Goal: Task Accomplishment & Management: Book appointment/travel/reservation

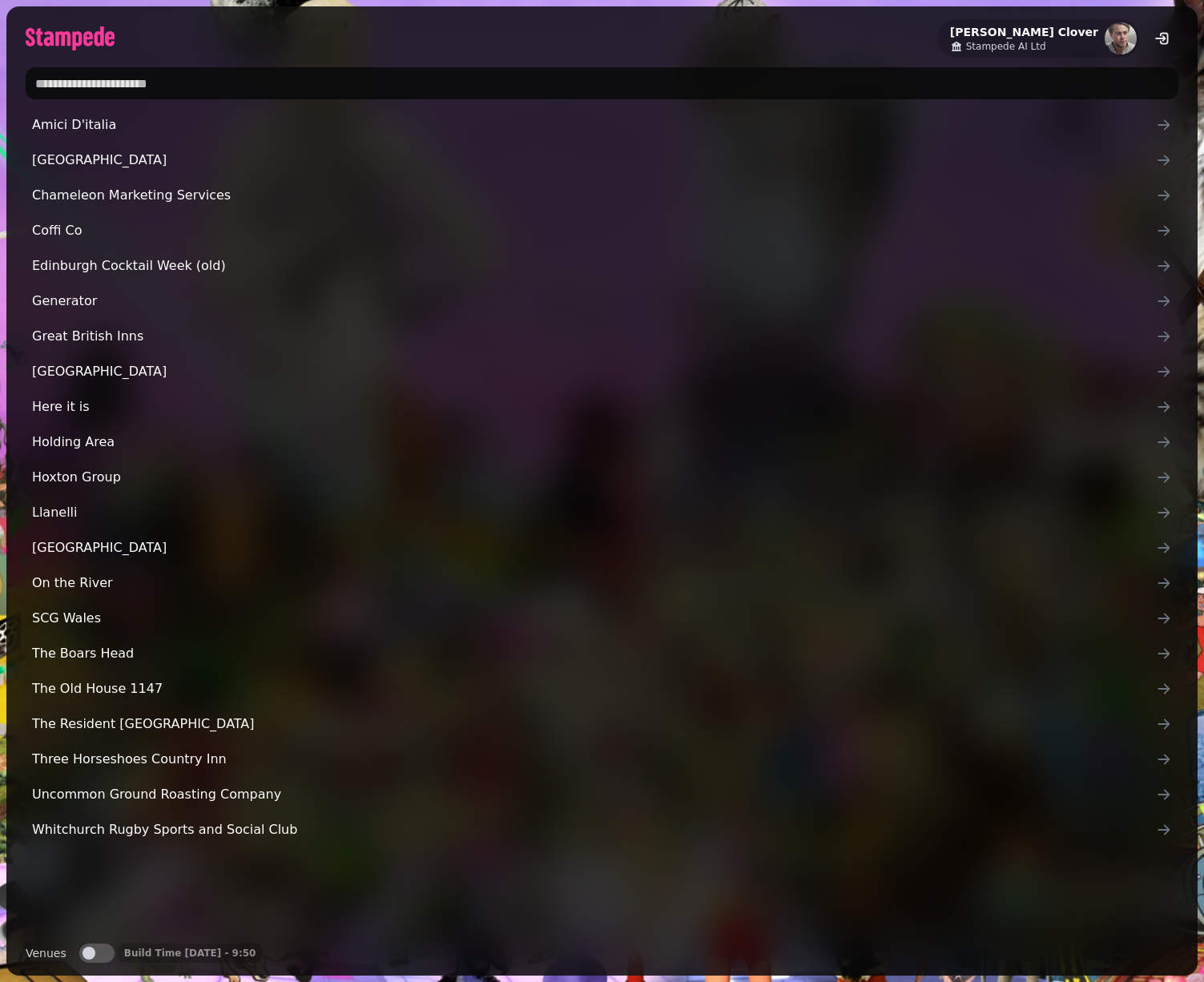
paste input "**********"
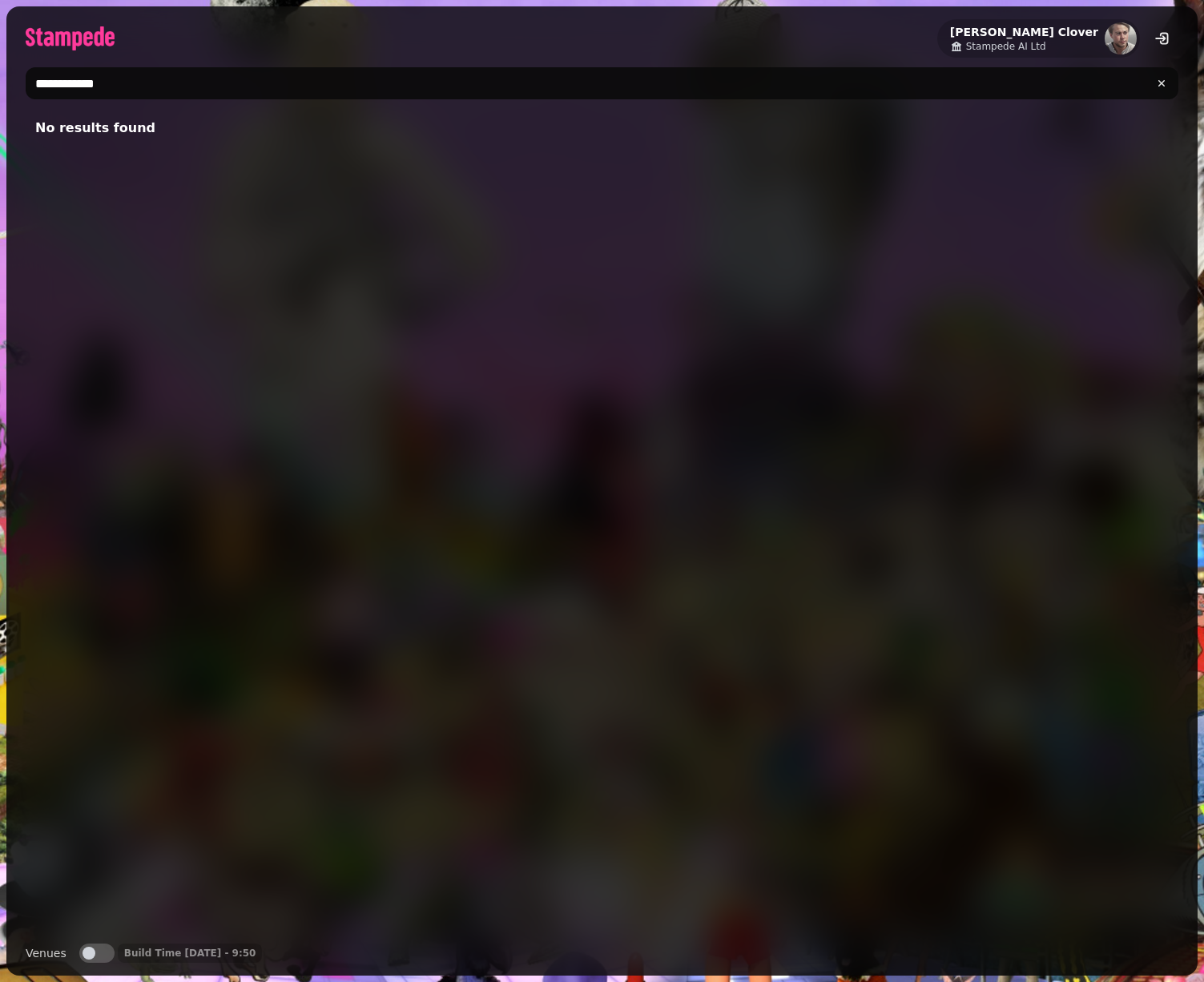
type input "**********"
click at [103, 953] on button "Venues" at bounding box center [97, 953] width 35 height 19
click at [166, 122] on link "Rapier Office" at bounding box center [602, 128] width 1153 height 39
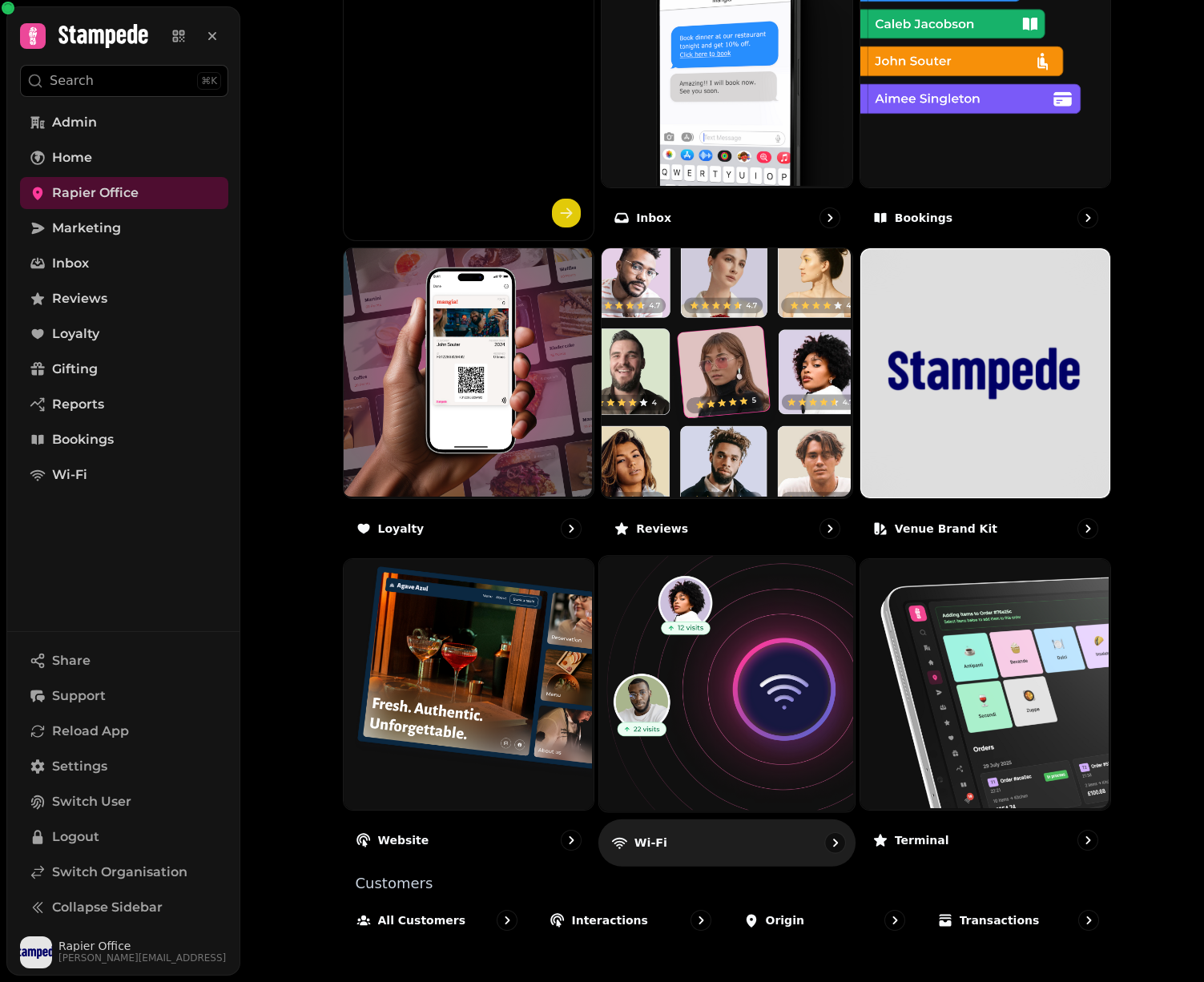
scroll to position [645, 0]
click at [665, 713] on img at bounding box center [725, 683] width 256 height 256
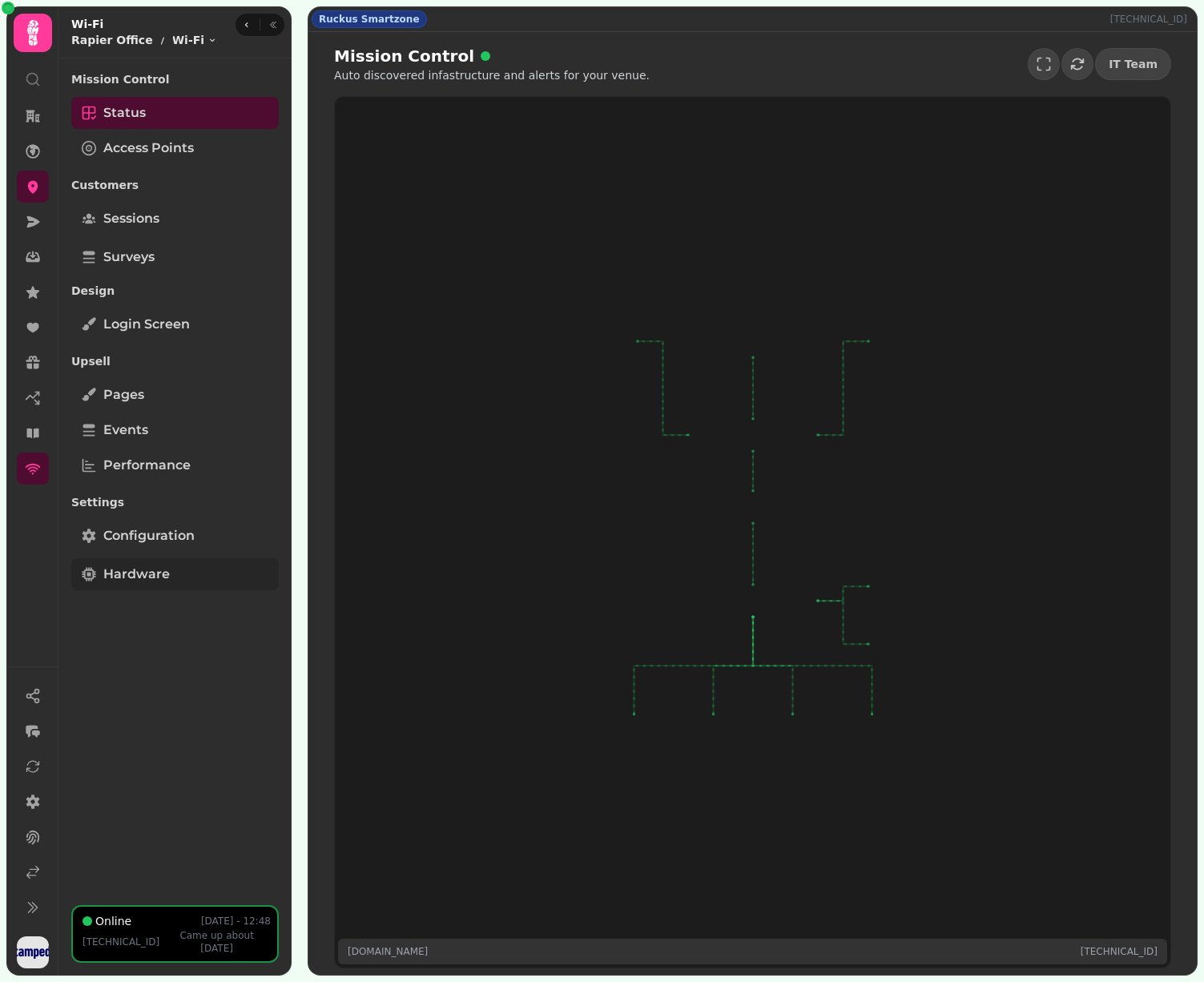
click at [177, 572] on link "Hardware" at bounding box center [175, 574] width 207 height 32
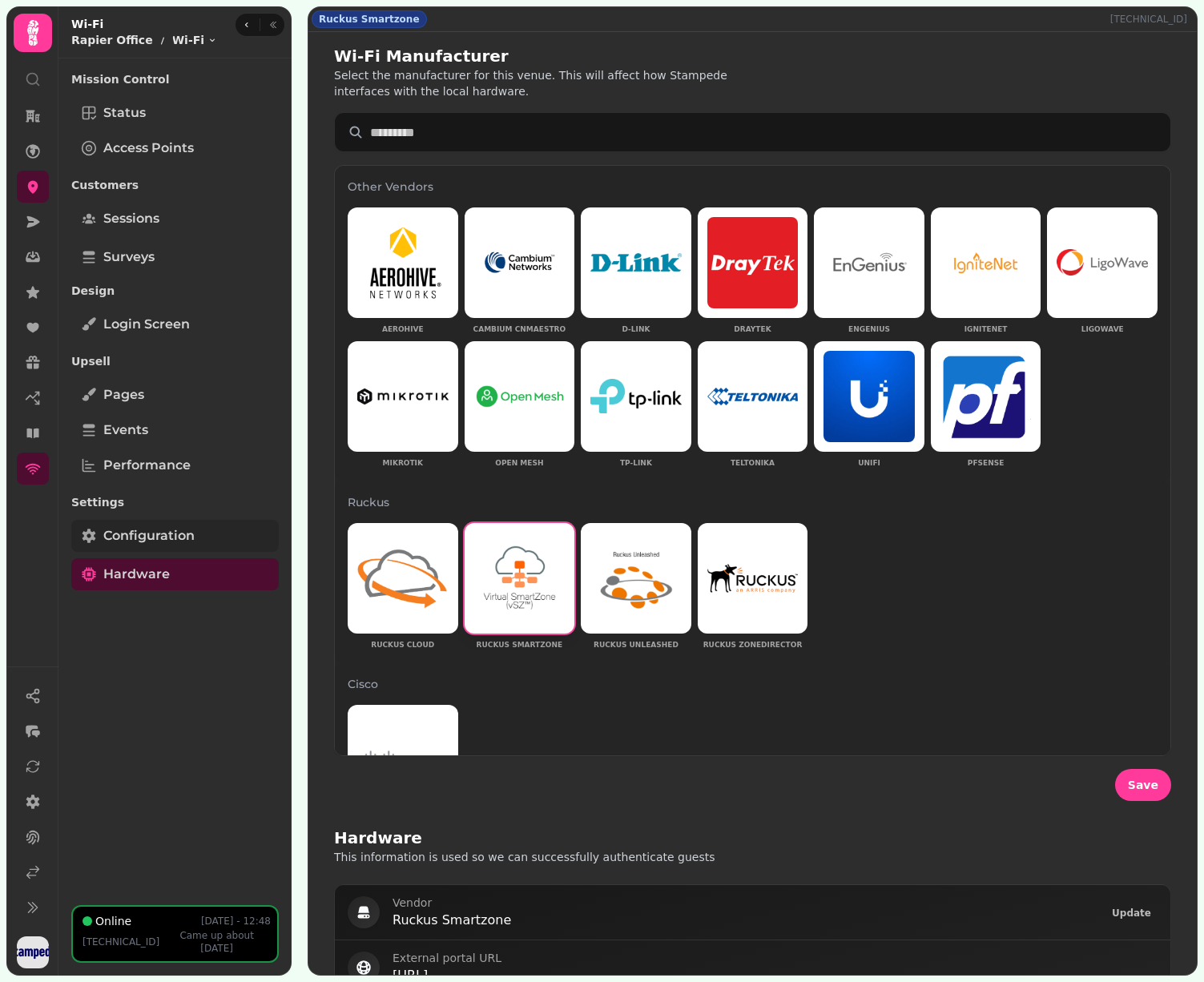
click at [187, 540] on span "Configuration" at bounding box center [149, 535] width 91 height 19
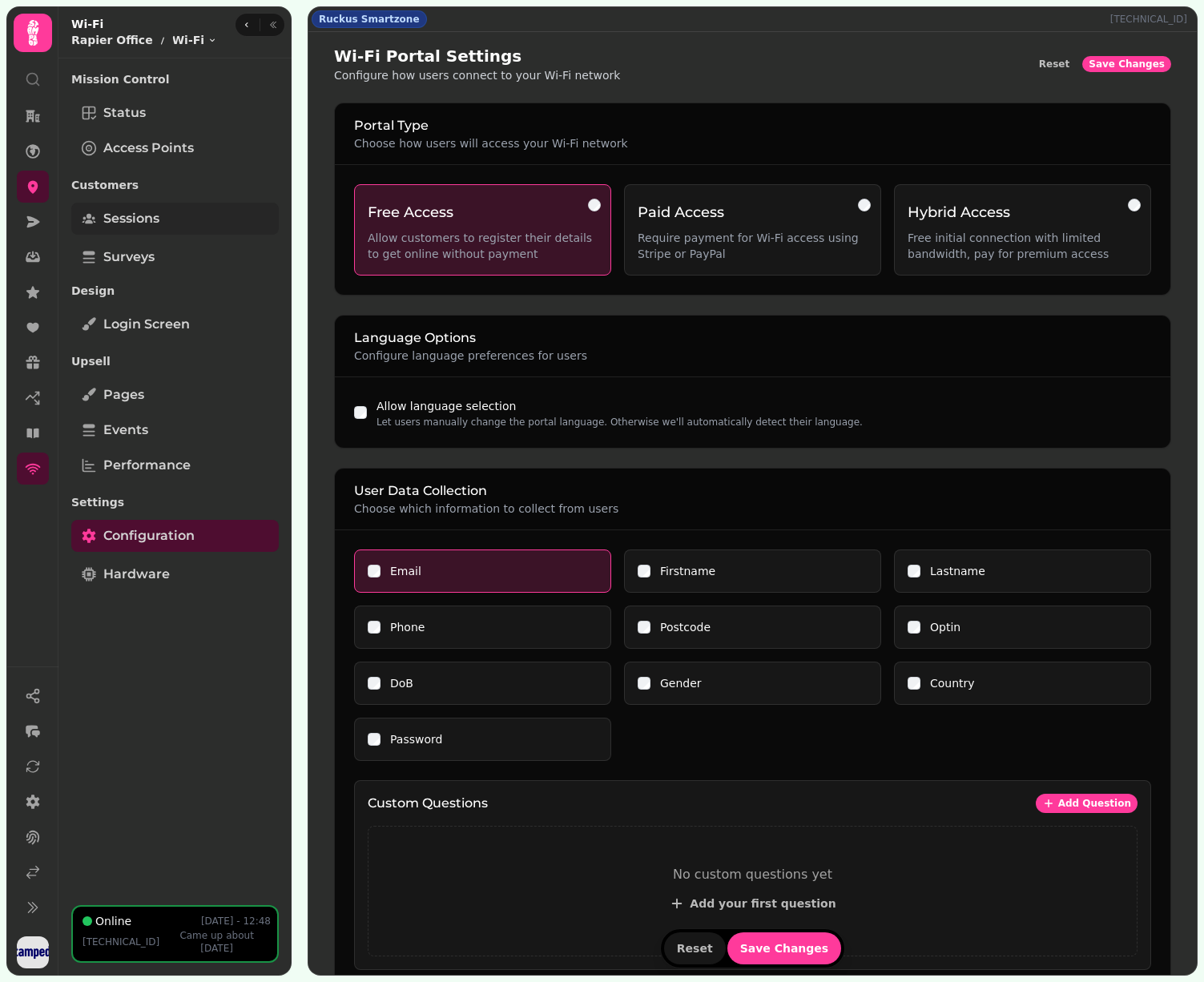
click at [131, 222] on span "Sessions" at bounding box center [131, 218] width 56 height 19
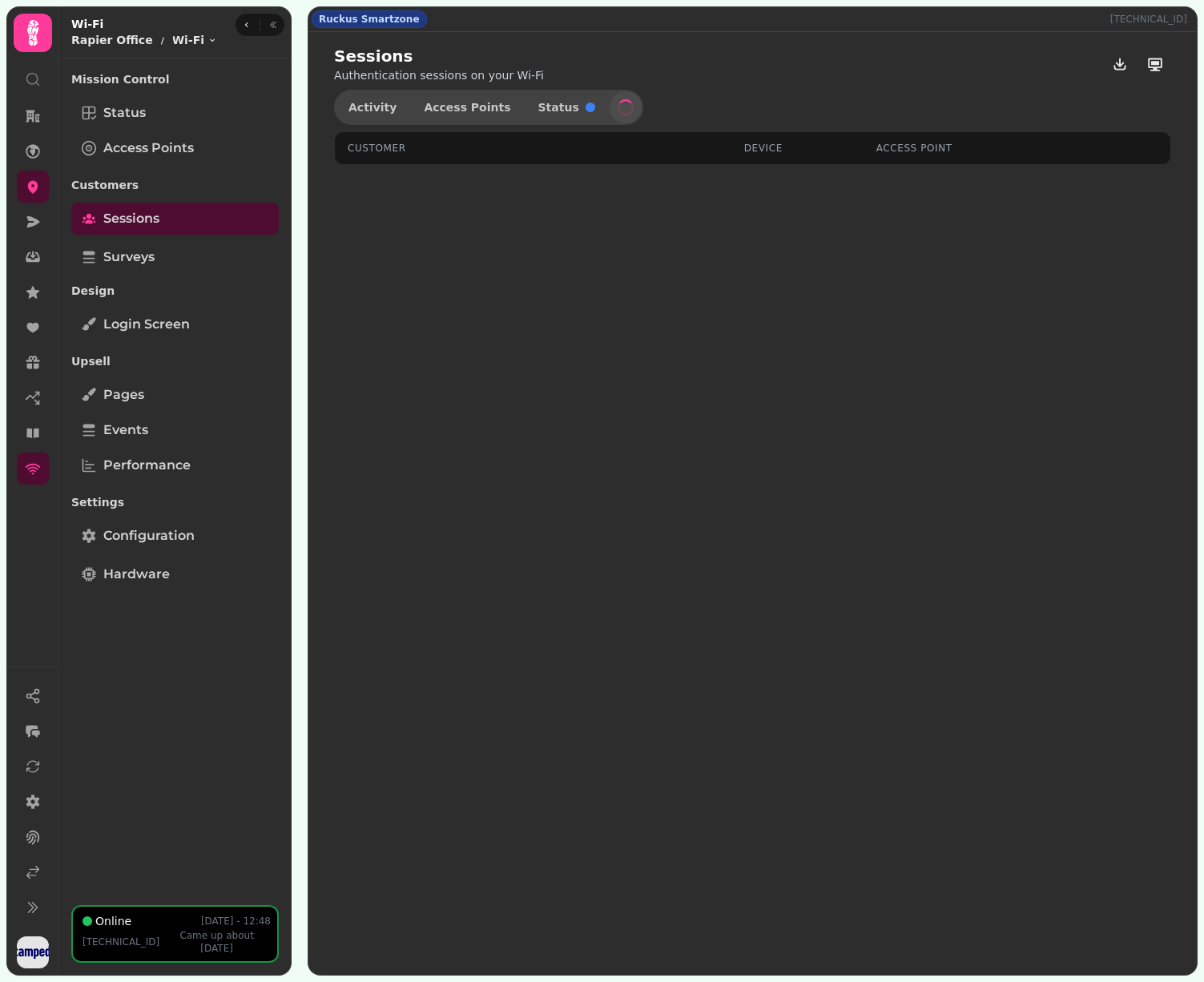
select select "**"
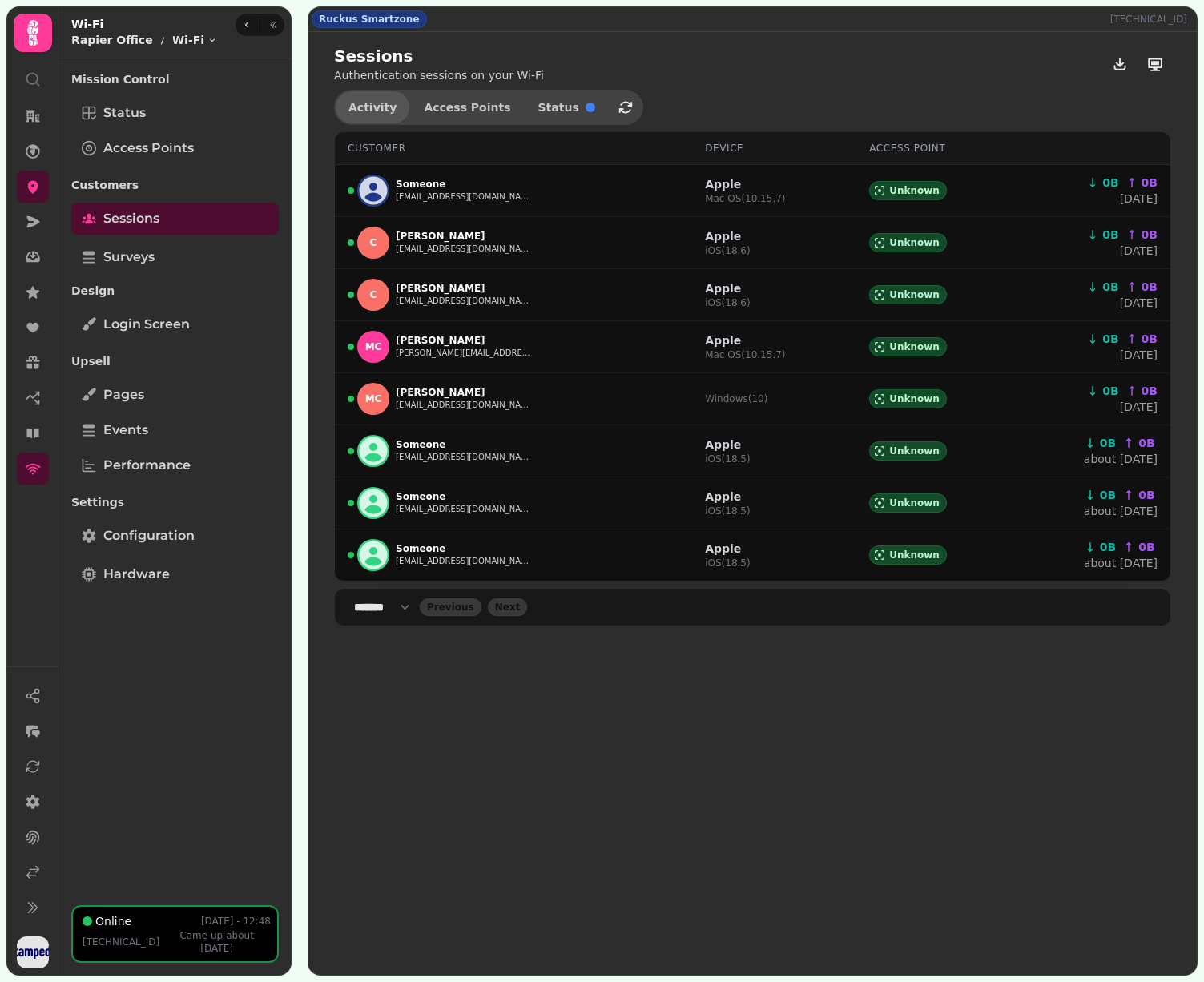
click at [378, 106] on span "Activity" at bounding box center [372, 107] width 48 height 11
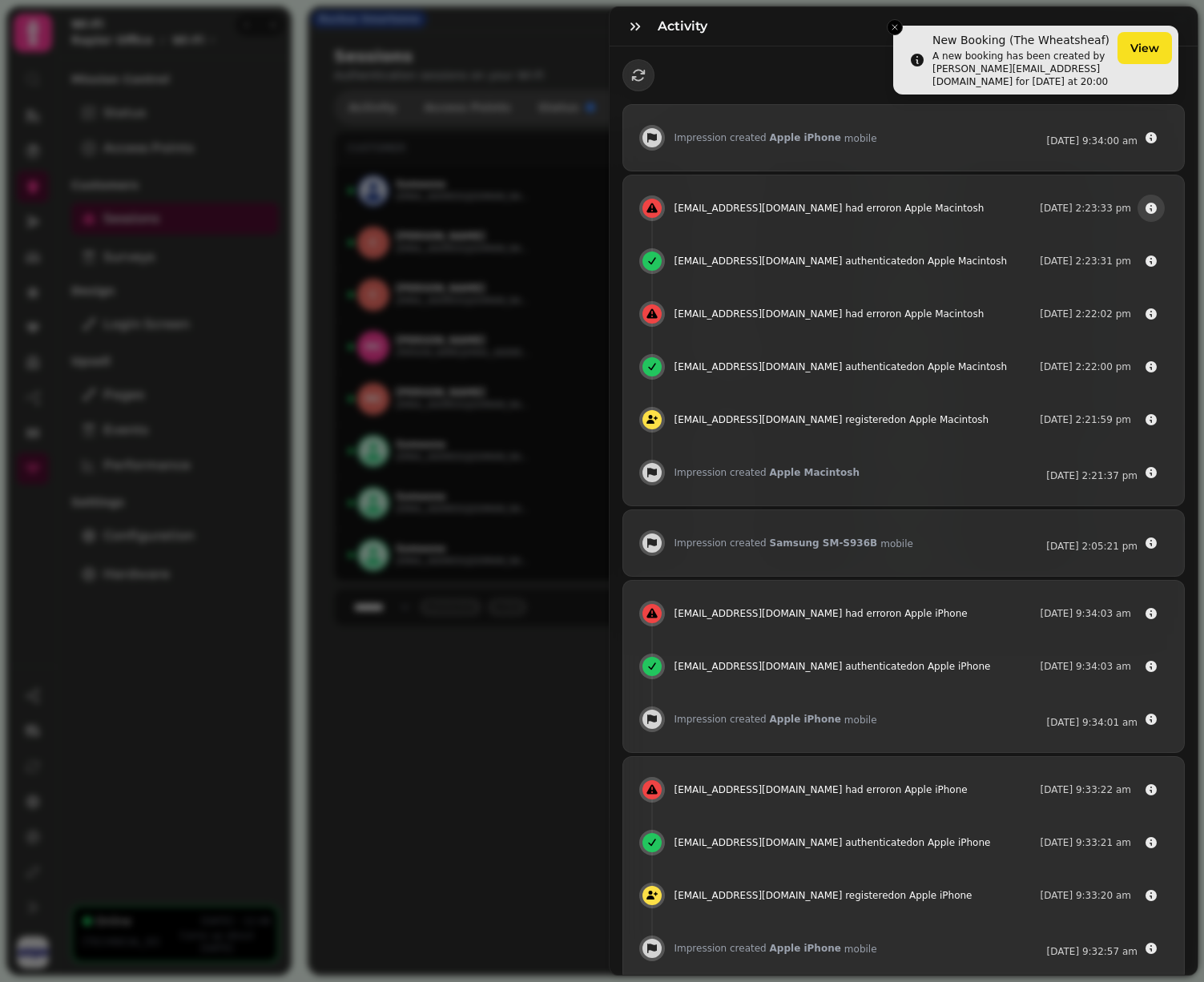
click at [1144, 203] on icon "button" at bounding box center [1150, 208] width 13 height 13
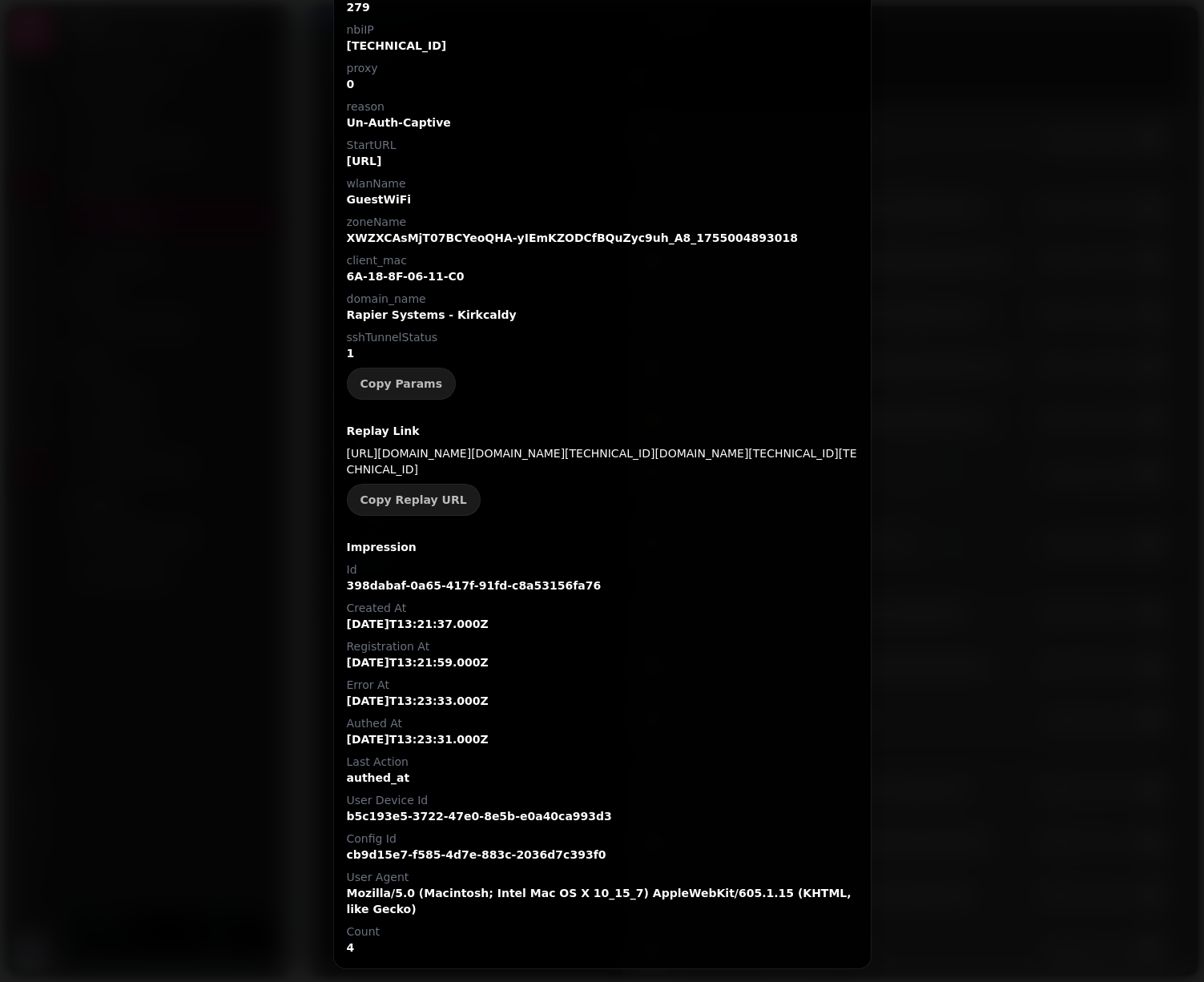
scroll to position [538, 0]
click at [707, 446] on p "https://wifi.stampede.ai/SPB3OXPTCDAQ?dn=vszcloud.rapierwirelessservices.co.uk&…" at bounding box center [602, 462] width 511 height 32
copy p "https://wifi.stampede.ai/SPB3OXPTCDAQ?dn=vszcloud.rapierwirelessservices.co.uk&…"
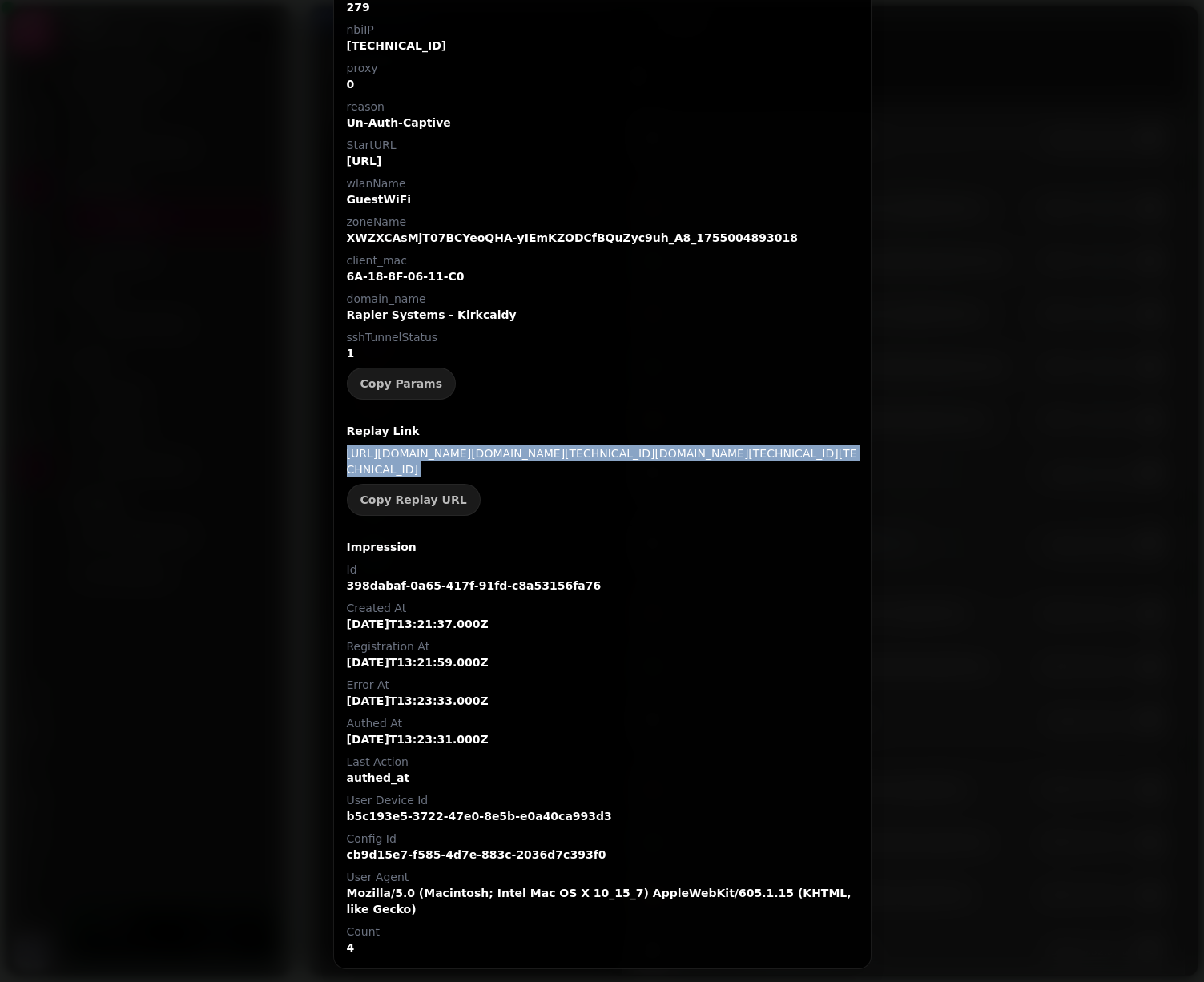
click at [617, 450] on p "https://wifi.stampede.ai/SPB3OXPTCDAQ?dn=vszcloud.rapierwirelessservices.co.uk&…" at bounding box center [602, 462] width 511 height 32
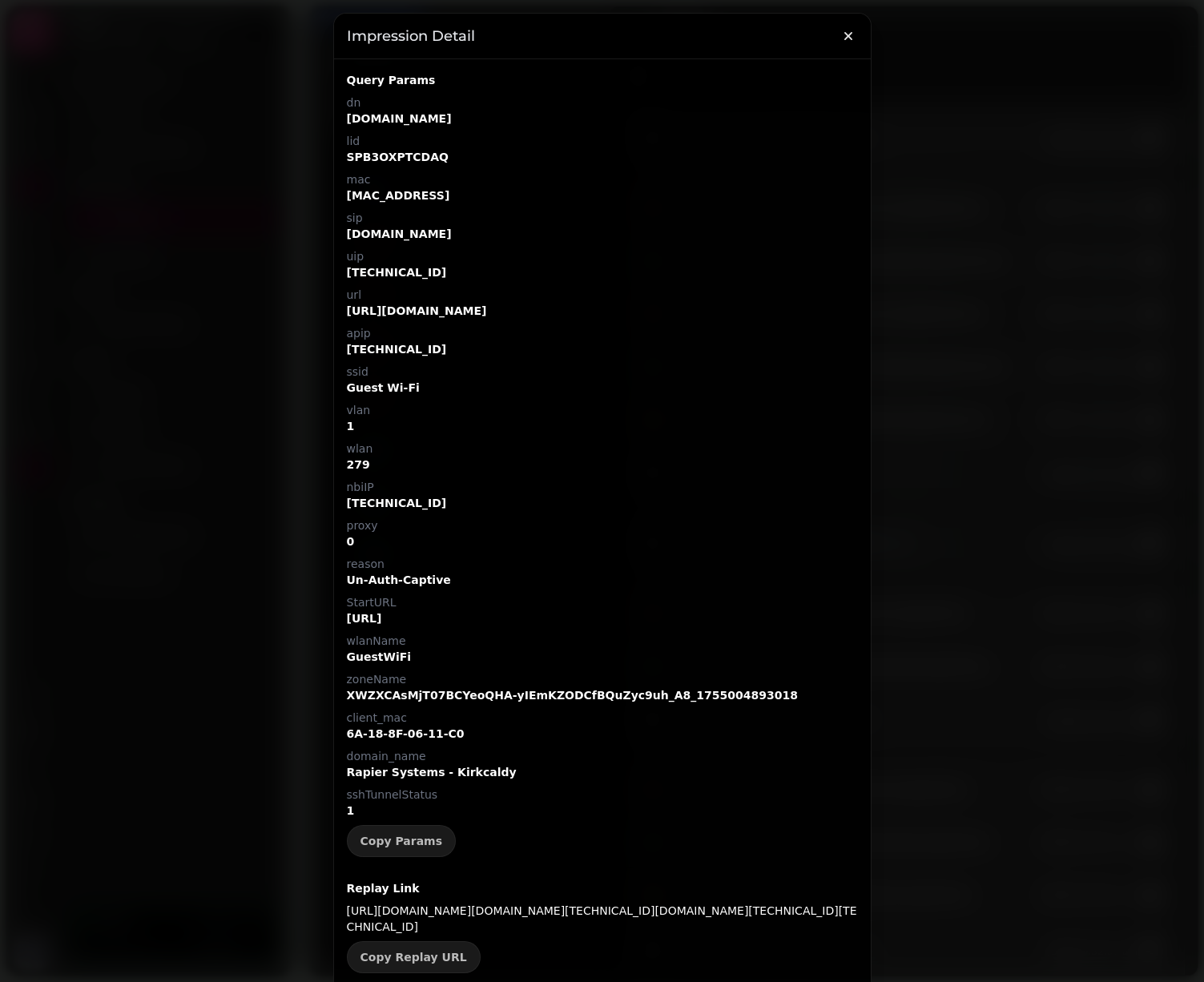
scroll to position [0, 0]
click at [998, 220] on div at bounding box center [602, 491] width 1204 height 982
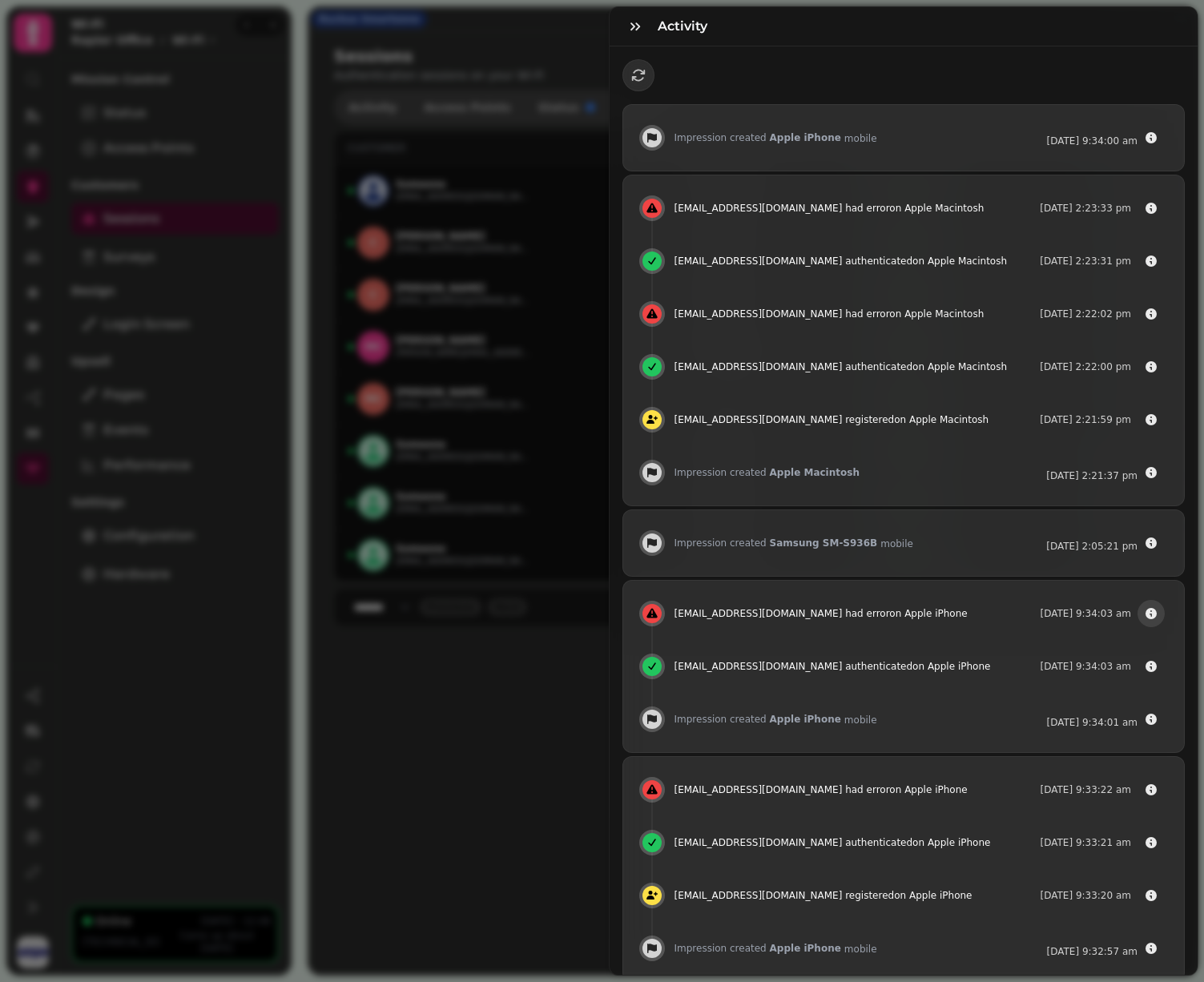
click at [1156, 614] on icon "button" at bounding box center [1150, 614] width 11 height 11
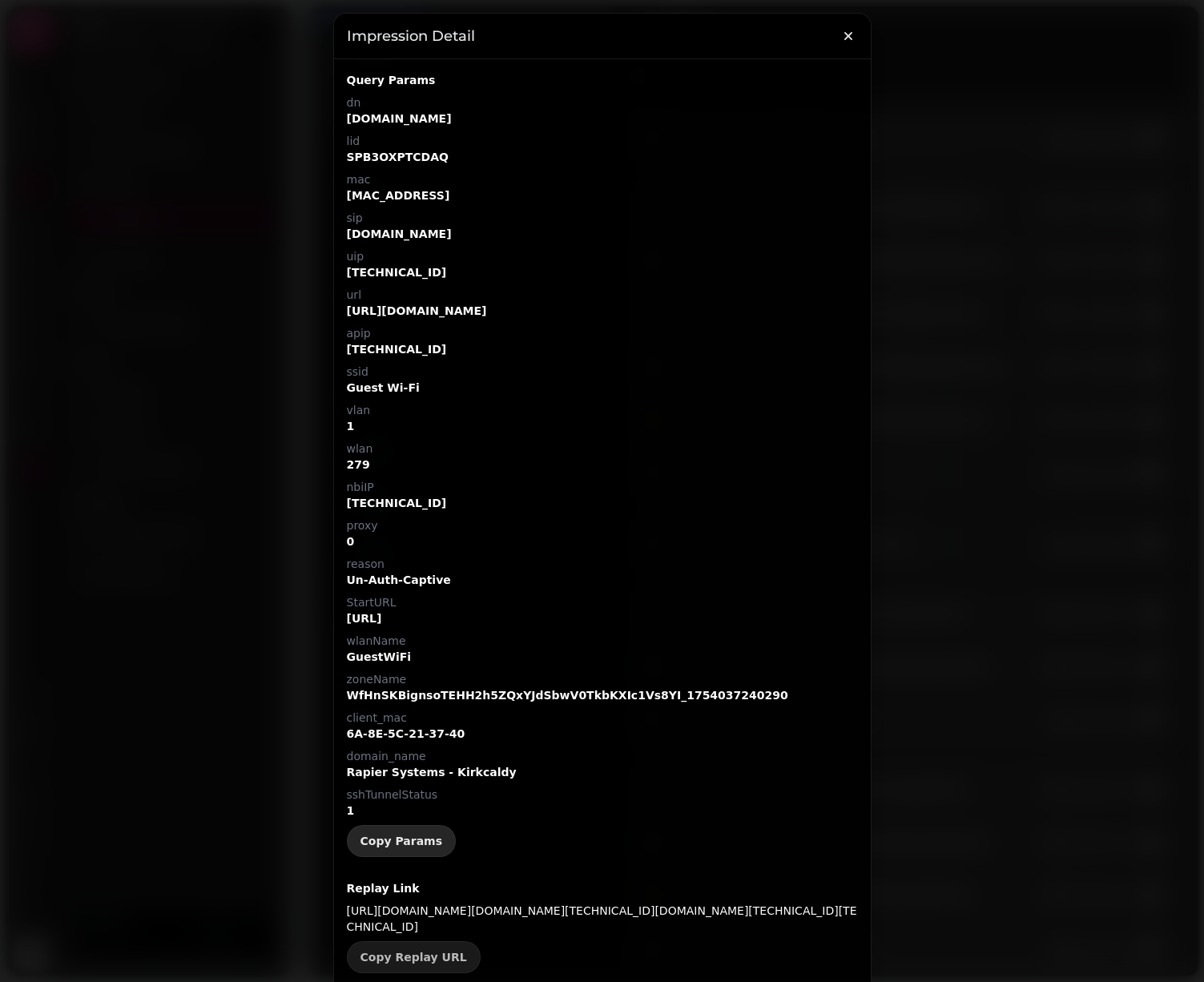
click at [402, 838] on span "Copy Params" at bounding box center [402, 841] width 82 height 11
click at [355, 492] on p "nbiIP" at bounding box center [602, 487] width 511 height 16
copy p "nbiIP"
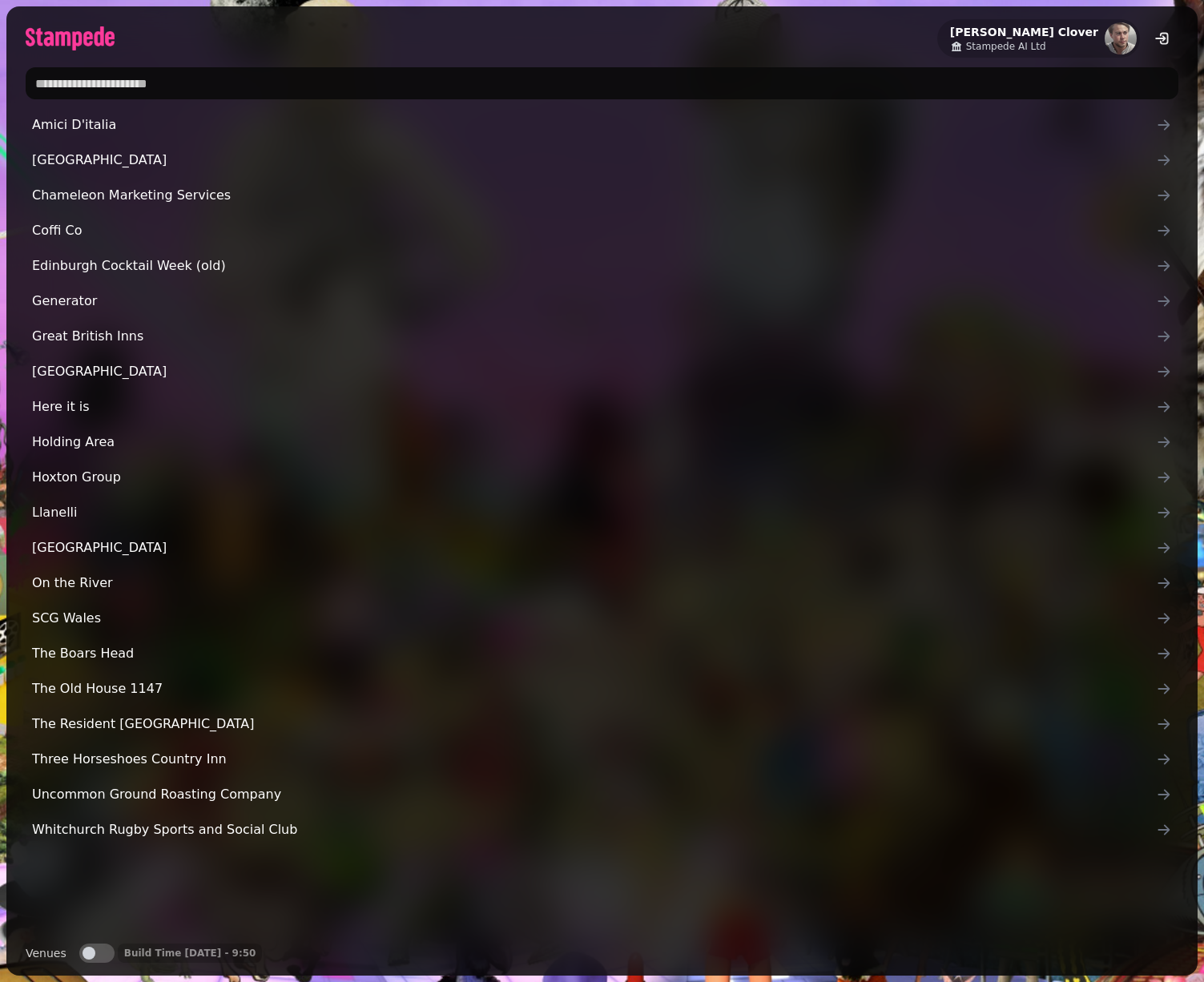
click at [908, 84] on input "text" at bounding box center [602, 83] width 1153 height 32
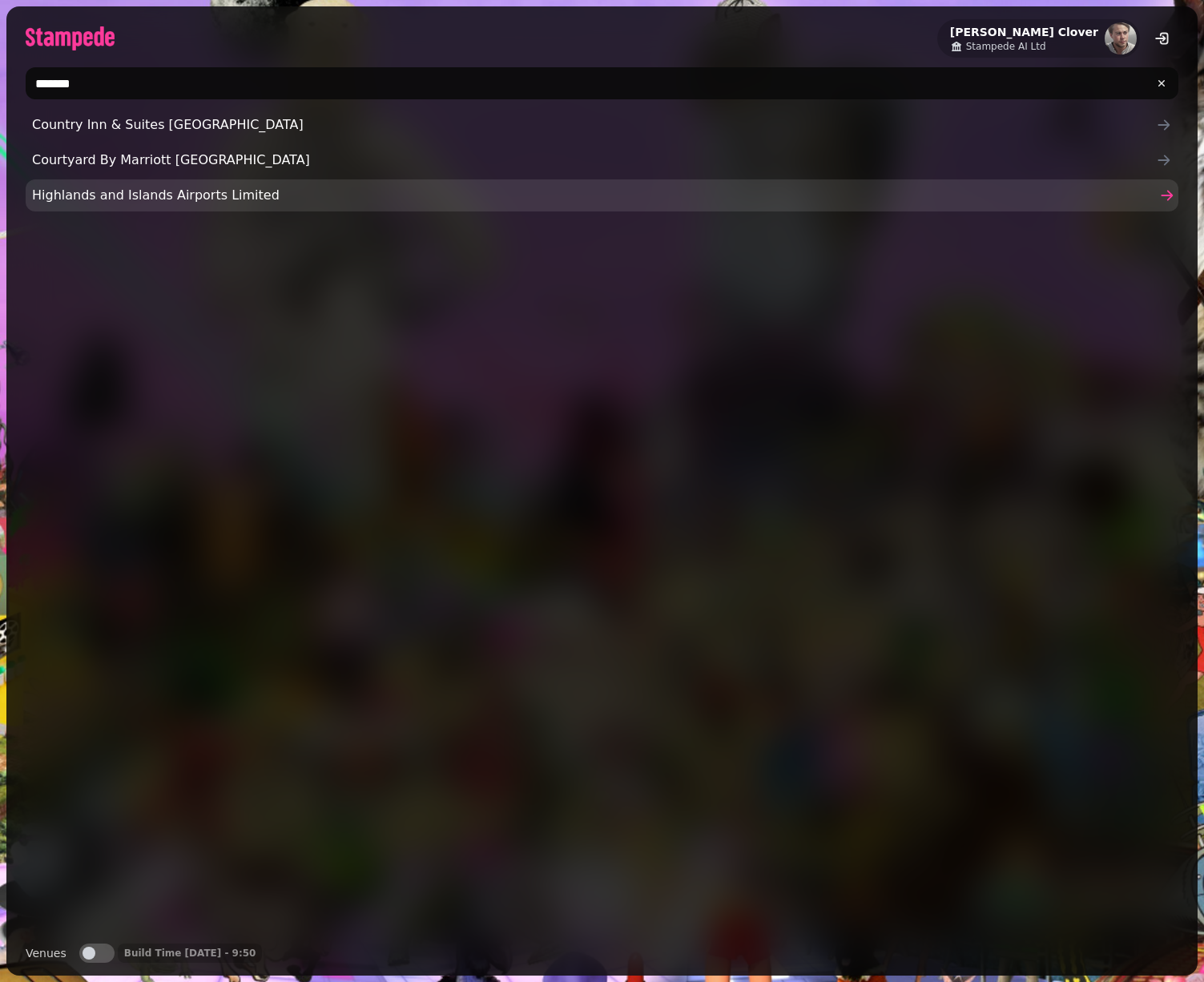
type input "*******"
click at [349, 192] on span "Highlands and Islands Airports Limited" at bounding box center [593, 195] width 1123 height 19
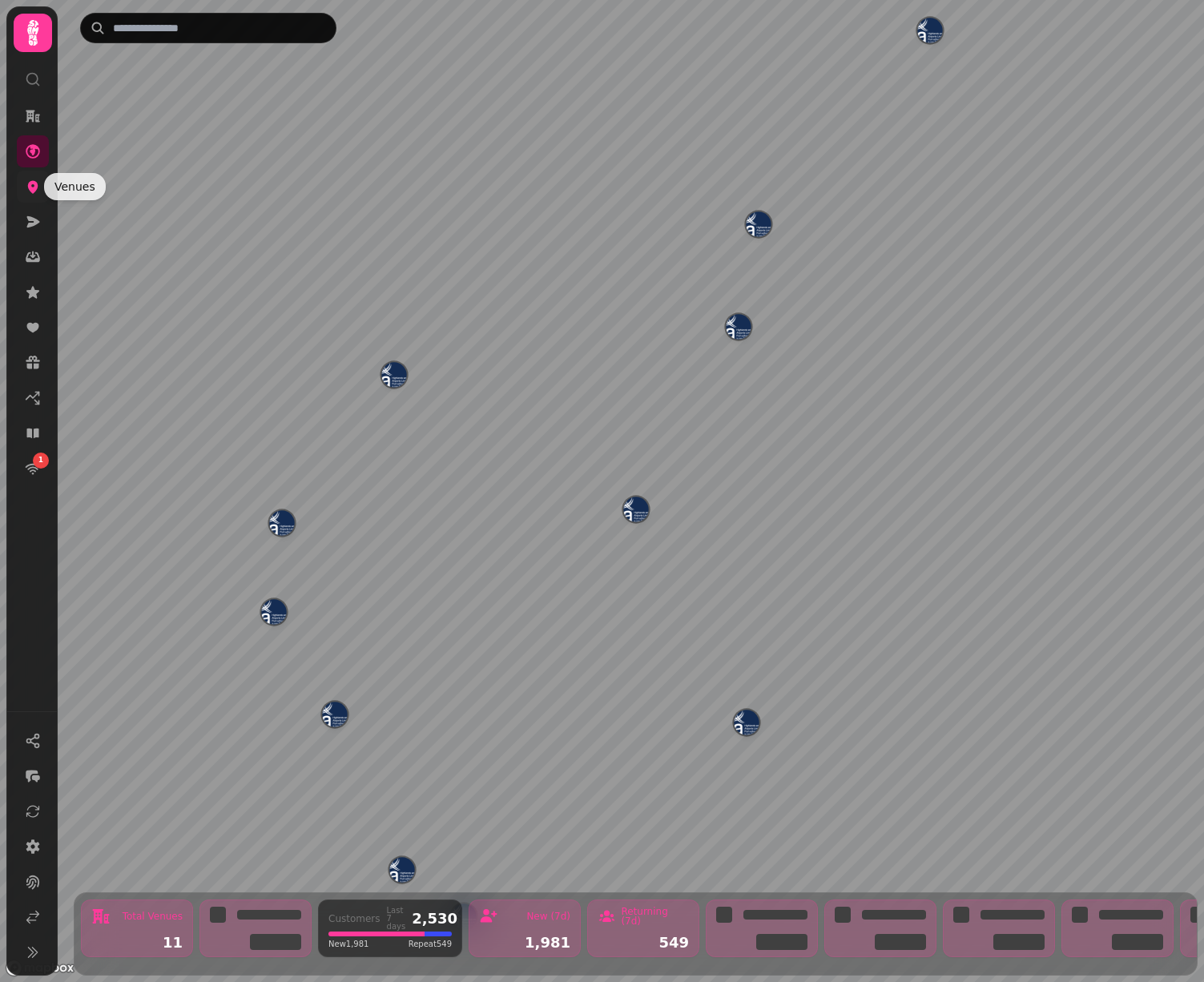
click at [29, 180] on icon at bounding box center [33, 186] width 16 height 16
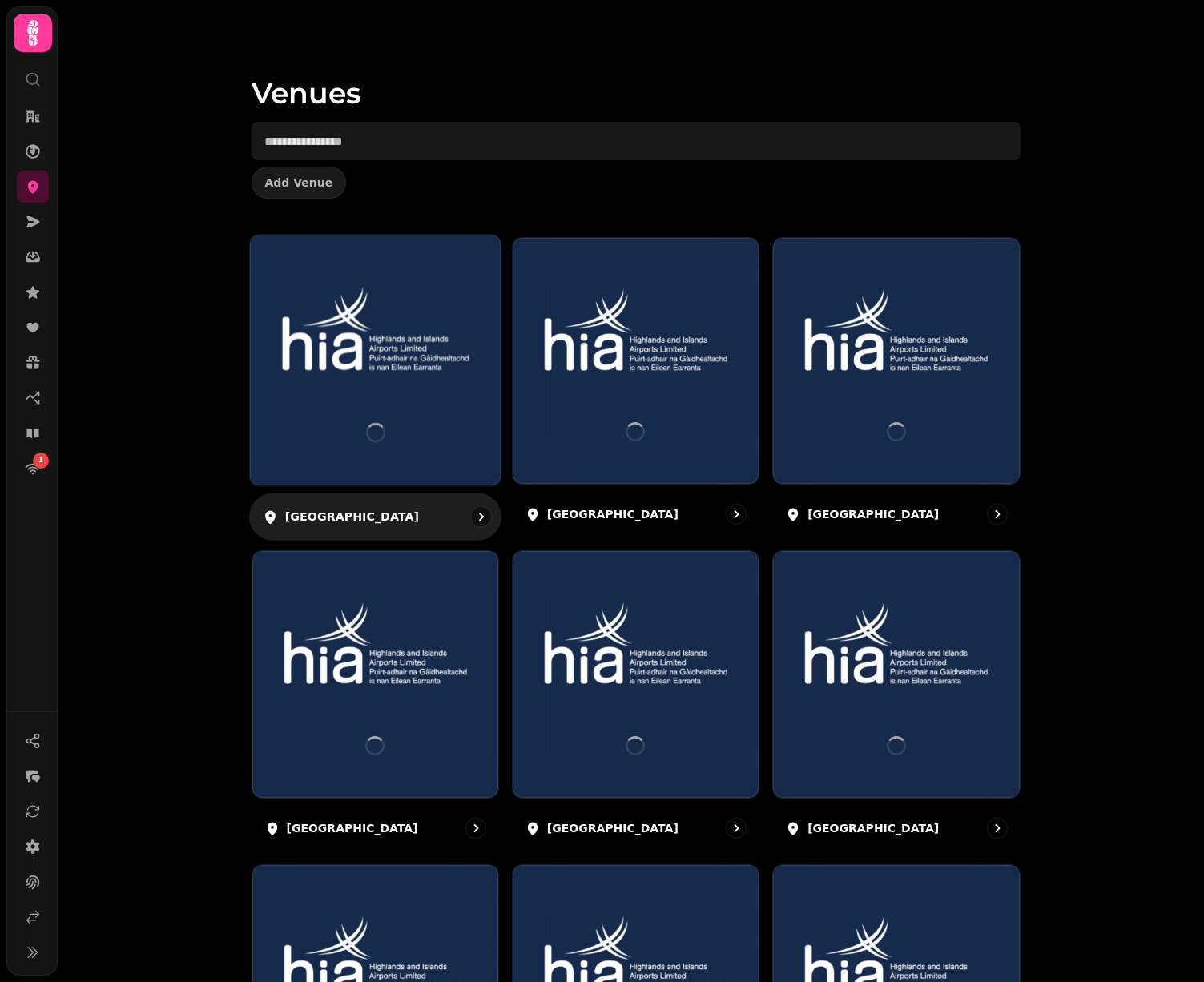
click at [339, 311] on img at bounding box center [374, 328] width 187 height 105
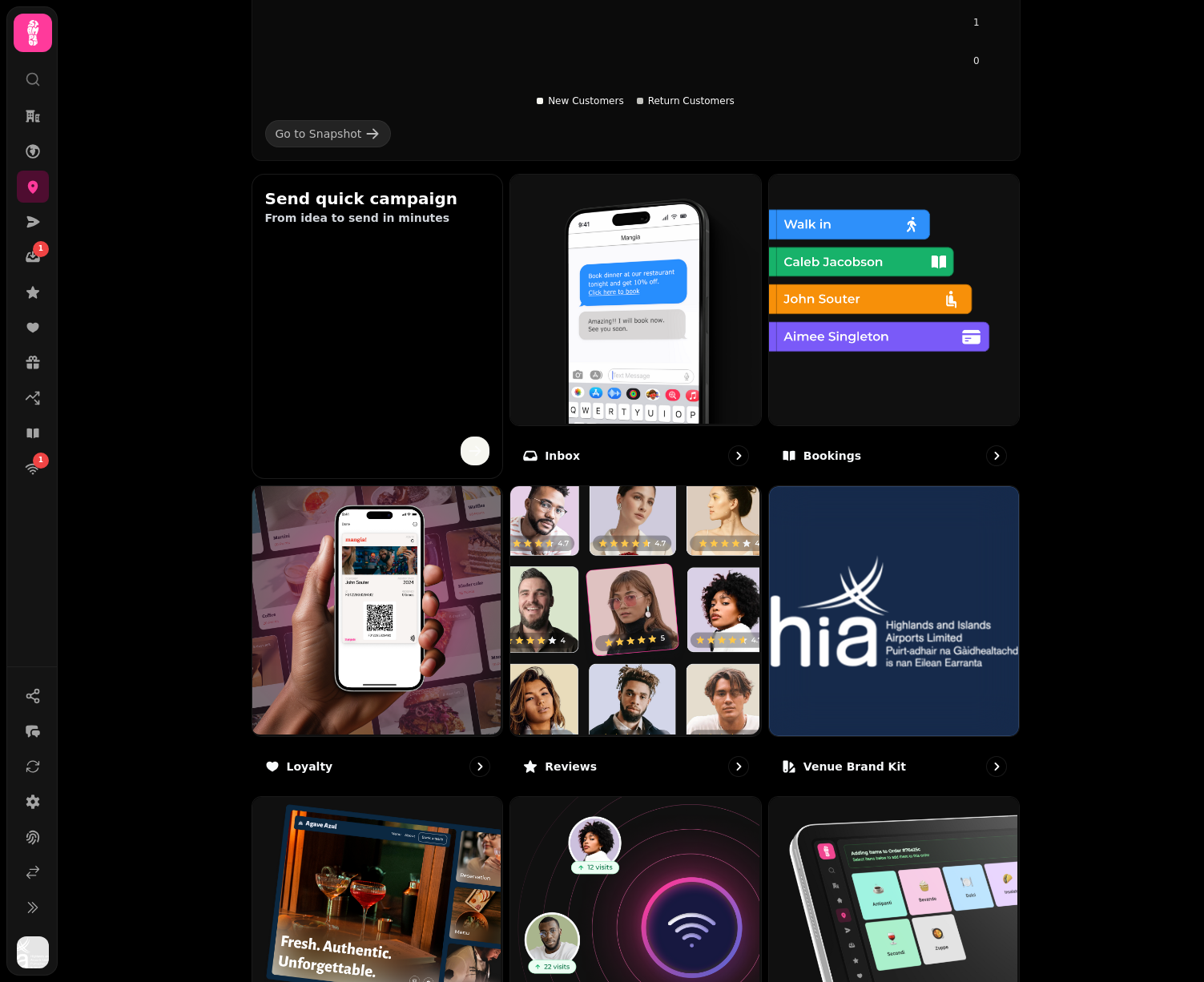
scroll to position [645, 0]
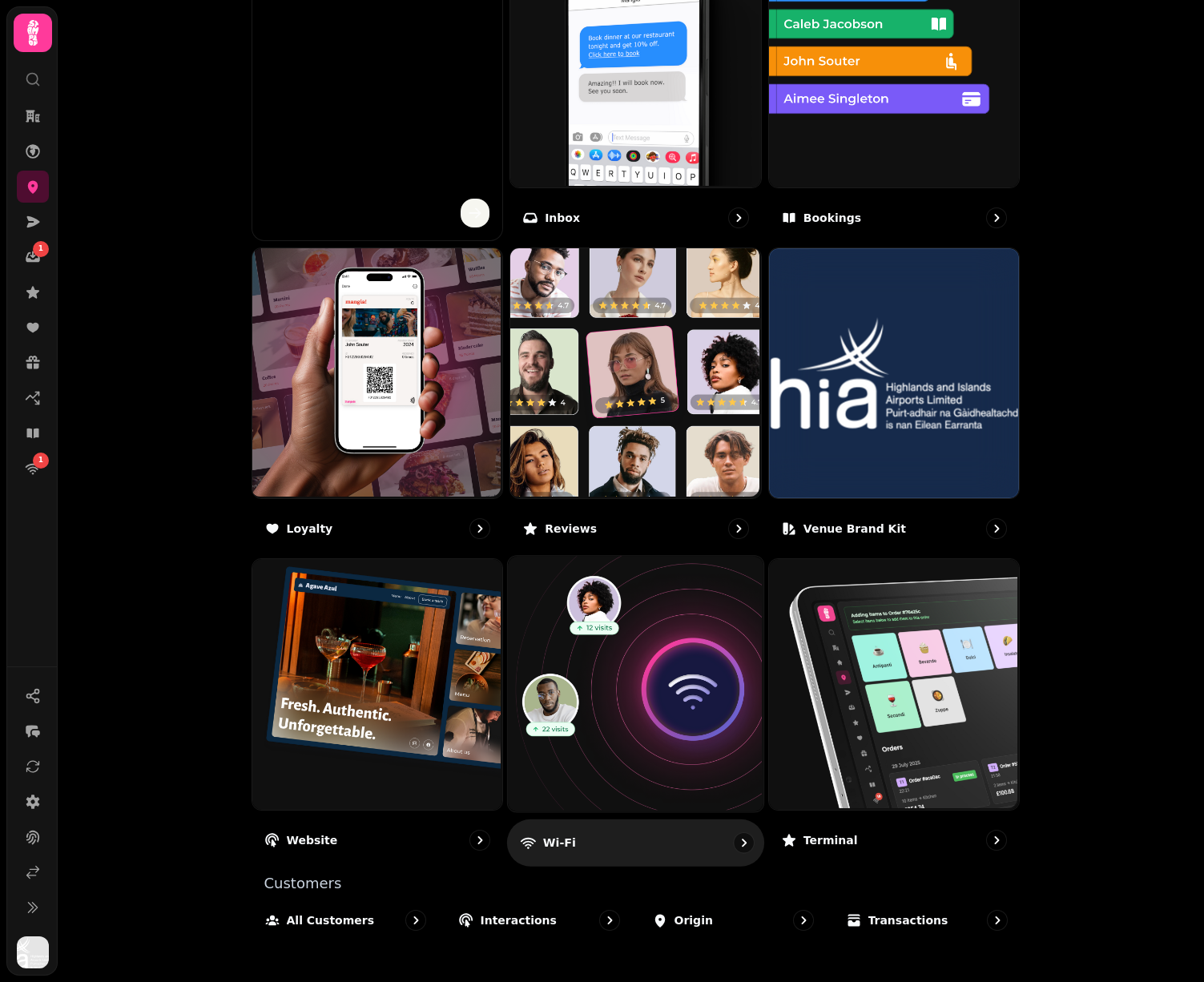
click at [595, 665] on img at bounding box center [633, 683] width 256 height 256
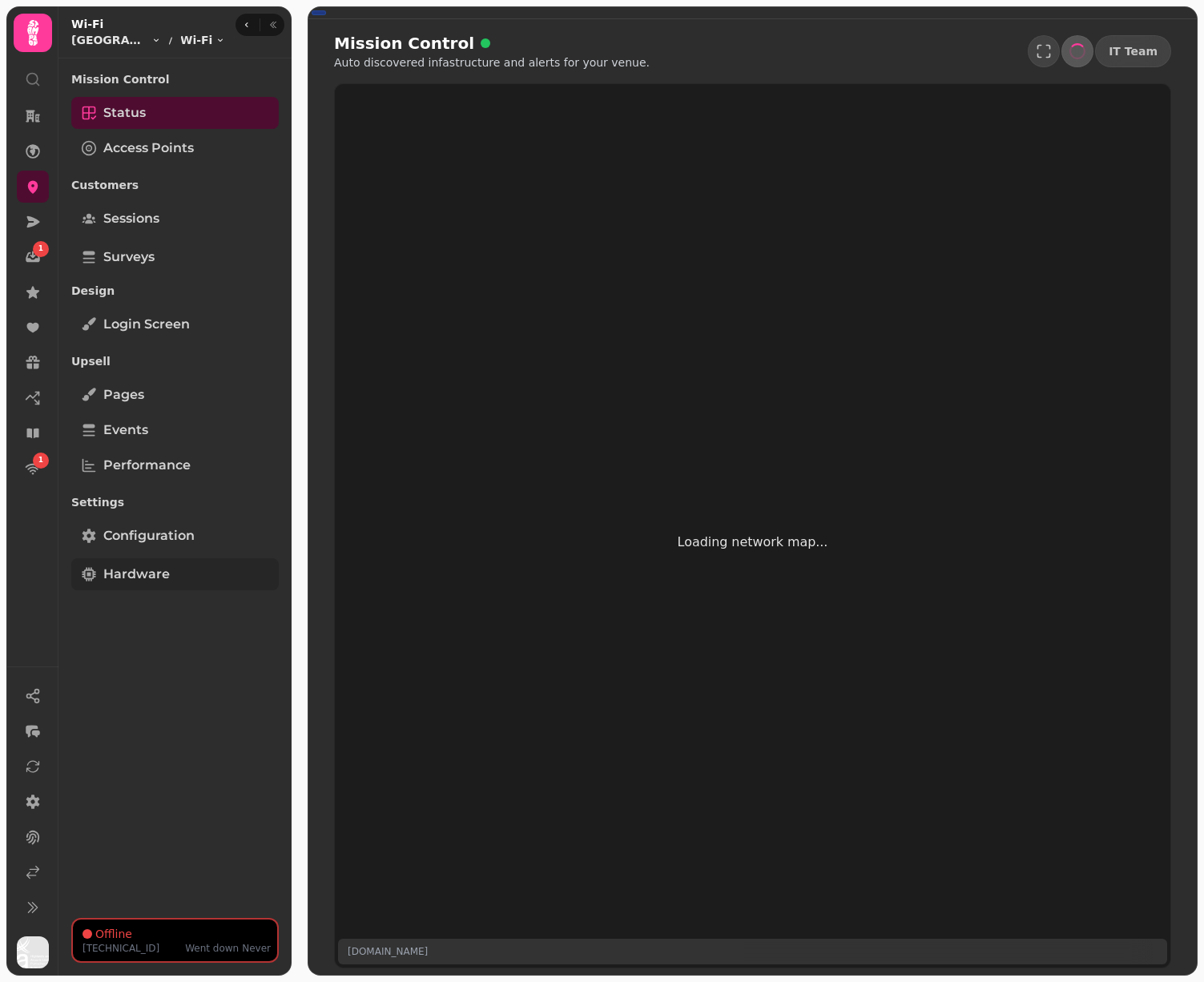
click at [180, 568] on link "Hardware" at bounding box center [175, 574] width 207 height 32
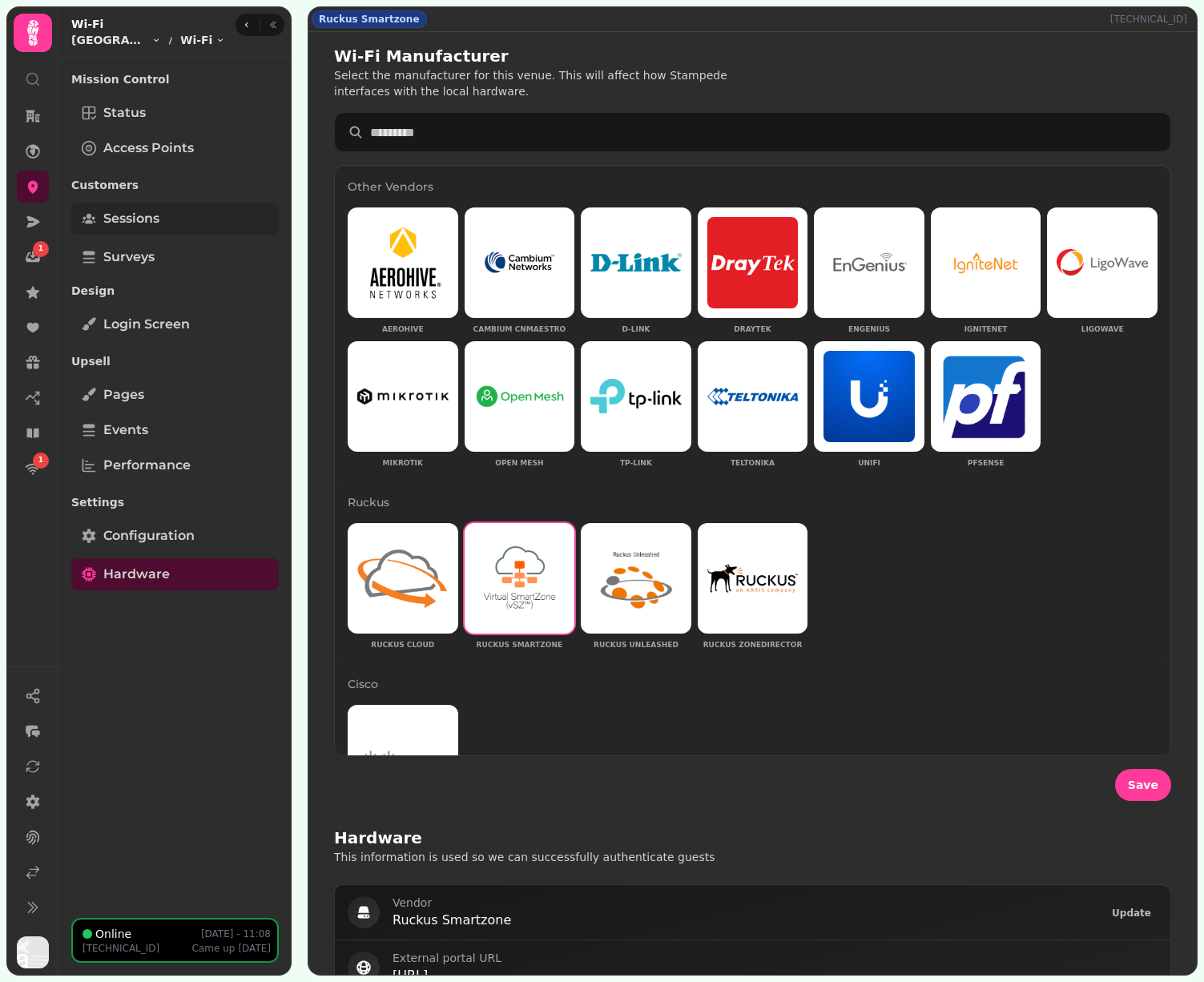
click at [173, 219] on link "Sessions" at bounding box center [175, 219] width 207 height 32
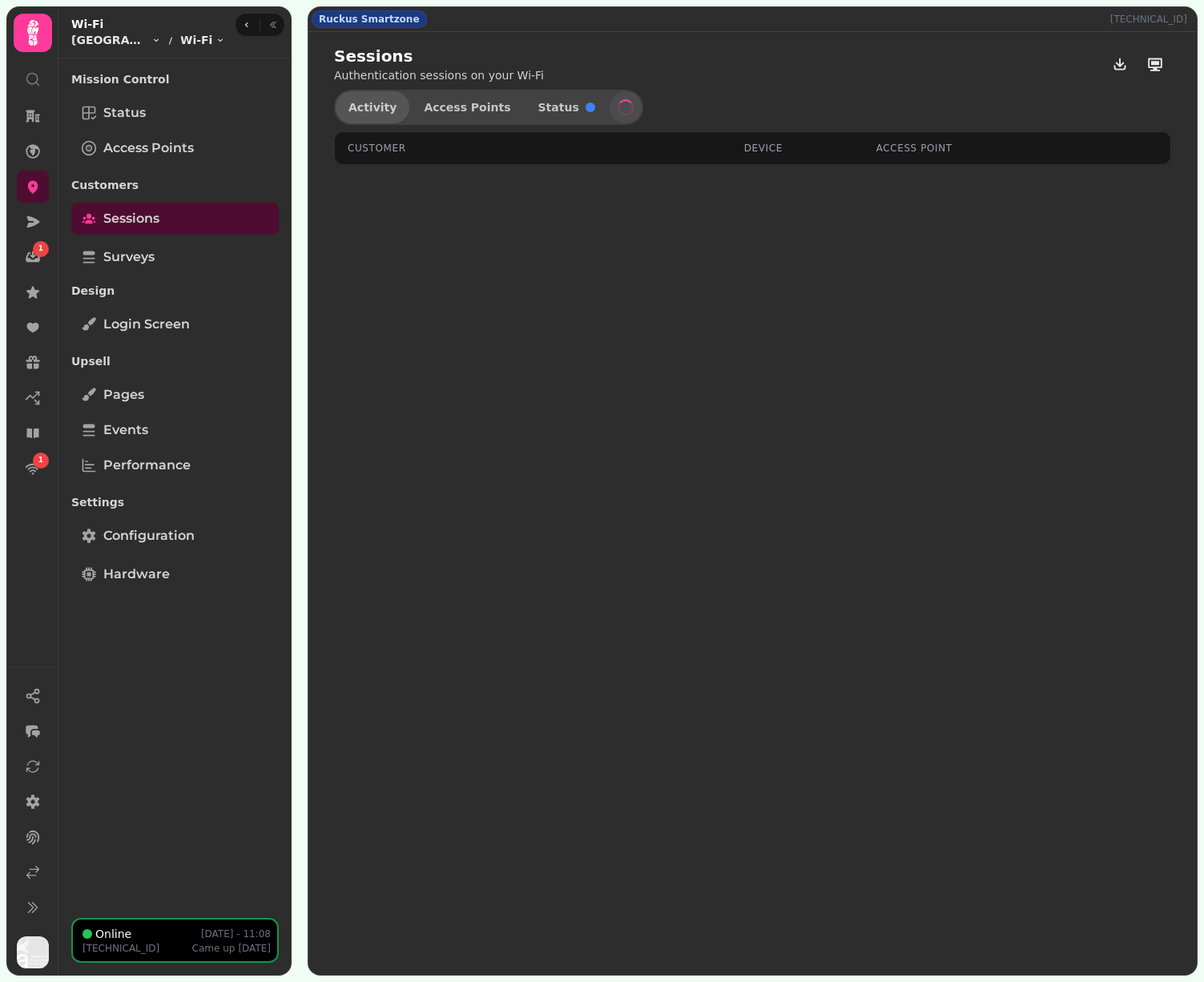
click at [387, 102] on span "Activity" at bounding box center [372, 107] width 48 height 11
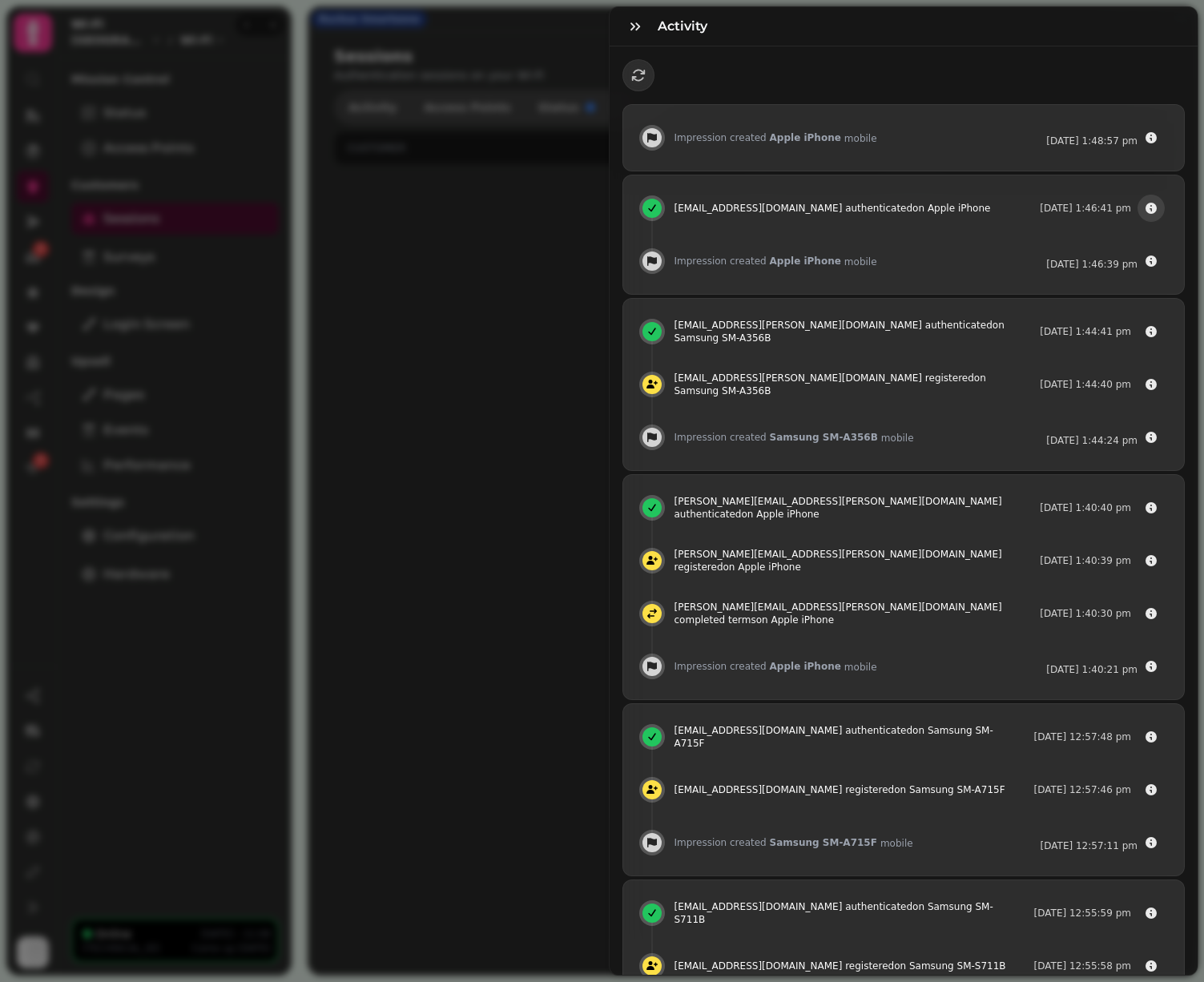
click at [1154, 212] on icon "button" at bounding box center [1150, 208] width 11 height 11
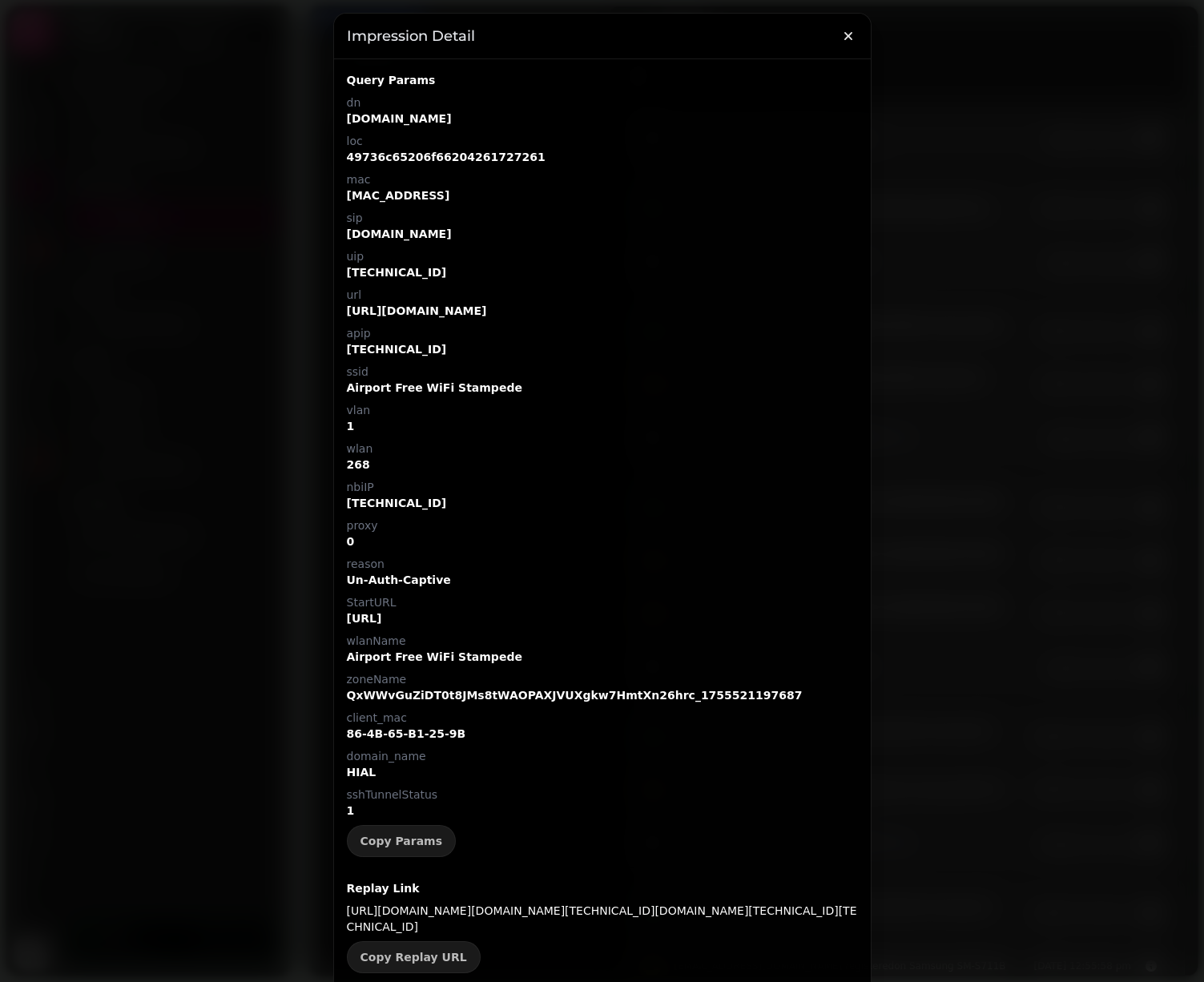
select select "**"
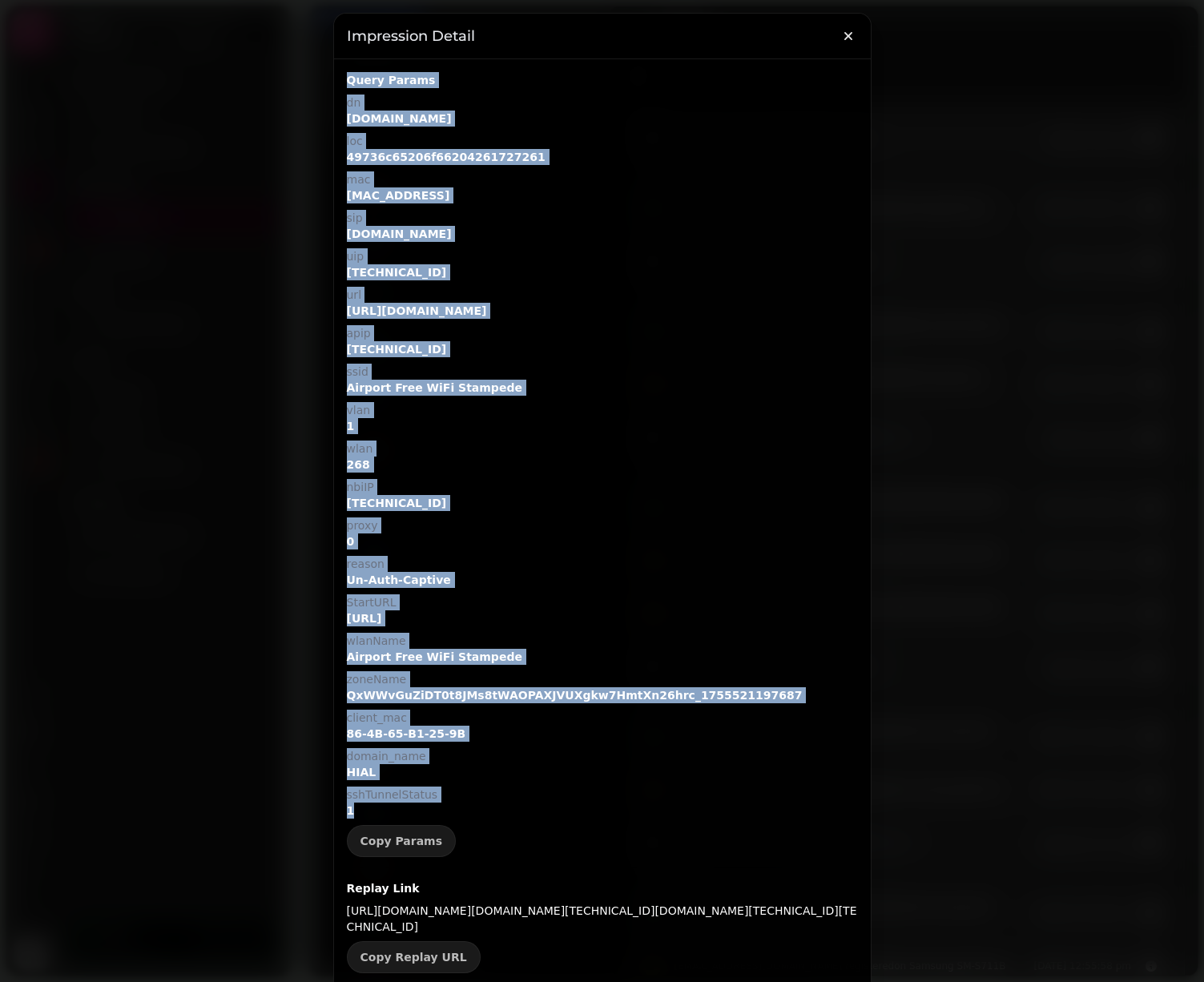
drag, startPoint x: 411, startPoint y: 807, endPoint x: 351, endPoint y: 68, distance: 741.4
click at [351, 68] on div "Query Params dn vszcloud.rapierwirelessservices.co.uk loc 49736c65206f662042617…" at bounding box center [602, 704] width 537 height 1290
copy div "Query Params dn vszcloud.rapierwirelessservices.co.uk loc 49736c65206f662042617…"
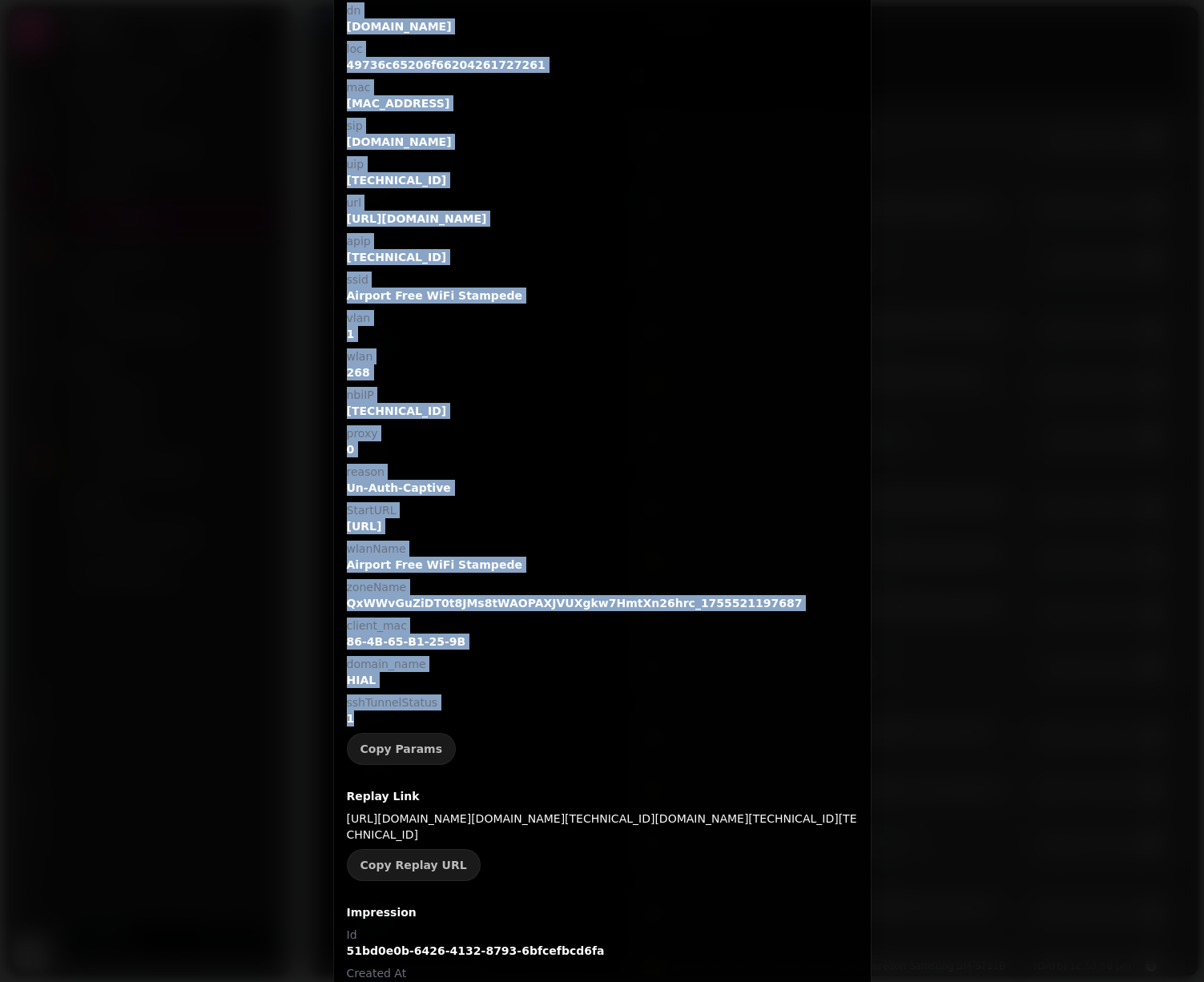
scroll to position [93, 0]
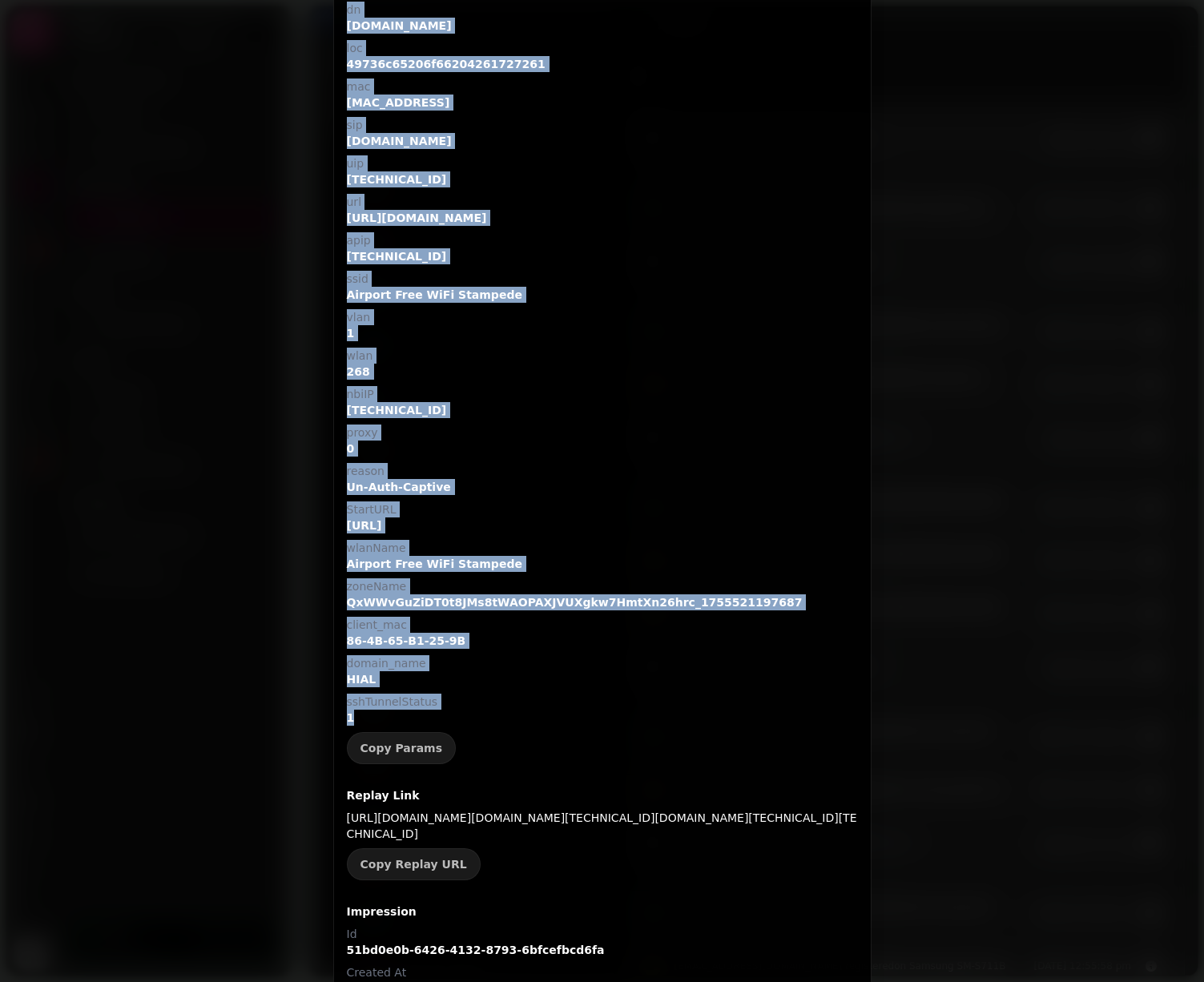
click at [734, 345] on div "Query Params dn vszcloud.rapierwirelessservices.co.uk loc 49736c65206f662042617…" at bounding box center [602, 372] width 511 height 786
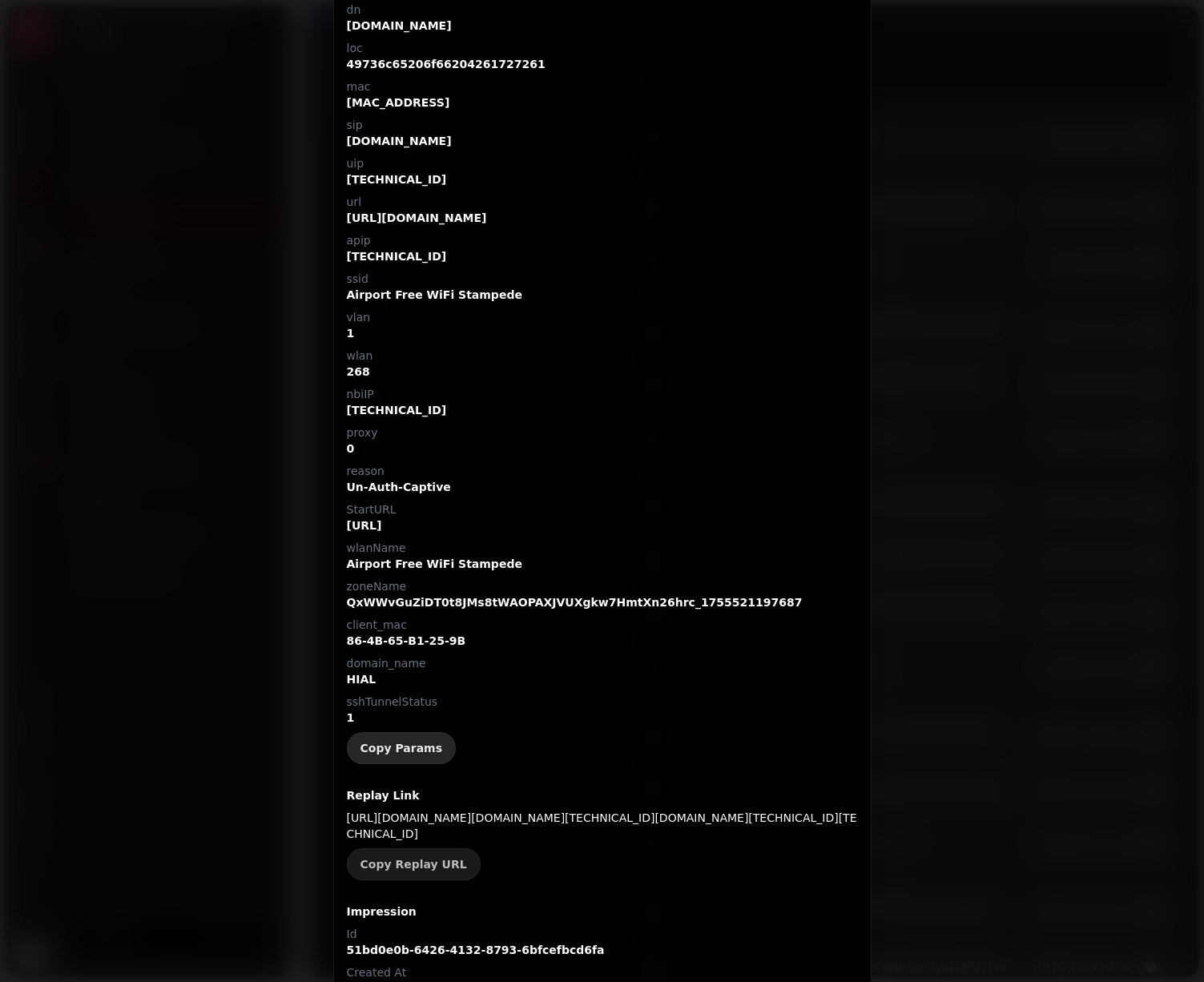
click at [426, 747] on span "Copy Params" at bounding box center [402, 748] width 82 height 11
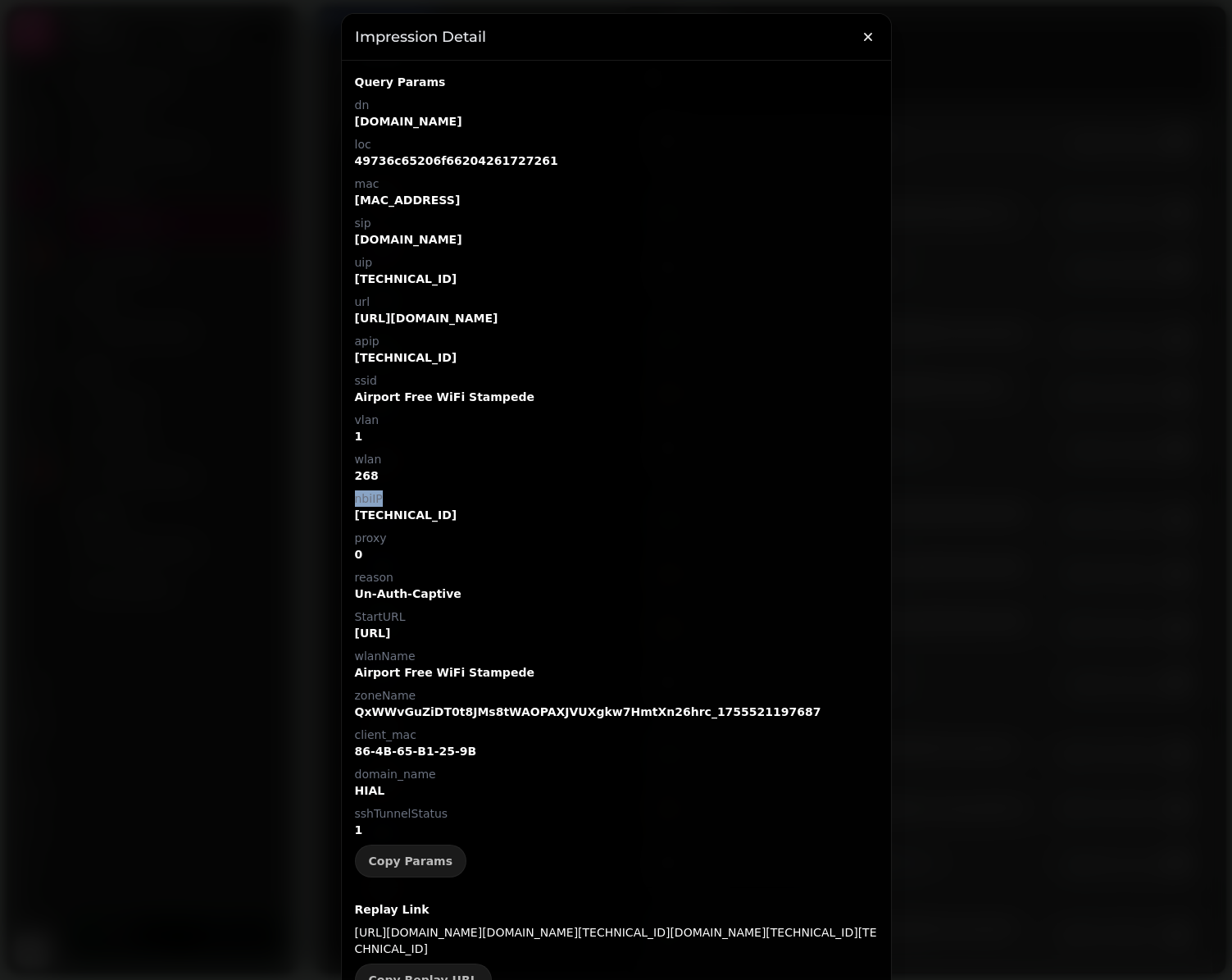
scroll to position [0, 0]
click at [487, 159] on p "49736c65206f66204261727261" at bounding box center [616, 161] width 523 height 16
click at [602, 575] on p "reason" at bounding box center [616, 576] width 523 height 16
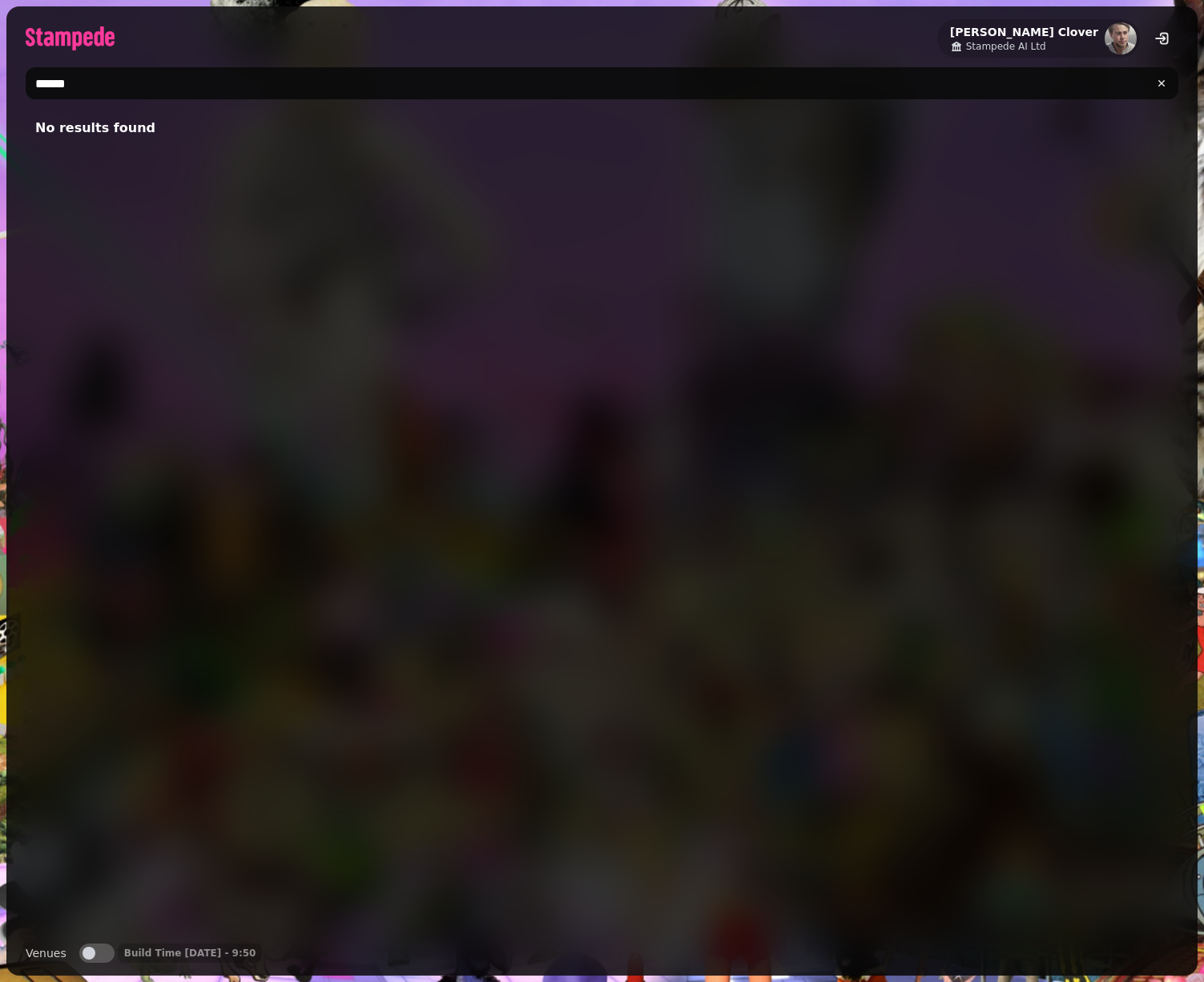
type input "******"
click at [92, 948] on button "Venues" at bounding box center [97, 953] width 35 height 19
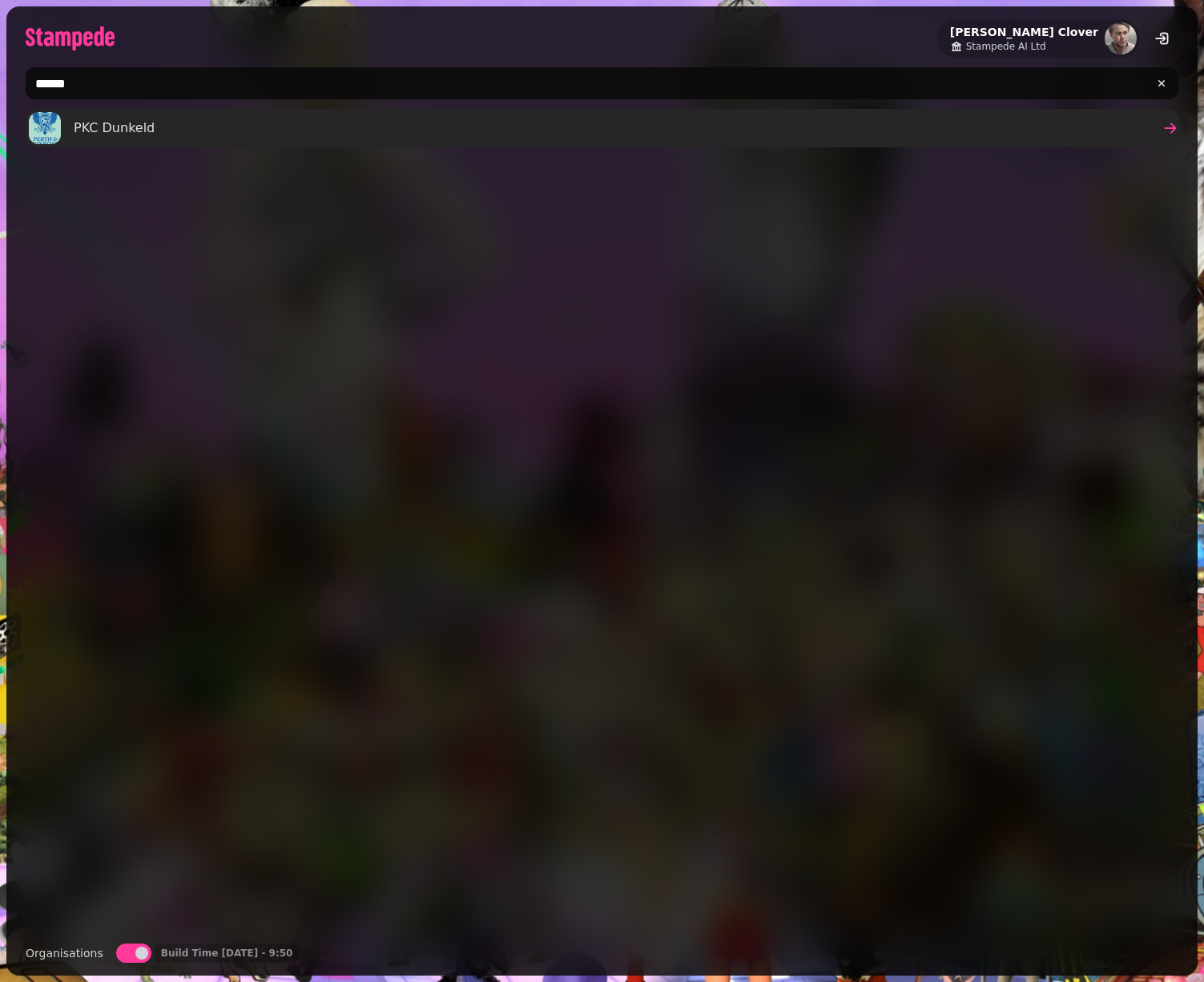
click at [106, 125] on span "PKC Dunkeld" at bounding box center [114, 128] width 81 height 19
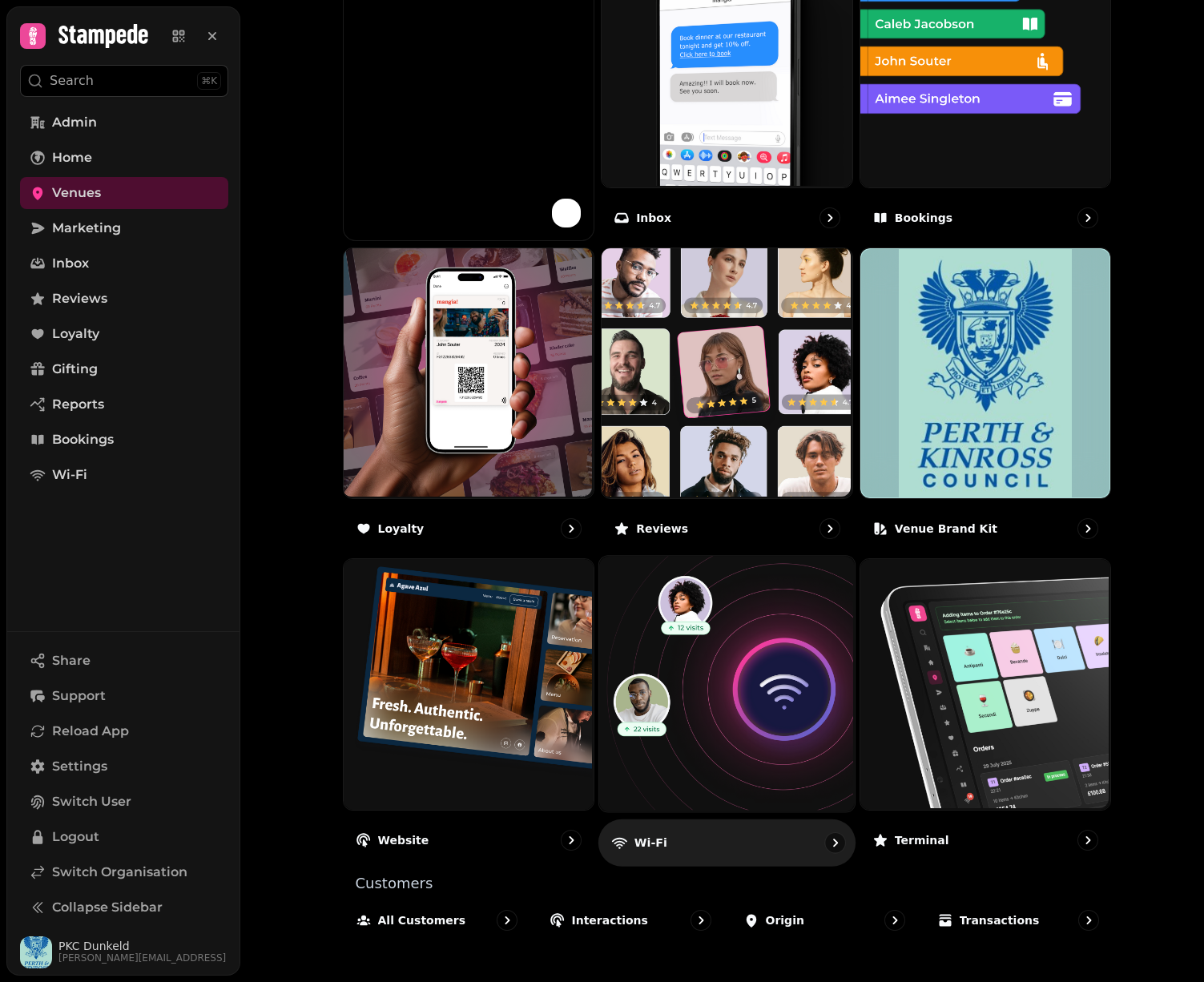
scroll to position [645, 0]
click at [748, 696] on img at bounding box center [725, 683] width 256 height 256
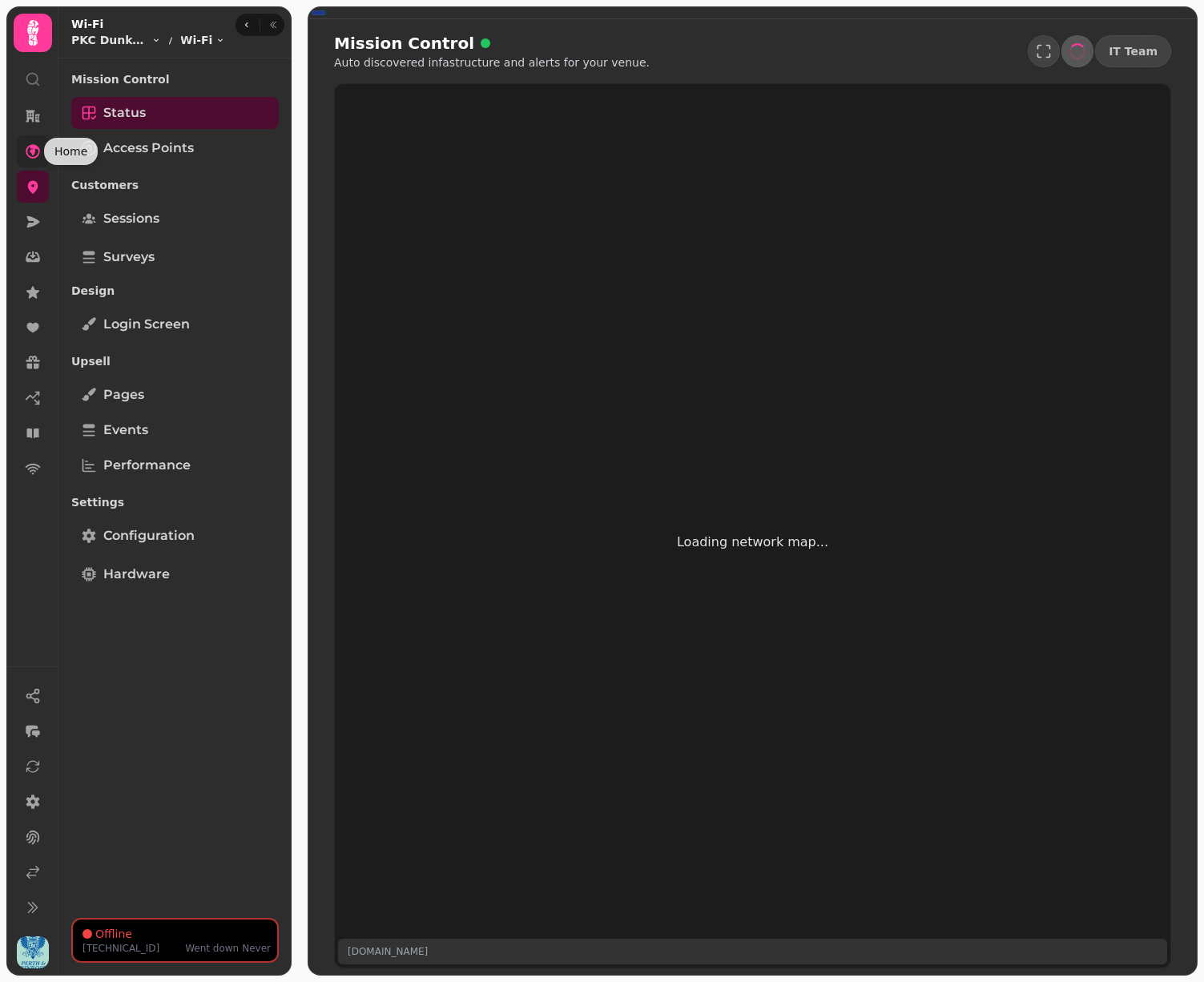
click at [37, 151] on icon at bounding box center [33, 151] width 16 height 16
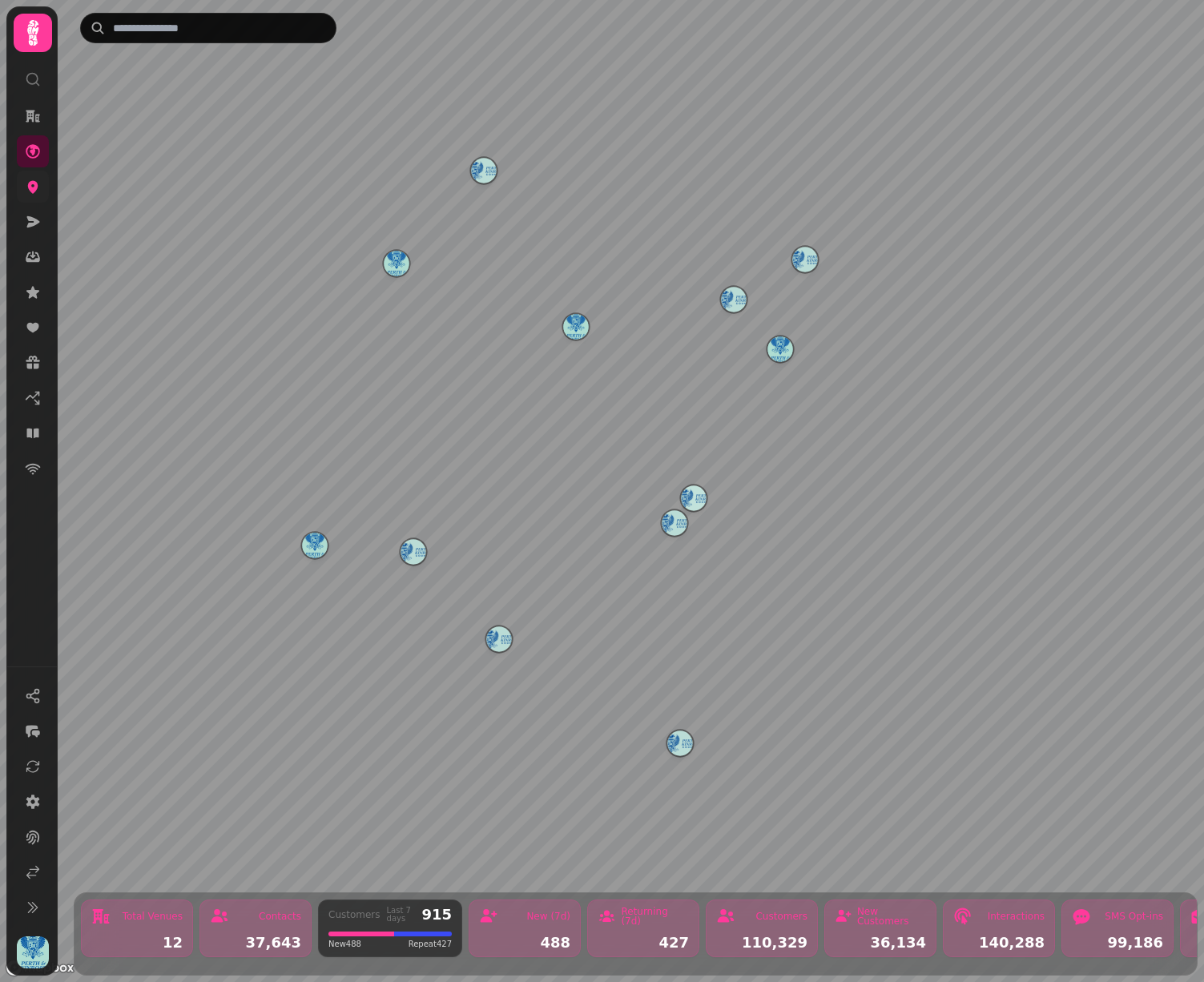
click at [31, 183] on icon at bounding box center [33, 187] width 10 height 13
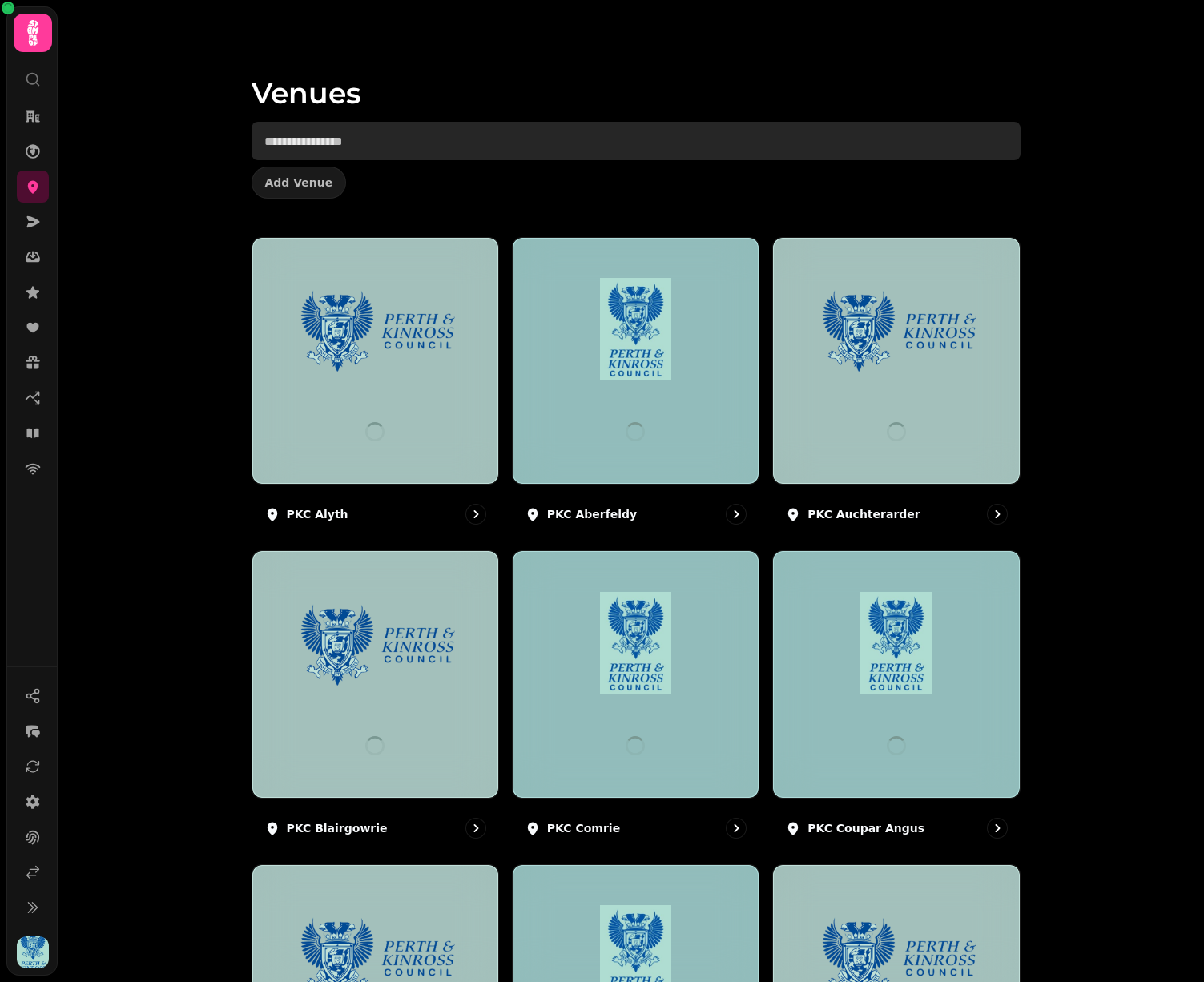
click at [416, 144] on input "text" at bounding box center [636, 141] width 769 height 39
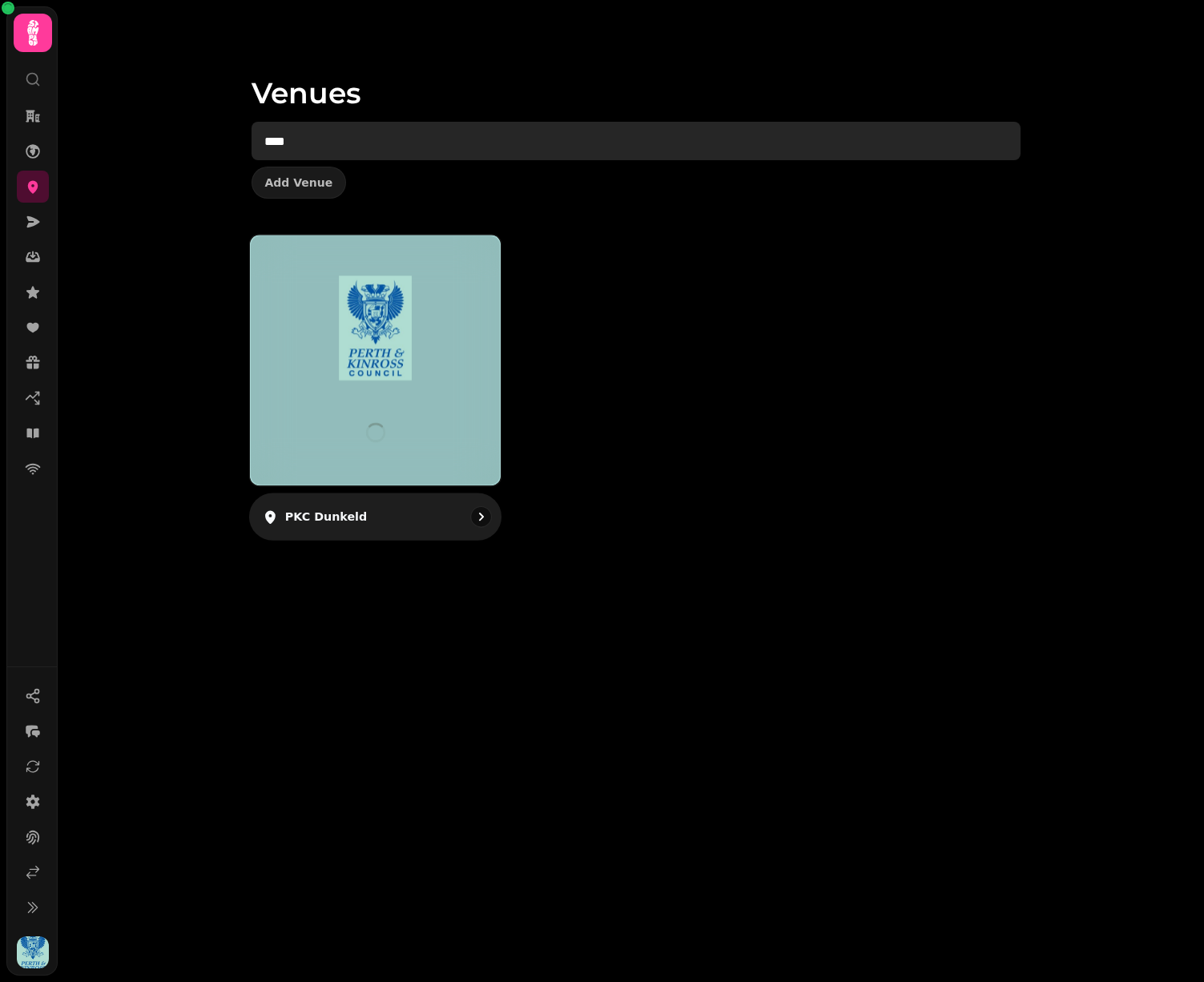
type input "****"
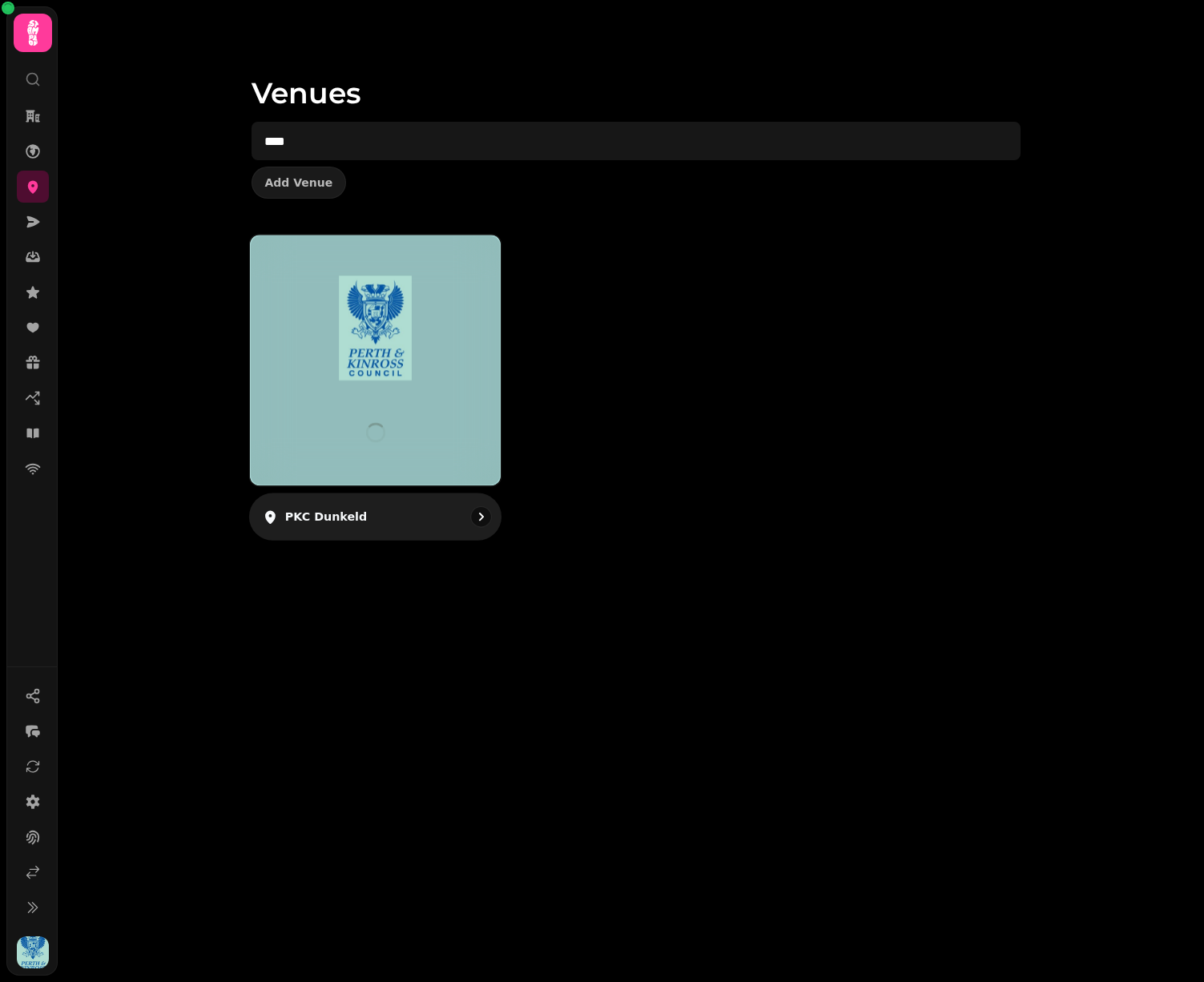
click at [353, 310] on img at bounding box center [374, 328] width 187 height 105
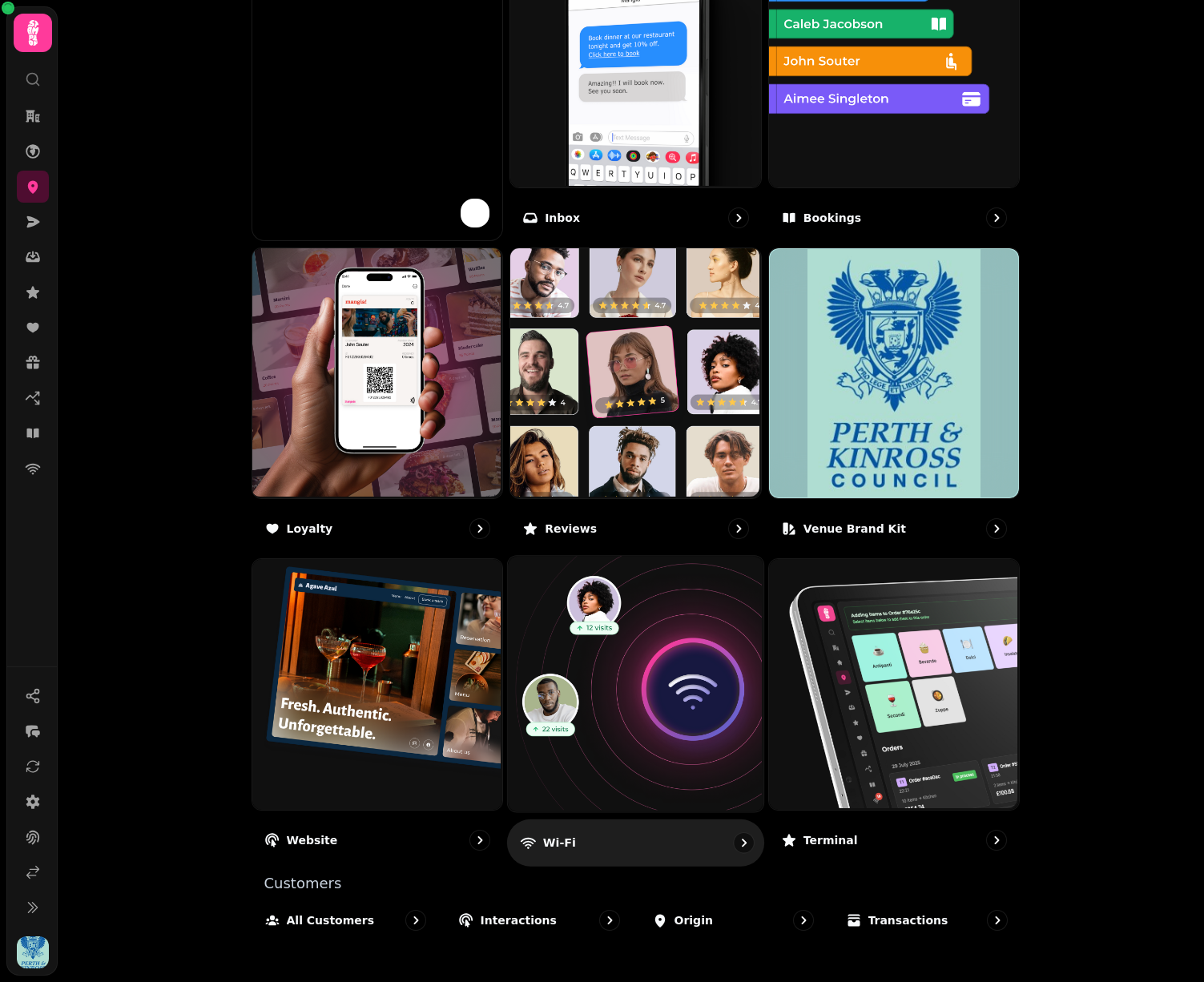
scroll to position [645, 0]
click at [610, 645] on img at bounding box center [633, 683] width 256 height 256
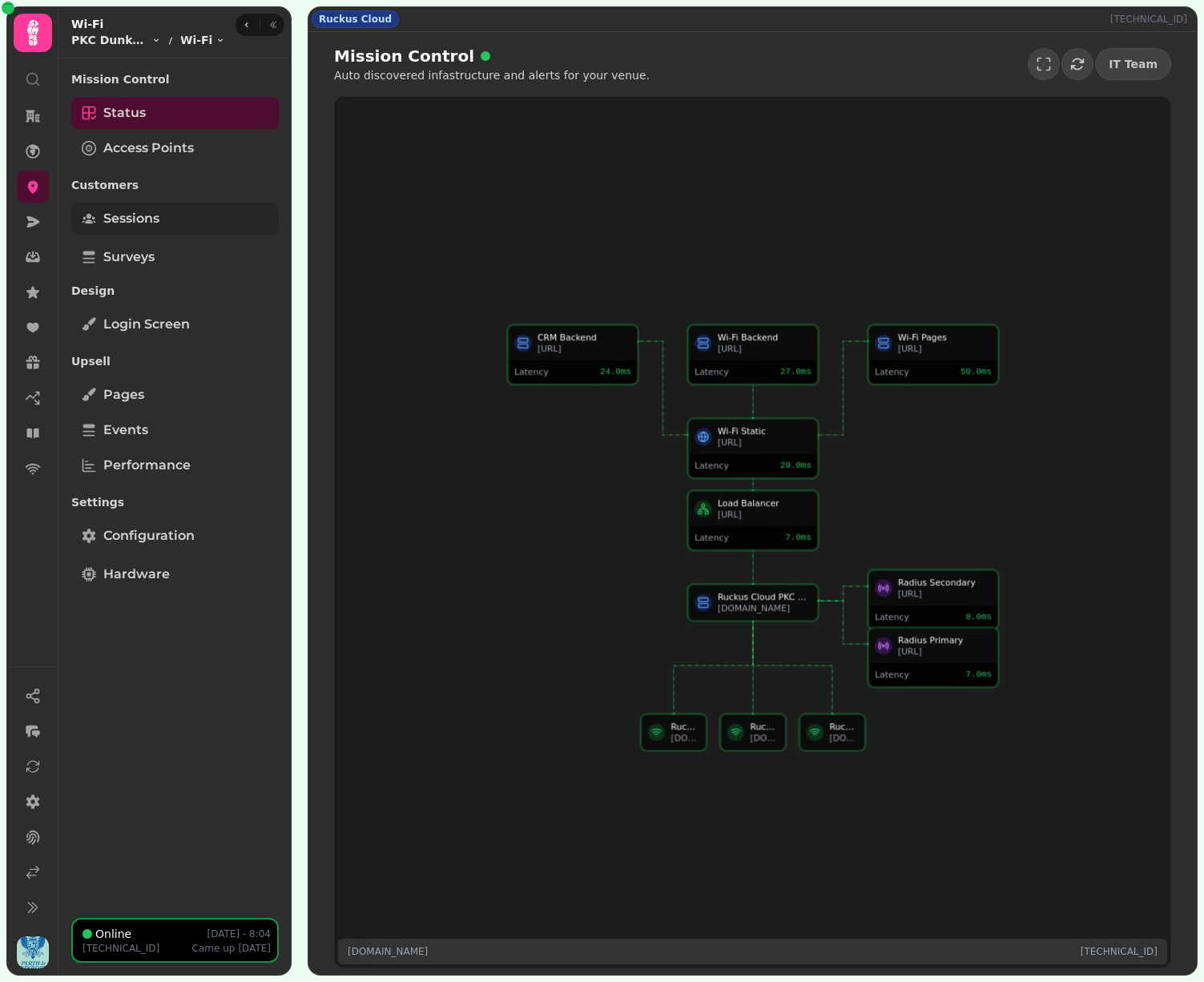
click at [143, 205] on link "Sessions" at bounding box center [175, 219] width 207 height 32
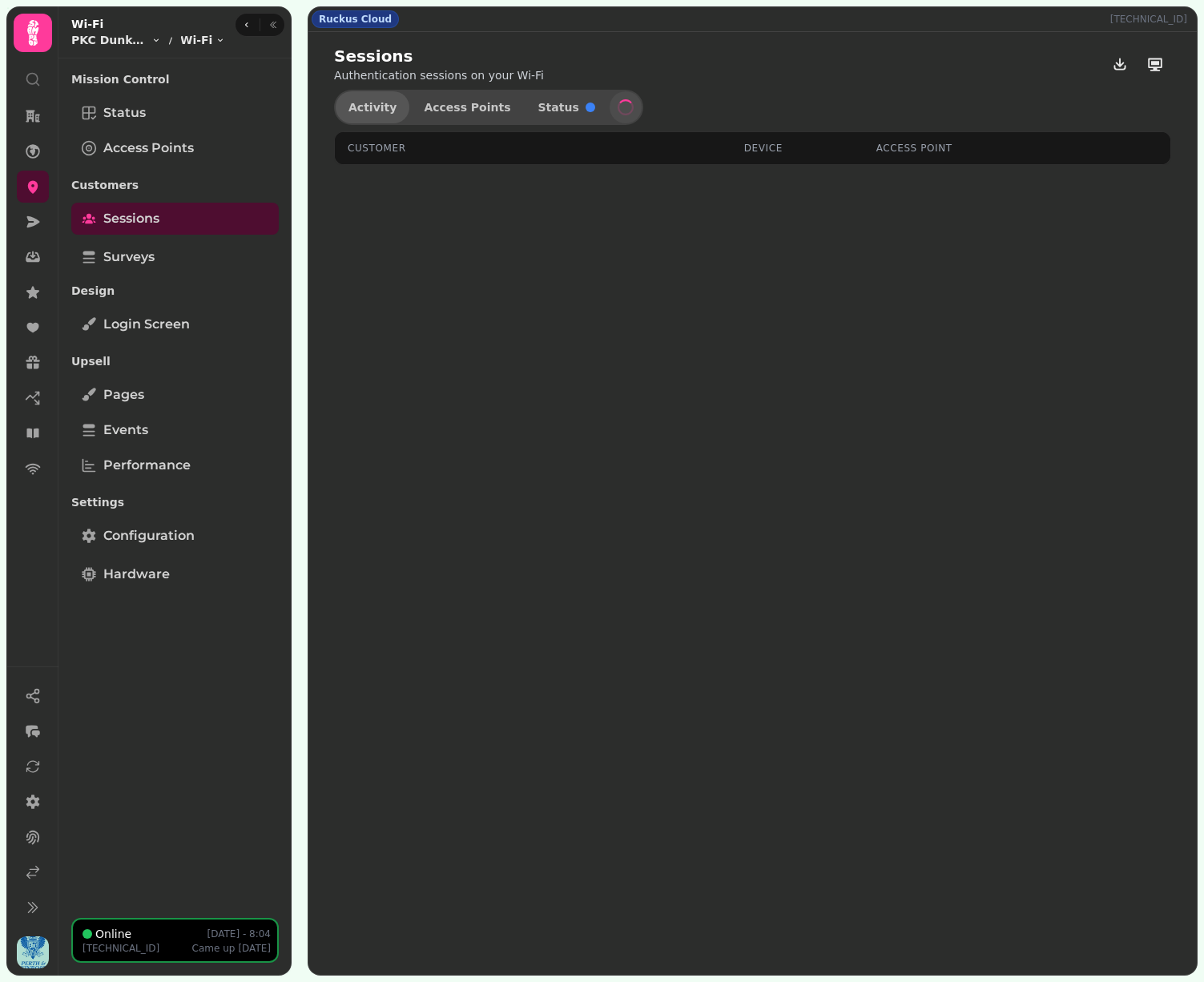
click at [369, 109] on span "Activity" at bounding box center [372, 107] width 48 height 11
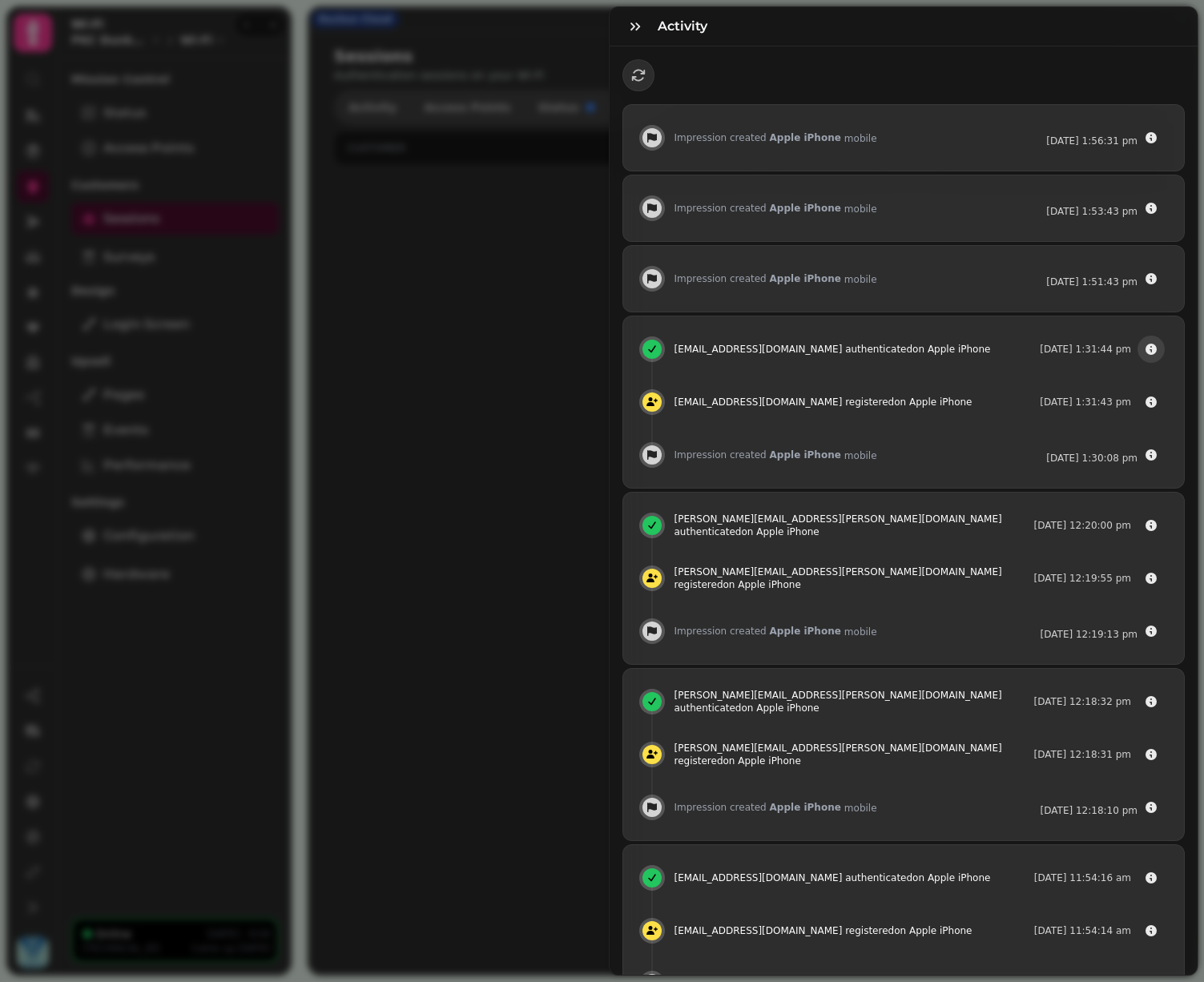
click at [1148, 340] on button "button" at bounding box center [1151, 349] width 27 height 27
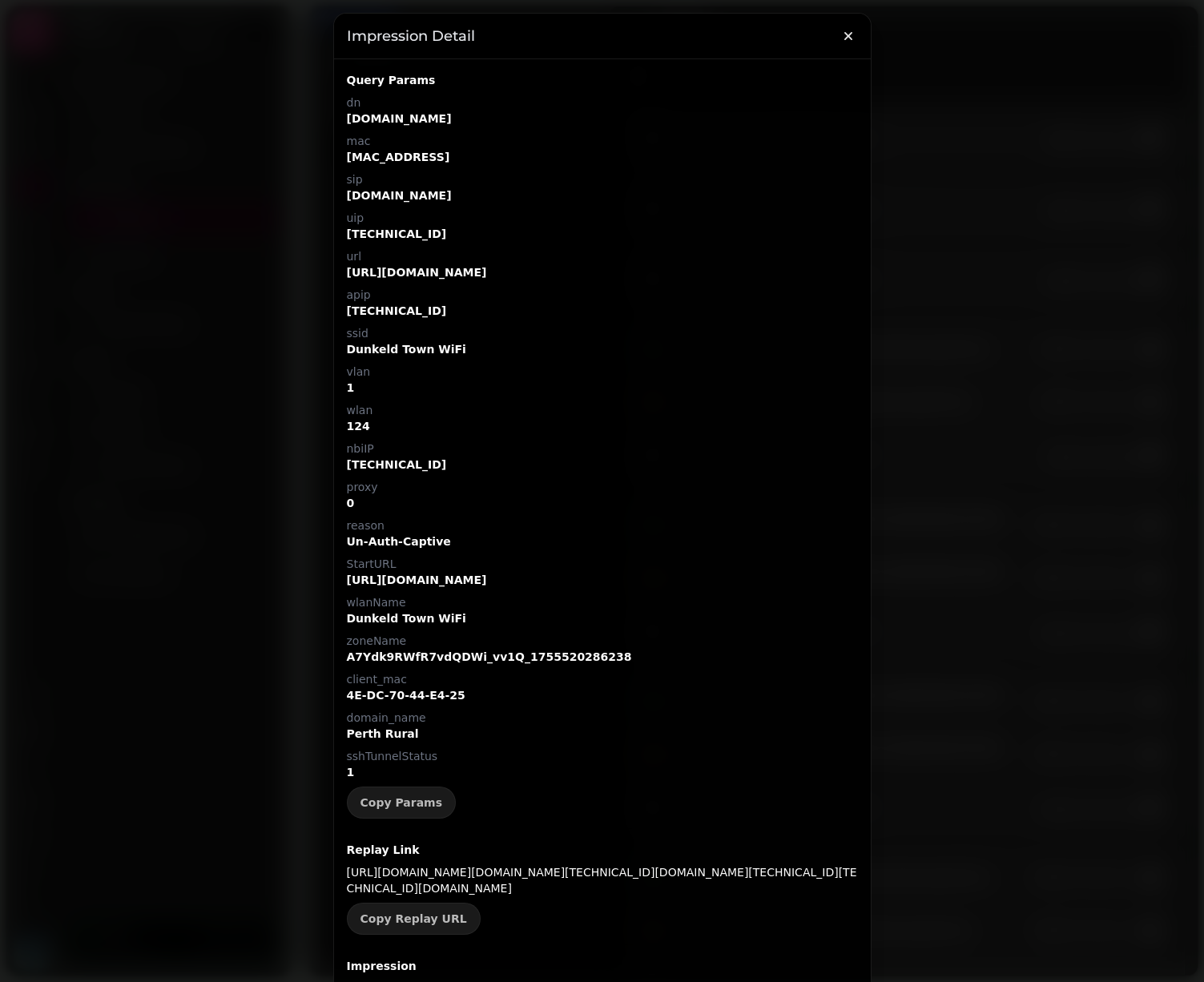
select select "**"
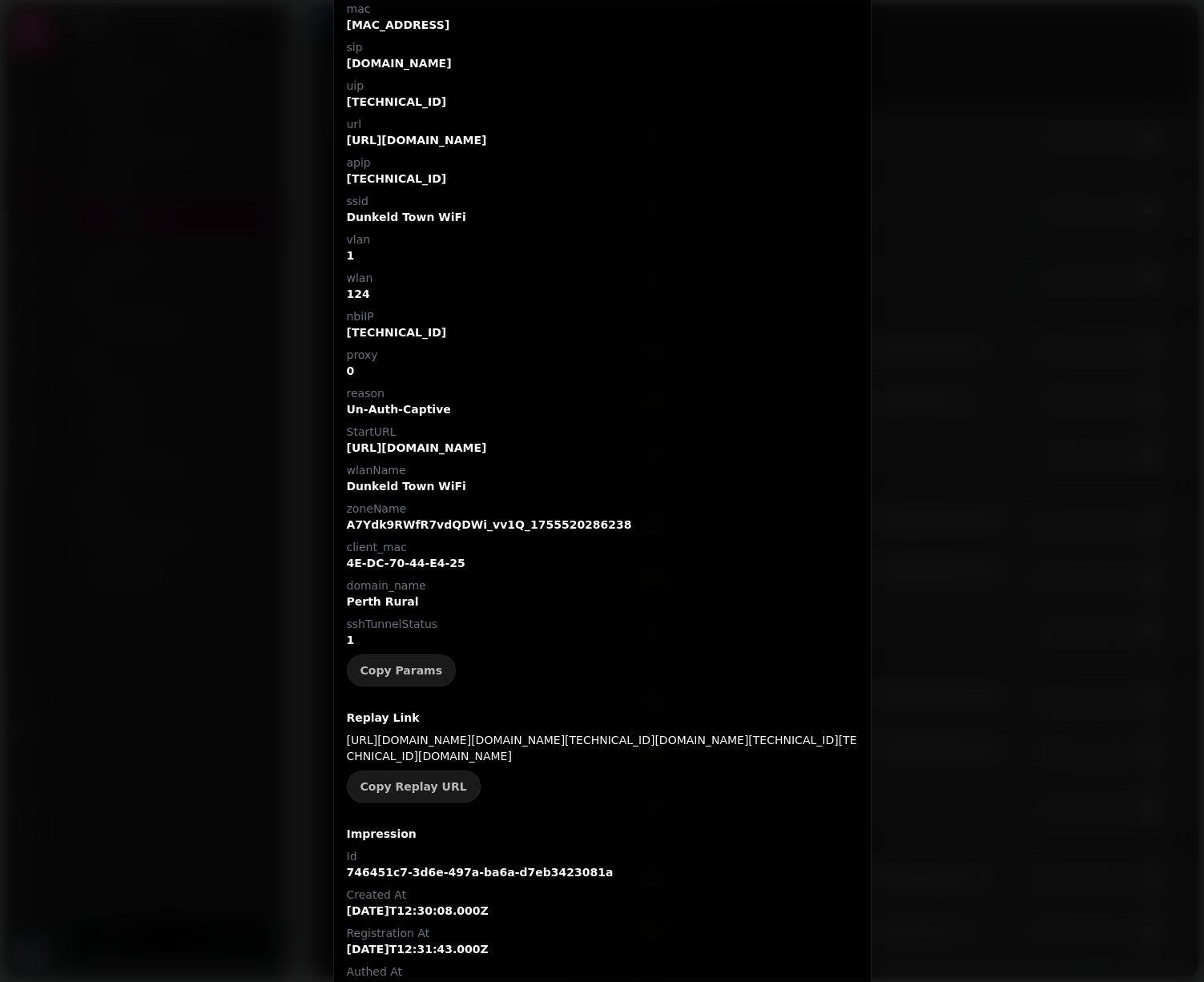
scroll to position [133, 0]
click at [738, 763] on p "https://wifi.stampede.ai/LGNYAO9DT5WD?dn=vszcloud.rapierwirelessservices.co.uk&…" at bounding box center [602, 747] width 511 height 32
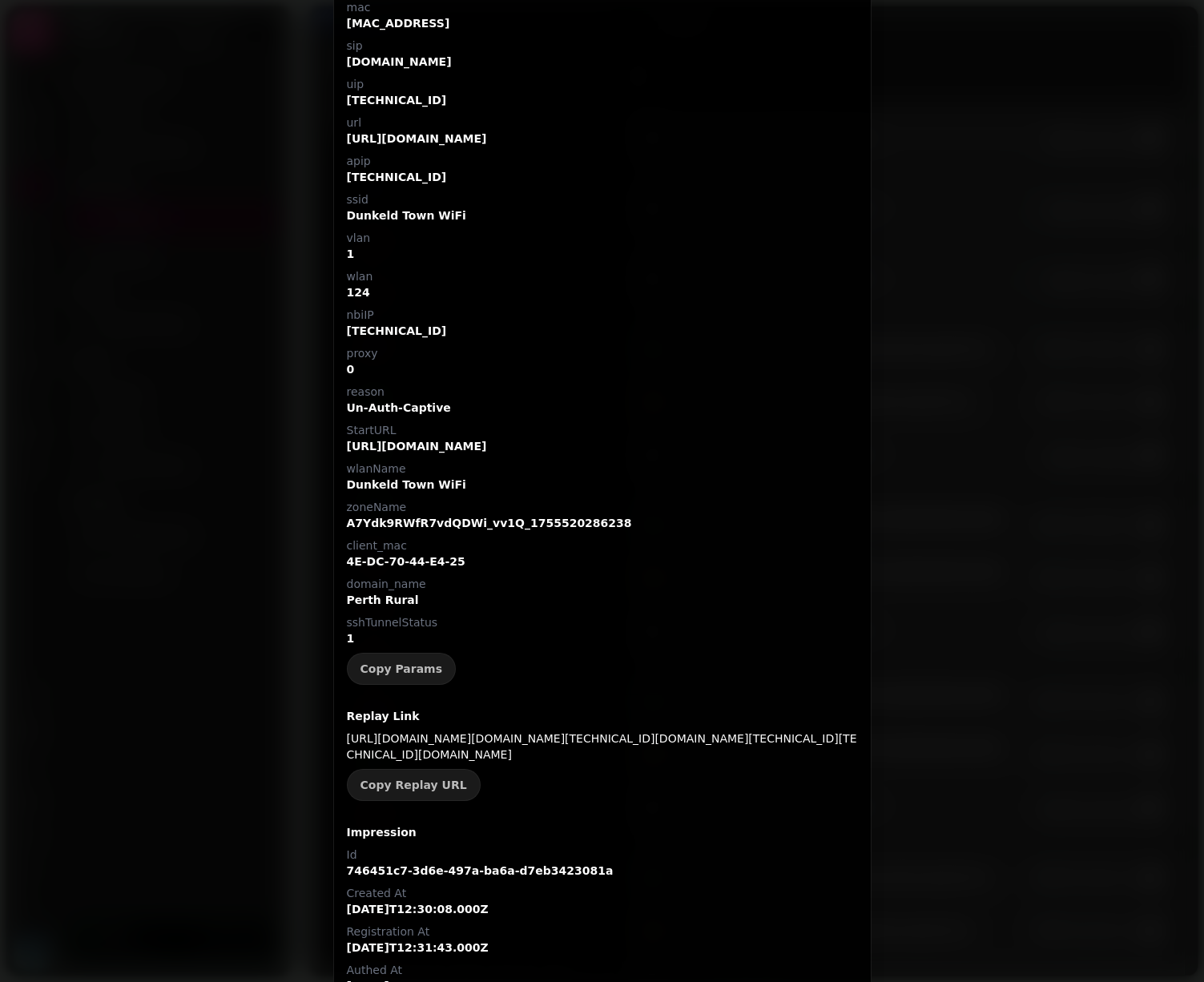
click at [738, 763] on p "https://wifi.stampede.ai/LGNYAO9DT5WD?dn=vszcloud.rapierwirelessservices.co.uk&…" at bounding box center [602, 747] width 511 height 32
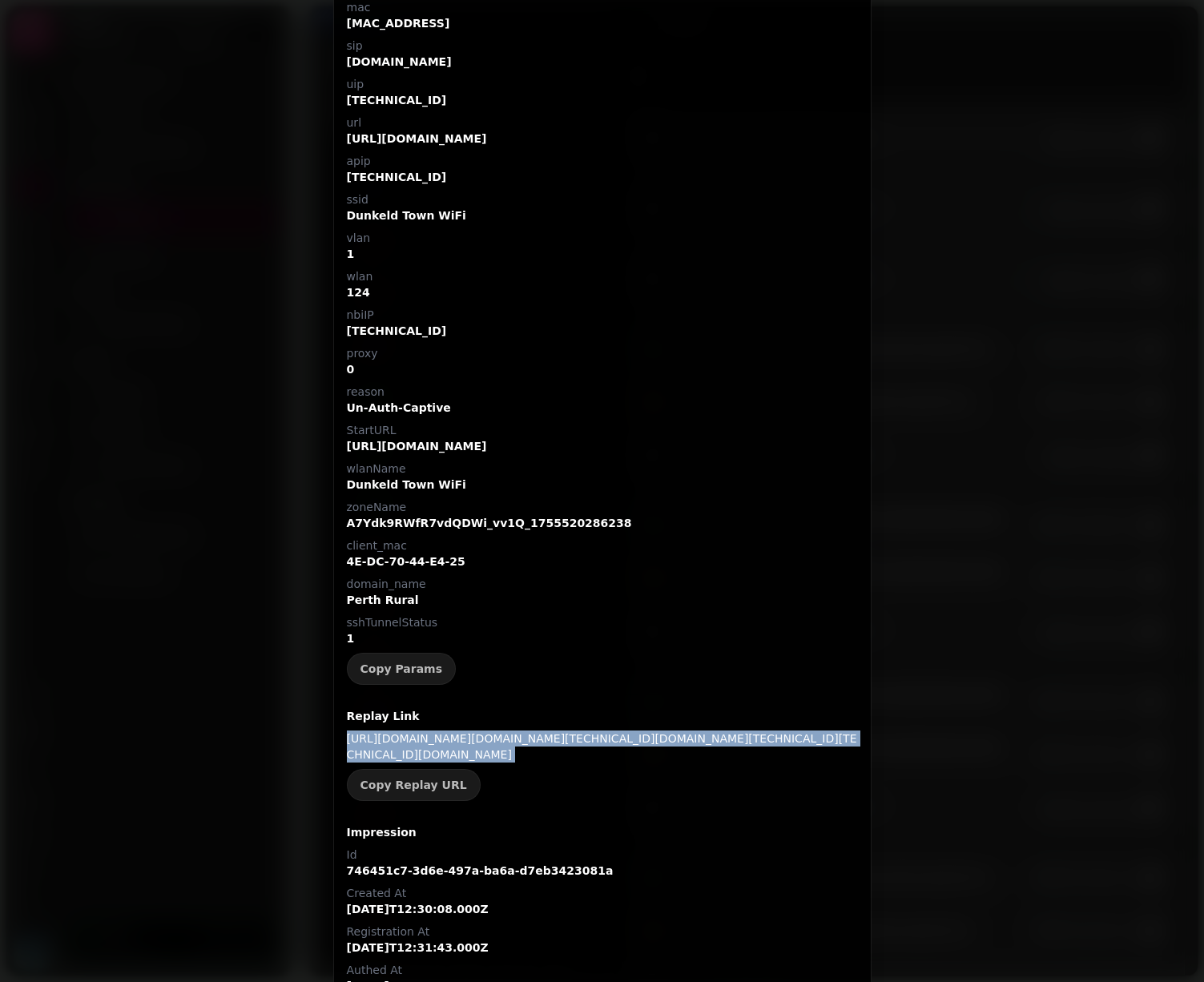
click at [738, 763] on p "https://wifi.stampede.ai/LGNYAO9DT5WD?dn=vszcloud.rapierwirelessservices.co.uk&…" at bounding box center [602, 747] width 511 height 32
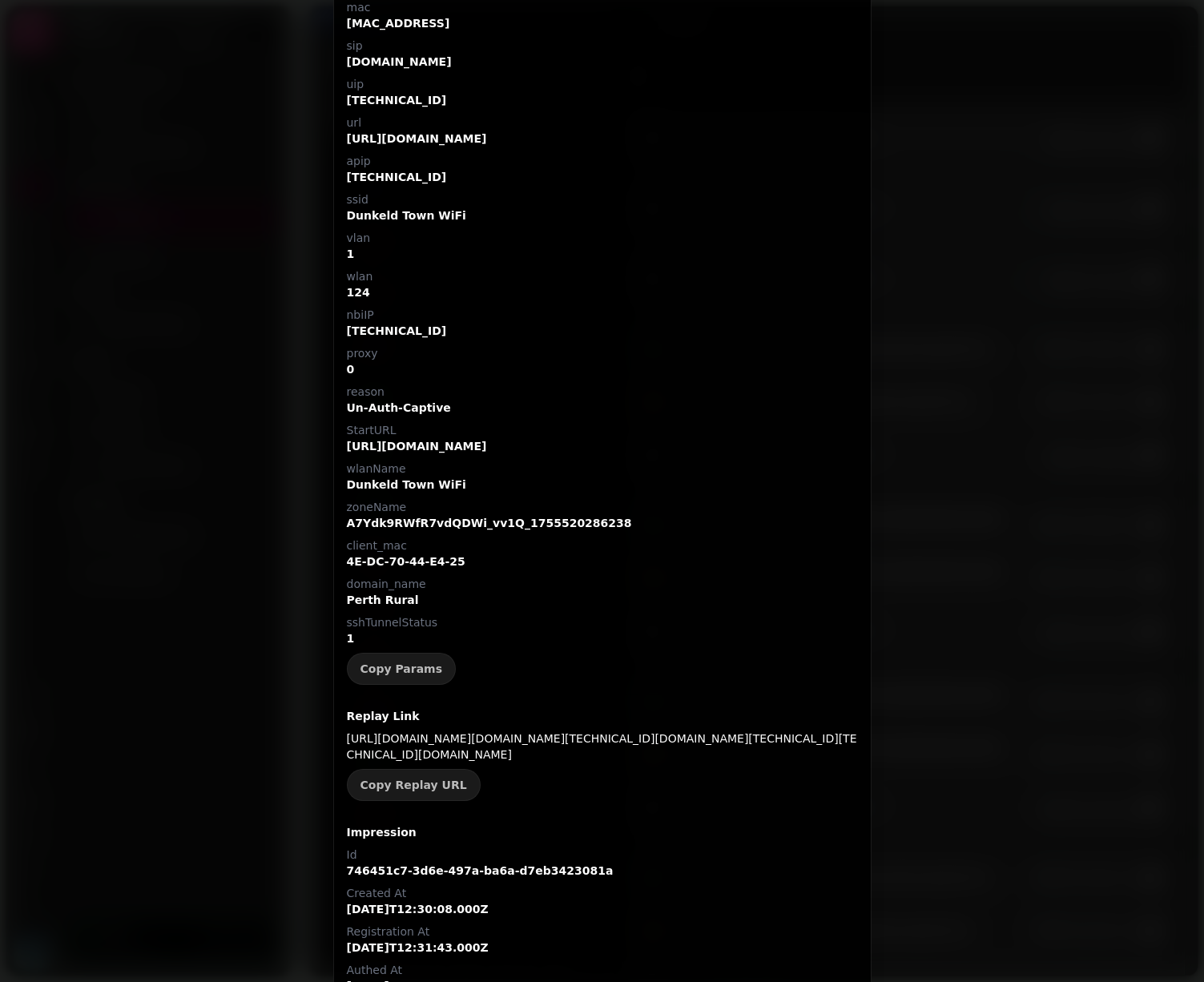
click at [749, 752] on p "https://wifi.stampede.ai/LGNYAO9DT5WD?dn=vszcloud.rapierwirelessservices.co.uk&…" at bounding box center [602, 747] width 511 height 32
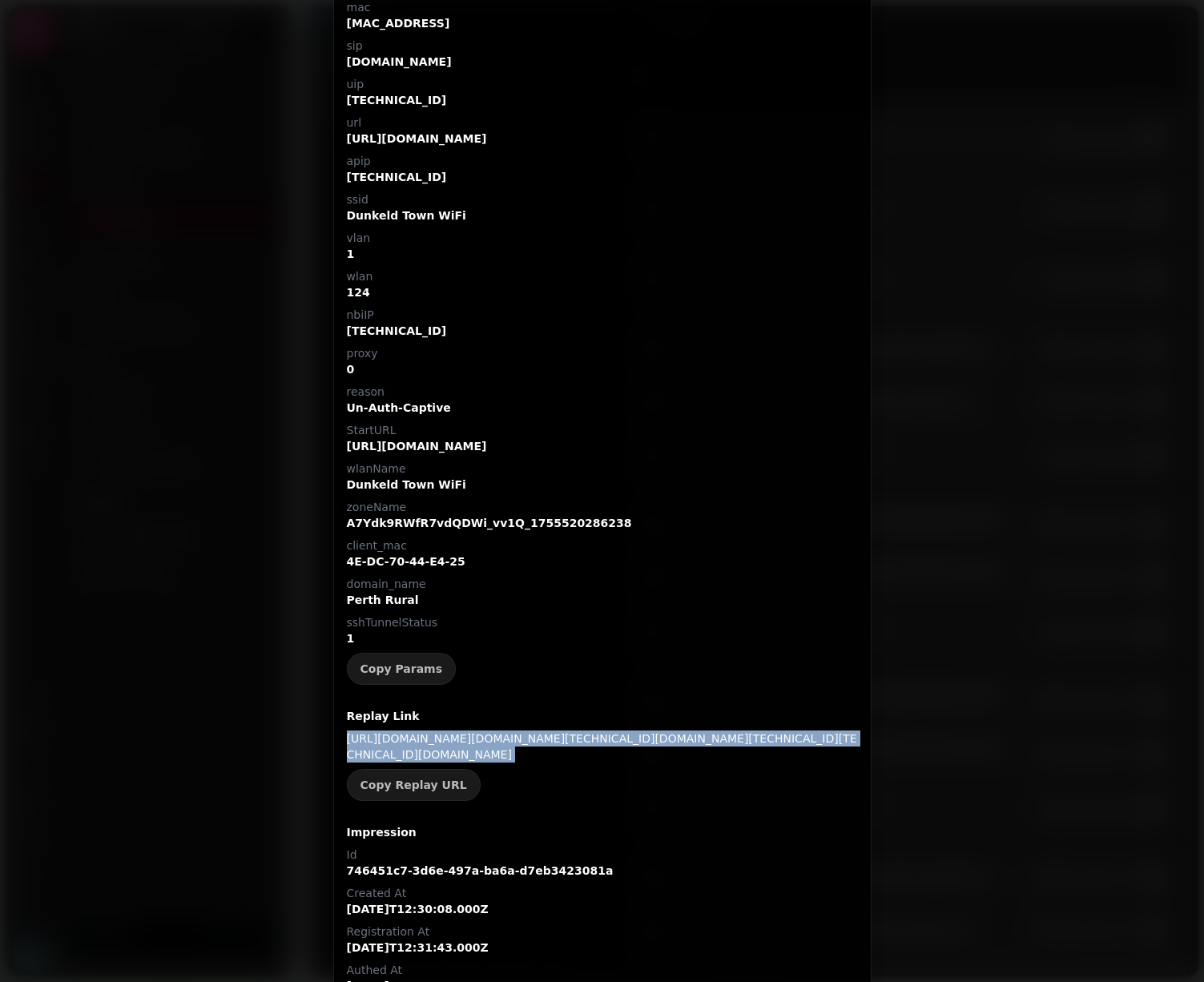
click at [749, 752] on p "https://wifi.stampede.ai/LGNYAO9DT5WD?dn=vszcloud.rapierwirelessservices.co.uk&…" at bounding box center [602, 747] width 511 height 32
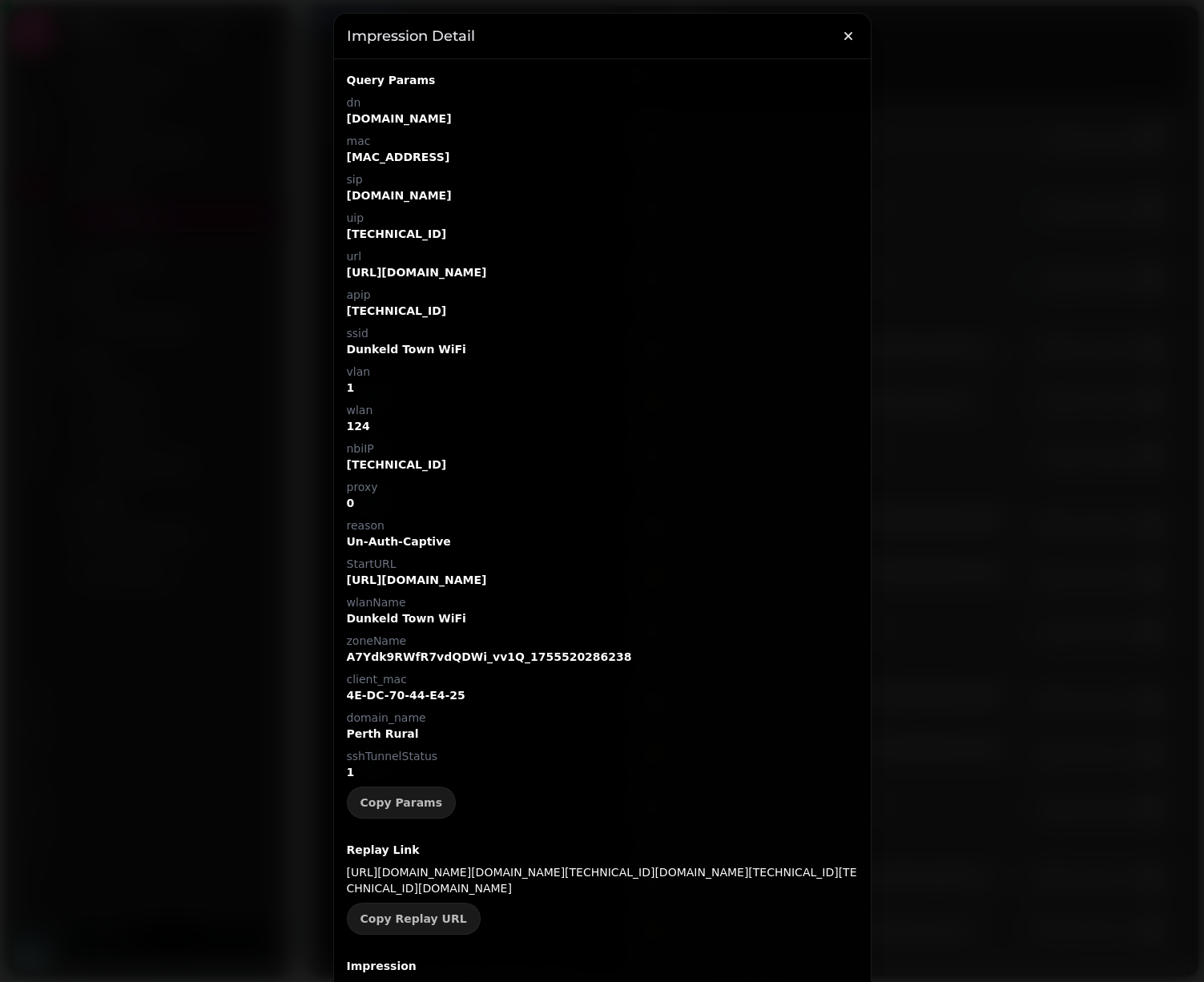
scroll to position [0, 0]
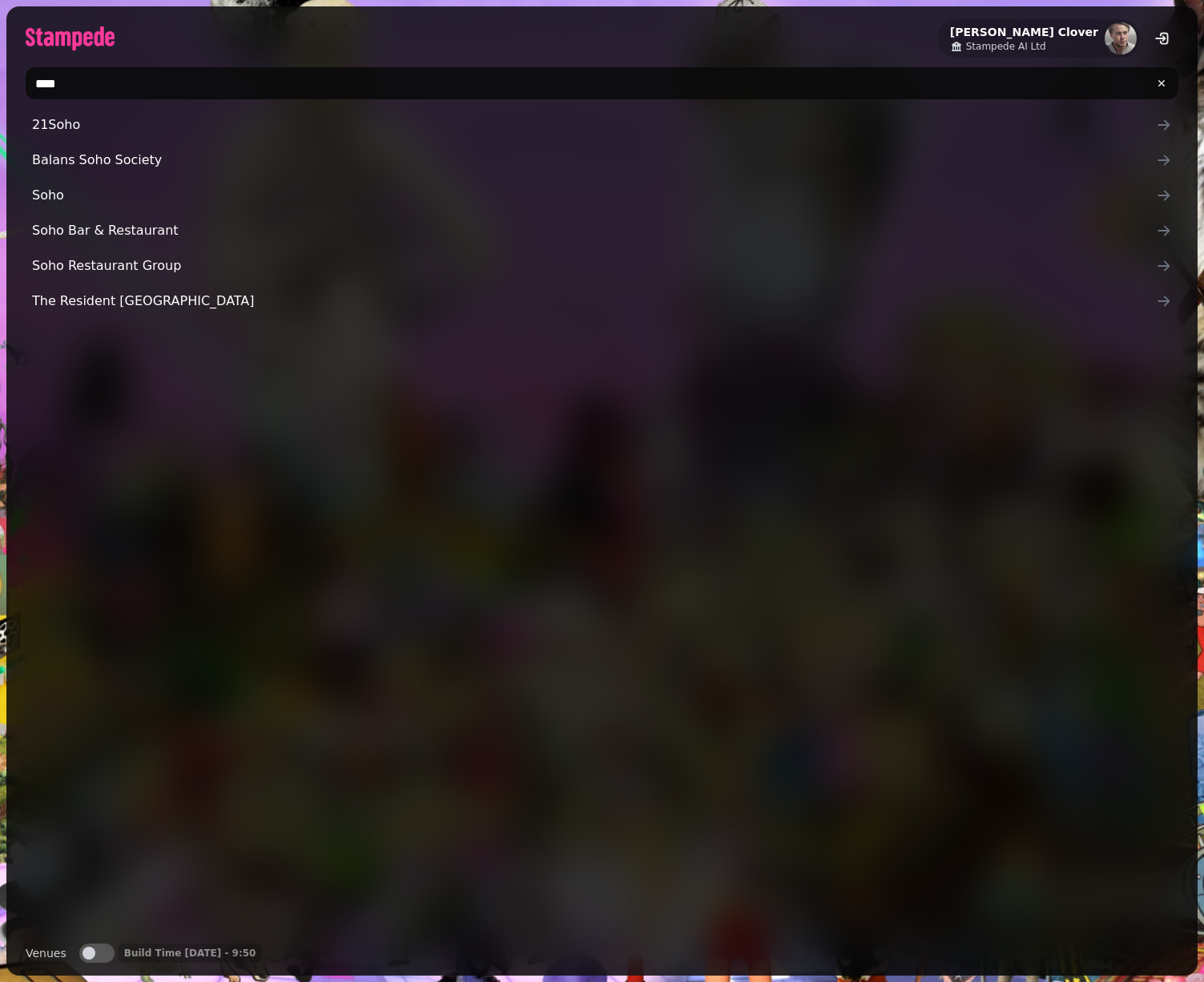
type input "****"
click at [89, 949] on span "button" at bounding box center [88, 953] width 13 height 13
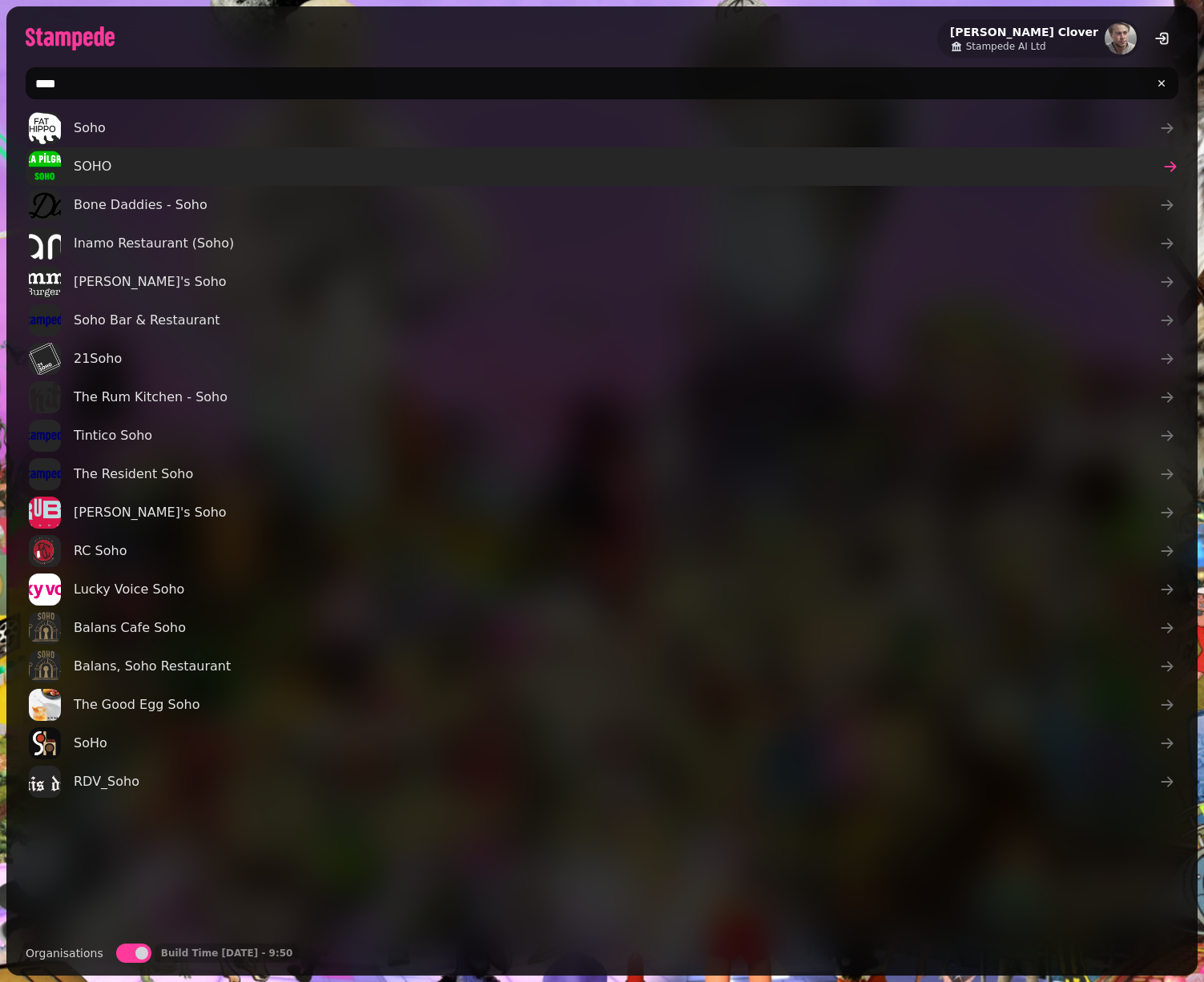
click at [103, 168] on span "SOHO" at bounding box center [92, 166] width 38 height 19
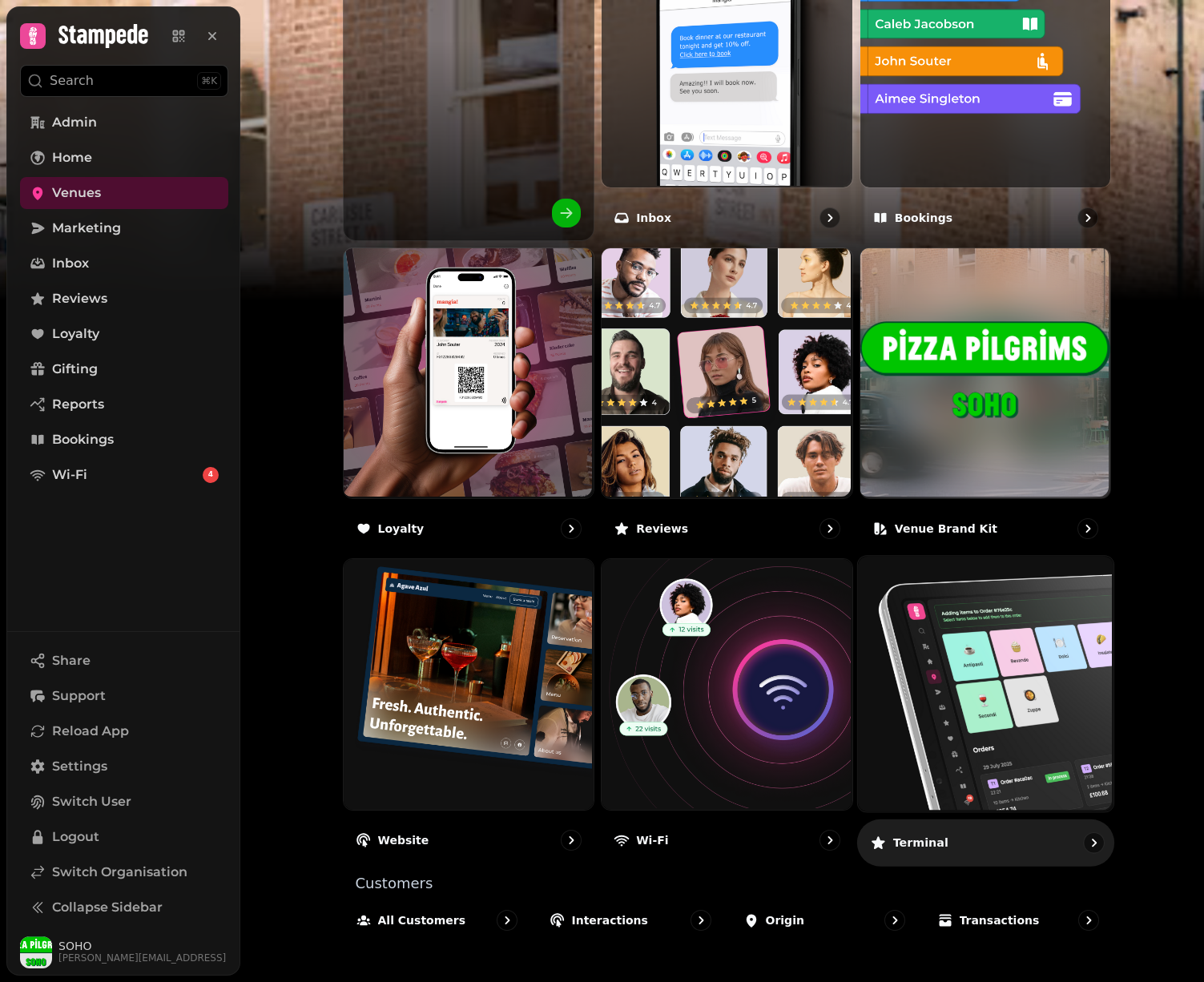
scroll to position [645, 0]
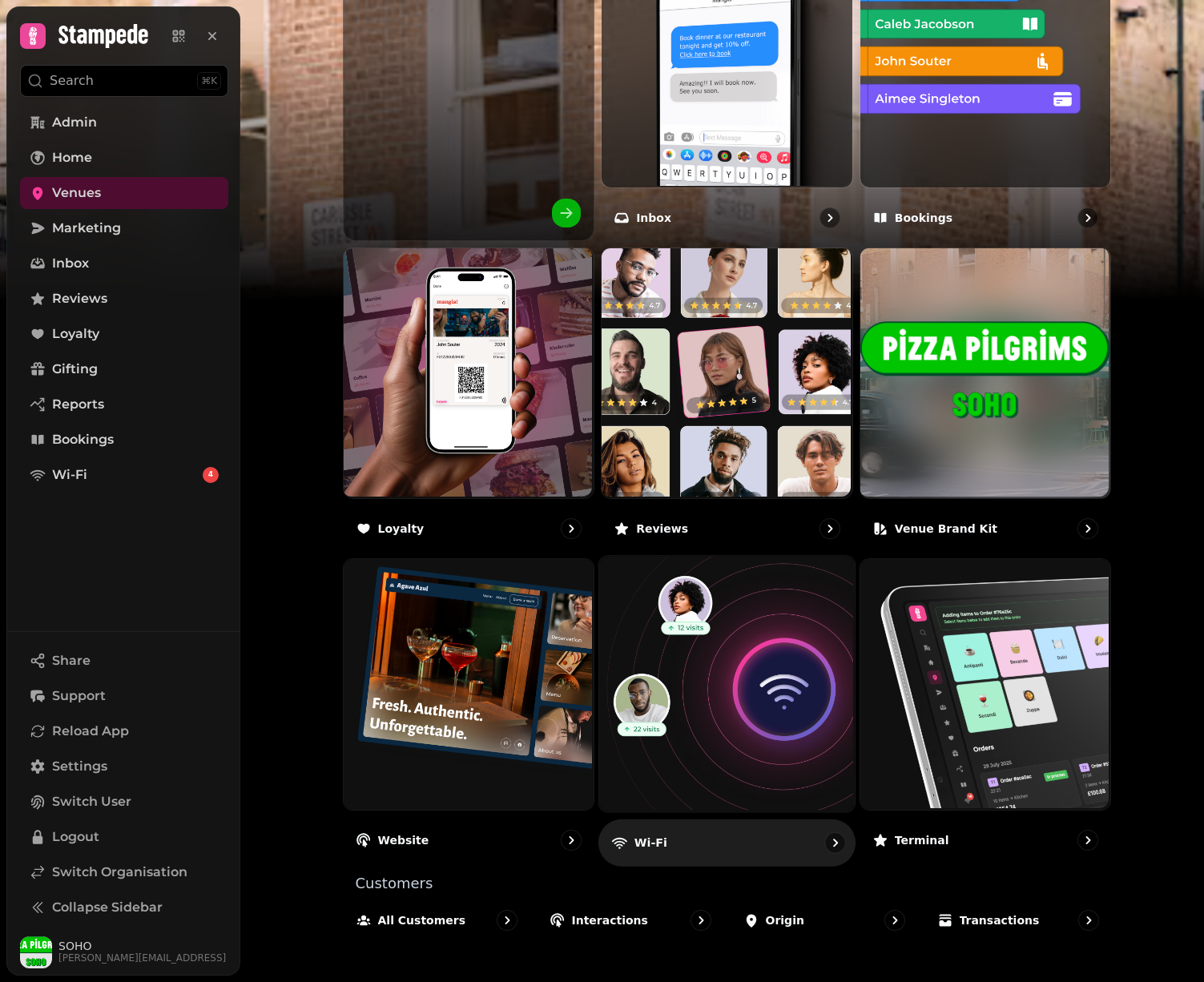
click at [710, 715] on img at bounding box center [725, 683] width 256 height 256
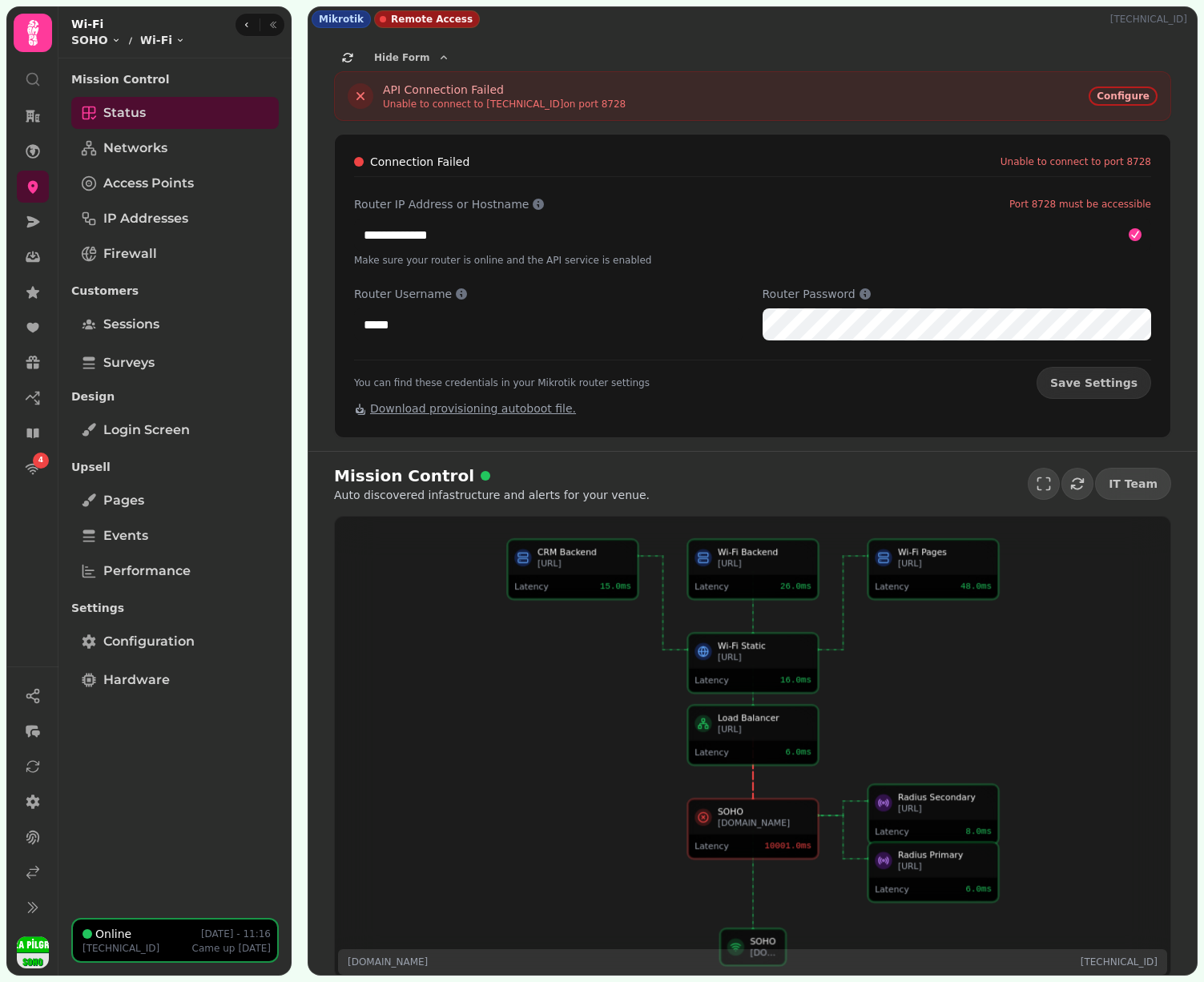
click at [1142, 19] on p "185.248.104.110" at bounding box center [1151, 18] width 83 height 13
copy p "185.248.104.110"
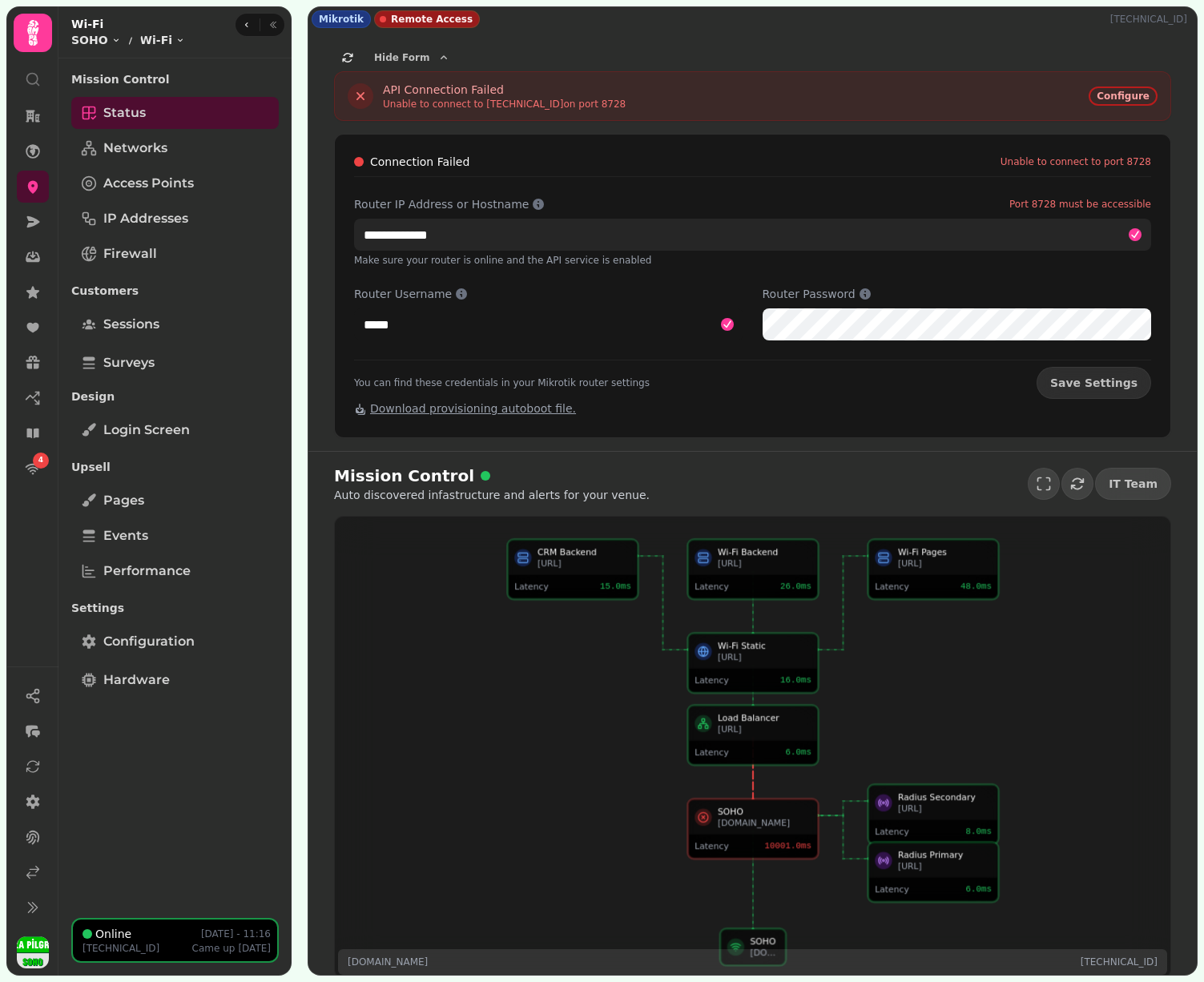
click at [467, 236] on input "**********" at bounding box center [753, 235] width 797 height 32
paste input "**"
type input "**********"
click at [1100, 383] on button "Save Settings" at bounding box center [1093, 383] width 115 height 32
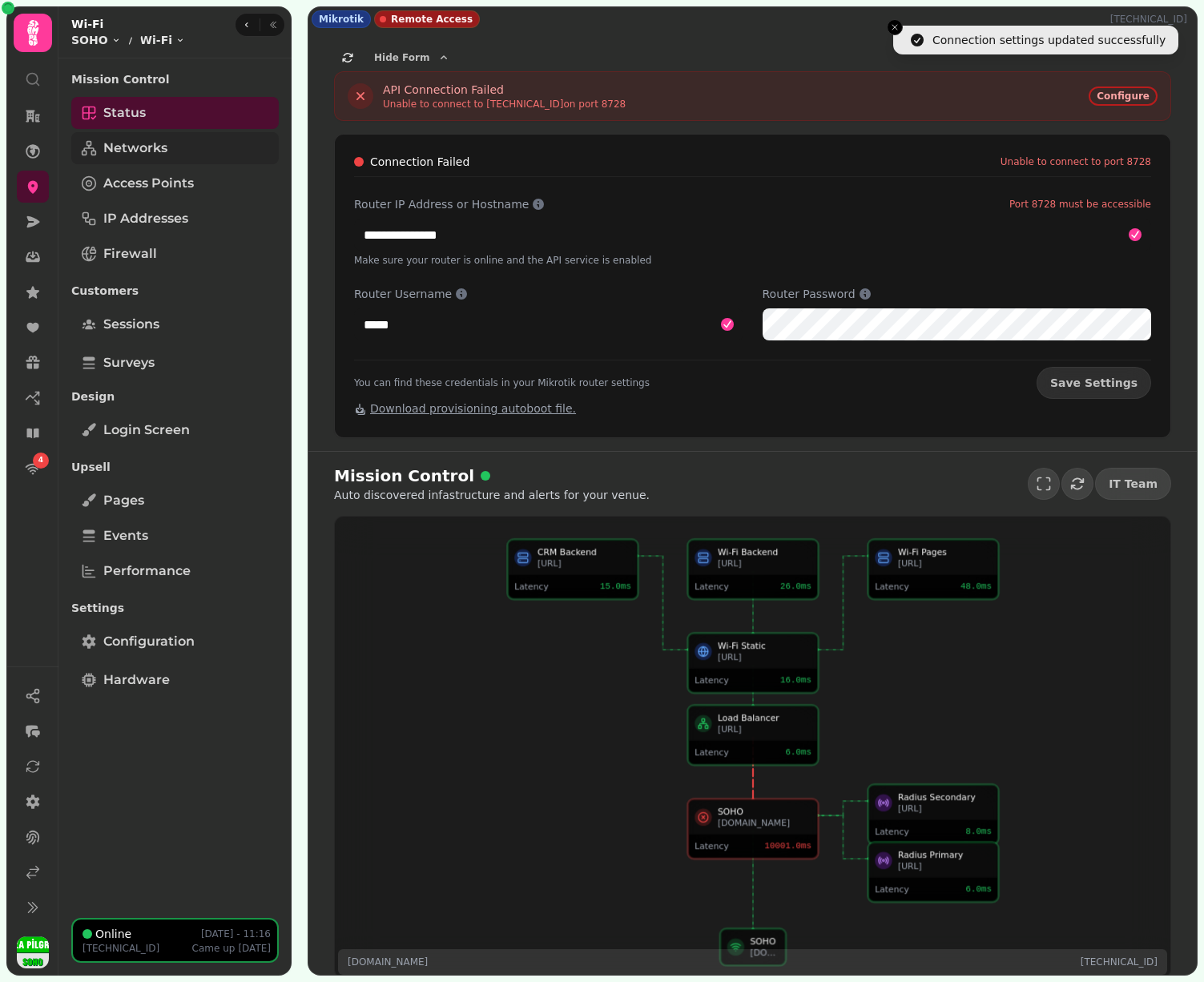
click at [181, 150] on link "Networks" at bounding box center [175, 149] width 207 height 32
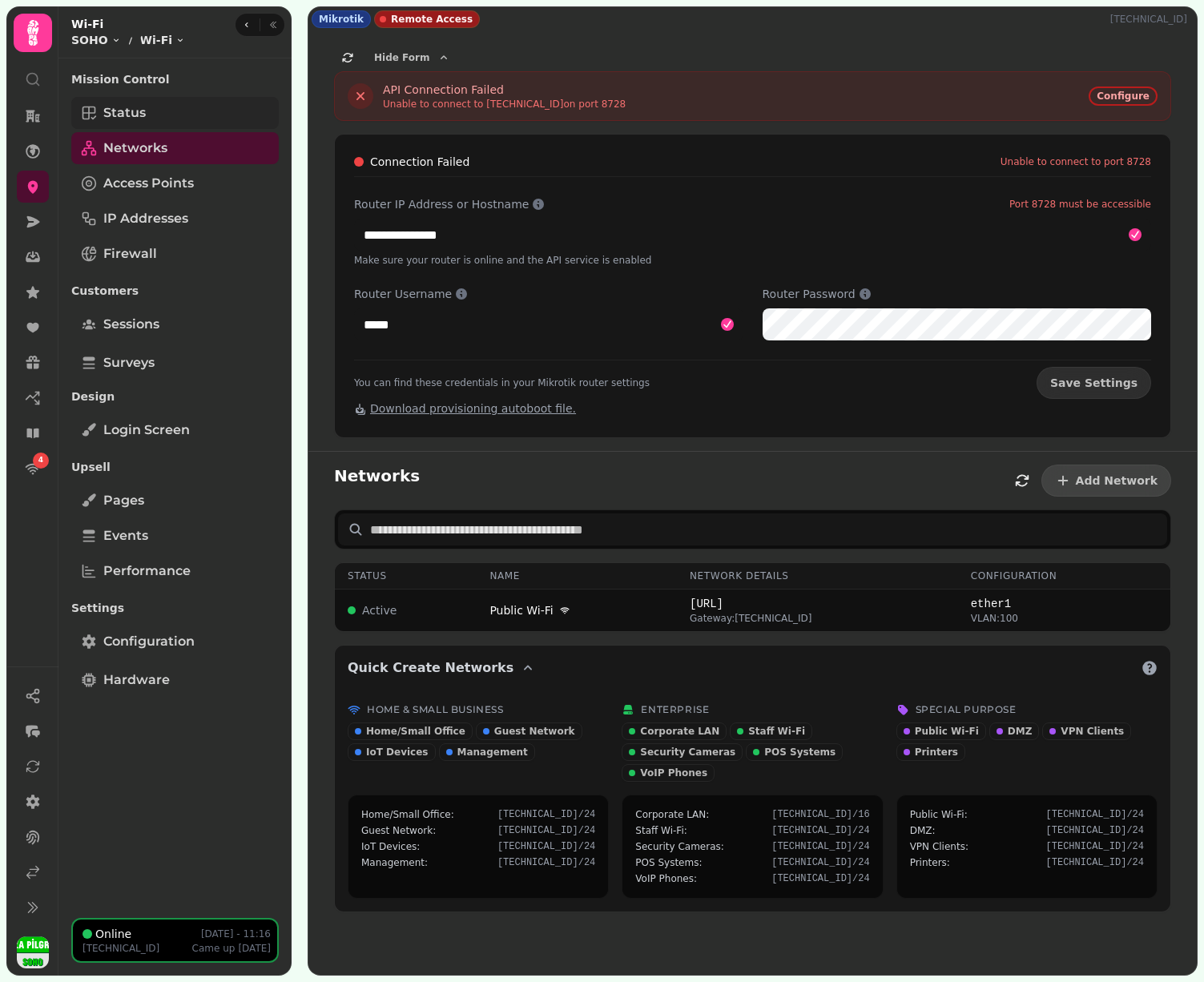
click at [195, 112] on link "Status" at bounding box center [175, 113] width 207 height 32
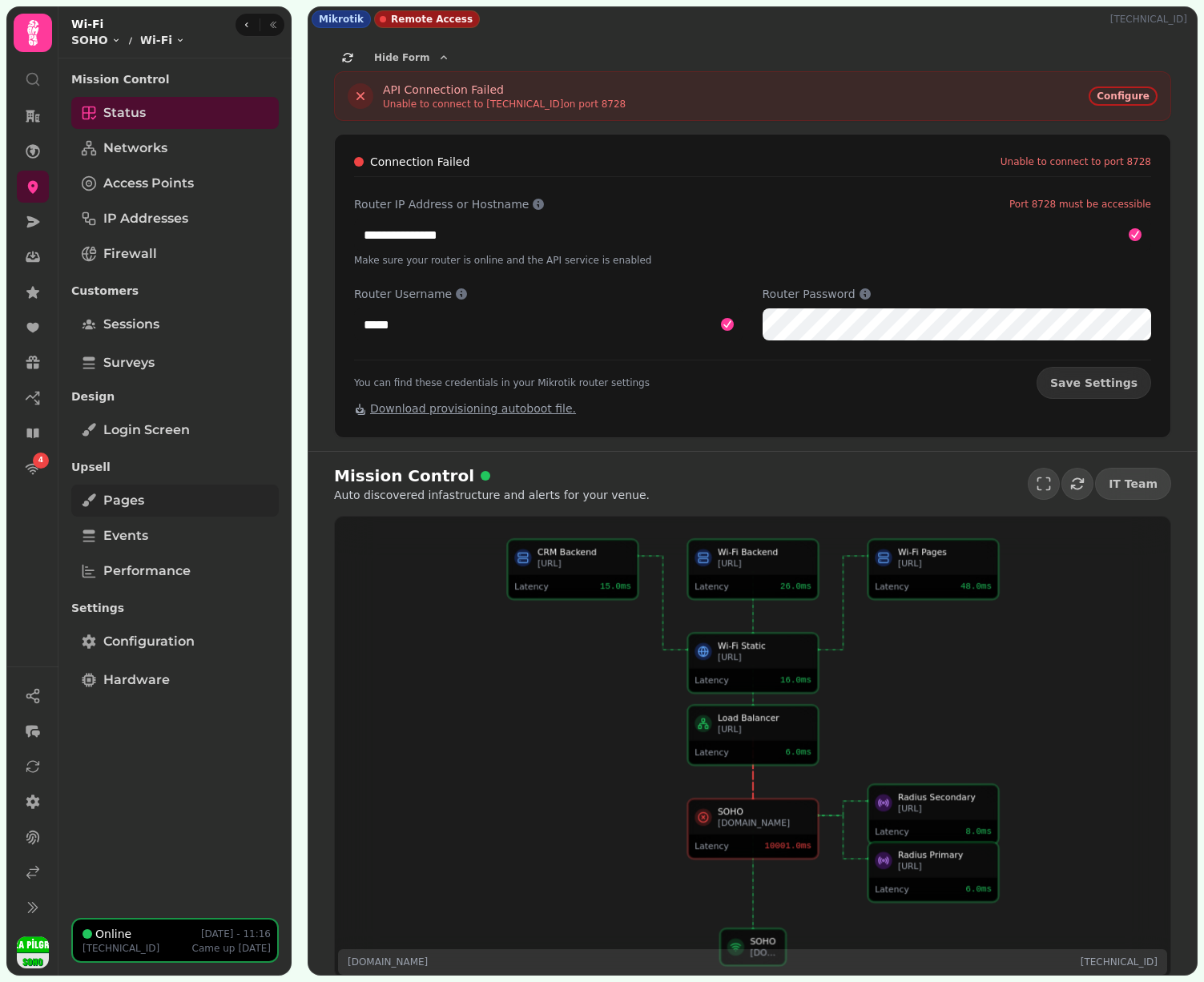
click at [137, 502] on span "Pages" at bounding box center [123, 500] width 41 height 19
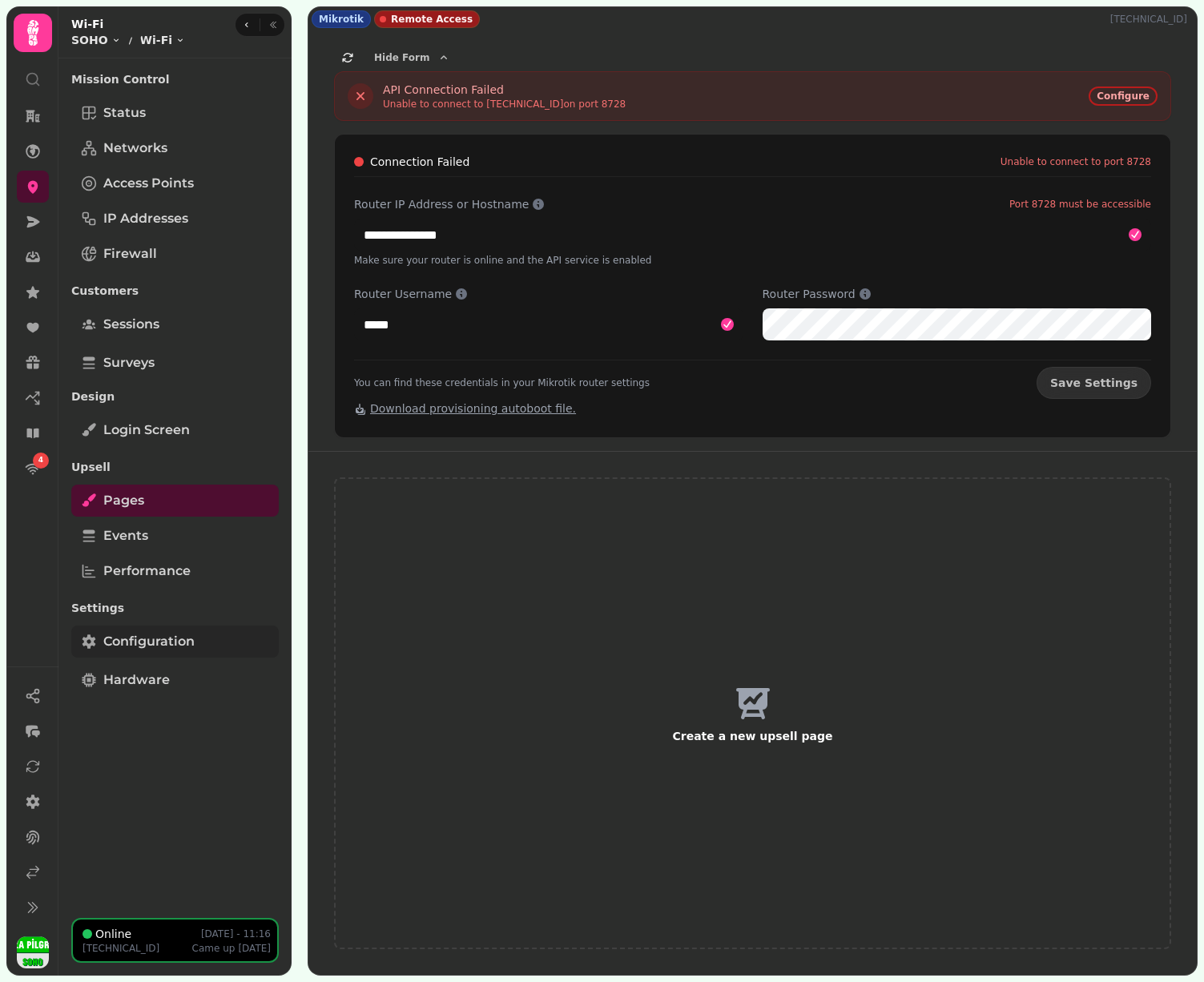
click at [142, 650] on span "Configuration" at bounding box center [149, 641] width 91 height 19
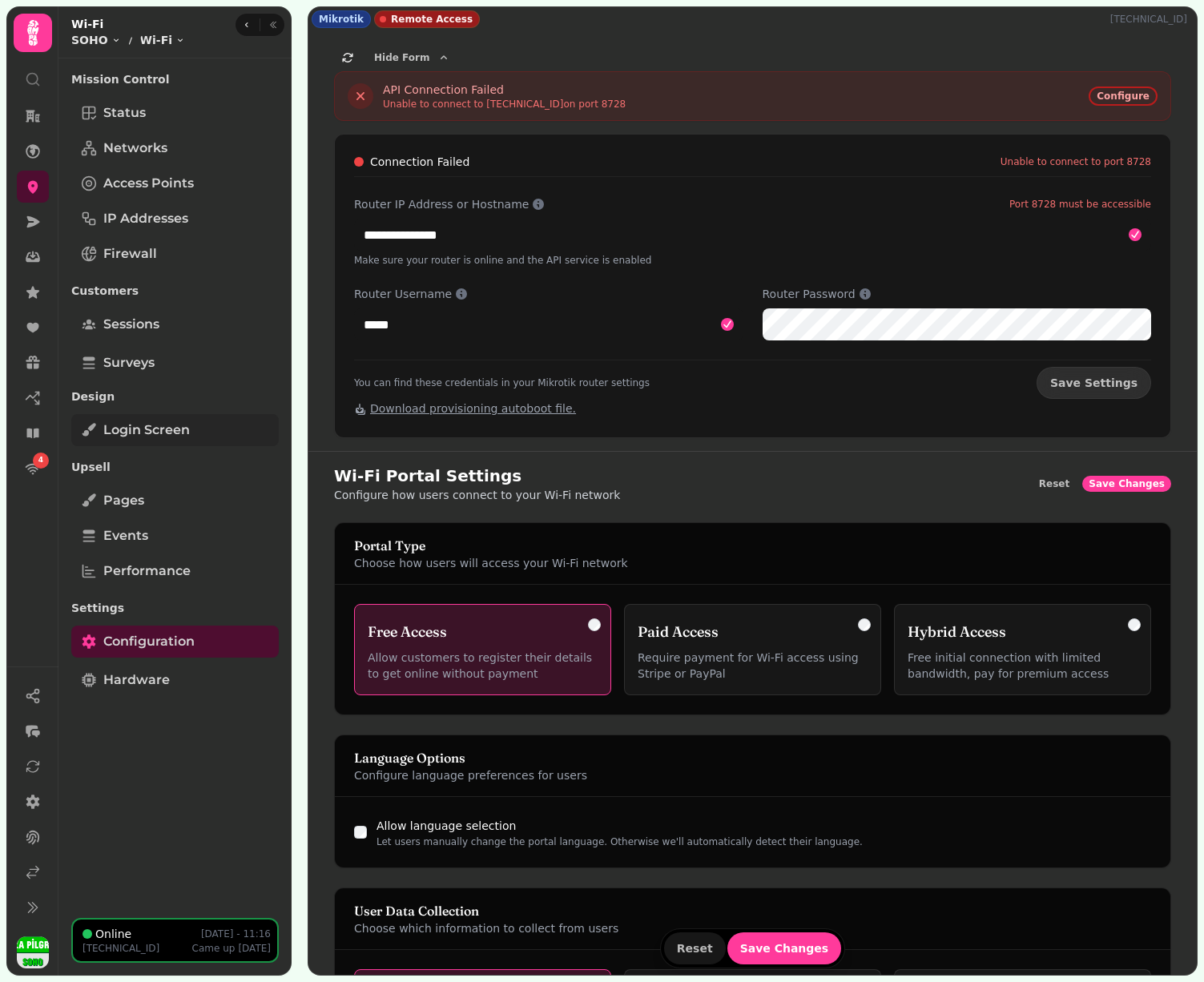
click at [164, 435] on span "Login screen" at bounding box center [146, 430] width 86 height 19
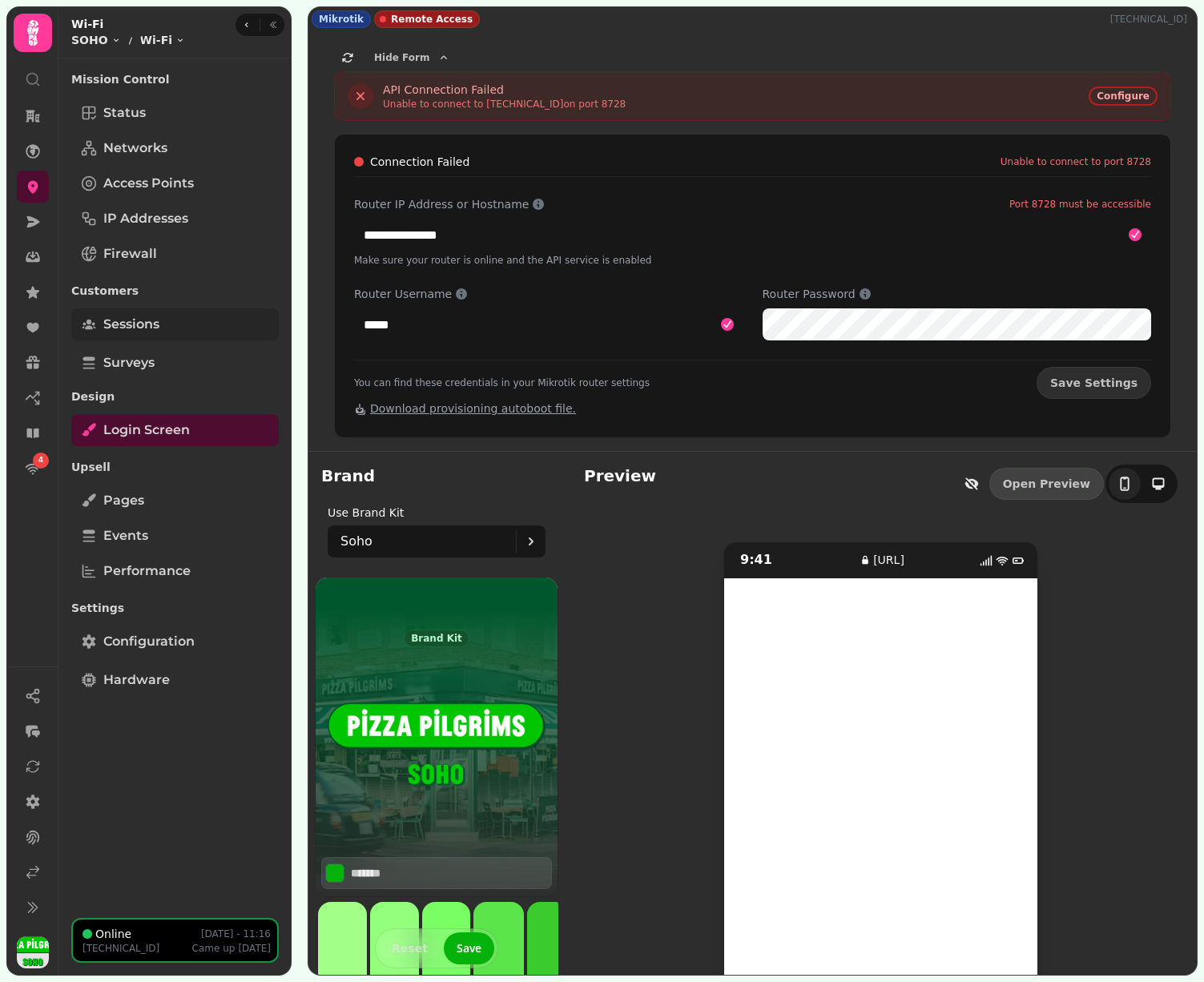
click at [206, 326] on link "Sessions" at bounding box center [175, 325] width 207 height 32
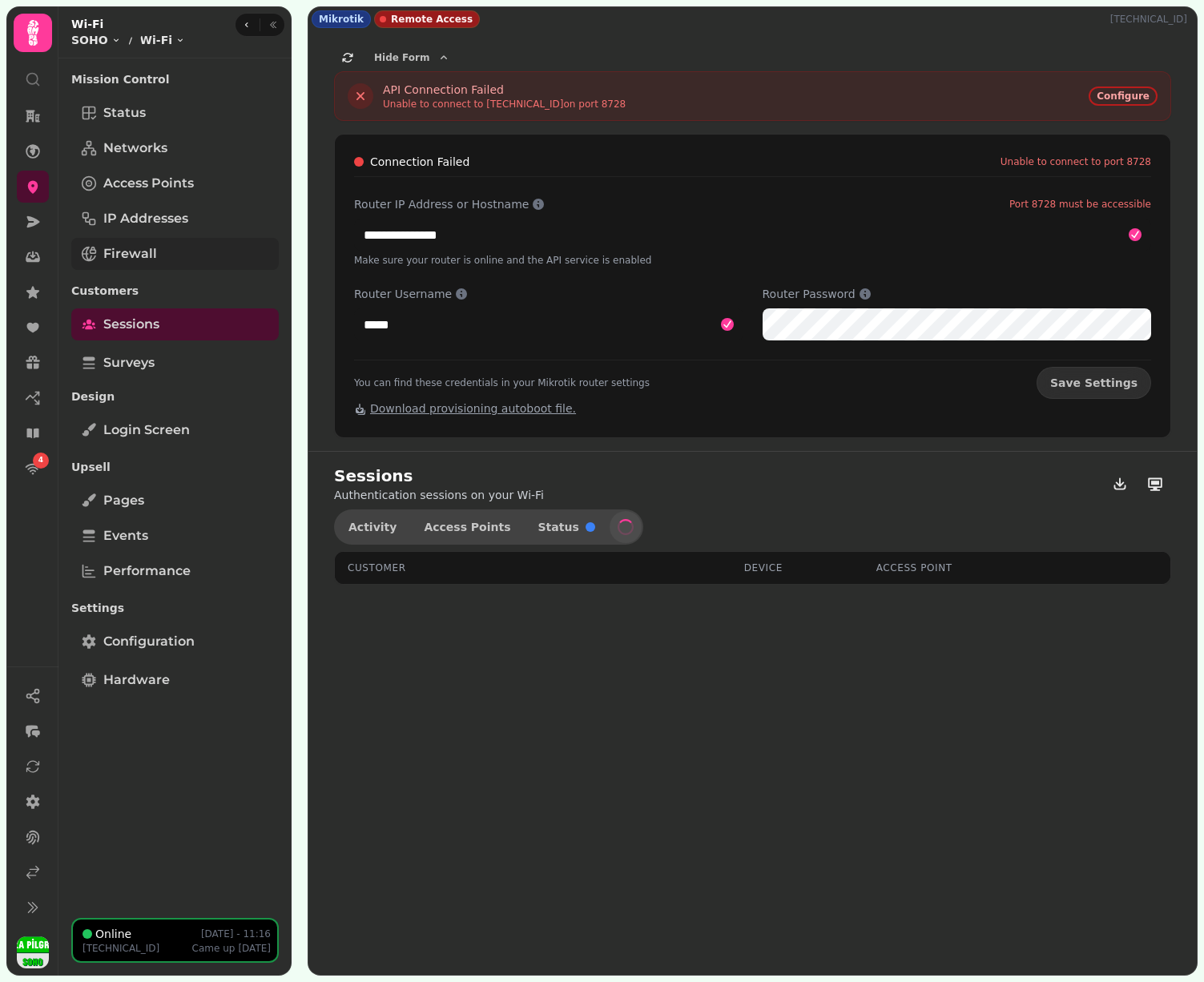
select select "**"
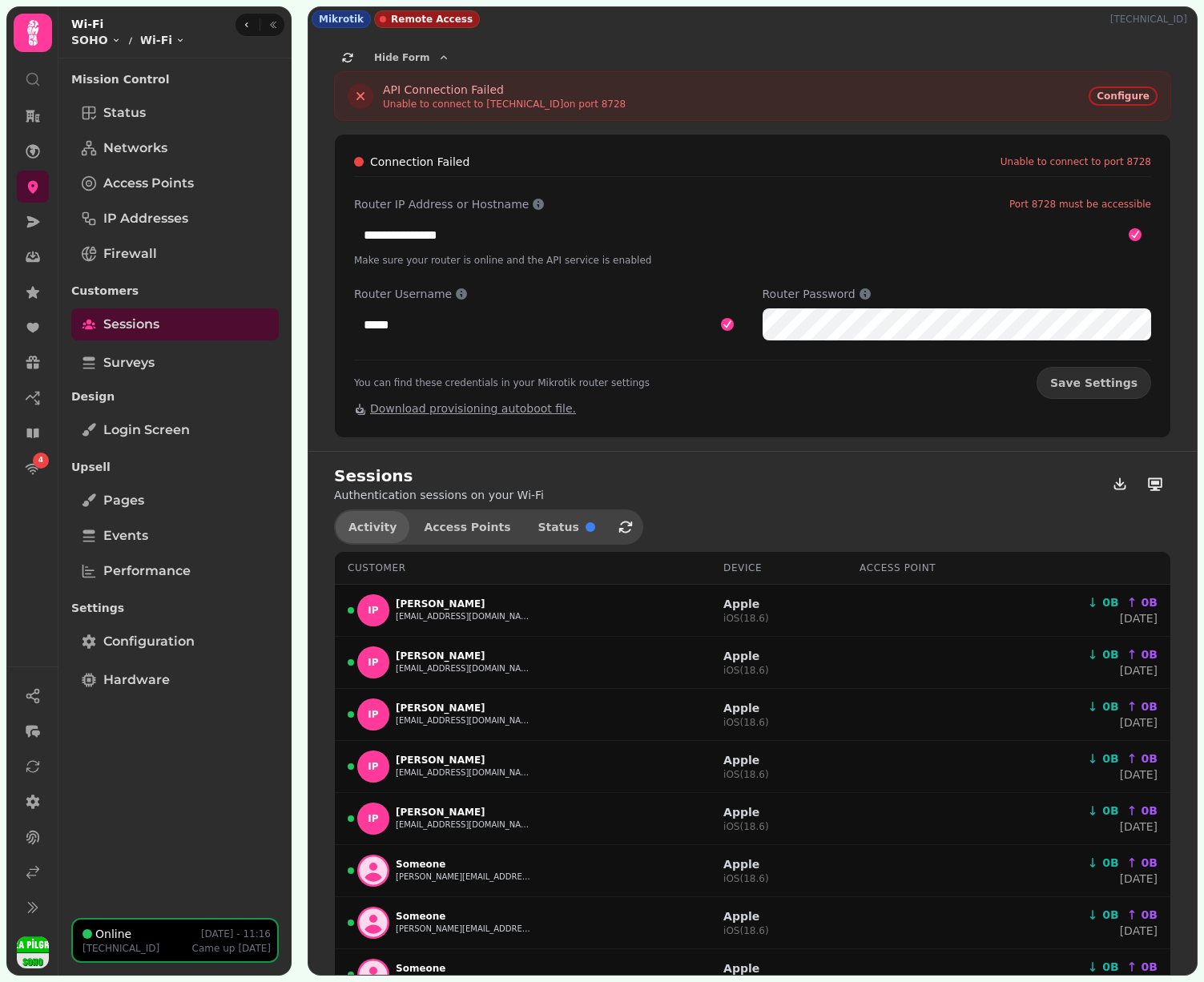
click at [373, 521] on span "Activity" at bounding box center [372, 526] width 48 height 11
click at [178, 113] on link "Status" at bounding box center [175, 113] width 207 height 32
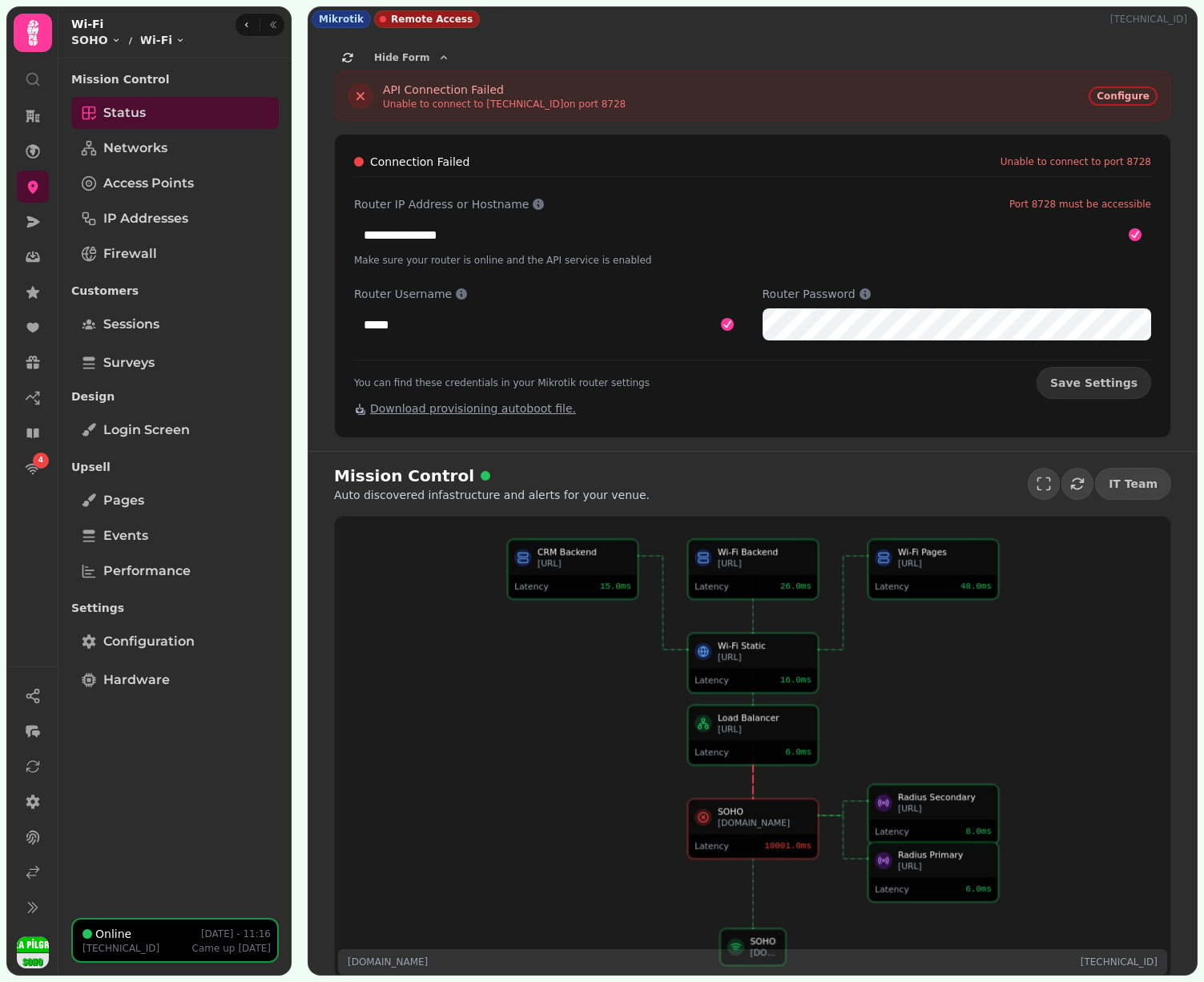
click at [538, 645] on icon at bounding box center [753, 747] width 490 height 415
click at [342, 51] on icon "button" at bounding box center [347, 57] width 13 height 13
click at [1096, 385] on span "Save Settings" at bounding box center [1093, 383] width 87 height 11
click at [271, 27] on icon "button" at bounding box center [273, 24] width 9 height 9
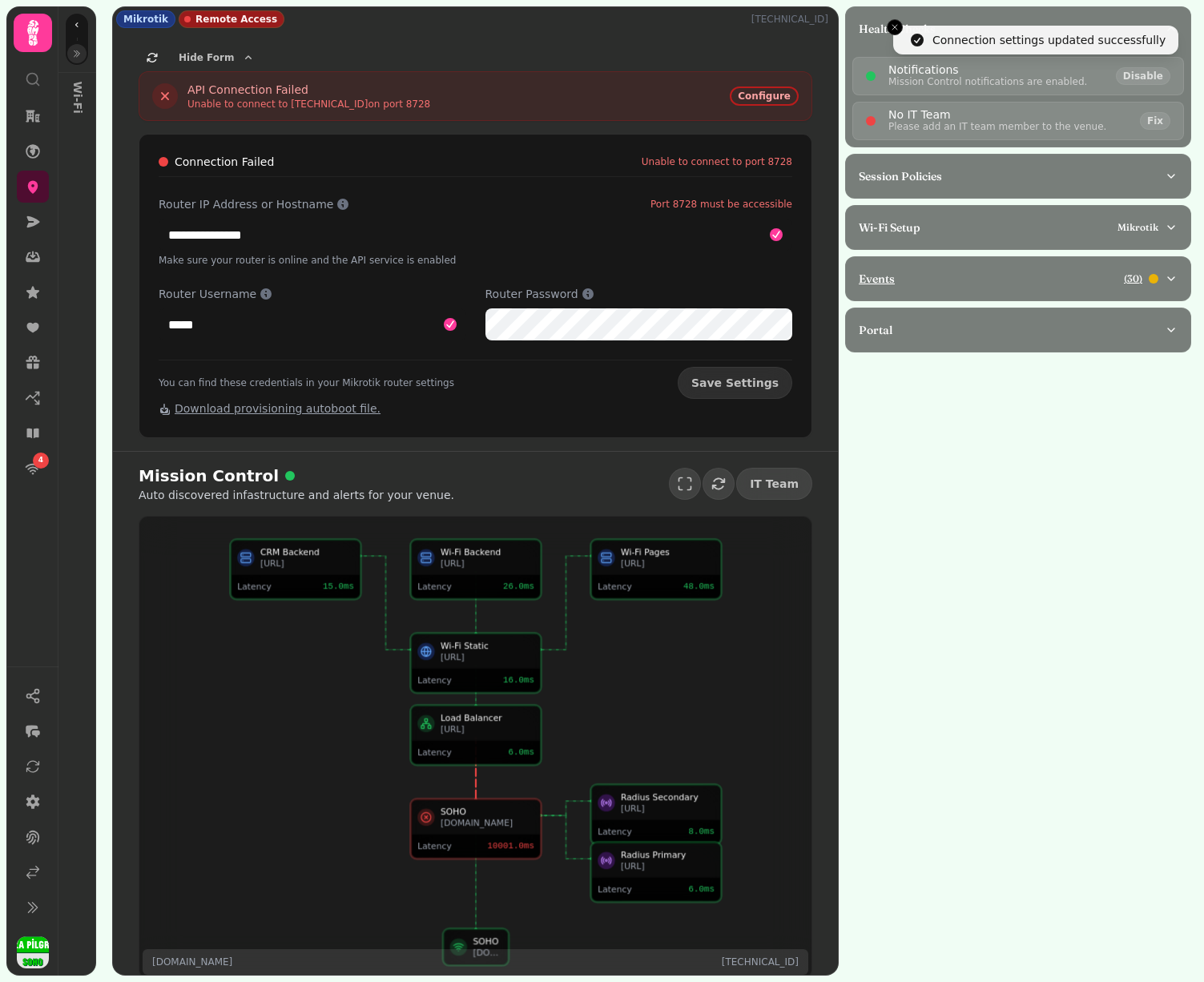
click at [1028, 272] on div "Events ( 30 )" at bounding box center [1011, 279] width 306 height 16
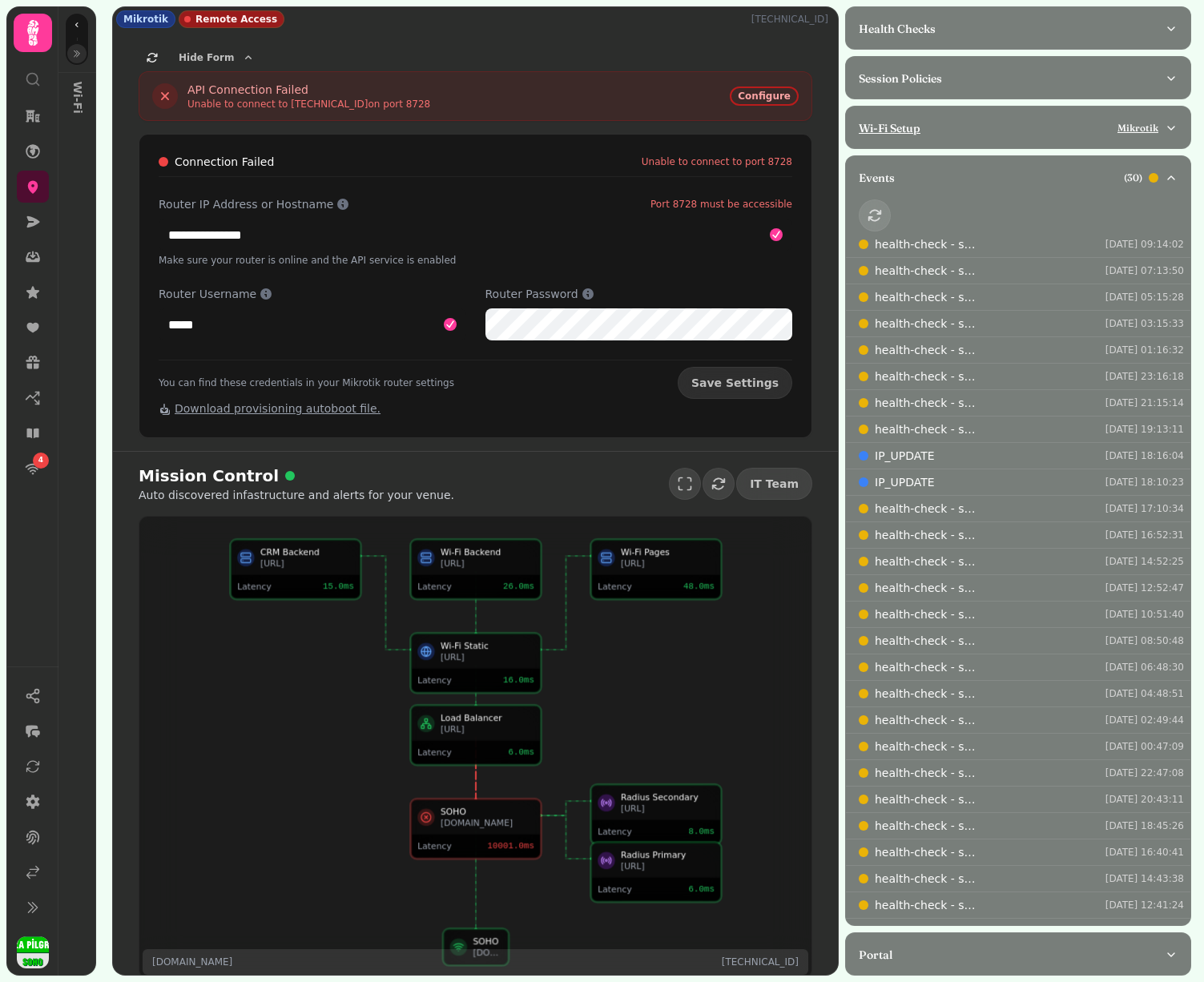
click at [969, 126] on div "Wi-Fi Setup Mikrotik" at bounding box center [1011, 128] width 306 height 16
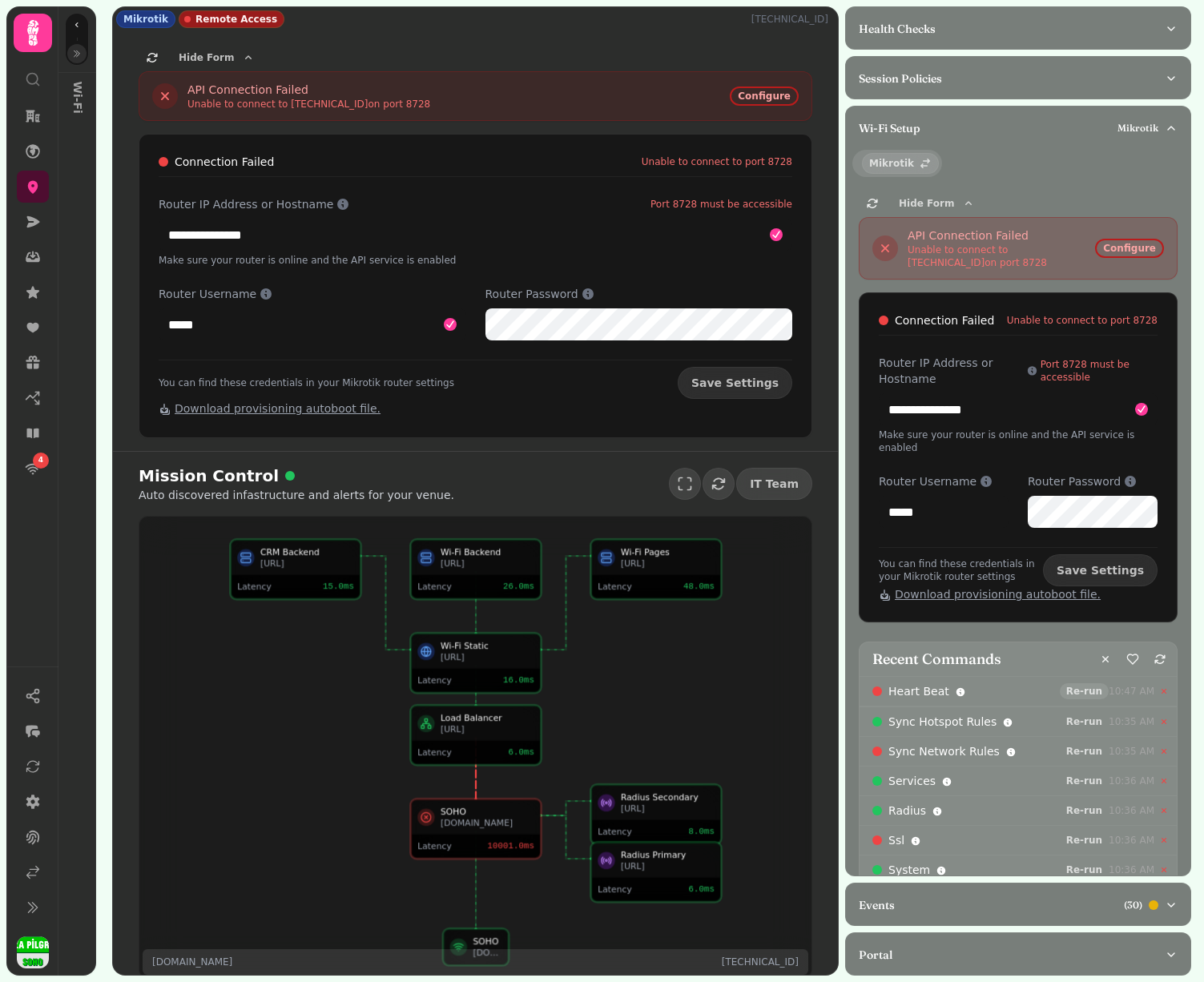
click at [1089, 687] on span "Re-run" at bounding box center [1084, 691] width 36 height 9
click at [76, 58] on icon "button" at bounding box center [76, 53] width 9 height 9
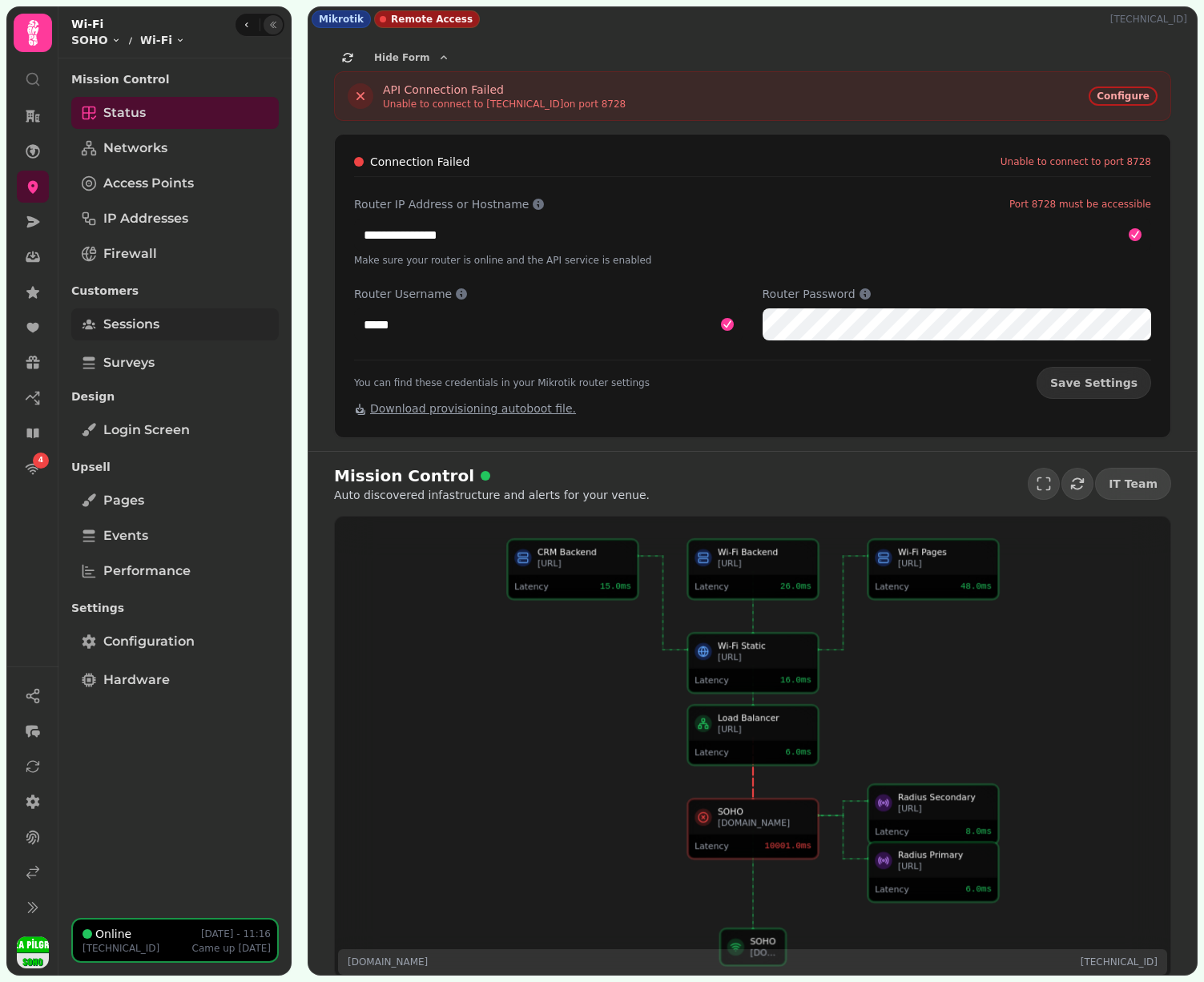
click at [124, 332] on span "Sessions" at bounding box center [131, 324] width 56 height 19
select select "**"
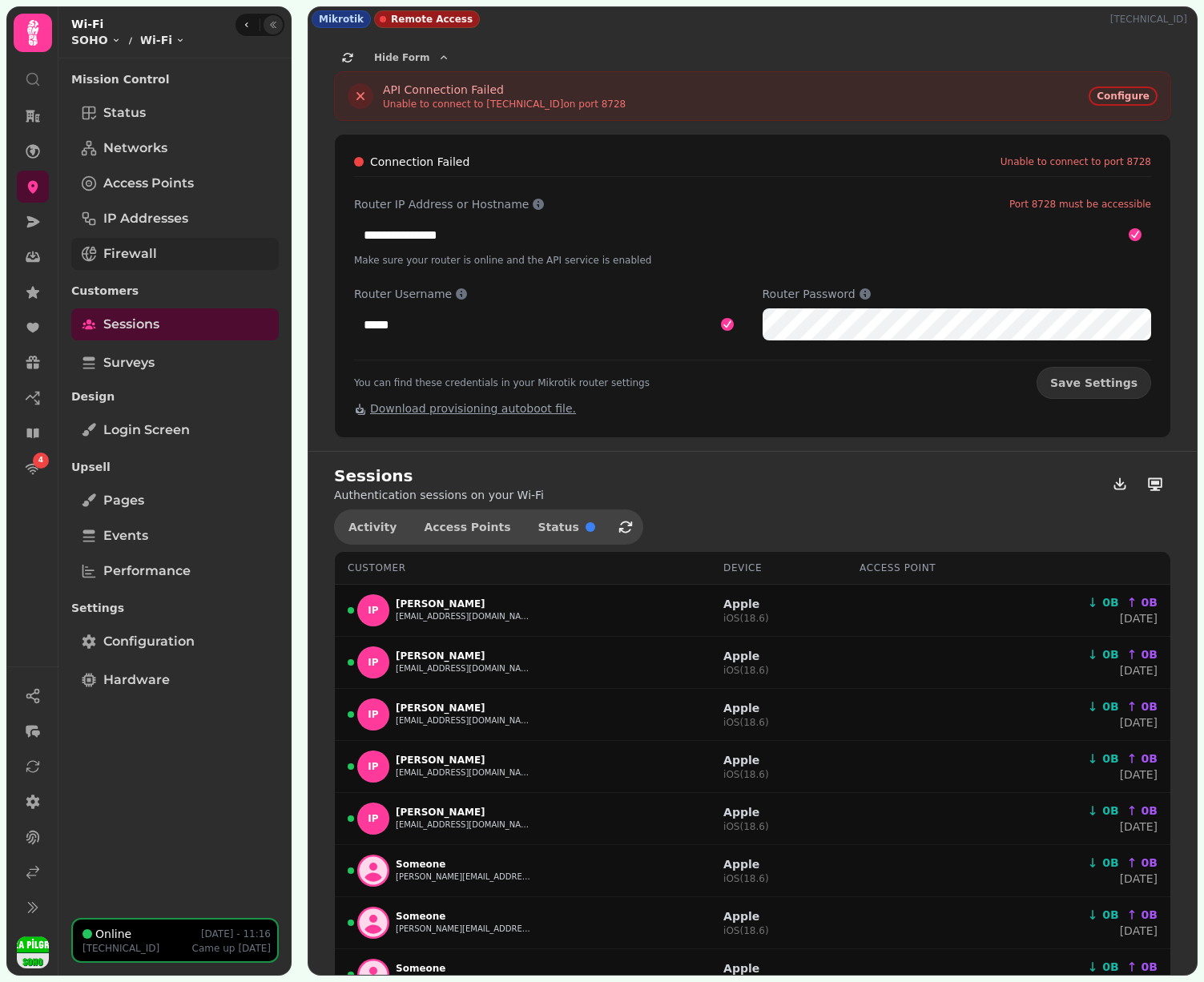
click at [191, 250] on link "Firewall" at bounding box center [175, 254] width 207 height 32
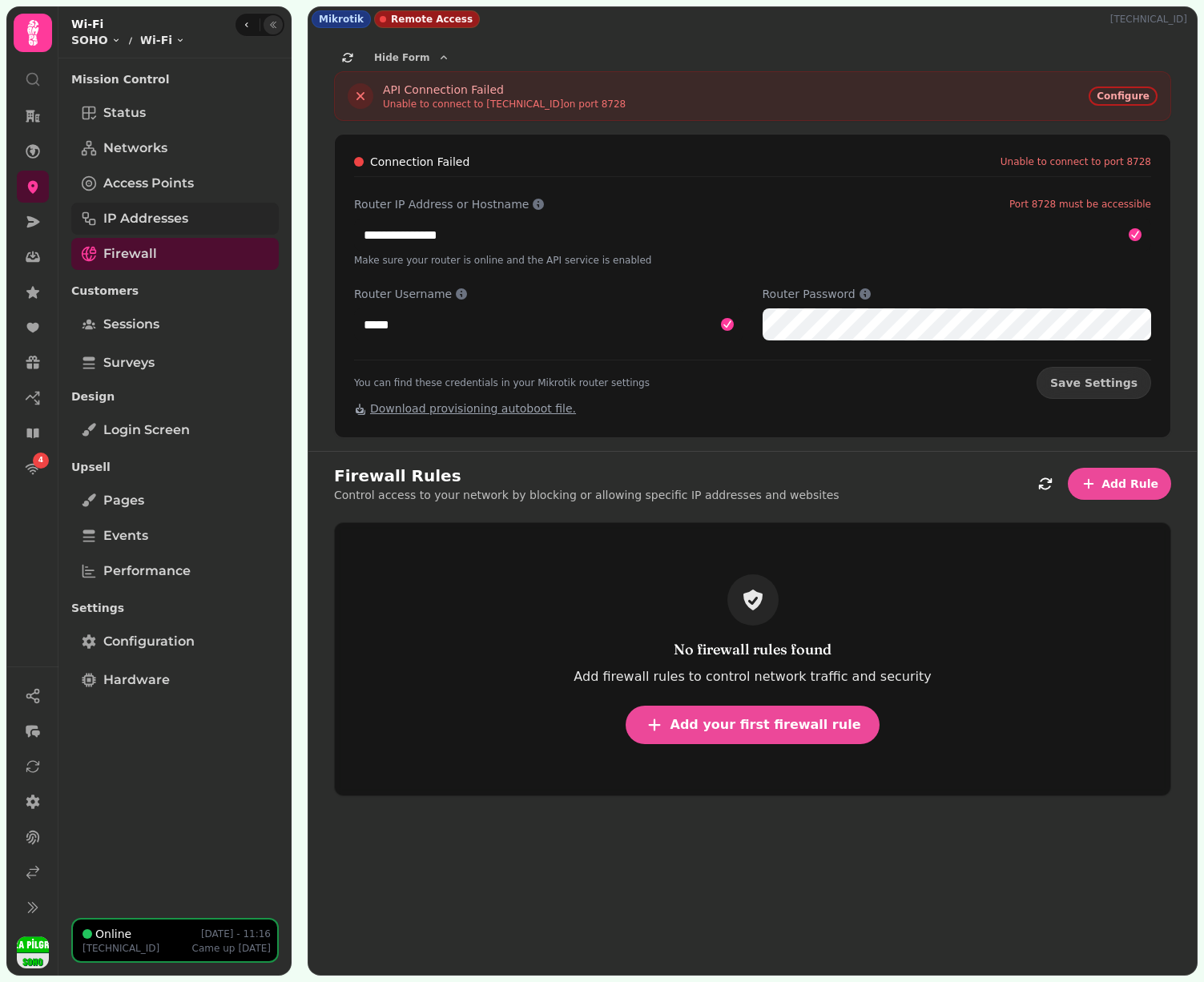
click at [211, 204] on link "IP Addresses" at bounding box center [175, 219] width 207 height 32
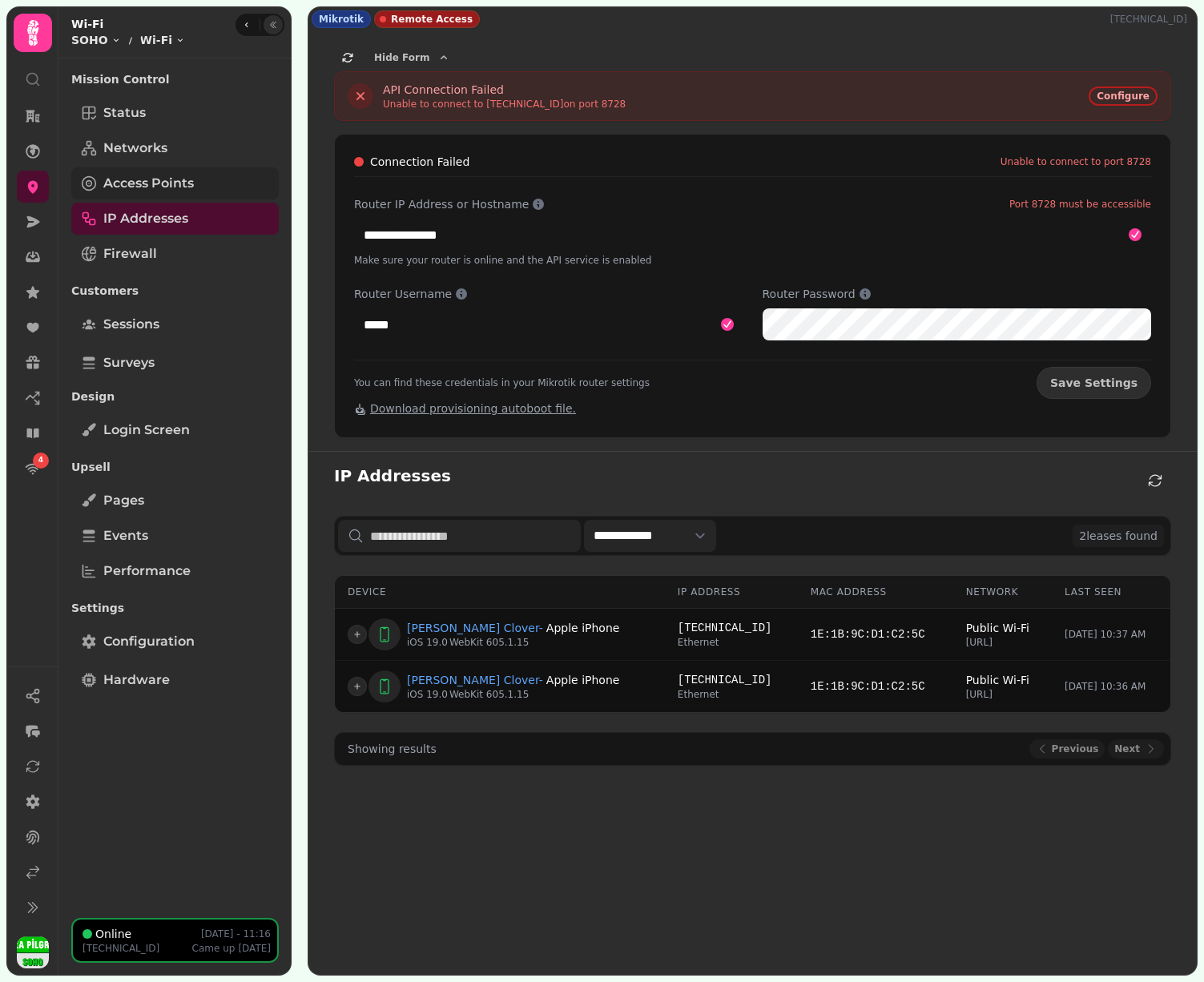
click at [213, 170] on link "Access Points" at bounding box center [175, 184] width 207 height 32
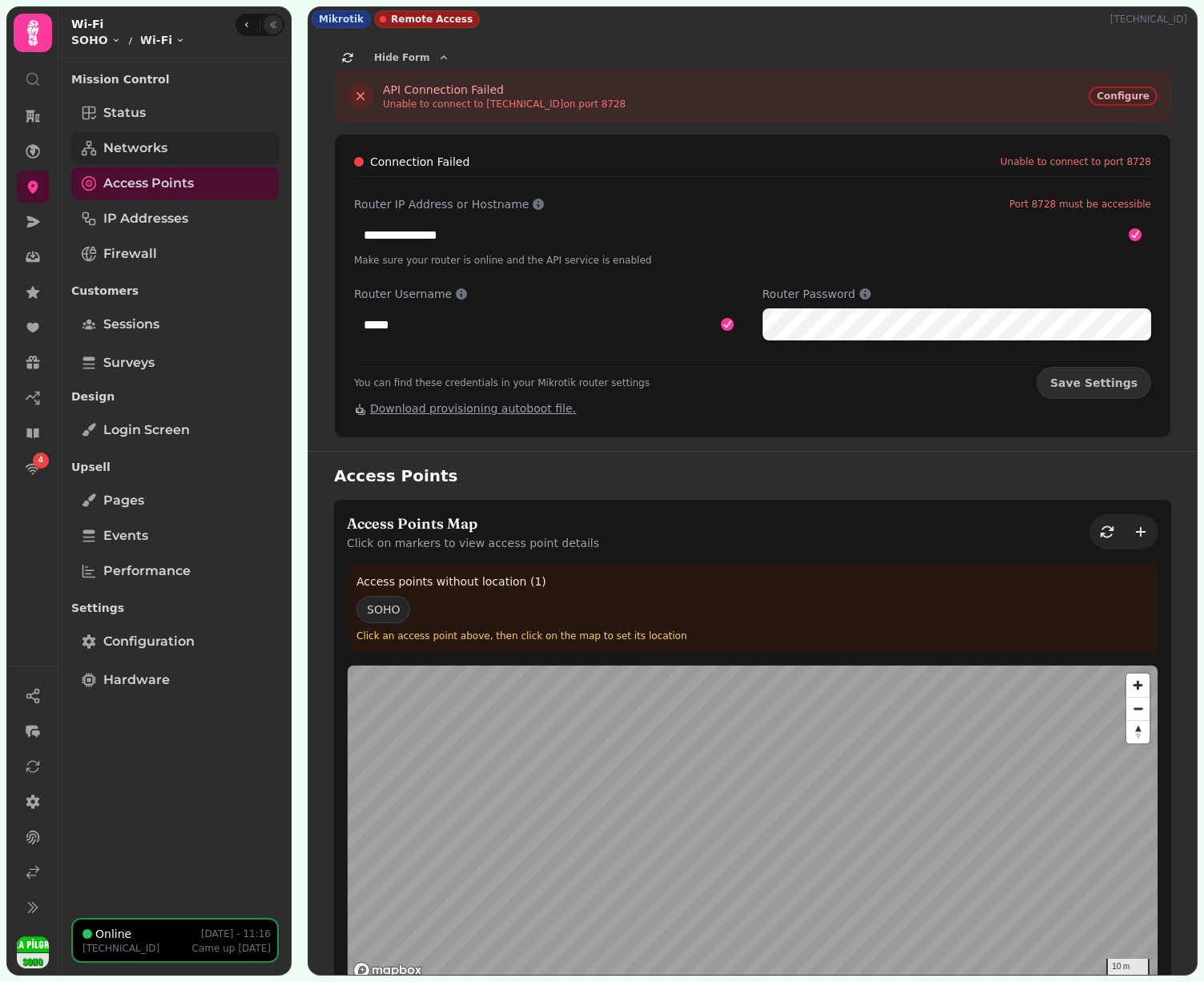
click at [216, 140] on link "Networks" at bounding box center [175, 149] width 207 height 32
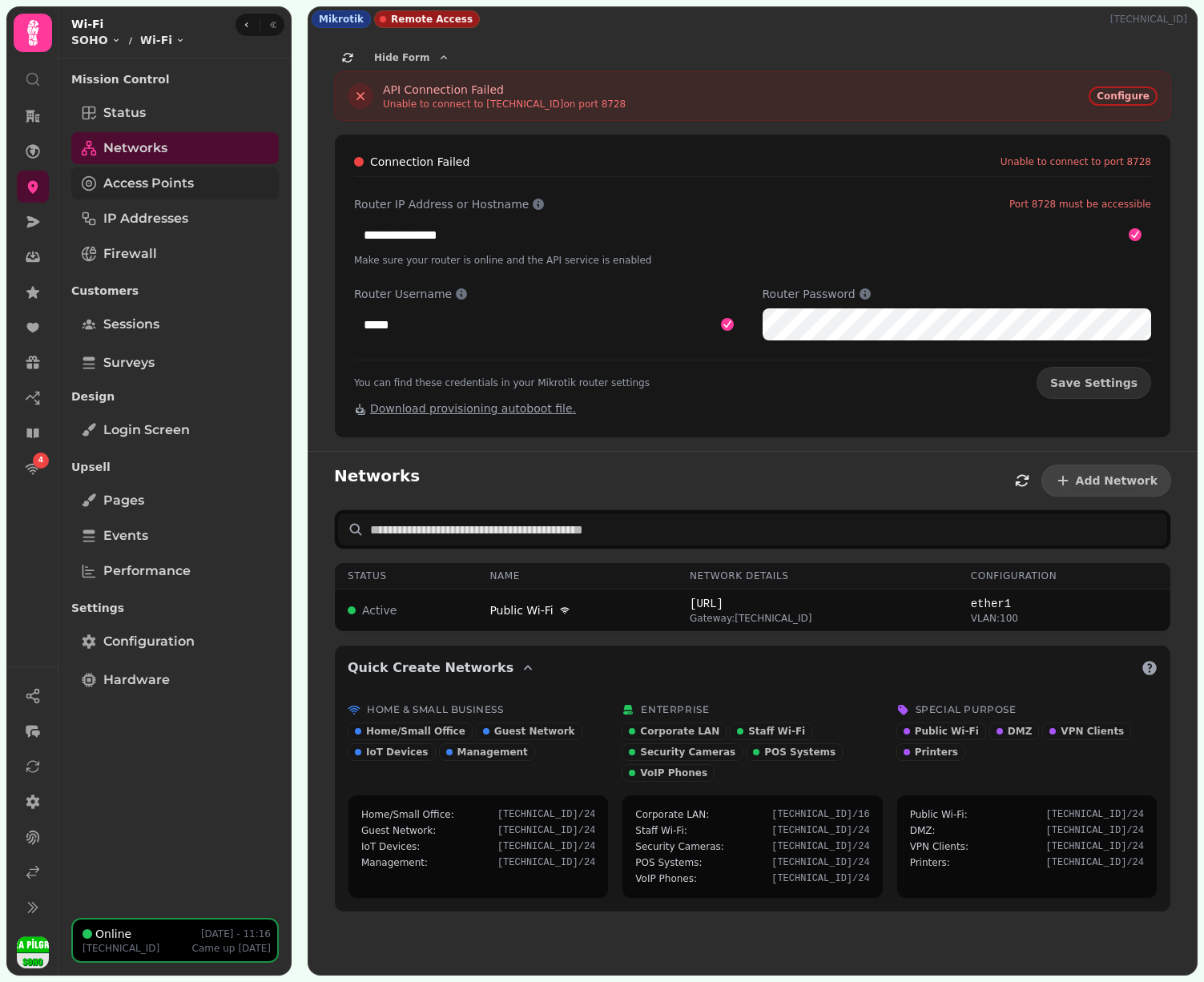
click at [206, 176] on link "Access Points" at bounding box center [175, 184] width 207 height 32
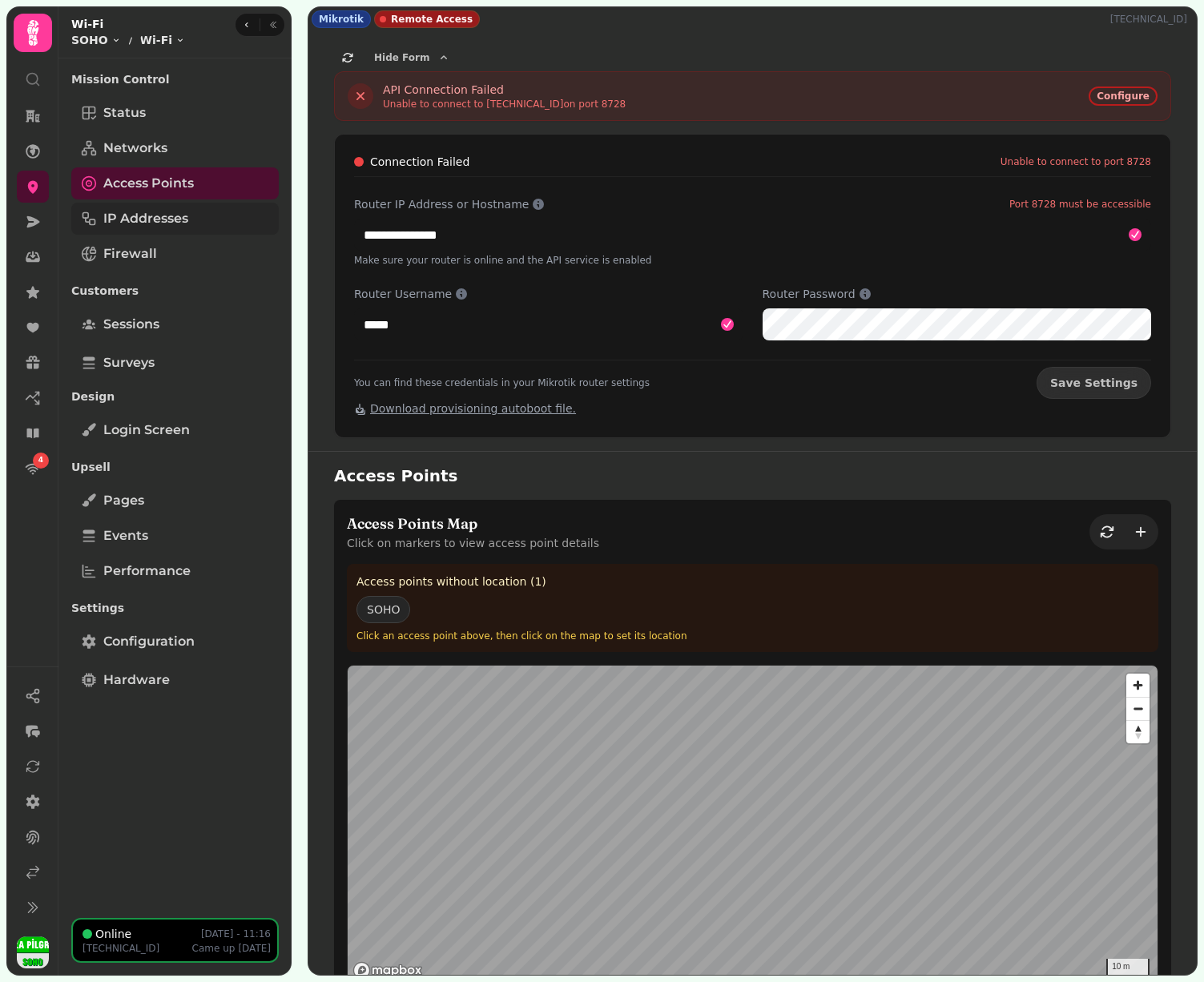
click at [185, 225] on span "IP Addresses" at bounding box center [145, 218] width 85 height 19
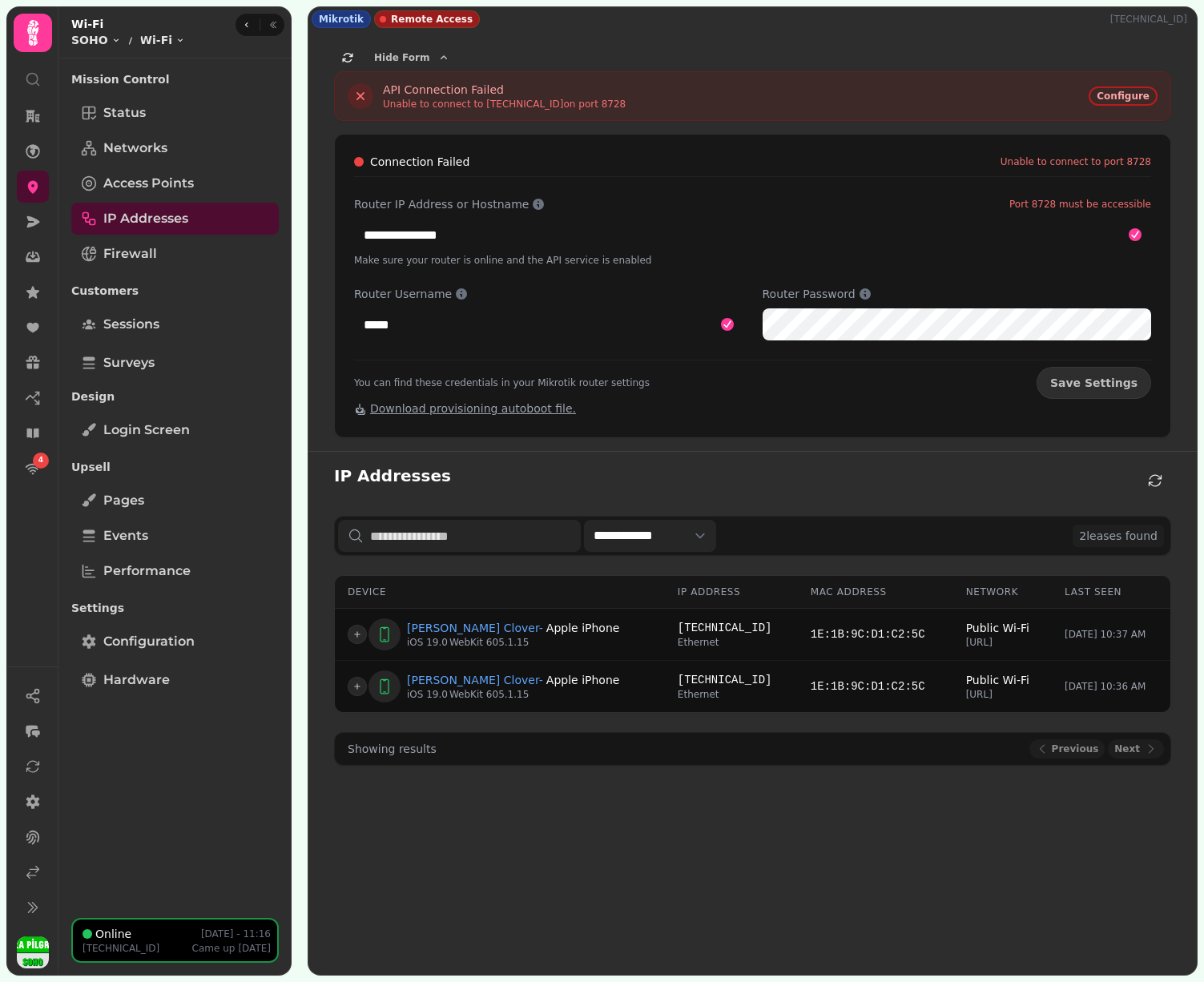
click at [167, 274] on div "Mission Control Status Networks Access Points IP Addresses Firewall Customers S…" at bounding box center [175, 488] width 233 height 847
click at [169, 258] on link "Firewall" at bounding box center [175, 254] width 207 height 32
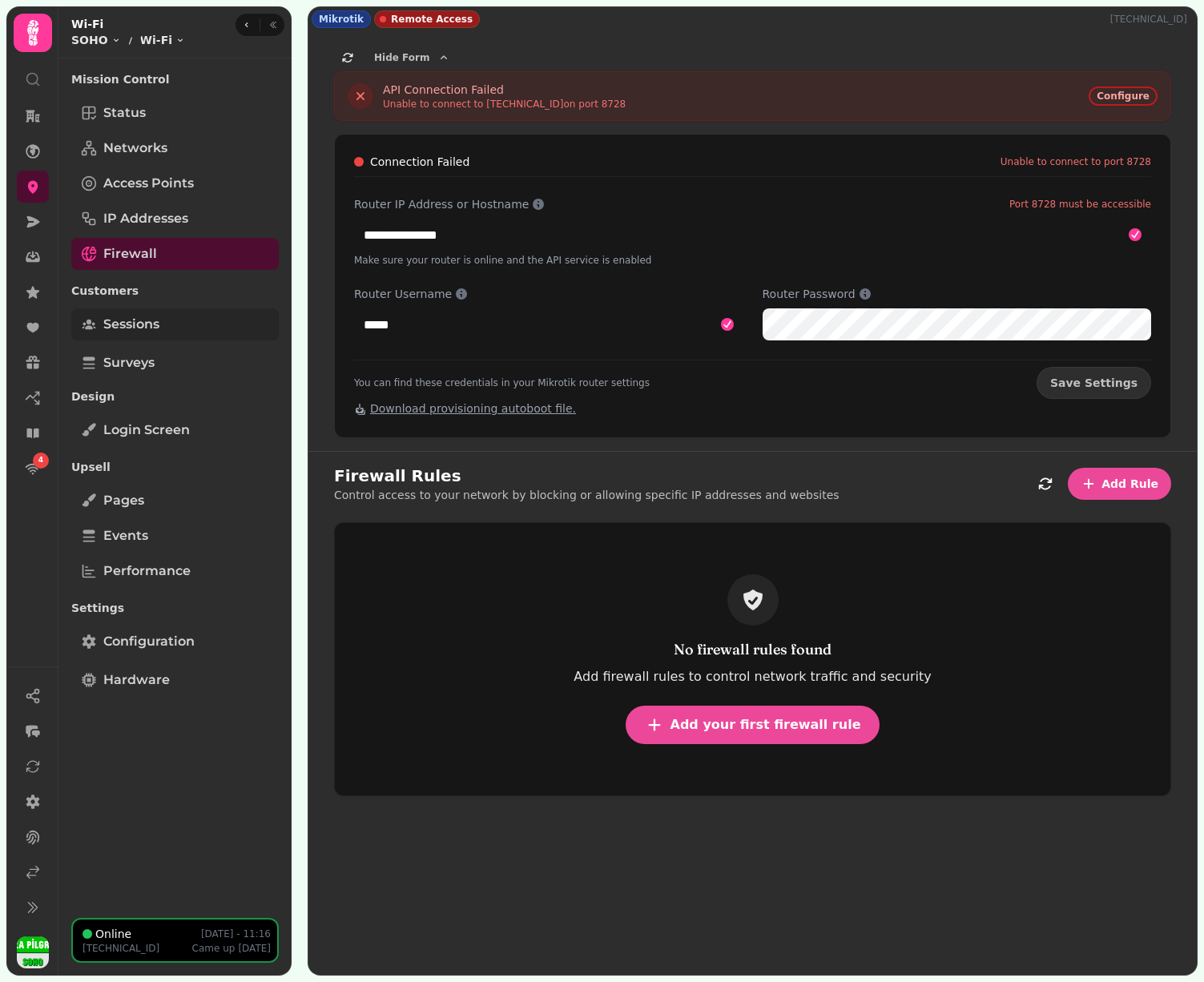
click at [152, 327] on span "Sessions" at bounding box center [131, 324] width 56 height 19
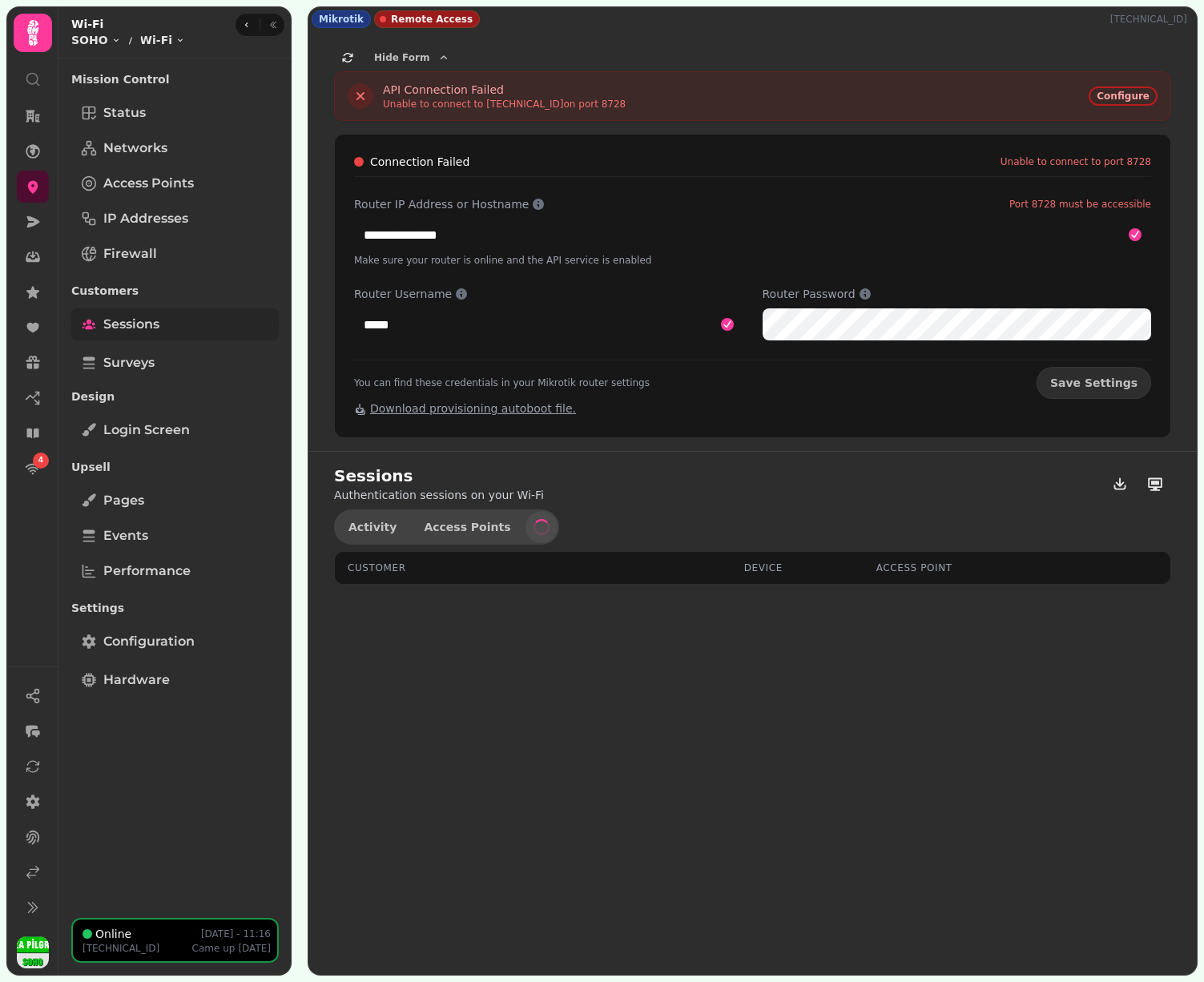
select select "**"
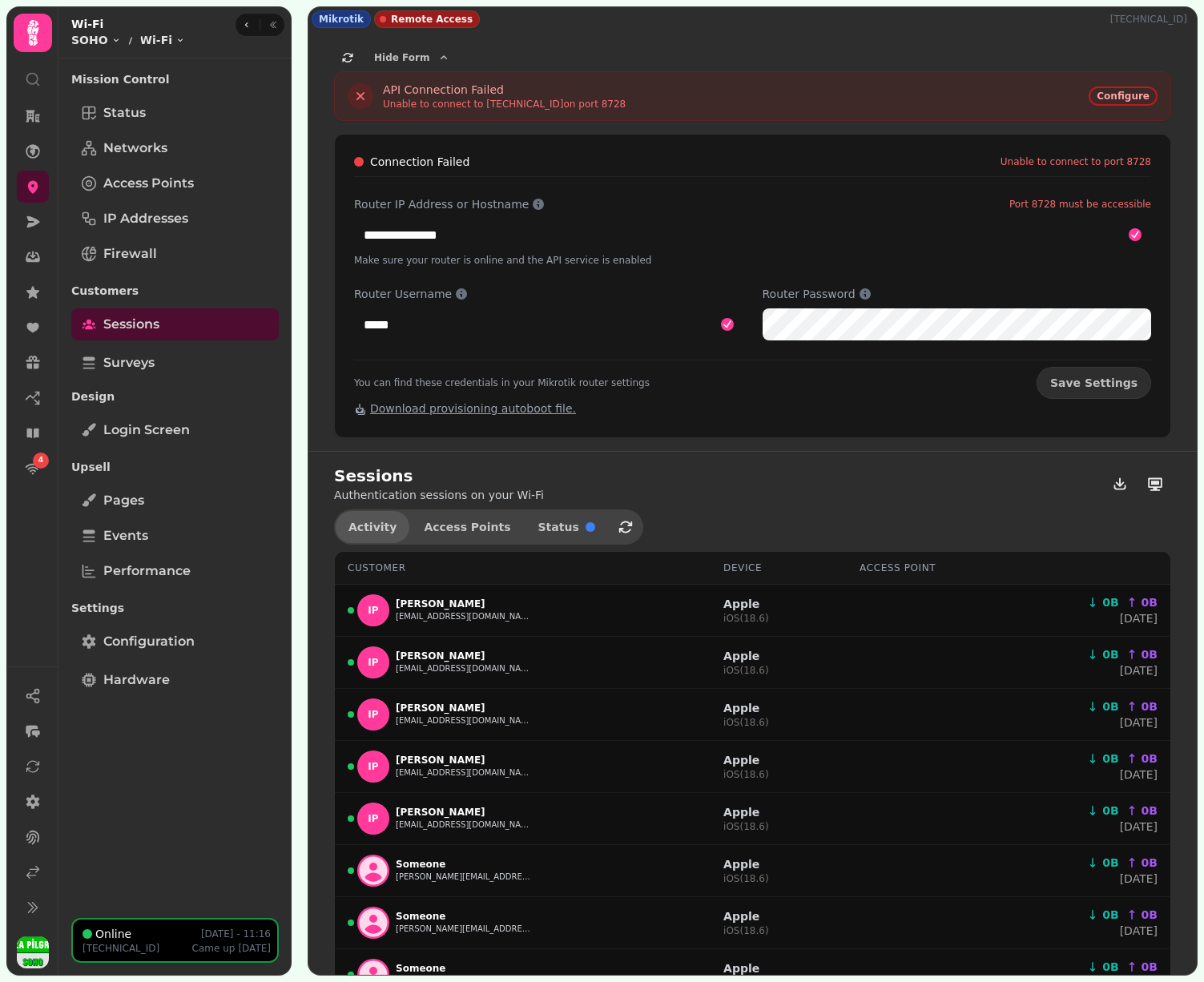
click at [361, 528] on span "Activity" at bounding box center [372, 526] width 48 height 11
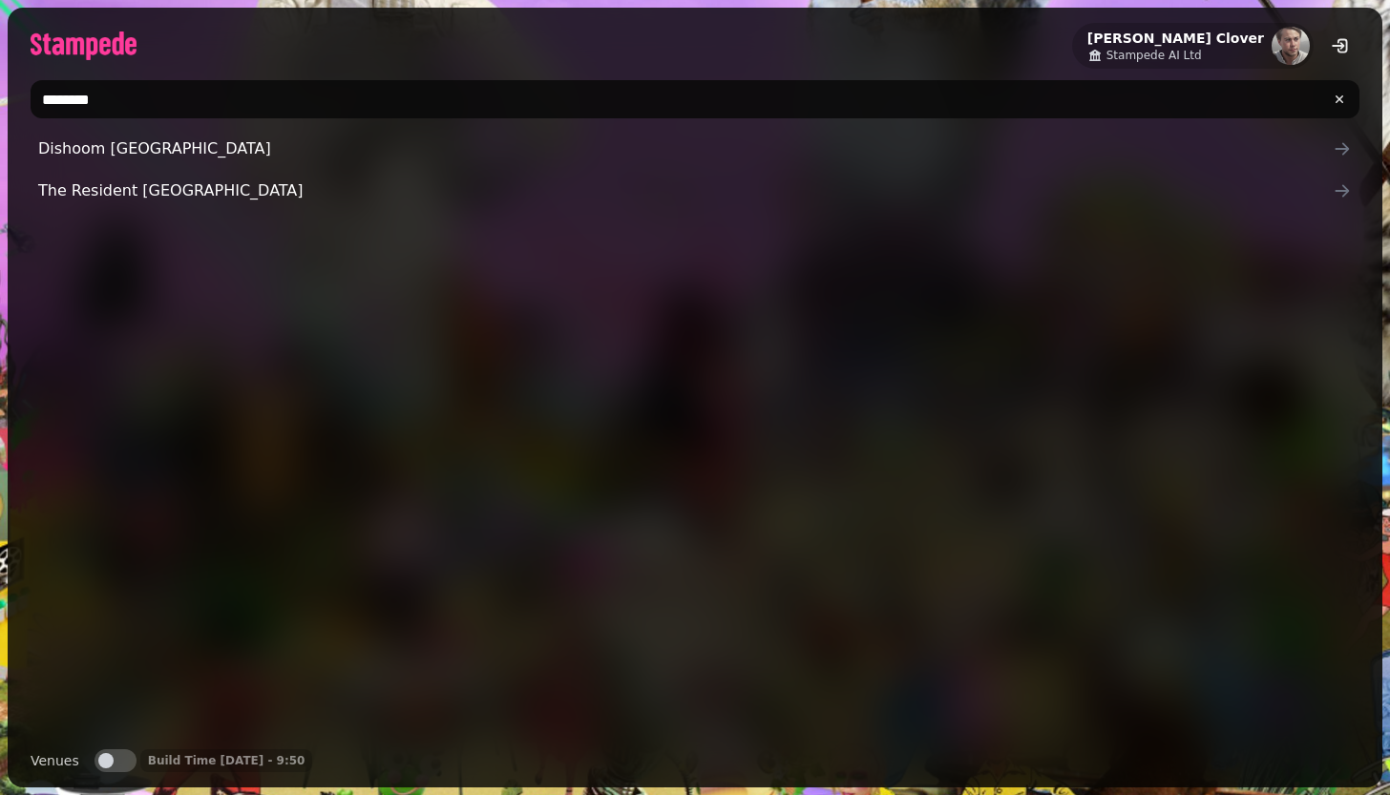
type input "********"
click at [124, 763] on button "Venues" at bounding box center [116, 760] width 42 height 23
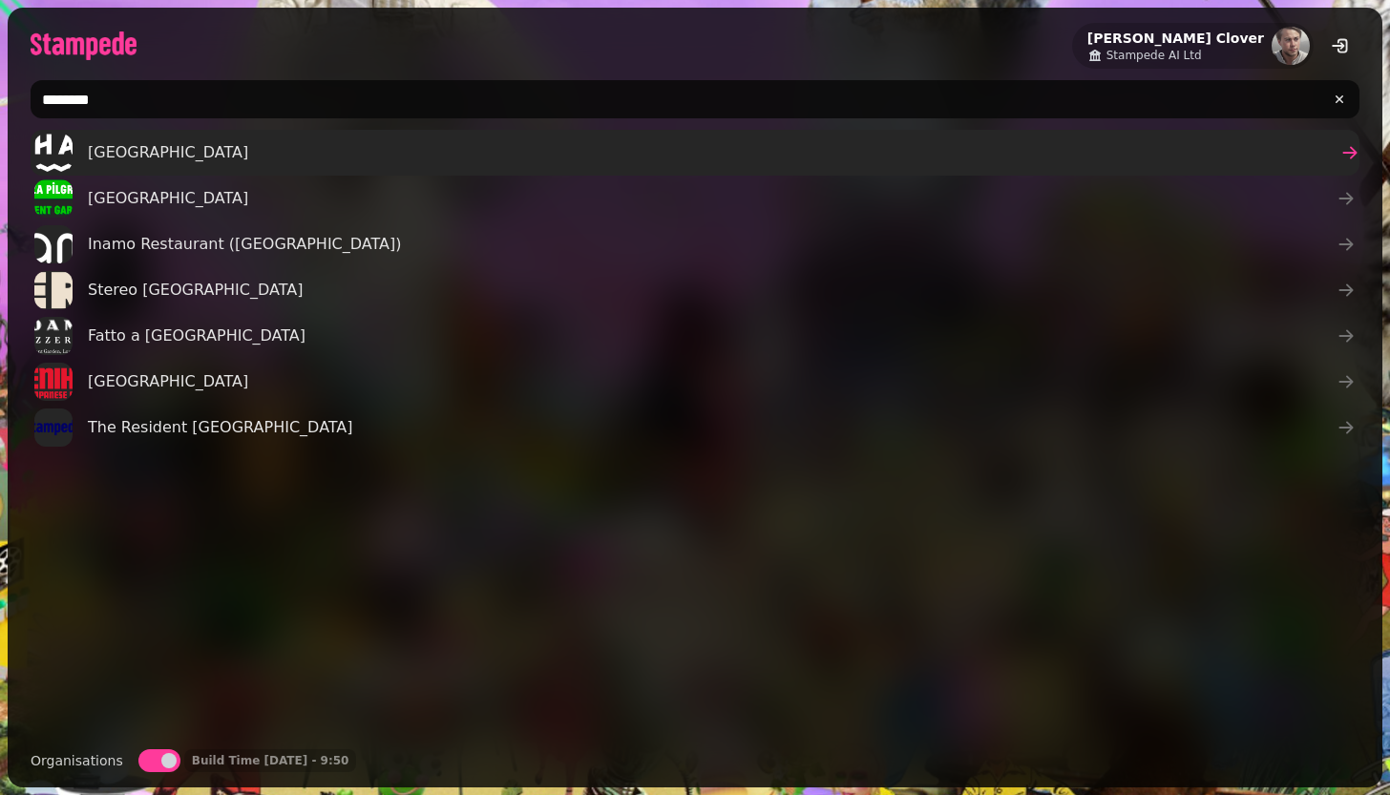
click at [160, 153] on span "[GEOGRAPHIC_DATA]" at bounding box center [168, 152] width 160 height 23
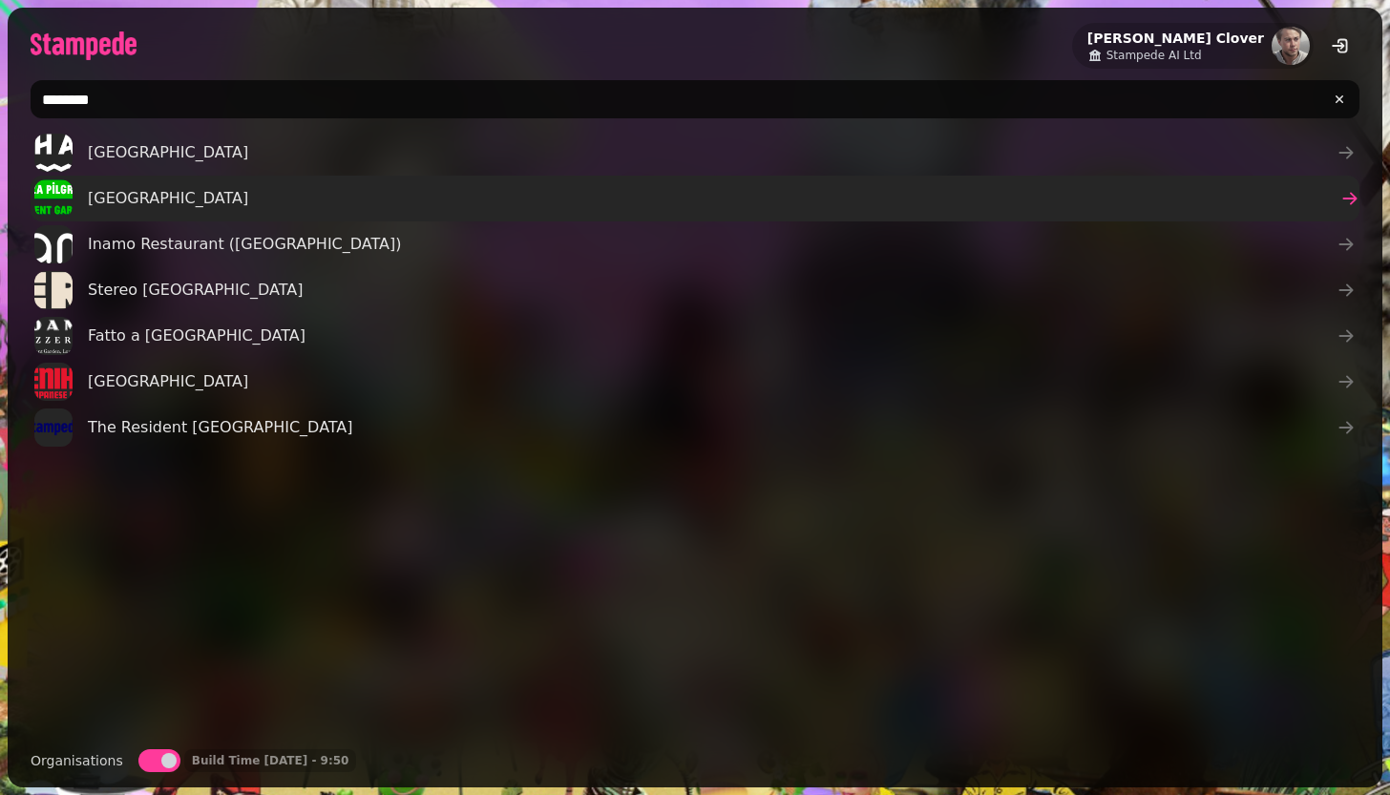
click at [138, 205] on span "[GEOGRAPHIC_DATA]" at bounding box center [168, 198] width 160 height 23
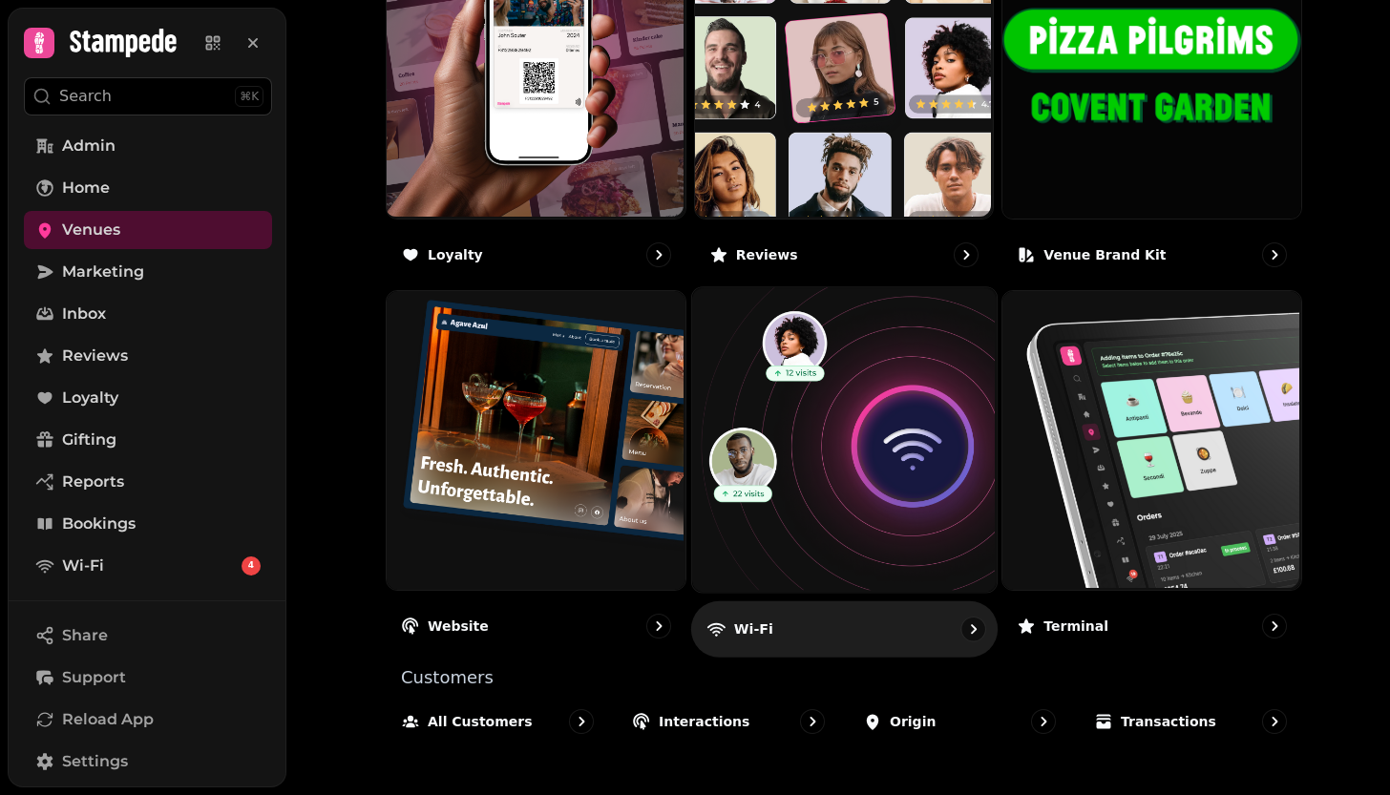
scroll to position [1144, 0]
click at [857, 492] on img at bounding box center [841, 438] width 305 height 305
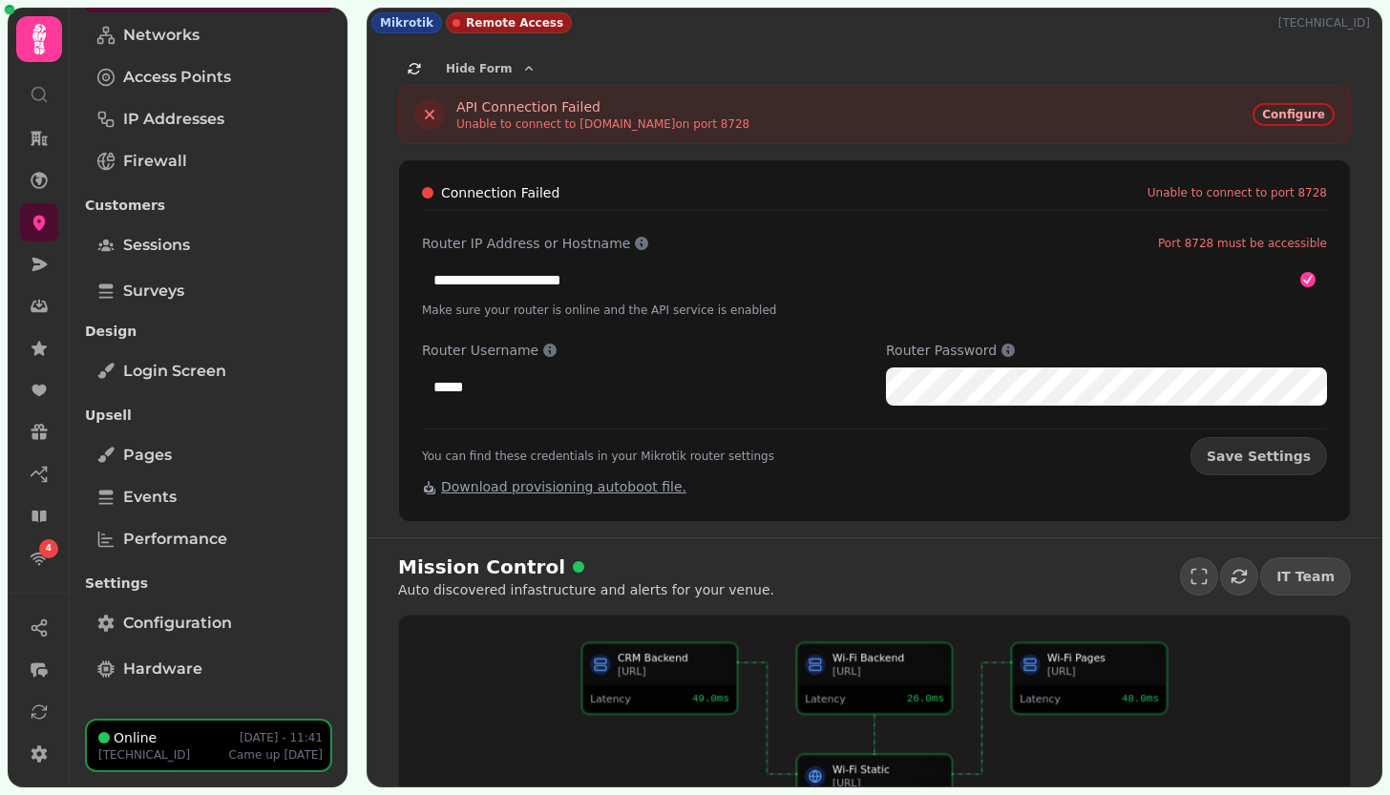
scroll to position [141, 0]
click at [1314, 19] on p "[TECHNICAL_ID]" at bounding box center [1327, 22] width 99 height 15
click at [1328, 21] on p "[TECHNICAL_ID]" at bounding box center [1327, 22] width 99 height 15
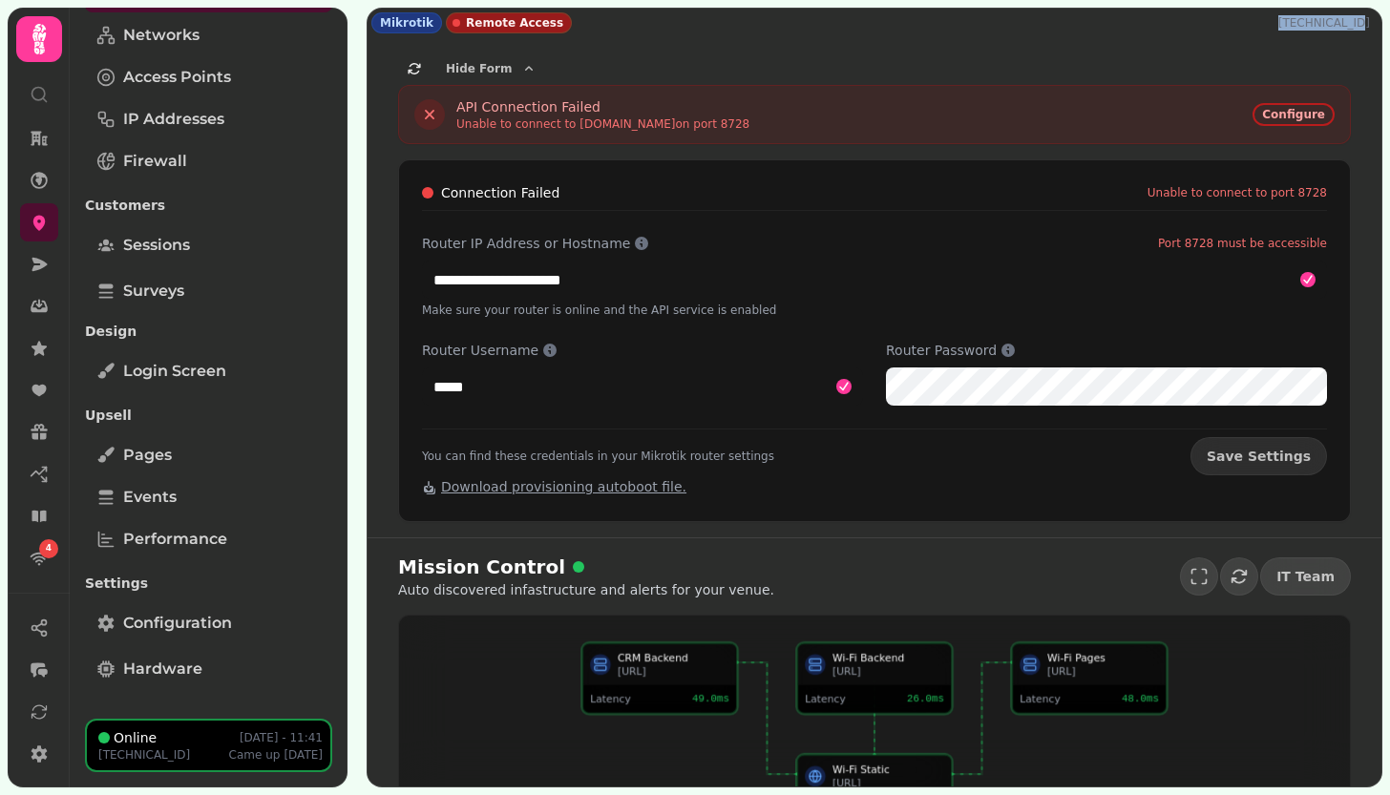
copy p "[TECHNICAL_ID]"
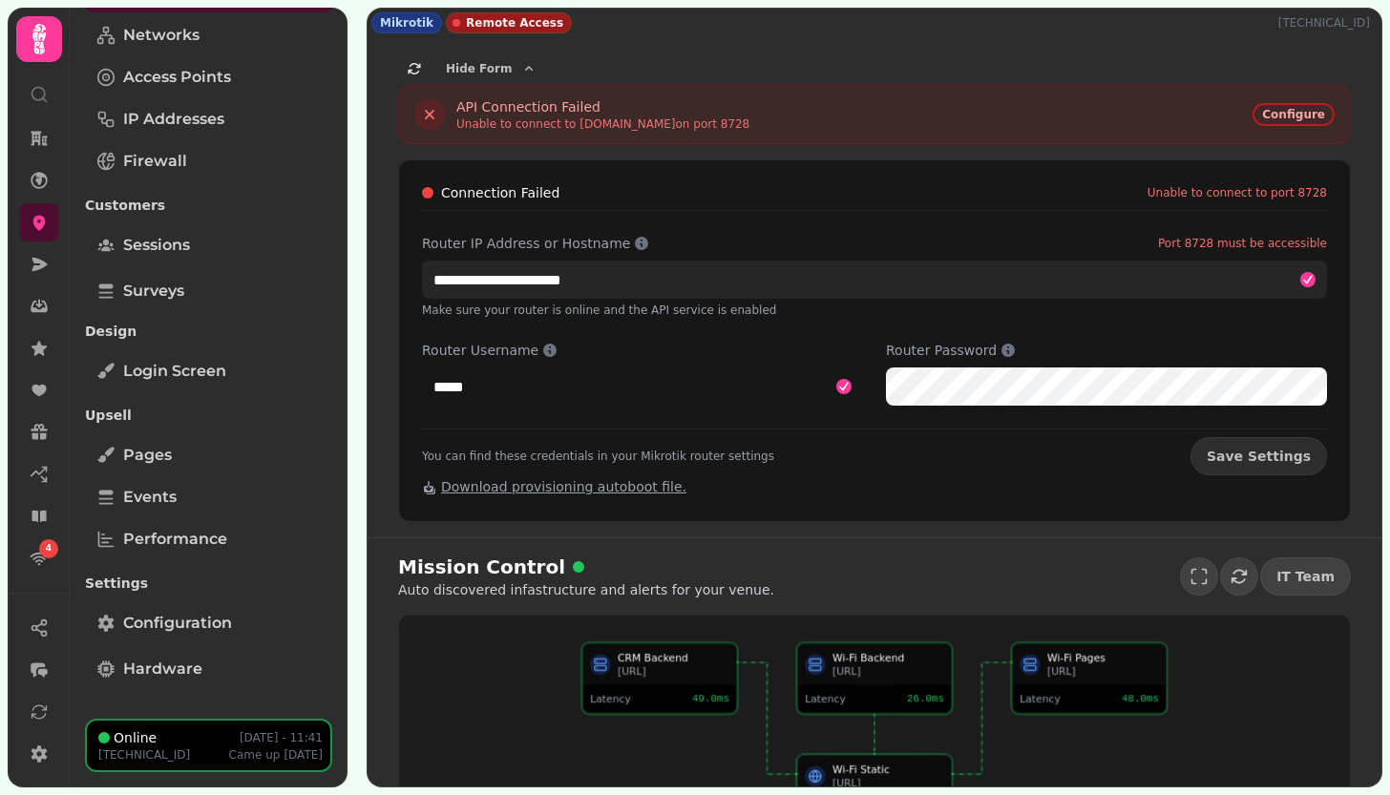
click at [720, 279] on input "**********" at bounding box center [874, 280] width 905 height 38
paste input "text"
type input "**********"
click at [1266, 456] on button "Save Settings" at bounding box center [1258, 456] width 137 height 38
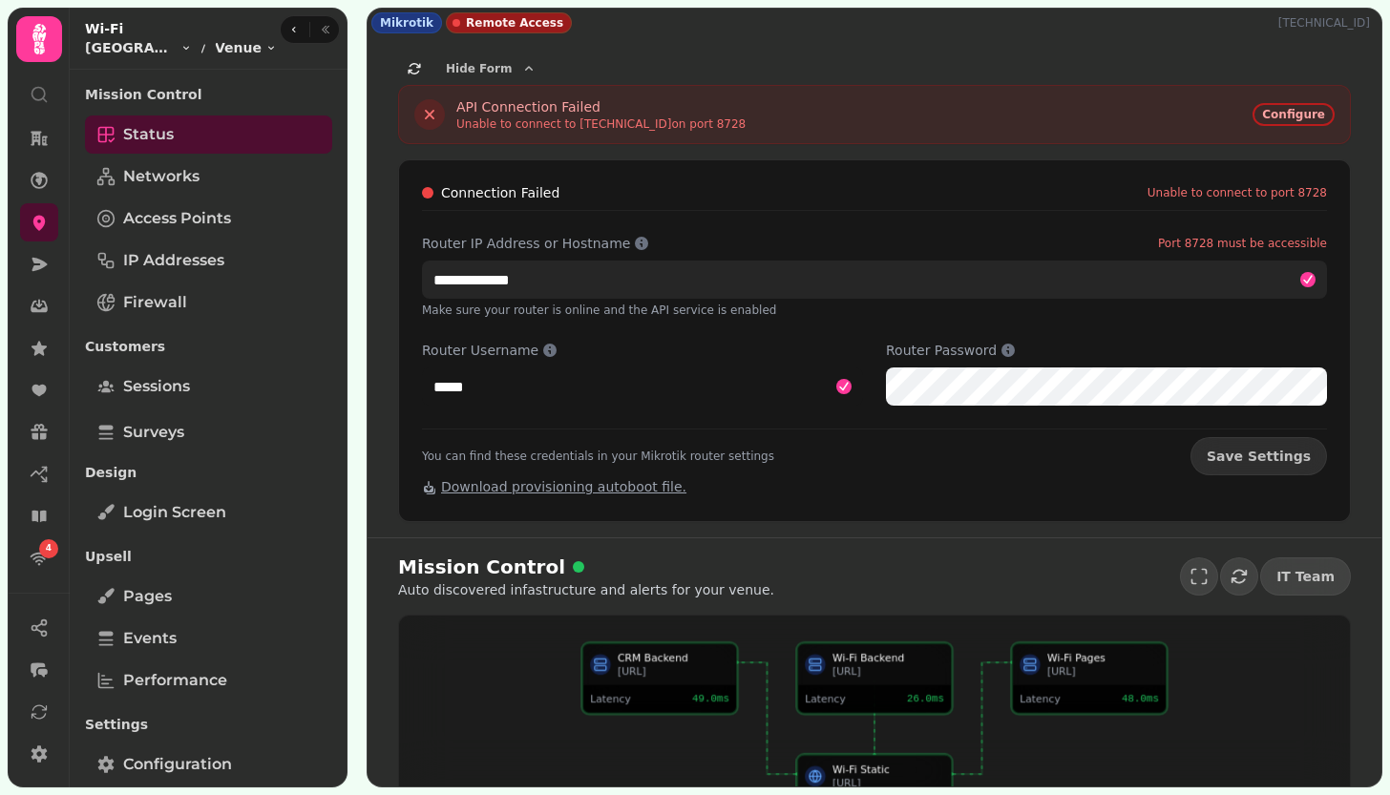
scroll to position [0, 0]
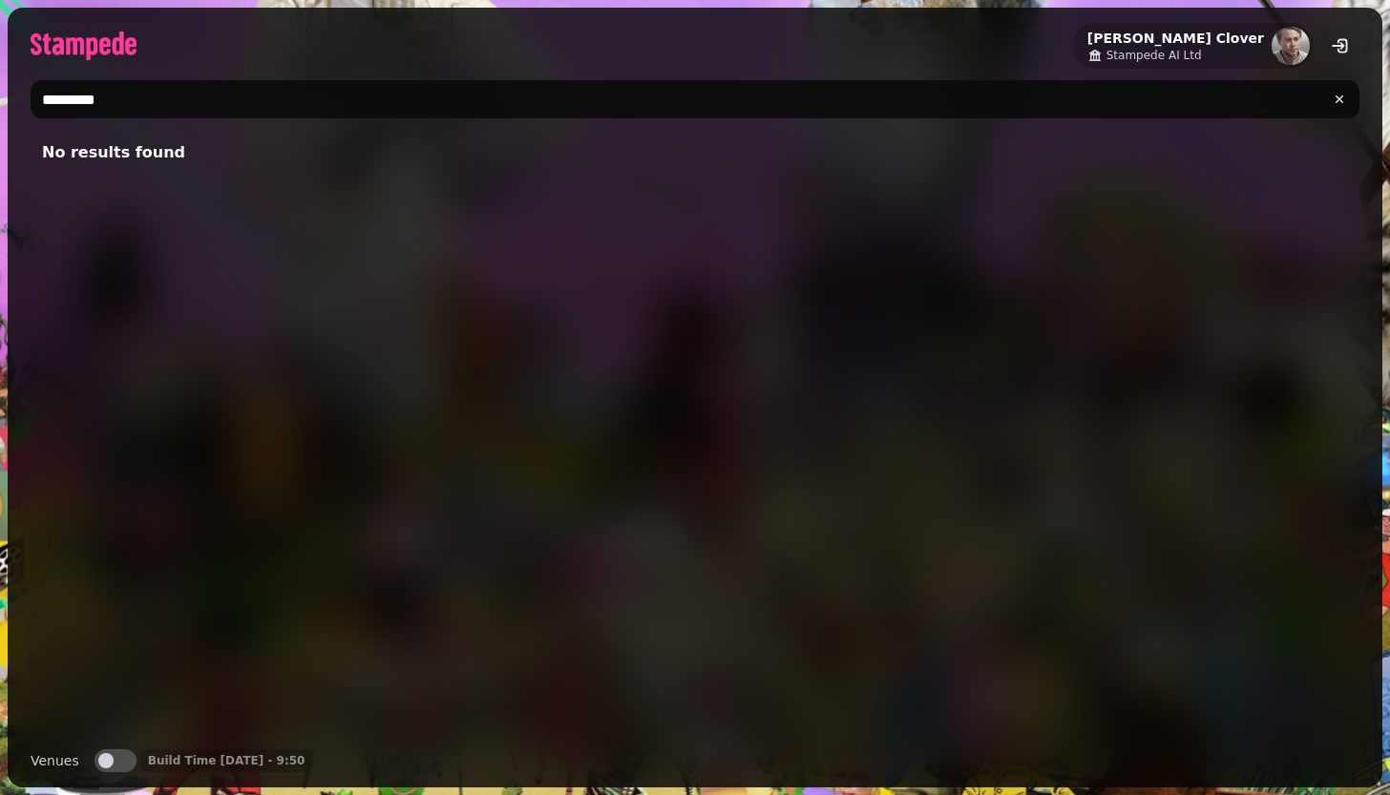
type input "*********"
click at [107, 757] on span "button" at bounding box center [105, 760] width 15 height 15
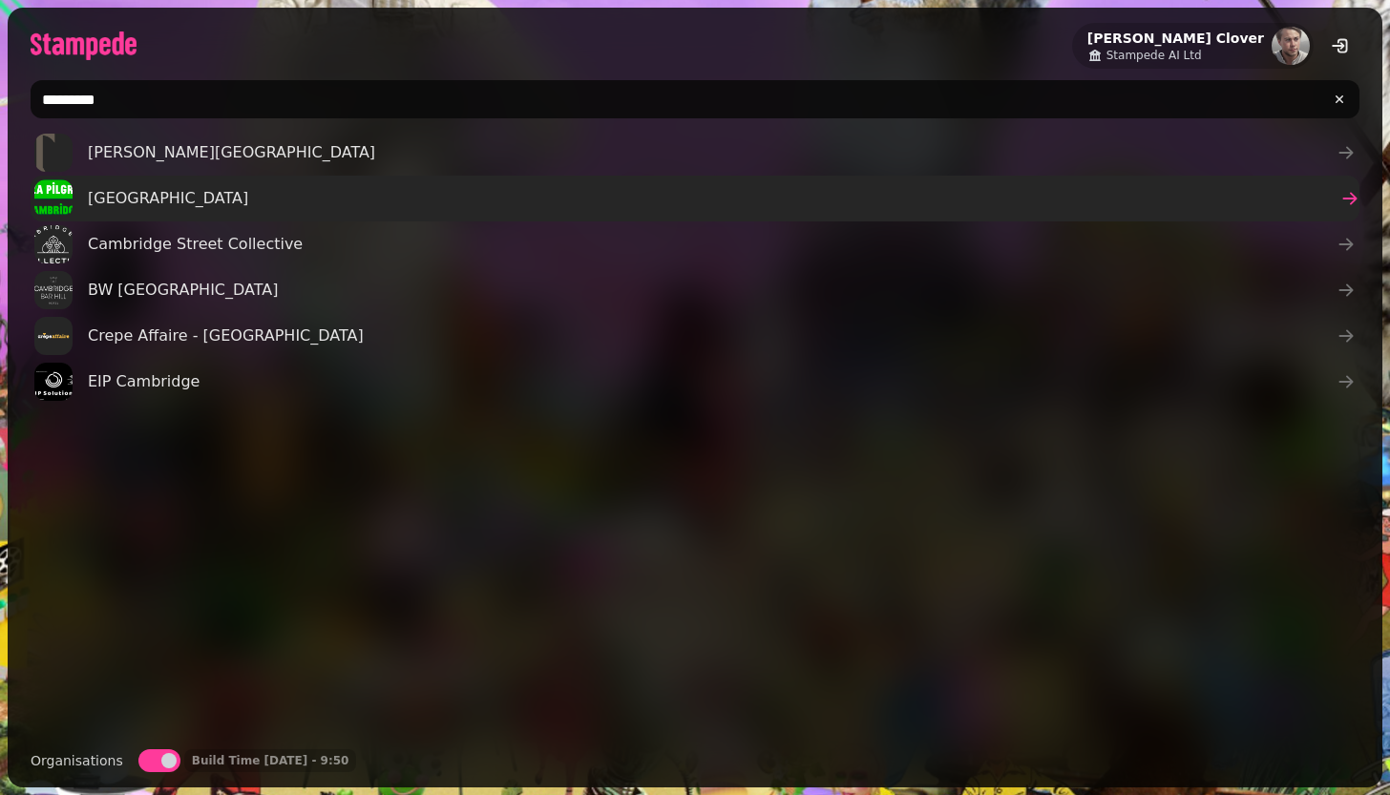
click at [144, 205] on span "[GEOGRAPHIC_DATA]" at bounding box center [168, 198] width 160 height 23
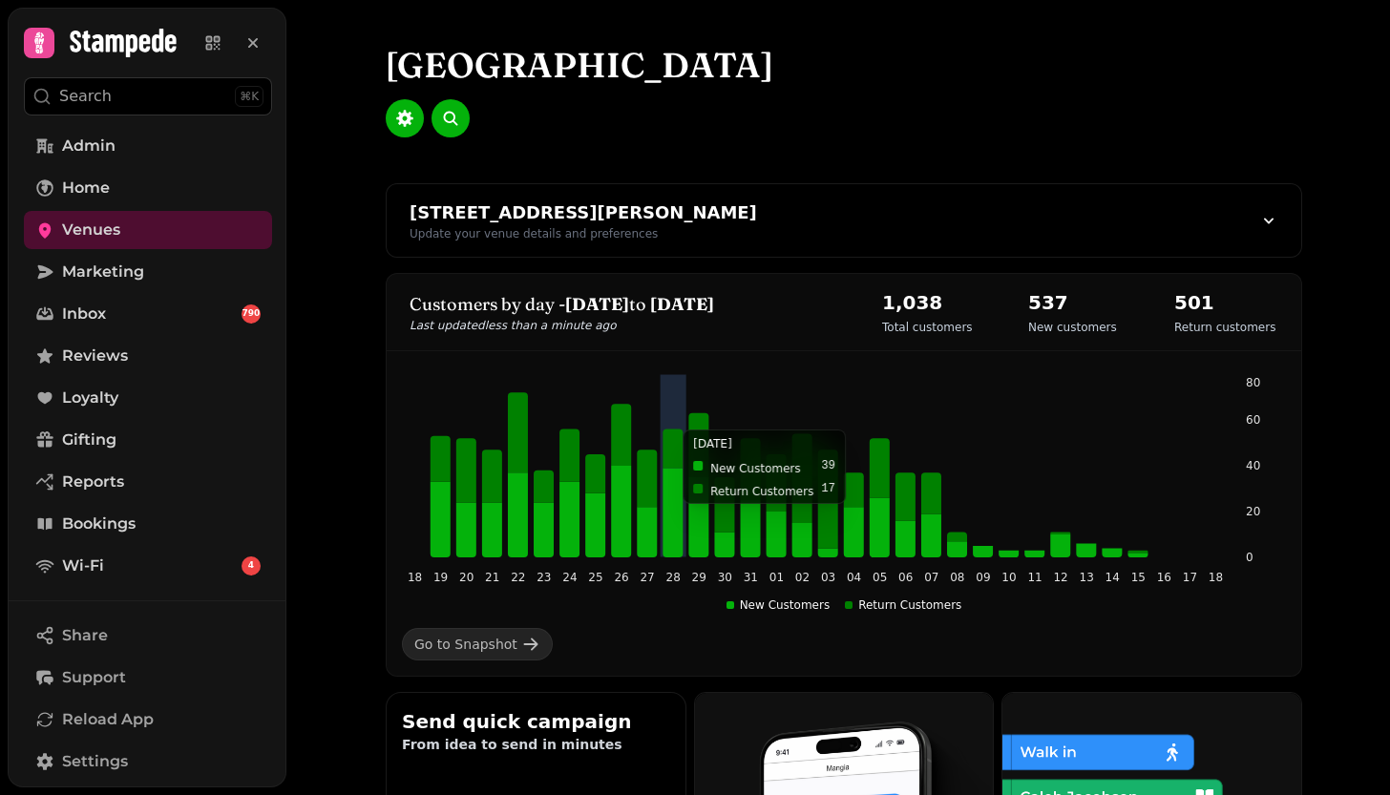
click at [681, 516] on icon at bounding box center [672, 513] width 20 height 90
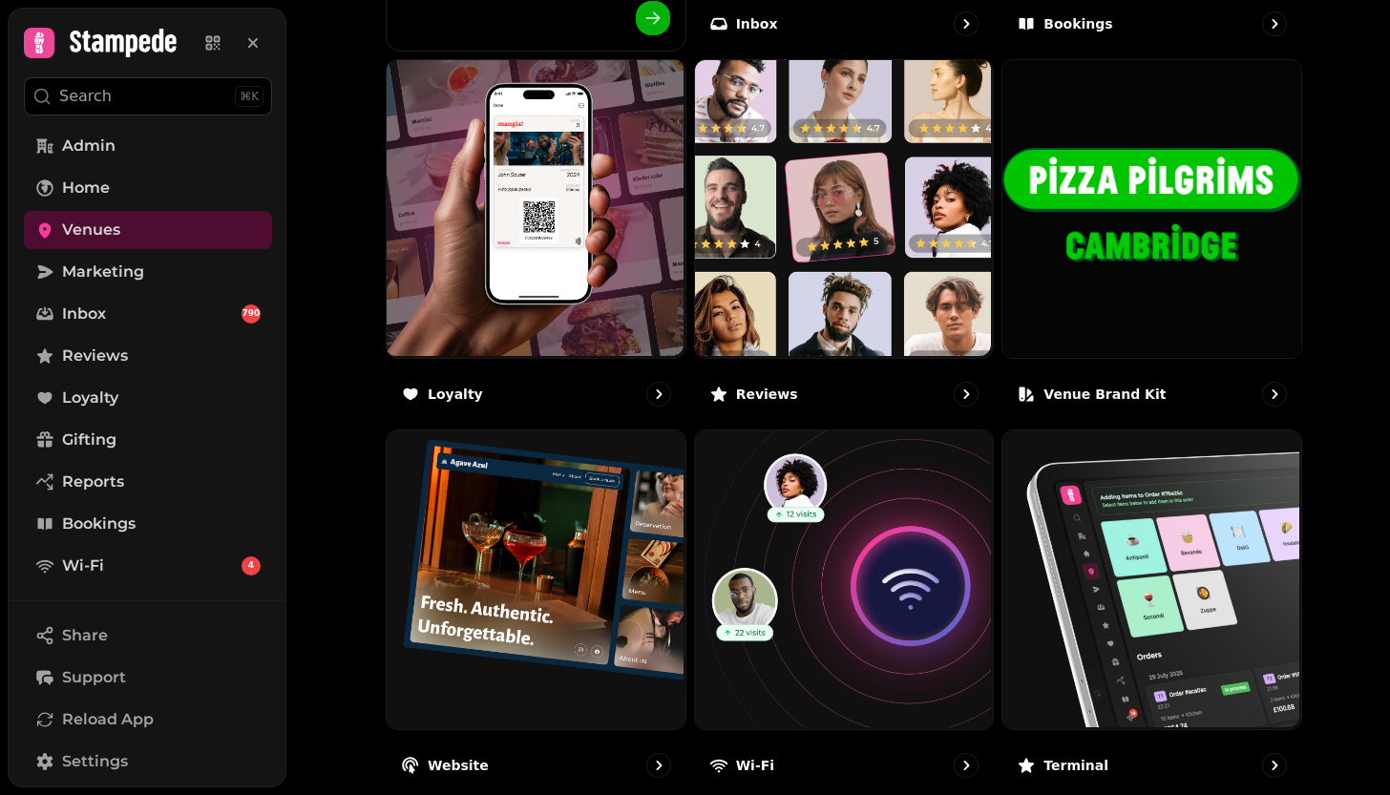
scroll to position [1005, 0]
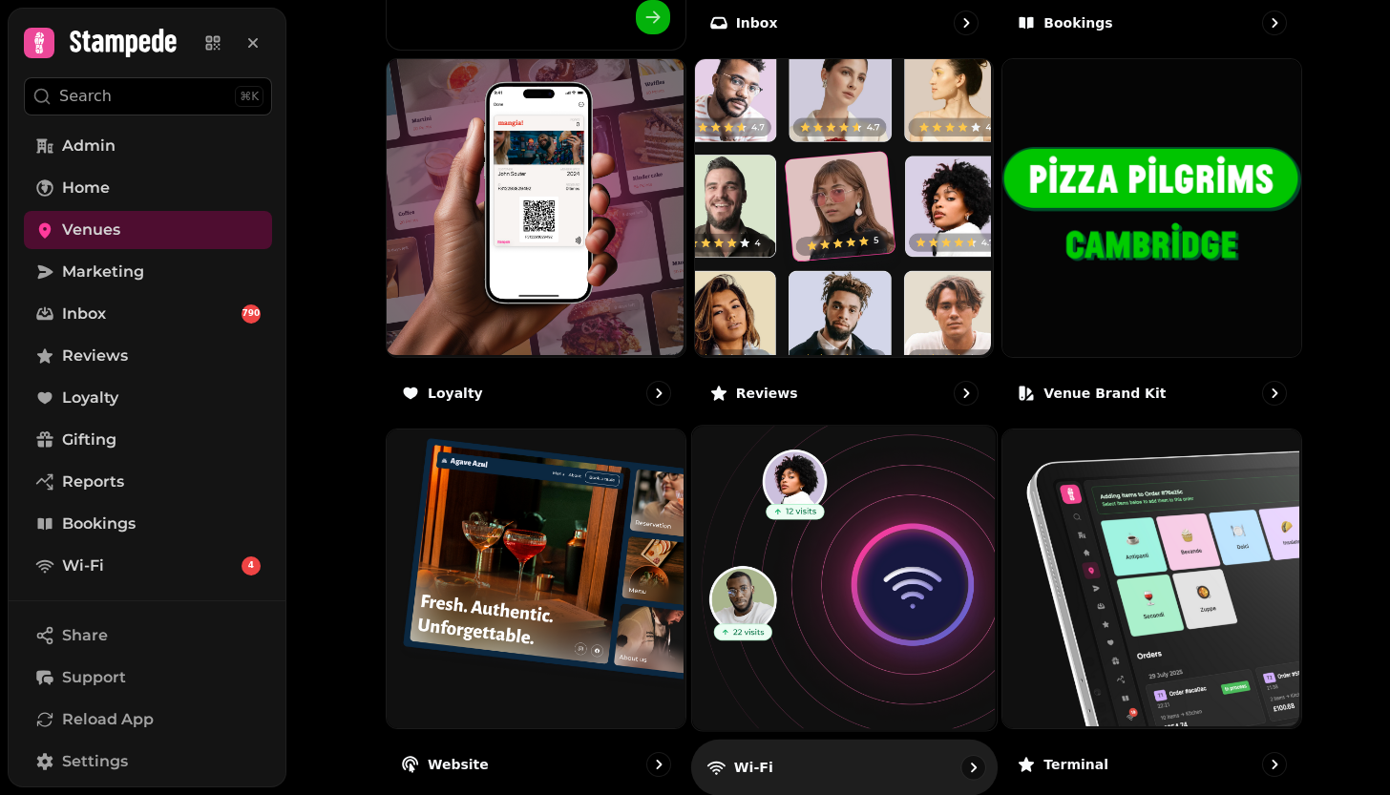
click at [953, 633] on img at bounding box center [841, 577] width 305 height 305
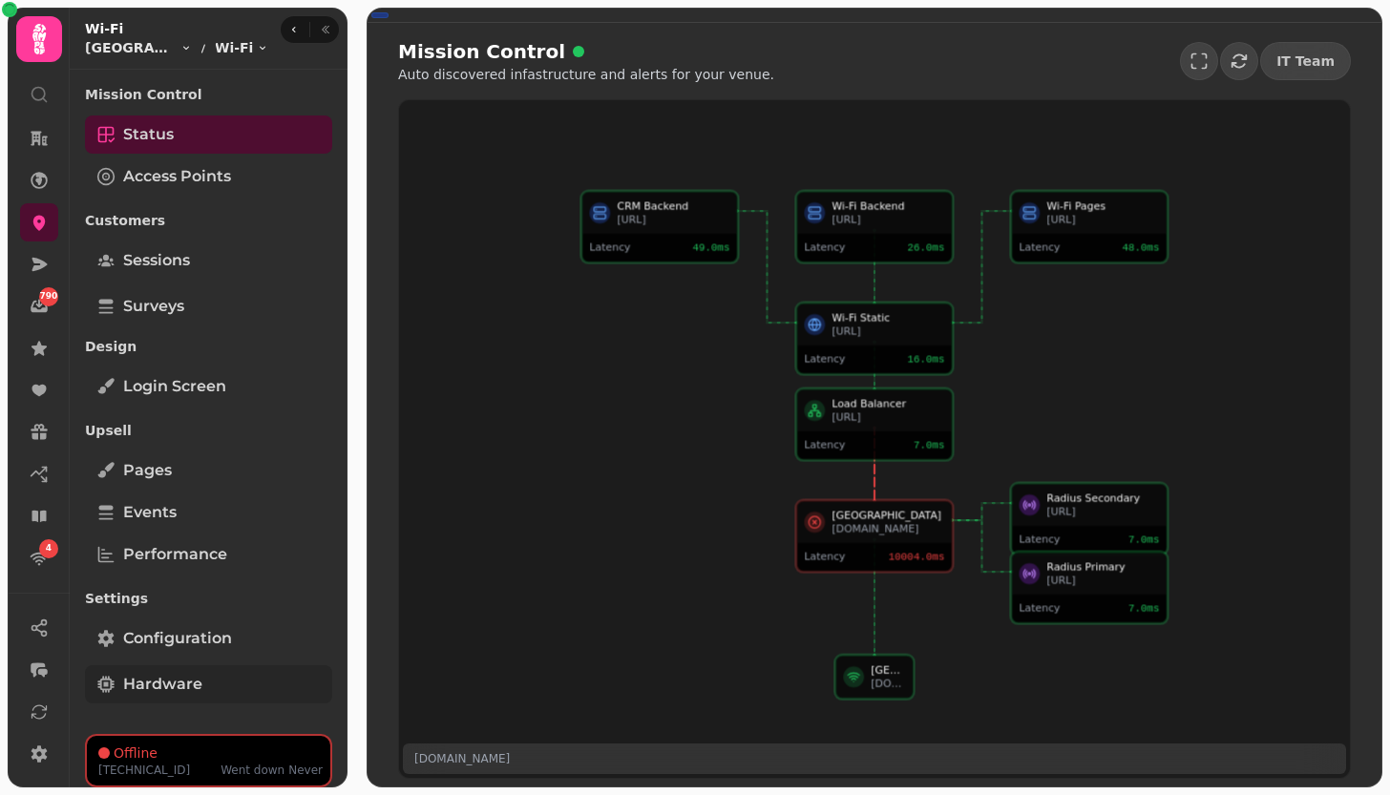
click at [211, 666] on link "Hardware" at bounding box center [208, 684] width 247 height 38
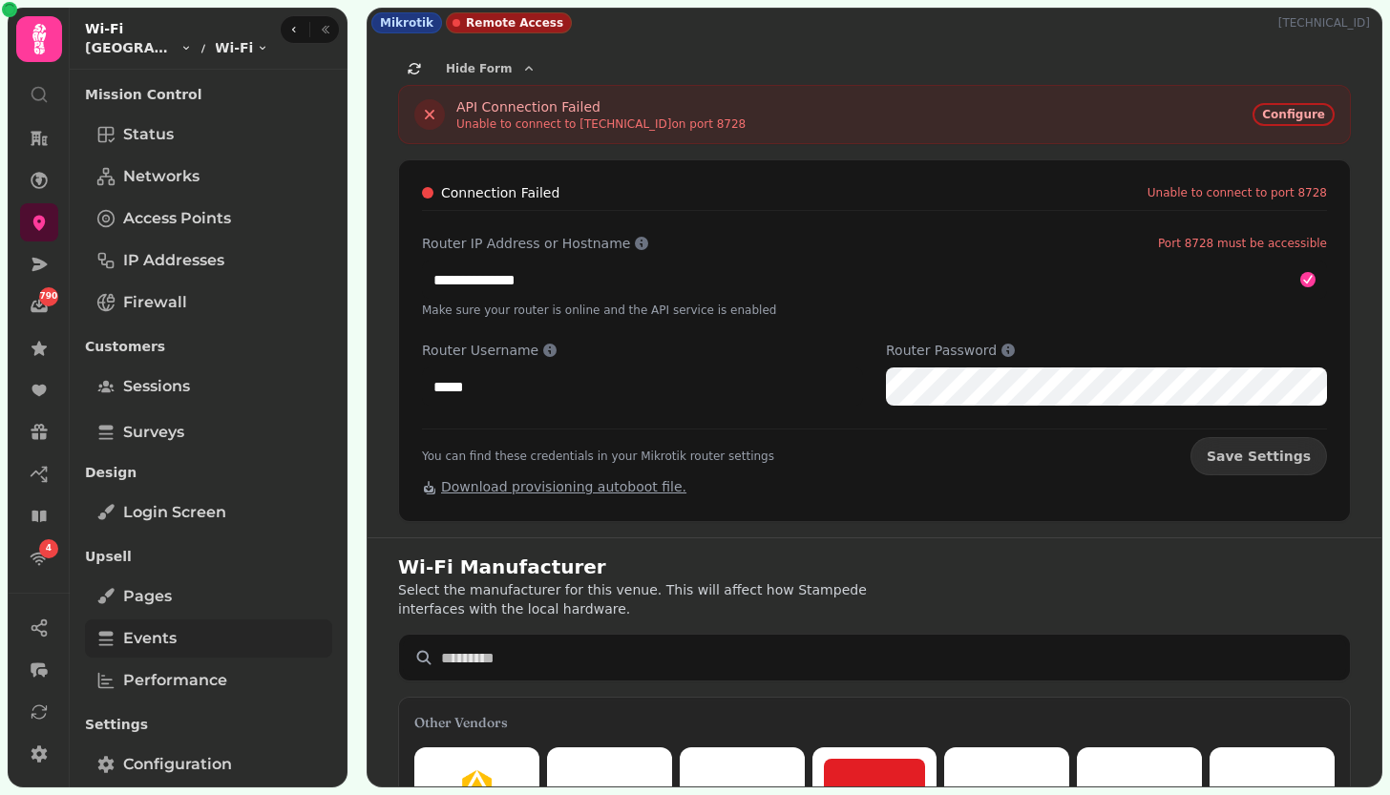
scroll to position [54, 0]
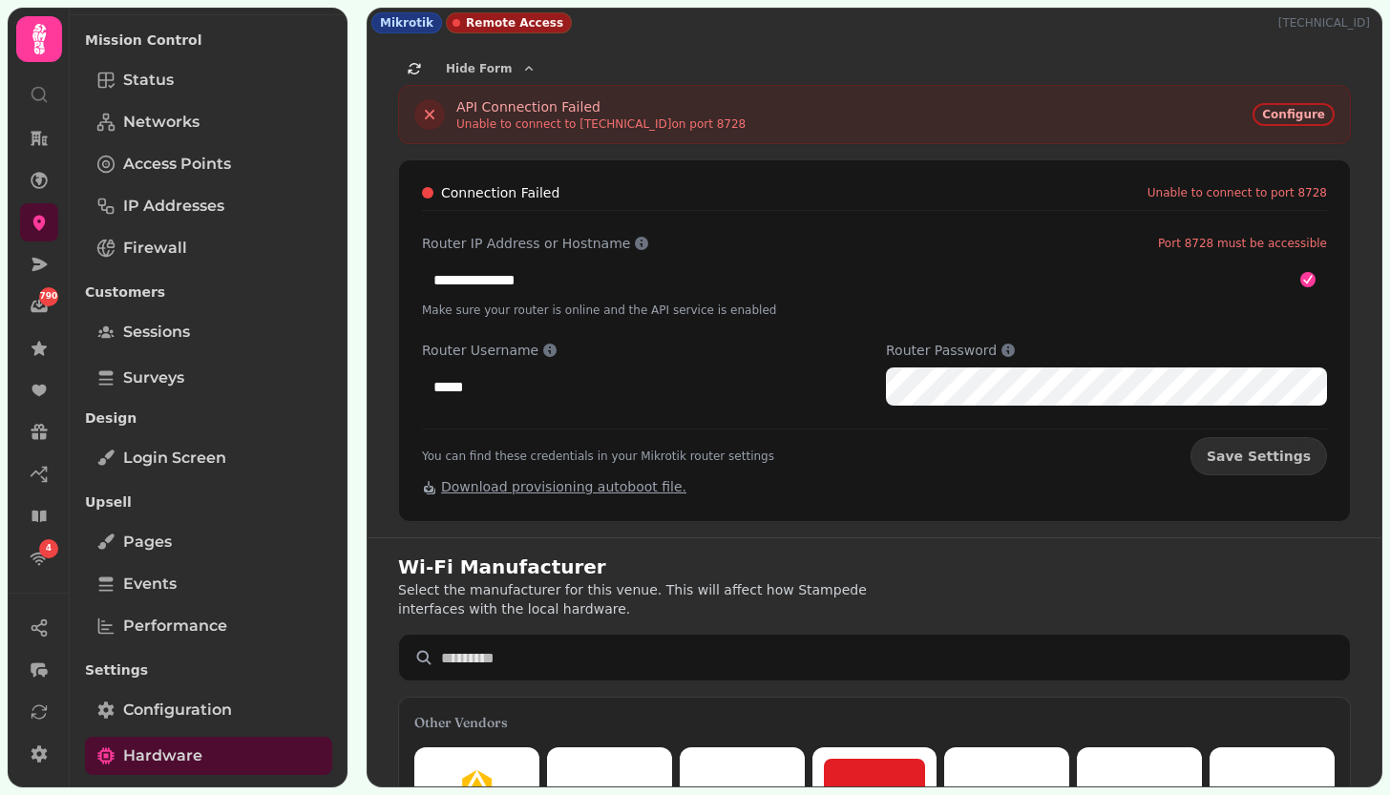
click at [1332, 21] on p "94.30.30.89" at bounding box center [1327, 22] width 99 height 15
copy p "94.30.30.89"
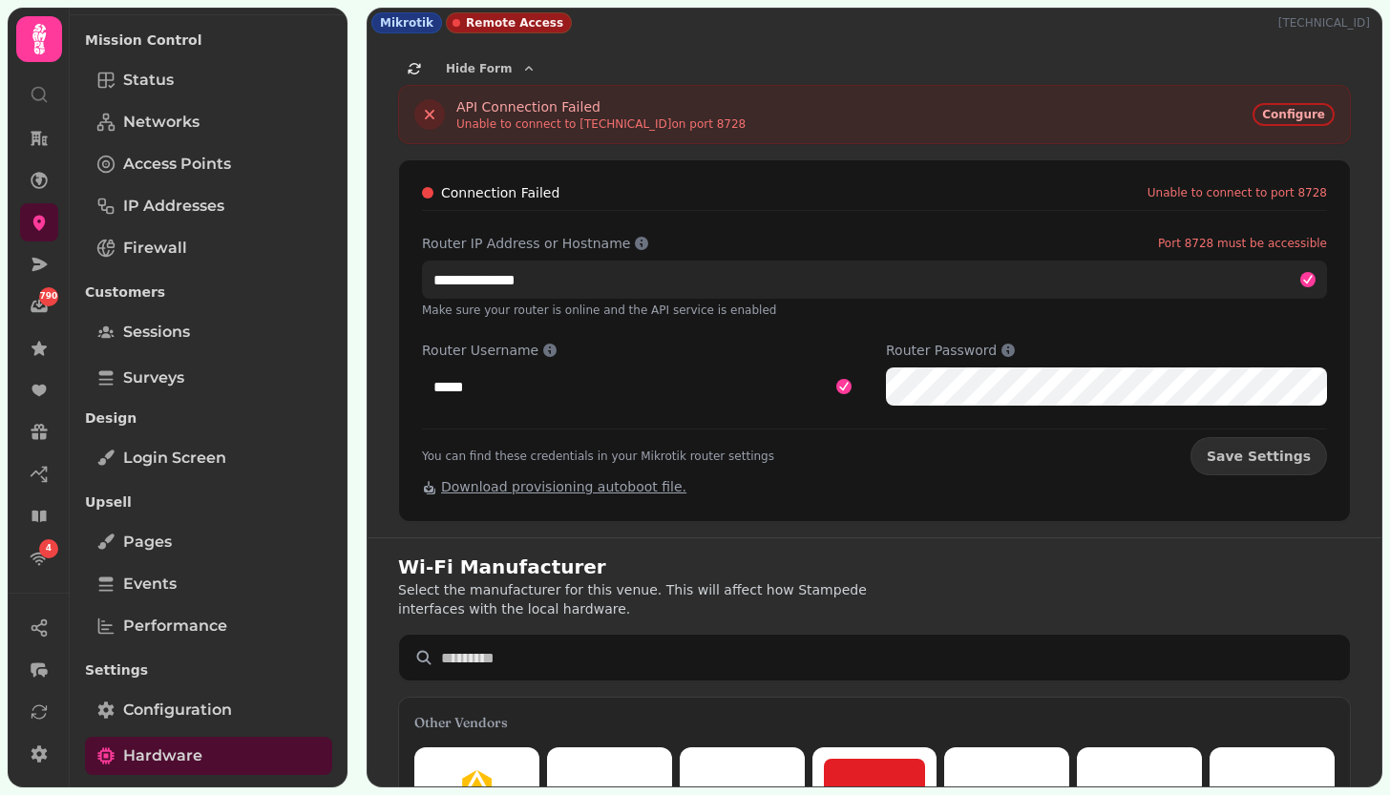
click at [559, 278] on input "**********" at bounding box center [874, 280] width 905 height 38
paste input "text"
type input "**********"
click at [1266, 456] on button "Save Settings" at bounding box center [1258, 456] width 137 height 38
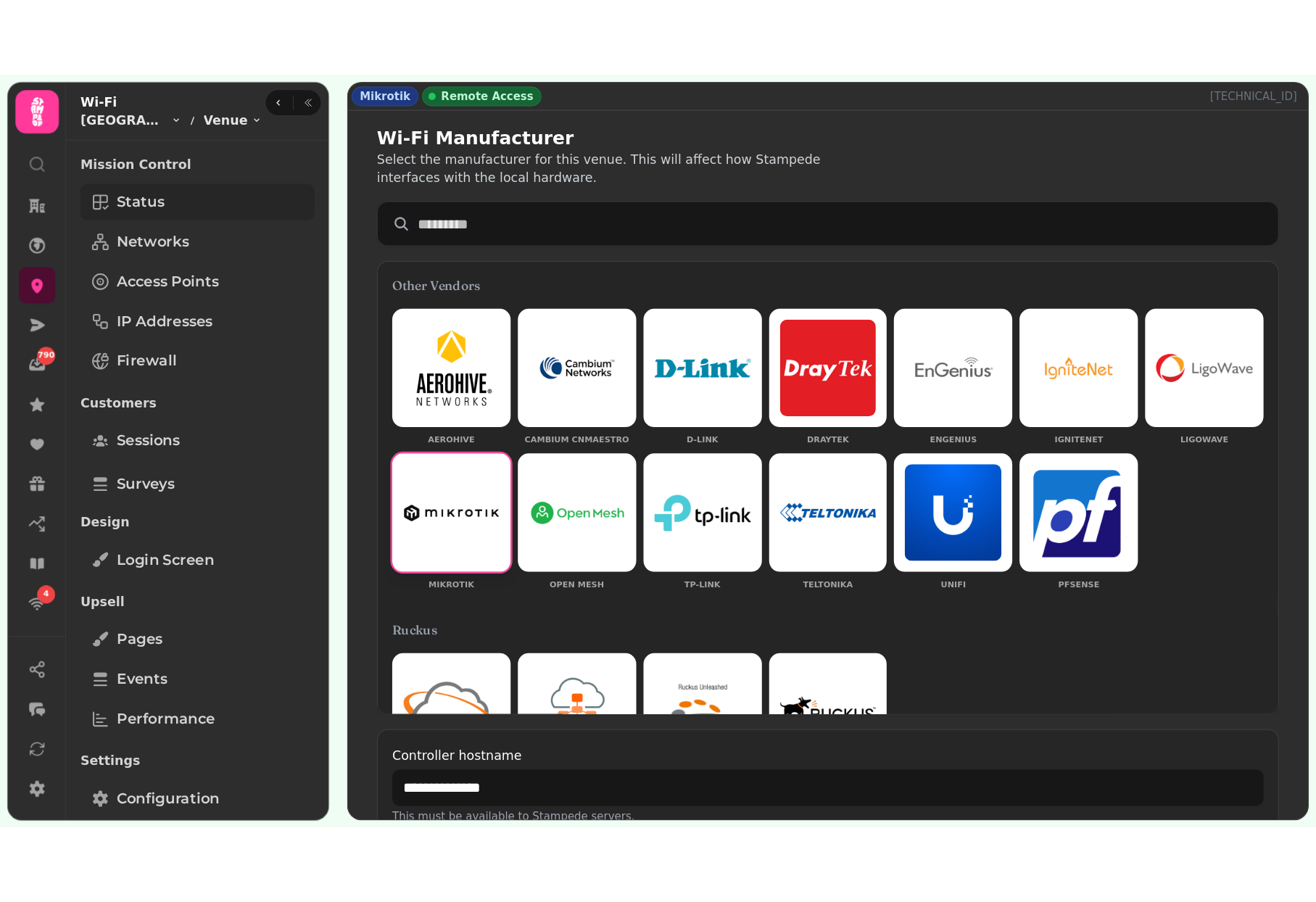
scroll to position [0, 0]
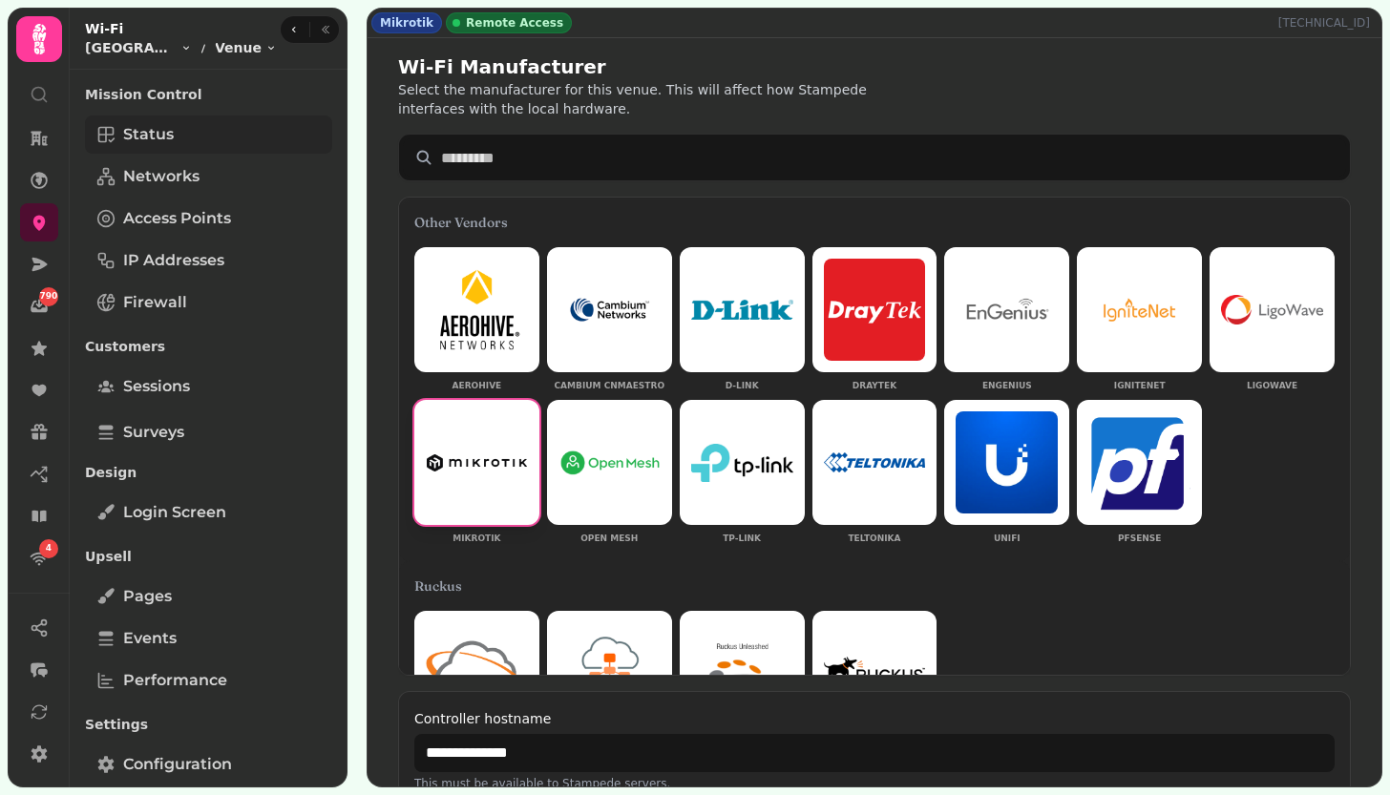
click at [197, 132] on link "Status" at bounding box center [208, 135] width 247 height 38
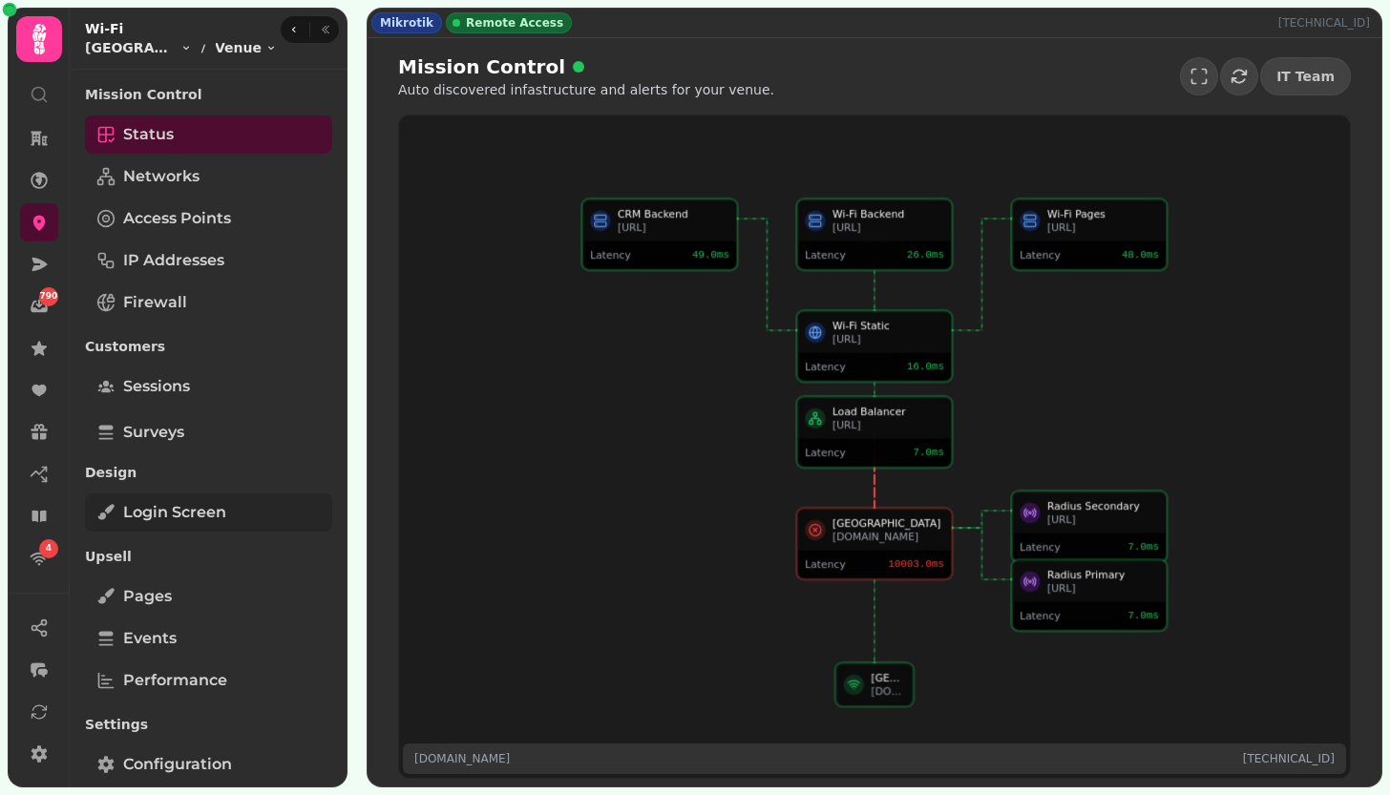
click at [216, 513] on span "Login screen" at bounding box center [174, 512] width 103 height 23
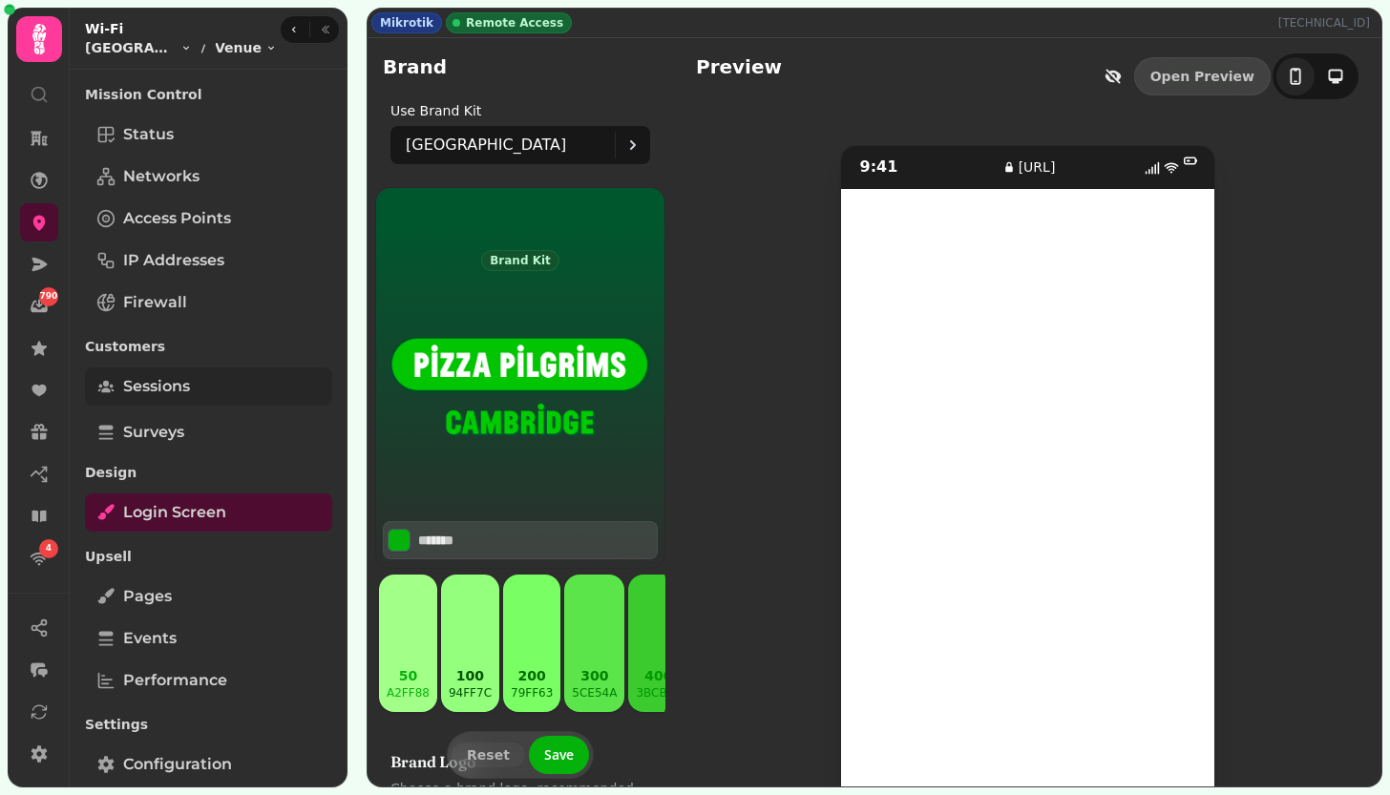
click at [216, 380] on link "Sessions" at bounding box center [208, 387] width 247 height 38
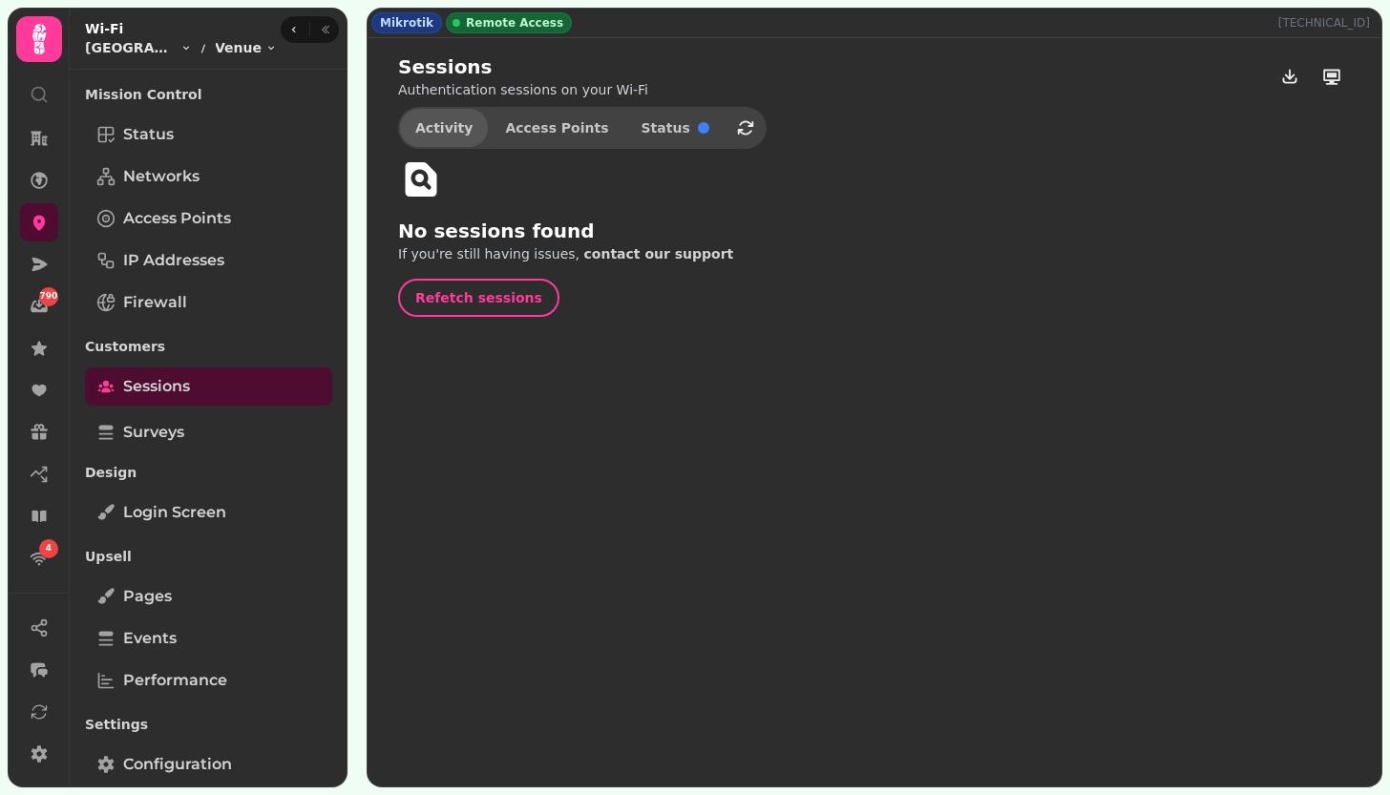
click at [425, 128] on span "Activity" at bounding box center [443, 127] width 57 height 13
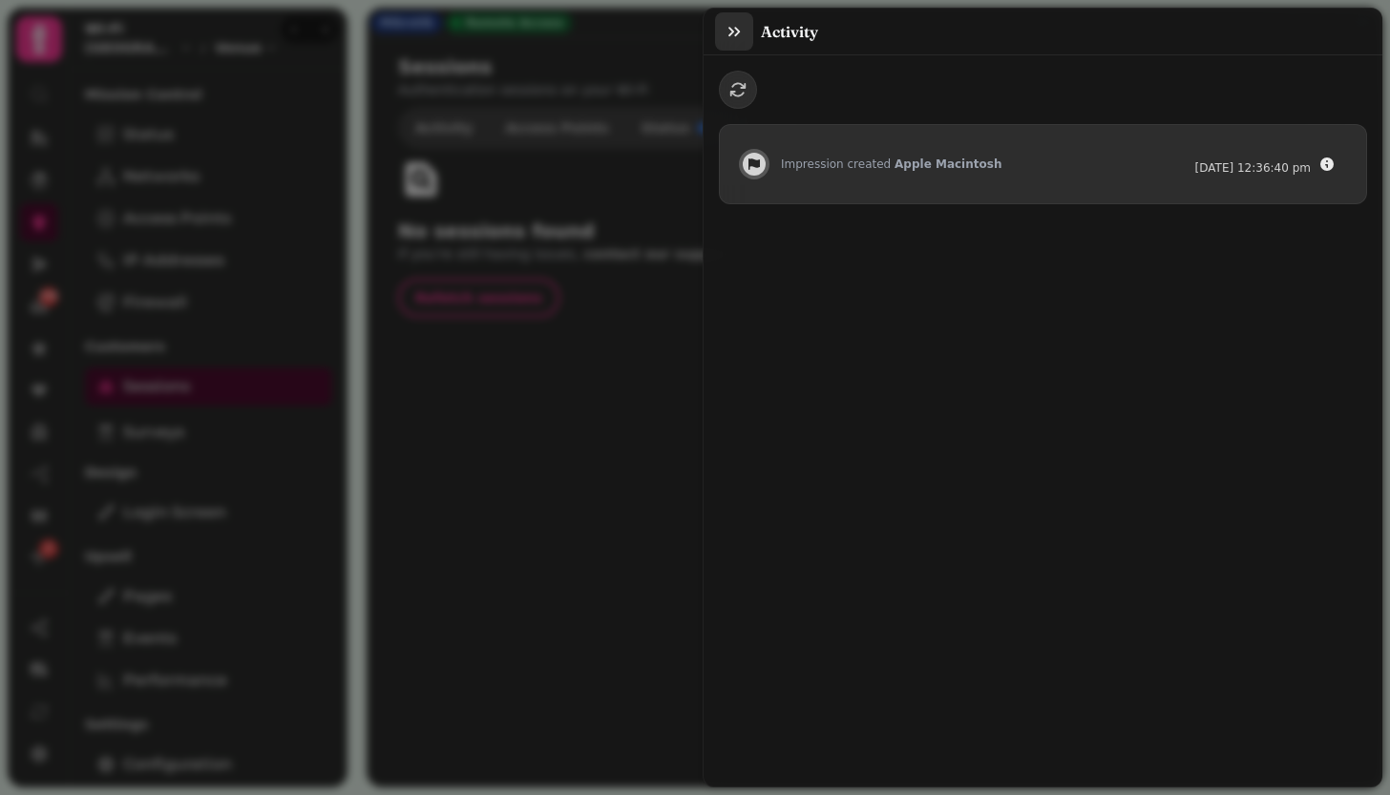
click at [745, 31] on button "button" at bounding box center [734, 31] width 38 height 38
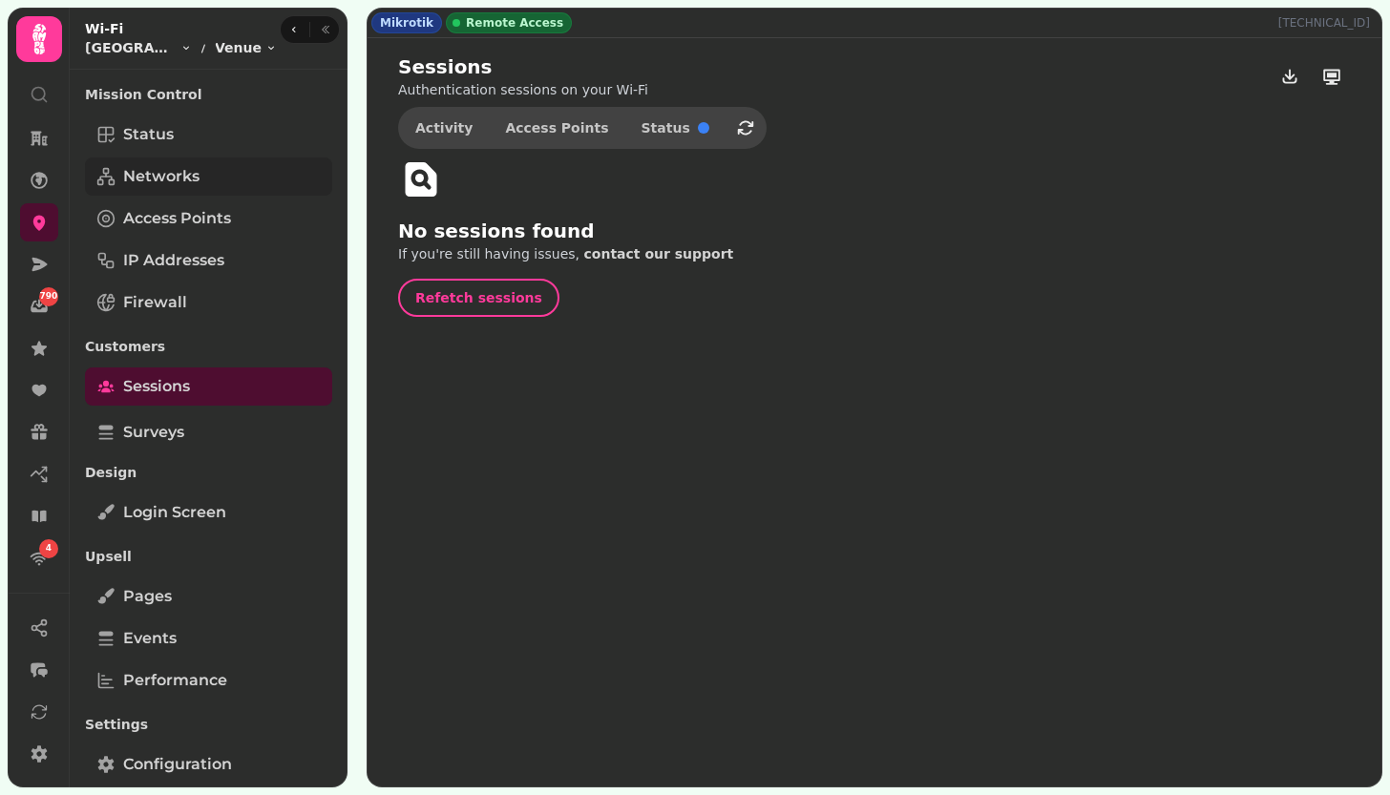
click at [200, 176] on link "Networks" at bounding box center [208, 177] width 247 height 38
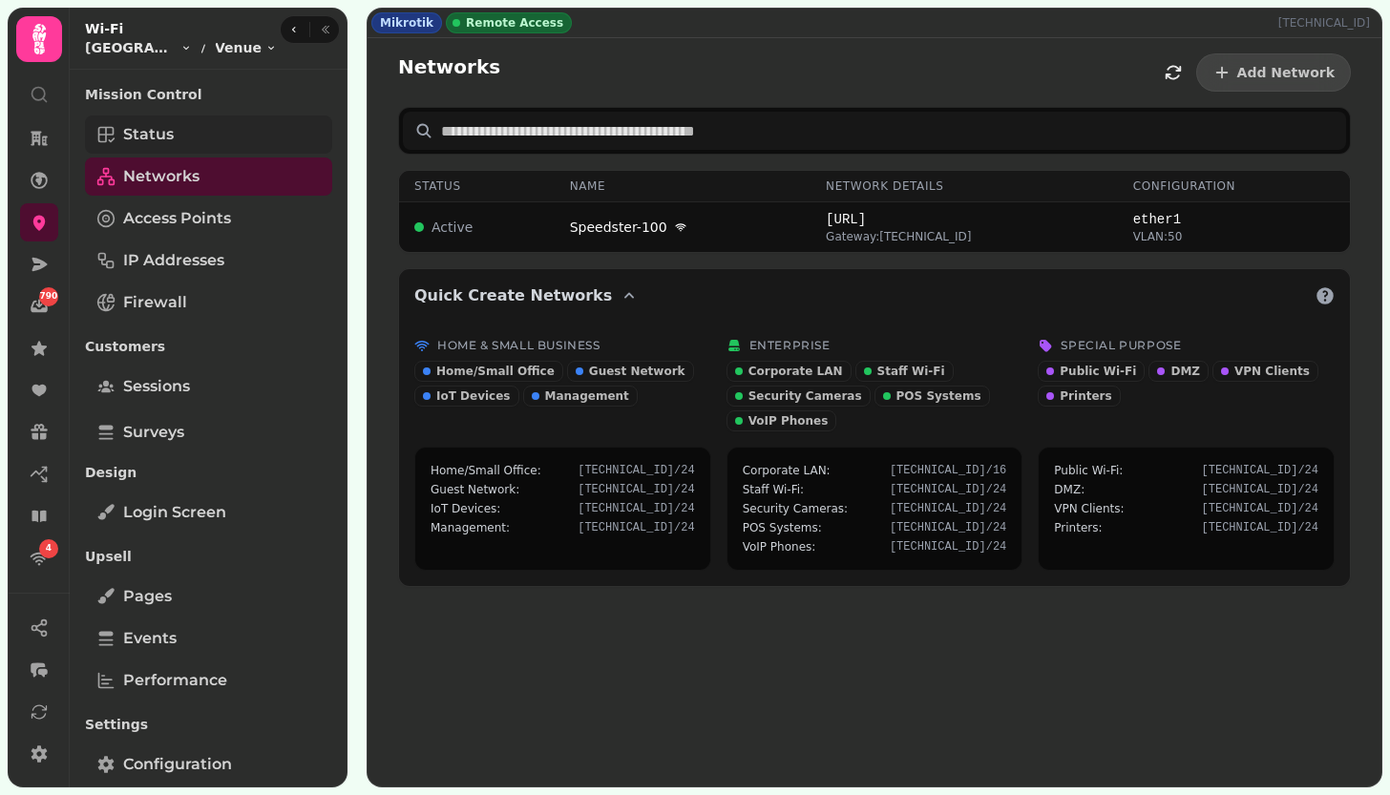
click at [212, 130] on link "Status" at bounding box center [208, 135] width 247 height 38
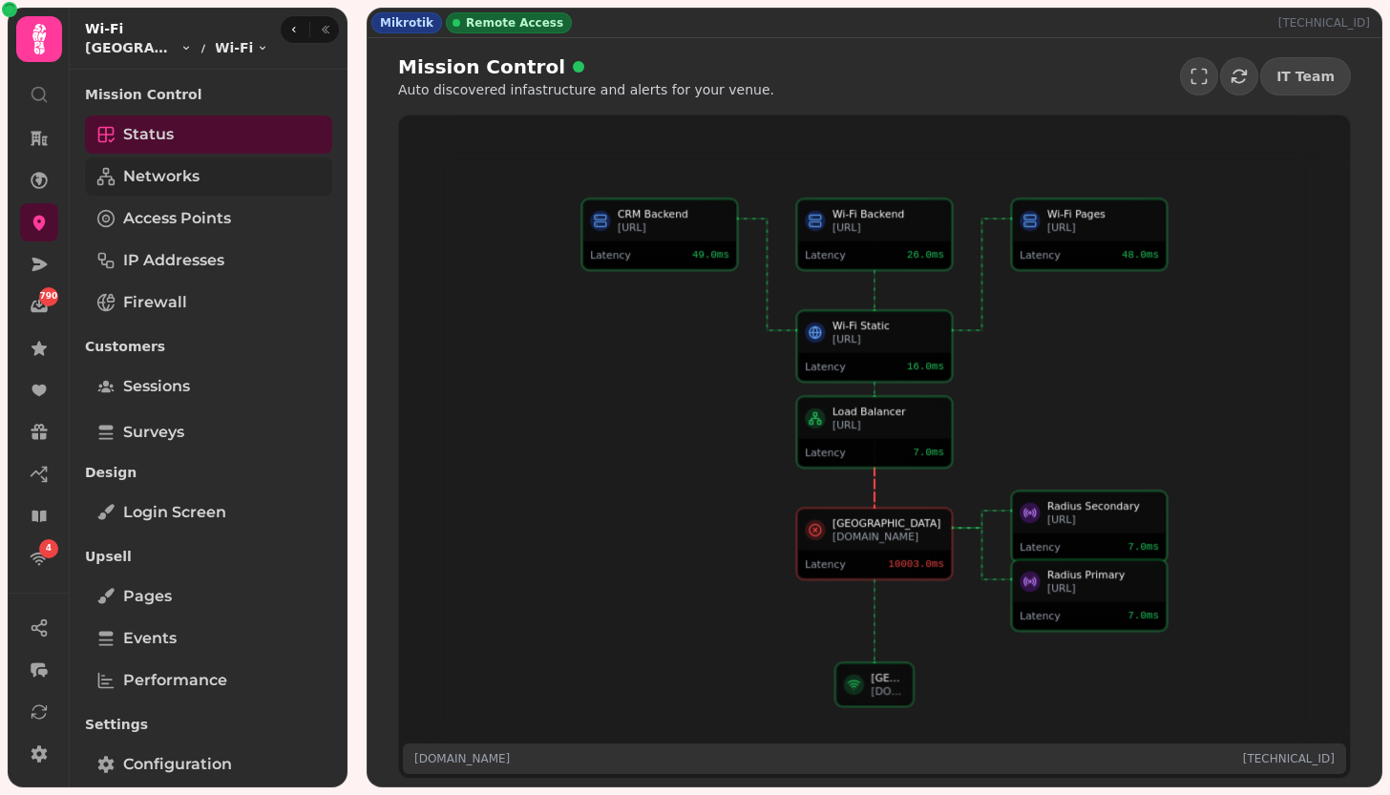
click at [203, 170] on link "Networks" at bounding box center [208, 177] width 247 height 38
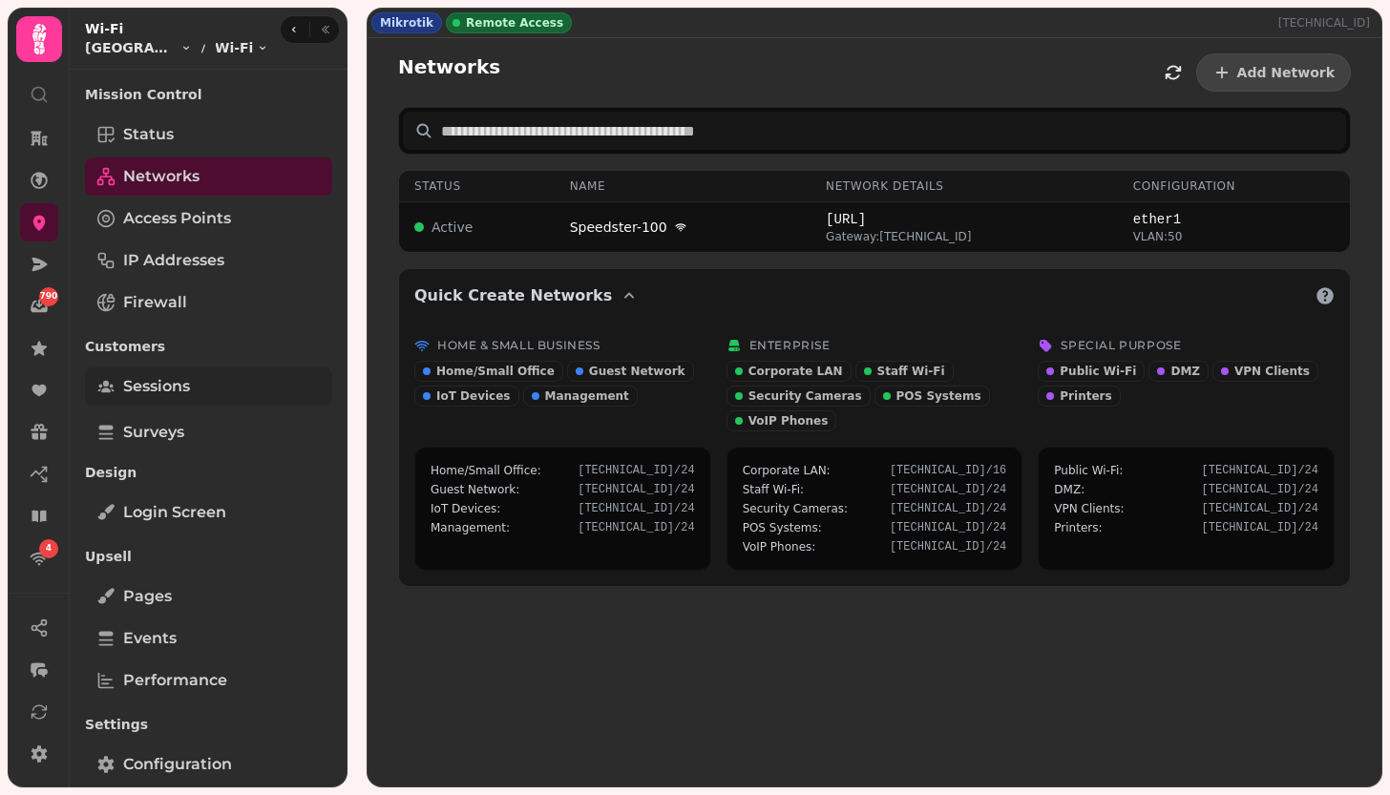
click at [166, 393] on span "Sessions" at bounding box center [156, 386] width 67 height 23
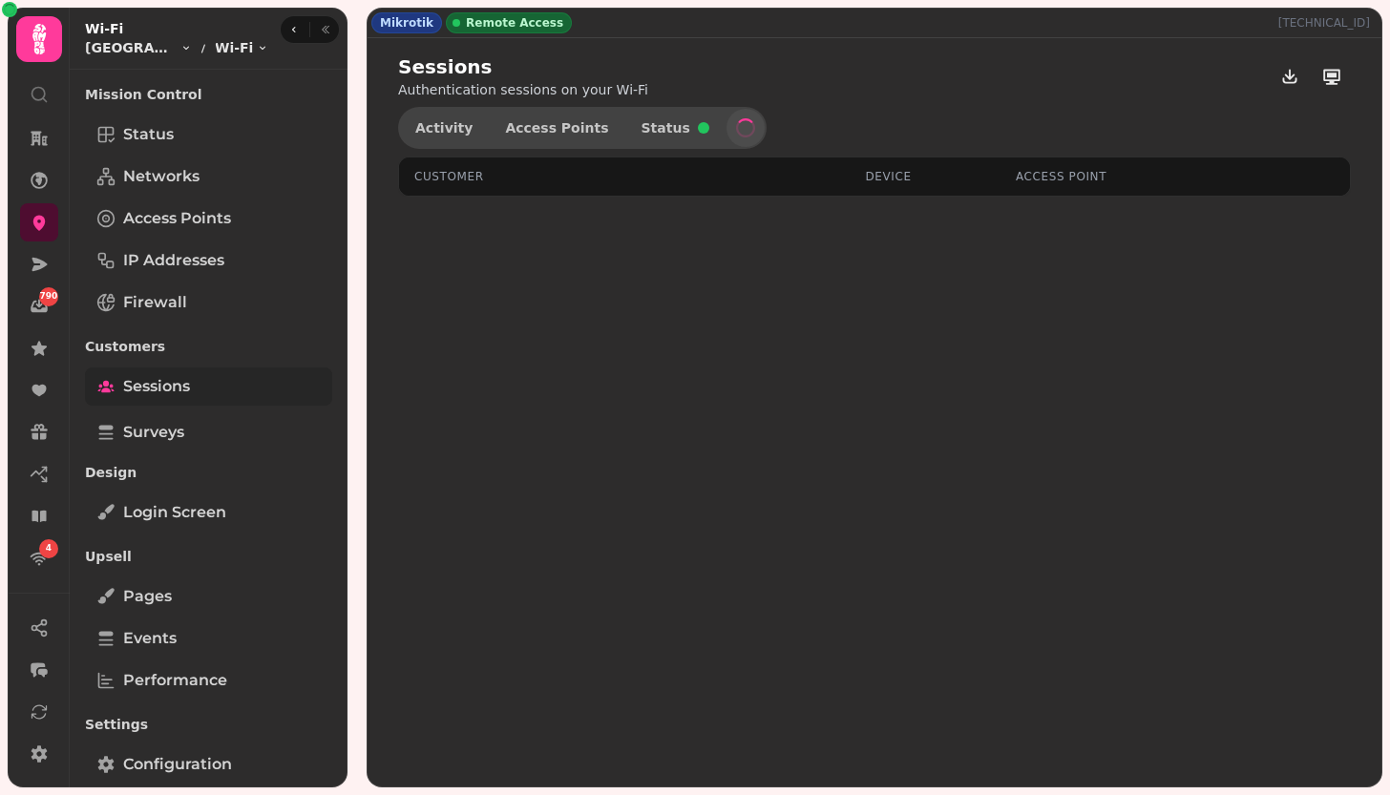
select select "**"
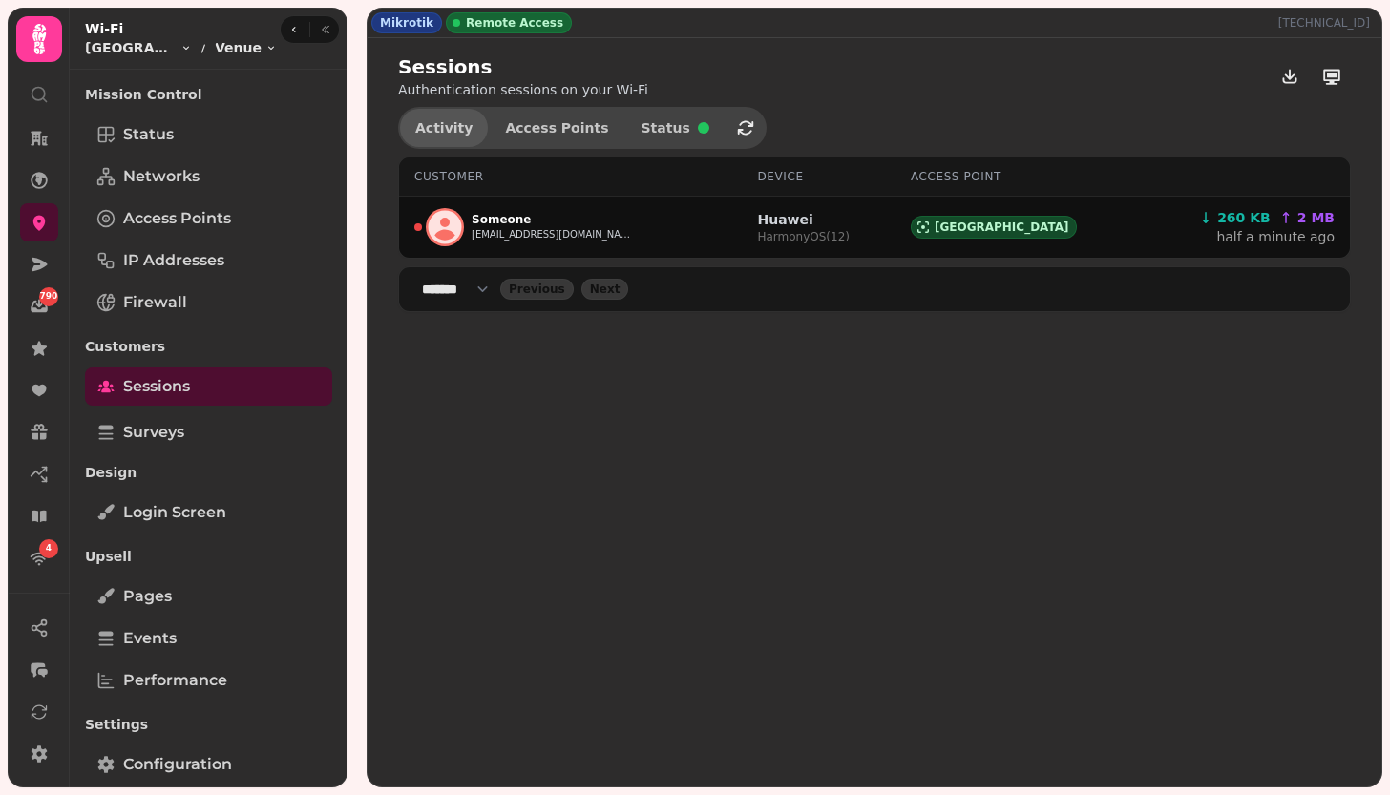
click at [428, 135] on button "Activity" at bounding box center [444, 128] width 88 height 38
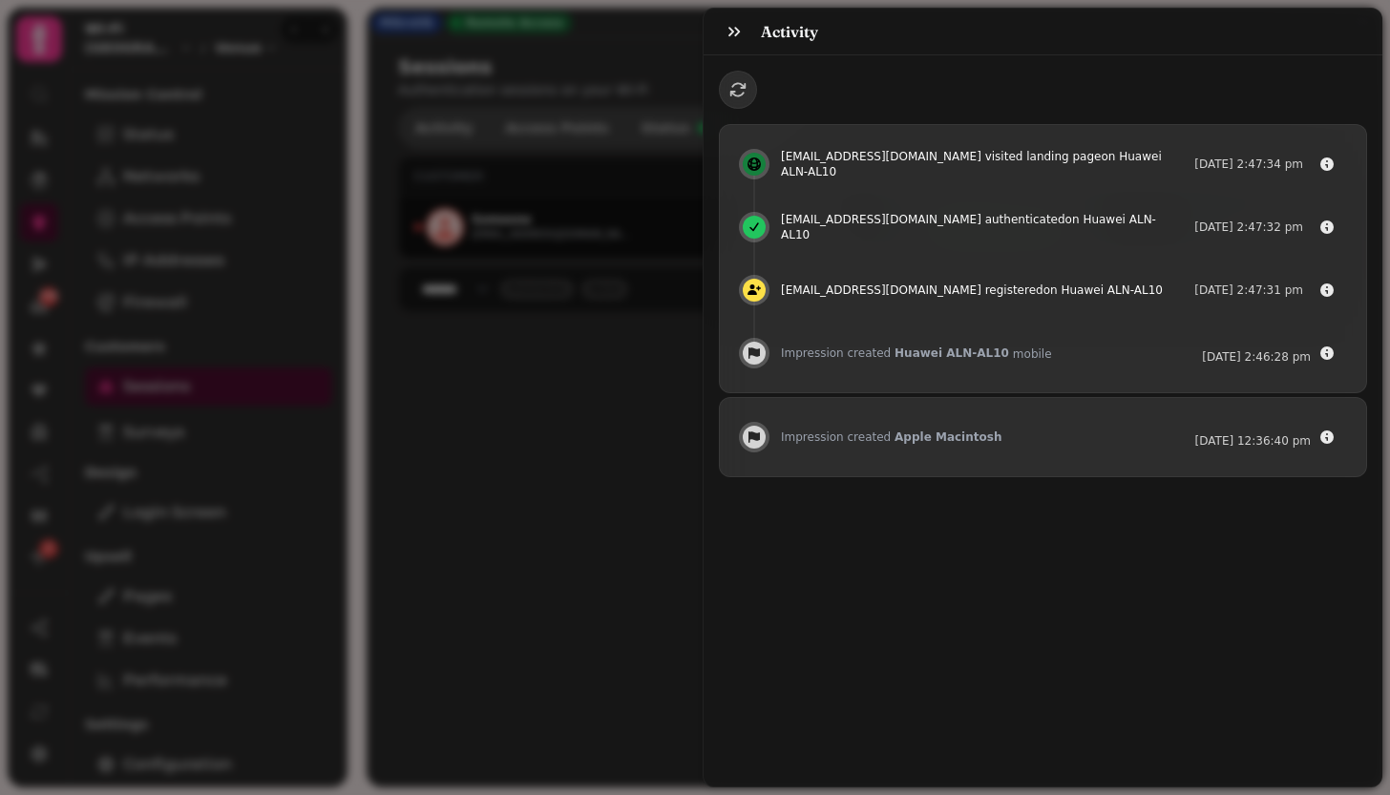
click at [428, 135] on div "Activity wjurk@163.com visited landing page on Huawei ALN-AL10 18 Aug @ 2:47:34…" at bounding box center [695, 413] width 1390 height 765
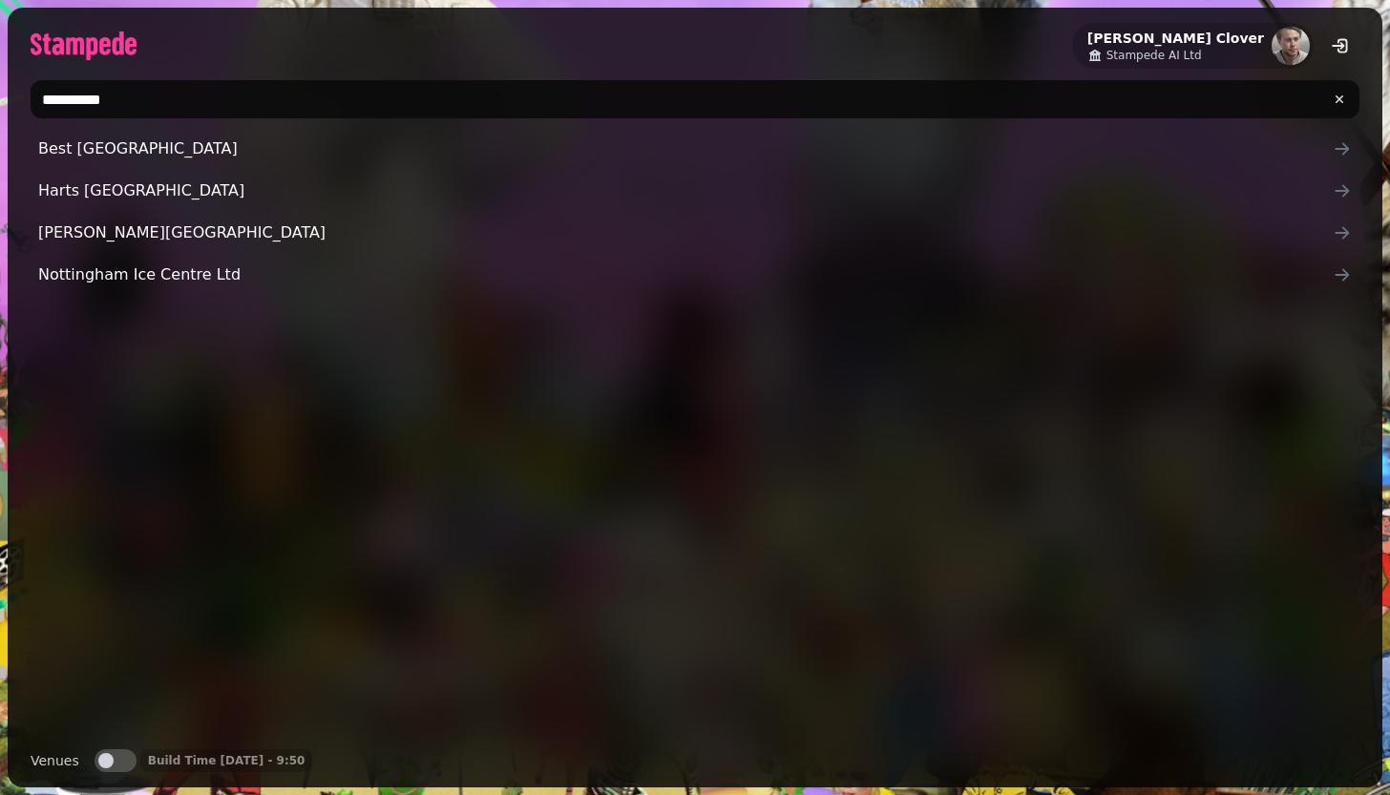
type input "**********"
click at [106, 759] on span "button" at bounding box center [105, 760] width 15 height 15
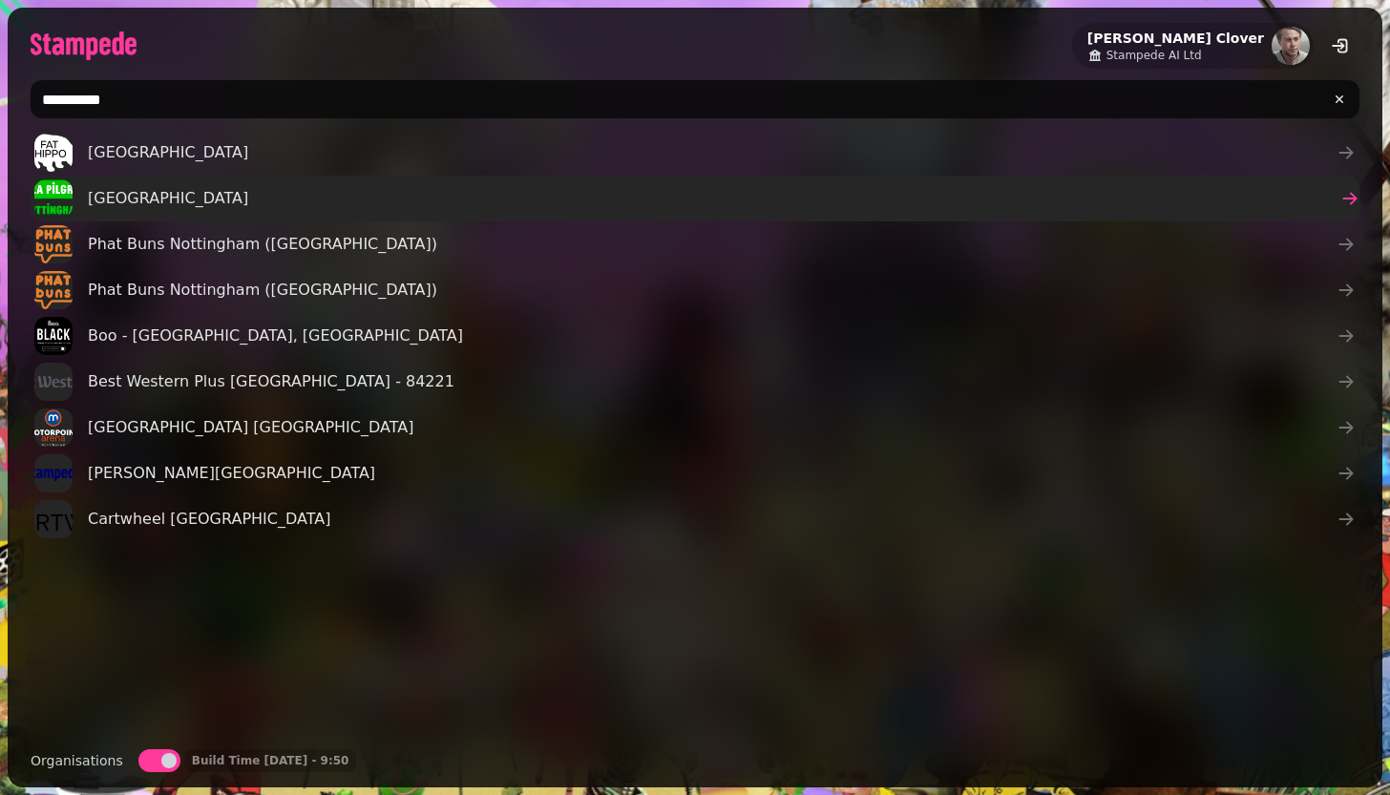
click at [137, 203] on span "[GEOGRAPHIC_DATA]" at bounding box center [168, 198] width 160 height 23
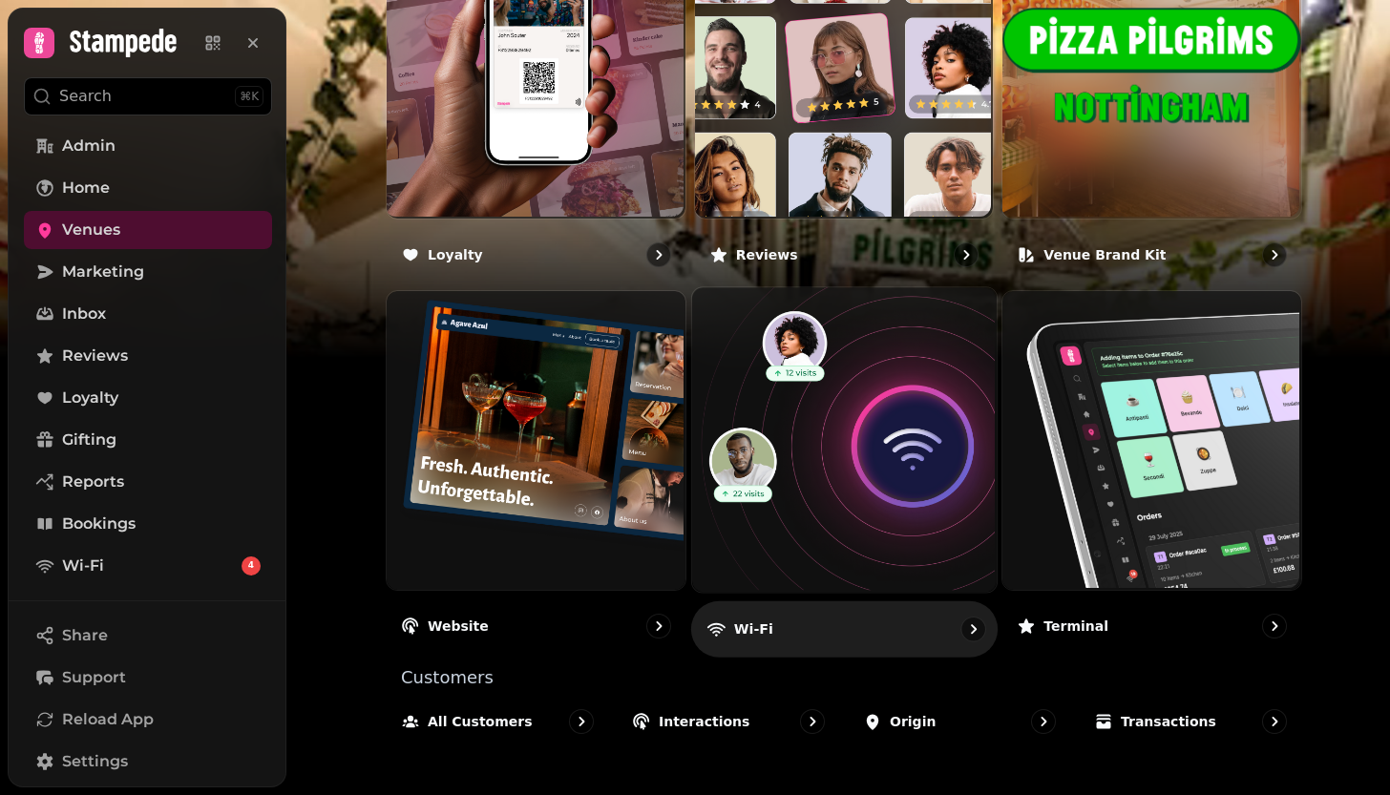
scroll to position [1144, 0]
click at [834, 460] on img at bounding box center [841, 438] width 305 height 305
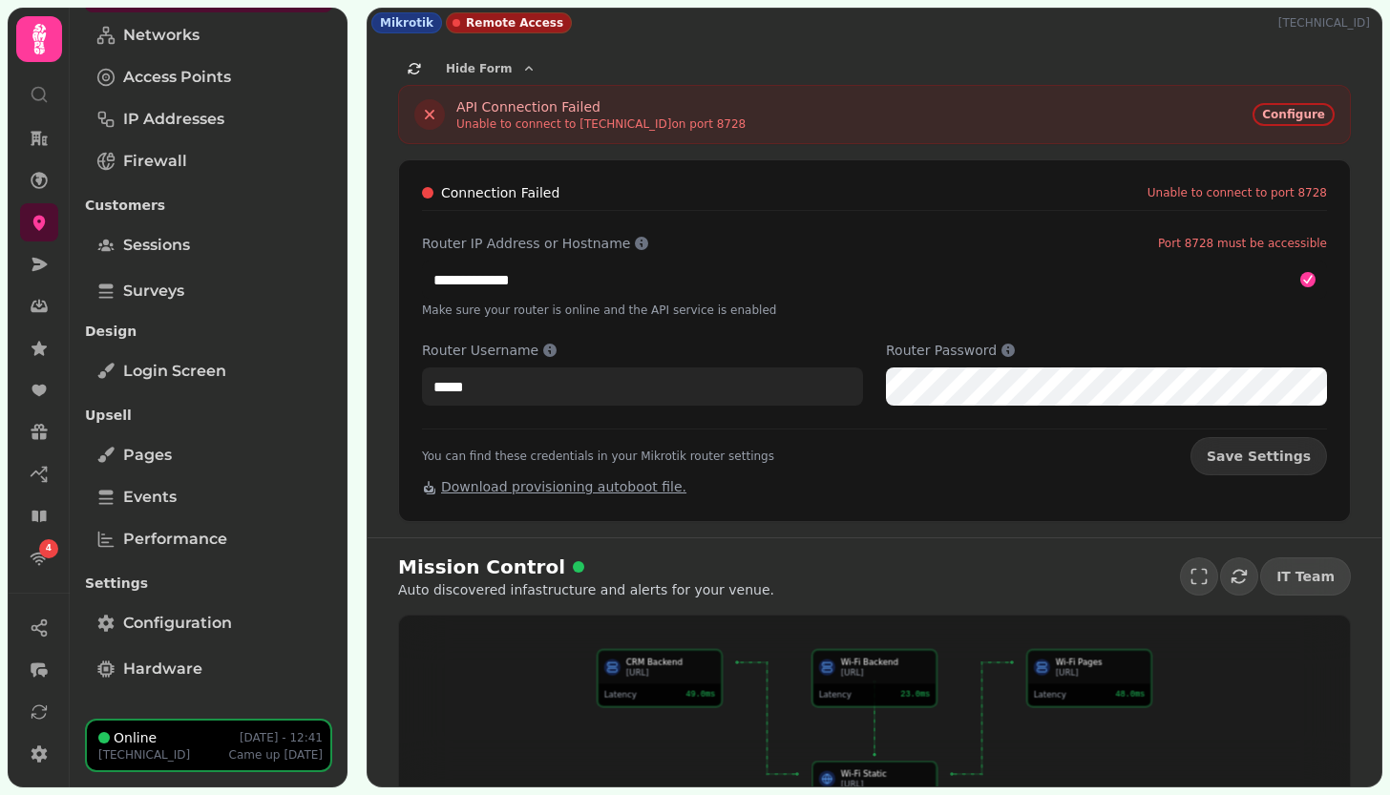
scroll to position [141, 0]
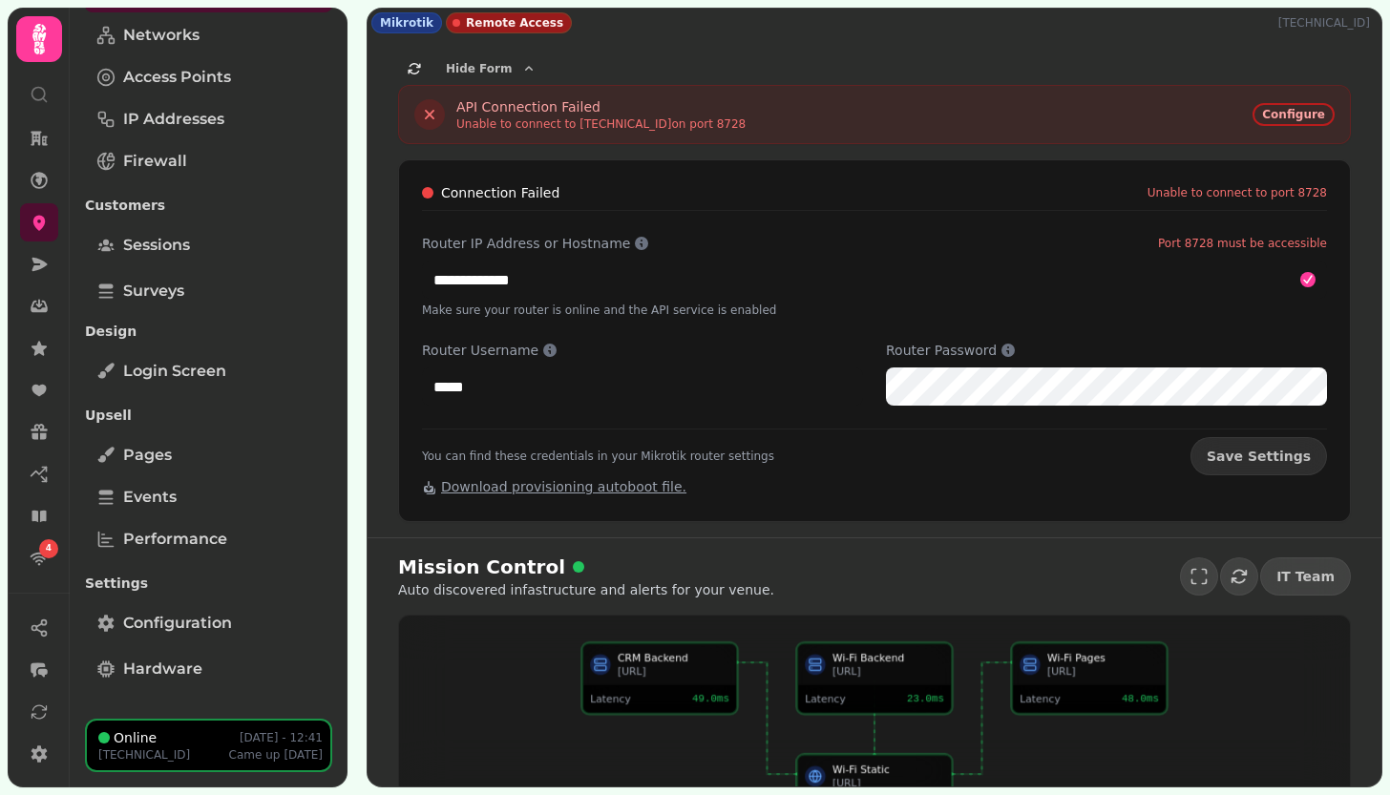
click at [1316, 20] on p "[TECHNICAL_ID]" at bounding box center [1327, 22] width 99 height 15
copy p "[TECHNICAL_ID]"
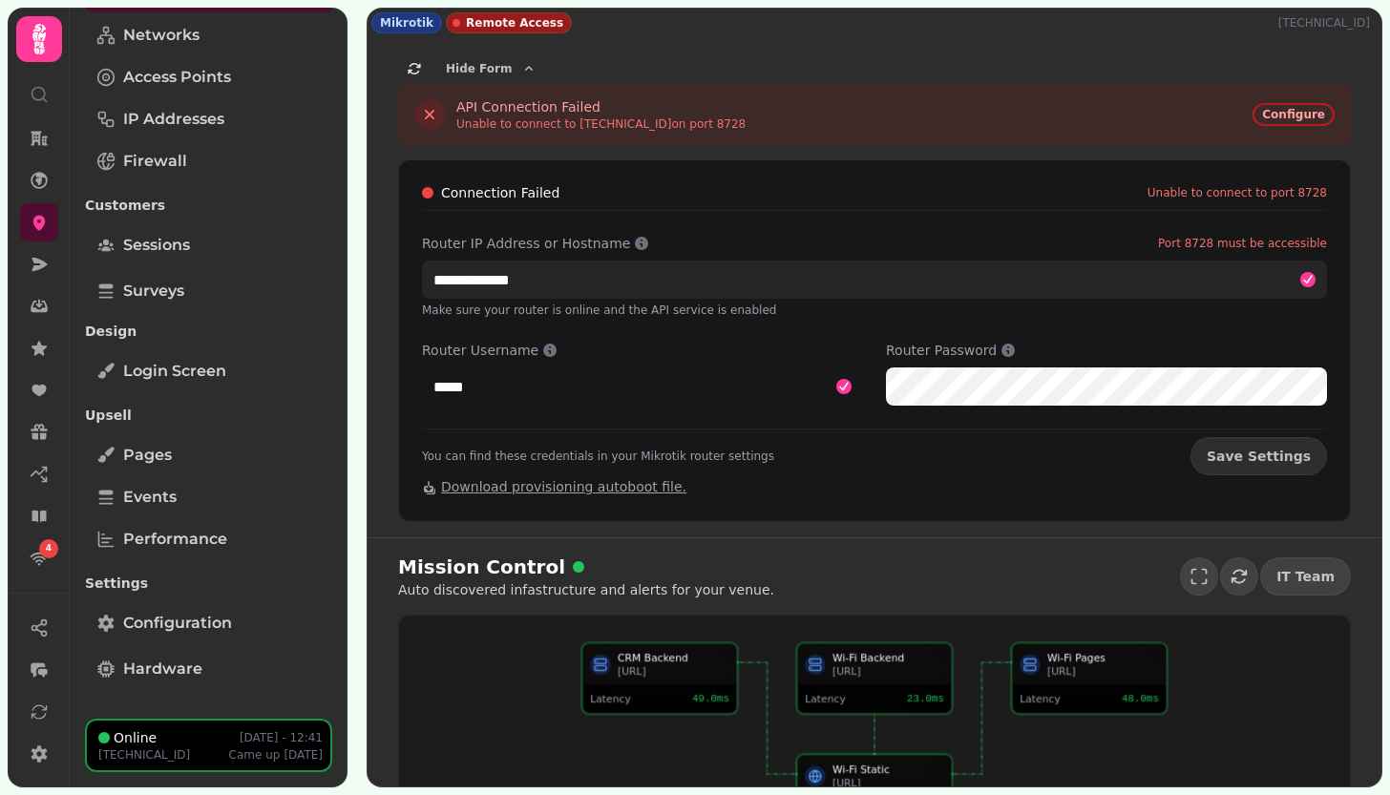
click at [584, 286] on input "**********" at bounding box center [874, 280] width 905 height 38
paste input "*"
type input "**********"
click at [1266, 456] on button "Save Settings" at bounding box center [1258, 456] width 137 height 38
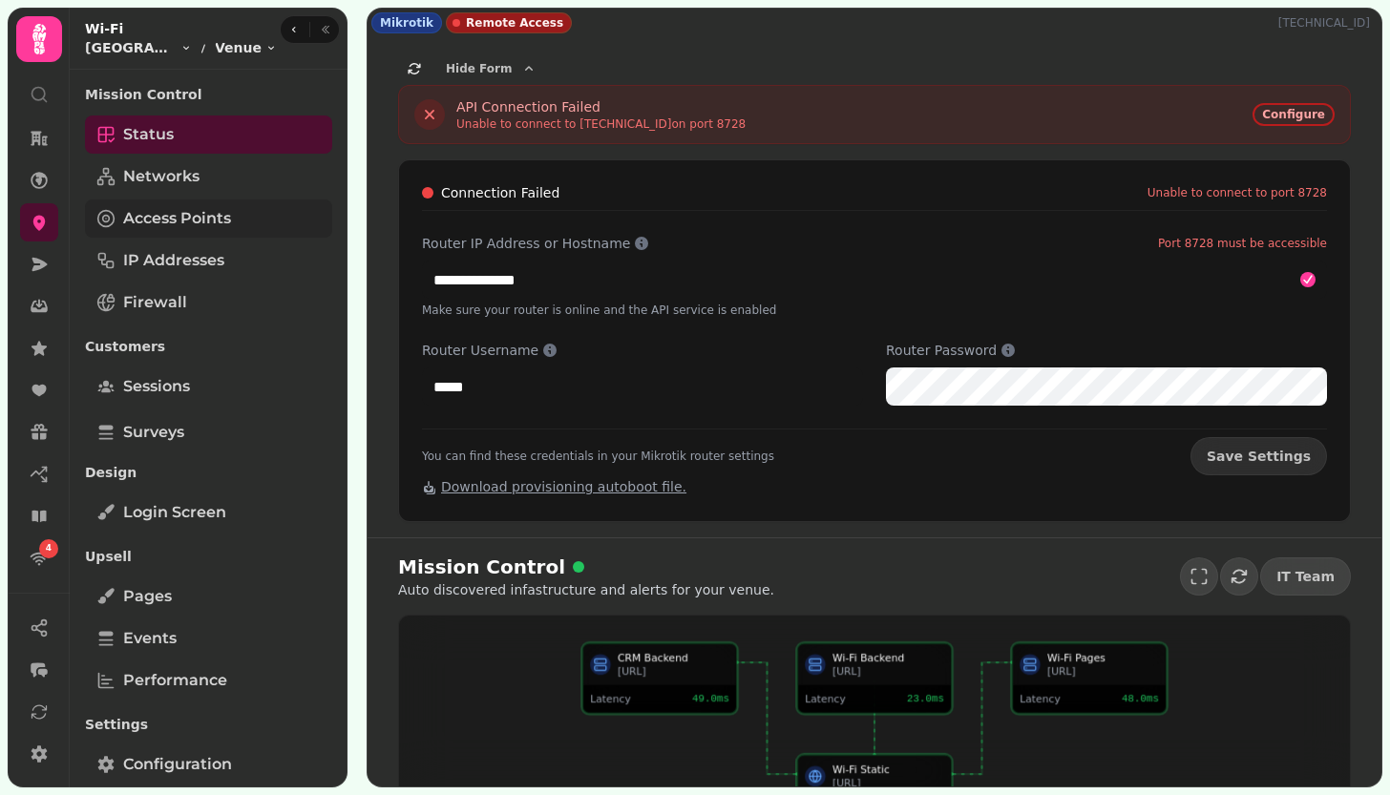
scroll to position [0, 0]
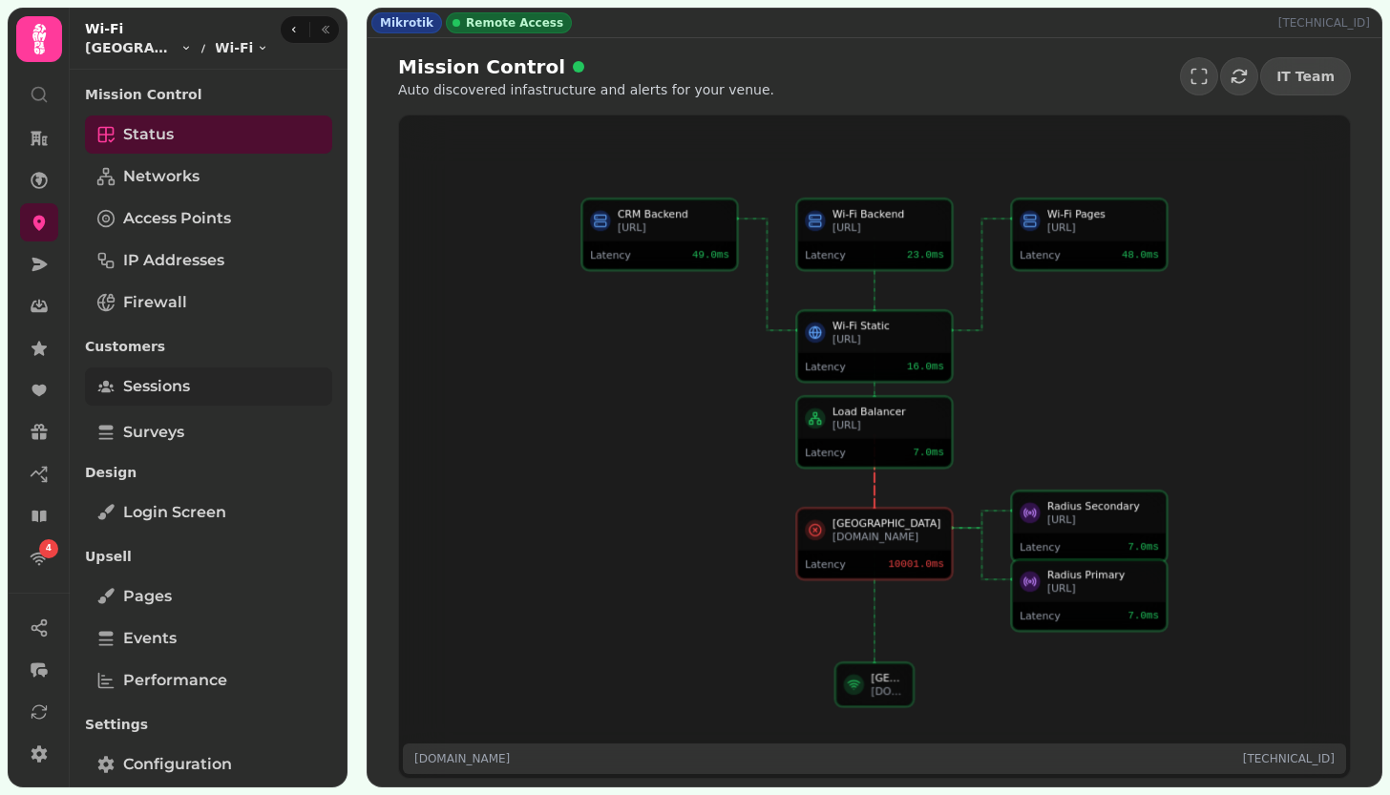
click at [155, 380] on span "Sessions" at bounding box center [156, 386] width 67 height 23
select select "**"
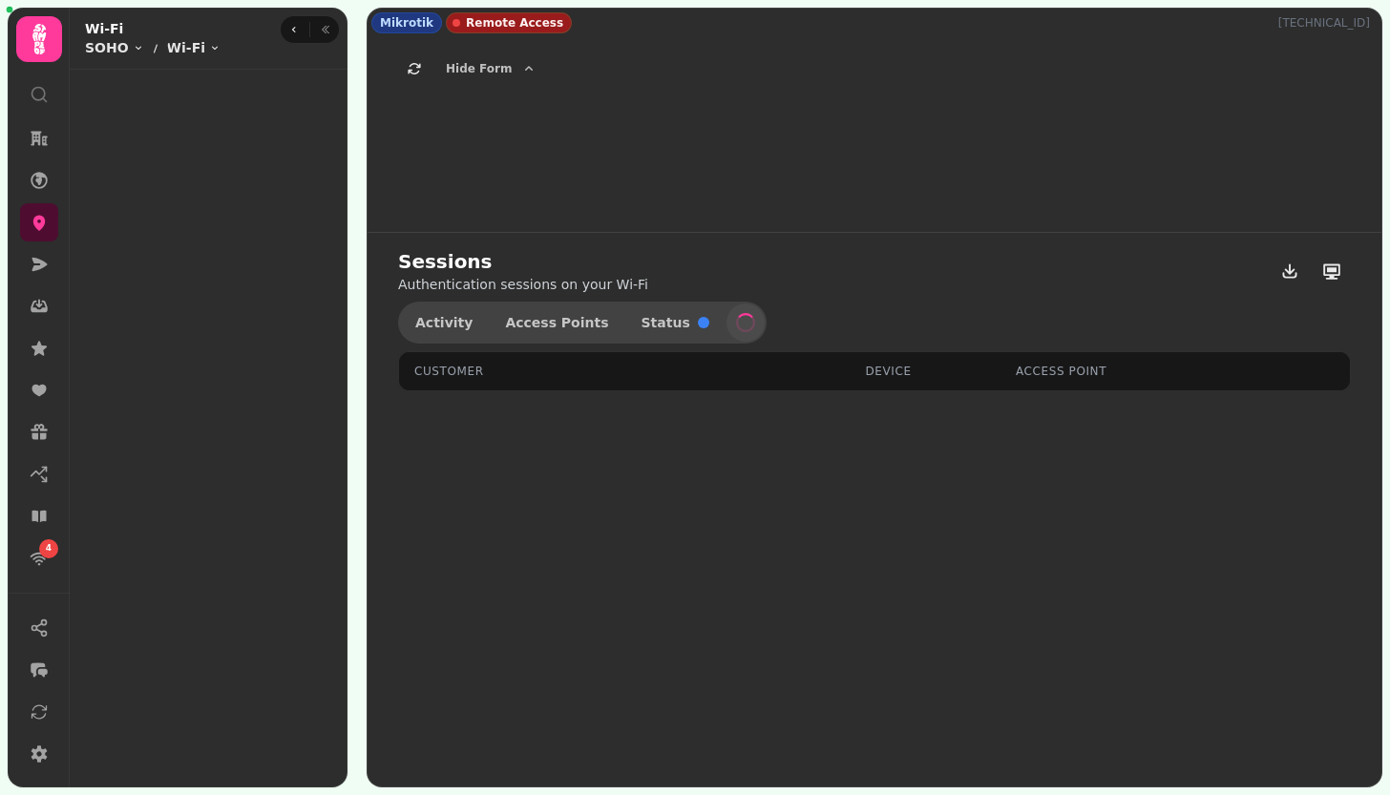
select select "**"
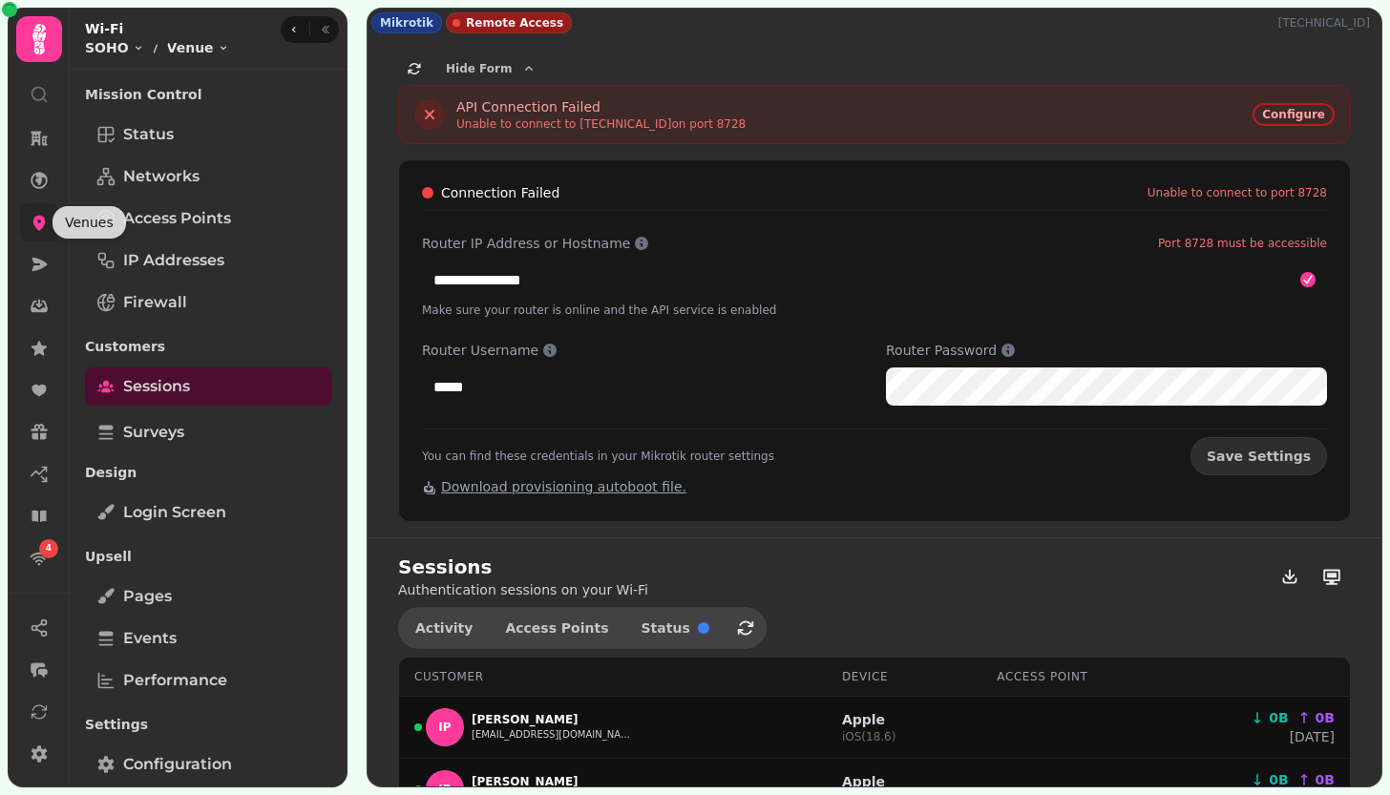
click at [36, 217] on icon at bounding box center [39, 223] width 12 height 15
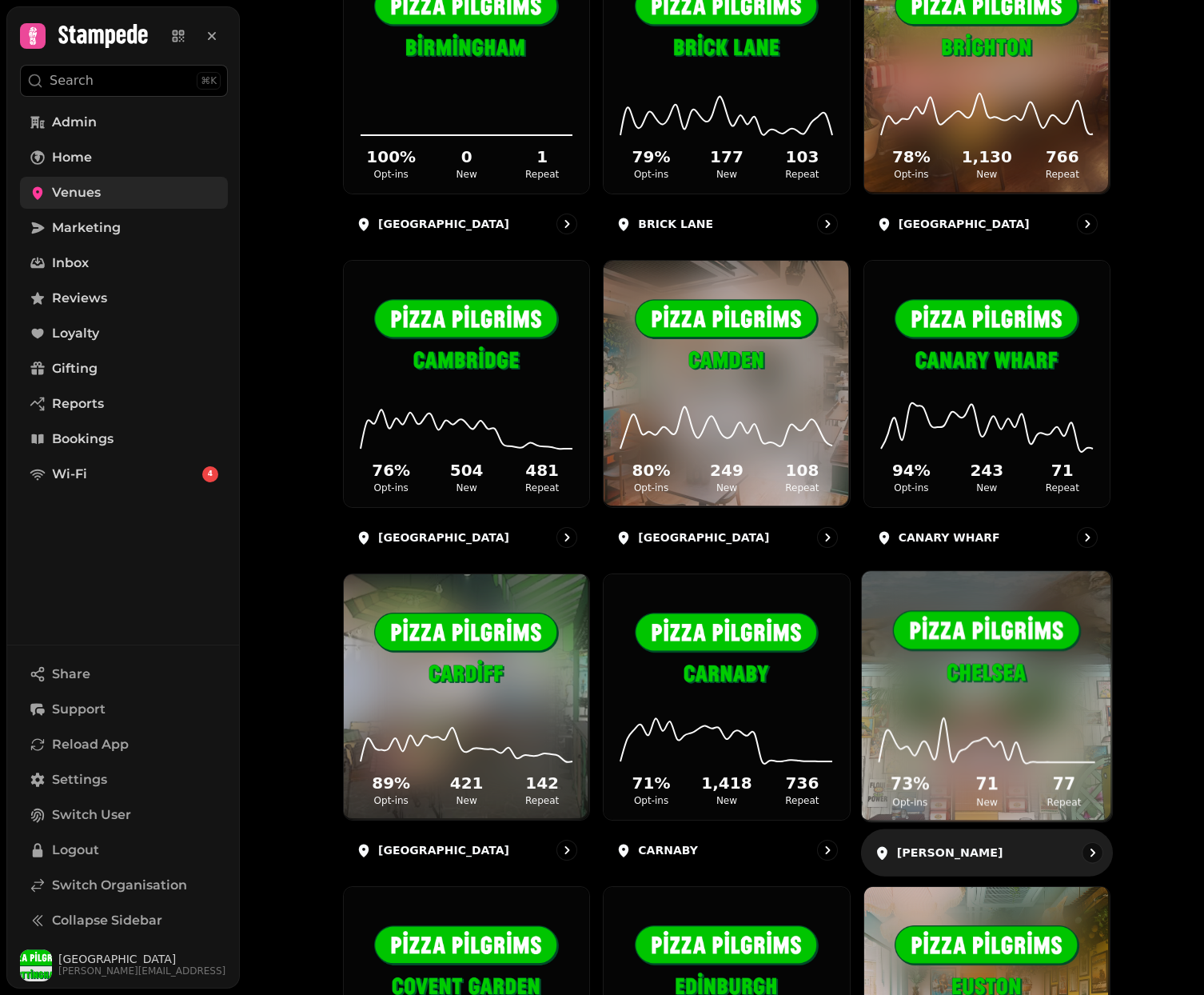
scroll to position [289, 0]
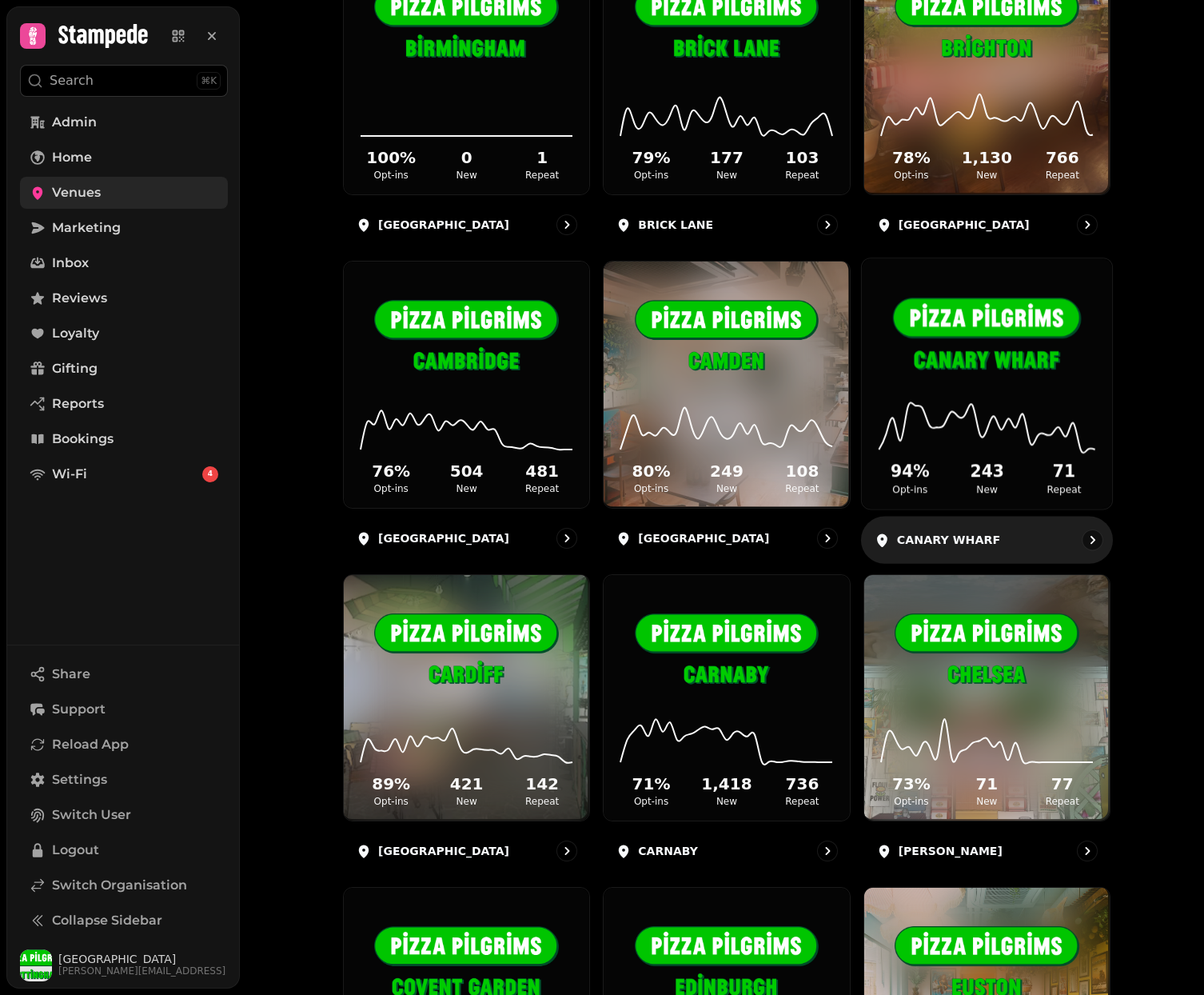
click at [979, 394] on div "94 % Opt-ins 243 New 71 Repeat" at bounding box center [986, 449] width 250 height 121
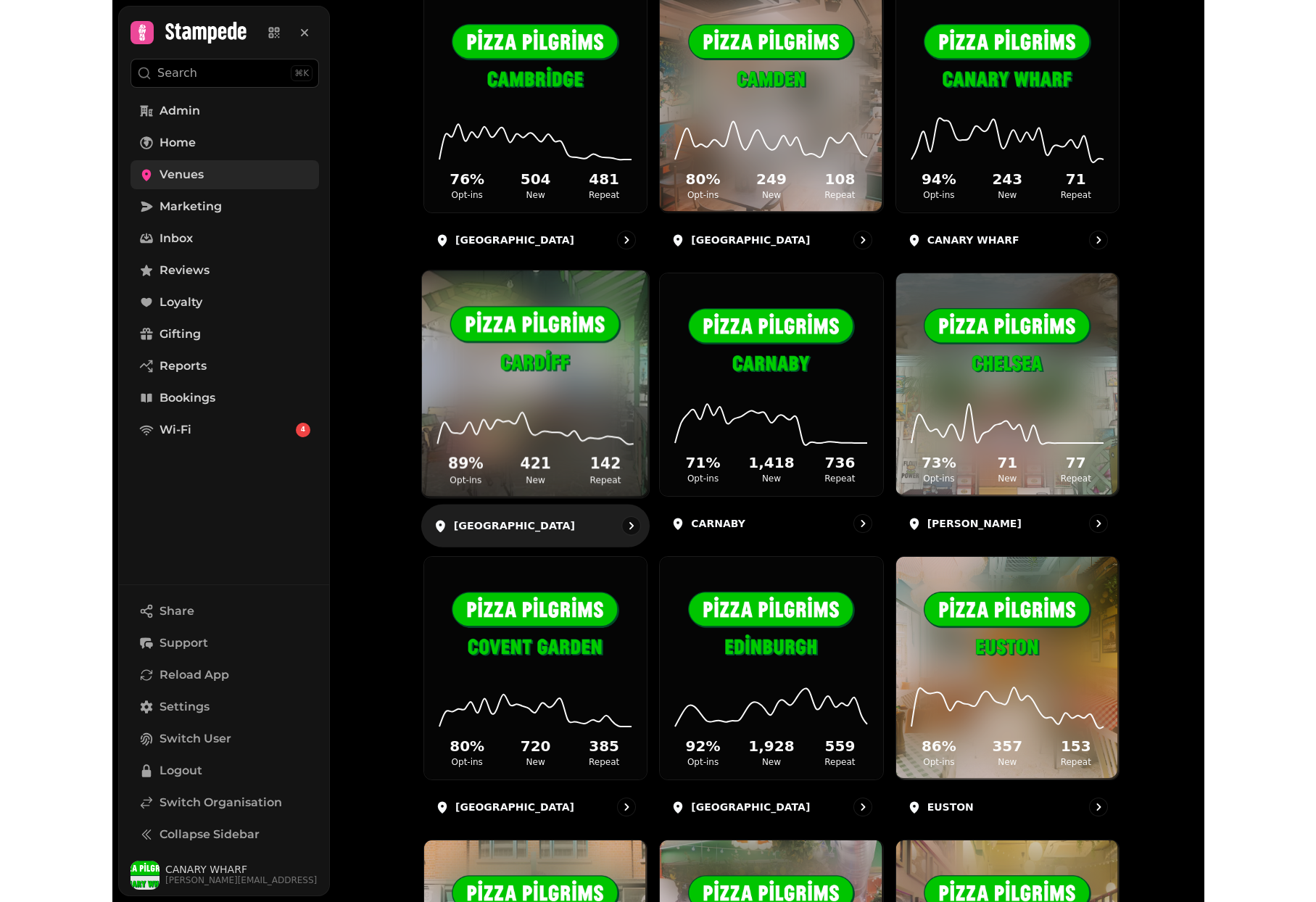
scroll to position [510, 0]
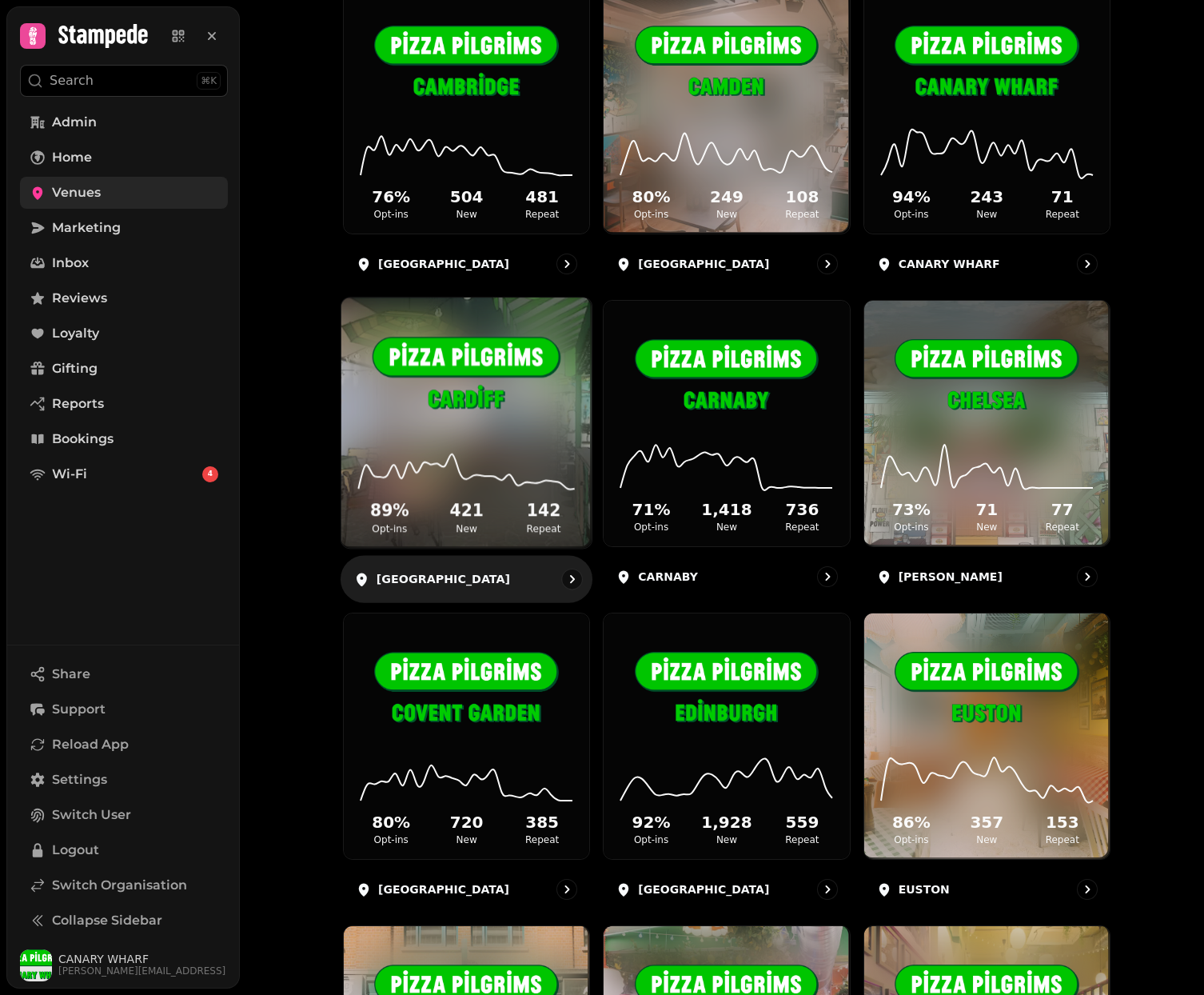
click at [484, 375] on img at bounding box center [466, 375] width 188 height 105
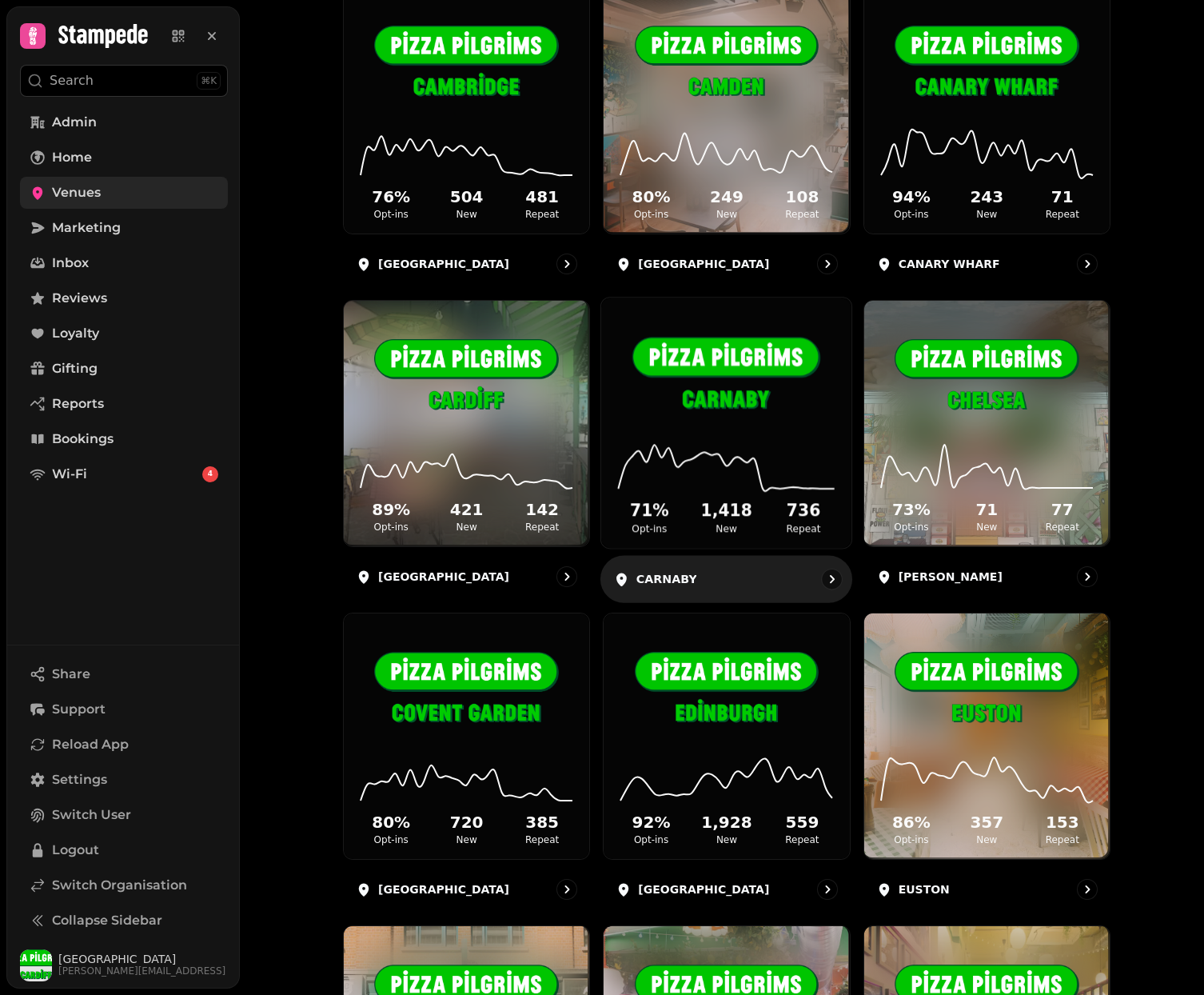
click at [762, 402] on img at bounding box center [726, 375] width 188 height 105
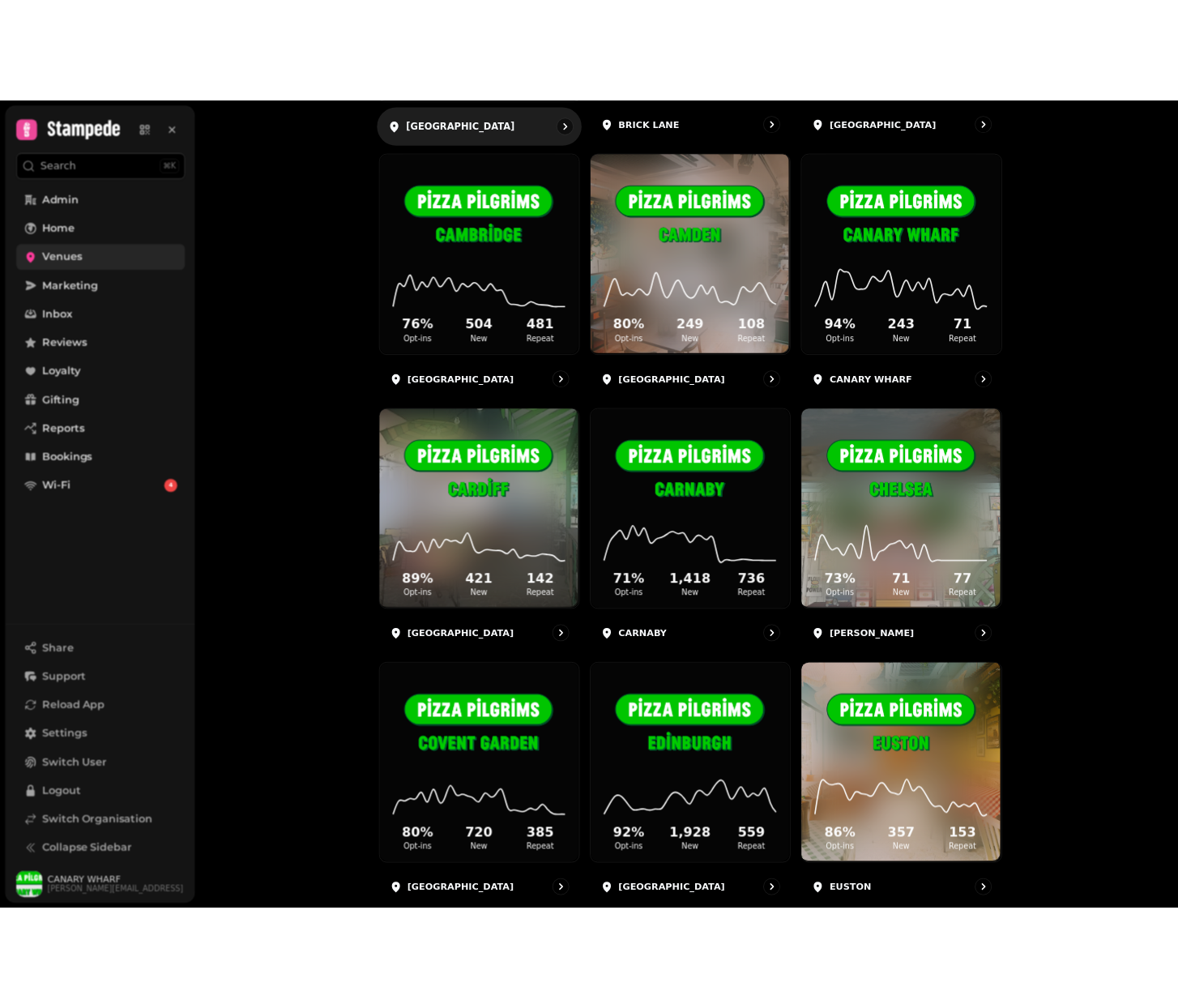
scroll to position [490, 0]
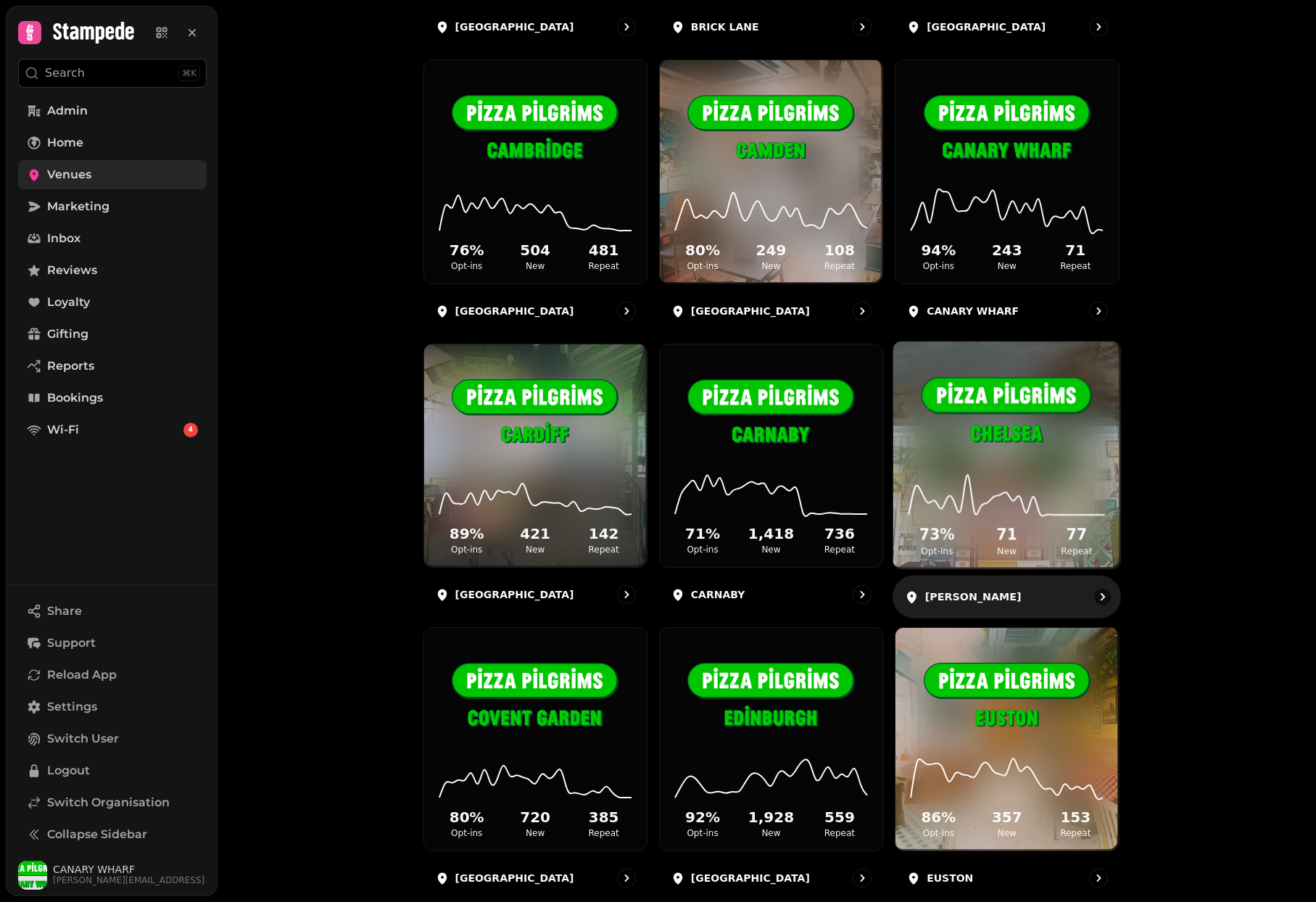
click at [999, 393] on img at bounding box center [1006, 412] width 170 height 95
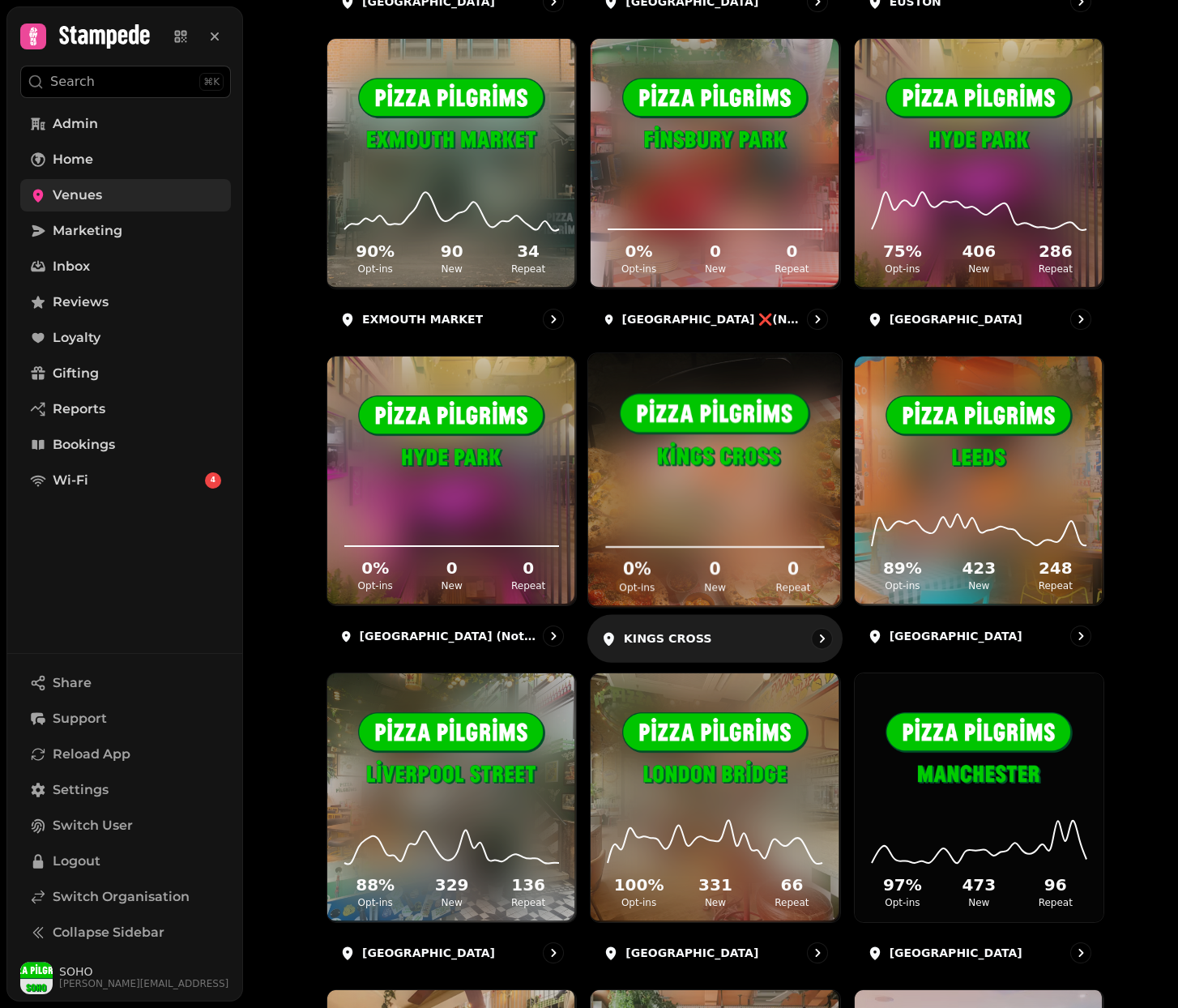
scroll to position [1469, 0]
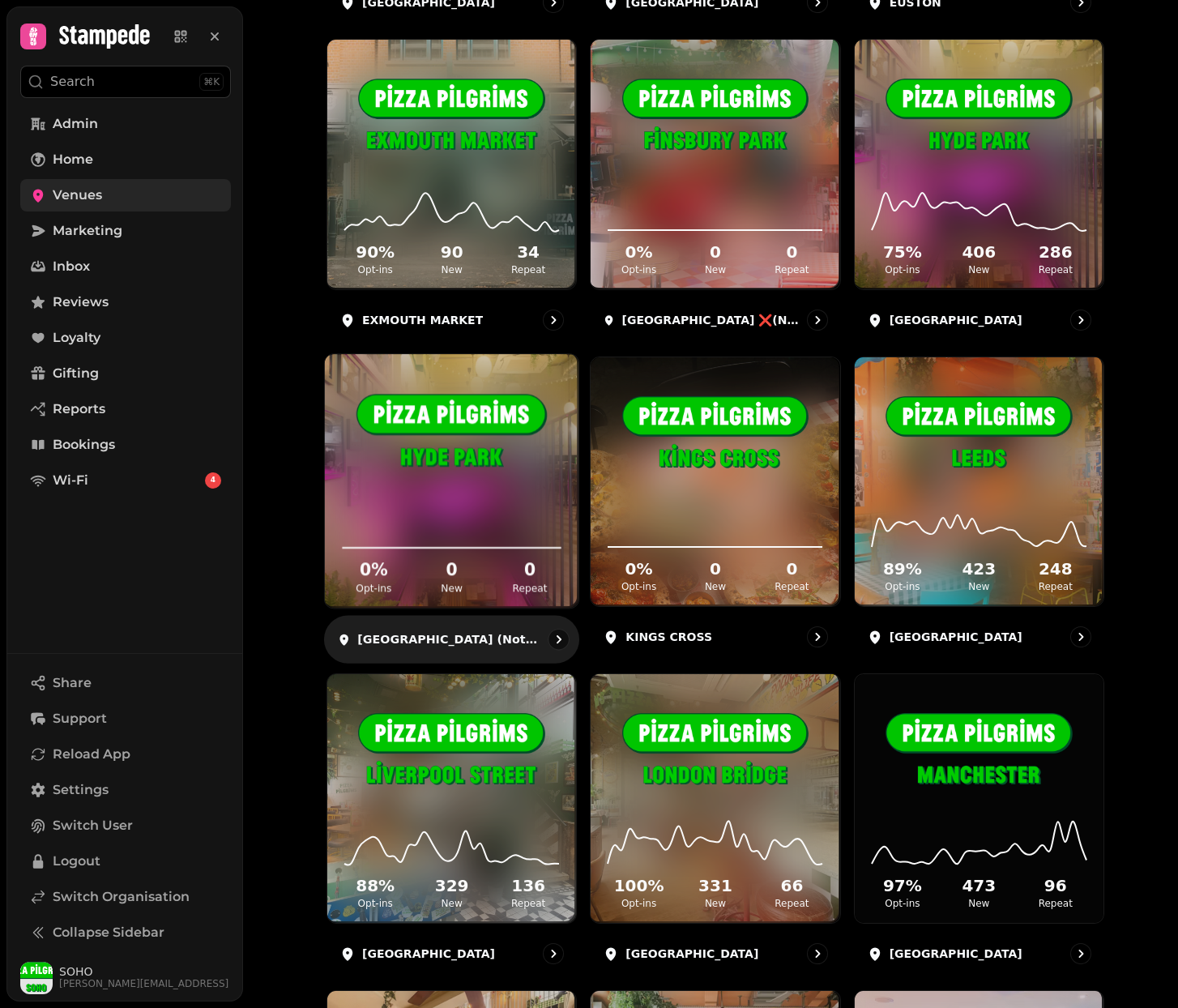
click at [484, 432] on img at bounding box center [452, 433] width 190 height 106
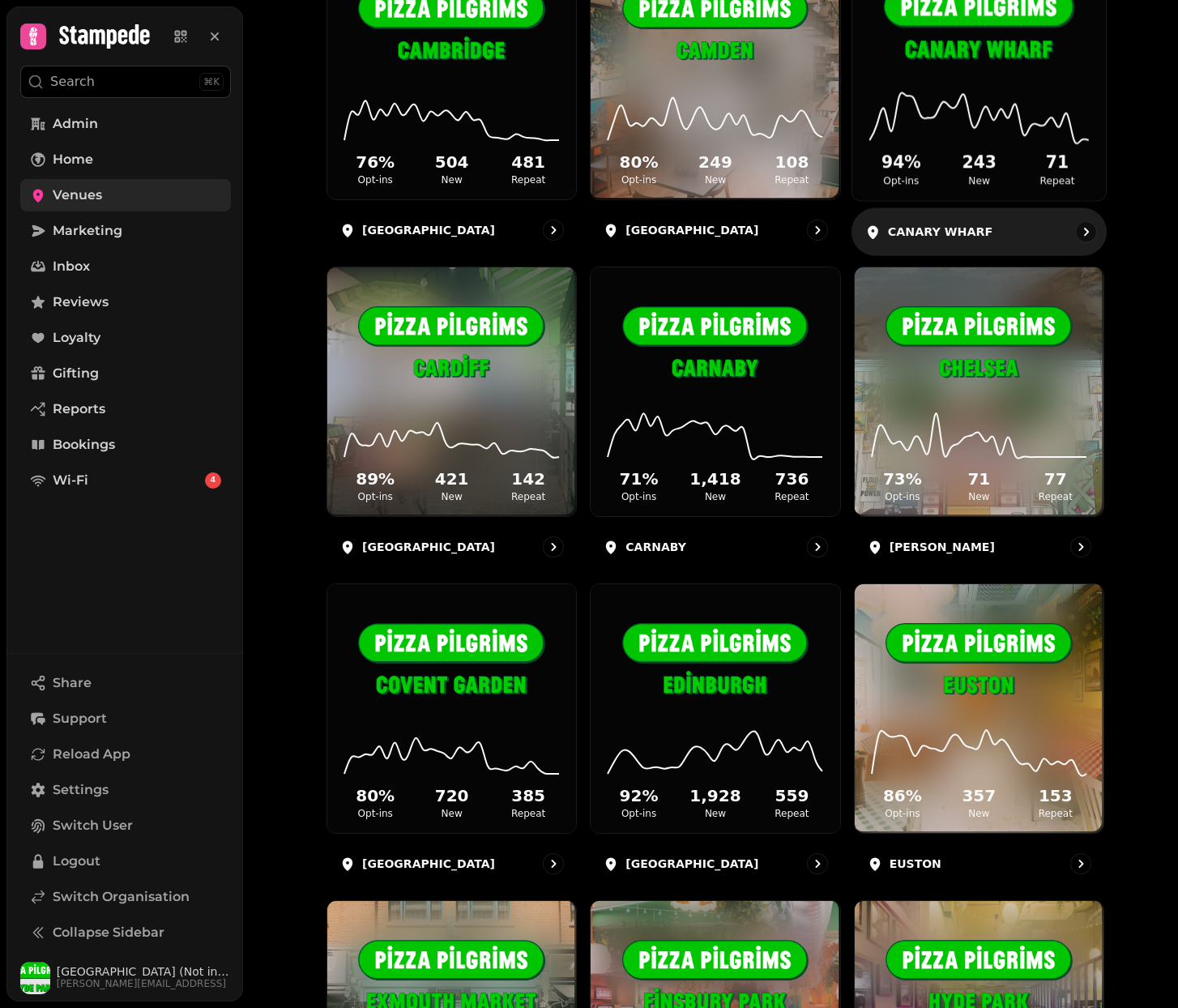
scroll to position [1201, 0]
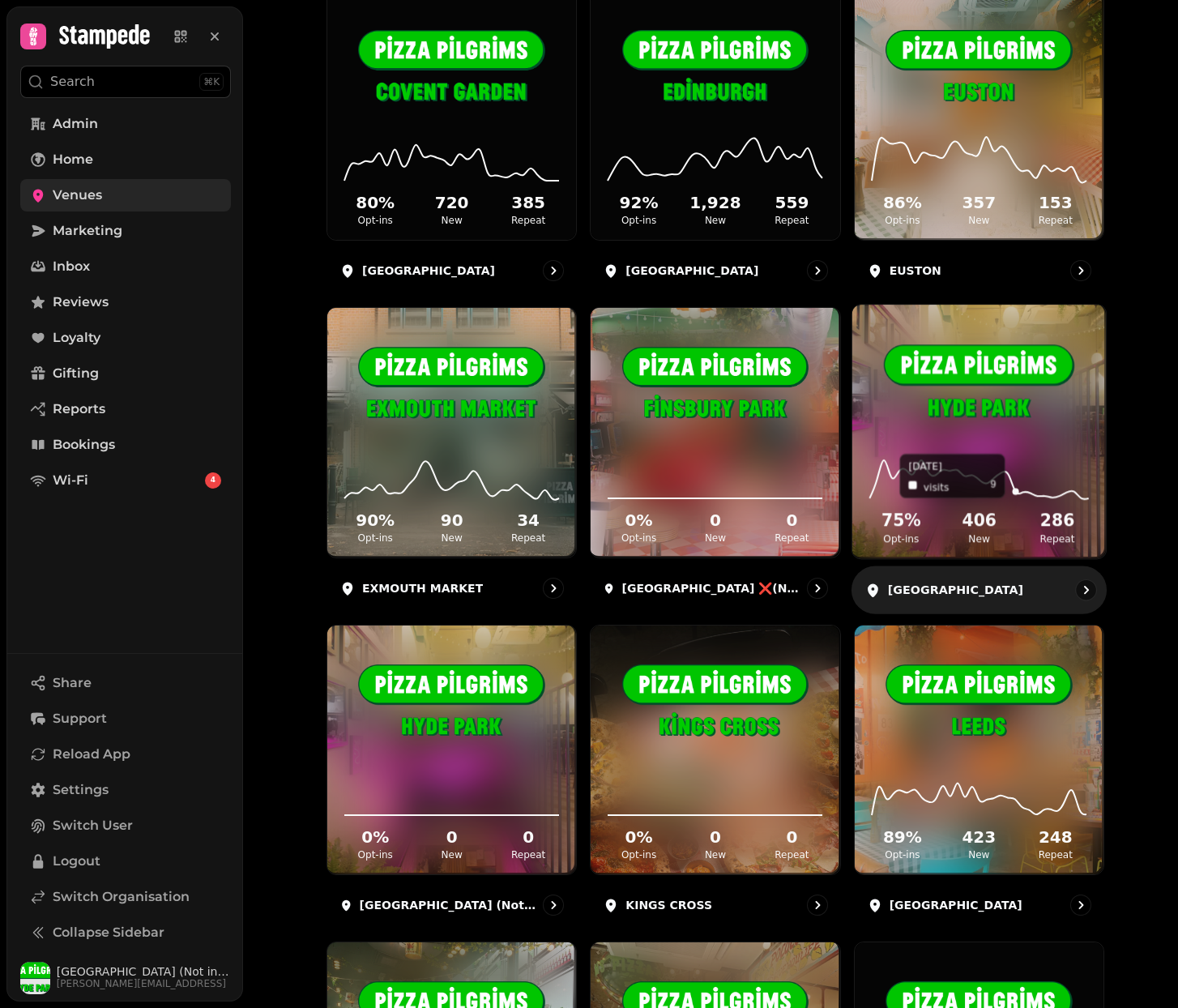
click at [1018, 455] on icon at bounding box center [979, 476] width 227 height 53
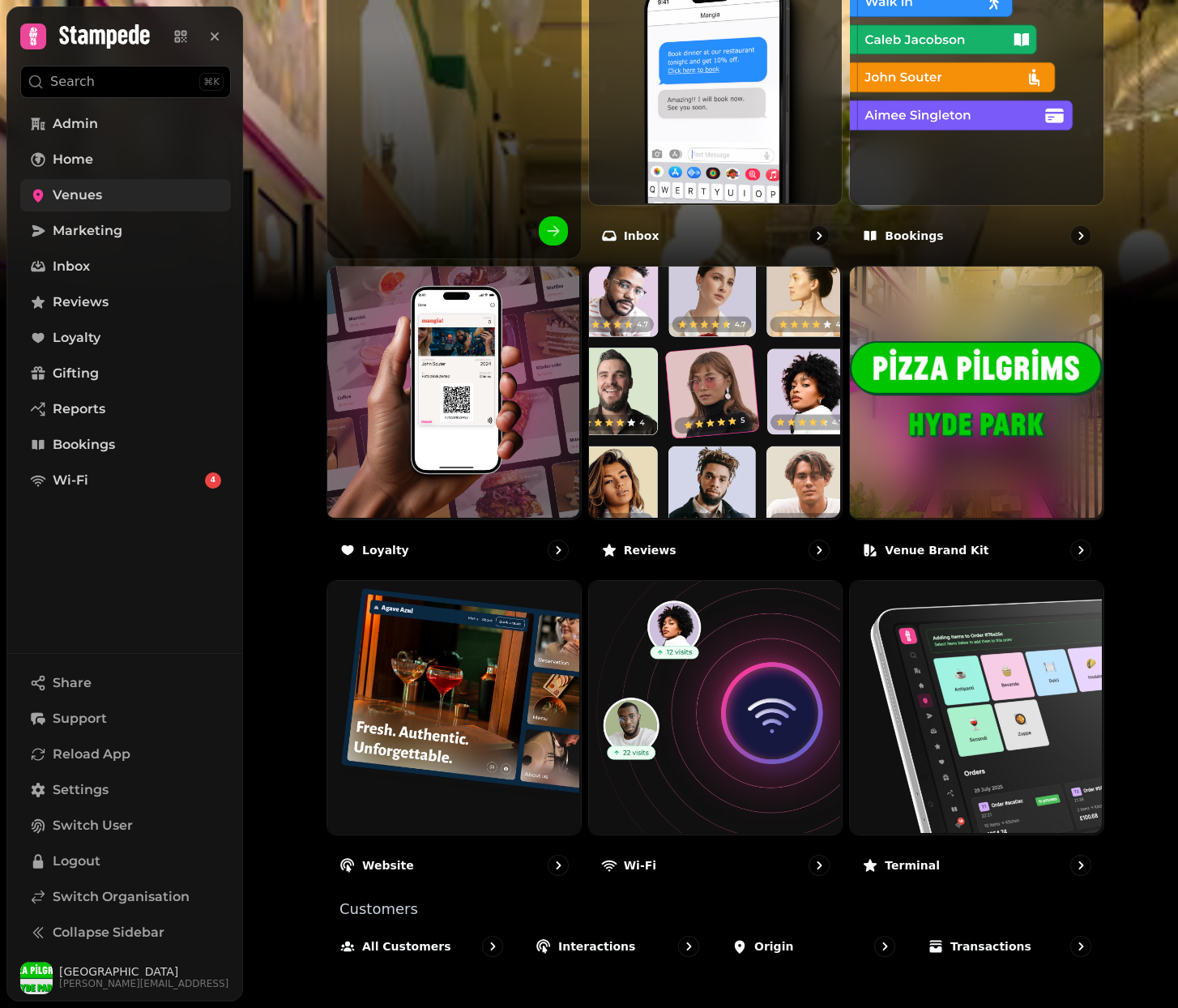
scroll to position [637, 0]
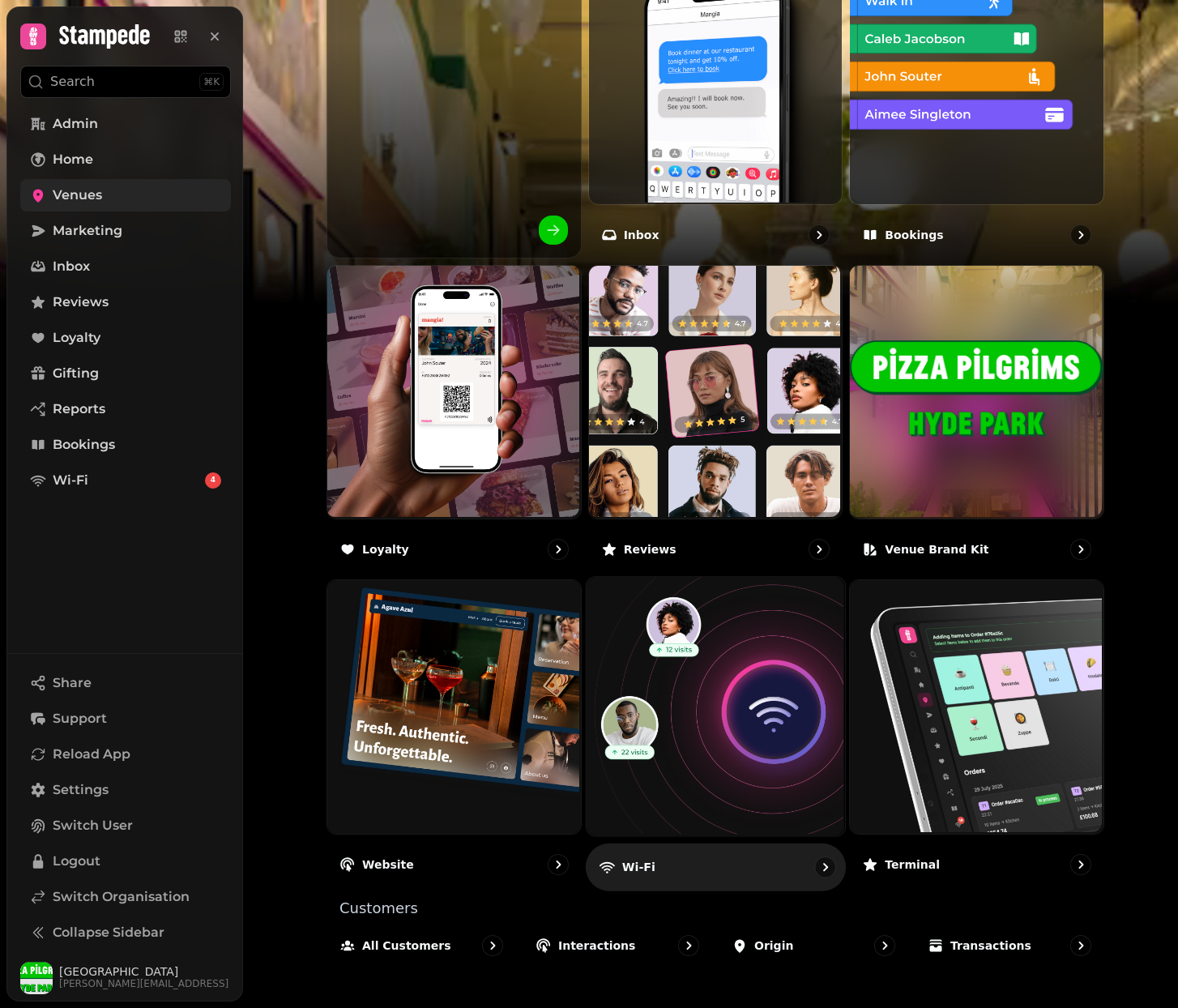
click at [691, 658] on img at bounding box center [713, 705] width 259 height 259
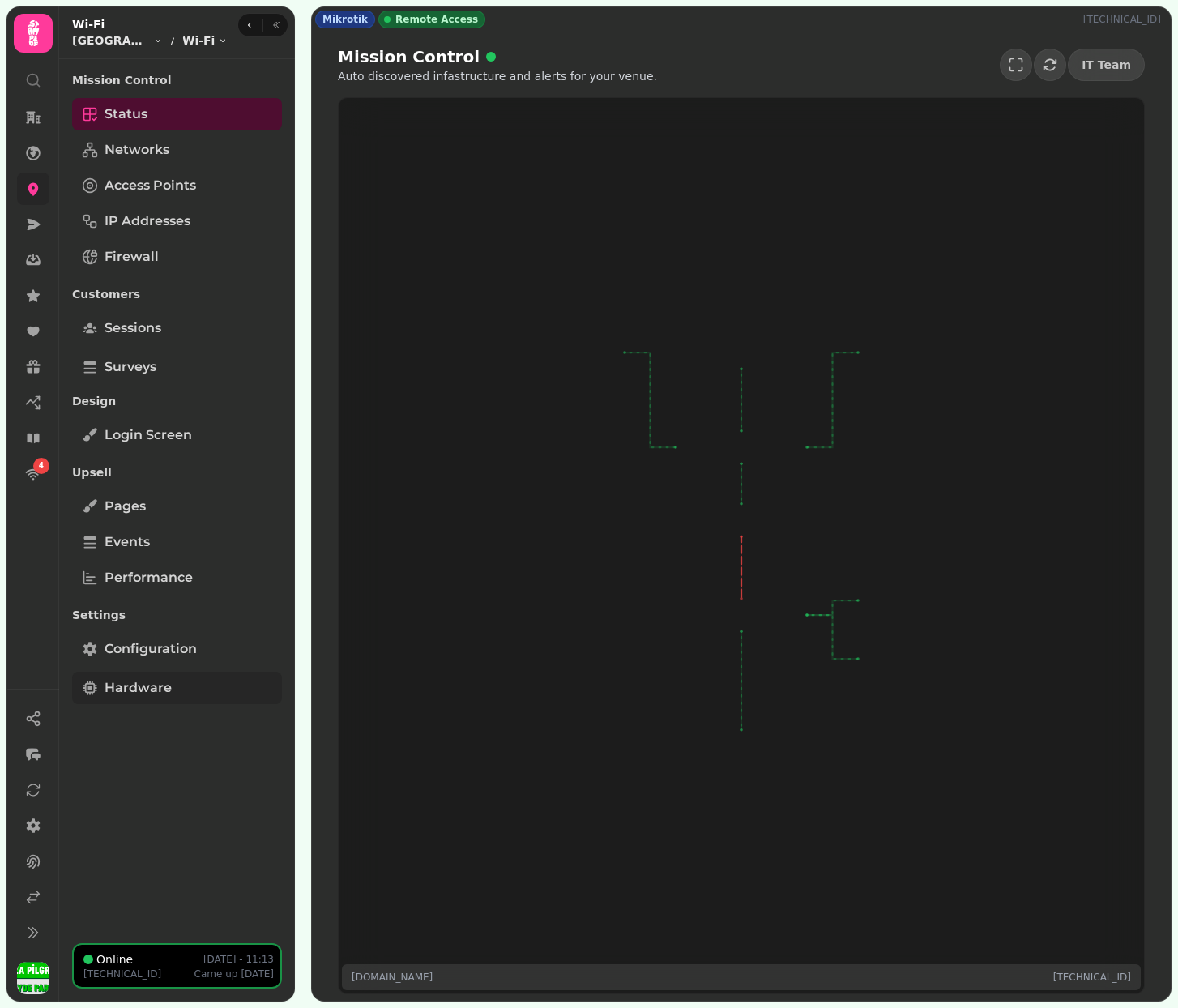
click at [149, 574] on span "Performance" at bounding box center [149, 577] width 88 height 20
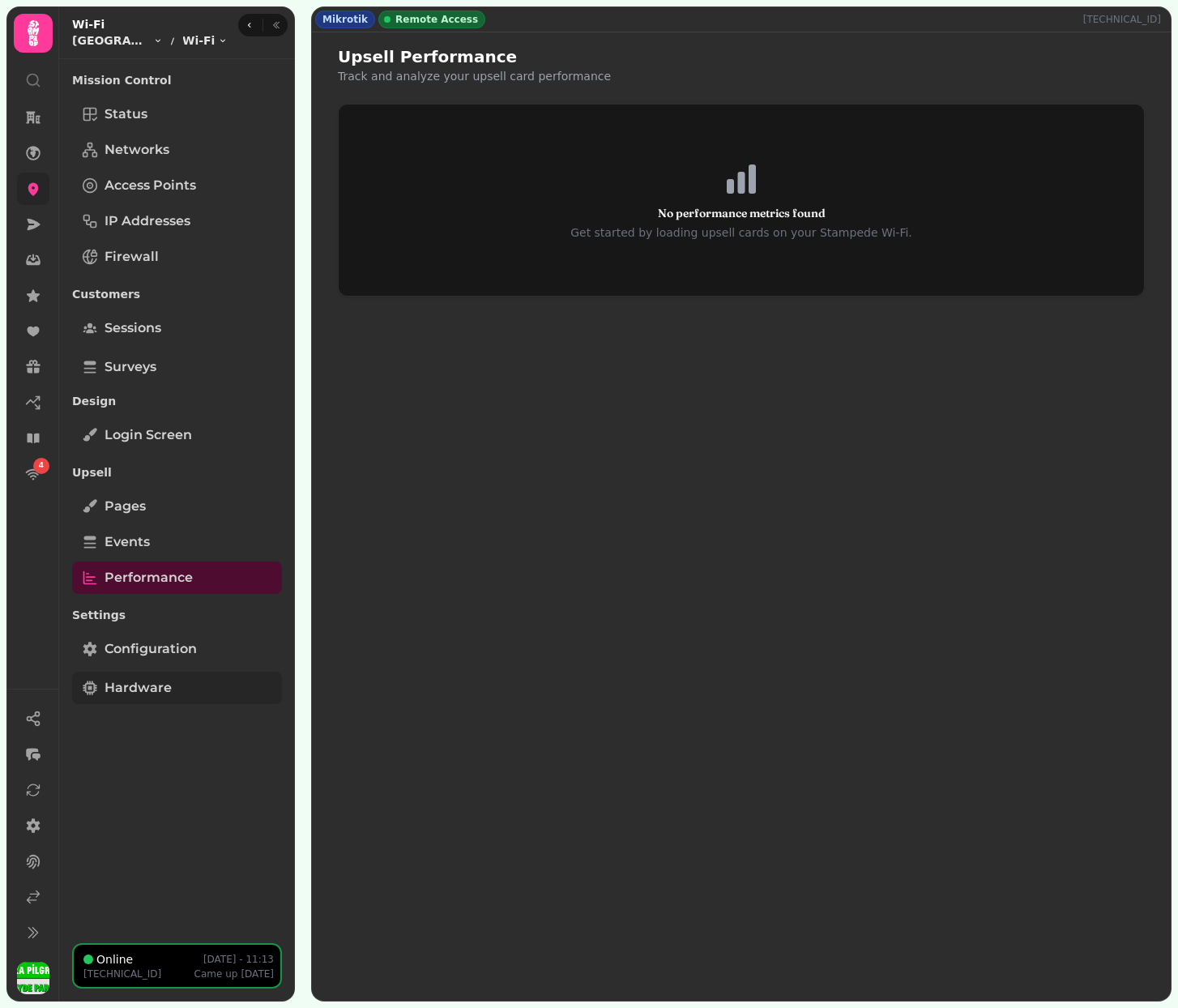
click at [134, 674] on link "Hardware" at bounding box center [177, 687] width 210 height 32
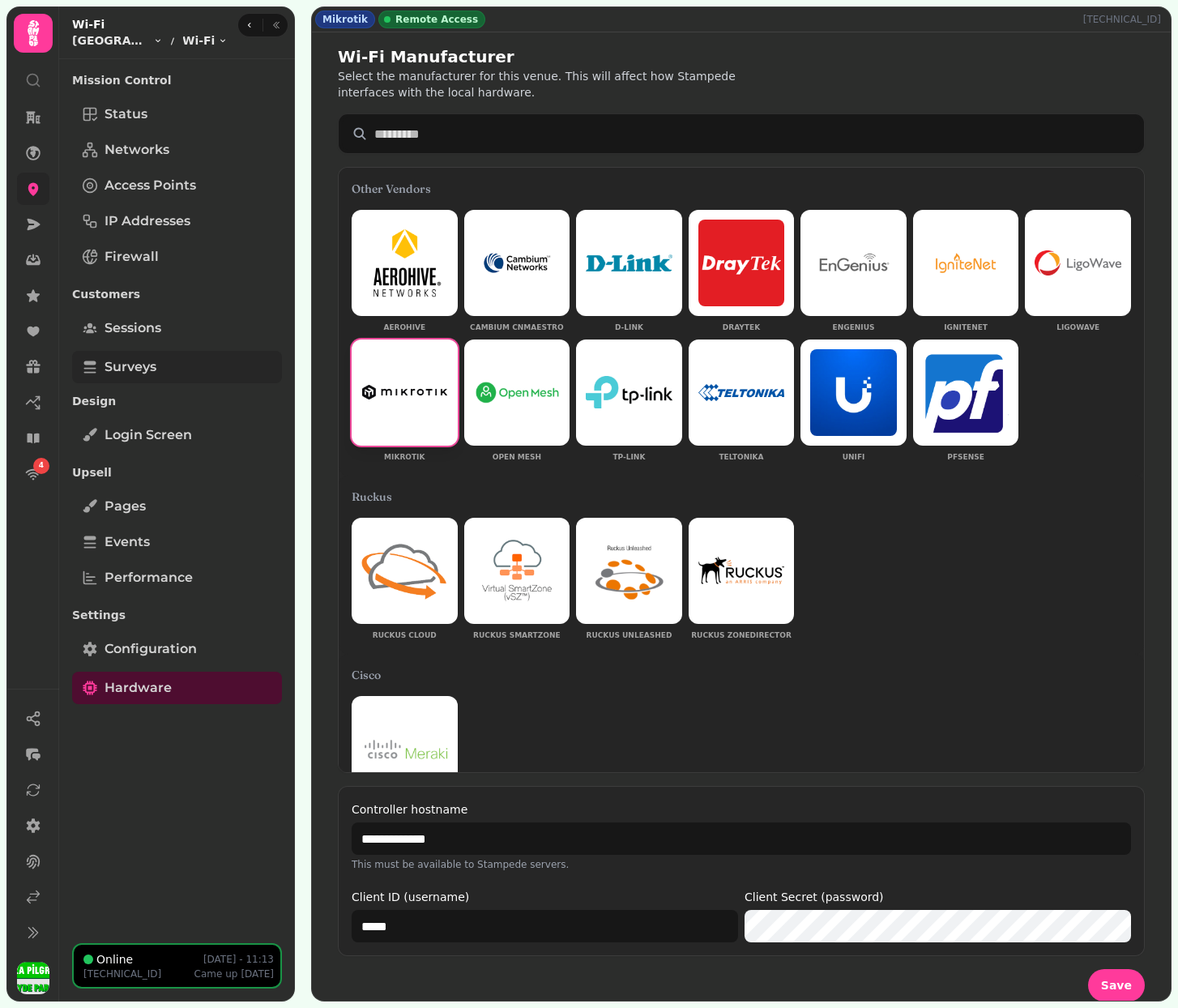
click at [128, 354] on link "Surveys" at bounding box center [177, 367] width 210 height 32
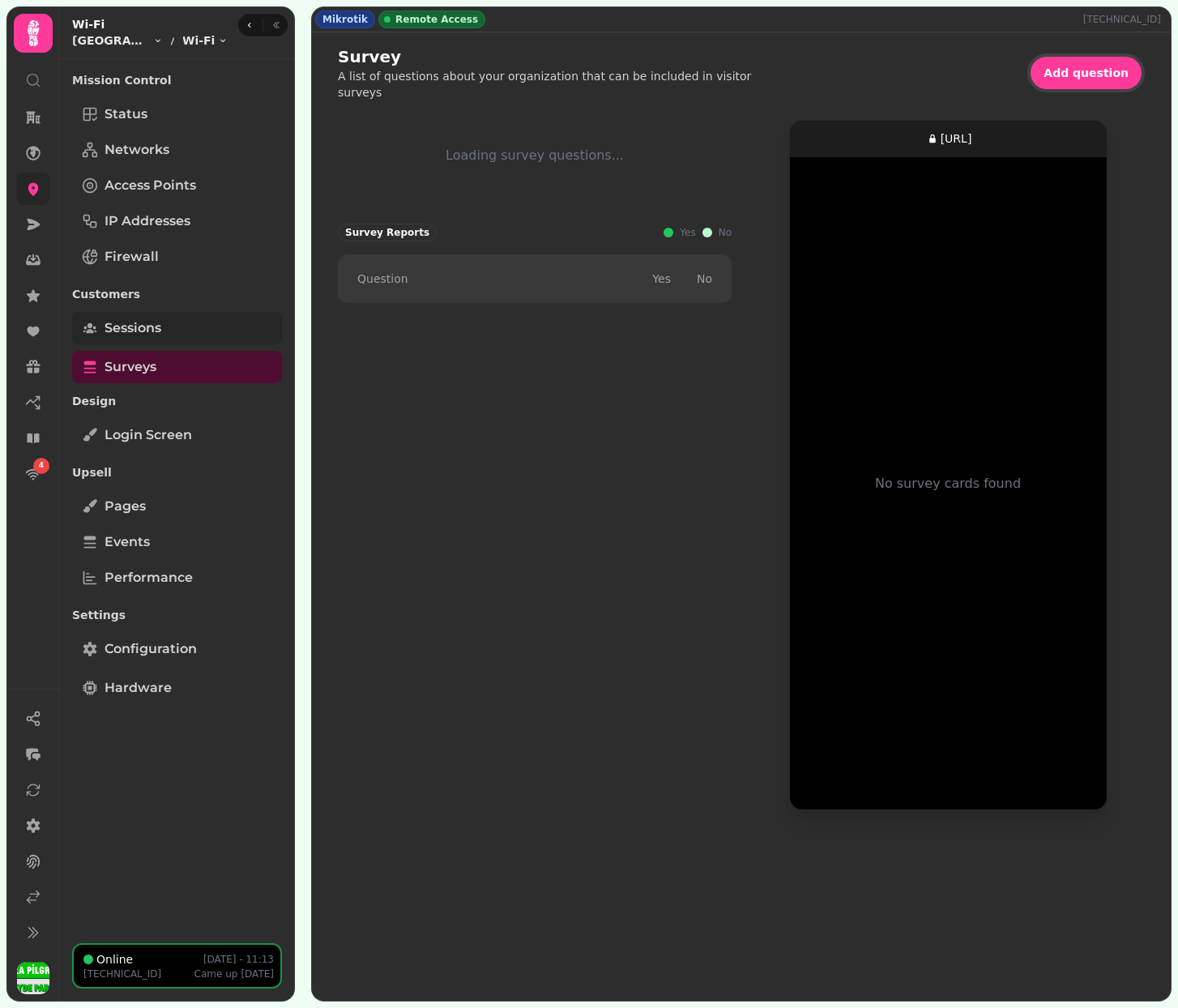
click at [129, 338] on link "Sessions" at bounding box center [177, 328] width 210 height 32
select select "**"
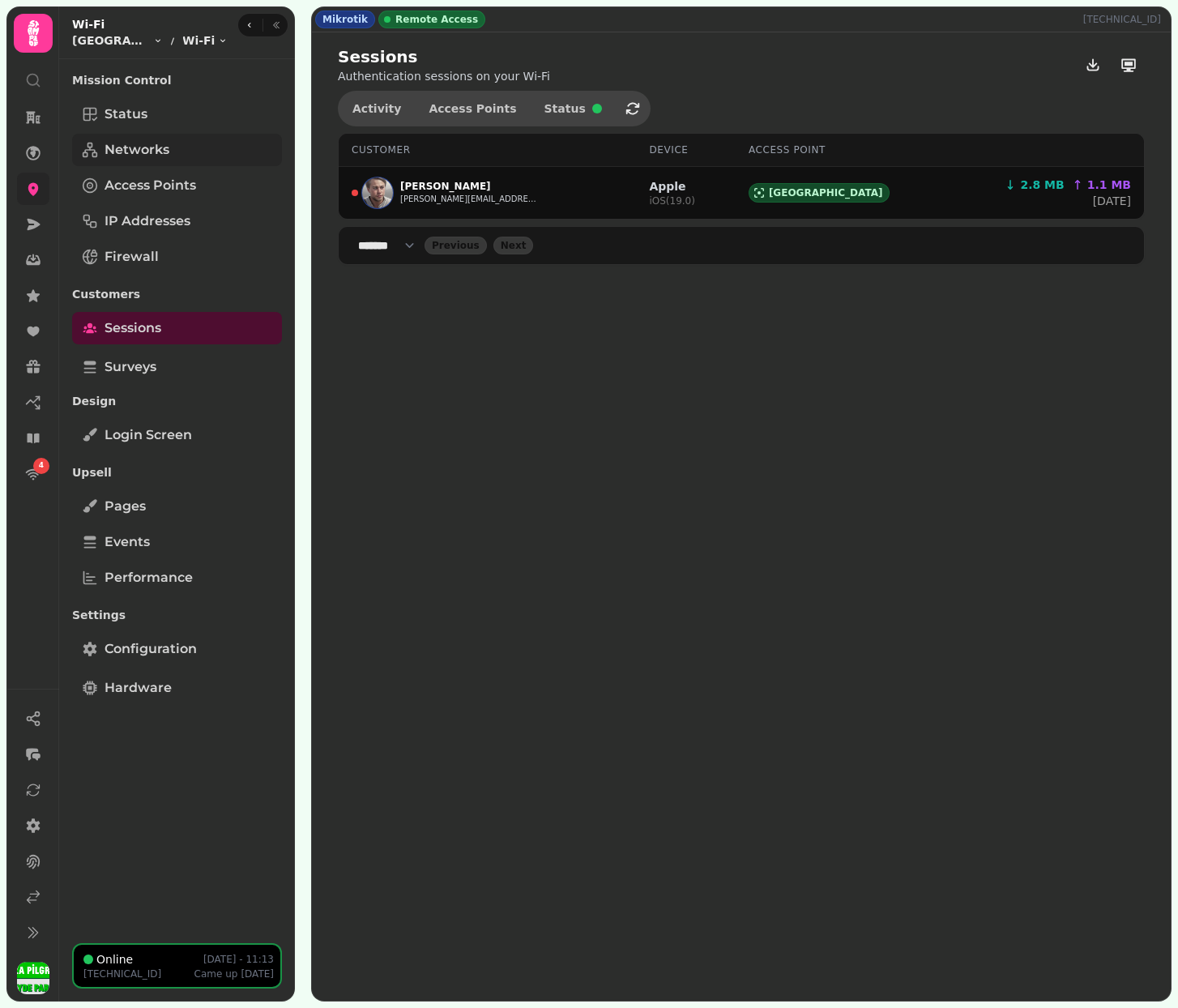
click at [139, 154] on span "Networks" at bounding box center [137, 149] width 65 height 20
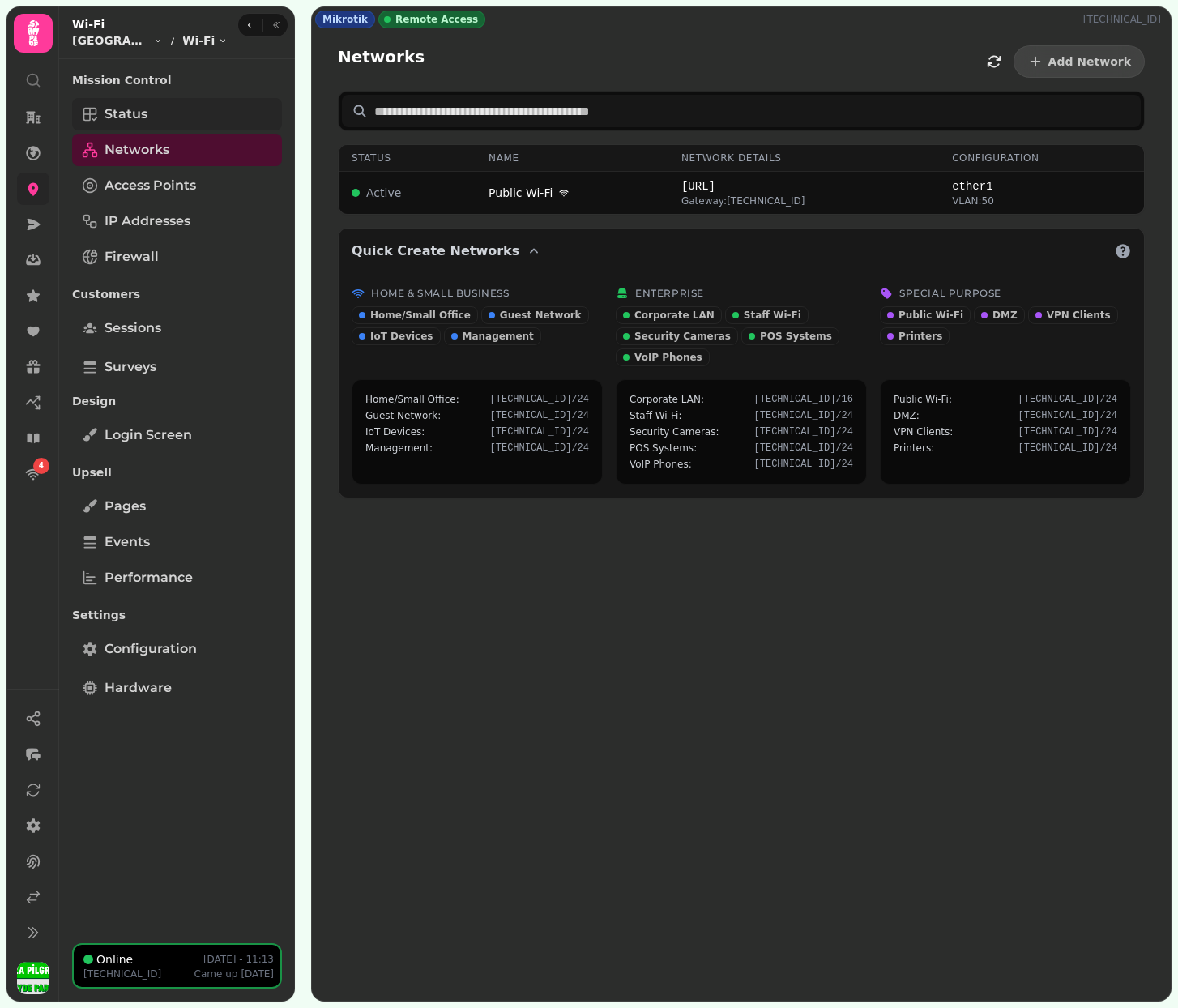
click at [172, 111] on link "Status" at bounding box center [177, 115] width 210 height 32
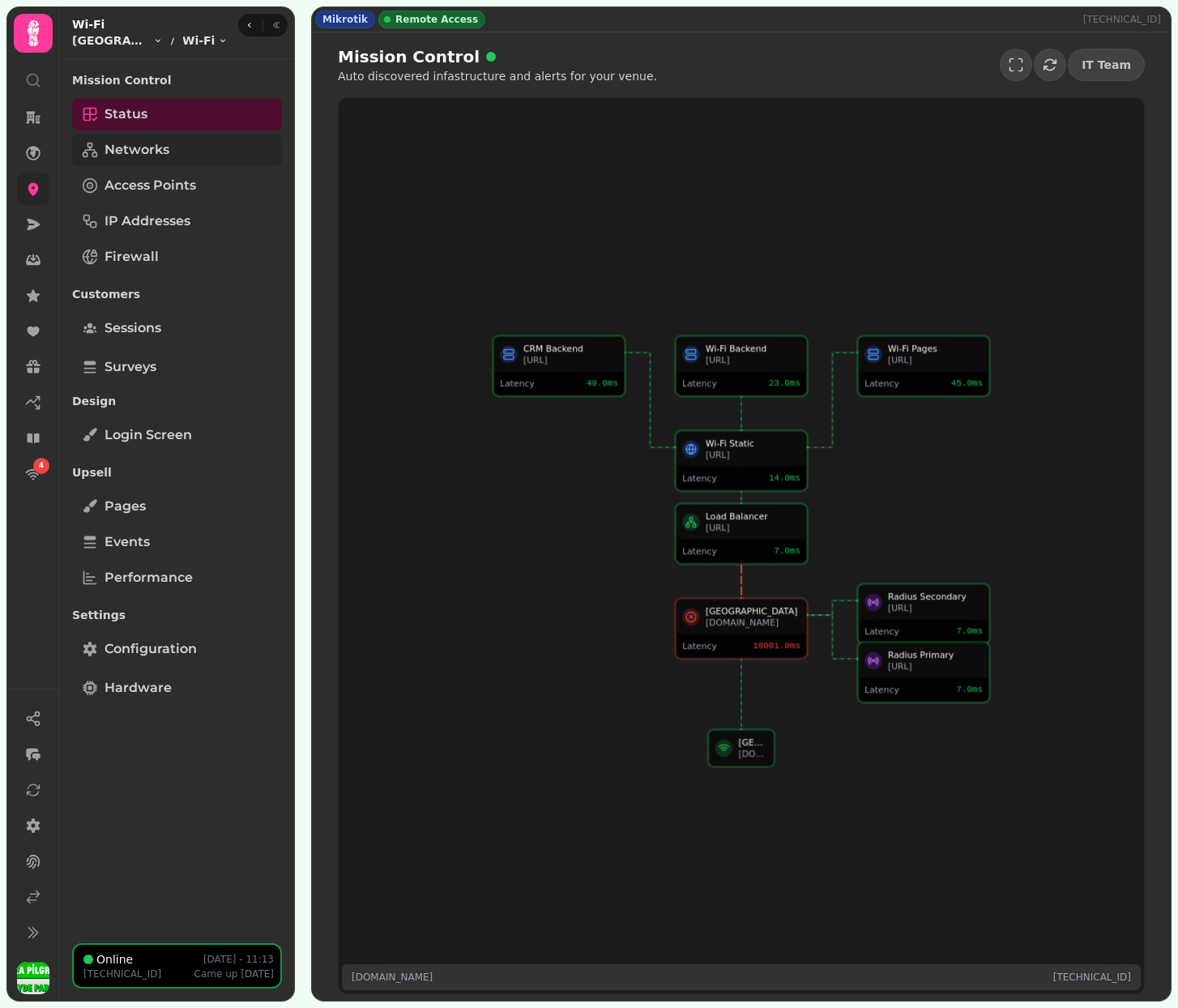
click at [191, 147] on link "Networks" at bounding box center [177, 150] width 210 height 32
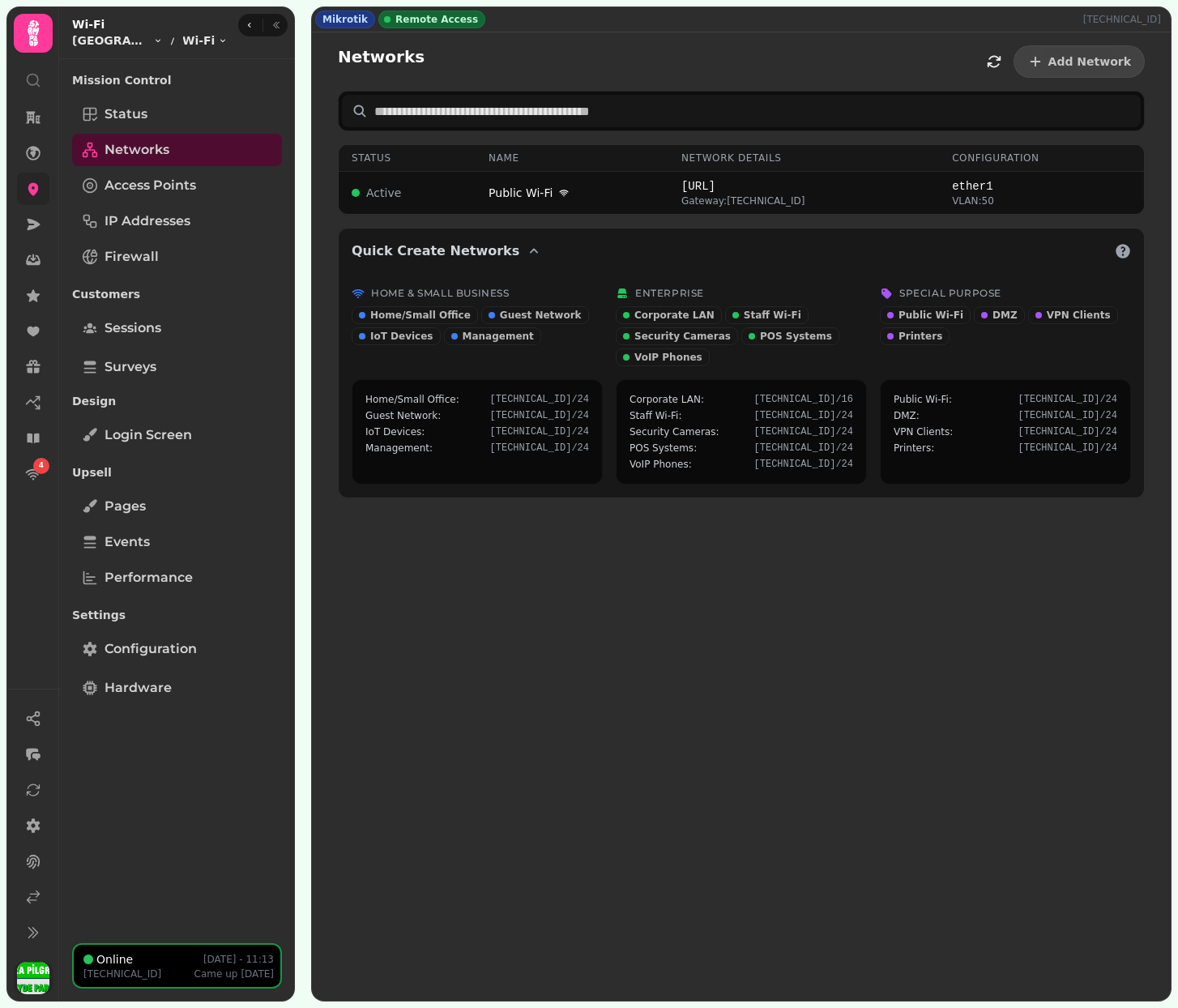
click at [31, 674] on img "button" at bounding box center [33, 977] width 32 height 32
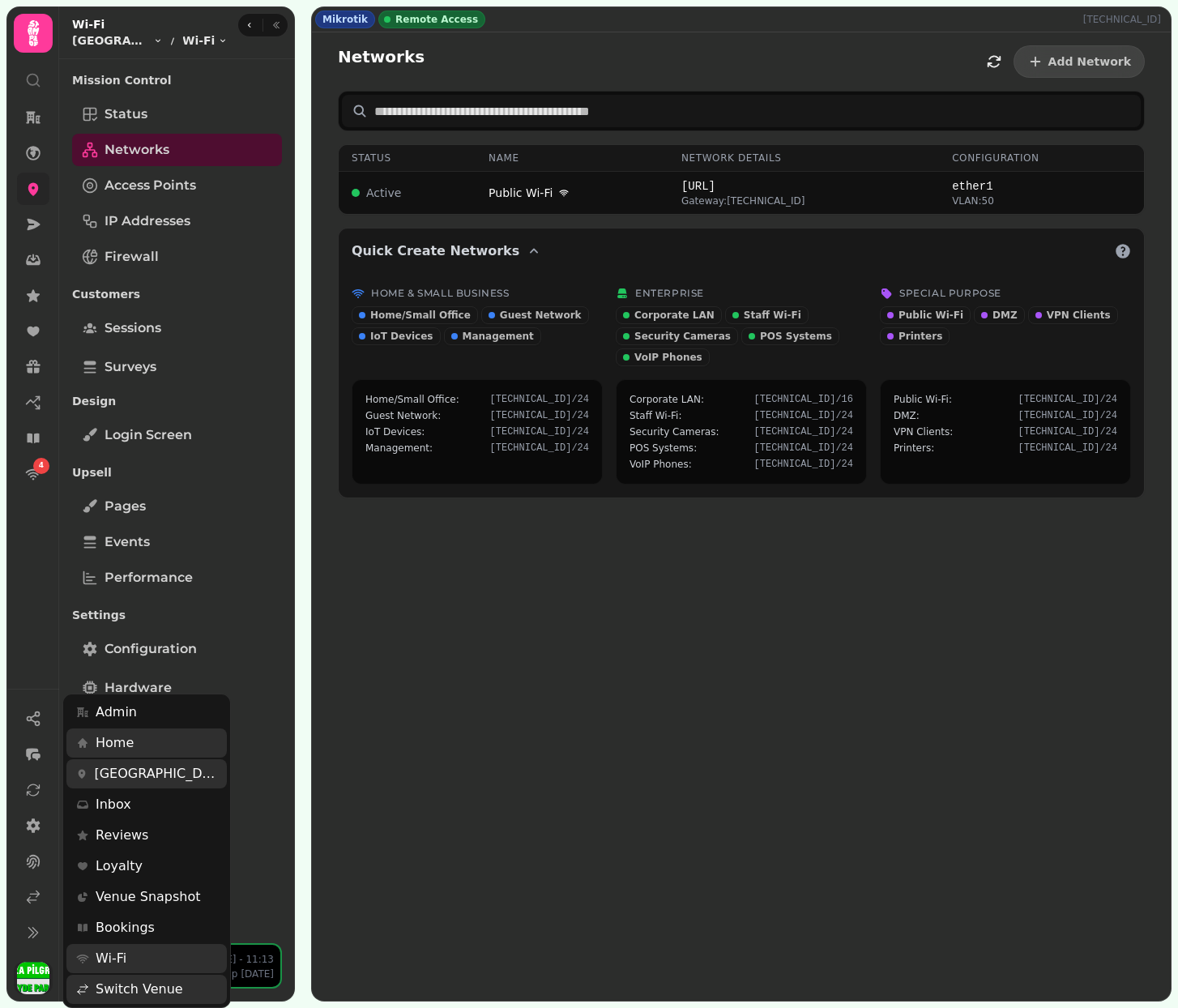
click at [31, 674] on img "button" at bounding box center [33, 977] width 32 height 32
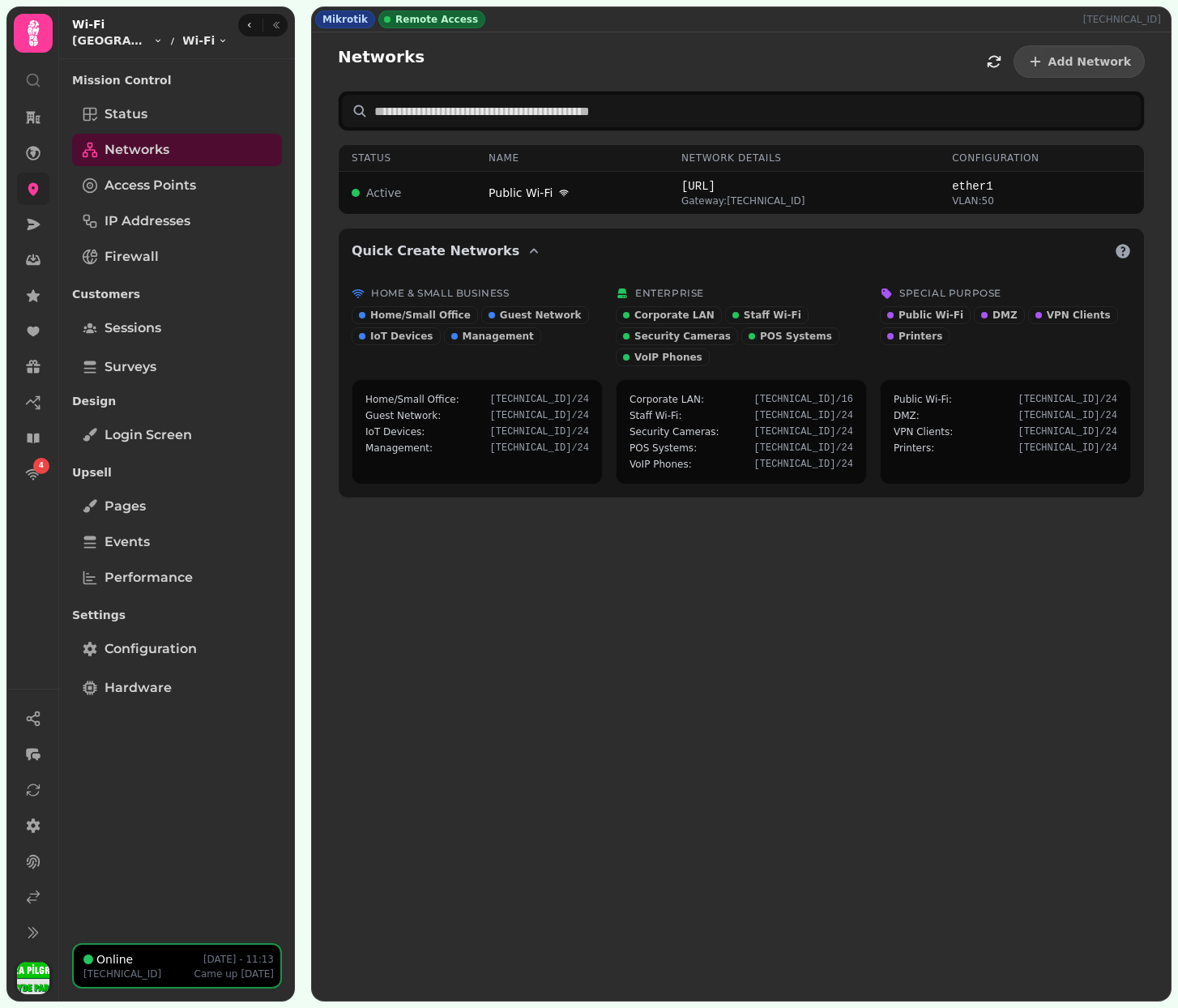
click at [31, 674] on img "button" at bounding box center [33, 977] width 32 height 32
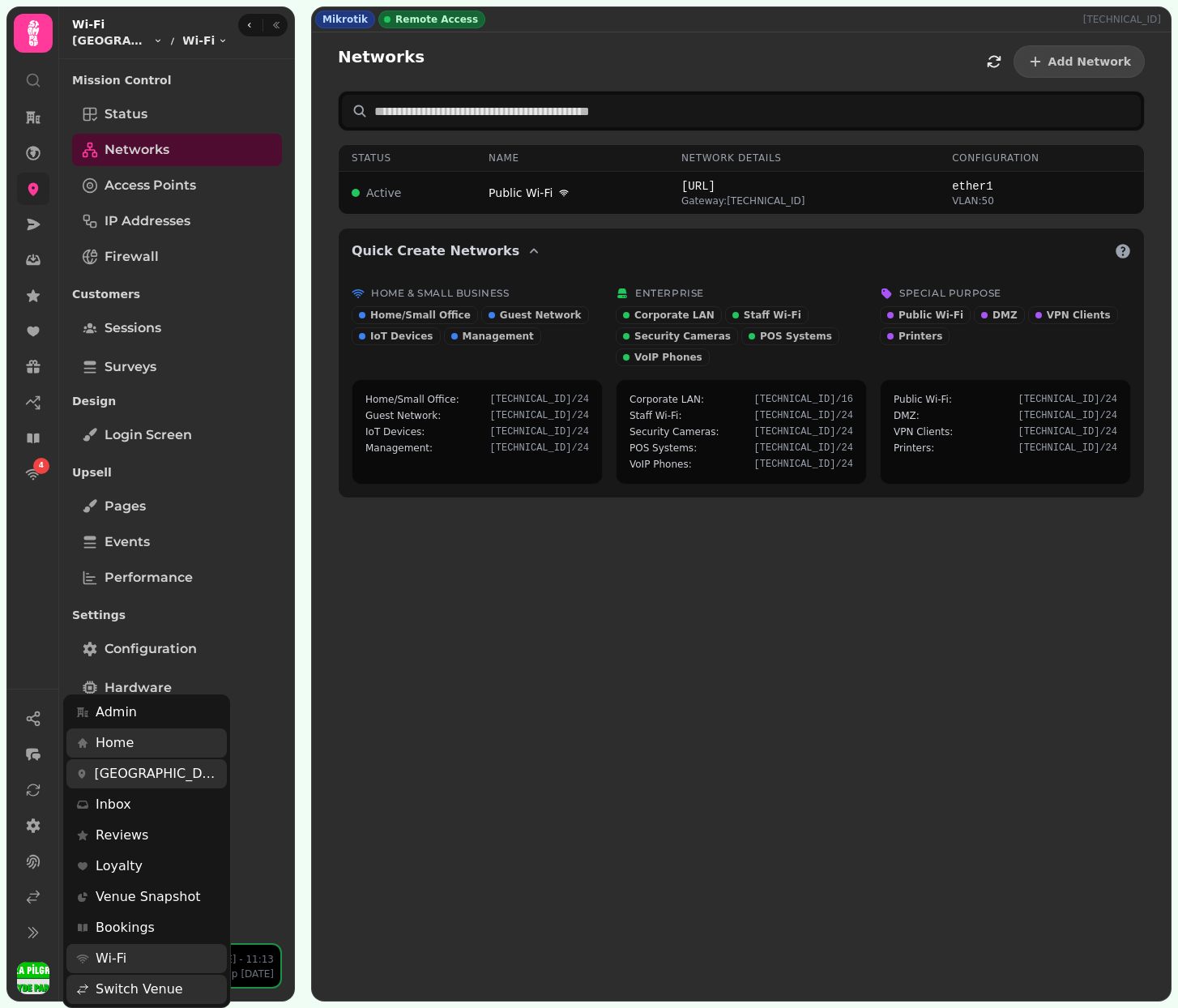
click at [549, 674] on div "4 Mikrotik Remote Access 45.133.126.43 Networks Add Network Status Name Network…" at bounding box center [589, 504] width 1178 height 1008
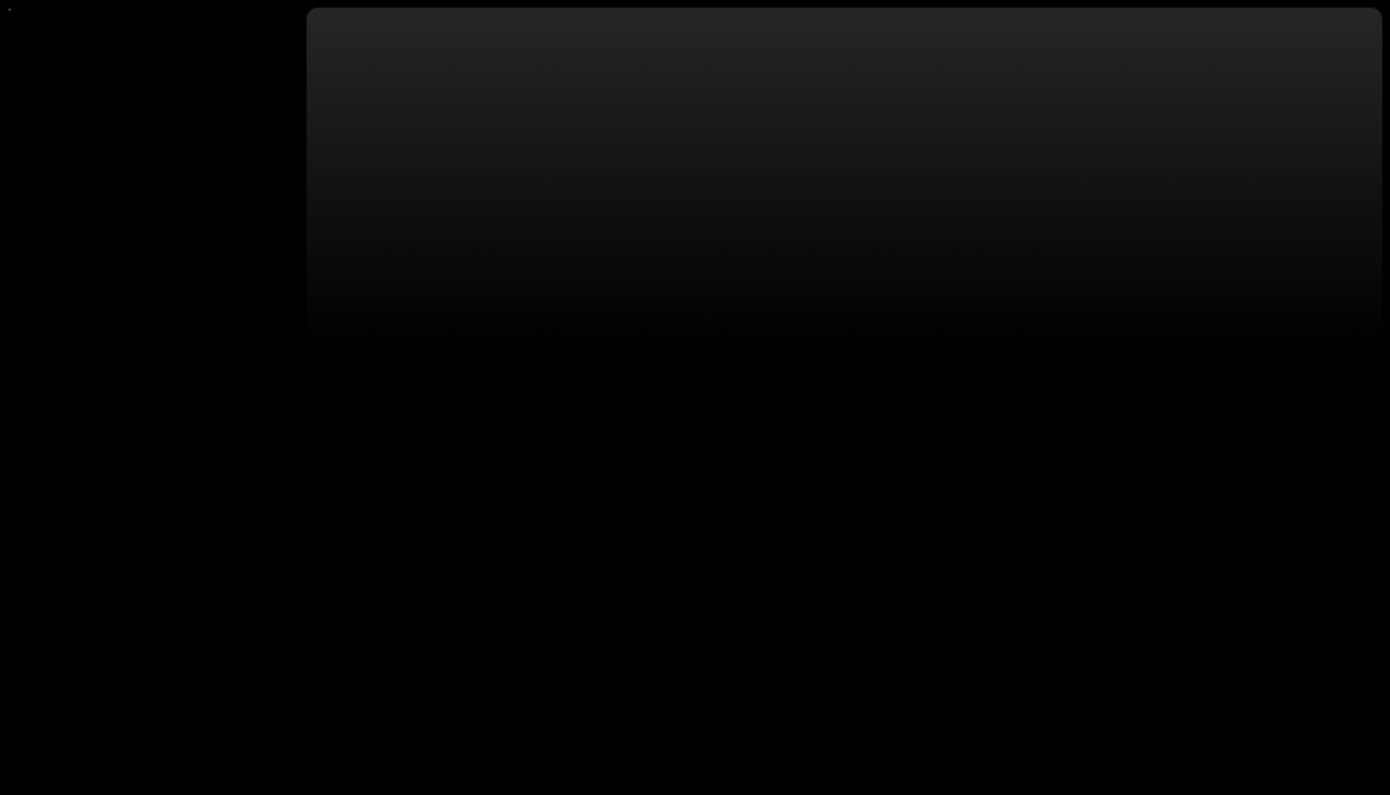
select select "**"
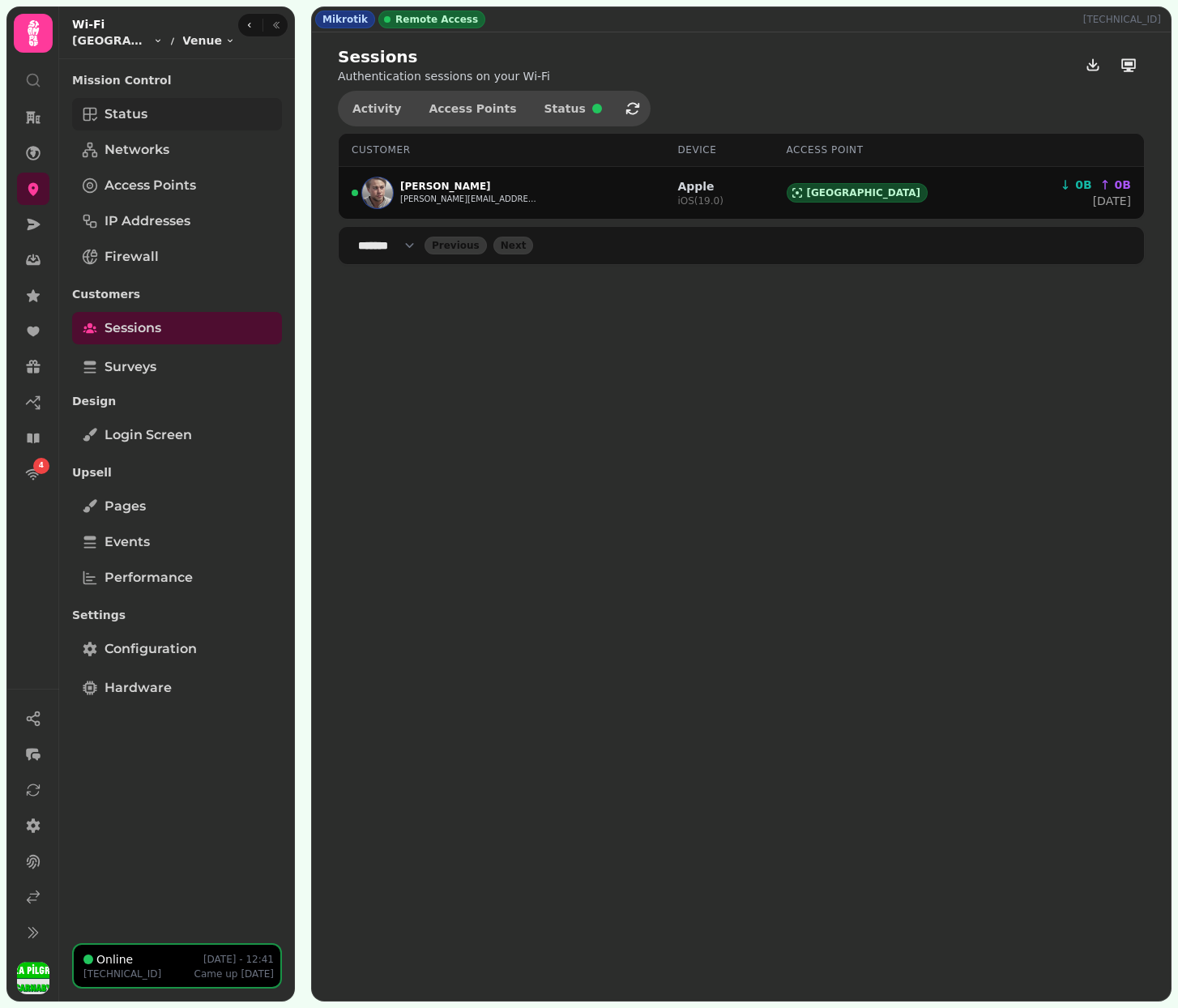
click at [169, 109] on link "Status" at bounding box center [177, 115] width 210 height 32
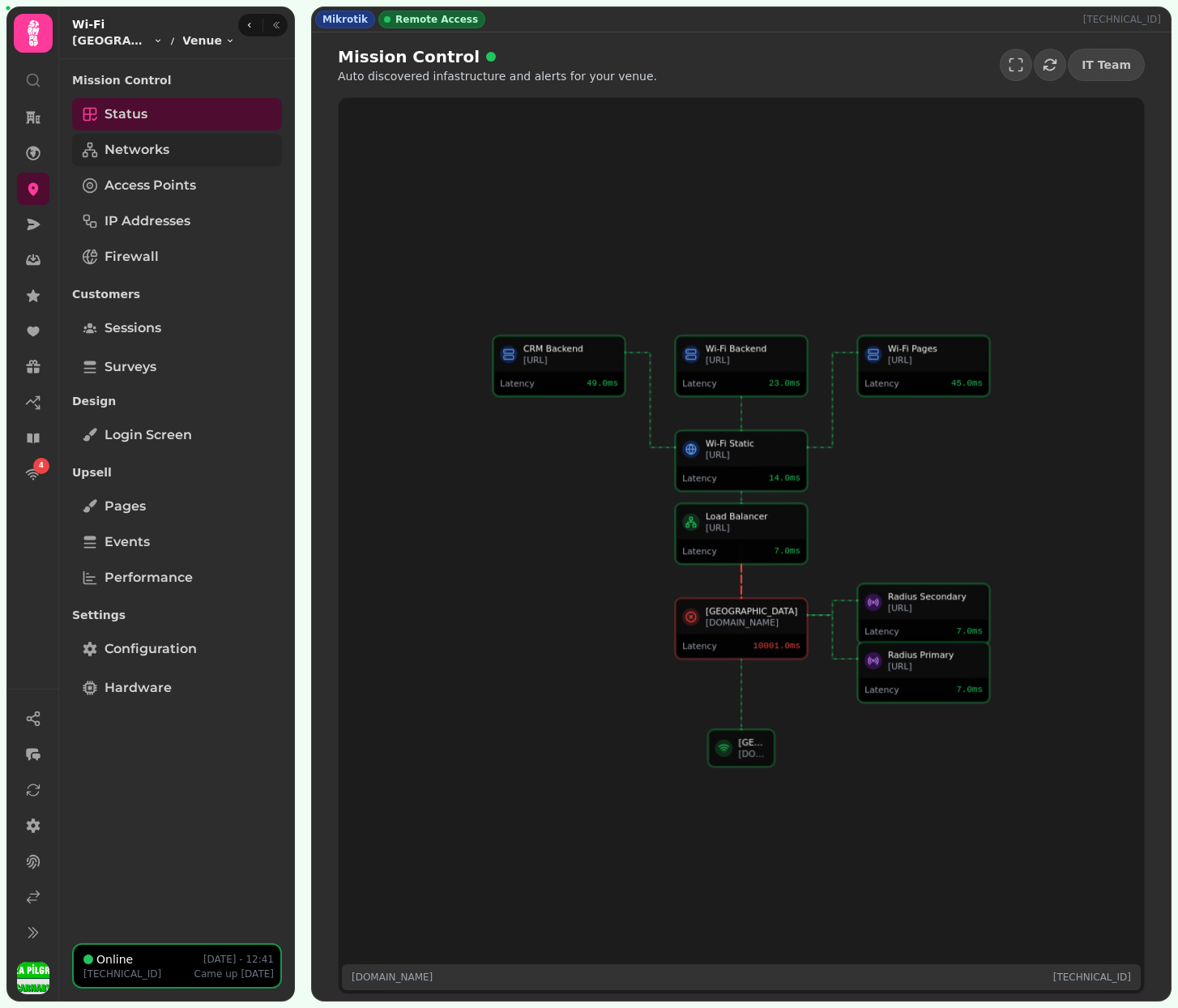
click at [159, 160] on link "Networks" at bounding box center [177, 150] width 210 height 32
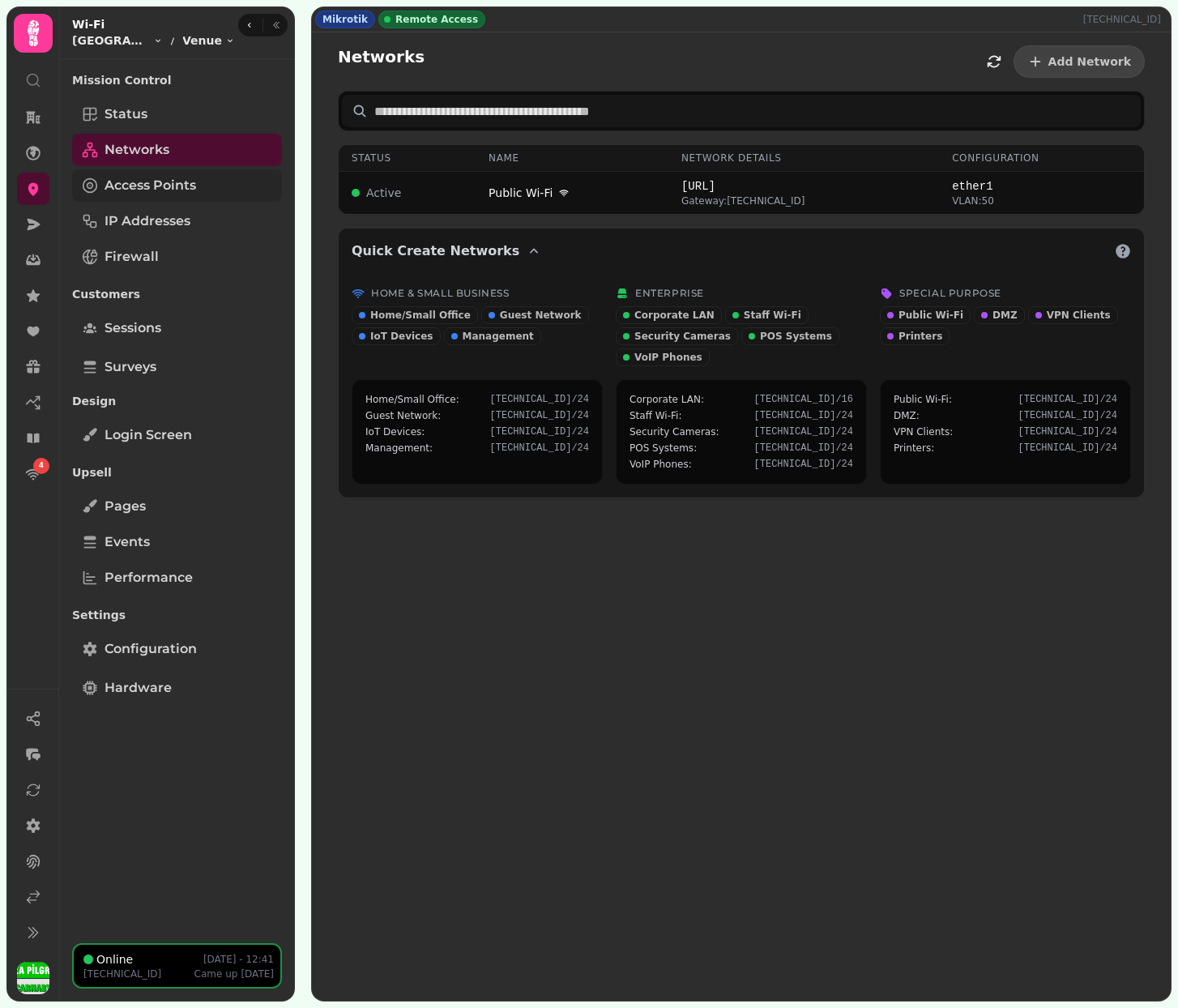
click at [160, 185] on span "Access Points" at bounding box center [150, 185] width 92 height 20
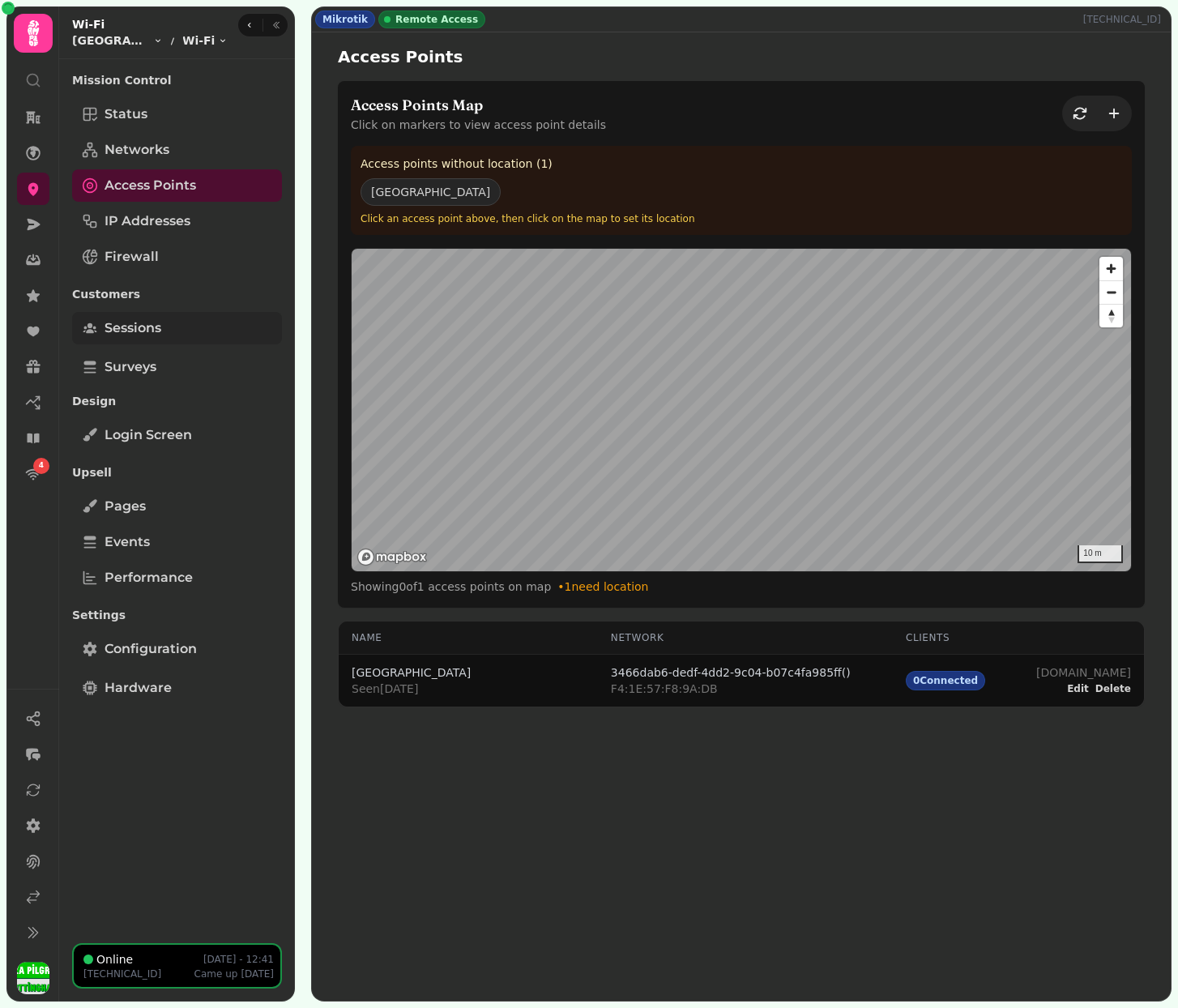
click at [155, 330] on span "Sessions" at bounding box center [132, 328] width 57 height 20
select select "**"
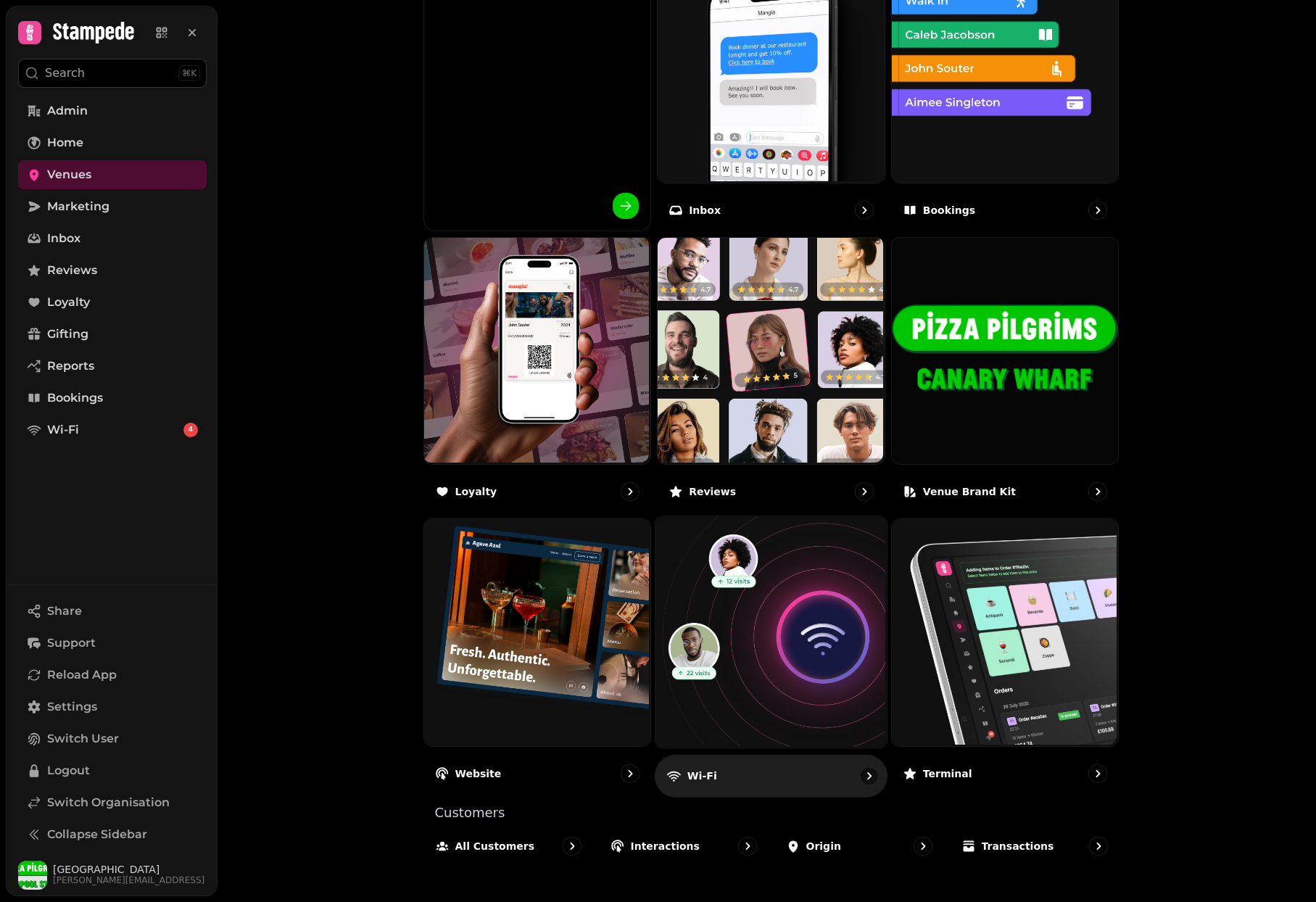
scroll to position [570, 0]
click at [774, 628] on img at bounding box center [769, 631] width 232 height 232
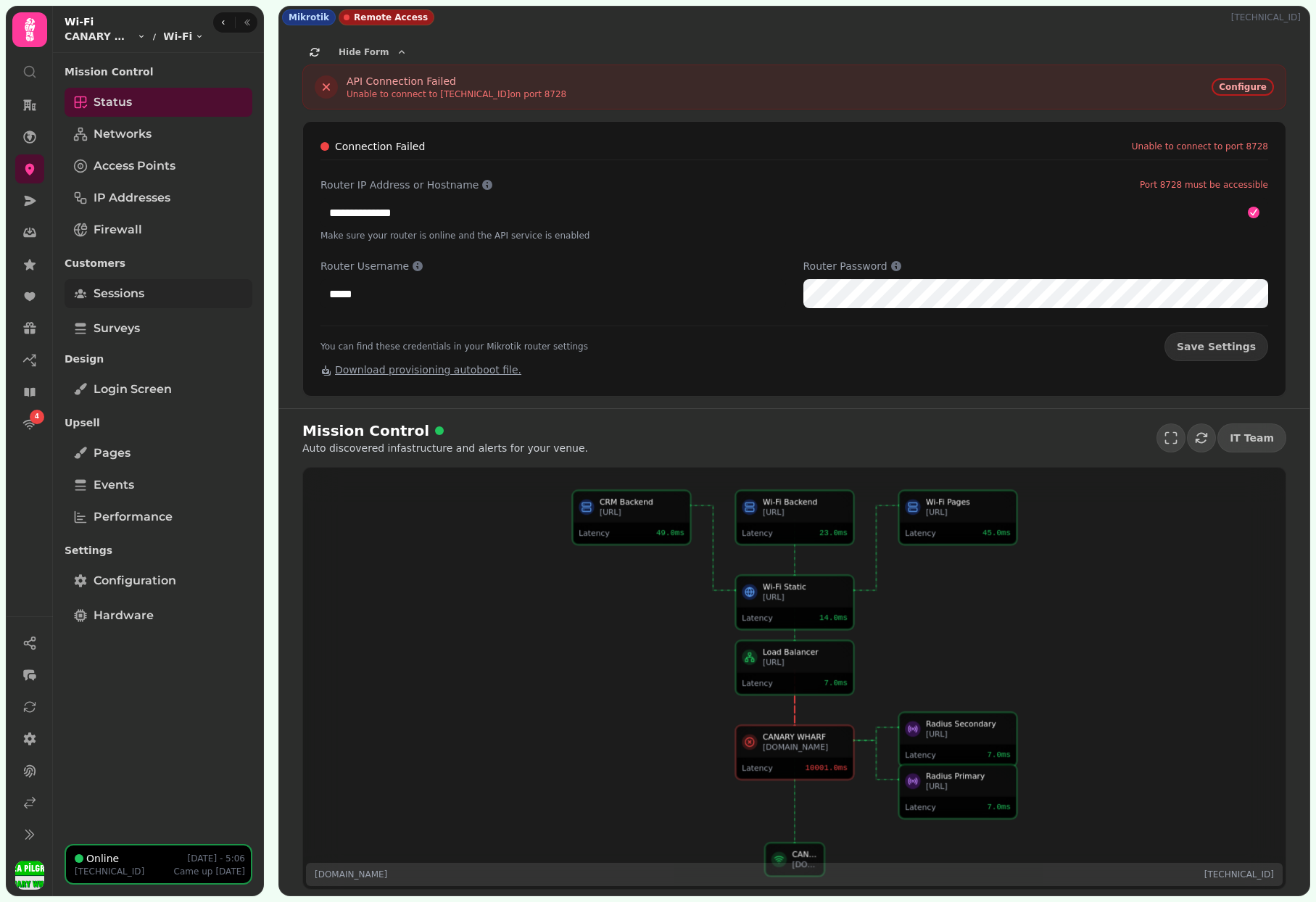
click at [152, 298] on link "Sessions" at bounding box center [158, 294] width 188 height 29
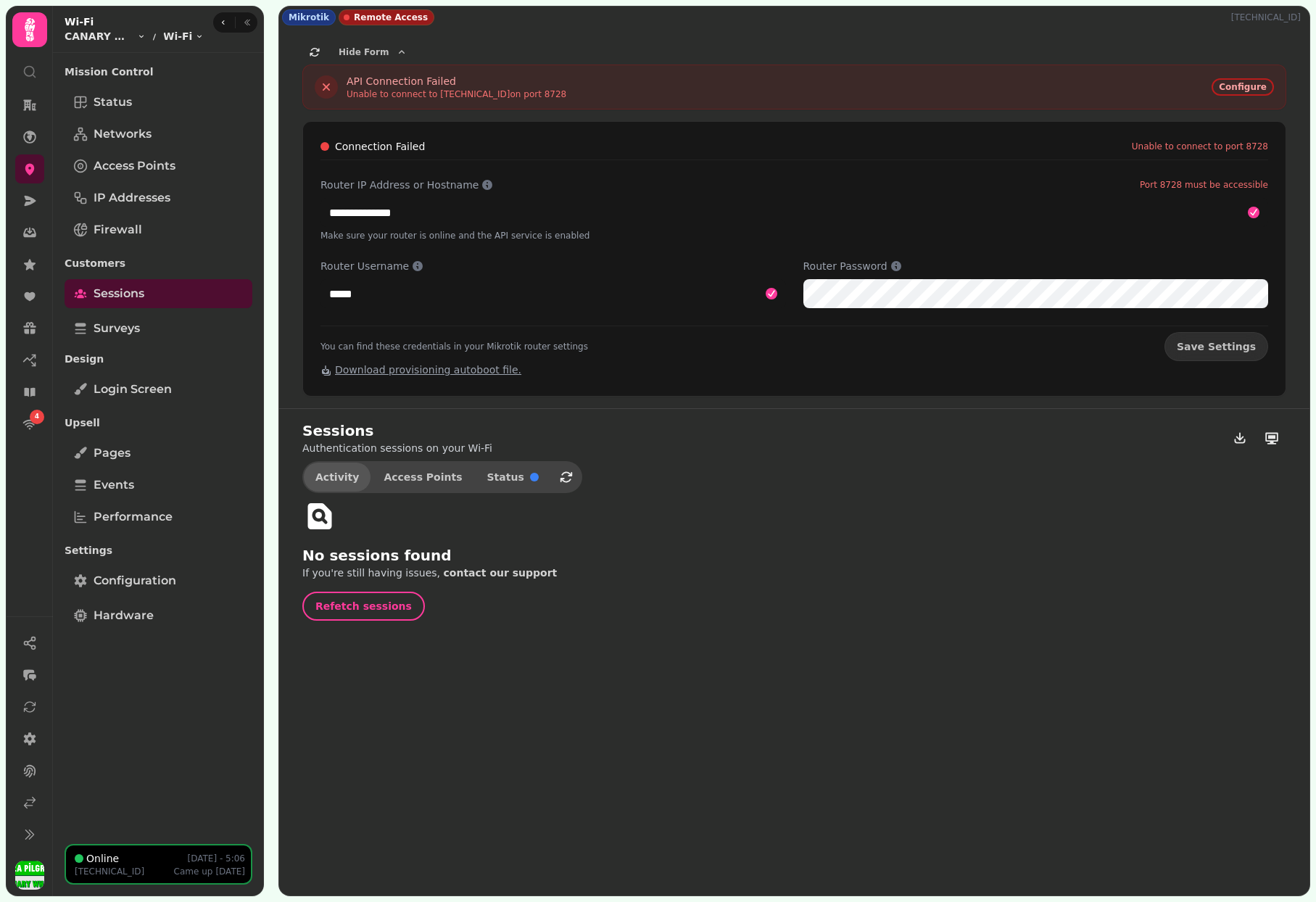
click at [336, 472] on span "Activity" at bounding box center [336, 476] width 43 height 10
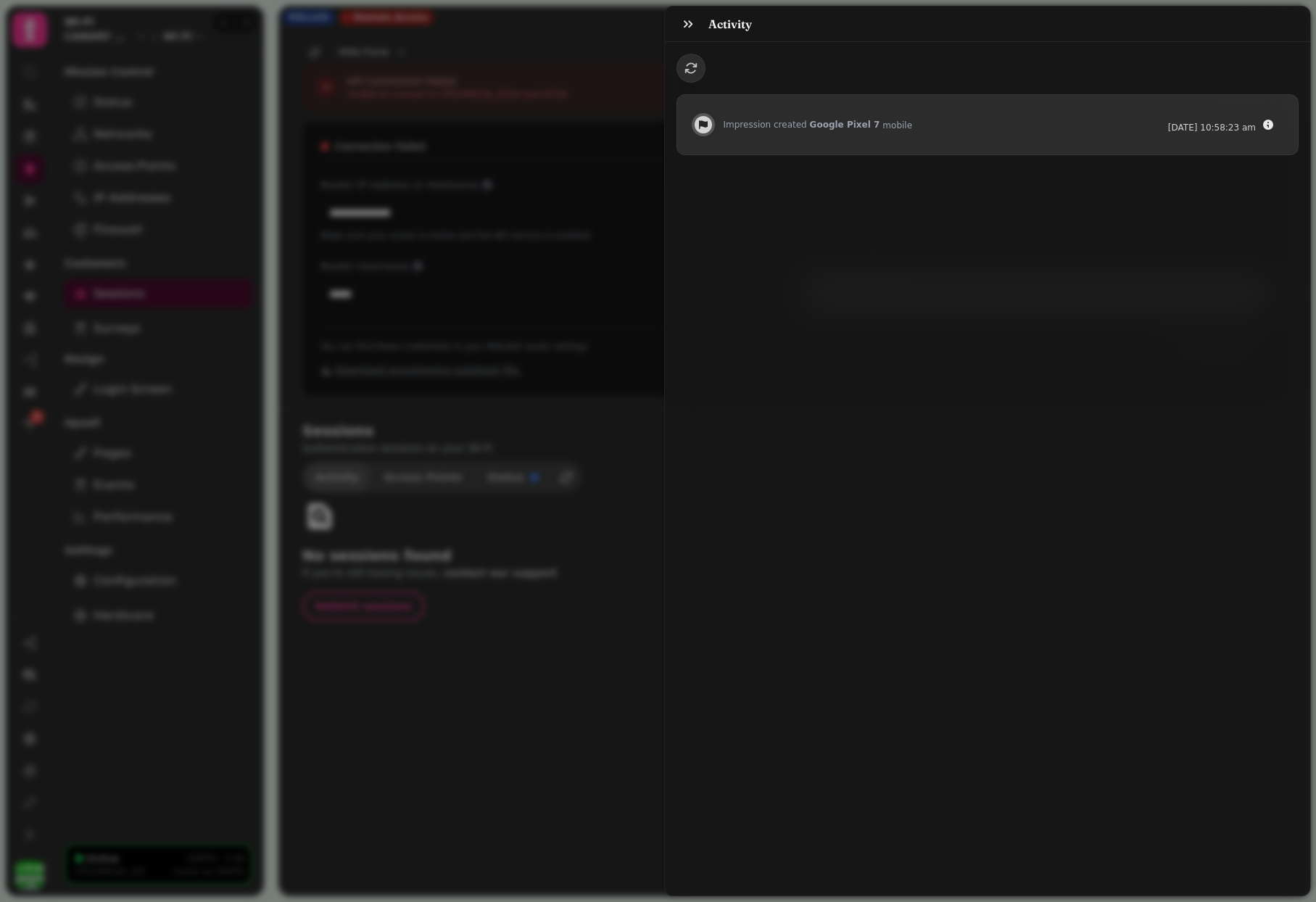
click at [336, 472] on div "Activity Impression created Google Pixel 7 mobile 29 Jul @ 10:58:23 am" at bounding box center [658, 462] width 1316 height 878
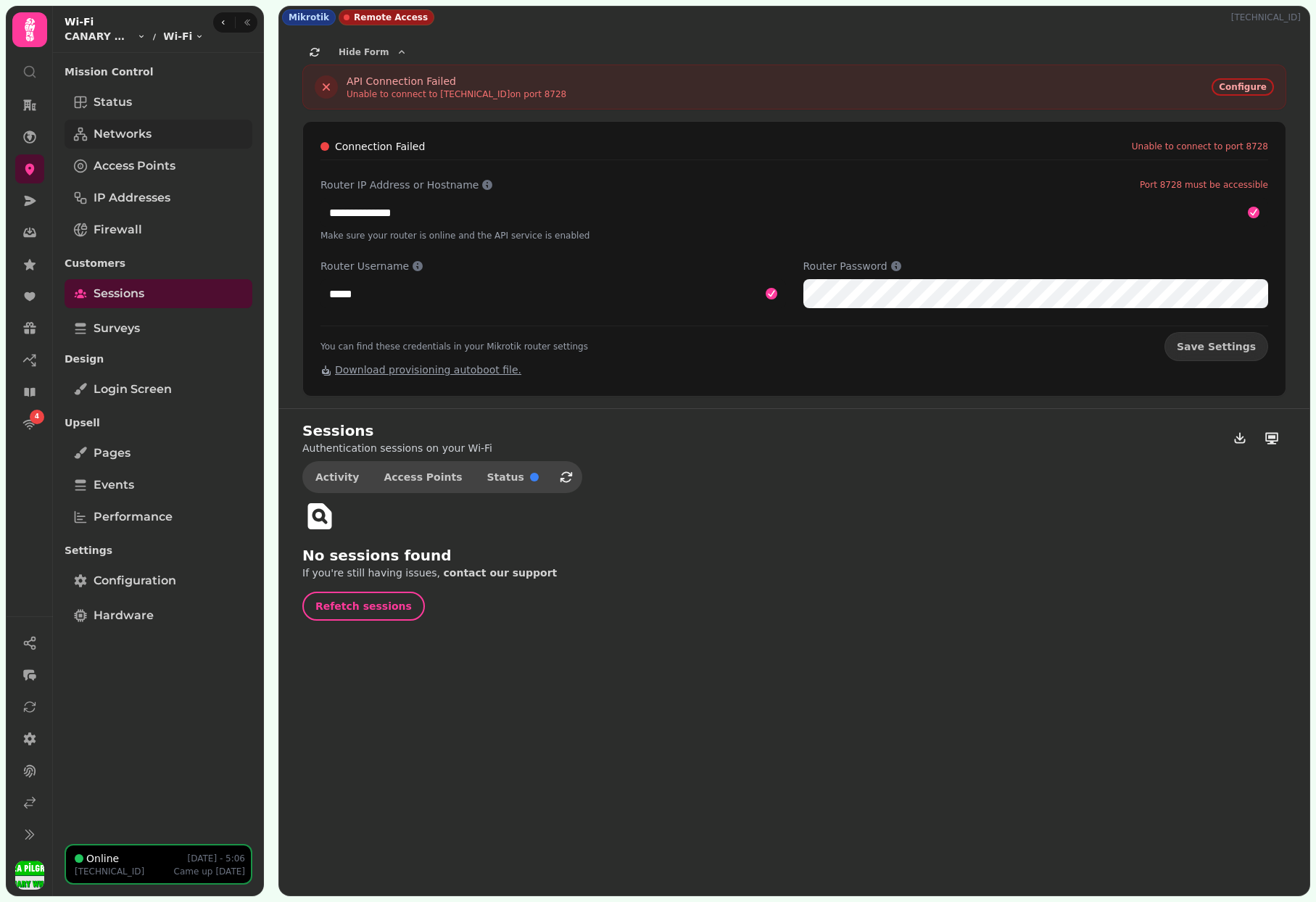
click at [145, 129] on span "Networks" at bounding box center [122, 134] width 58 height 17
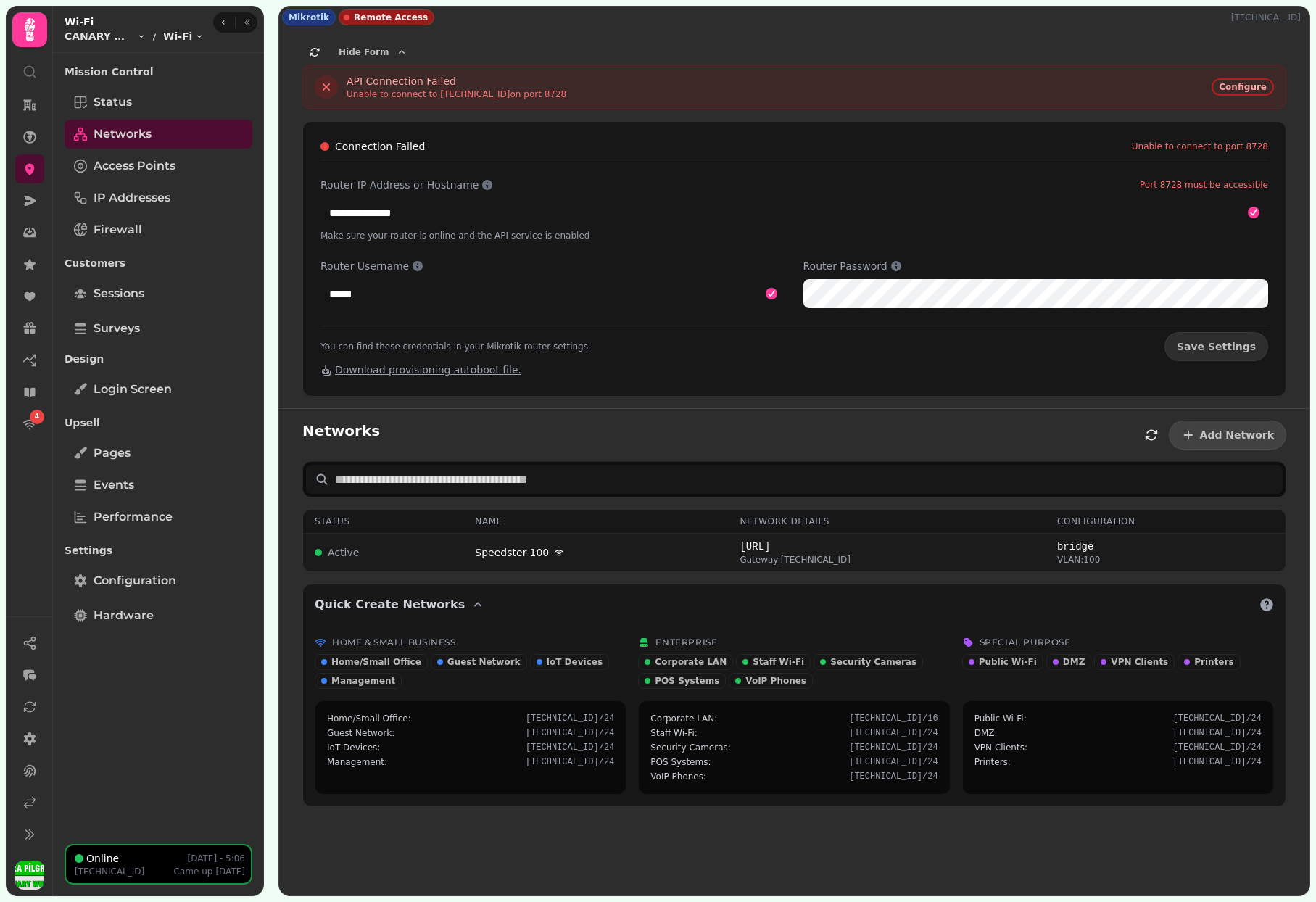
click at [589, 544] on td "Speedster-100" at bounding box center [595, 553] width 264 height 39
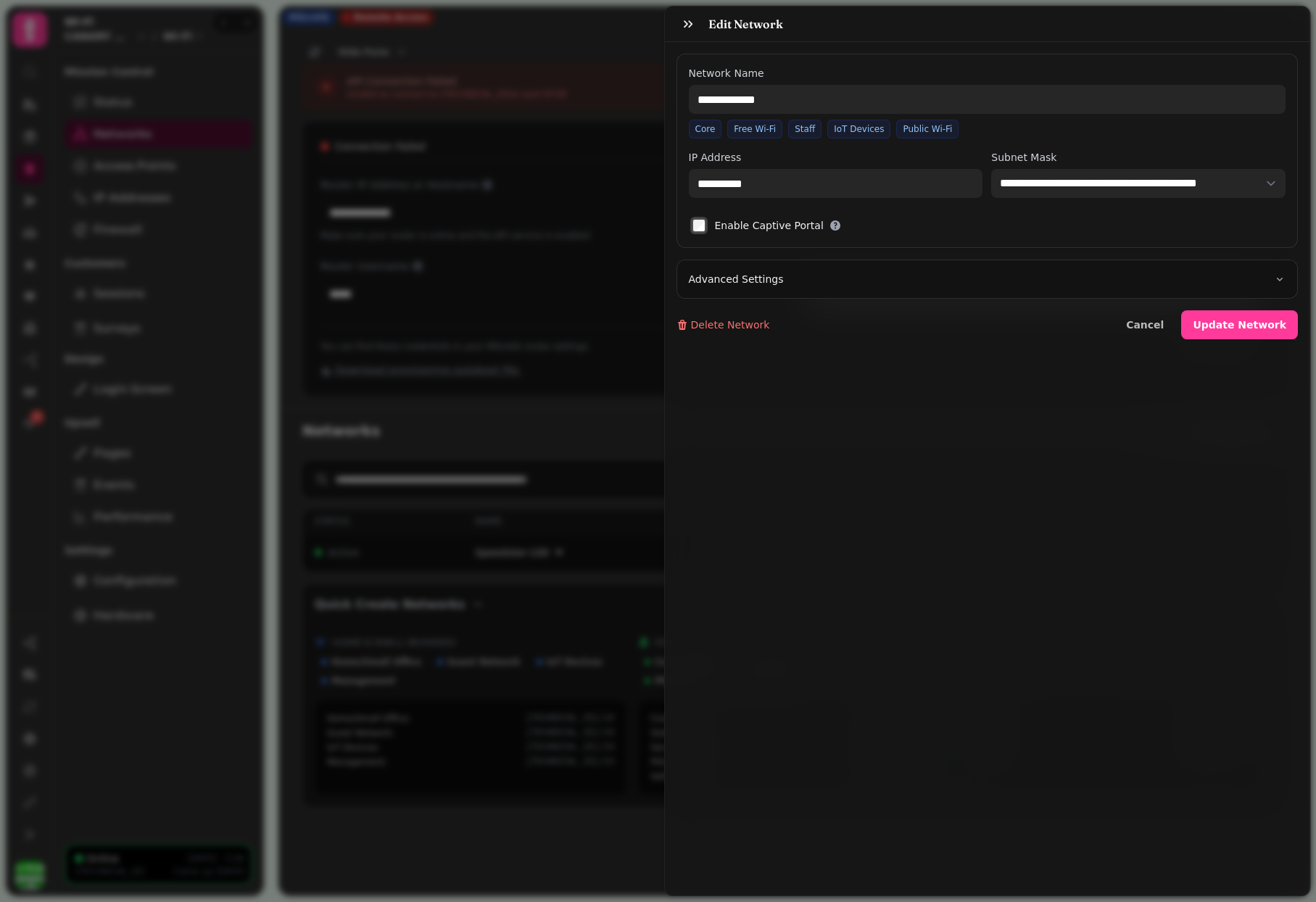
click at [849, 286] on button "Advanced Settings" at bounding box center [987, 279] width 620 height 38
select select "***"
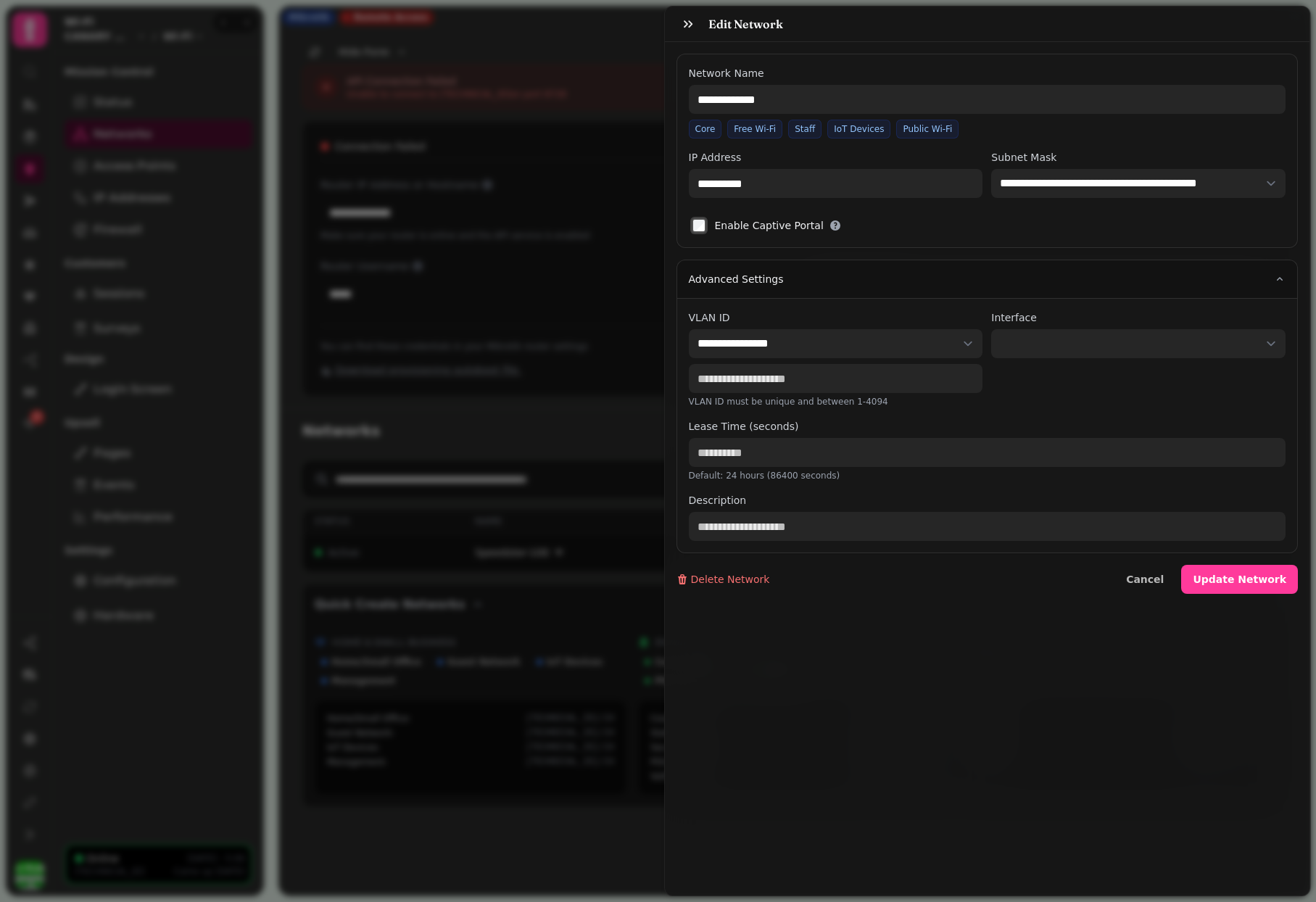
click at [1019, 337] on select at bounding box center [1138, 343] width 295 height 29
click at [566, 350] on div "**********" at bounding box center [658, 462] width 1316 height 878
type input "**********"
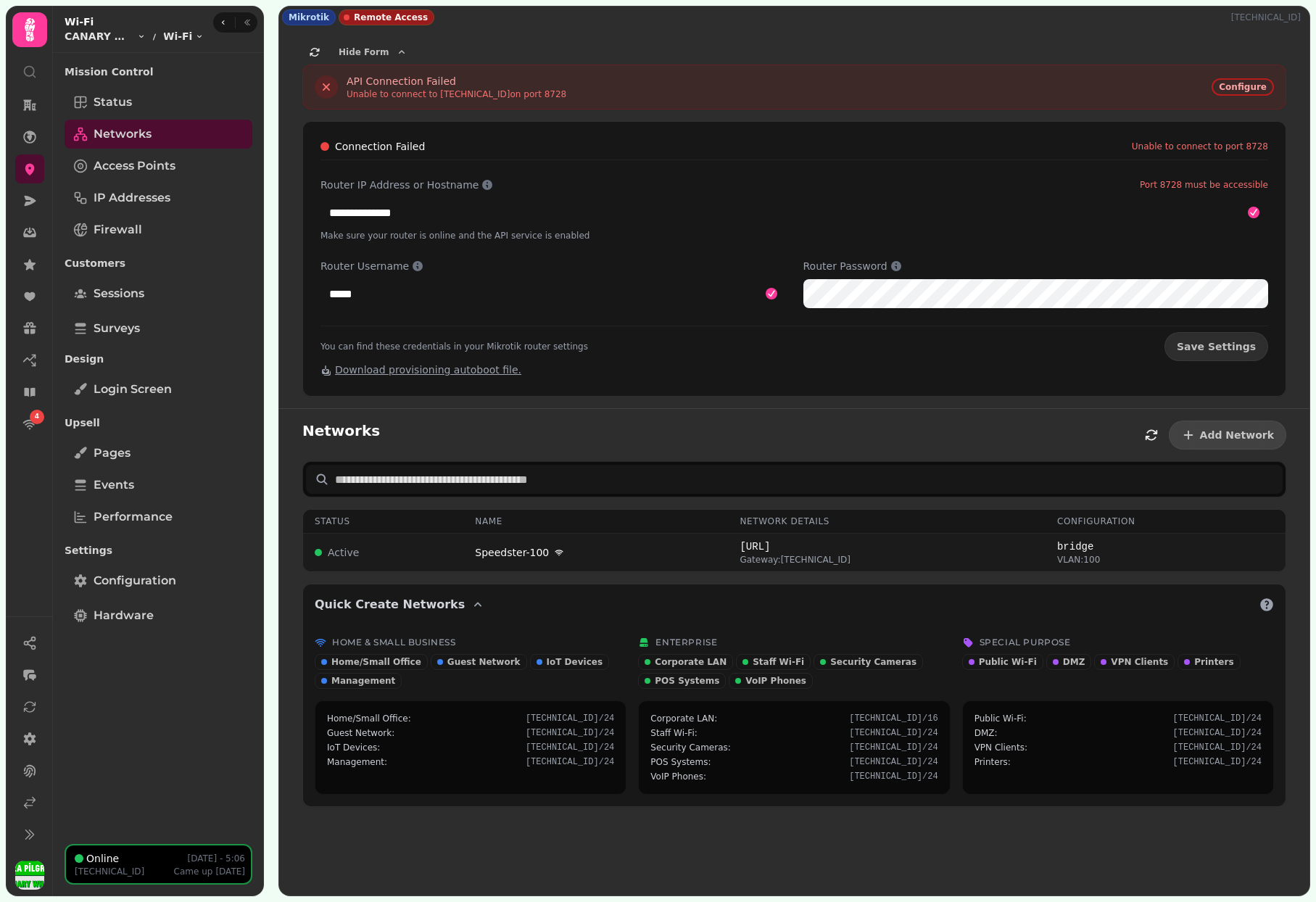
click at [769, 546] on span "172.15.0.0/24" at bounding box center [887, 546] width 295 height 14
select select "***"
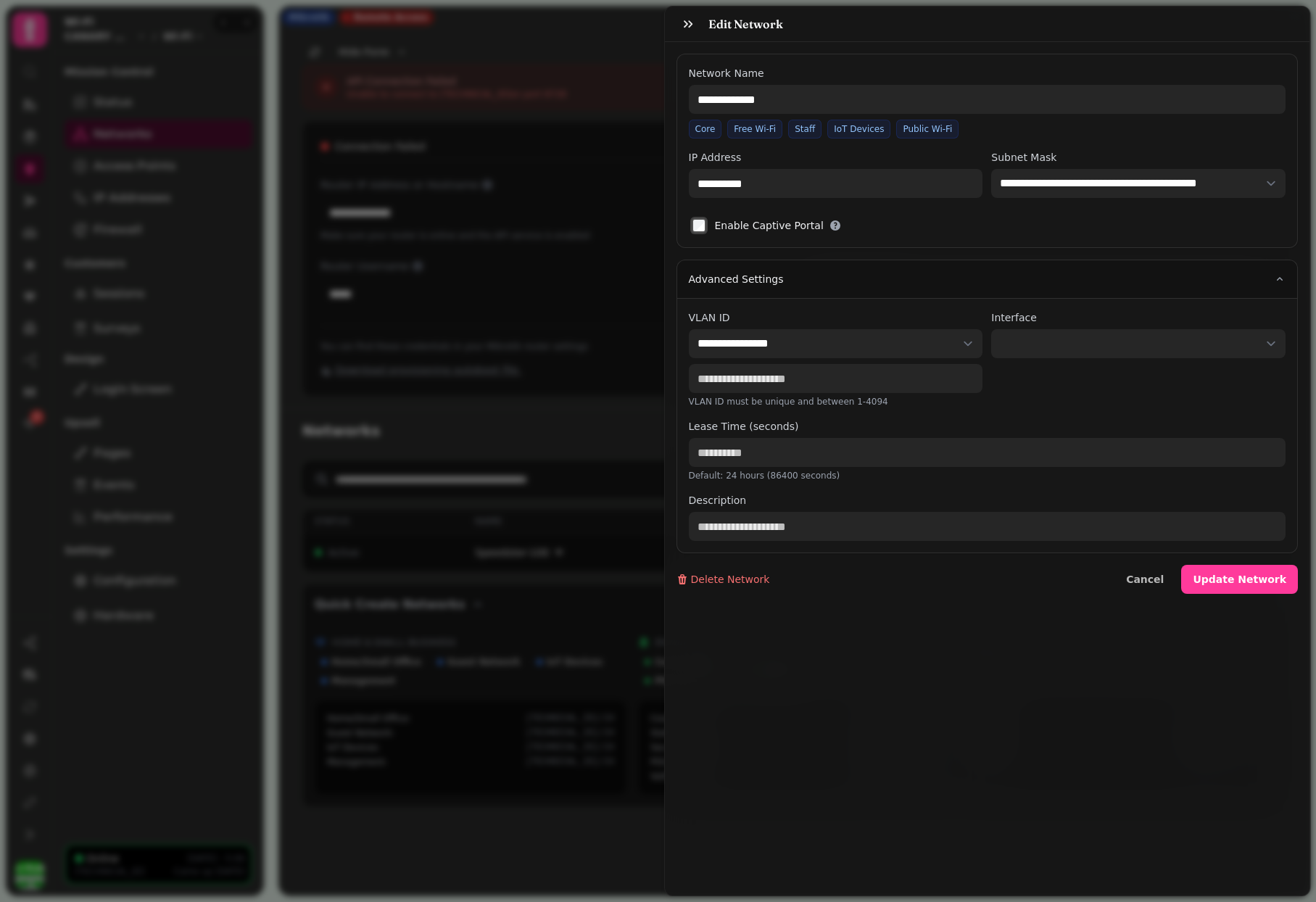
click at [466, 388] on div "**********" at bounding box center [658, 462] width 1316 height 878
type input "**********"
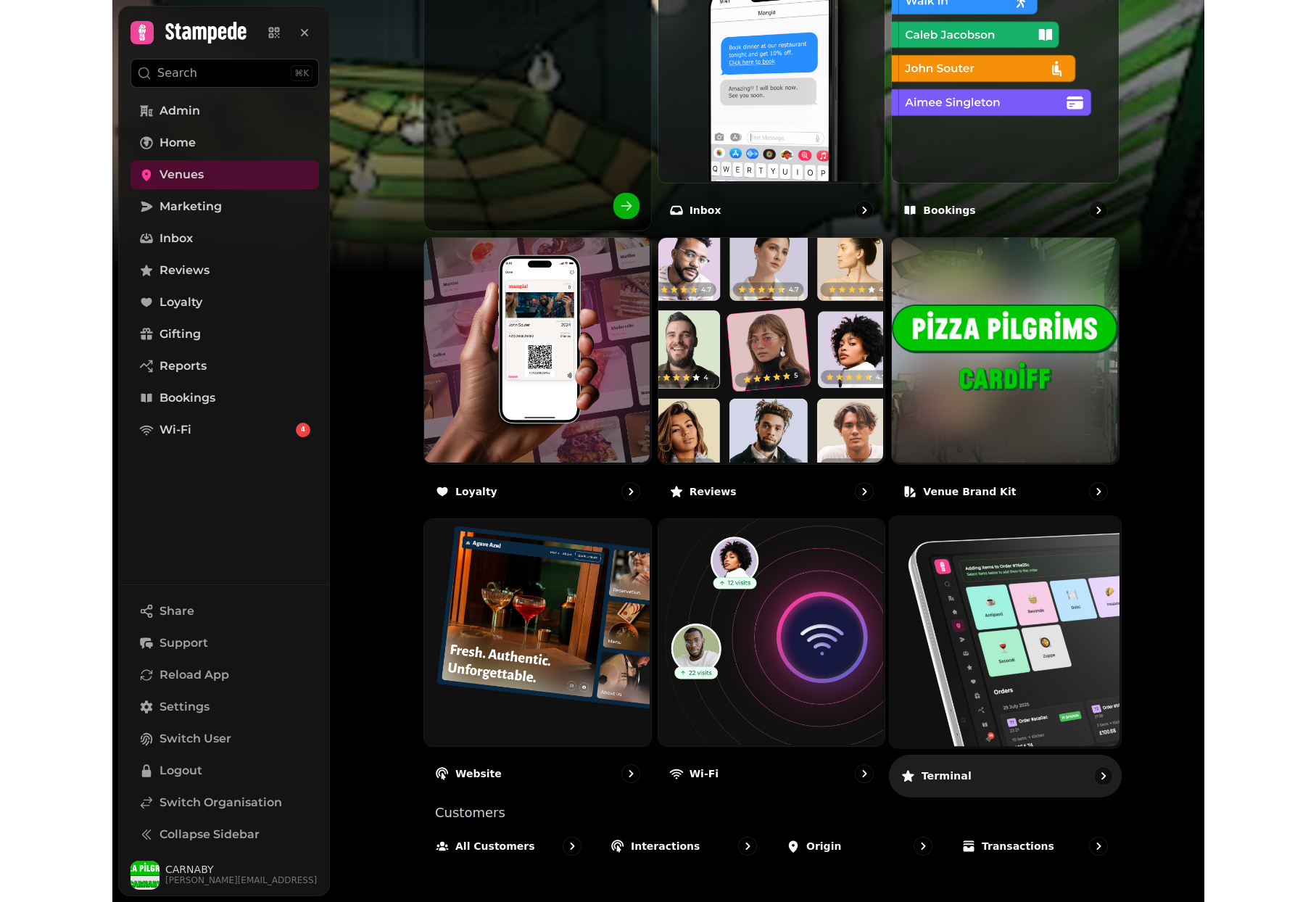
scroll to position [570, 0]
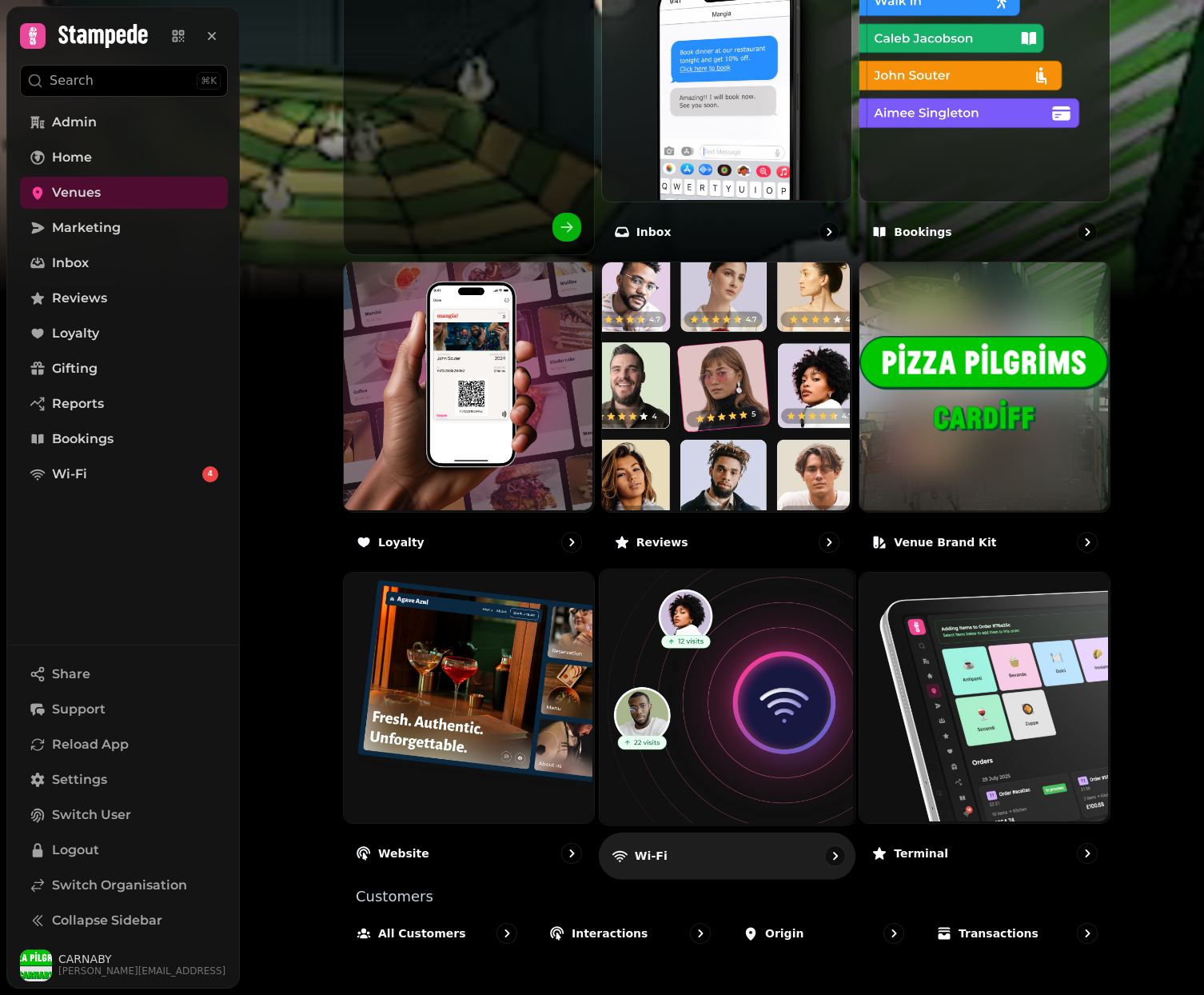
click at [702, 708] on img at bounding box center [724, 696] width 255 height 255
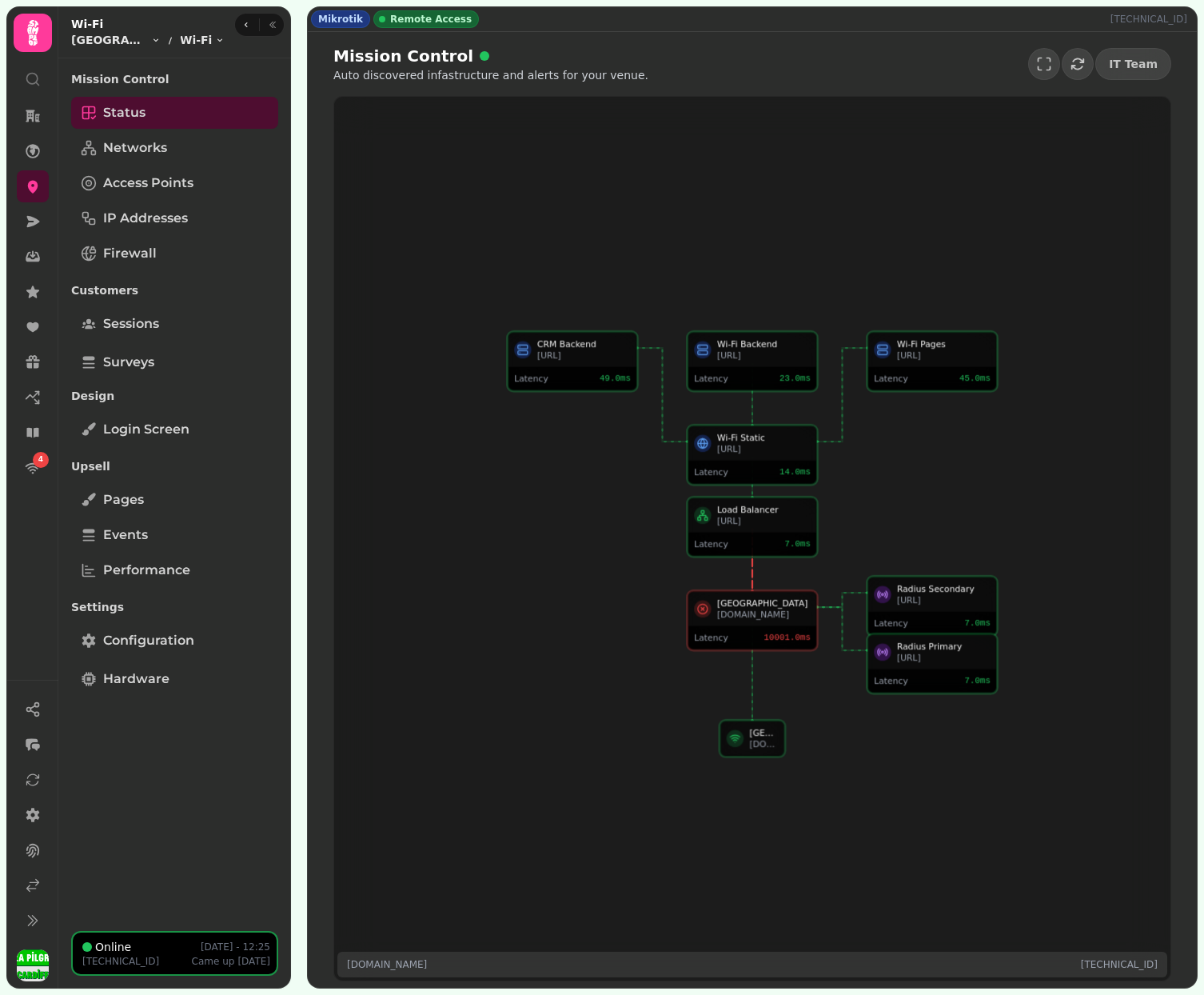
click at [1165, 21] on p "62.64.236.34" at bounding box center [1151, 18] width 83 height 13
copy p "62.64.236.34"
click at [133, 326] on span "Sessions" at bounding box center [131, 323] width 56 height 19
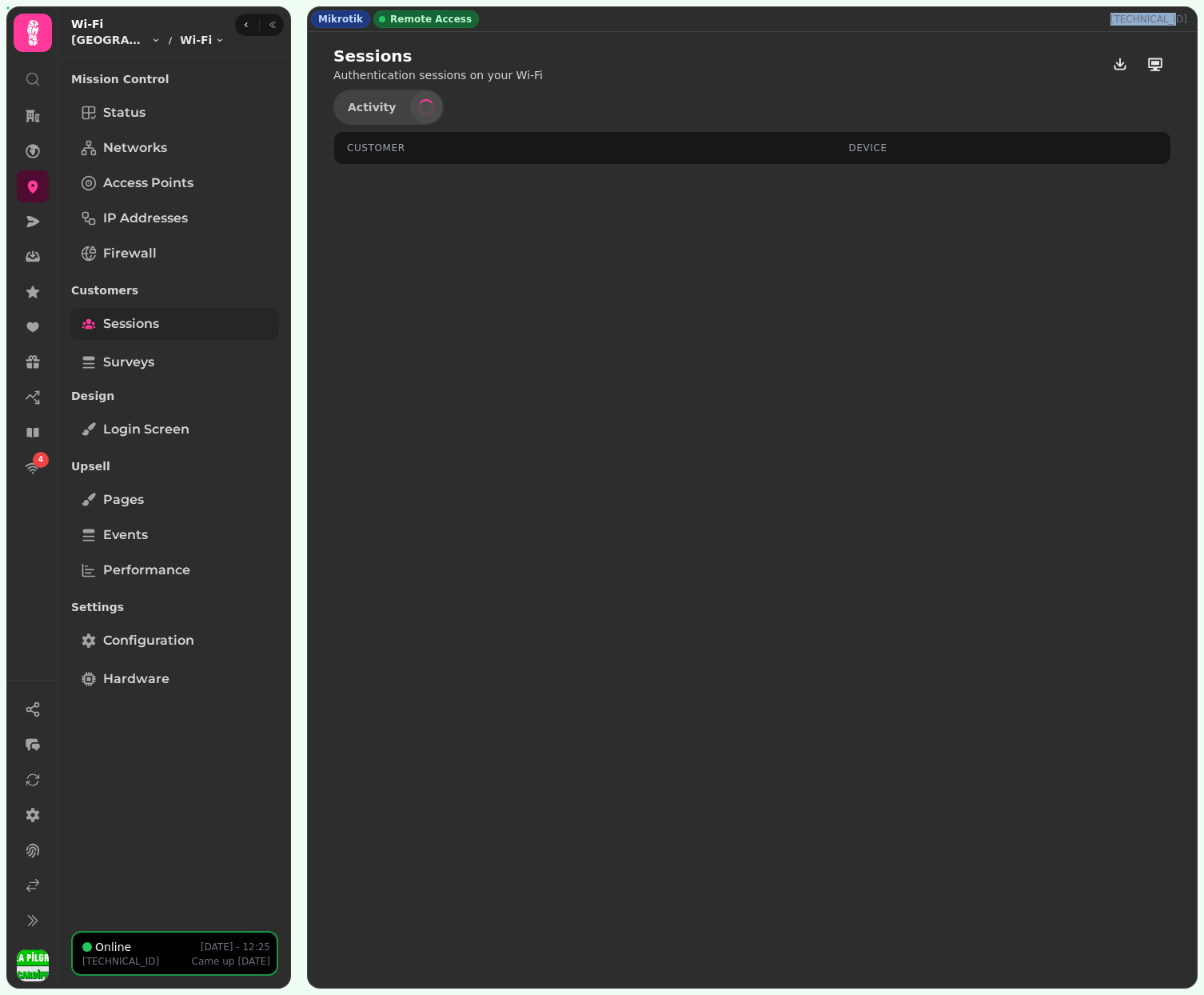
select select "**"
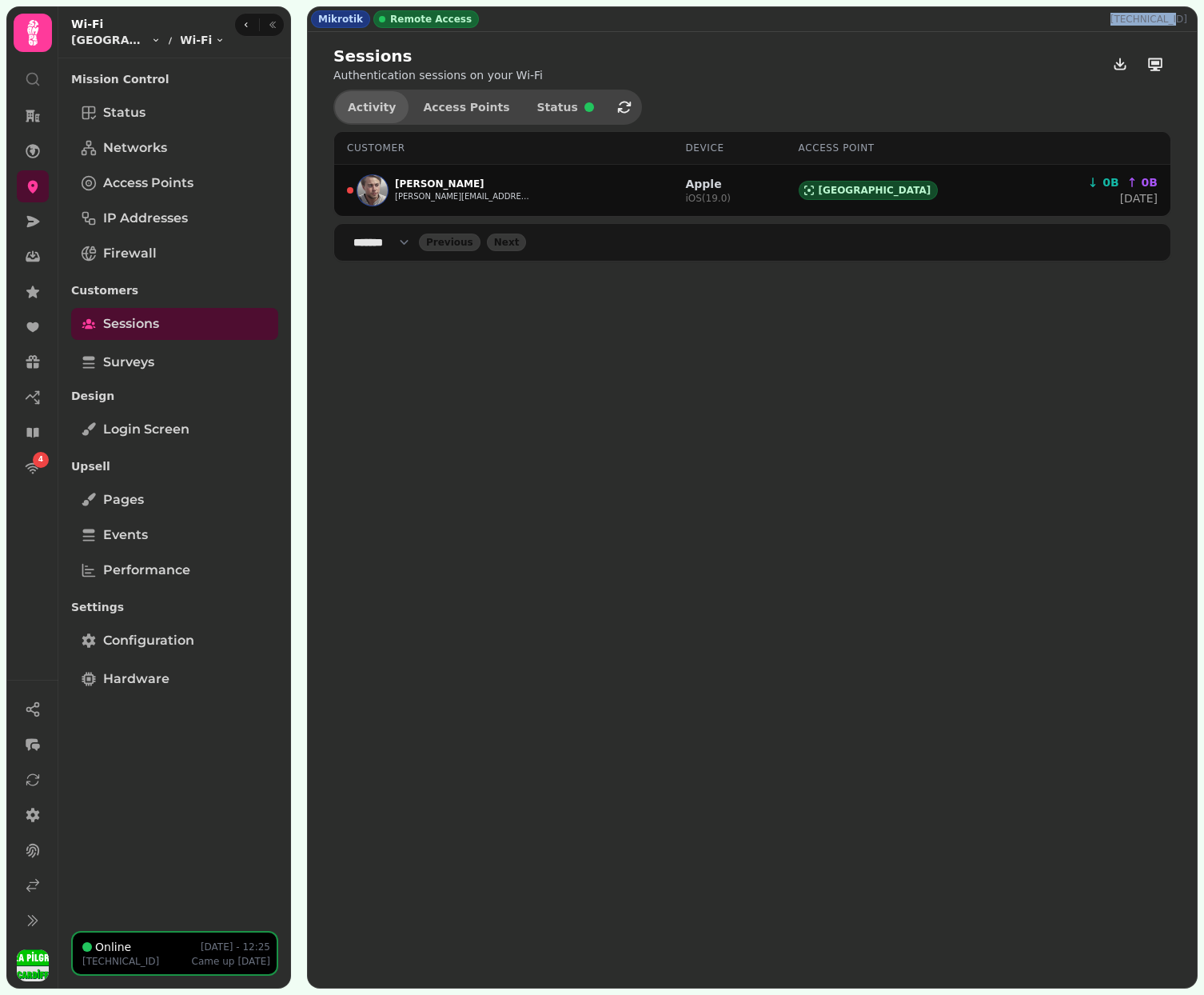
click at [370, 96] on button "Activity" at bounding box center [372, 107] width 74 height 32
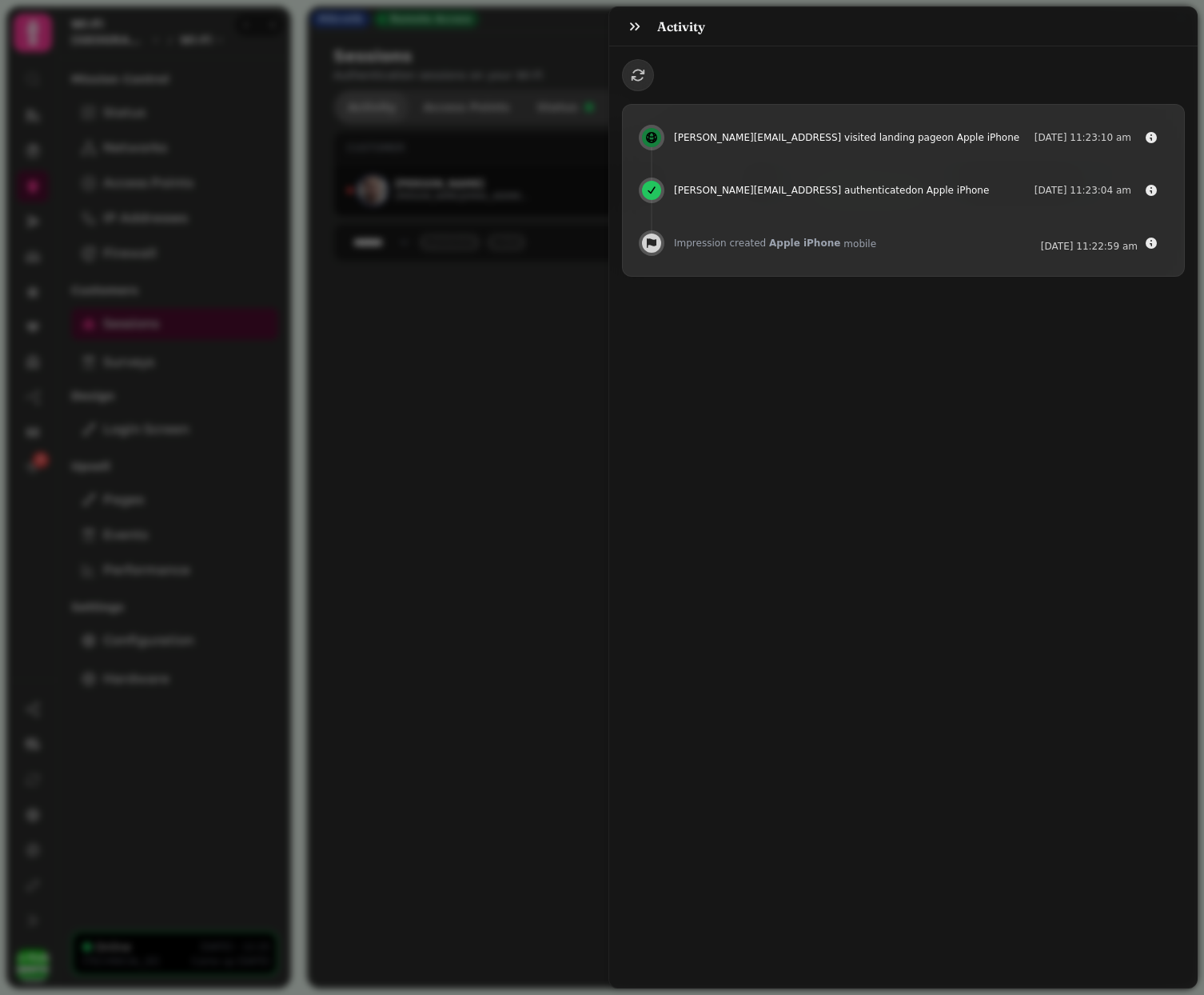
click at [370, 96] on div "Activity patrick@stampede.ai visited landing page on Apple iPhone 1 Aug @ 11:23…" at bounding box center [602, 510] width 1204 height 969
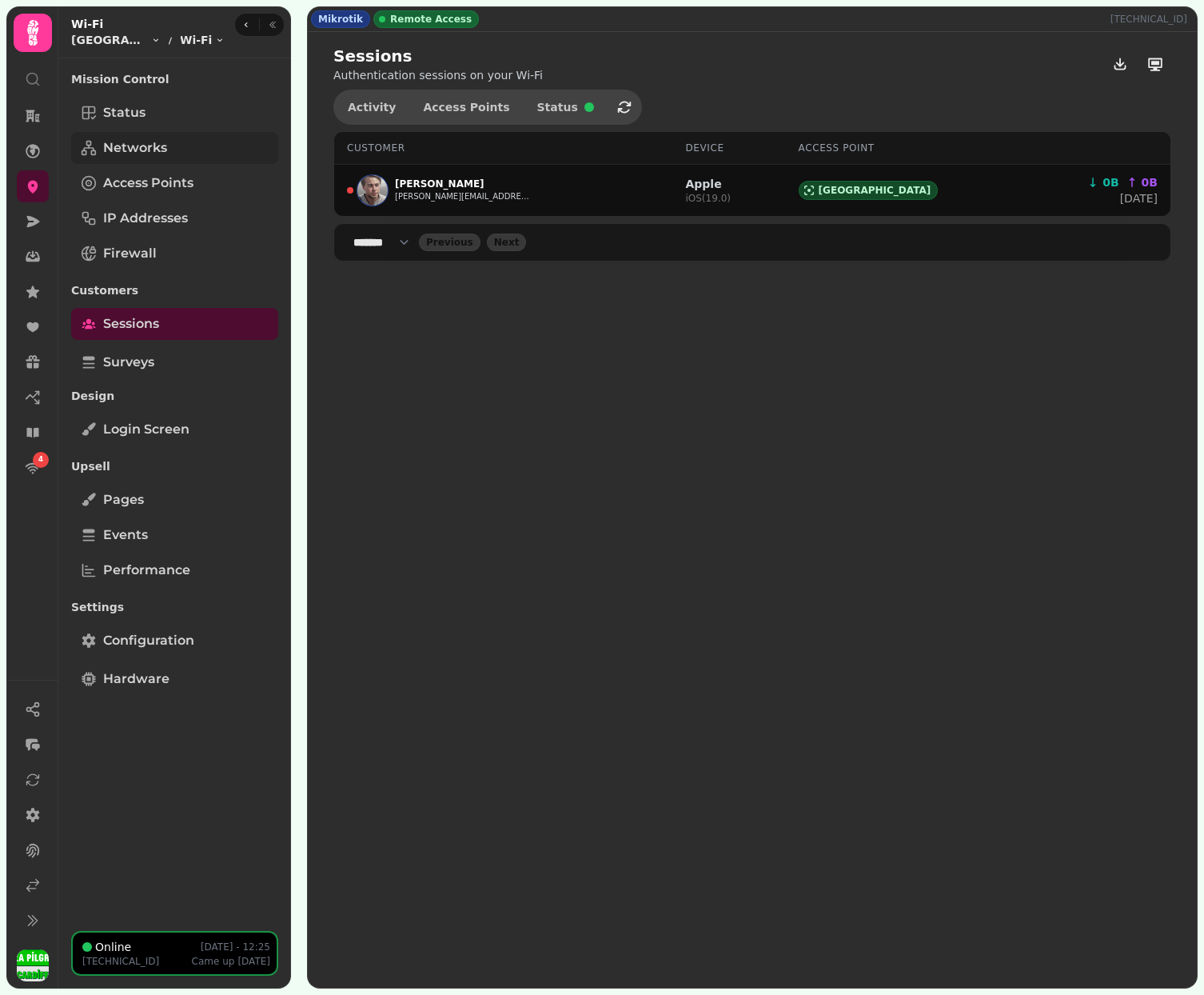
click at [191, 154] on link "Networks" at bounding box center [174, 148] width 207 height 32
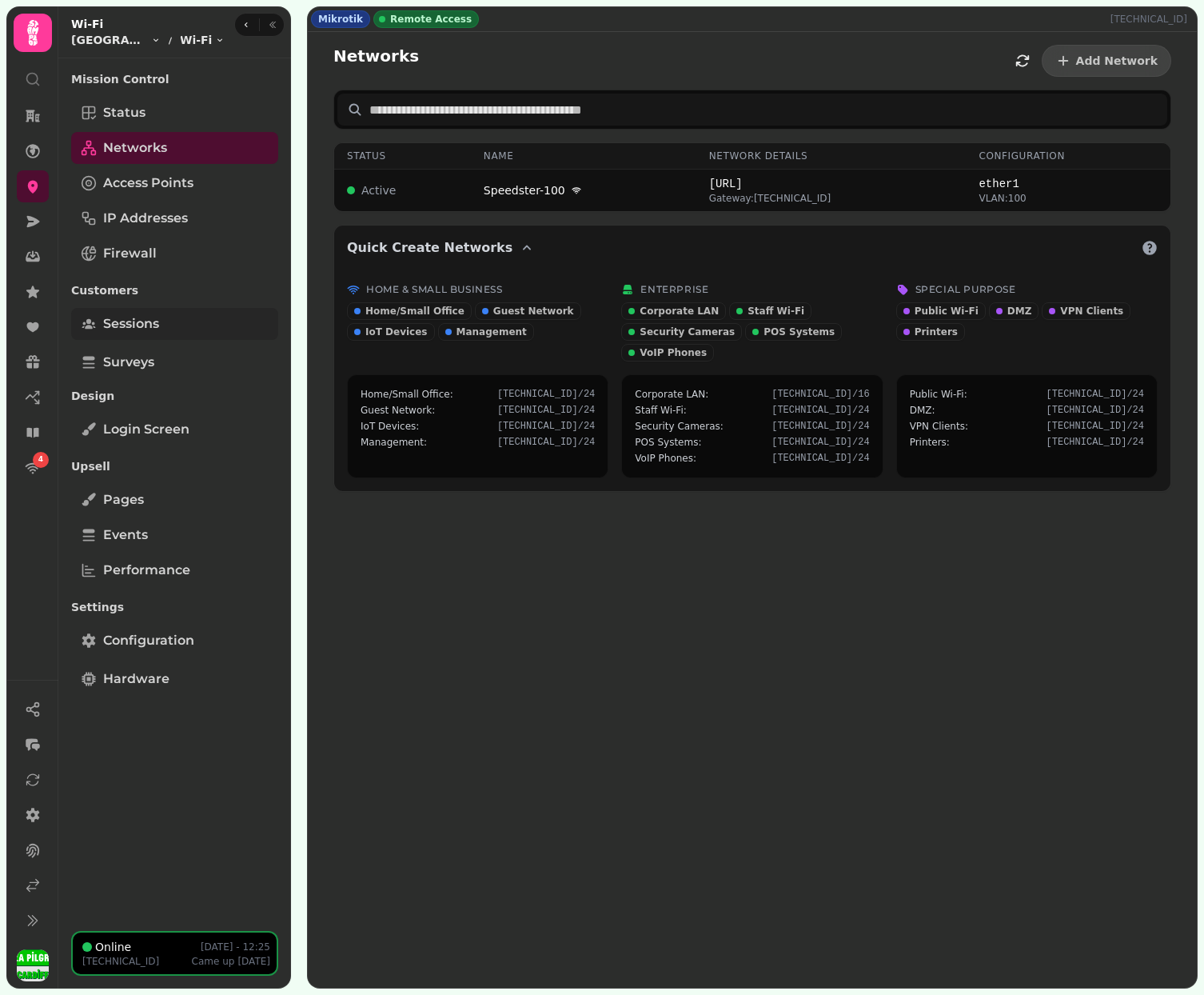
click at [146, 322] on span "Sessions" at bounding box center [131, 323] width 56 height 19
select select "**"
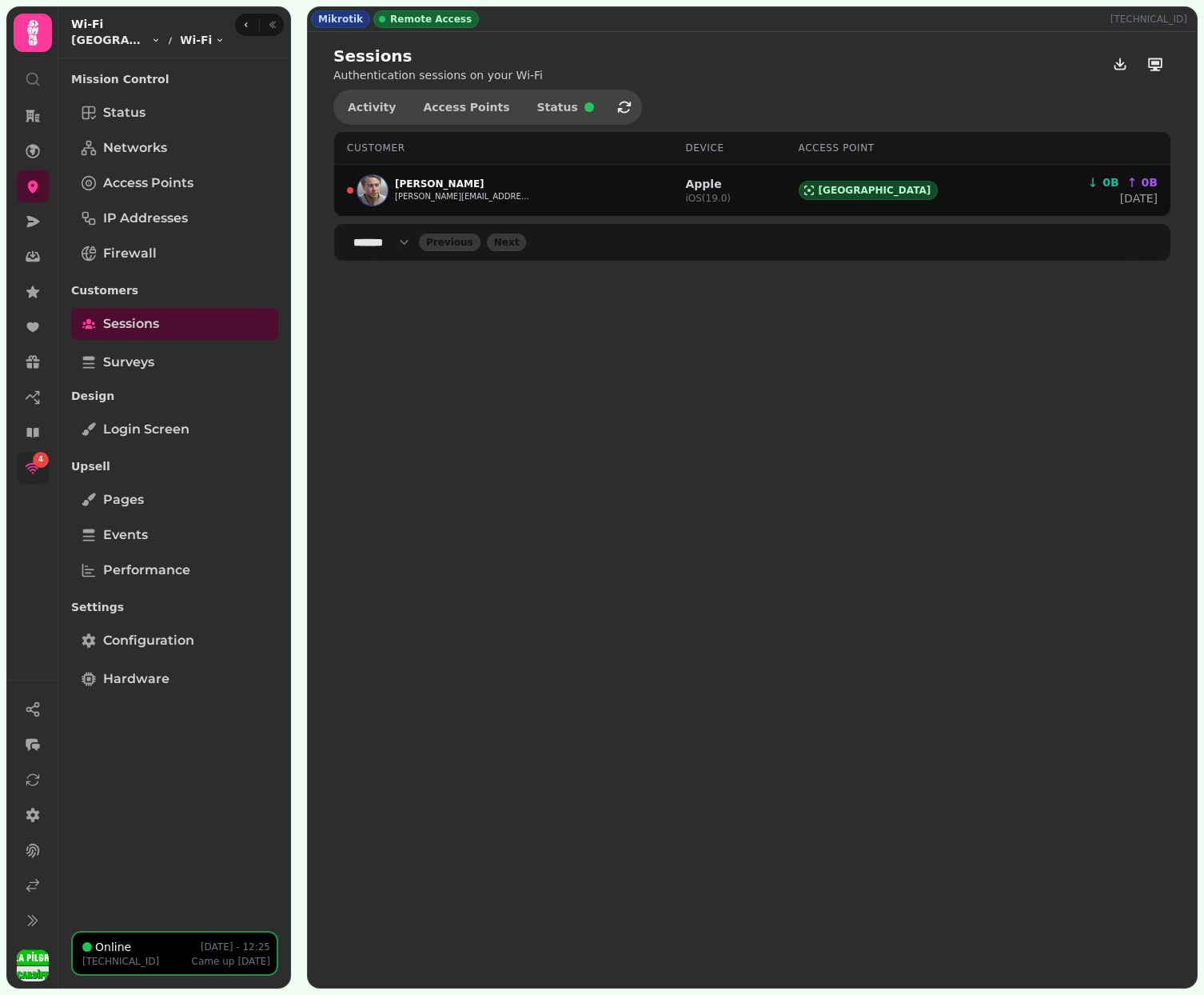
click at [37, 466] on div "4" at bounding box center [40, 459] width 16 height 16
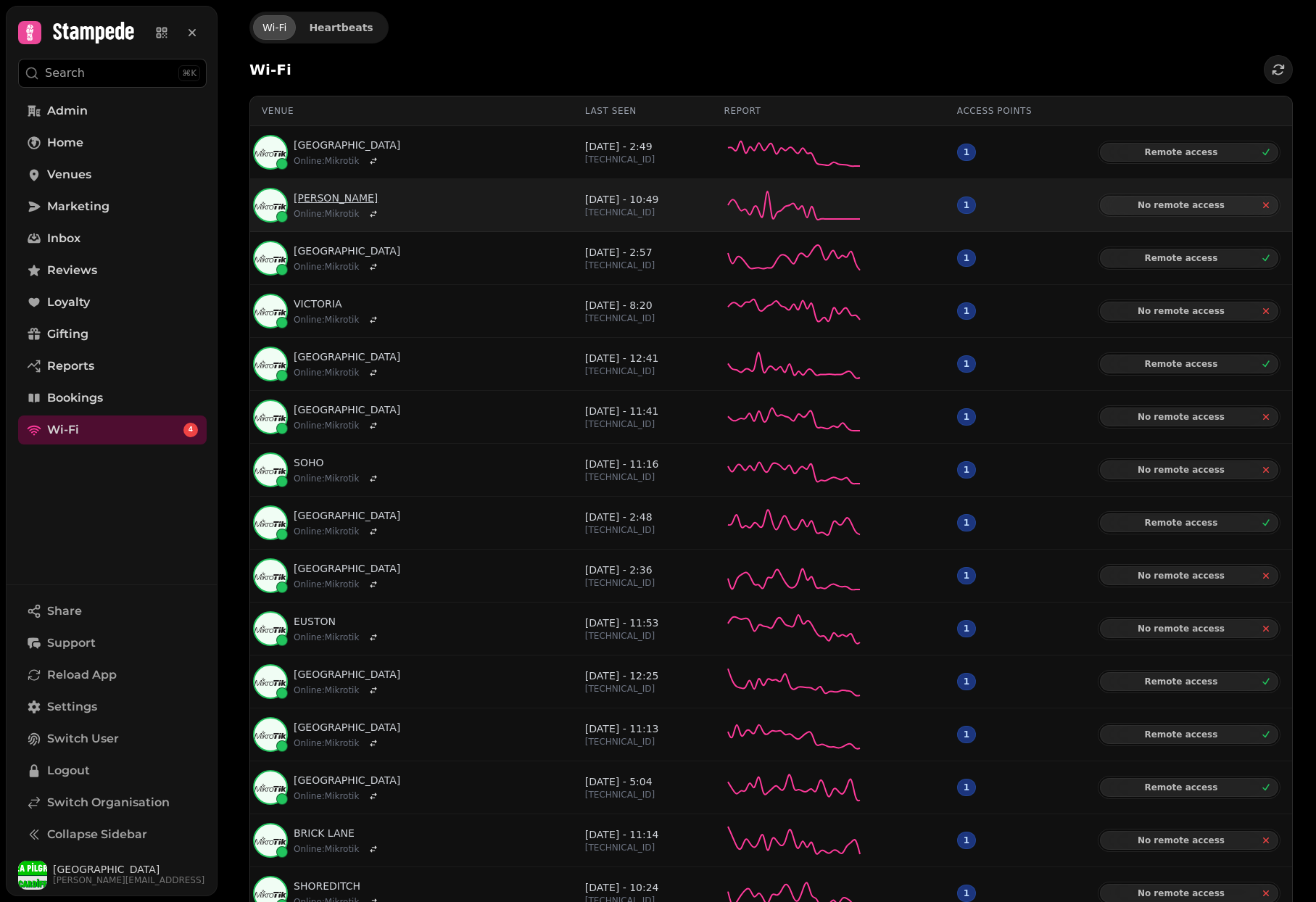
click at [323, 198] on link "[PERSON_NAME]" at bounding box center [338, 197] width 88 height 14
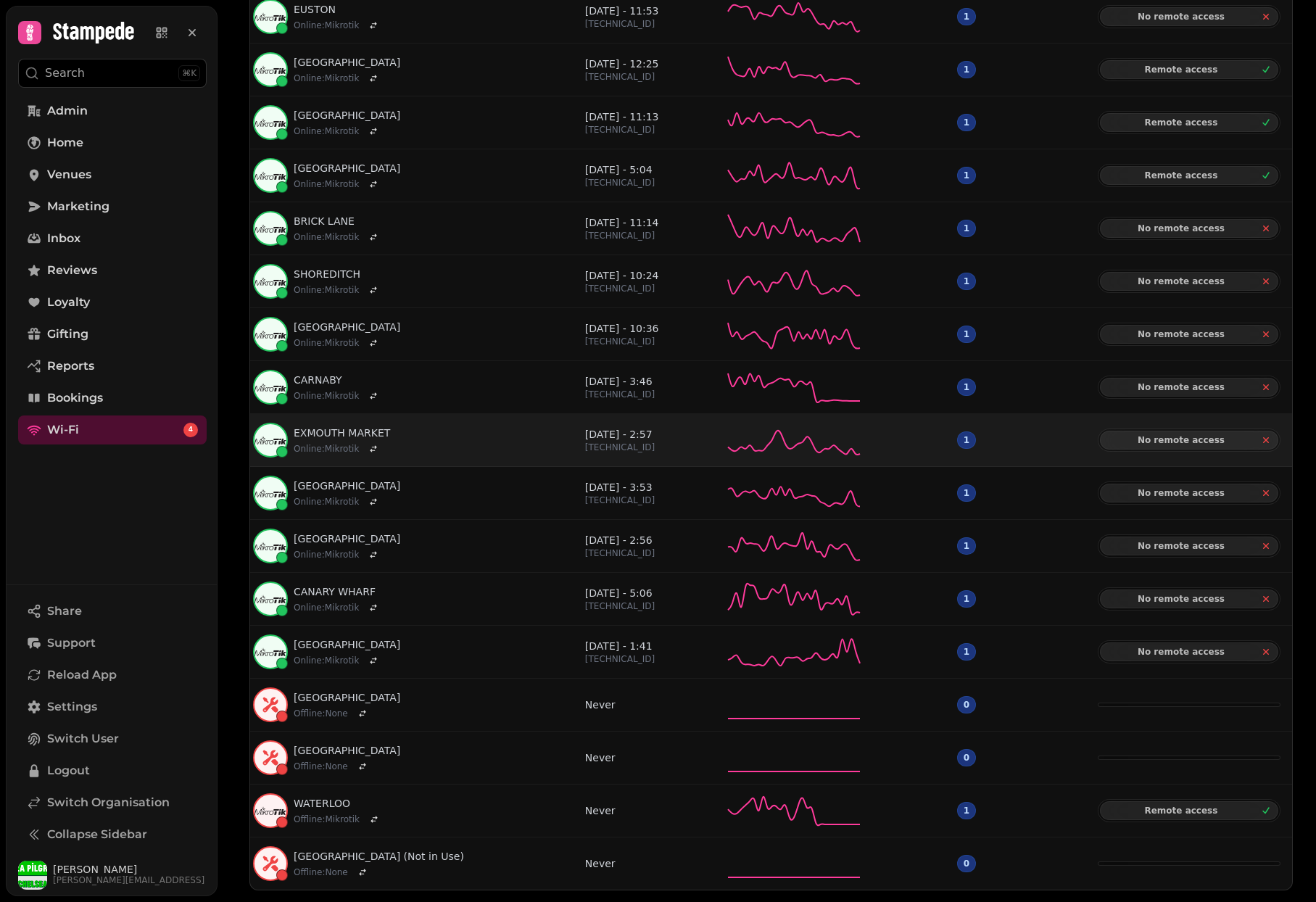
scroll to position [612, 0]
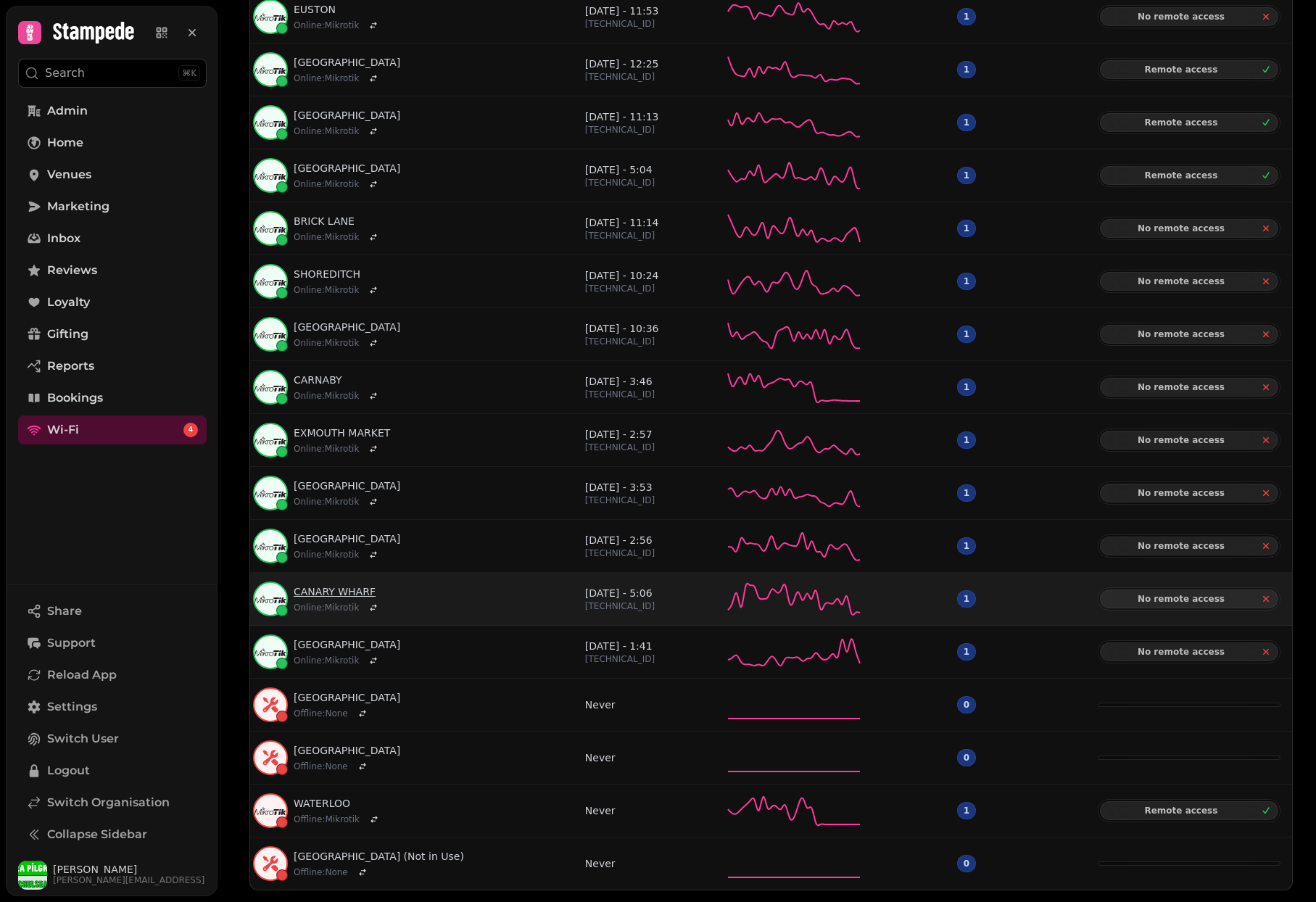
click at [317, 591] on link "CANARY WHARF" at bounding box center [338, 591] width 88 height 14
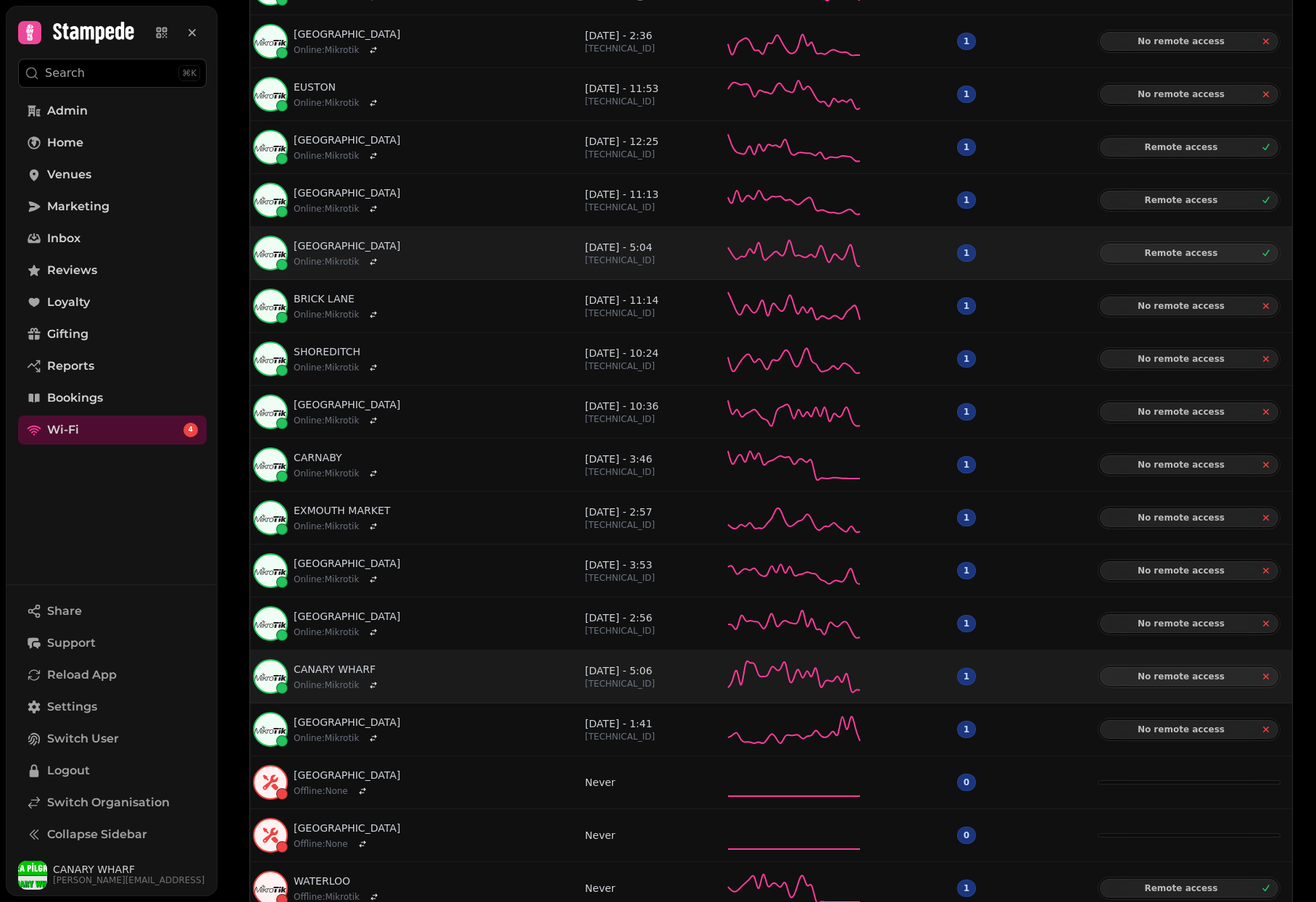
scroll to position [532, 0]
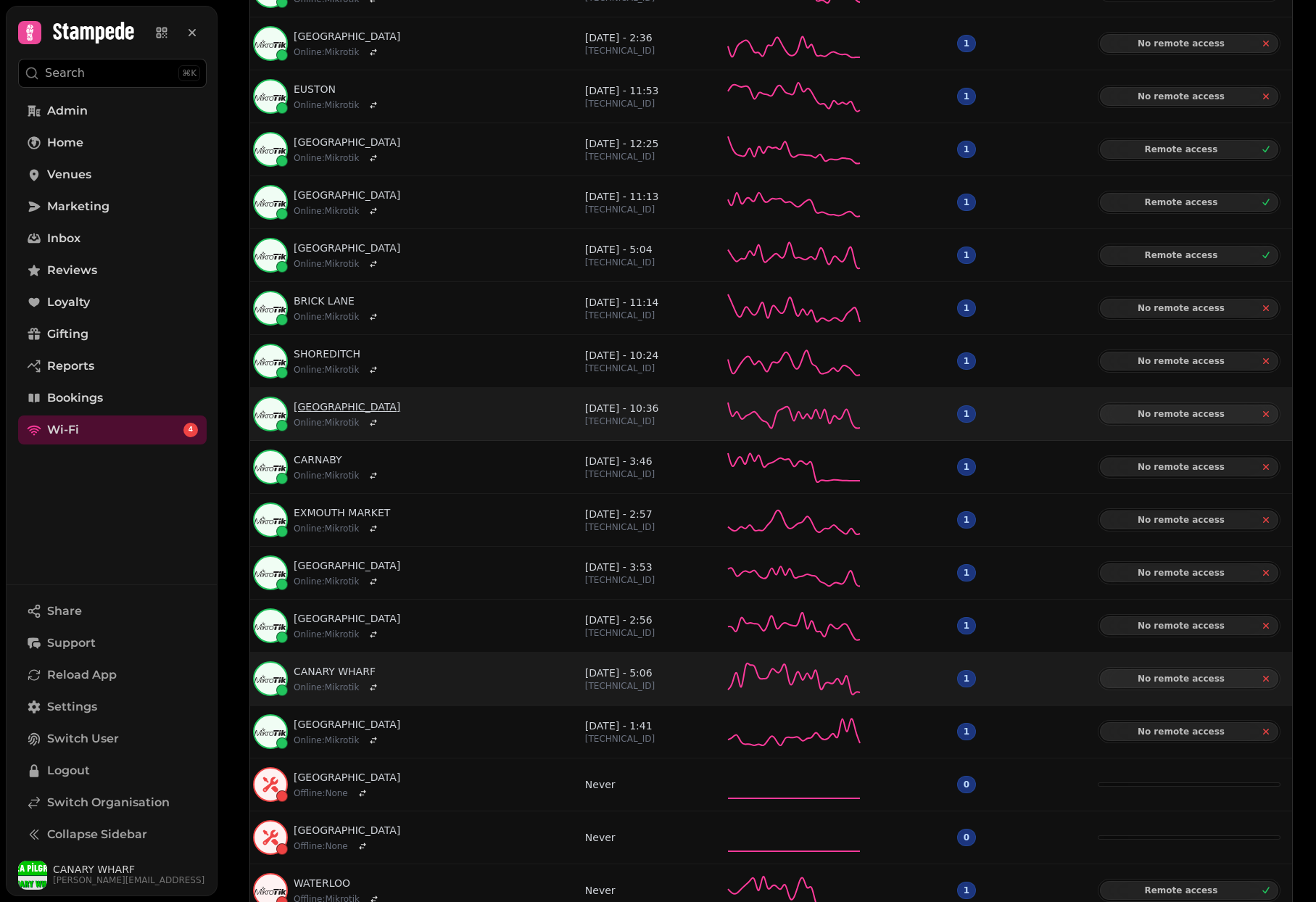
click at [349, 401] on link "[GEOGRAPHIC_DATA]" at bounding box center [347, 406] width 106 height 14
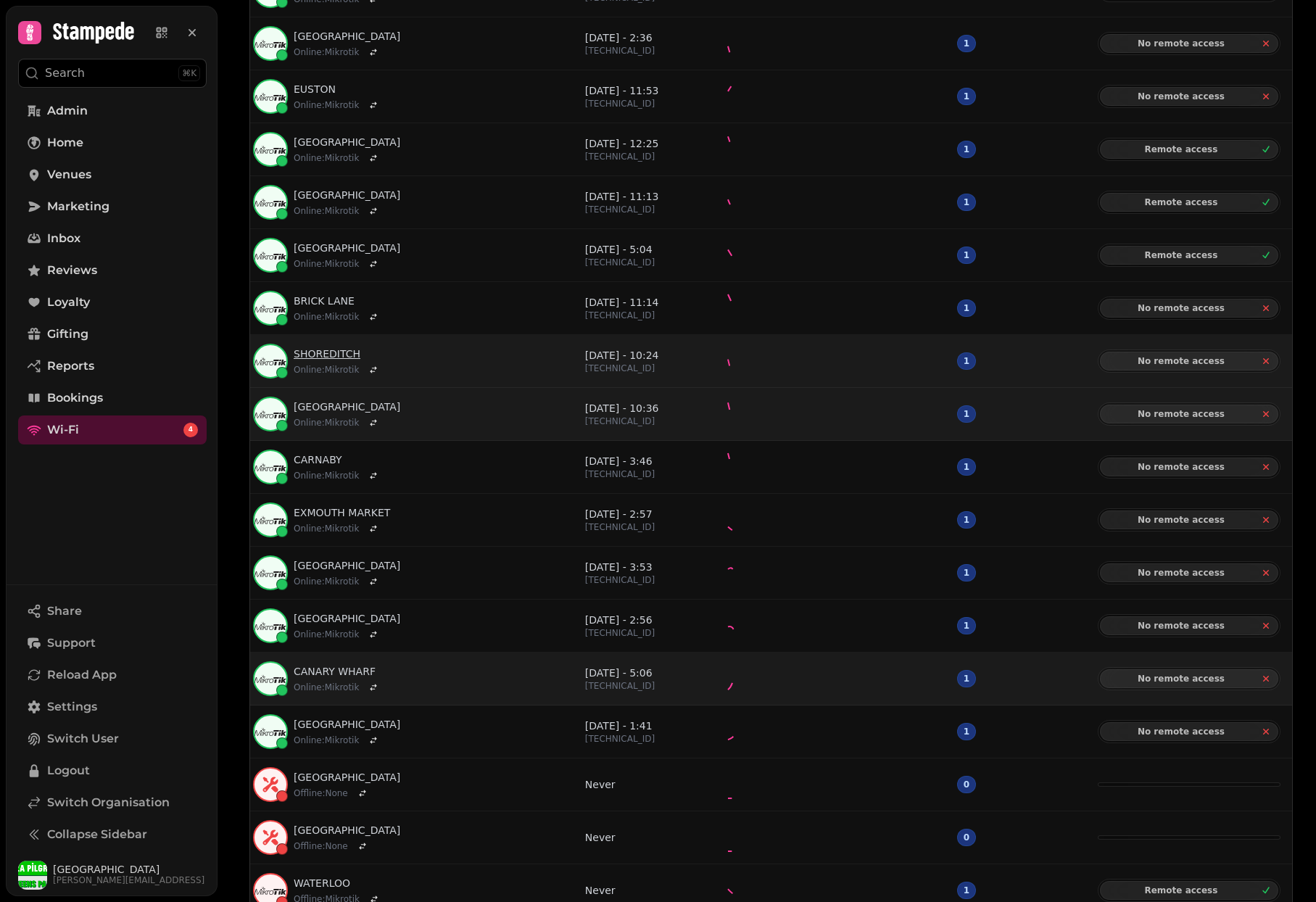
click at [331, 357] on link "SHOREDITCH" at bounding box center [338, 353] width 88 height 14
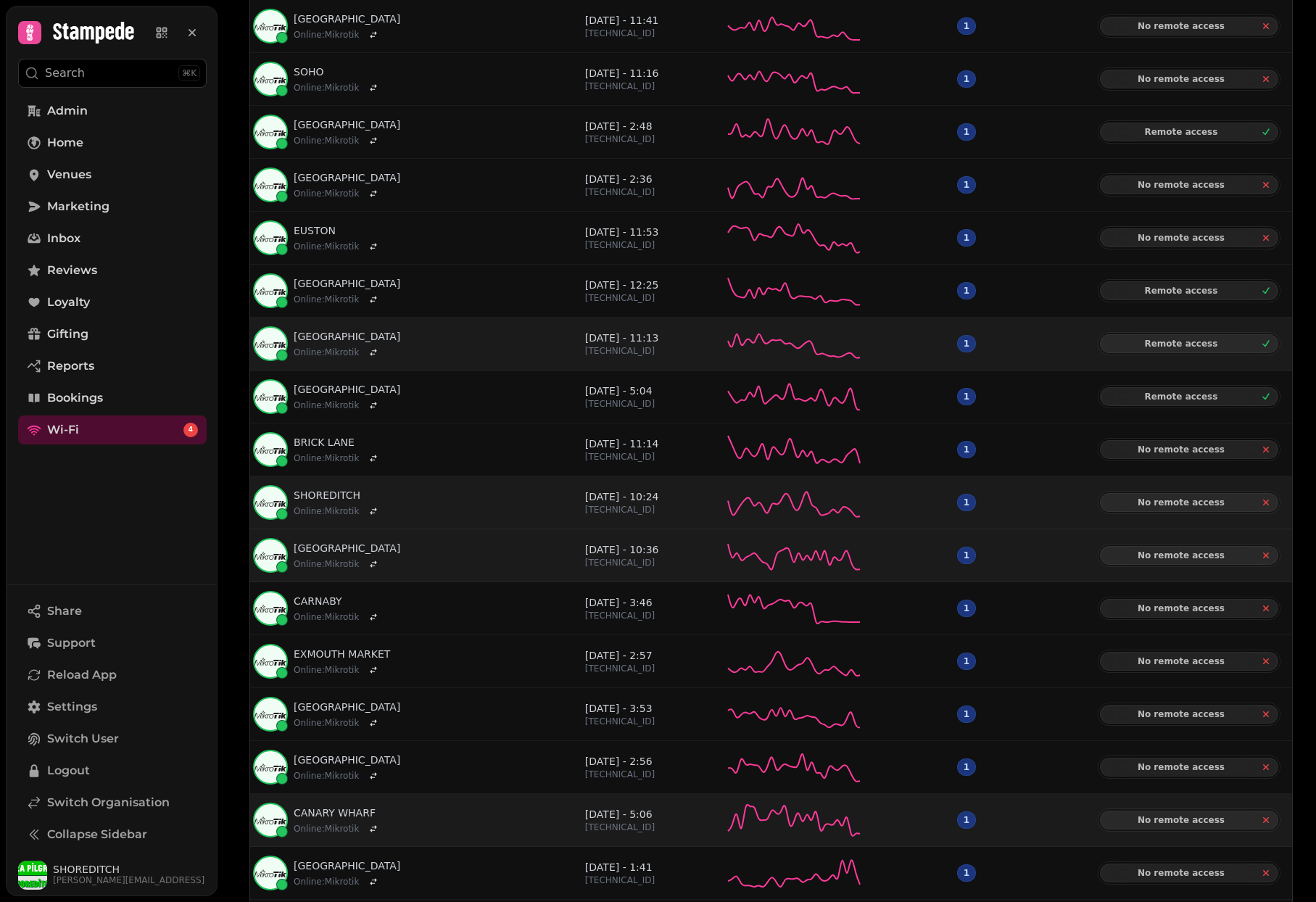
scroll to position [390, 0]
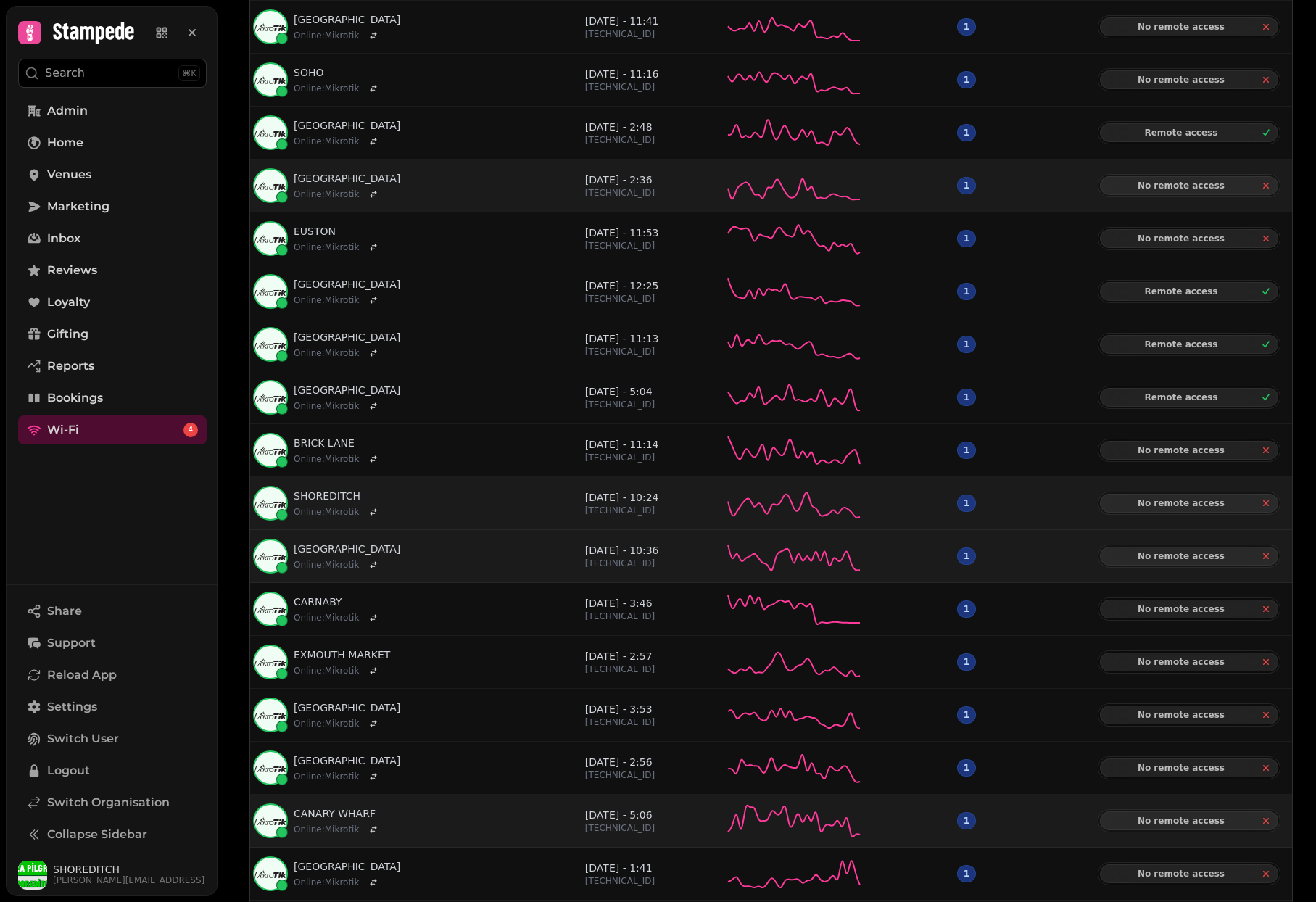
click at [327, 177] on link "LIVERPOOL STREET" at bounding box center [347, 178] width 106 height 14
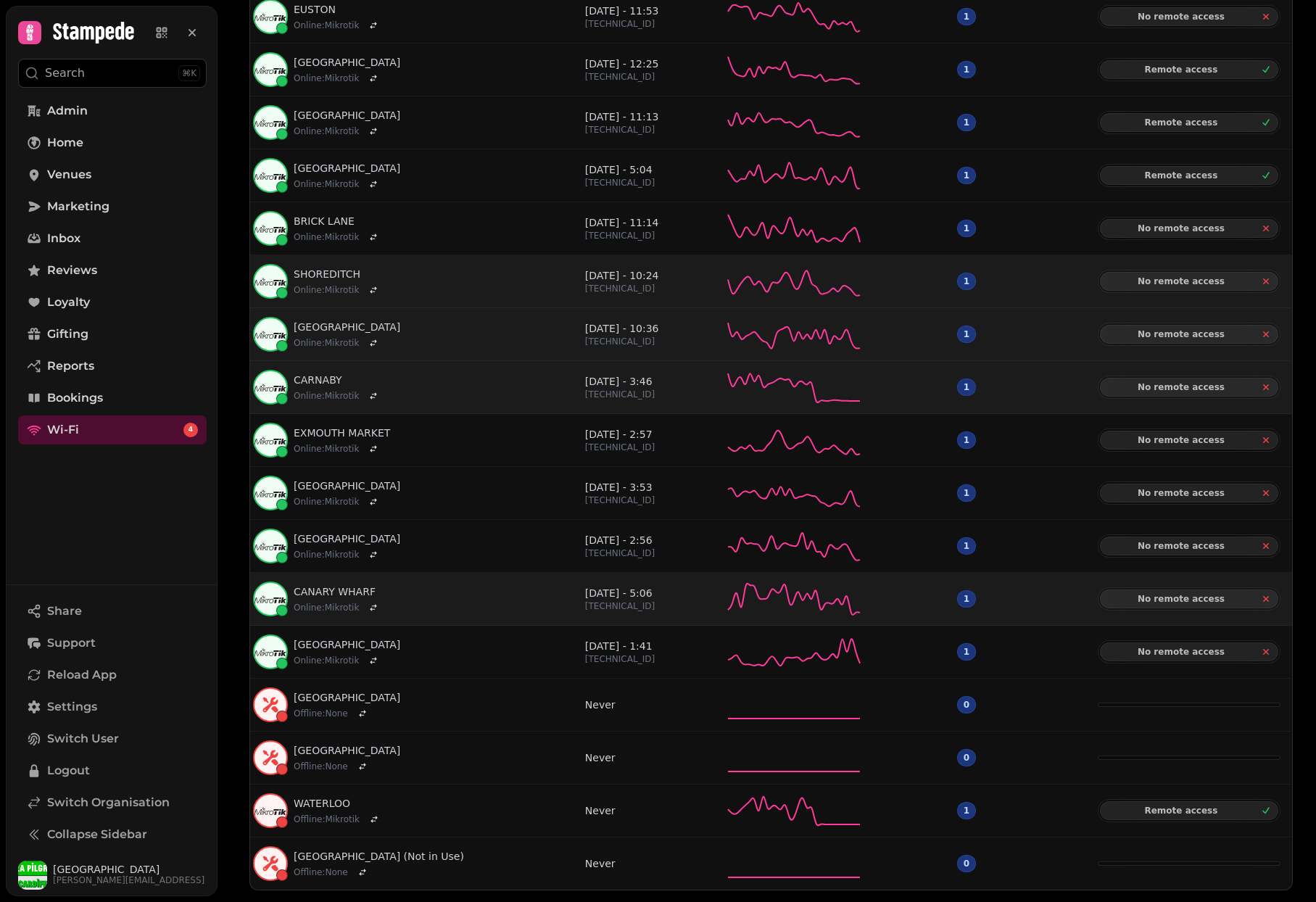
scroll to position [612, 0]
click at [314, 378] on link "CARNABY" at bounding box center [338, 380] width 88 height 14
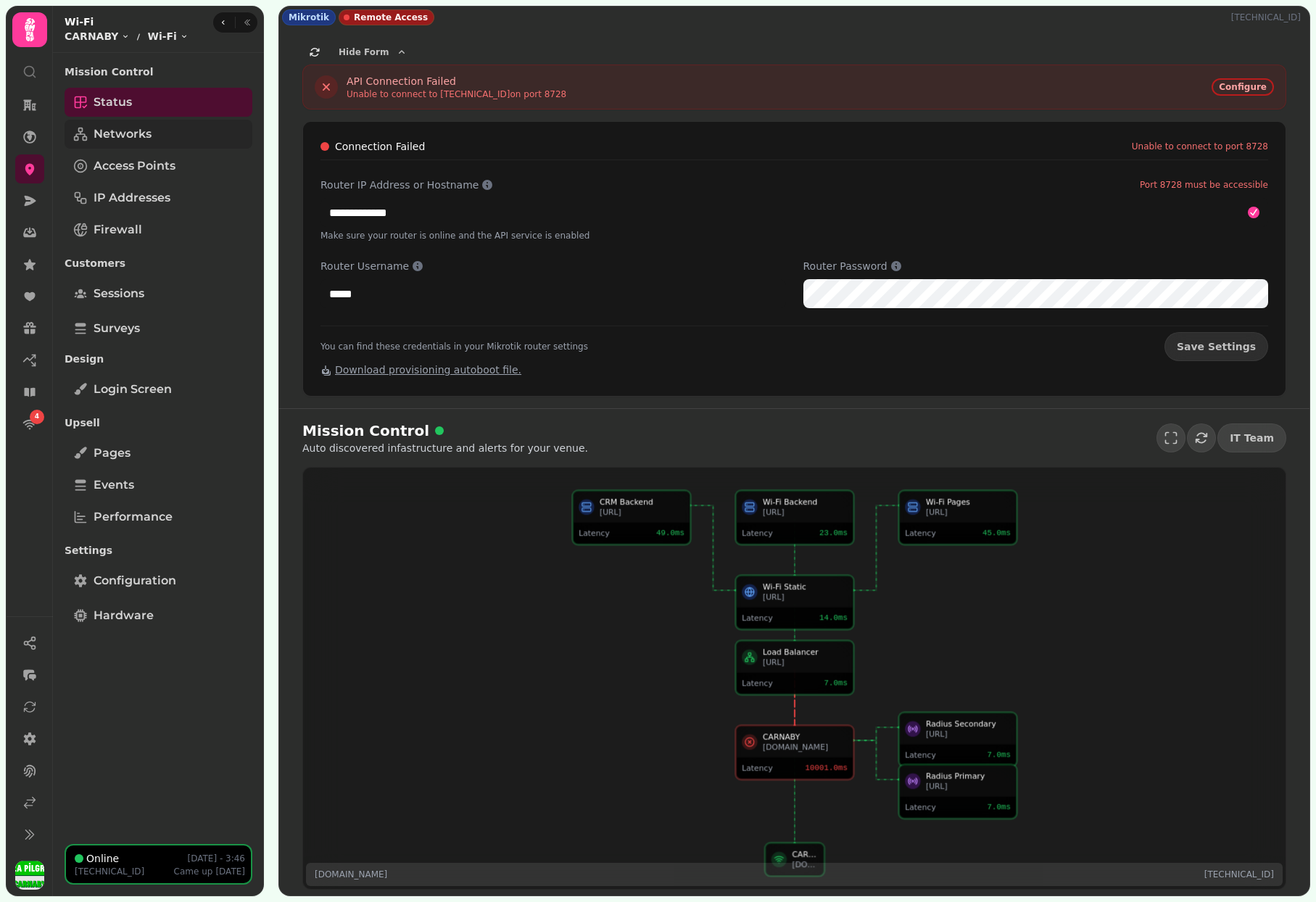
click at [159, 137] on link "Networks" at bounding box center [158, 134] width 188 height 29
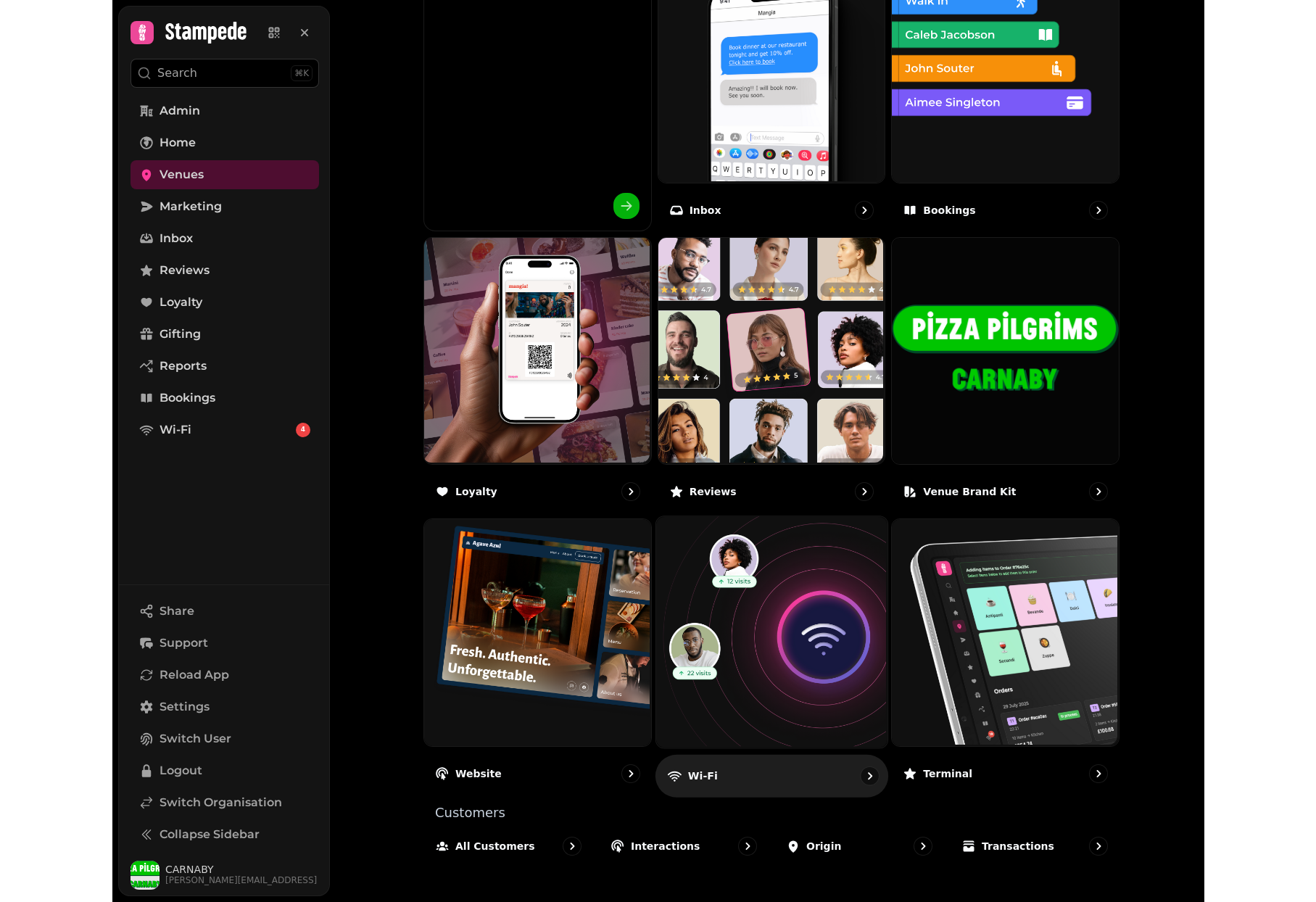
scroll to position [570, 0]
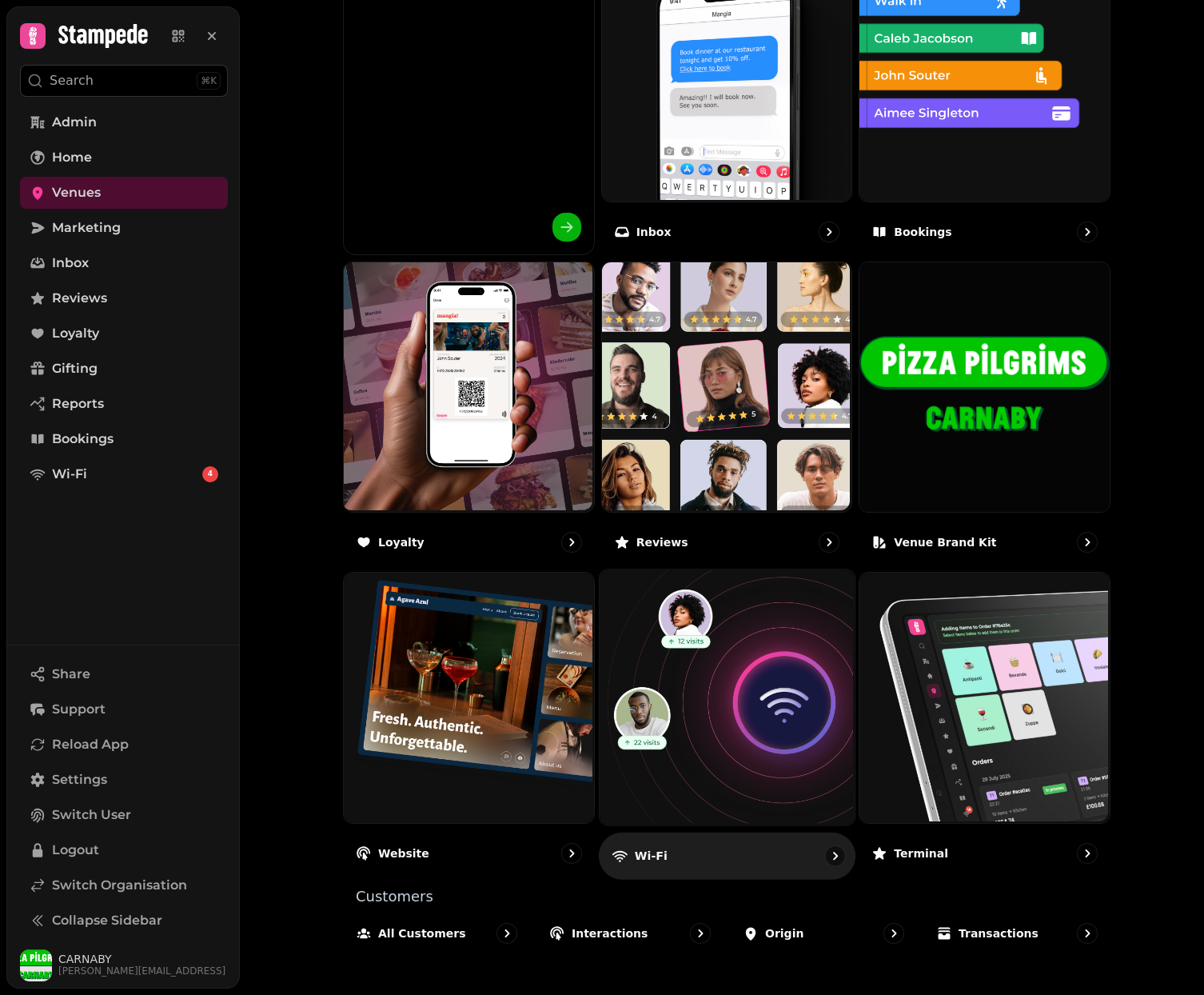
click at [737, 642] on img at bounding box center [724, 696] width 255 height 255
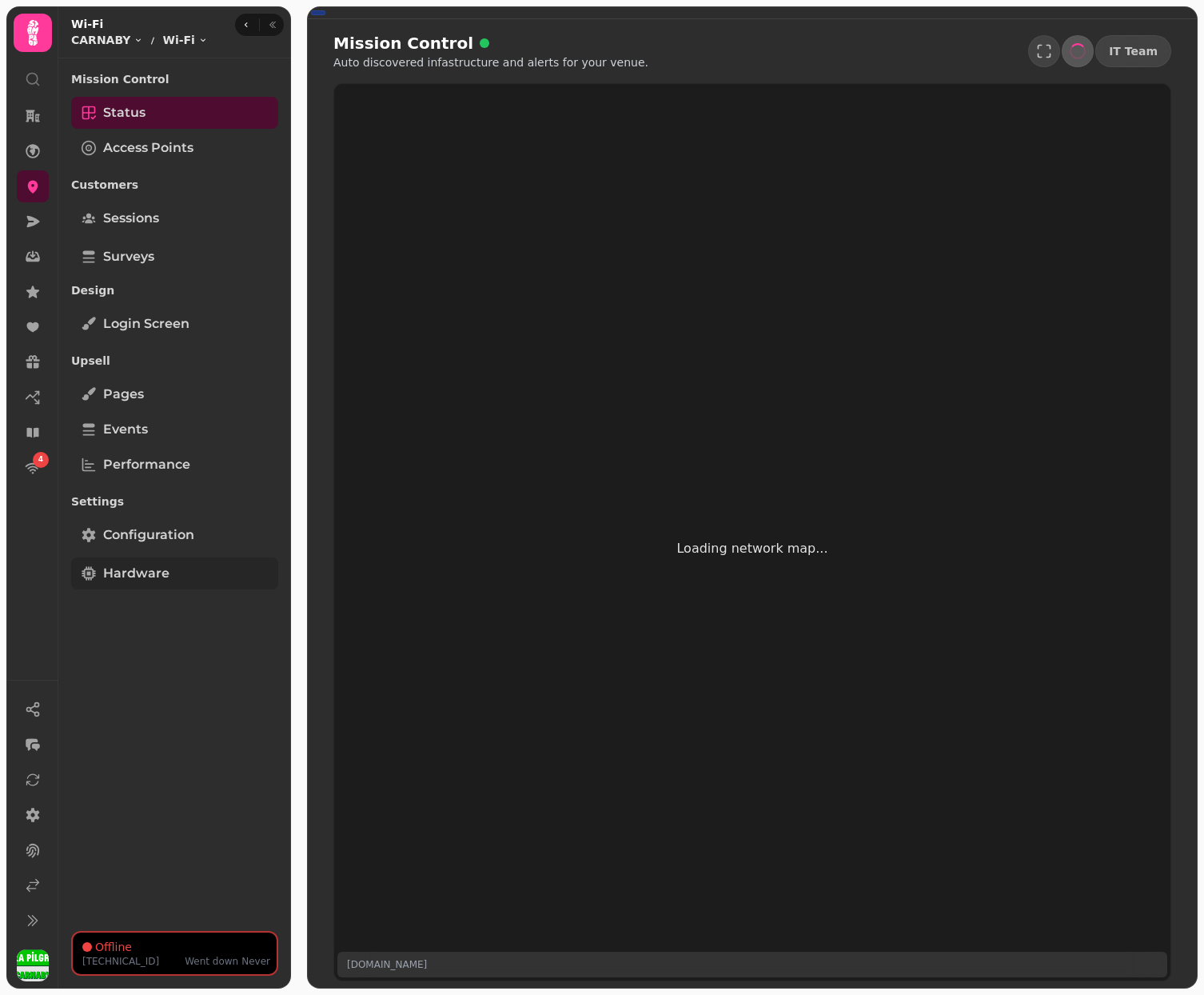
click at [156, 563] on link "Hardware" at bounding box center [174, 573] width 207 height 32
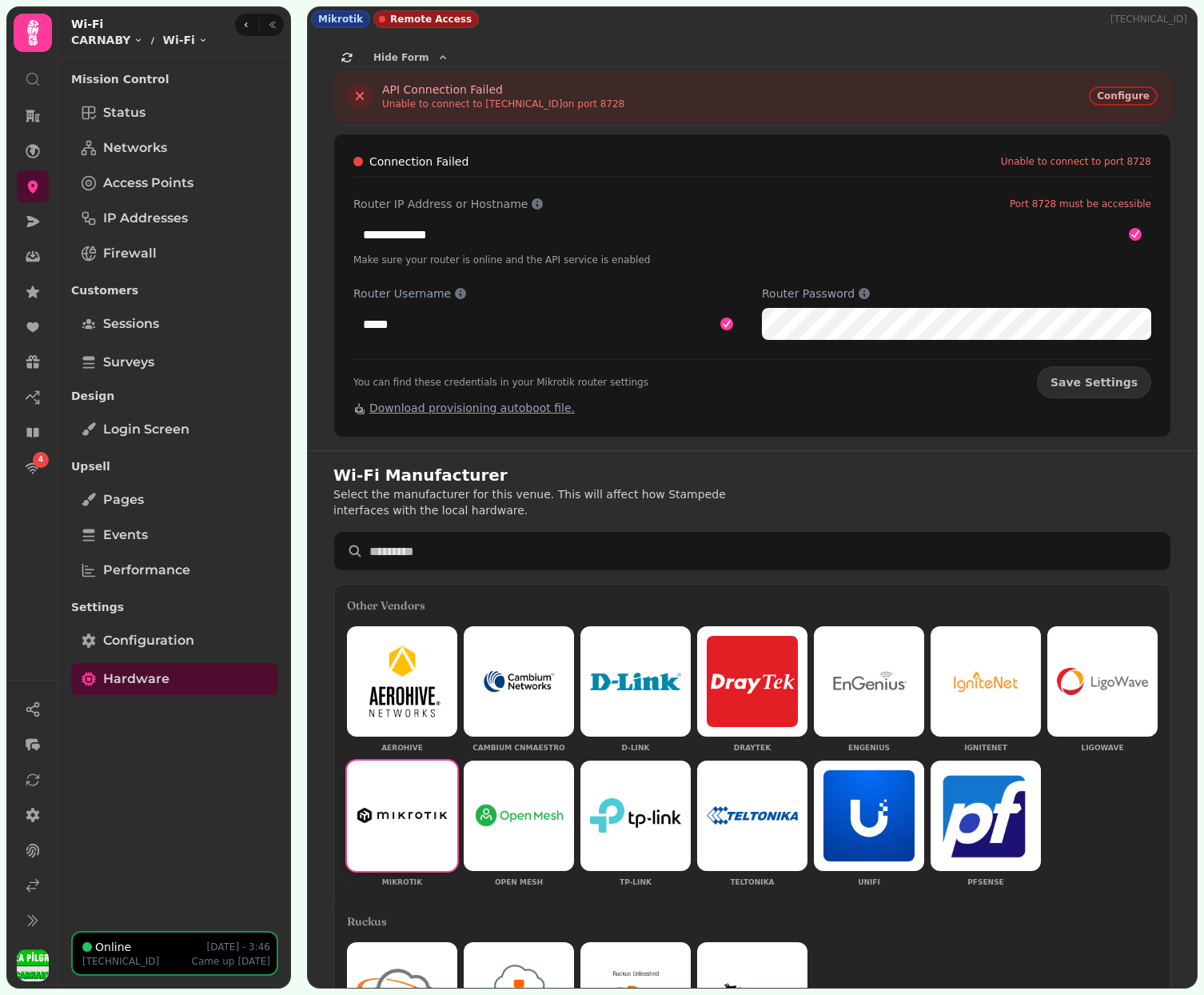
click at [1151, 18] on p "[TECHNICAL_ID]" at bounding box center [1151, 18] width 83 height 13
copy p "[TECHNICAL_ID]"
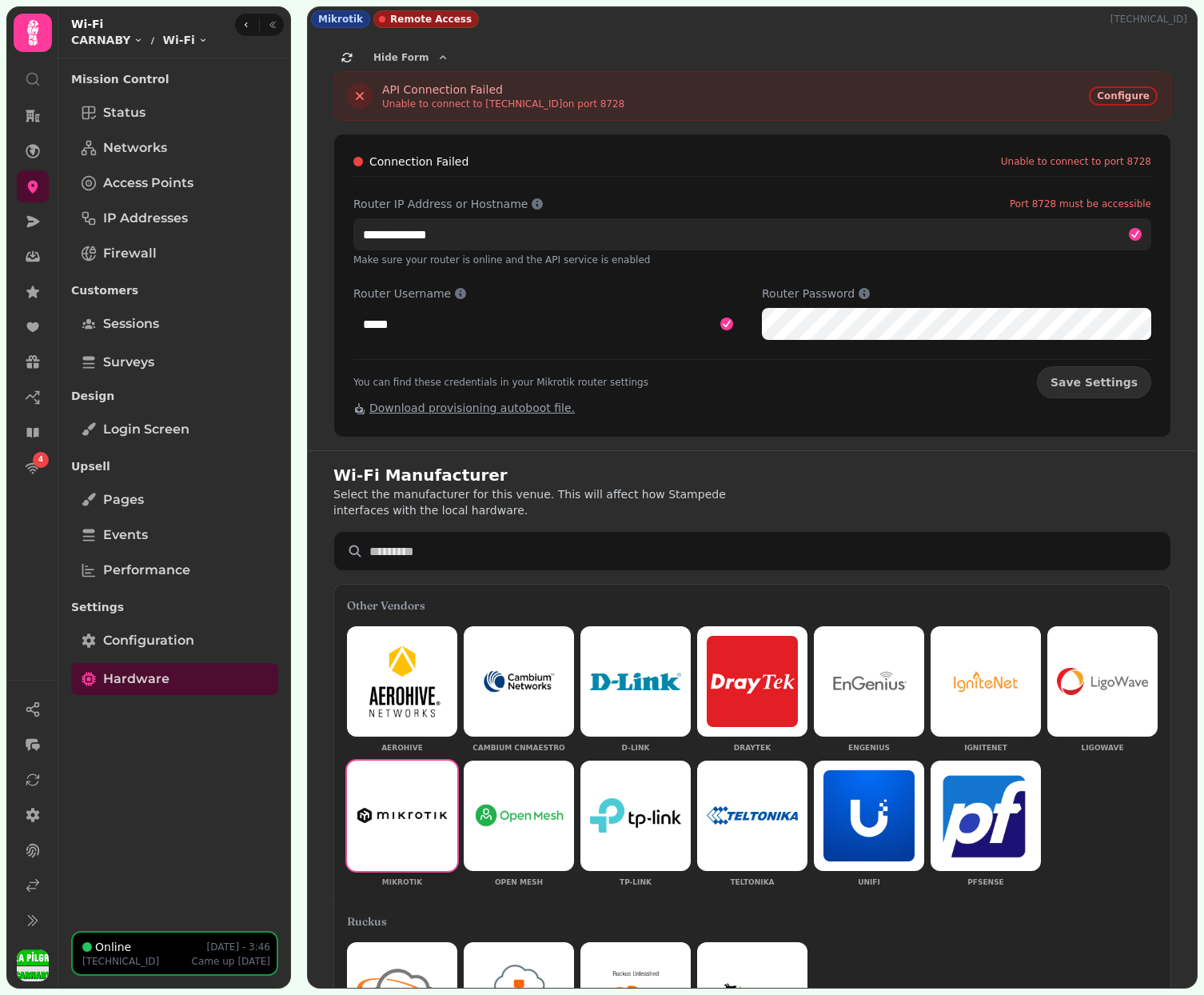
click at [431, 240] on input "**********" at bounding box center [752, 235] width 798 height 32
paste input "text"
type input "**********"
click at [1100, 382] on button "Save Settings" at bounding box center [1093, 382] width 115 height 32
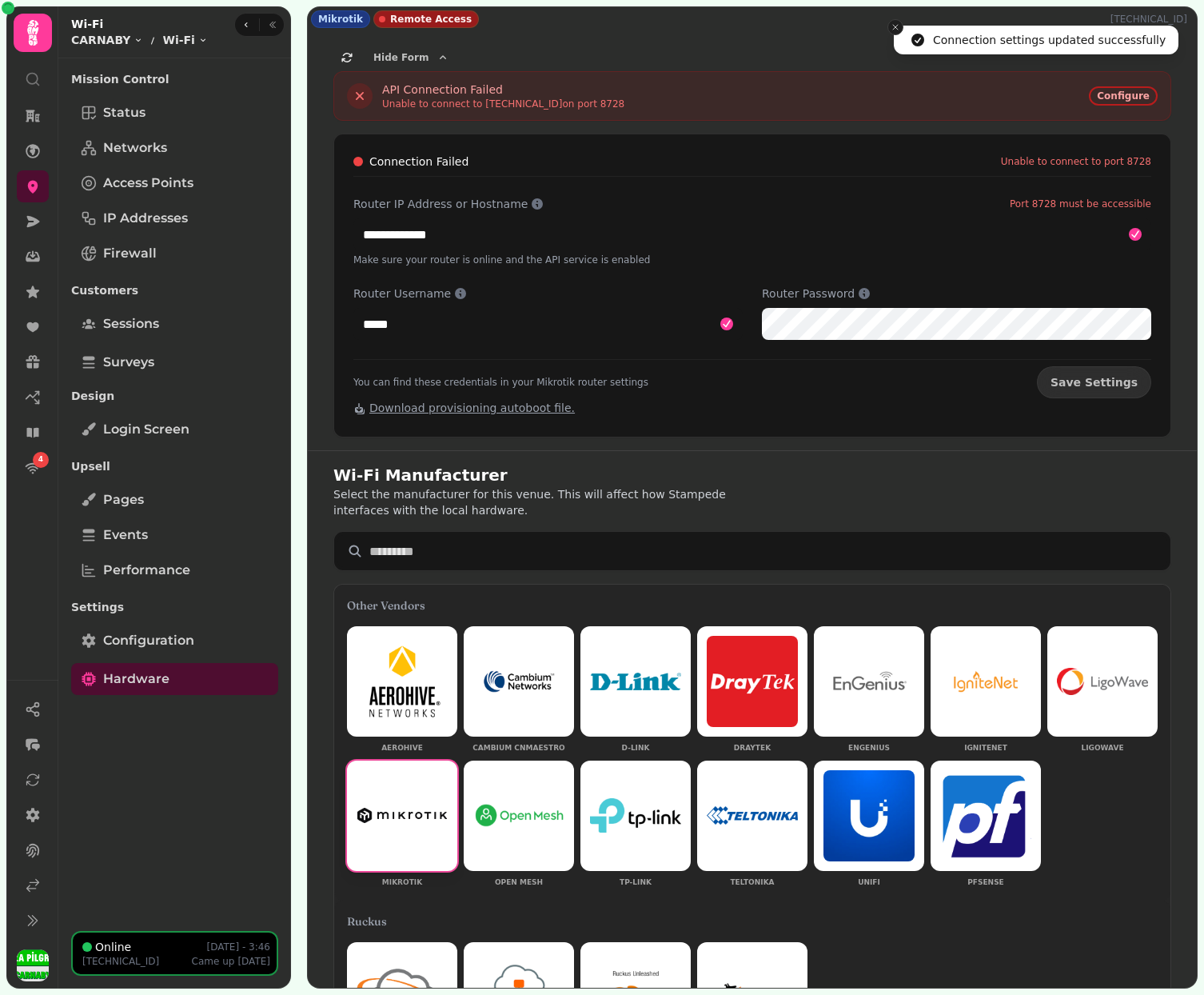
click at [893, 27] on icon "Close toast" at bounding box center [894, 27] width 9 height 9
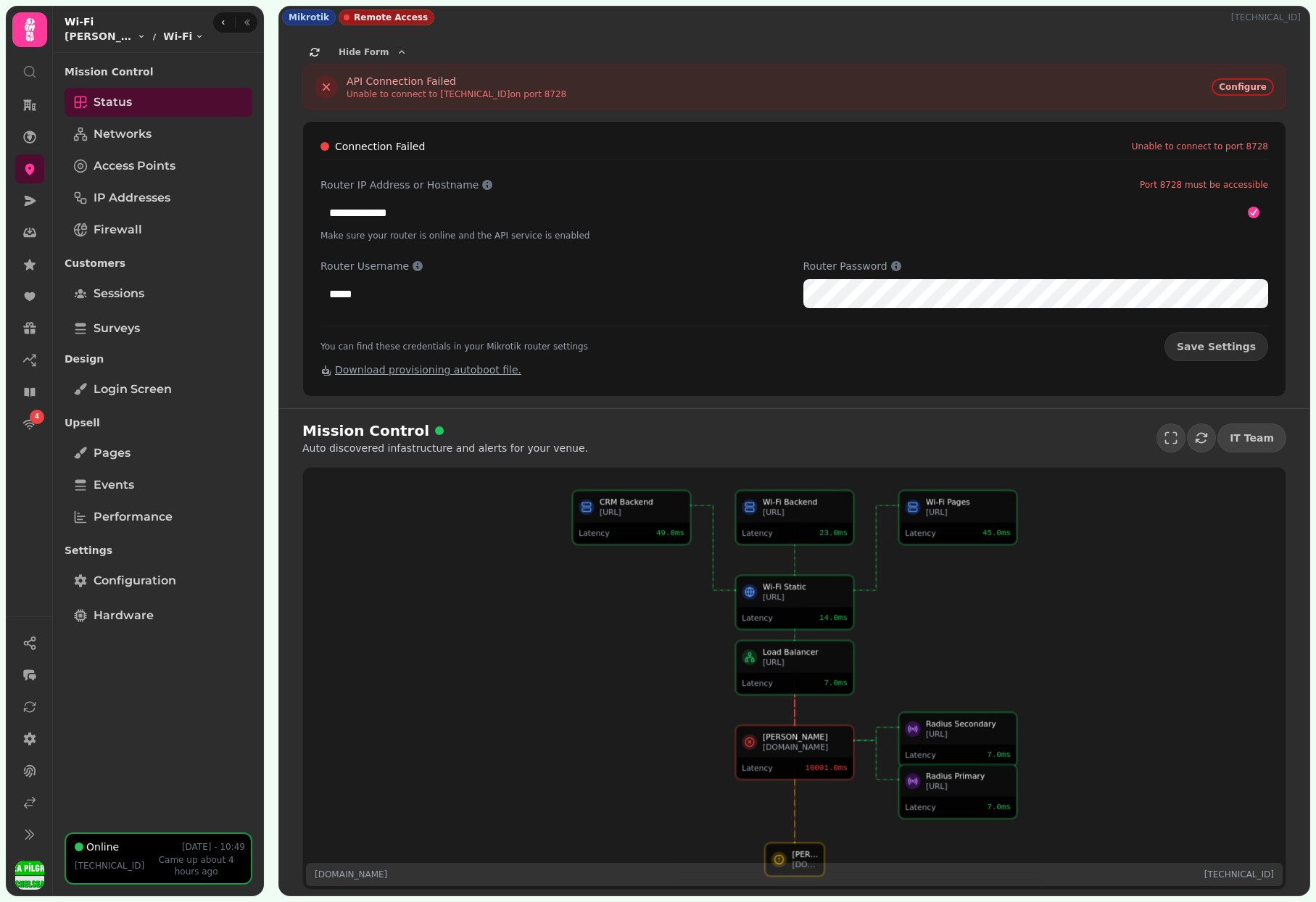
click at [1265, 15] on p "[TECHNICAL_ID]" at bounding box center [1268, 17] width 75 height 11
click at [1270, 17] on p "[TECHNICAL_ID]" at bounding box center [1268, 17] width 75 height 11
copy p "[TECHNICAL_ID]"
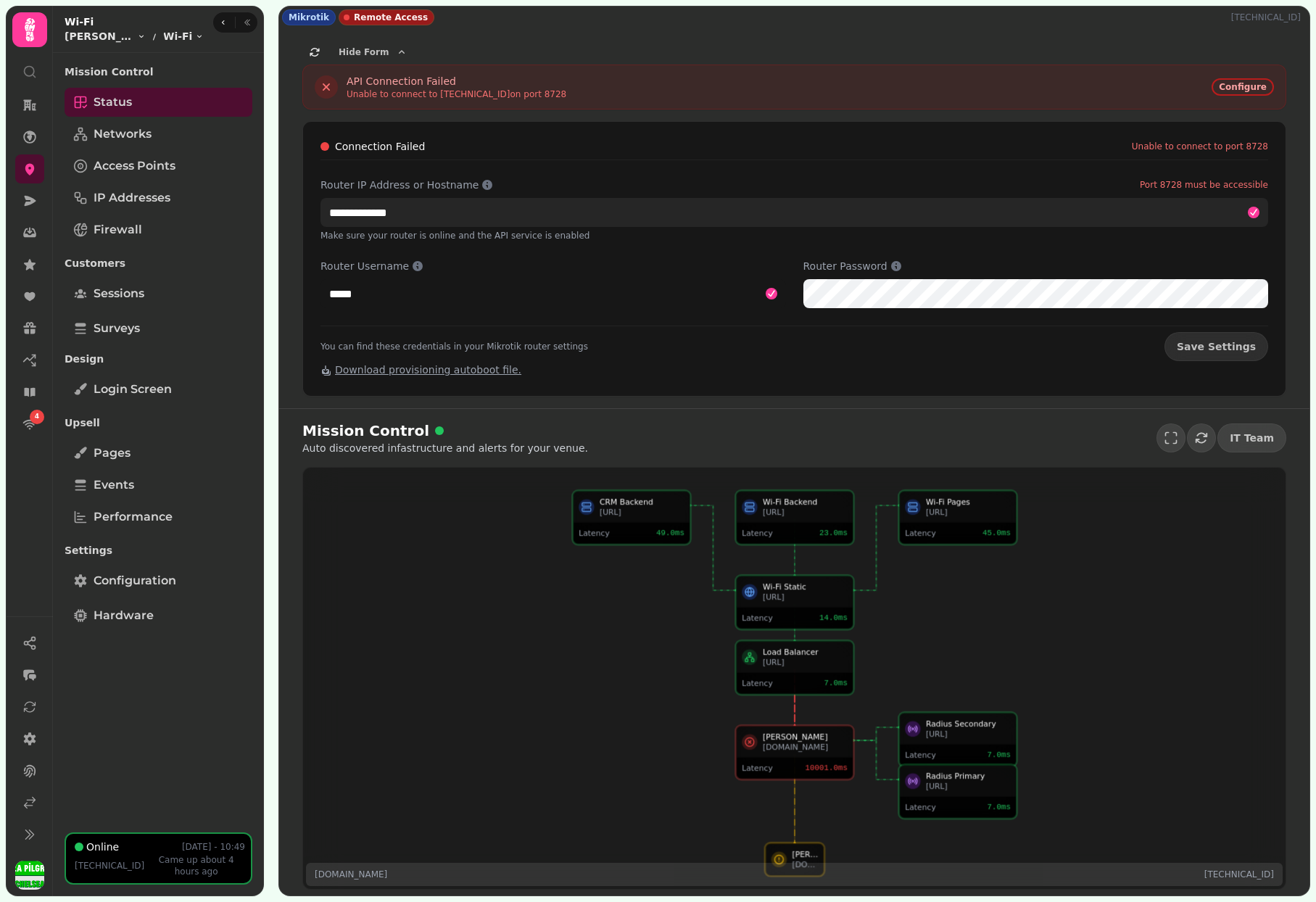
click at [469, 210] on input "**********" at bounding box center [794, 213] width 948 height 29
paste input "text"
type input "**********"
click at [1221, 346] on button "Save Settings" at bounding box center [1216, 346] width 104 height 29
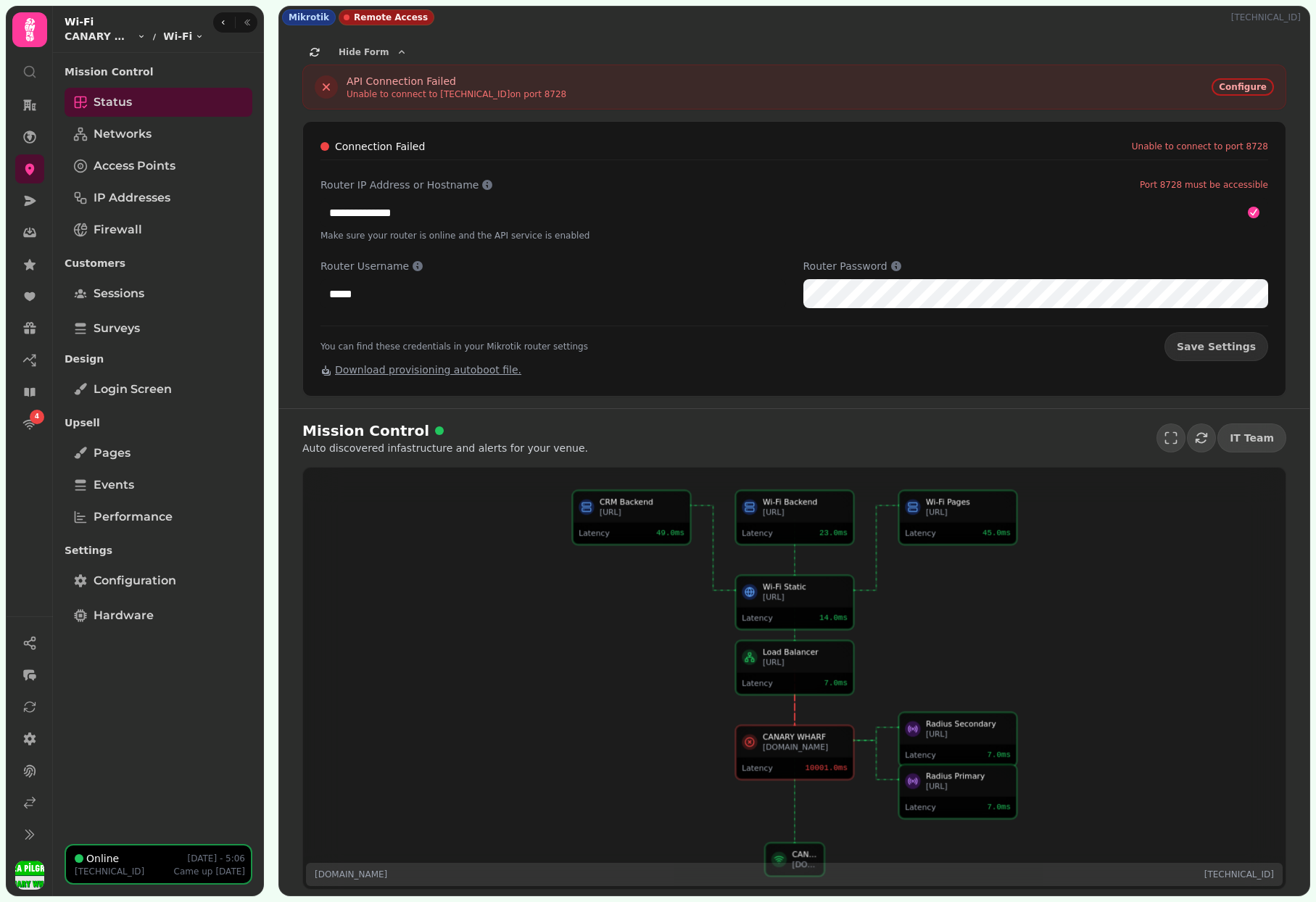
click at [1283, 19] on p "[TECHNICAL_ID]" at bounding box center [1268, 17] width 75 height 11
copy p "[TECHNICAL_ID]"
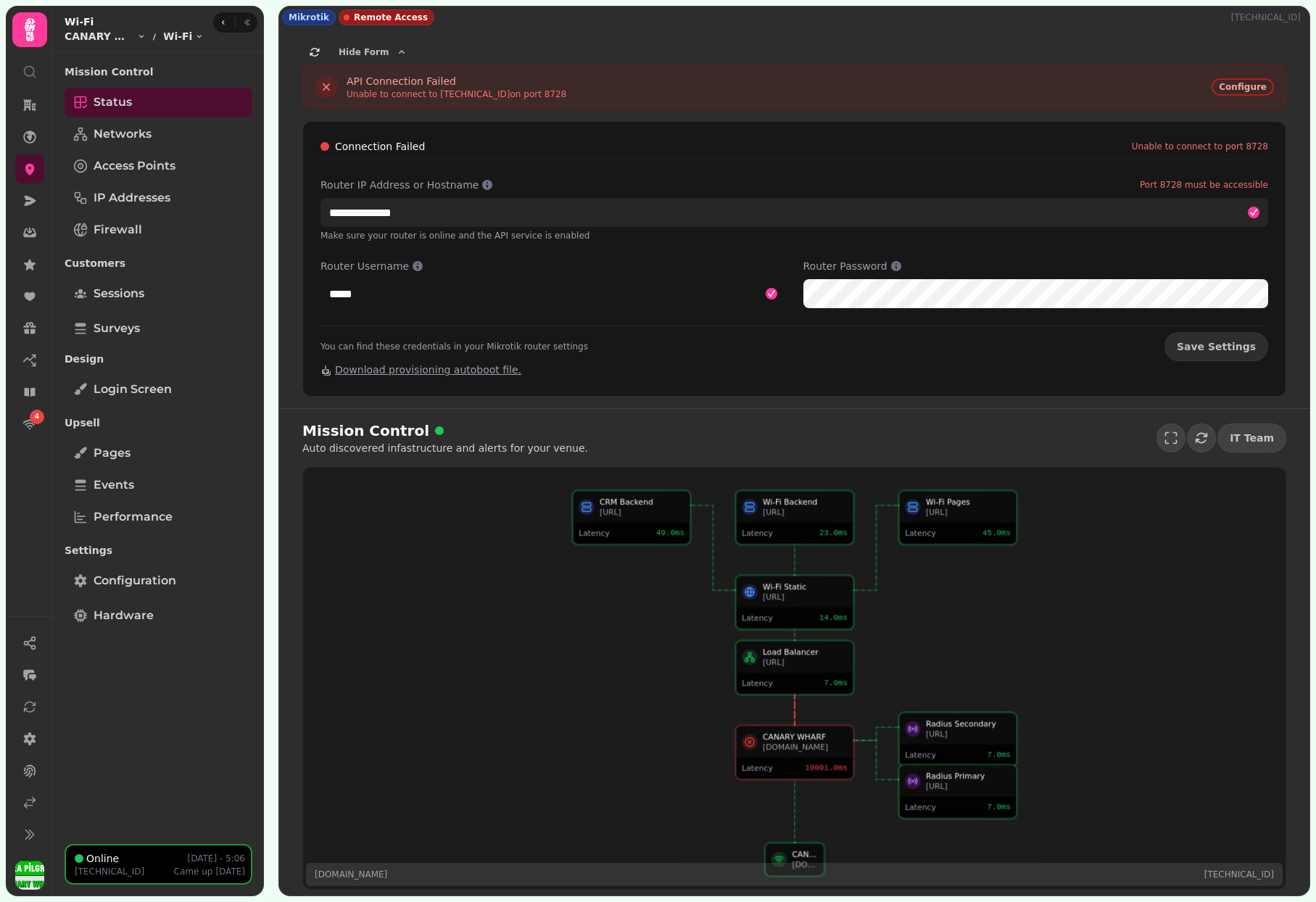
click at [582, 217] on input "**********" at bounding box center [794, 213] width 948 height 29
paste input "text"
type input "**********"
click at [1221, 346] on button "Save Settings" at bounding box center [1216, 346] width 104 height 29
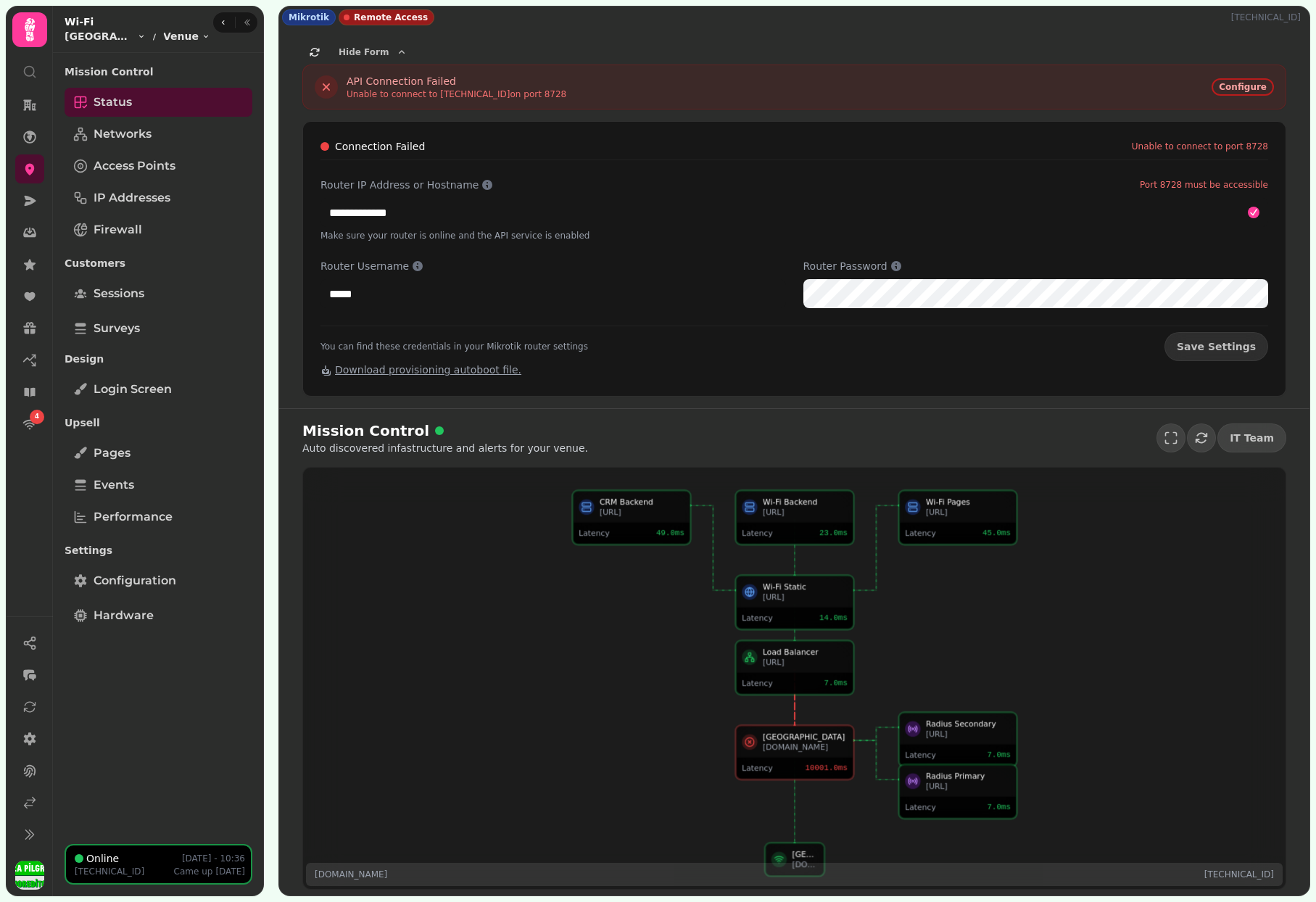
click at [1282, 14] on p "[TECHNICAL_ID]" at bounding box center [1268, 17] width 75 height 11
click at [1273, 16] on p "109.170.232.233" at bounding box center [1268, 17] width 75 height 11
copy p "109.170.232.233"
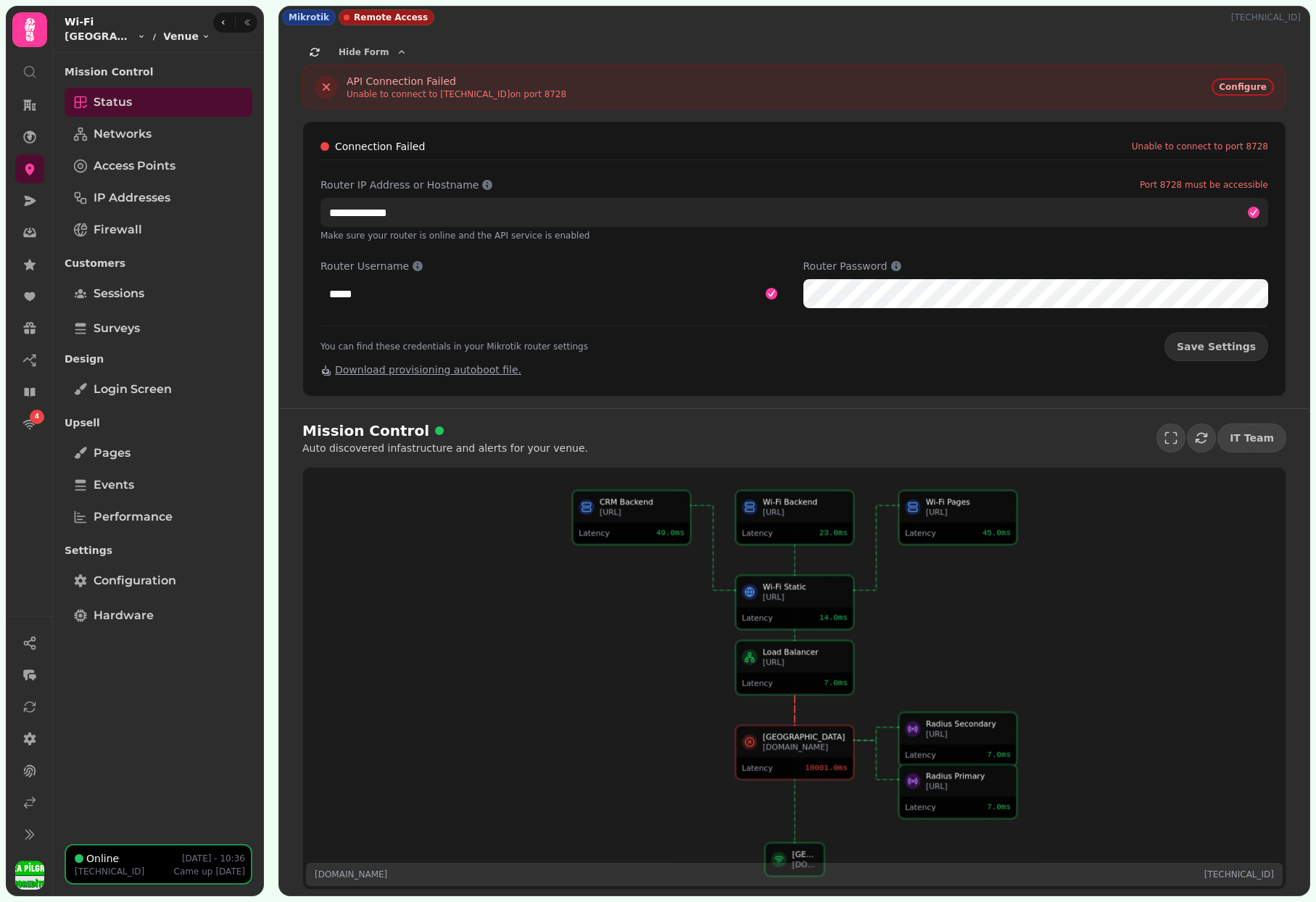
click at [548, 214] on input "**********" at bounding box center [794, 213] width 948 height 29
paste input "**"
type input "**********"
click at [1221, 346] on button "Save Settings" at bounding box center [1216, 346] width 104 height 29
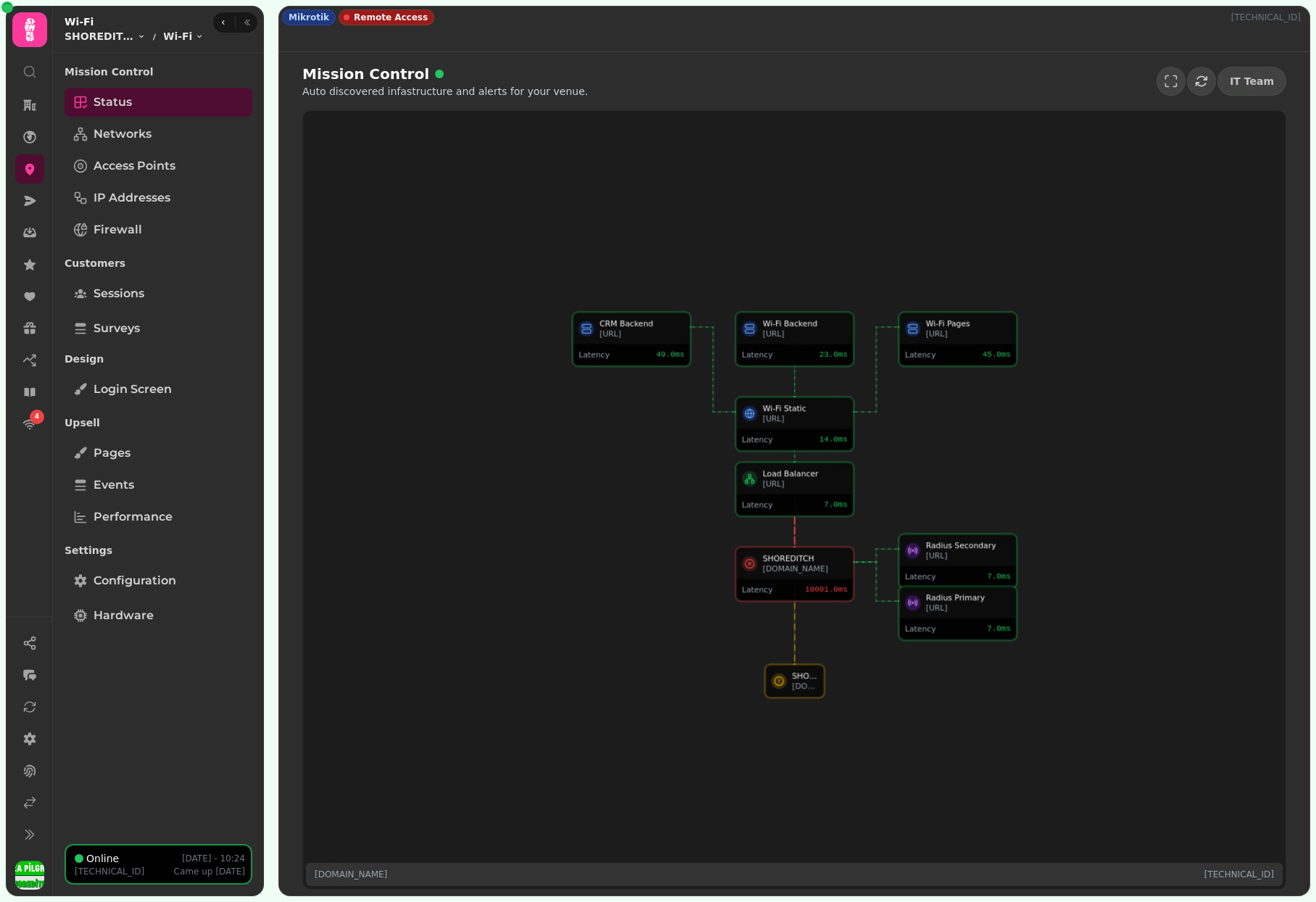
click at [1263, 12] on p "62.249.237.140" at bounding box center [1268, 17] width 75 height 11
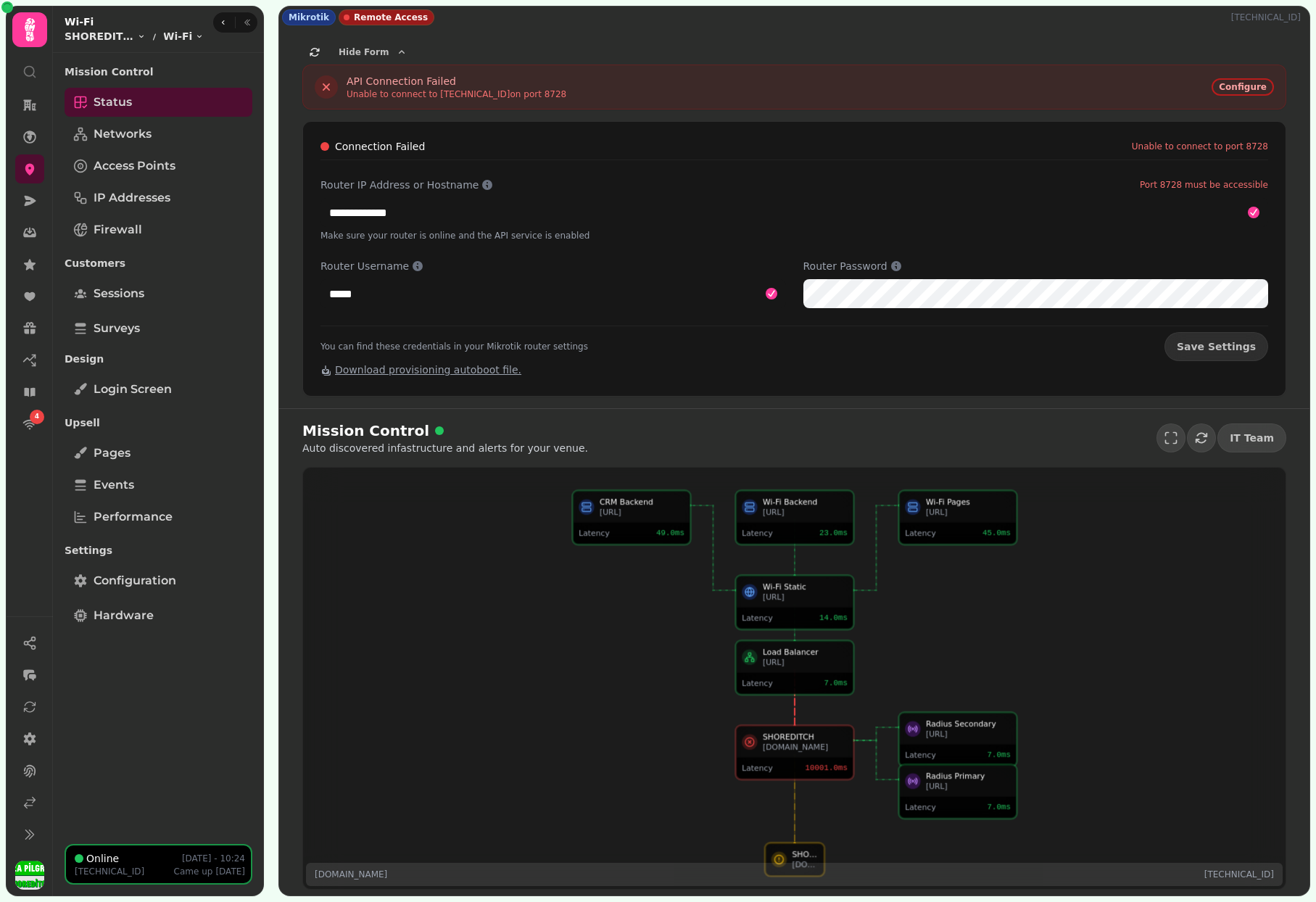
click at [1260, 14] on p "62.249.237.140" at bounding box center [1268, 17] width 75 height 11
copy p "62.249.237.140"
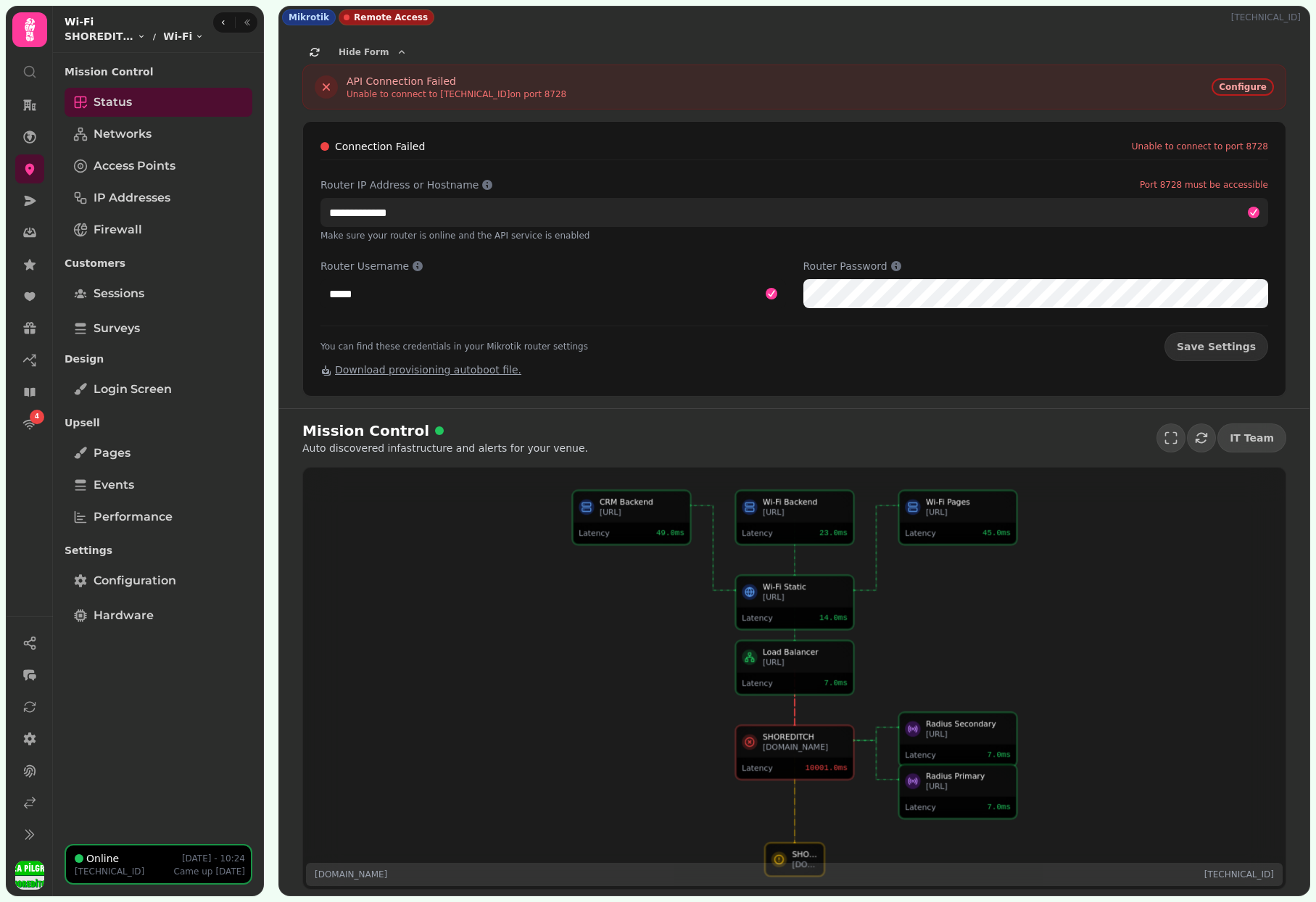
click at [710, 207] on input "**********" at bounding box center [794, 213] width 948 height 29
paste input "*"
type input "**********"
click at [1221, 346] on button "Save Settings" at bounding box center [1216, 346] width 104 height 29
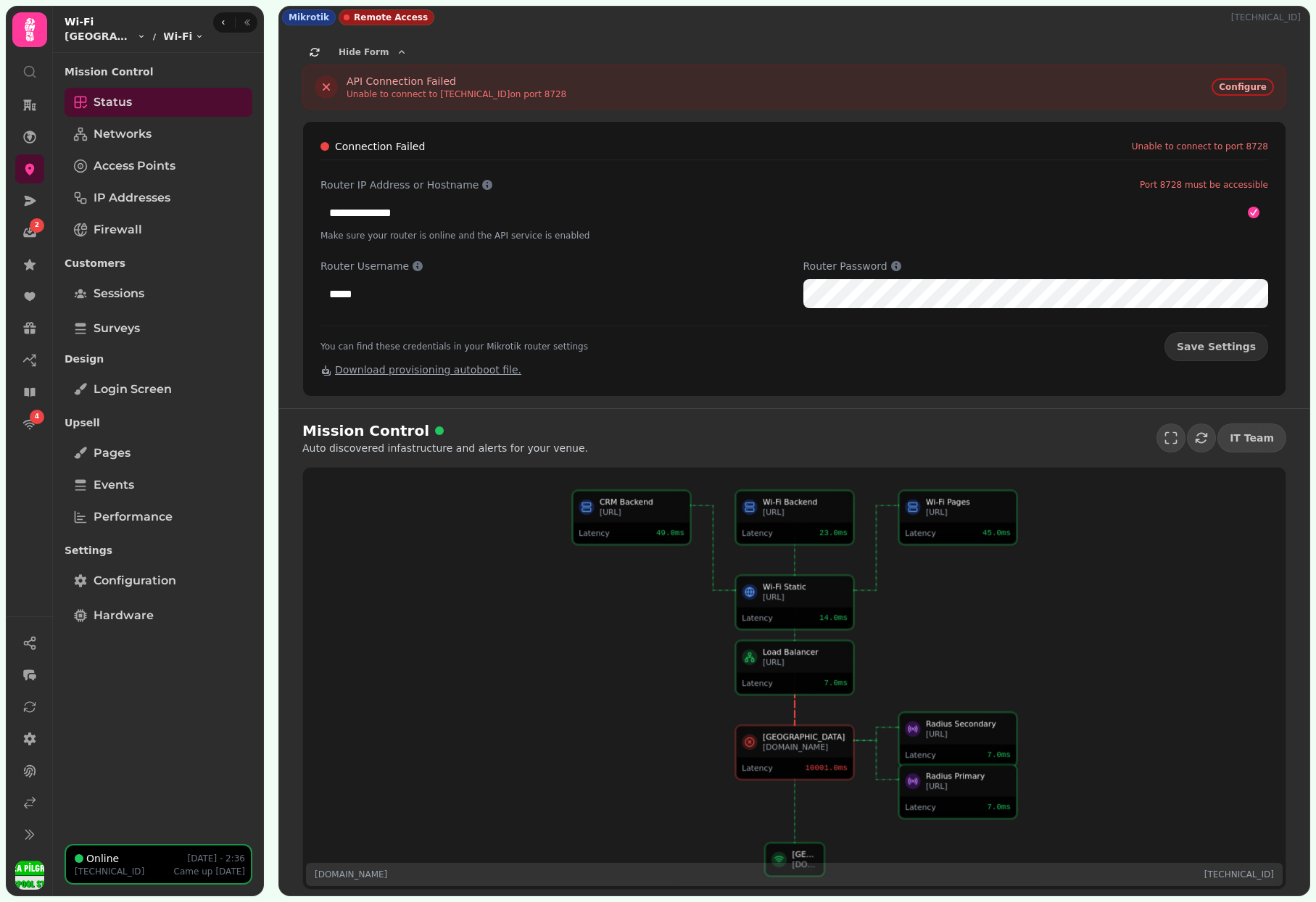
click at [1245, 15] on p "[TECHNICAL_ID]" at bounding box center [1268, 17] width 75 height 11
click at [1245, 15] on p "193.117.193.146" at bounding box center [1268, 17] width 75 height 11
copy p "193.117.193.146"
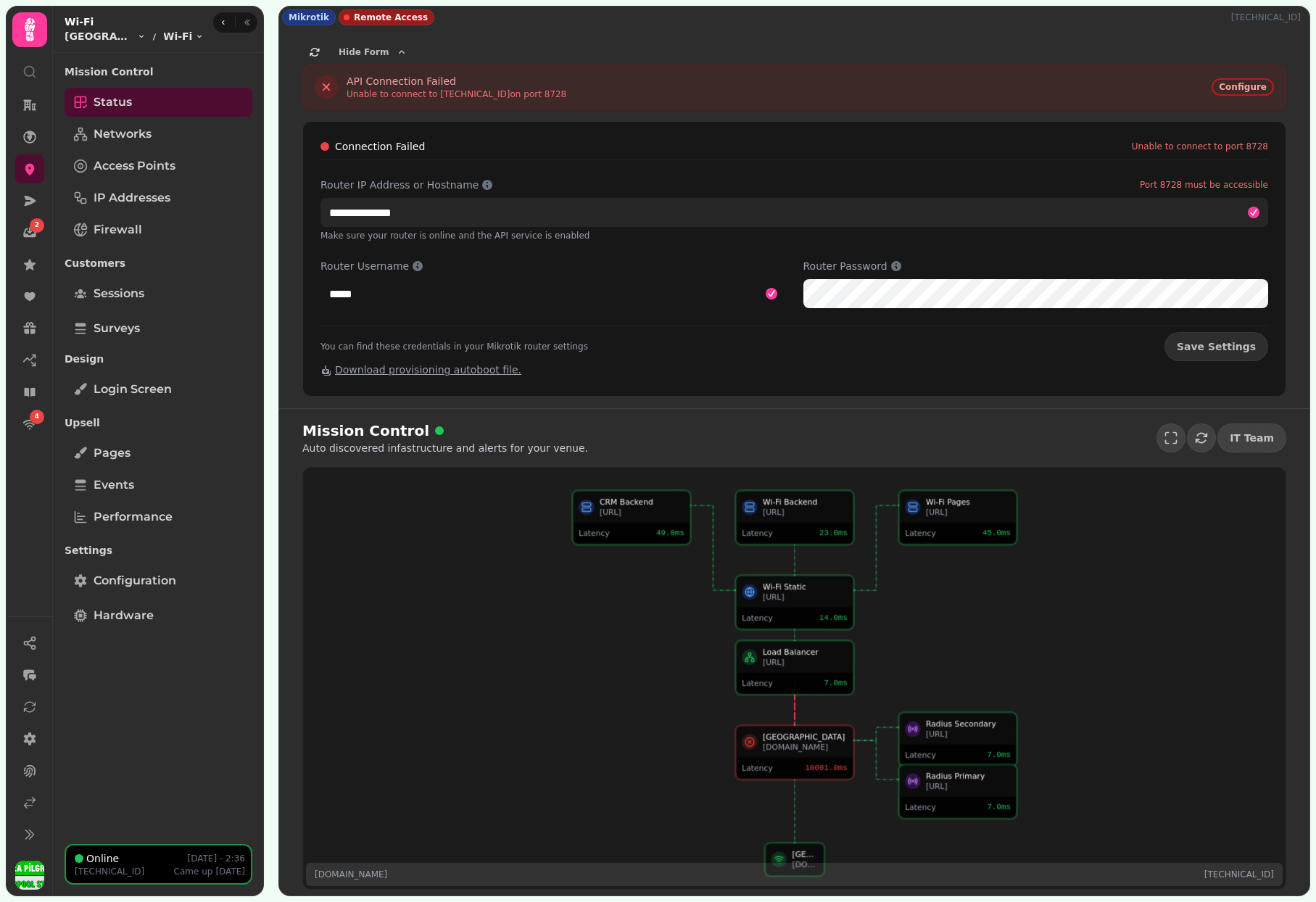
click at [459, 223] on input "**********" at bounding box center [794, 213] width 948 height 29
paste input "*"
type input "**********"
click at [1221, 346] on button "Save Settings" at bounding box center [1216, 346] width 104 height 29
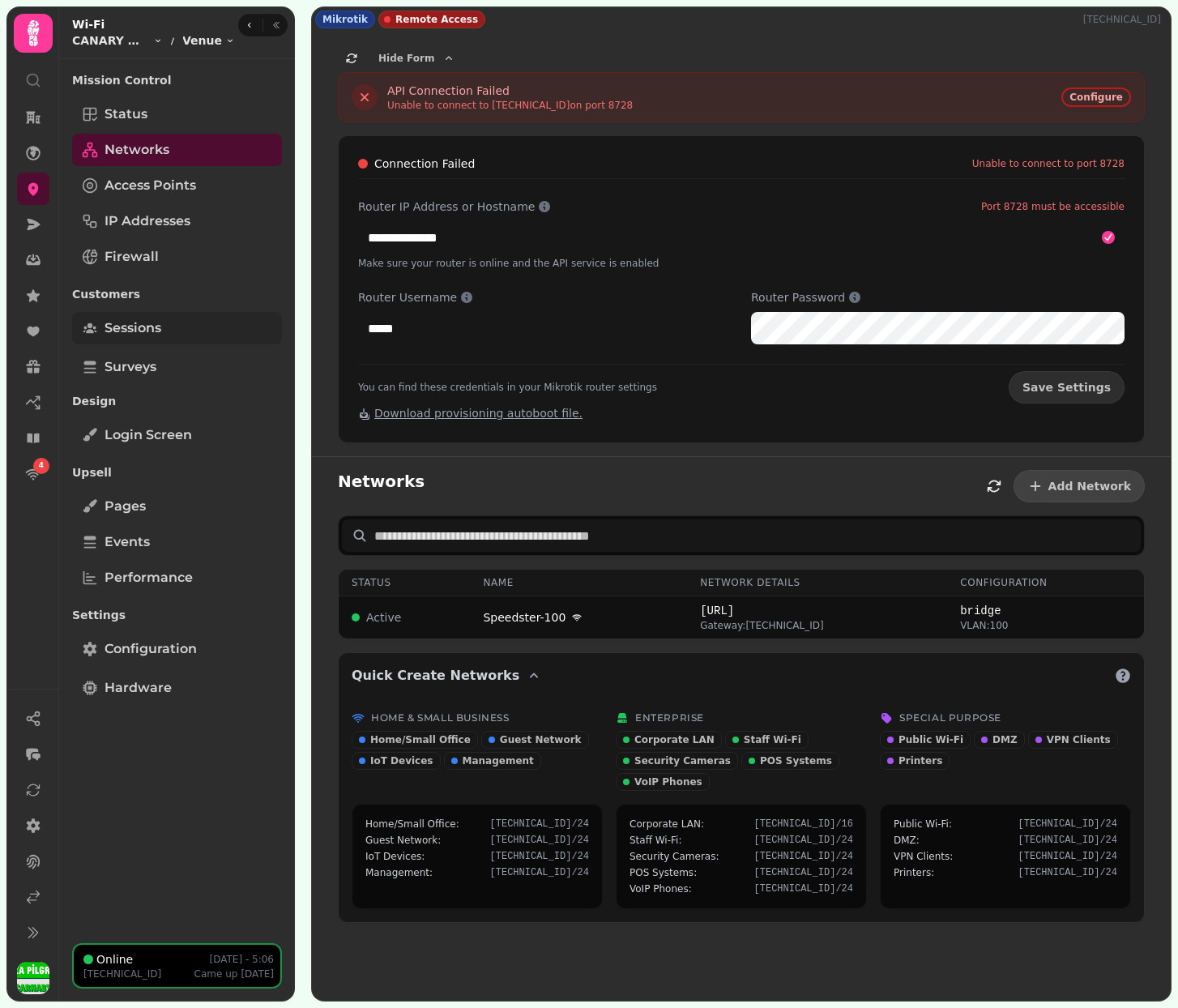
click at [144, 335] on span "Sessions" at bounding box center [132, 328] width 57 height 20
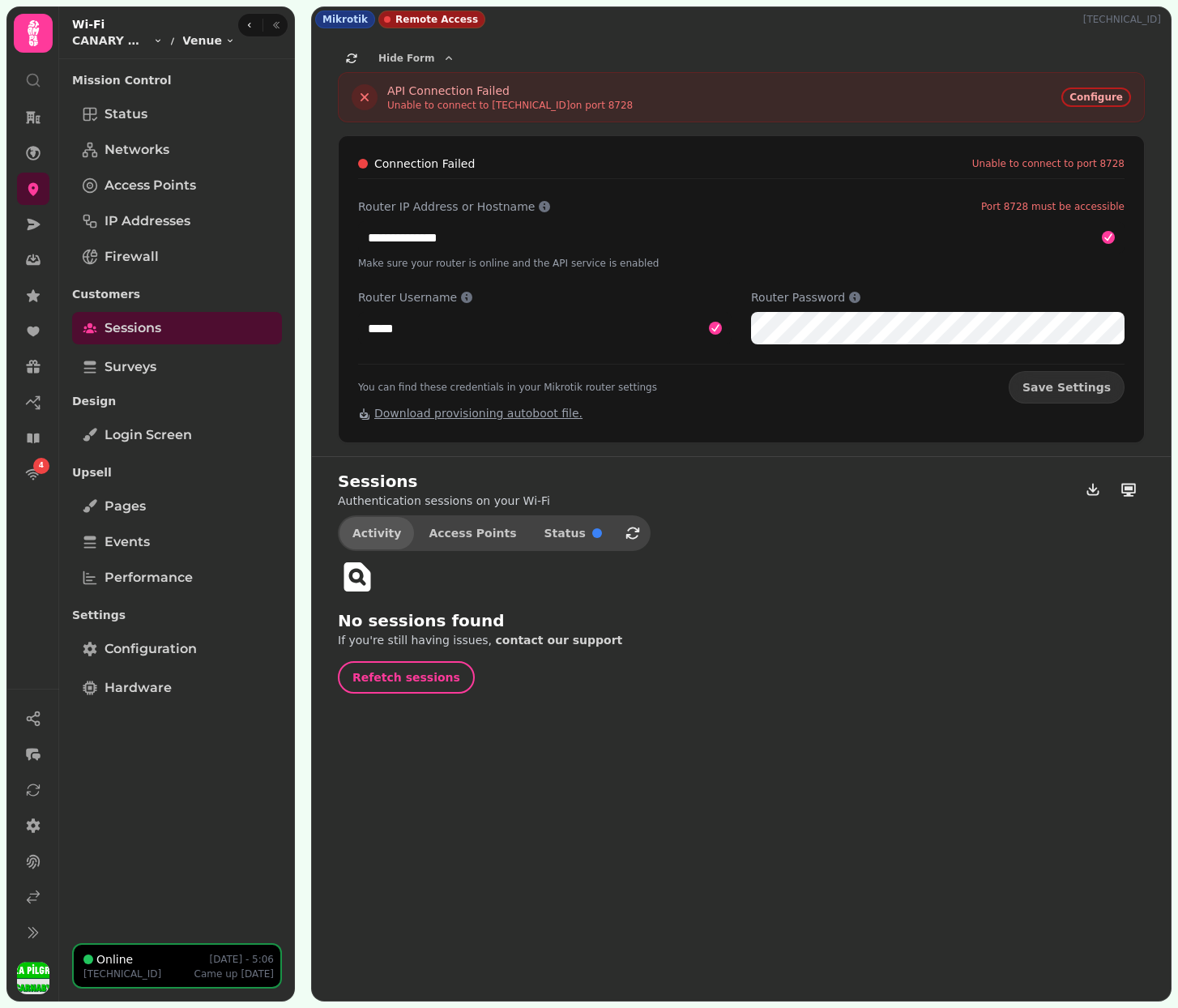
click at [379, 528] on span "Activity" at bounding box center [376, 532] width 48 height 11
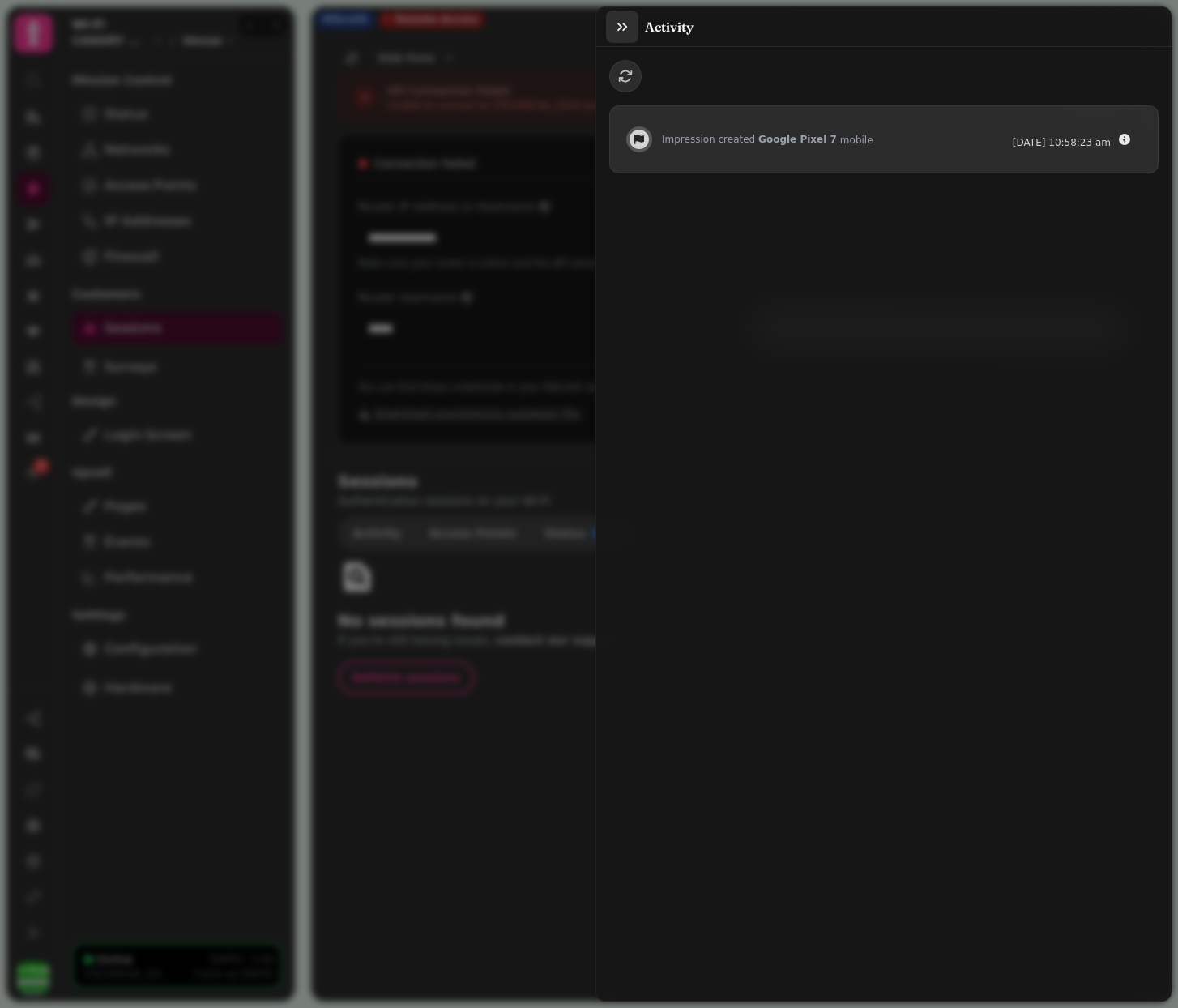
click at [615, 29] on icon "button" at bounding box center [622, 26] width 16 height 16
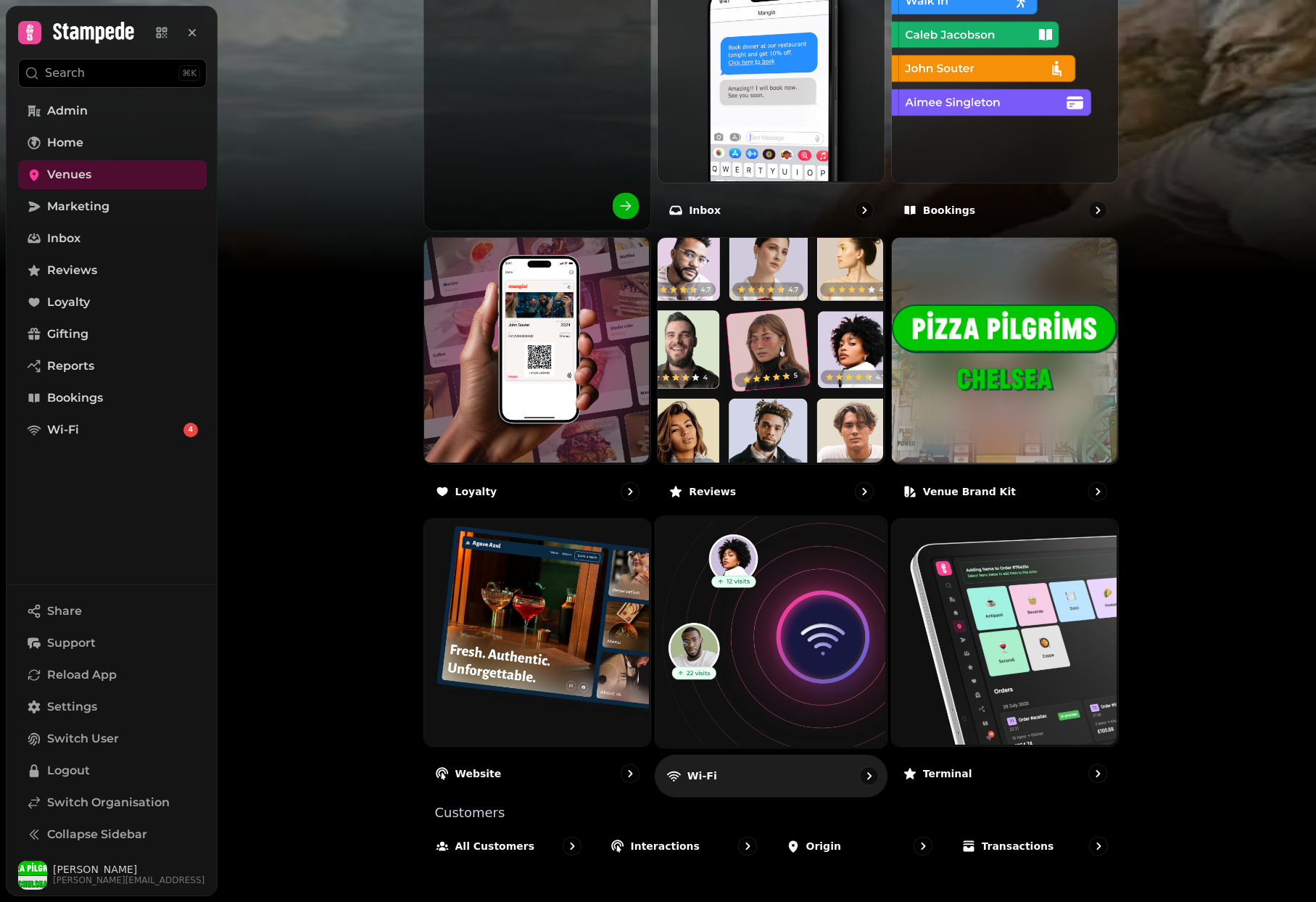
scroll to position [570, 0]
click at [726, 629] on img at bounding box center [769, 631] width 232 height 232
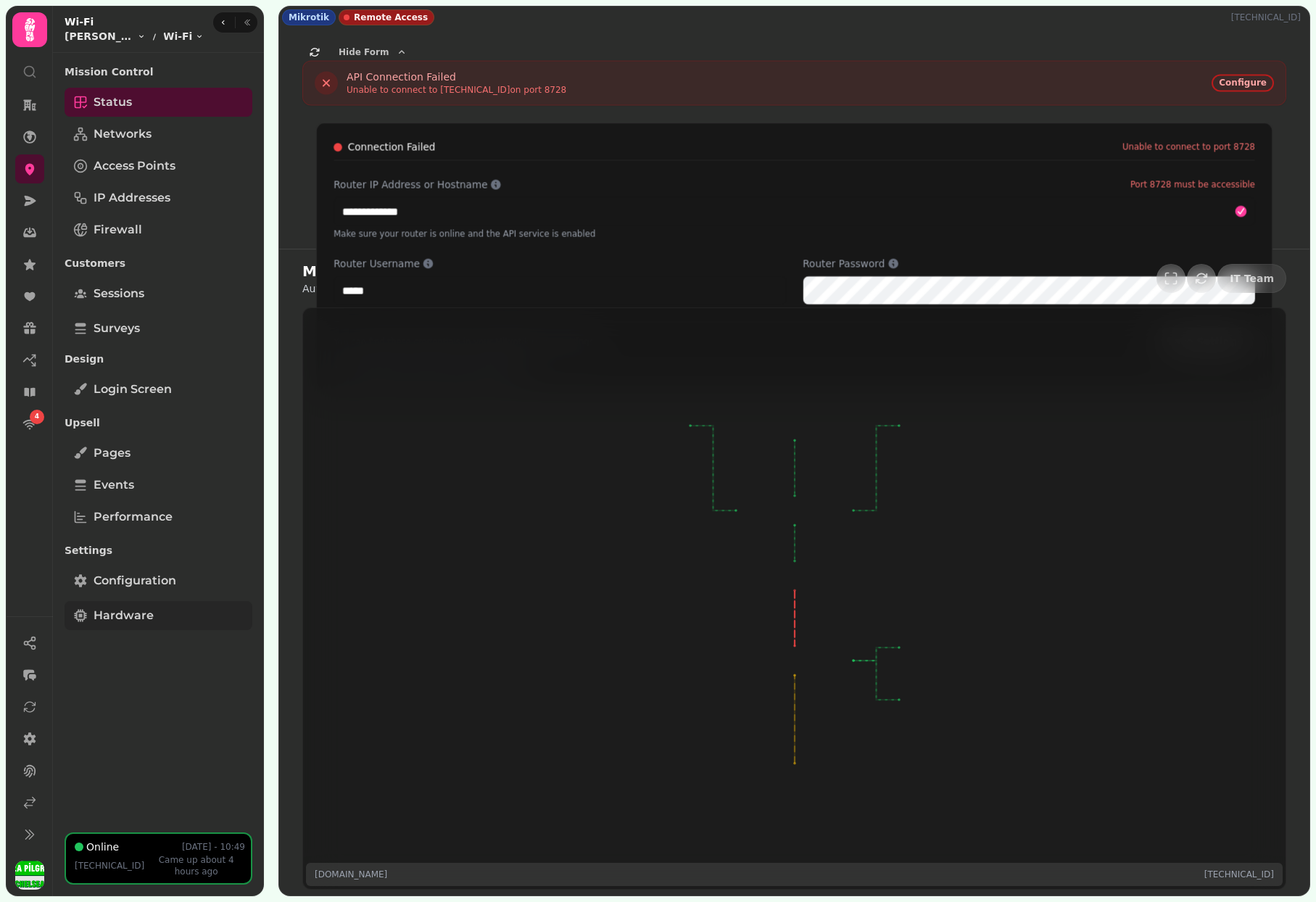
click at [150, 515] on span "Performance" at bounding box center [133, 516] width 79 height 17
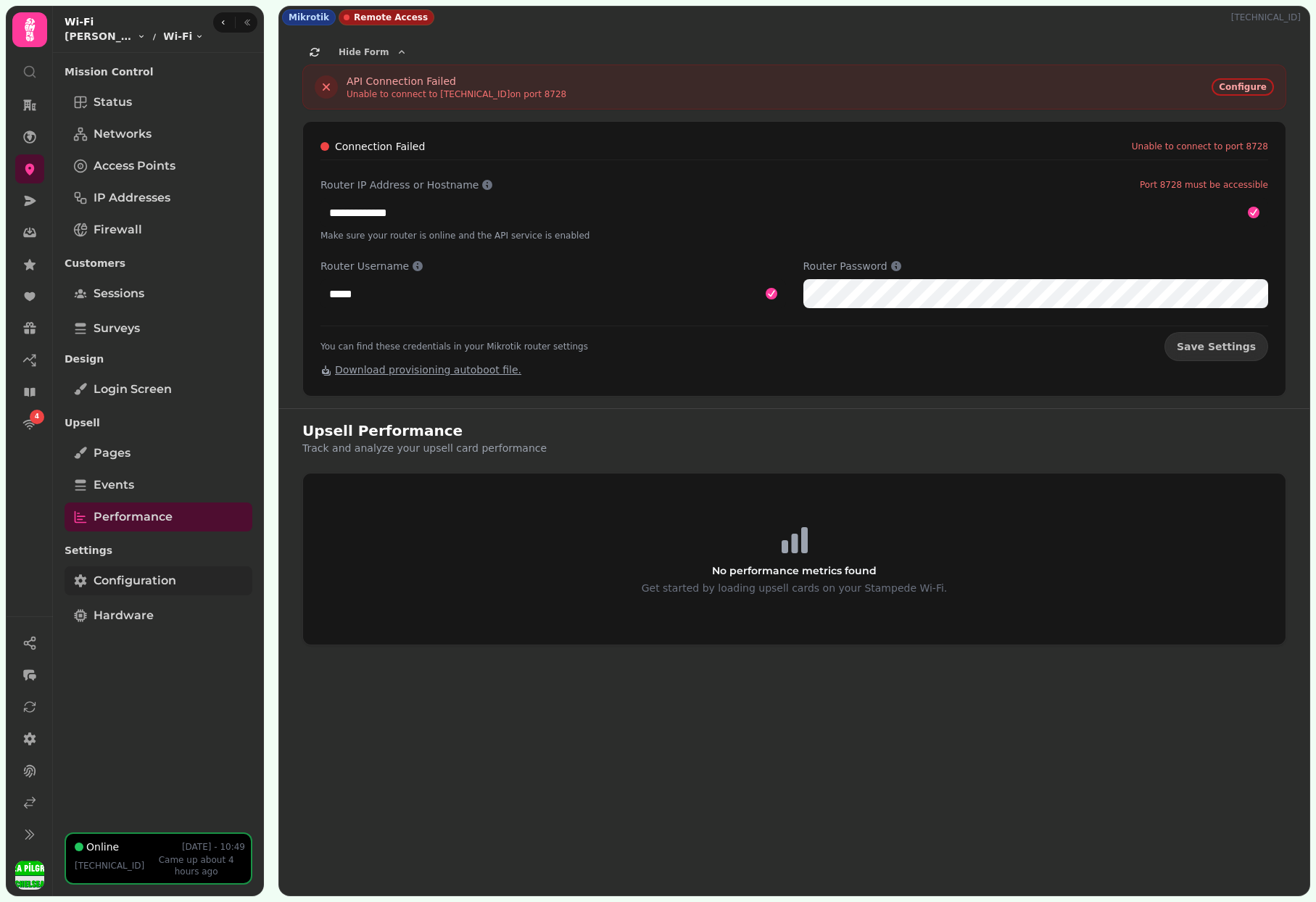
click at [137, 591] on link "Configuration" at bounding box center [158, 581] width 188 height 29
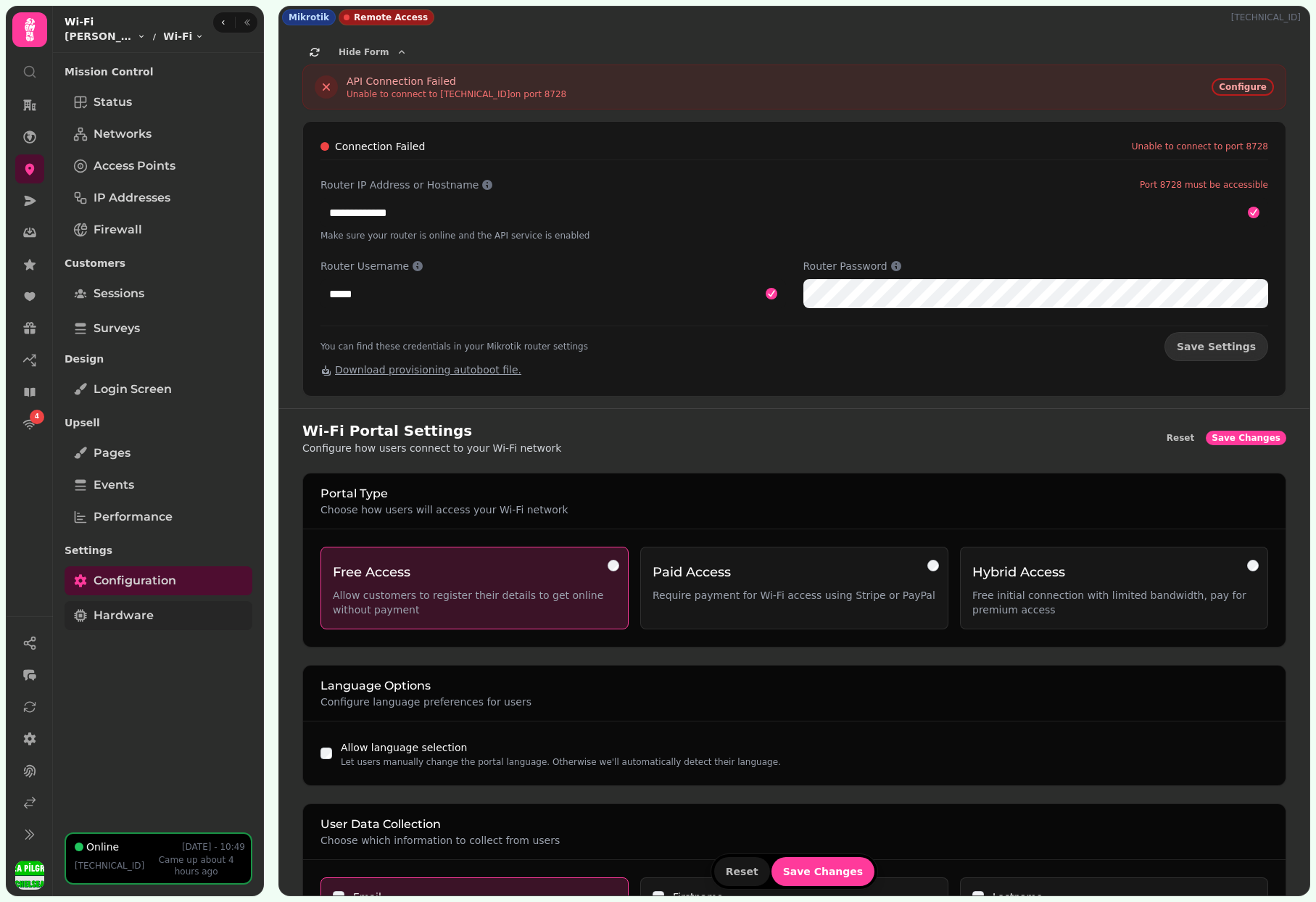
click at [184, 624] on link "Hardware" at bounding box center [158, 615] width 188 height 29
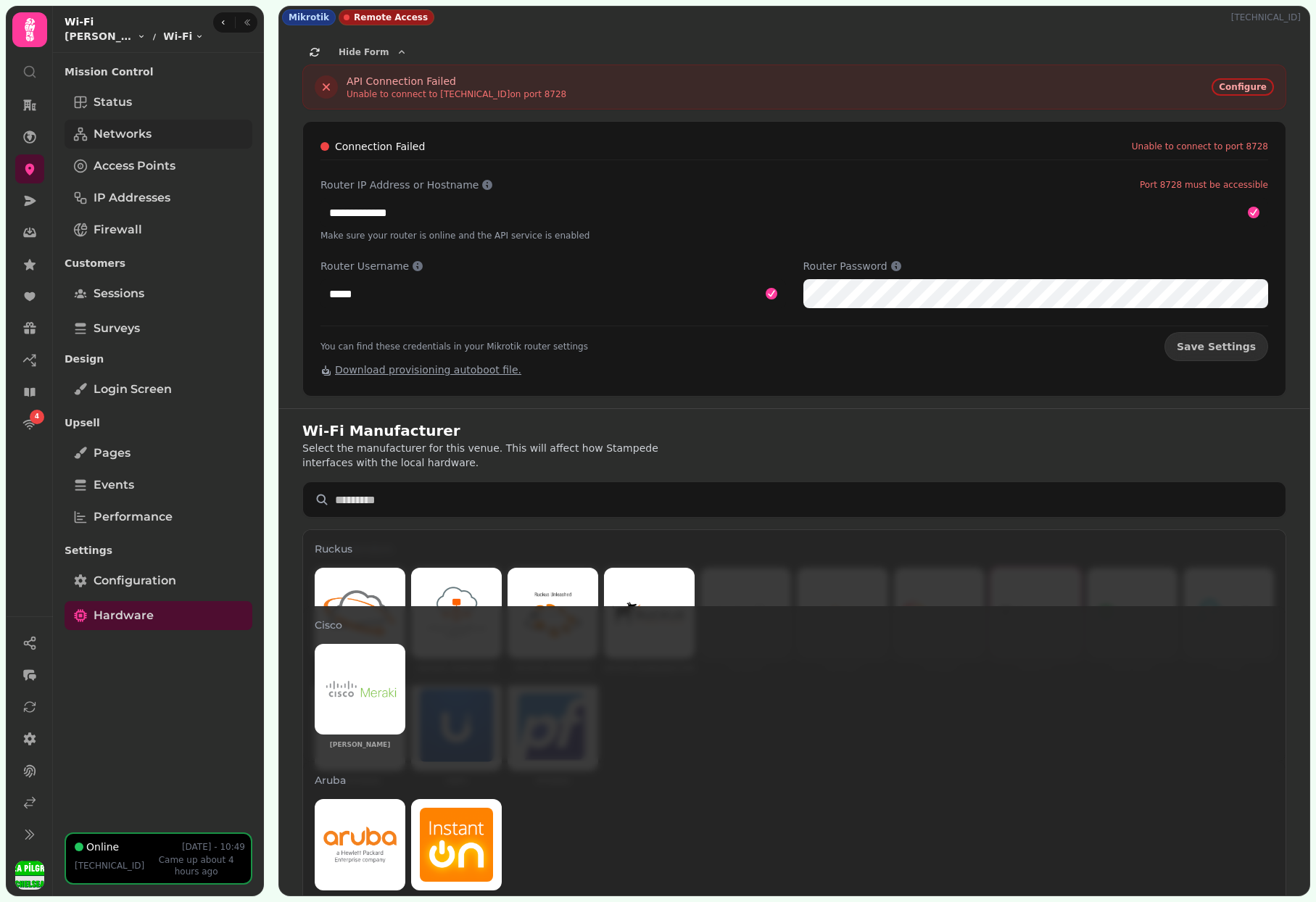
click at [189, 142] on link "Networks" at bounding box center [158, 134] width 188 height 29
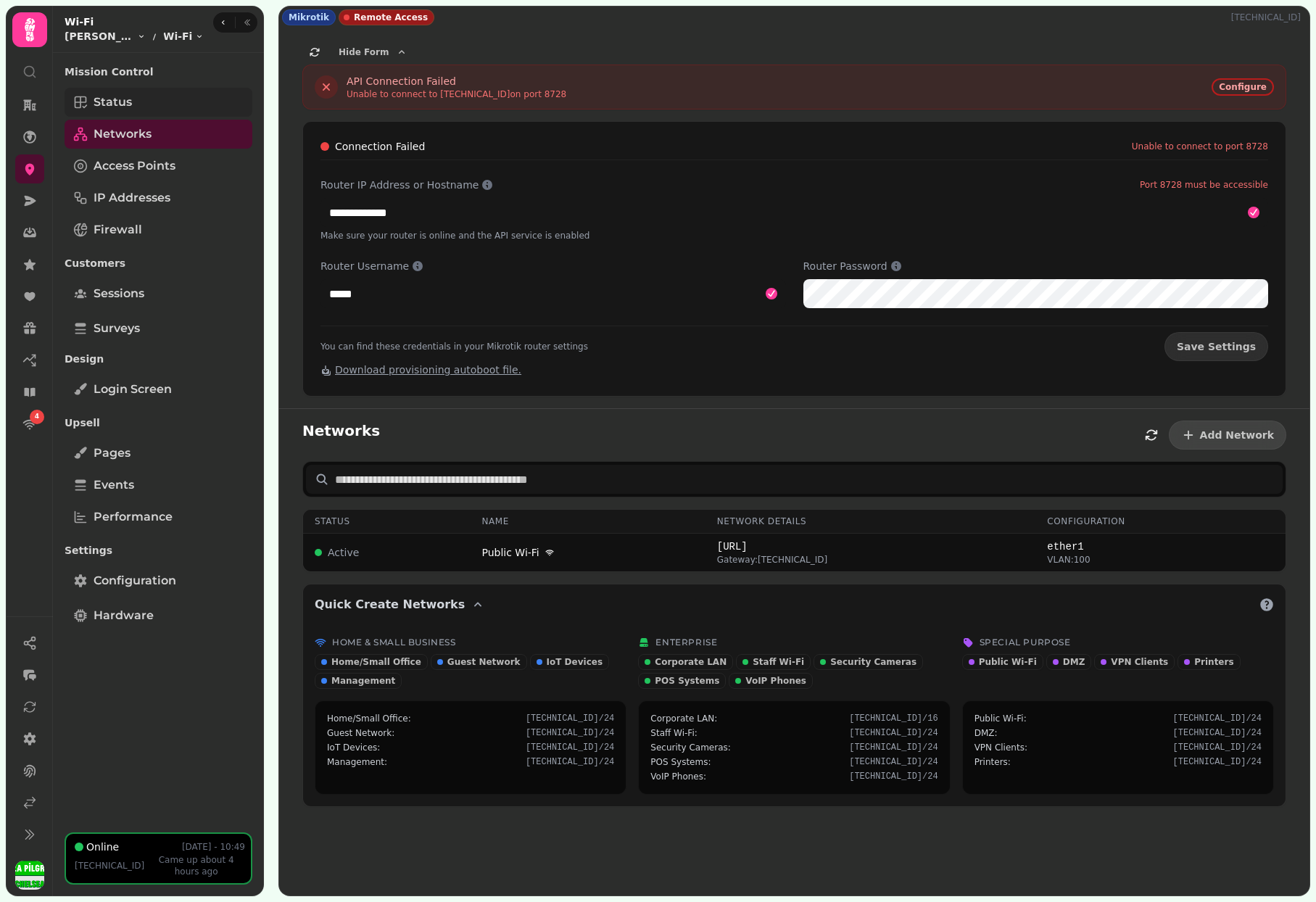
click at [192, 100] on link "Status" at bounding box center [158, 102] width 188 height 29
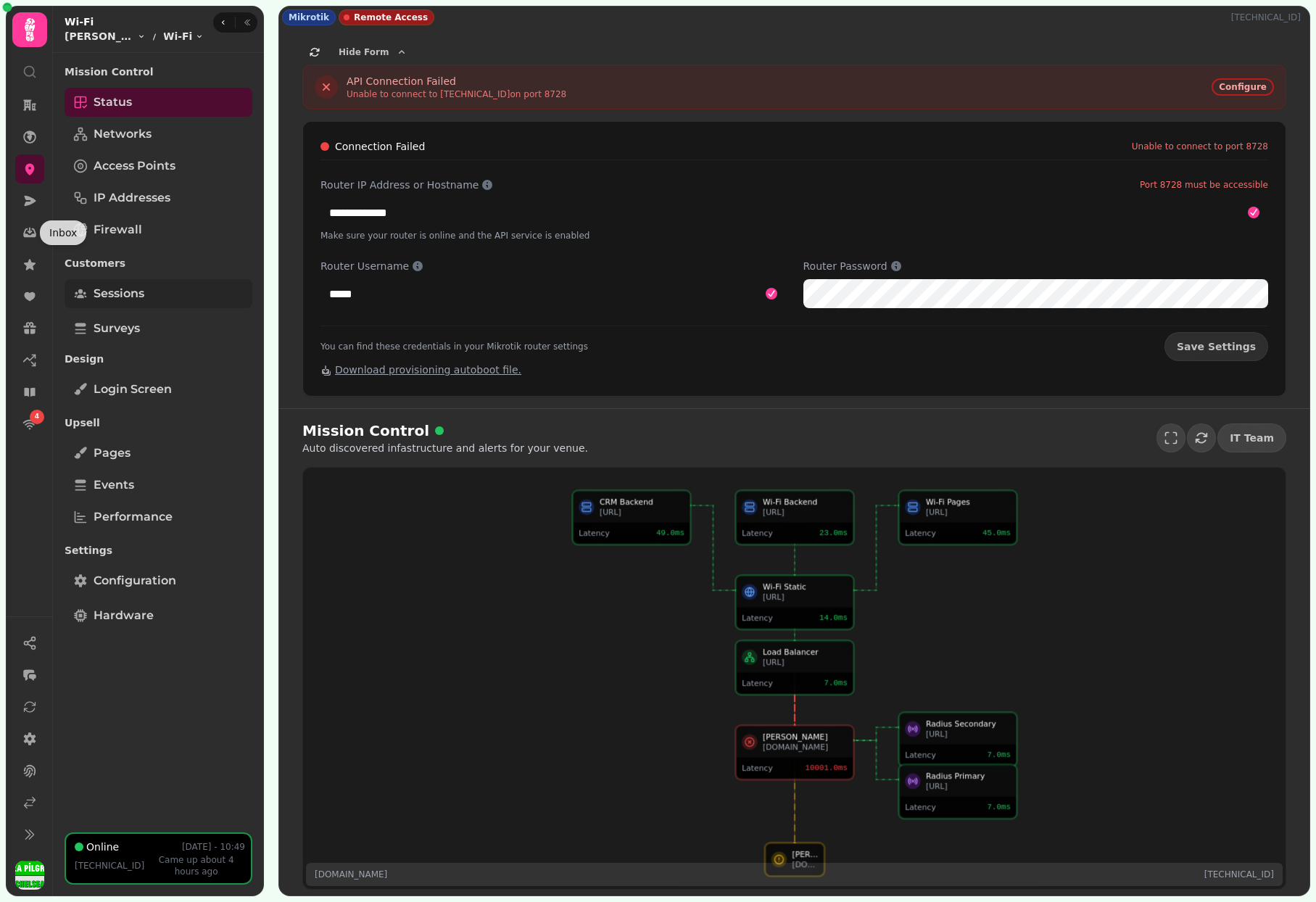
click at [101, 290] on span "Sessions" at bounding box center [118, 293] width 51 height 17
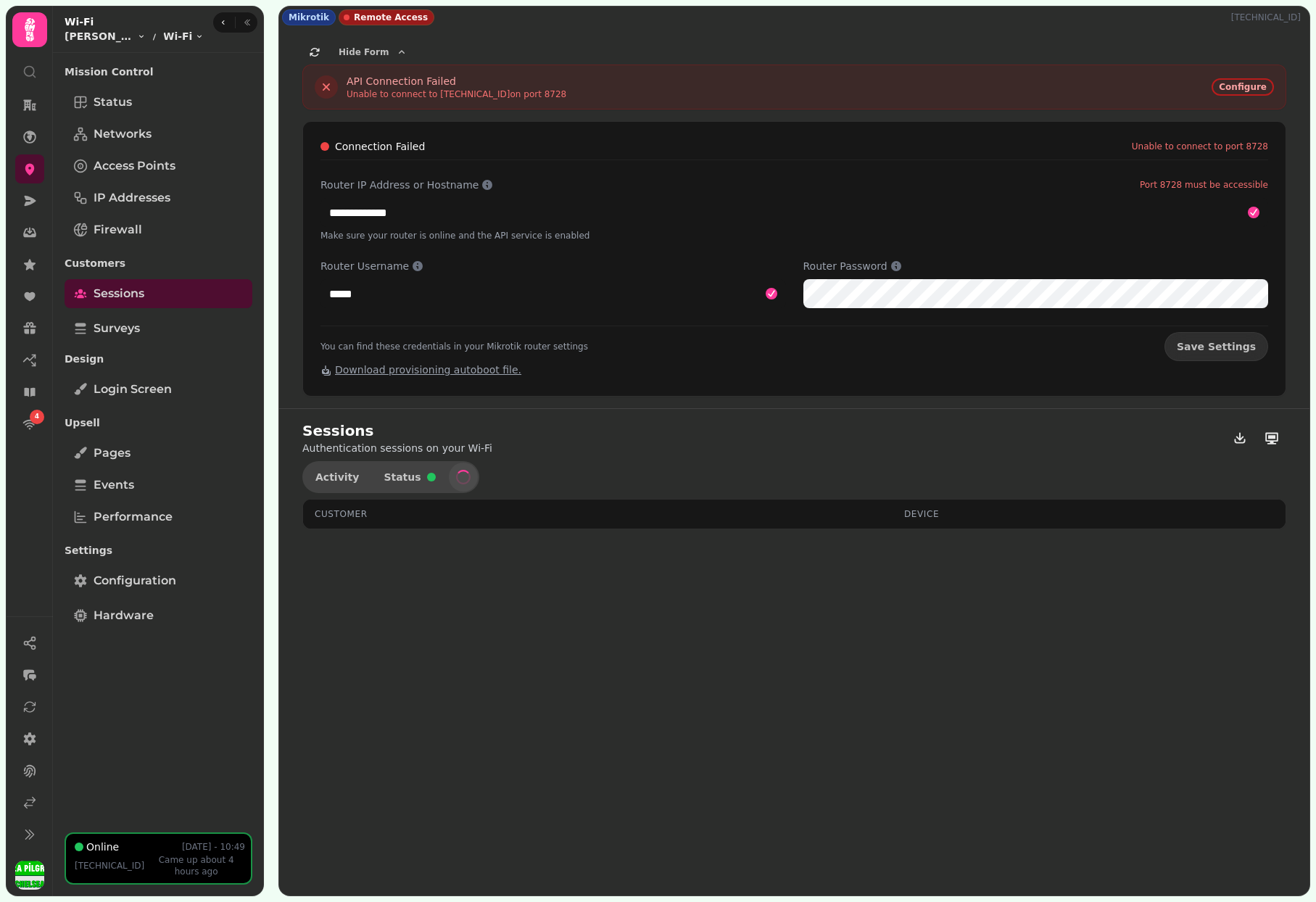
select select "**"
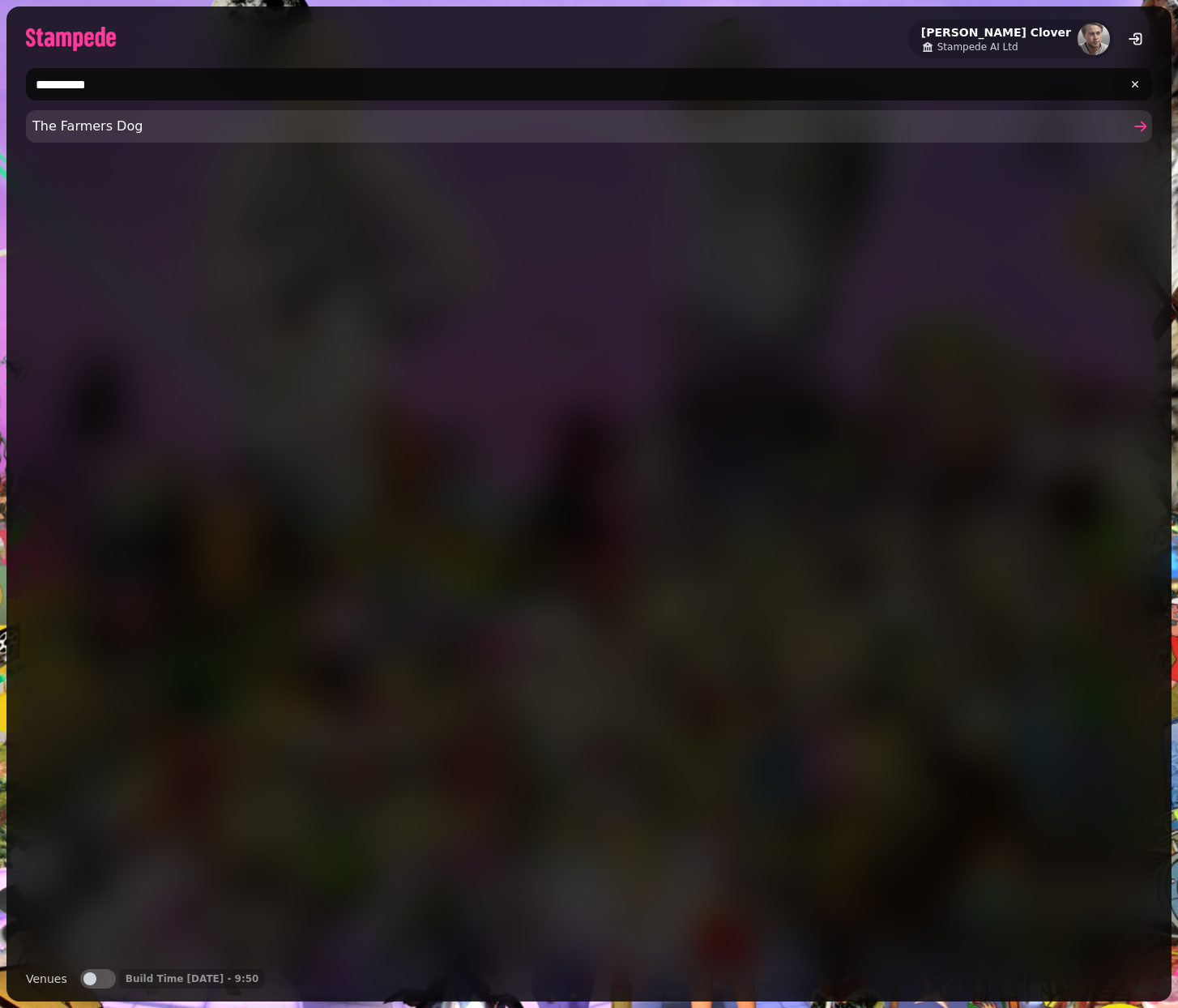
type input "**********"
click at [256, 139] on link "The Farmers Dog" at bounding box center [589, 126] width 1126 height 32
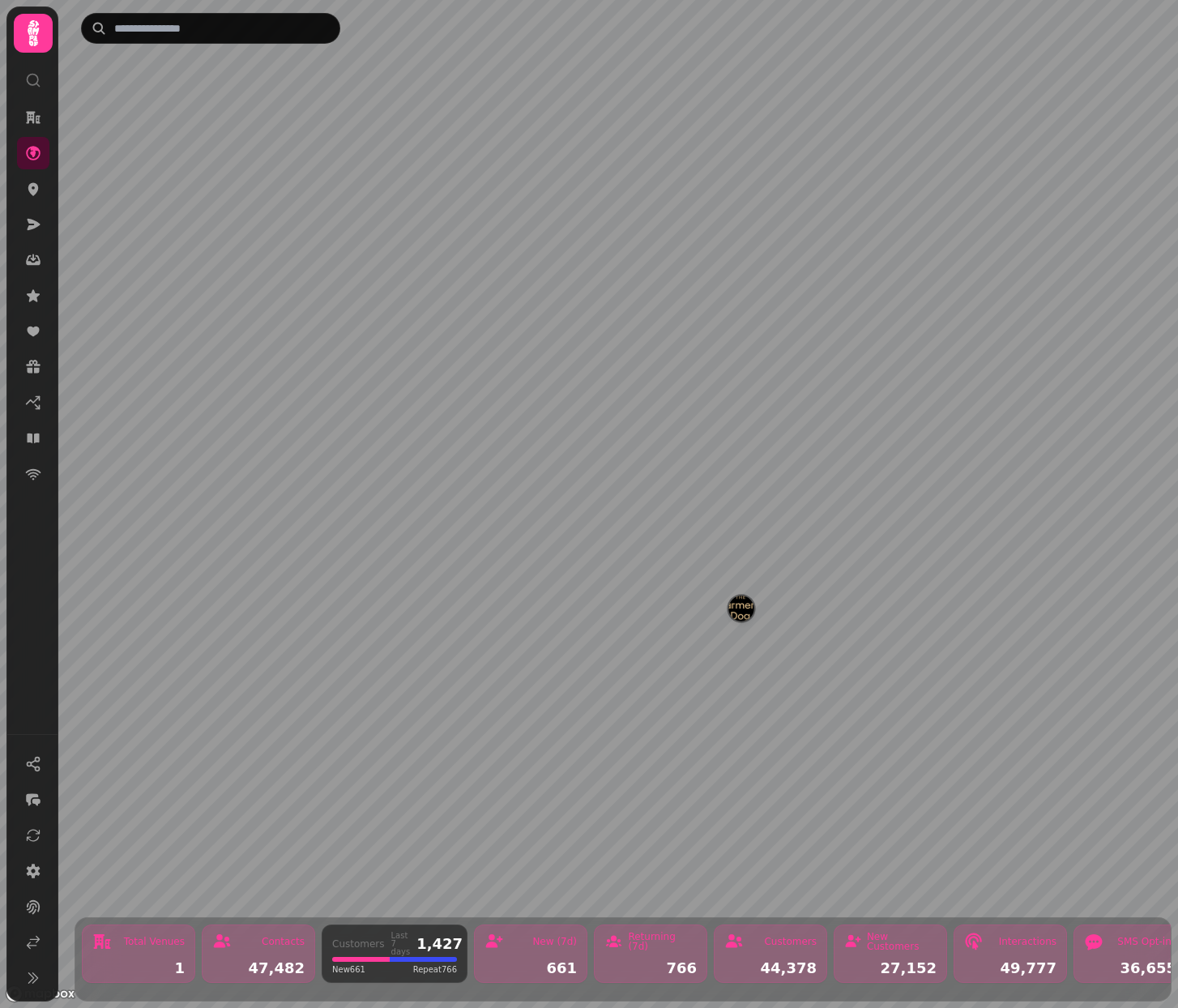
click at [741, 601] on img "The Farmers Dog" at bounding box center [741, 608] width 25 height 25
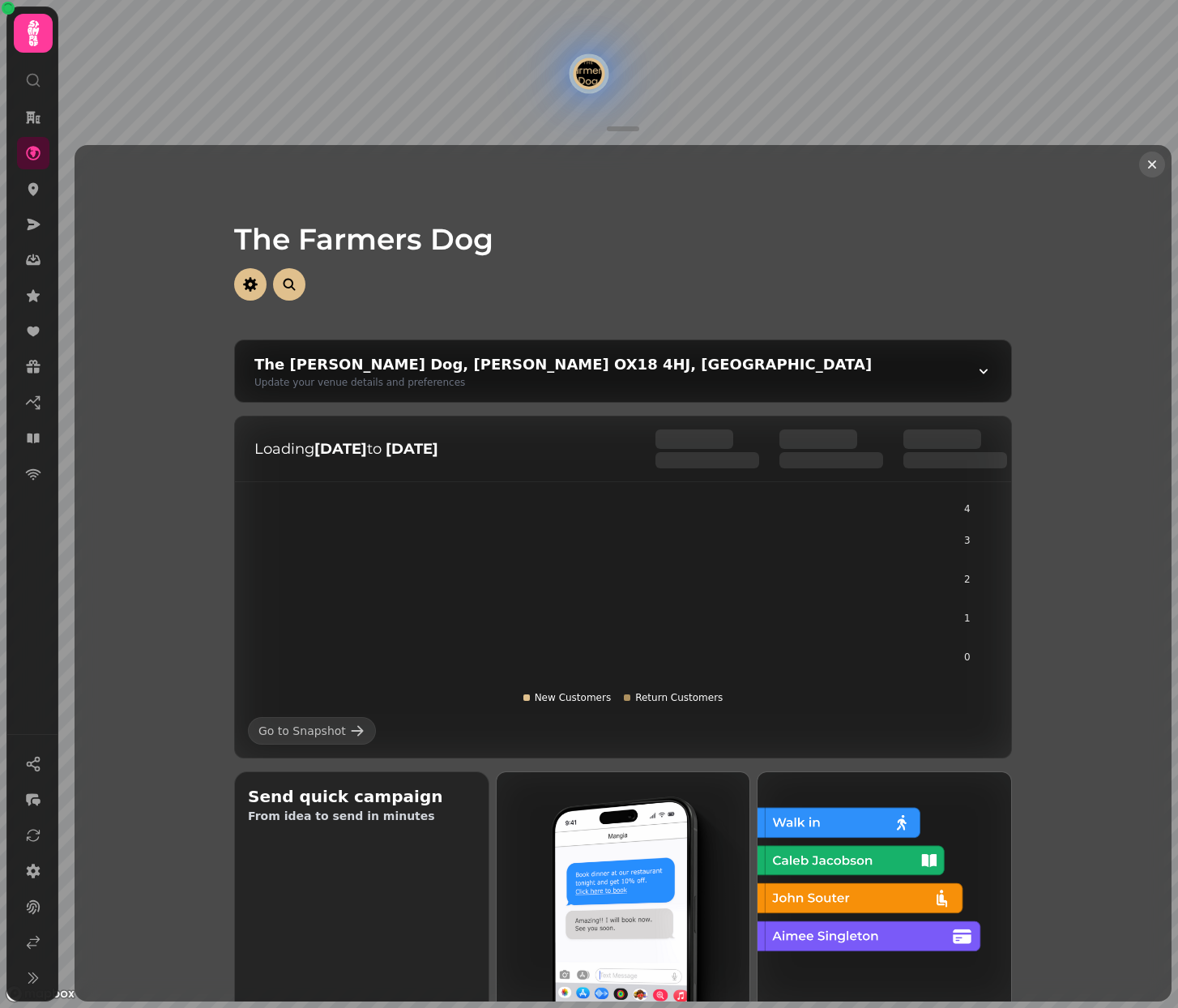
click at [1156, 170] on icon "Close drawer" at bounding box center [1152, 164] width 16 height 16
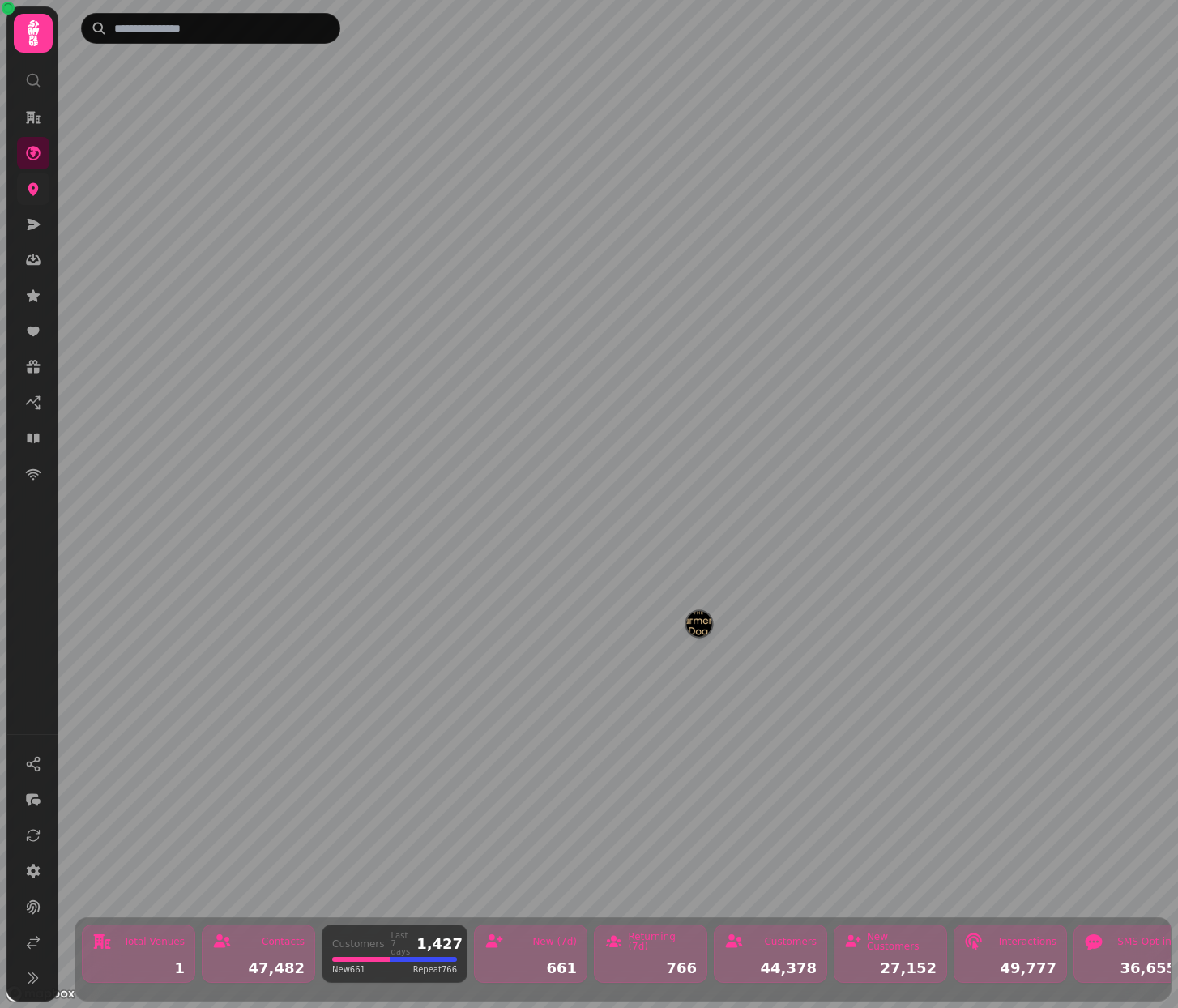
click at [35, 179] on link at bounding box center [33, 188] width 32 height 32
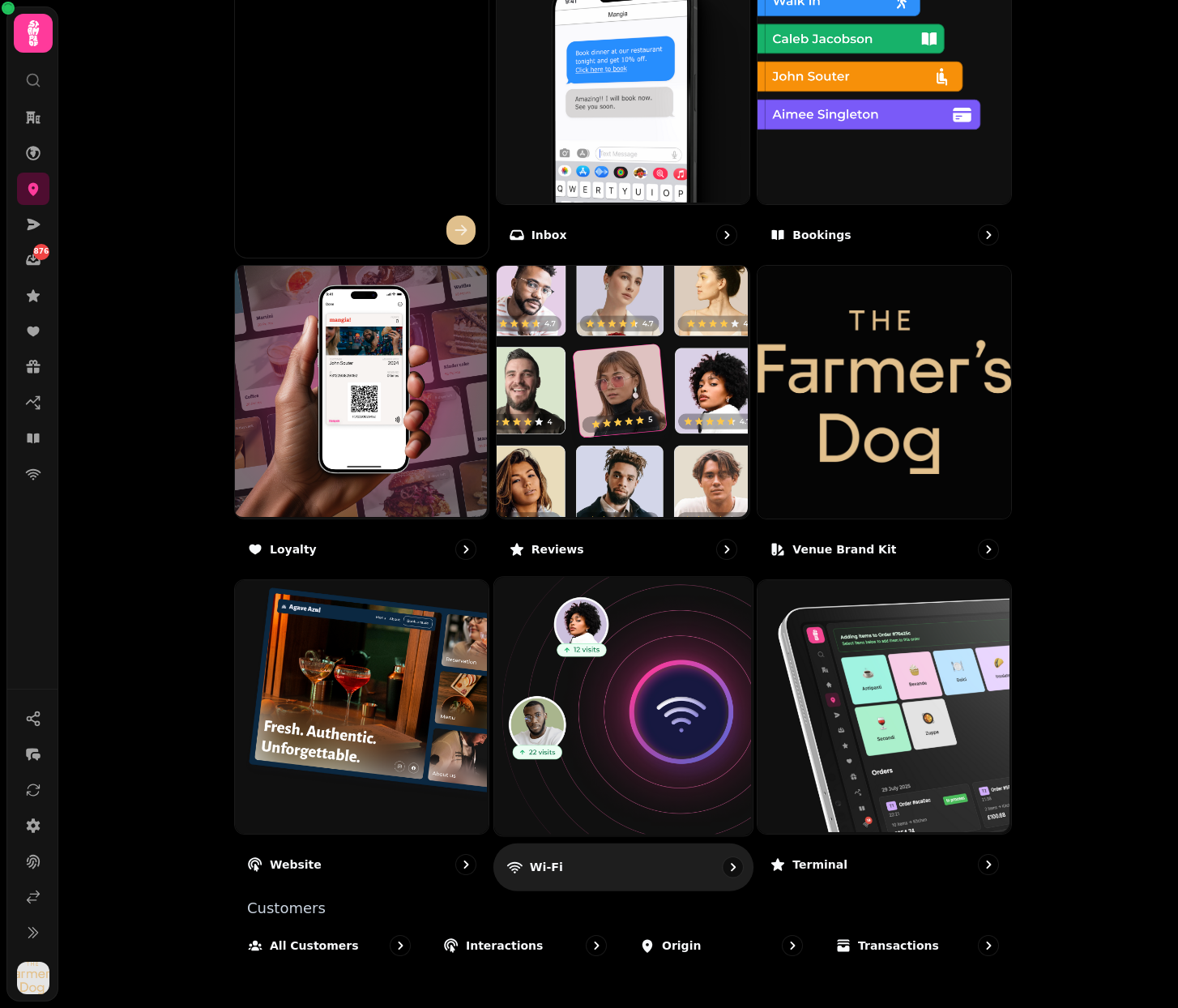
scroll to position [637, 0]
click at [673, 741] on img at bounding box center [620, 705] width 259 height 259
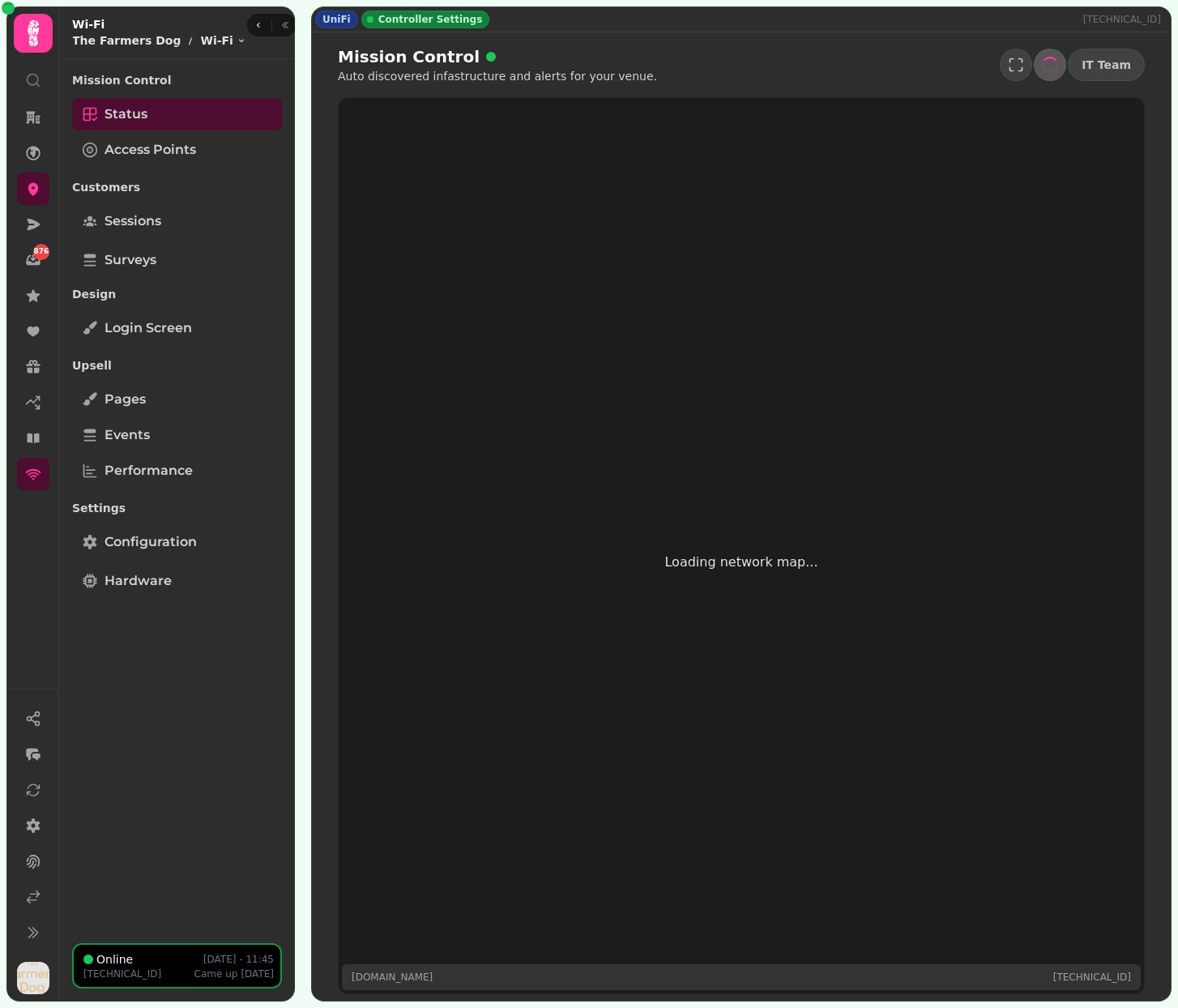
click at [562, 75] on p "Auto discovered infastructure and alerts for your venue." at bounding box center [497, 76] width 319 height 16
click at [564, 74] on p "Auto discovered infastructure and alerts for your venue." at bounding box center [497, 76] width 319 height 16
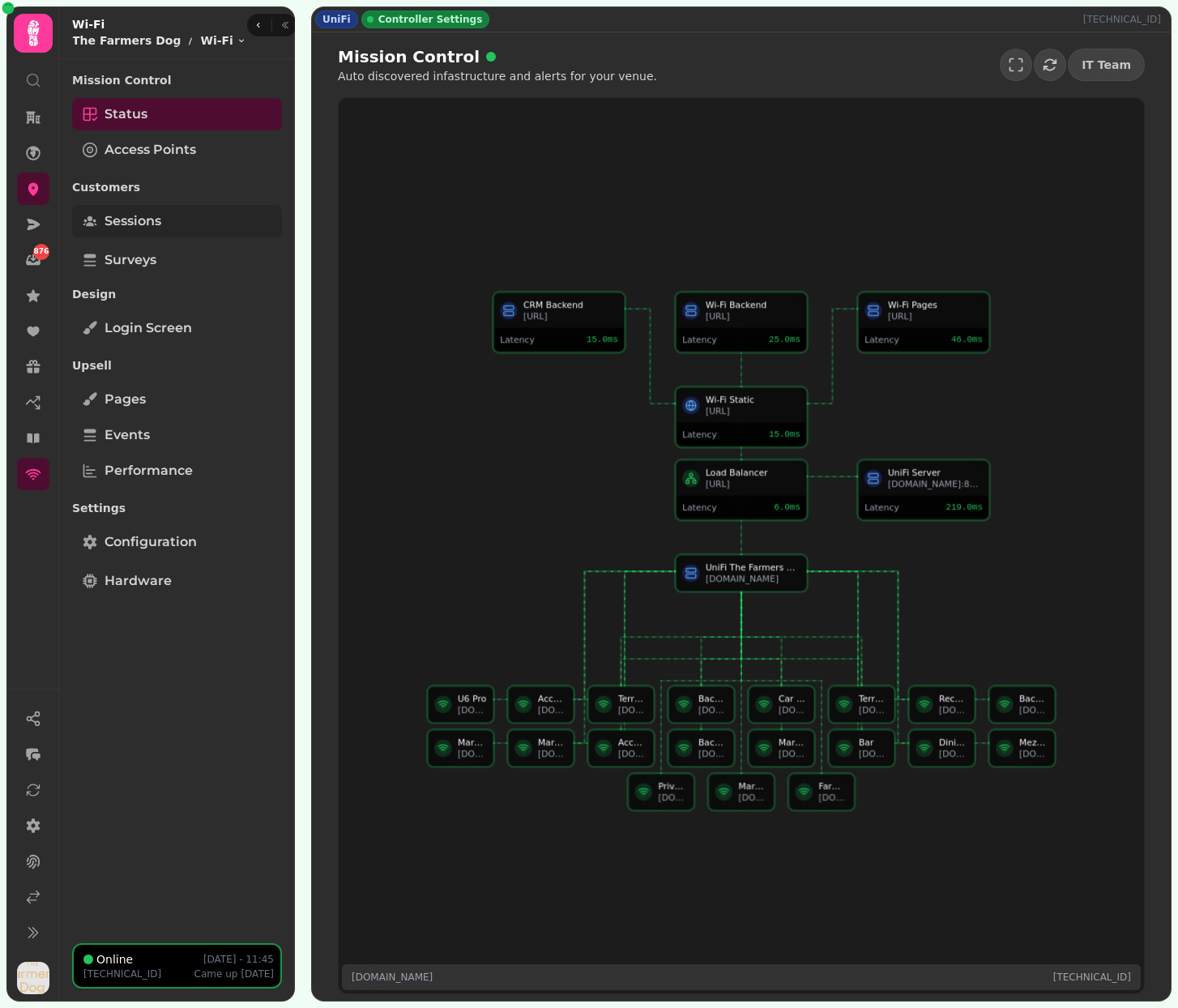
click at [152, 227] on span "Sessions" at bounding box center [132, 221] width 57 height 20
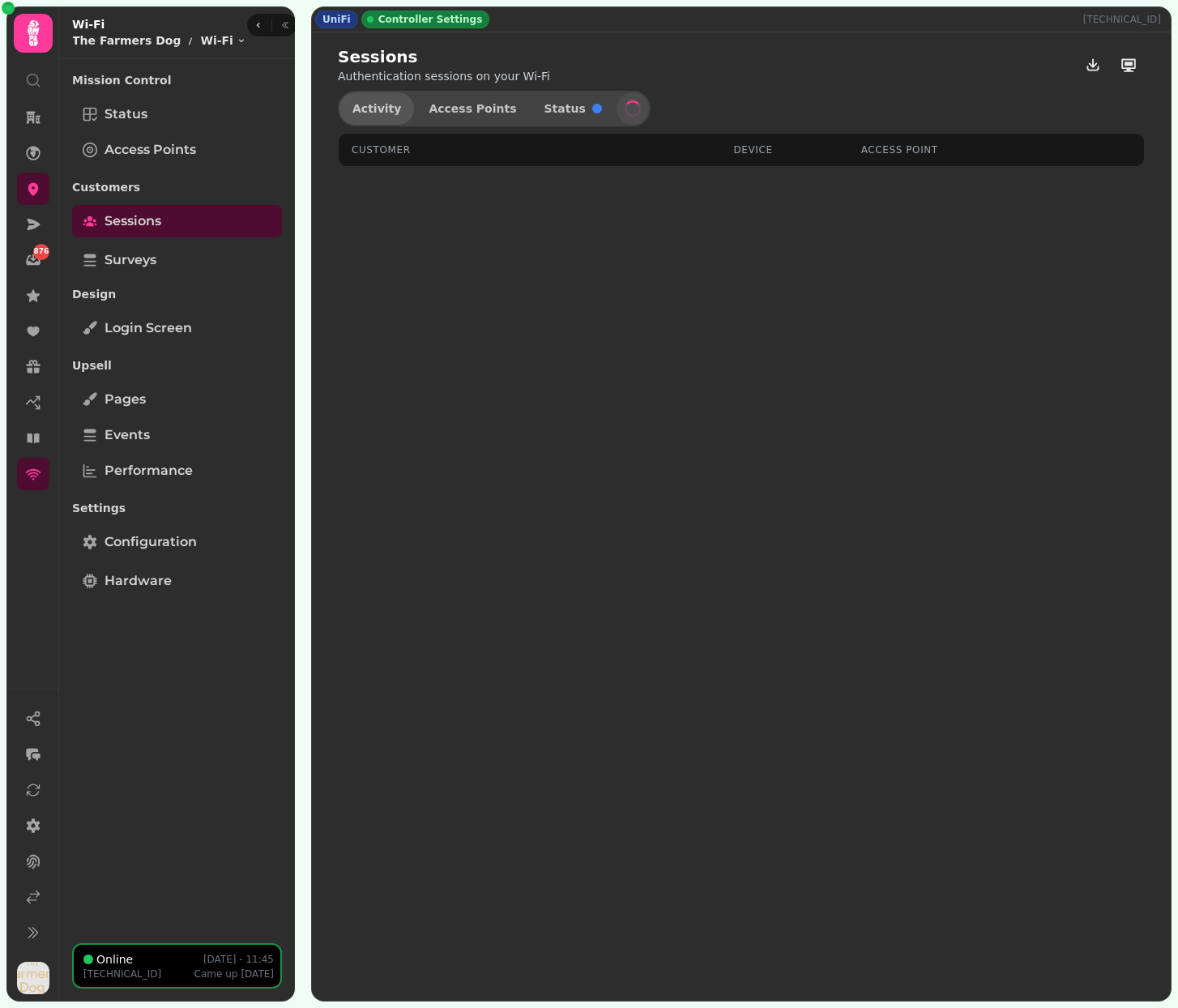
click at [373, 110] on span "Activity" at bounding box center [376, 108] width 48 height 11
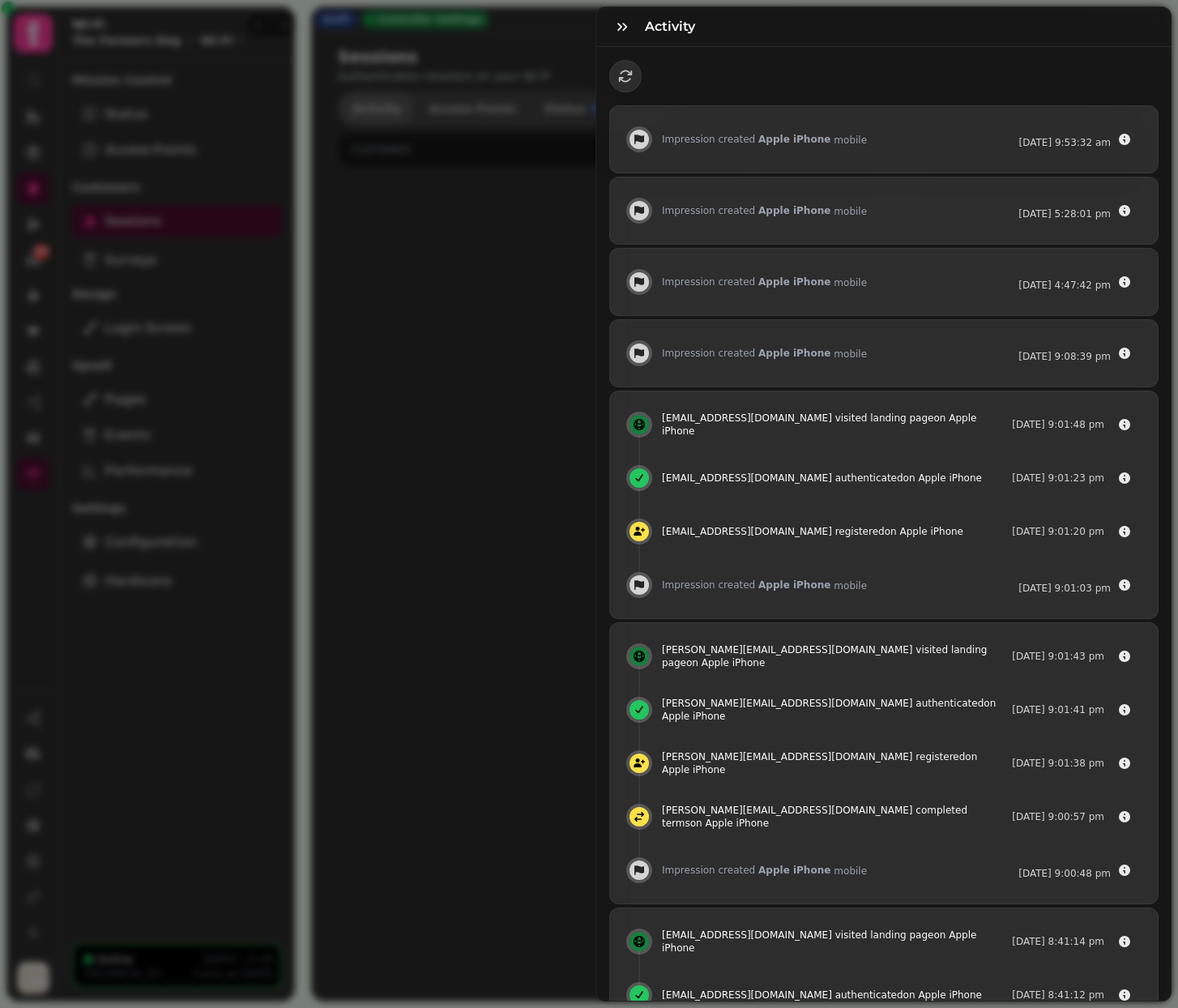
click at [373, 110] on div "Activity Impression created Apple iPhone mobile 13 Jul @ 9:53:32 am Impression …" at bounding box center [589, 517] width 1178 height 982
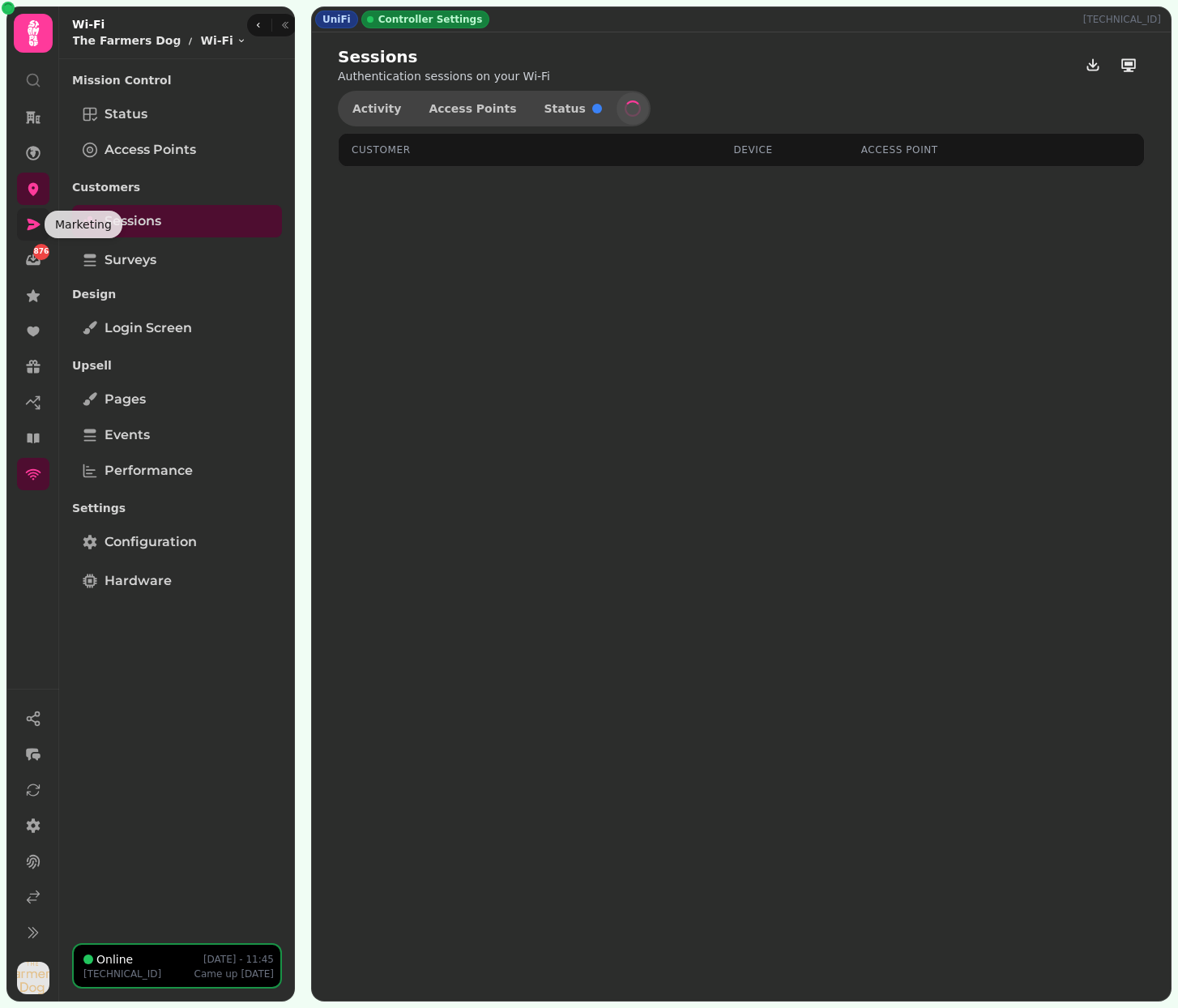
click at [36, 224] on icon at bounding box center [33, 224] width 13 height 11
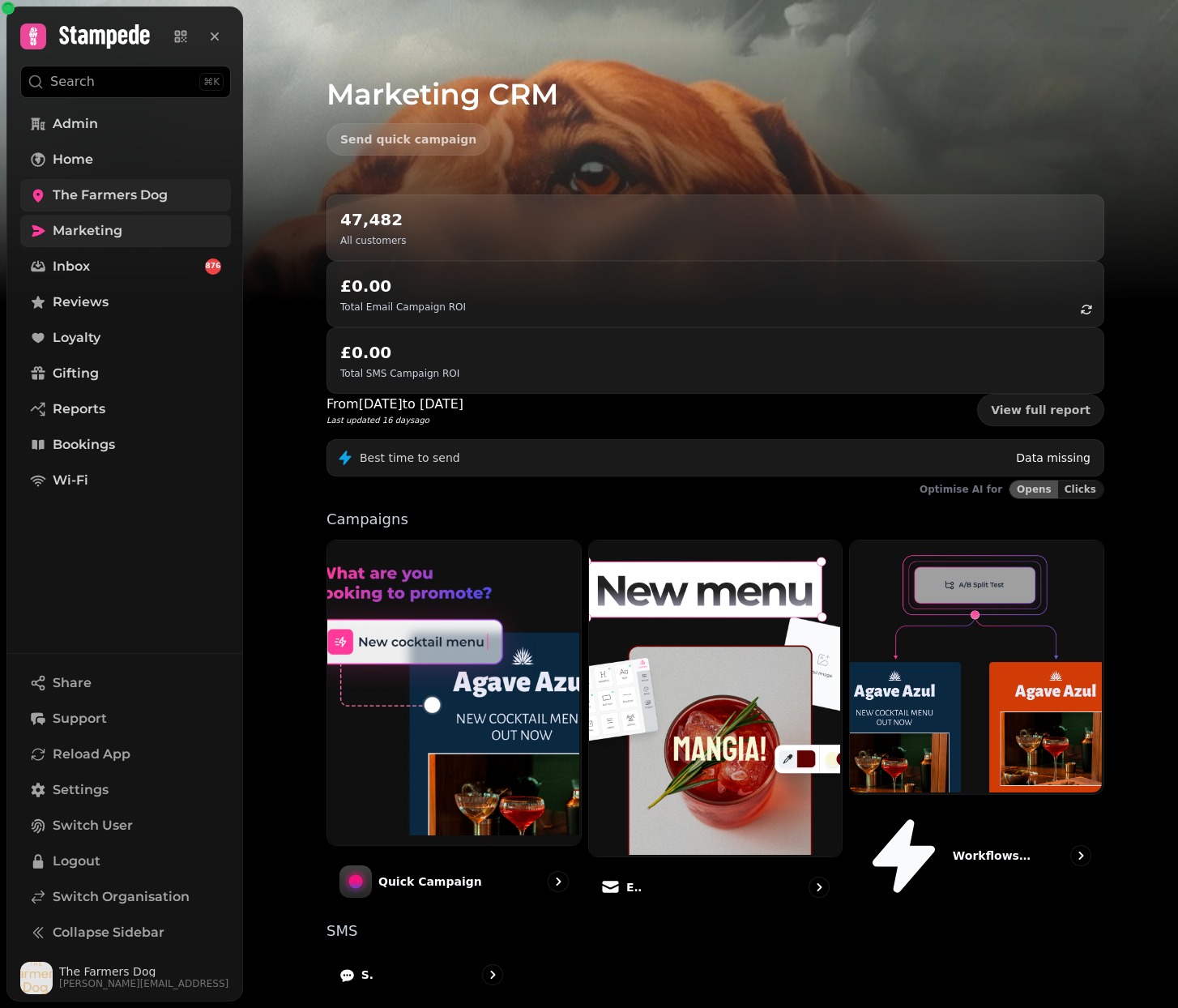
click at [83, 196] on span "The Farmers Dog" at bounding box center [110, 195] width 115 height 20
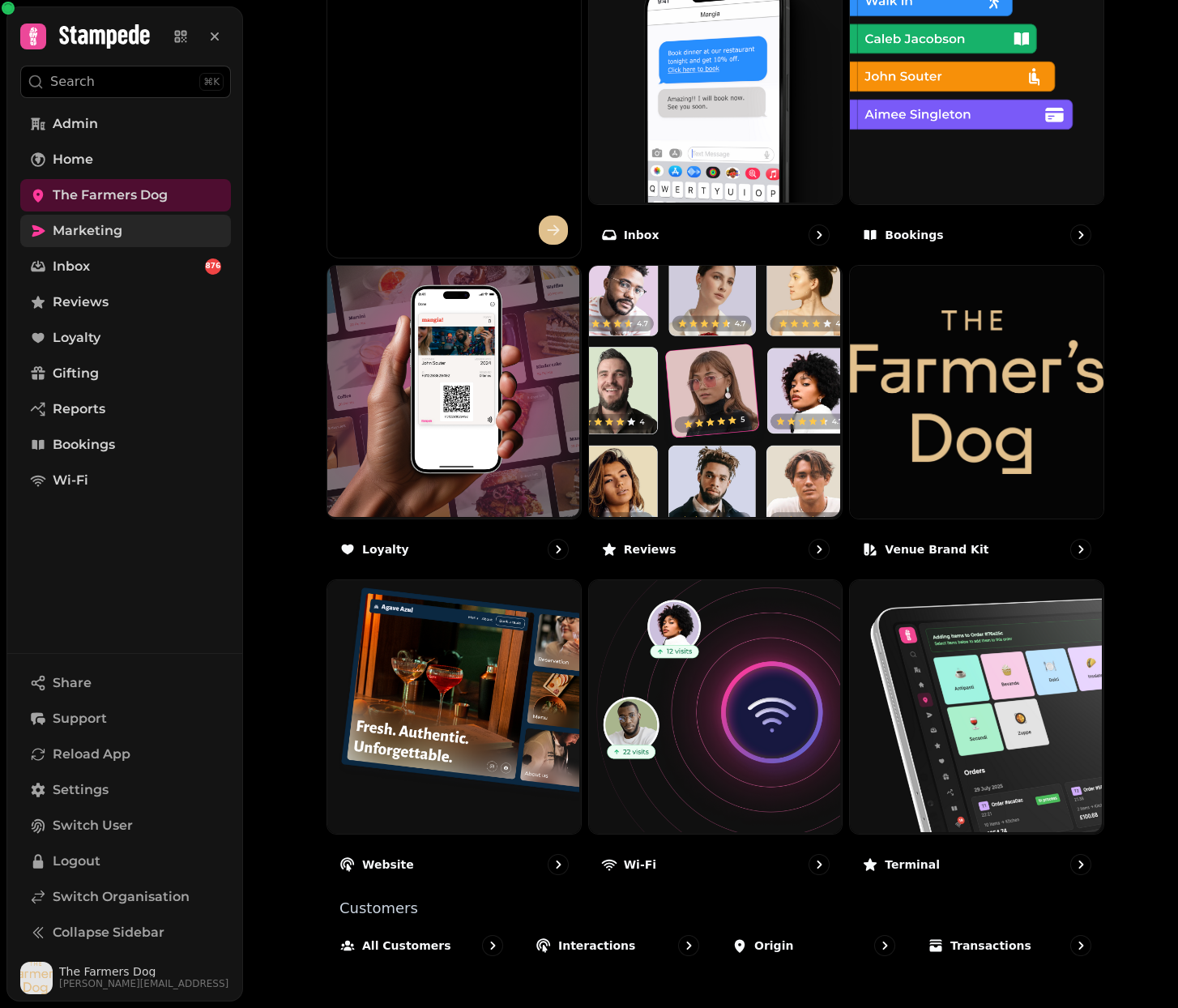
scroll to position [637, 0]
click at [127, 445] on link "Bookings" at bounding box center [126, 445] width 210 height 32
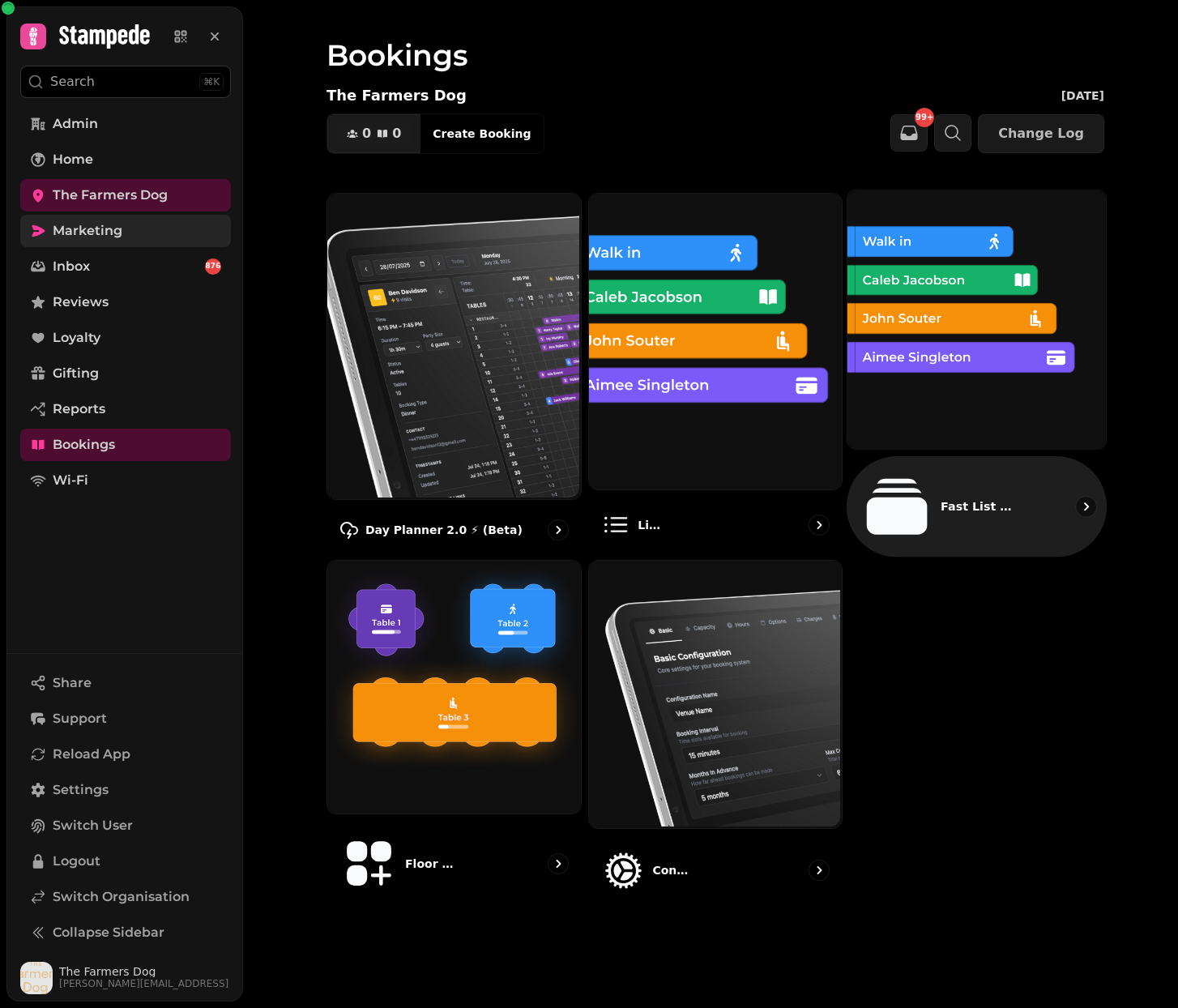
click at [947, 330] on img at bounding box center [975, 317] width 259 height 259
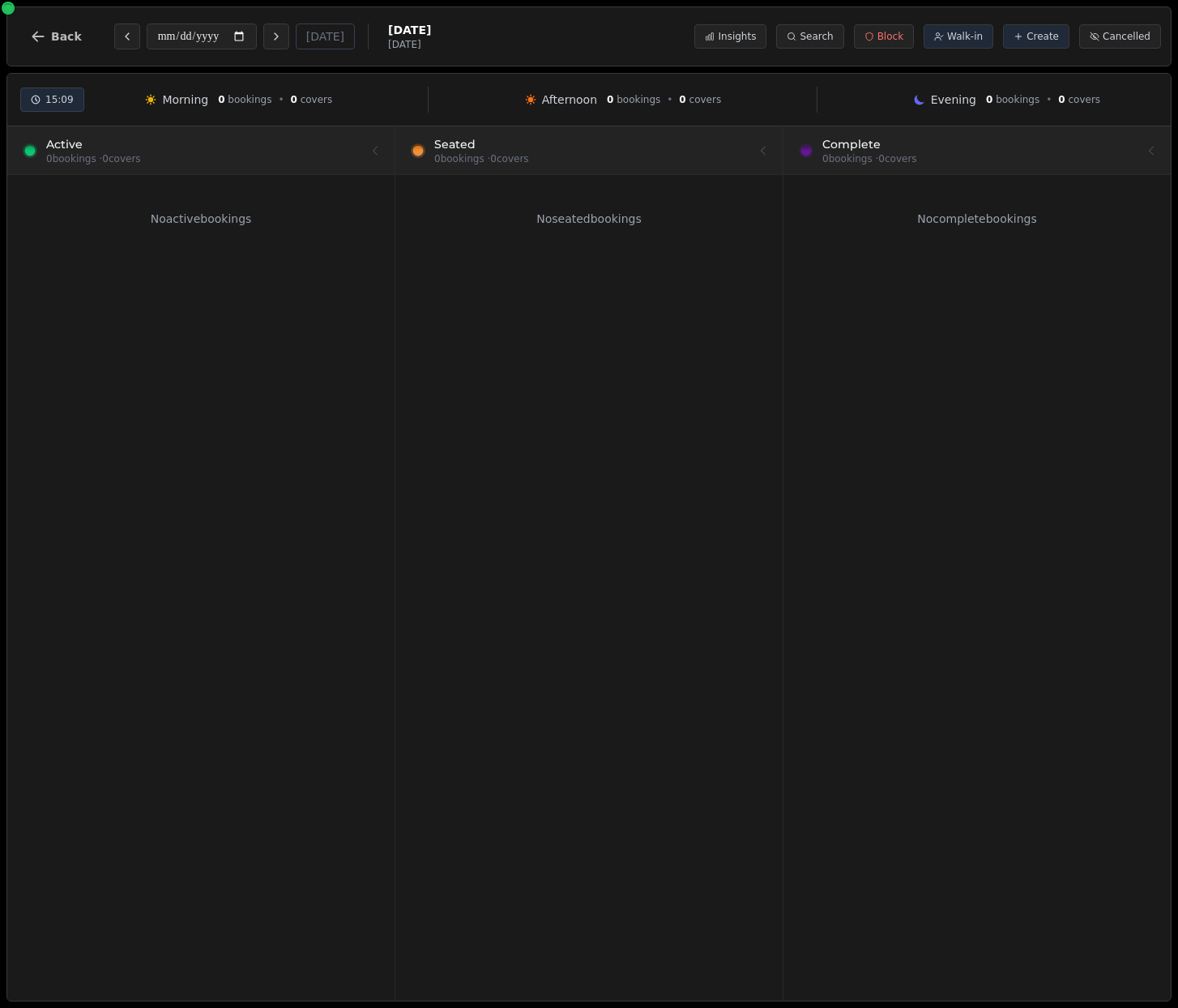
click at [596, 160] on icon at bounding box center [589, 151] width 19 height 19
click at [576, 160] on div at bounding box center [589, 150] width 64 height 48
click at [278, 155] on div at bounding box center [200, 149] width 367 height 45
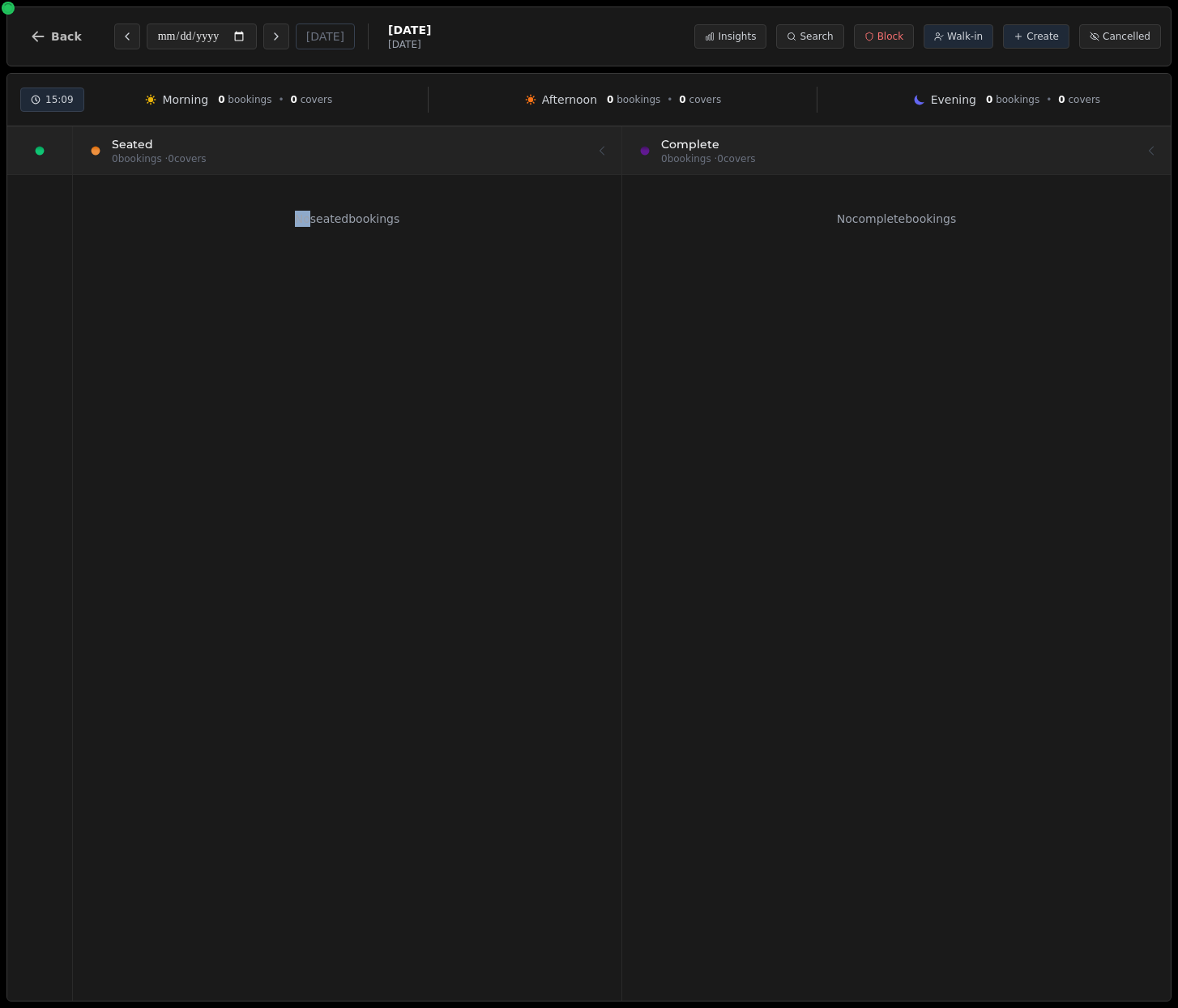
click at [278, 155] on div at bounding box center [347, 149] width 521 height 45
click at [58, 101] on span "15:09" at bounding box center [59, 99] width 28 height 13
click at [952, 36] on button "Walk-in" at bounding box center [958, 36] width 70 height 25
select select "****"
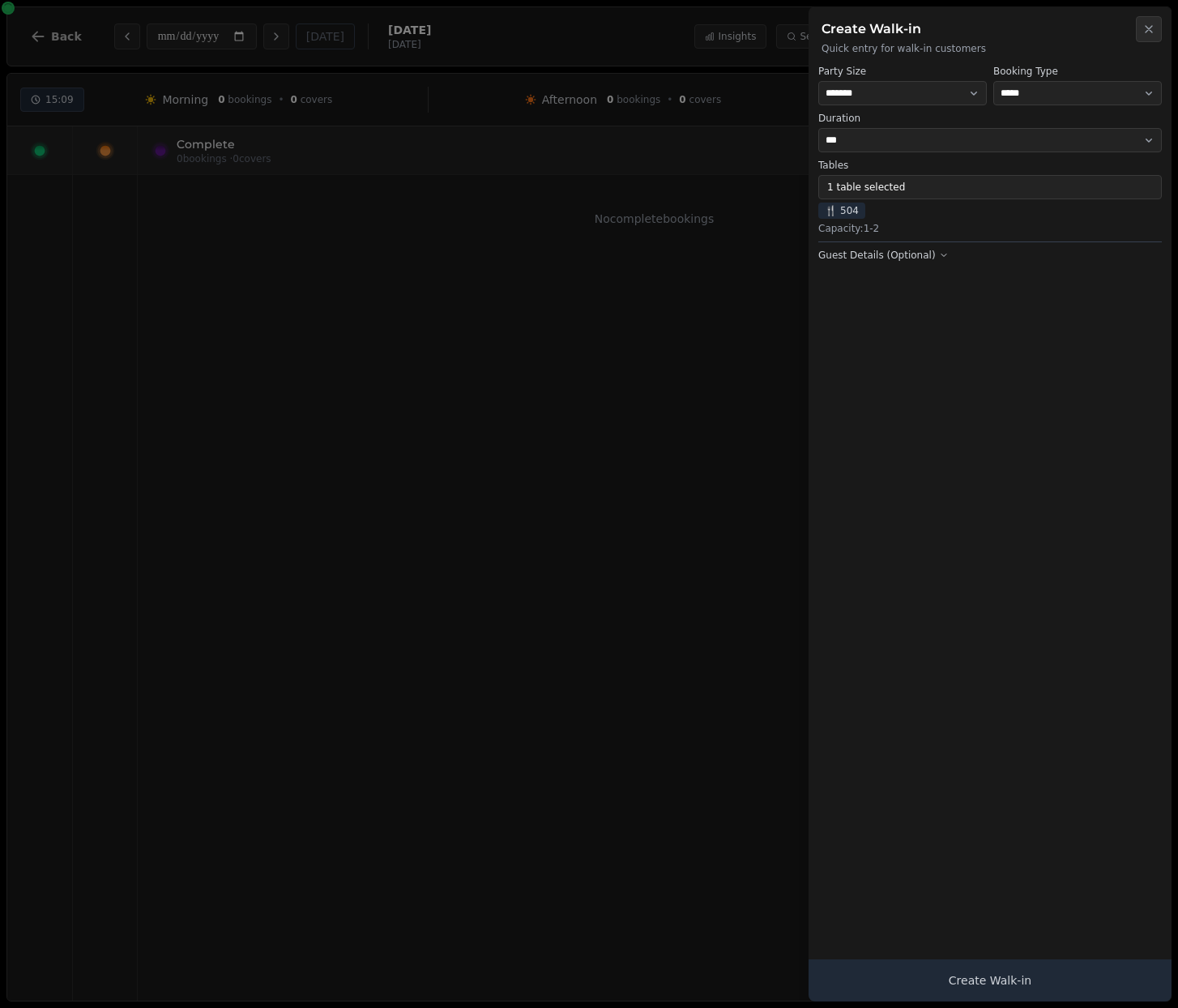
click at [732, 193] on div at bounding box center [589, 504] width 1178 height 1008
click at [1151, 27] on icon "button" at bounding box center [1148, 29] width 13 height 13
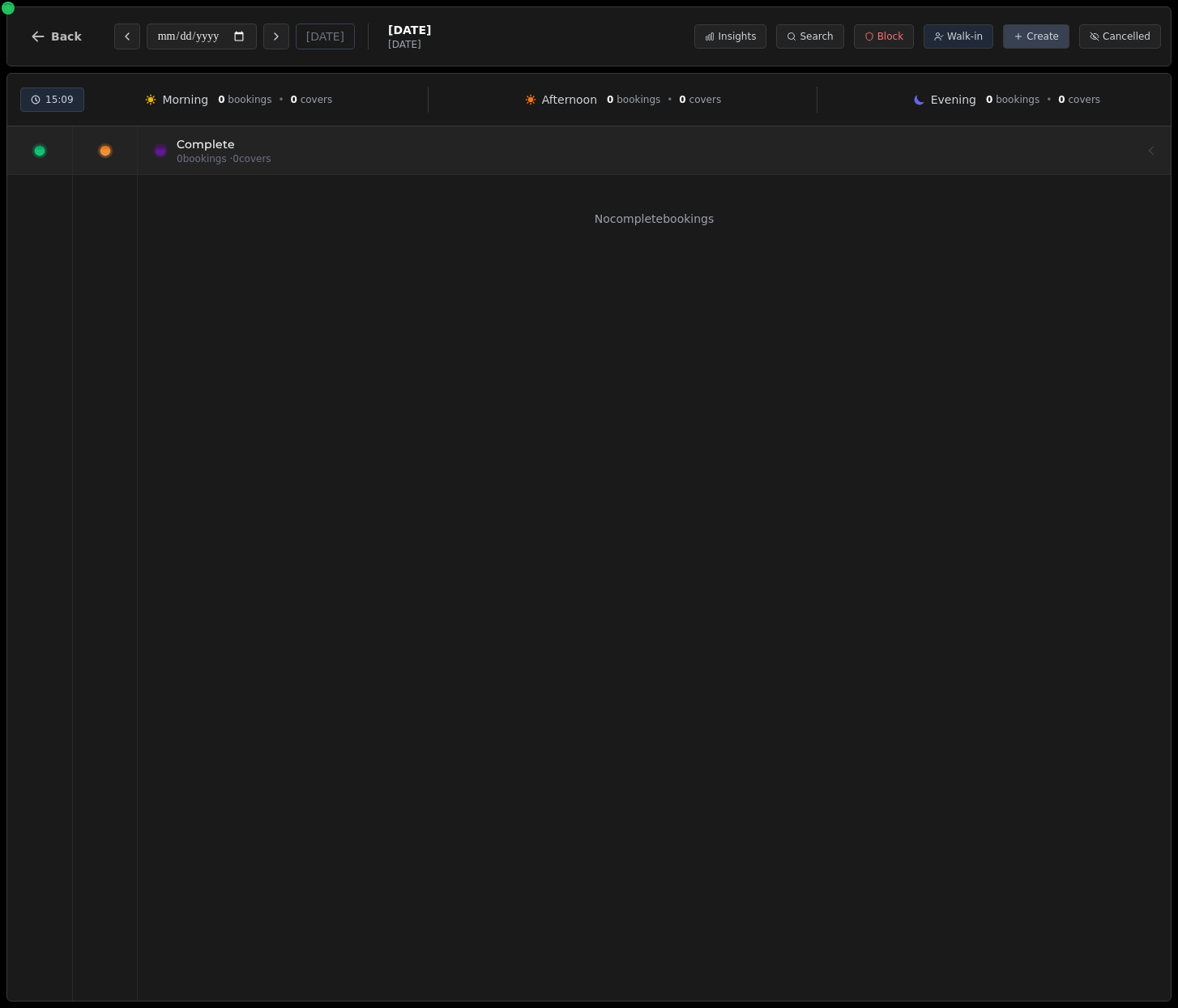
click at [1037, 34] on span "Create" at bounding box center [1042, 36] width 32 height 13
select select "****"
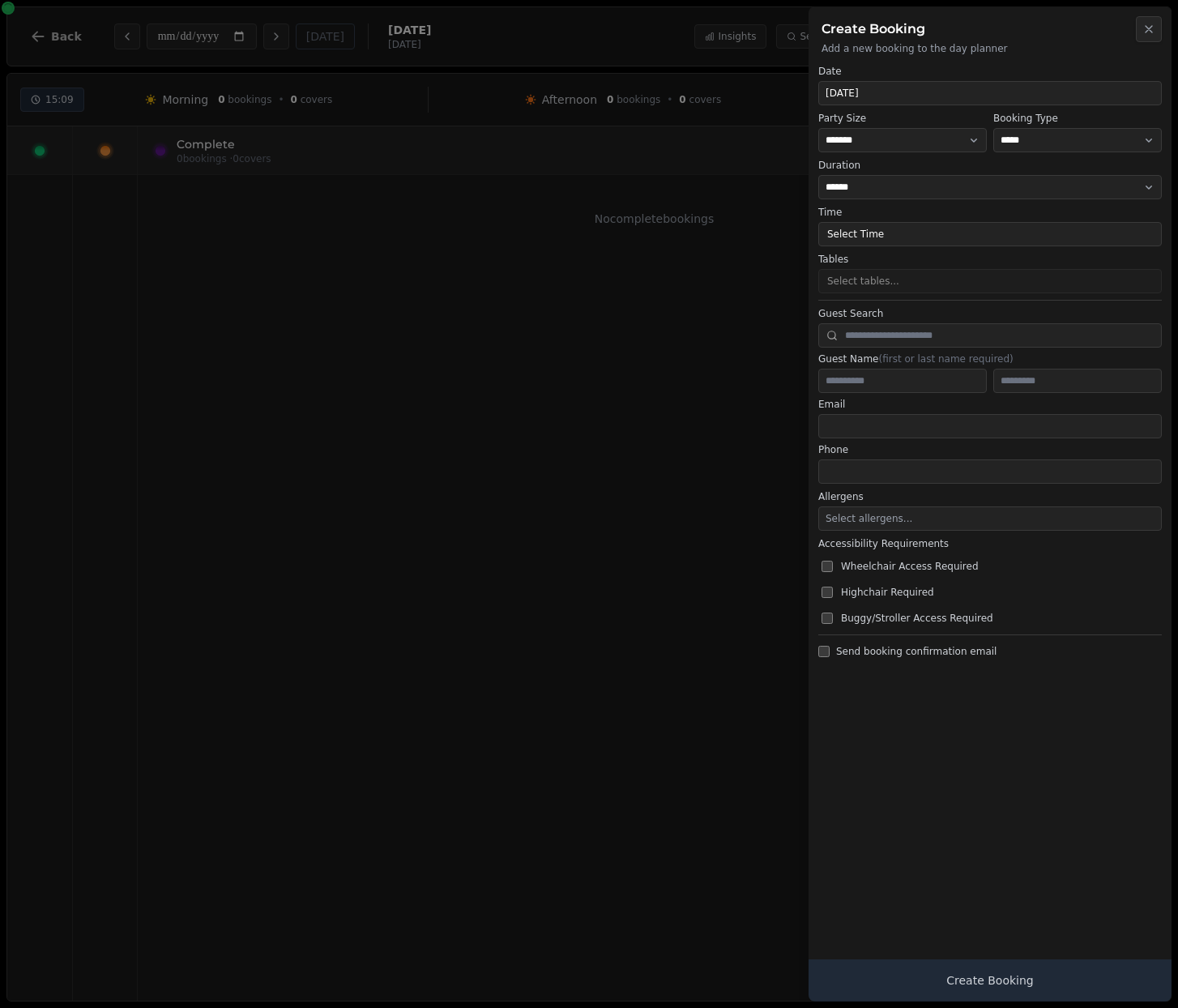
click at [1150, 27] on icon "button" at bounding box center [1148, 29] width 13 height 13
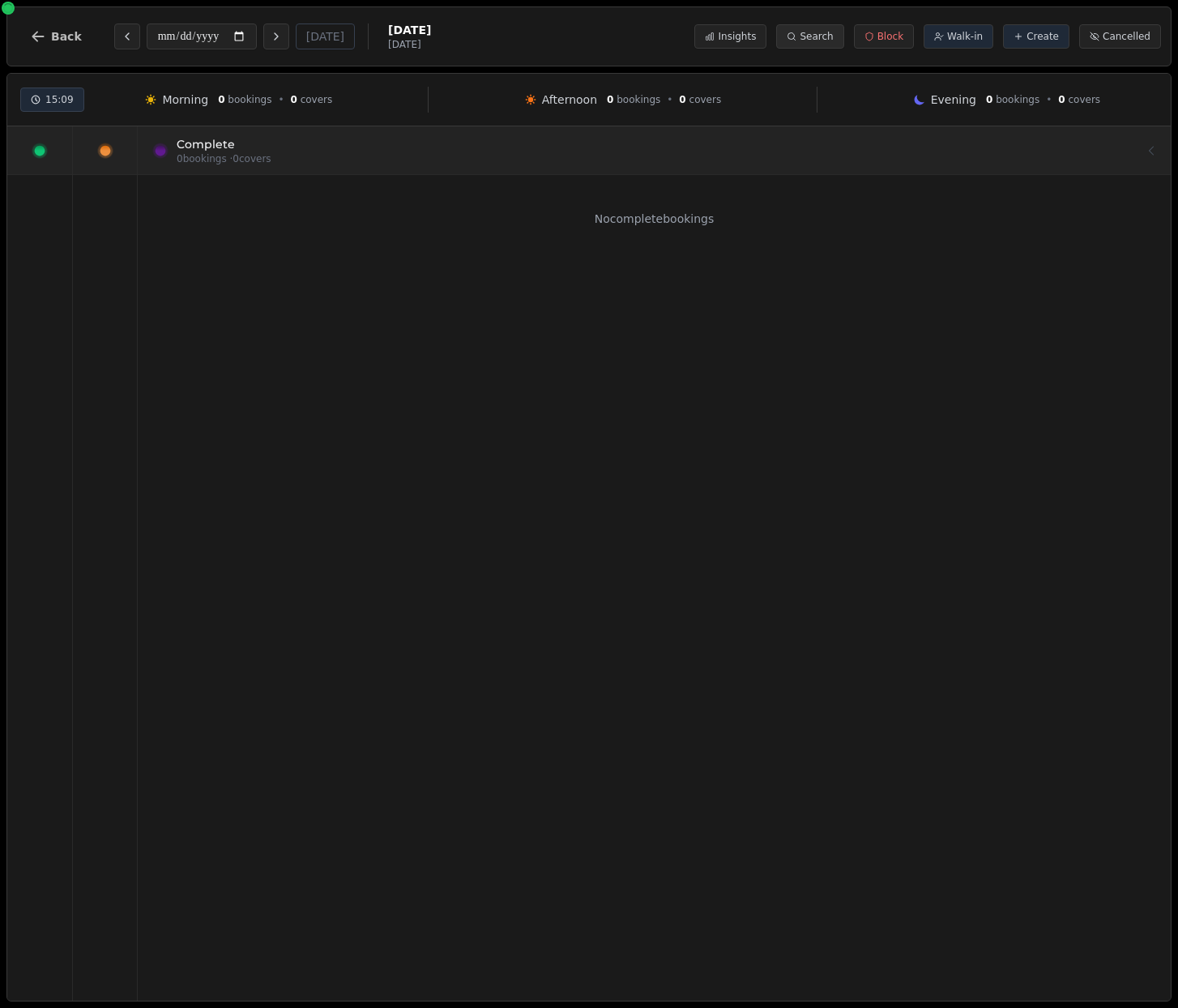
click at [794, 36] on circle at bounding box center [792, 36] width 7 height 7
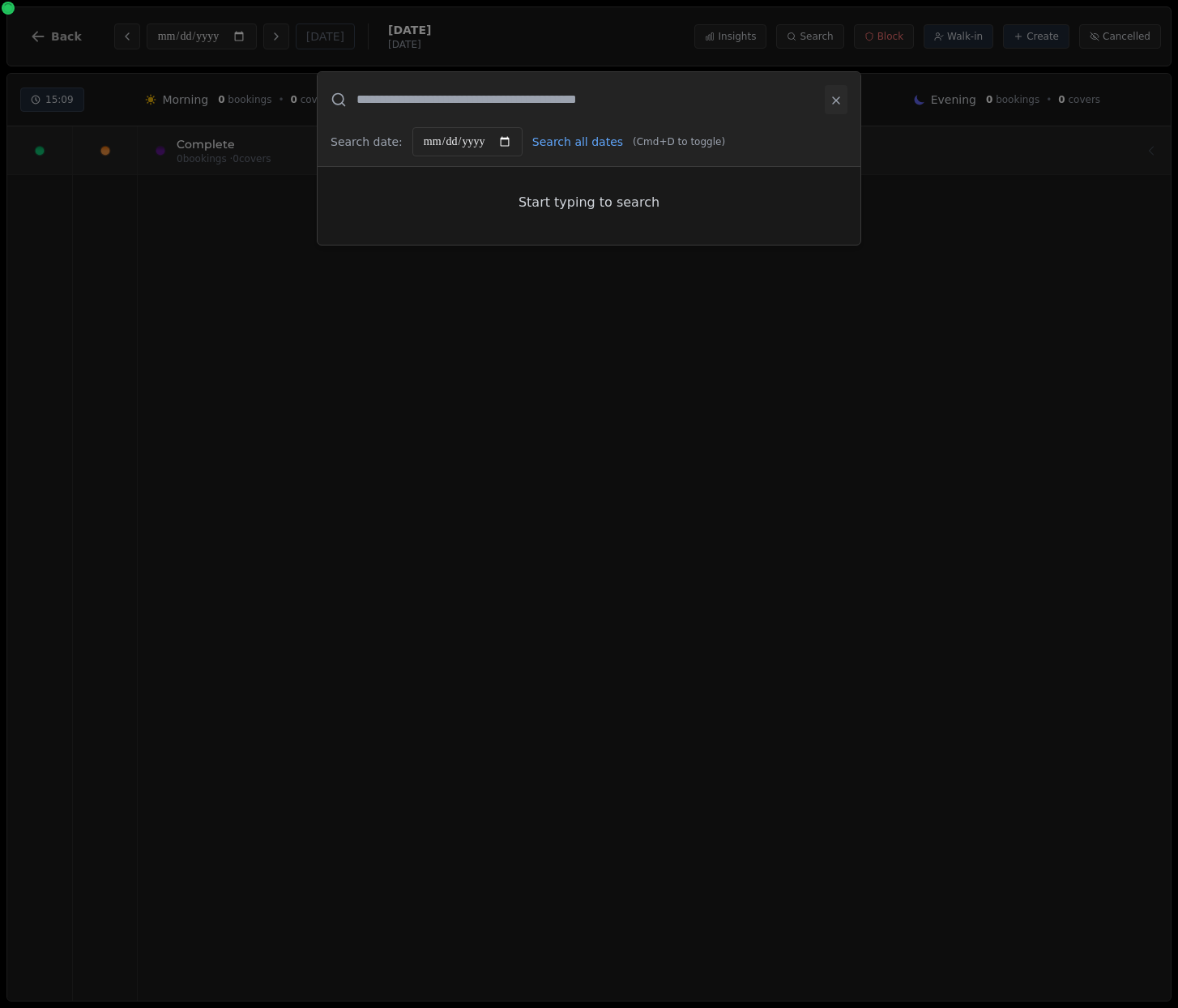
click at [836, 101] on icon at bounding box center [836, 101] width 7 height 7
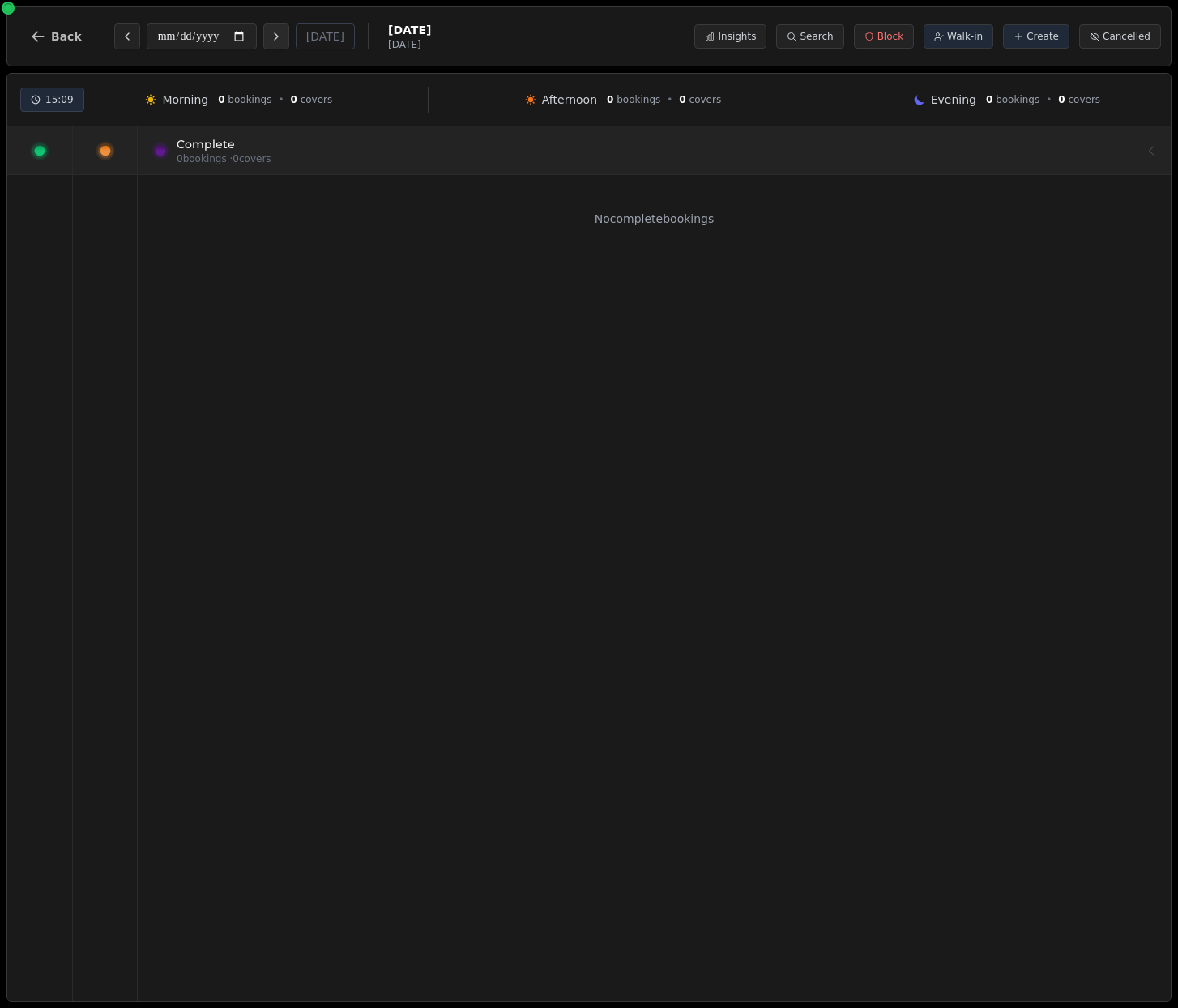
click at [263, 37] on button "Next day" at bounding box center [276, 36] width 26 height 26
click at [121, 36] on icon "Previous day" at bounding box center [126, 36] width 13 height 13
click at [263, 33] on button "Next day" at bounding box center [276, 36] width 26 height 26
click at [108, 159] on icon at bounding box center [105, 150] width 20 height 20
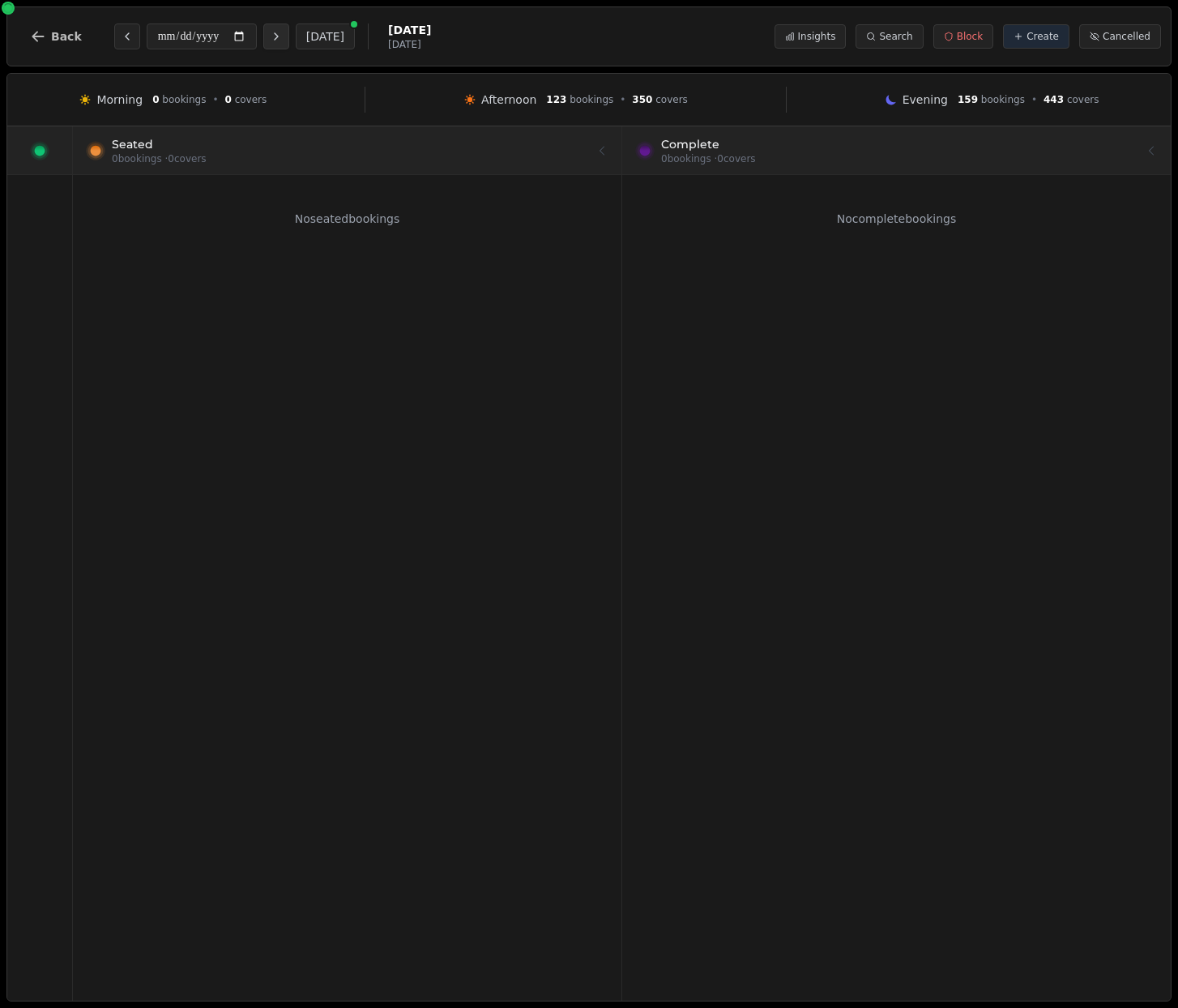
click at [270, 37] on icon "Next day" at bounding box center [276, 36] width 13 height 13
type input "**********"
click at [36, 151] on icon at bounding box center [39, 150] width 8 height 8
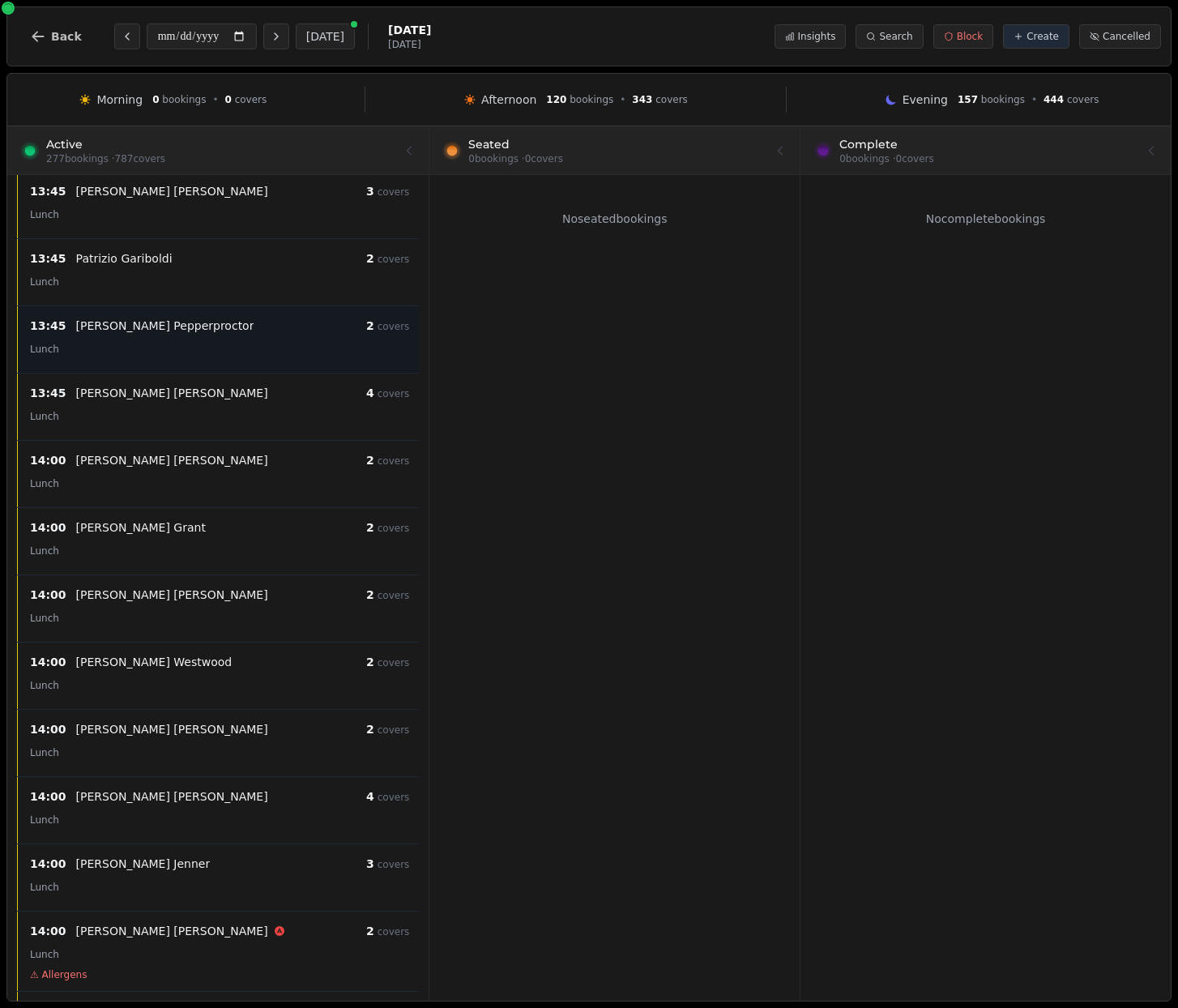
scroll to position [4939, 0]
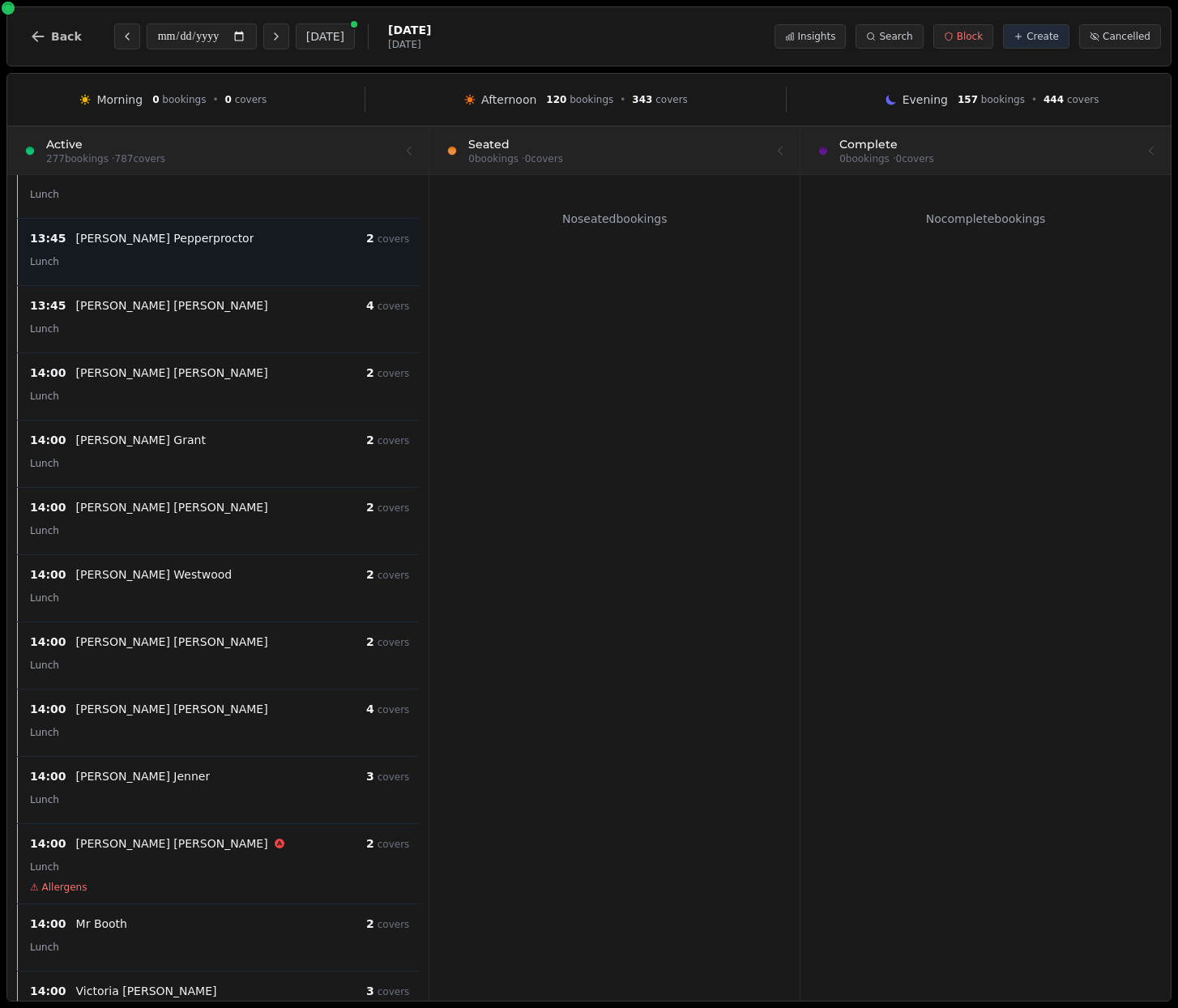
click at [170, 259] on div "Lunch" at bounding box center [219, 260] width 379 height 20
select select "****"
select select "*"
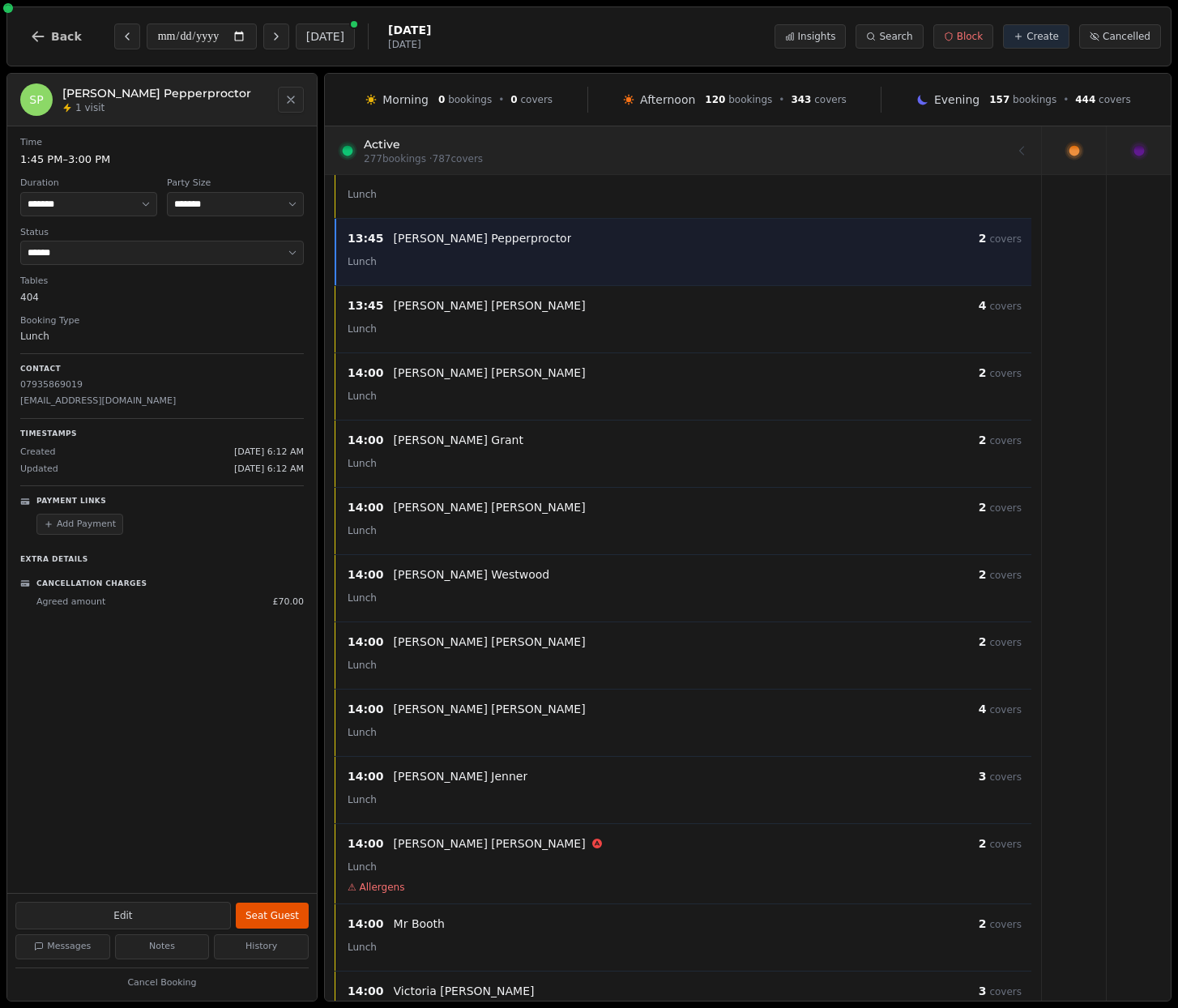
click at [281, 100] on button "Close" at bounding box center [290, 99] width 26 height 26
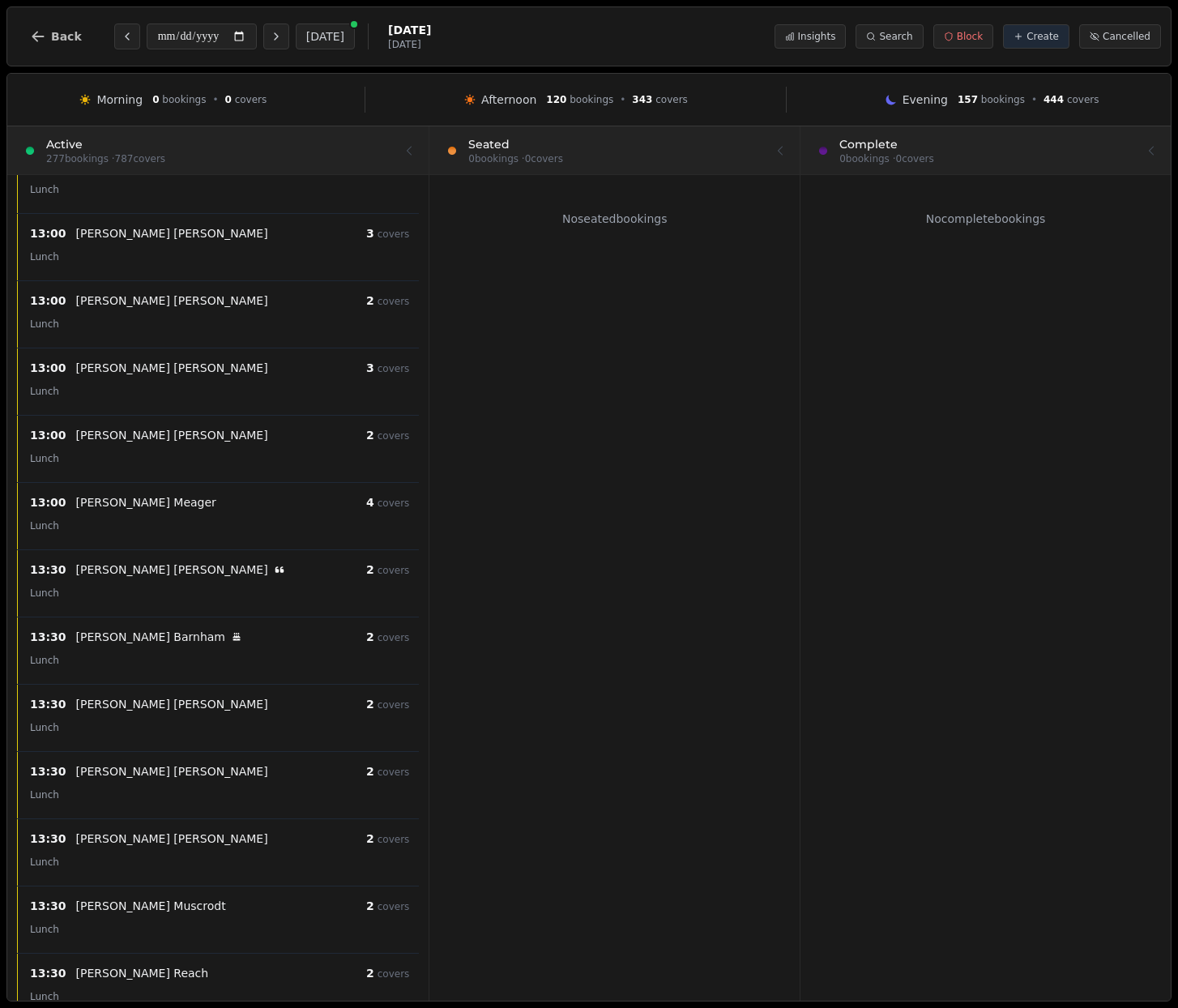
scroll to position [2804, 0]
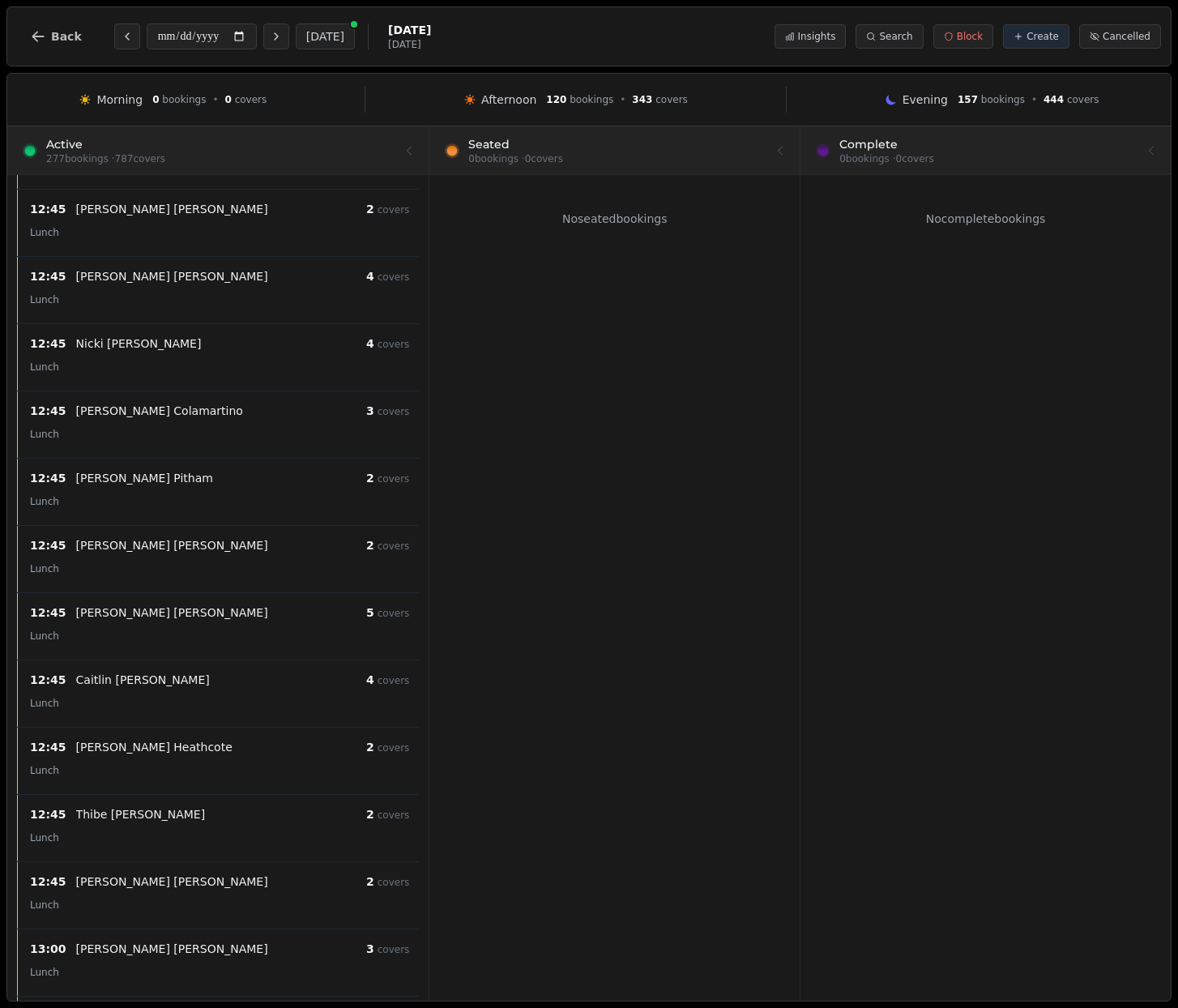
click at [98, 143] on div at bounding box center [218, 149] width 401 height 45
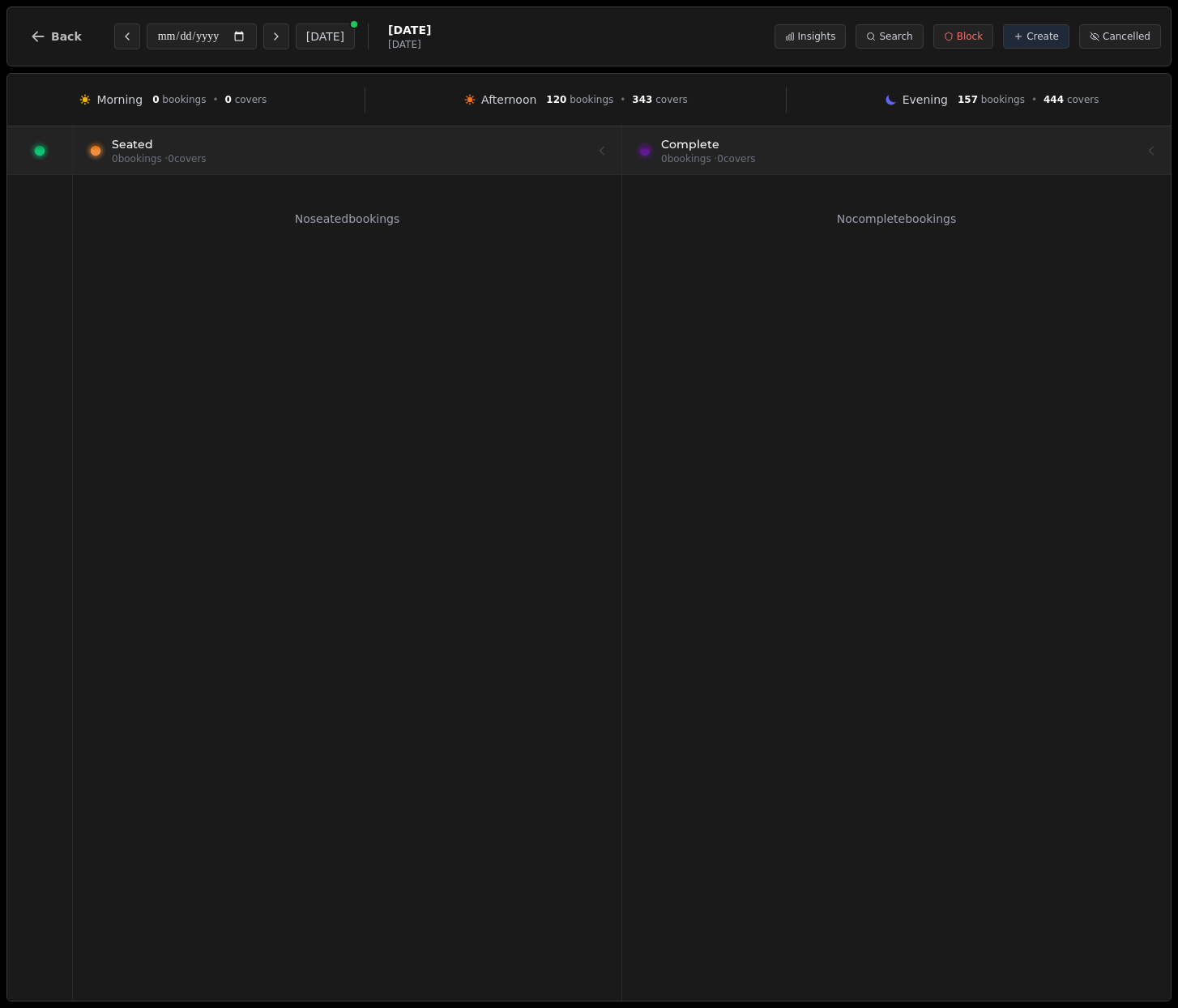
click at [30, 150] on icon at bounding box center [39, 150] width 20 height 20
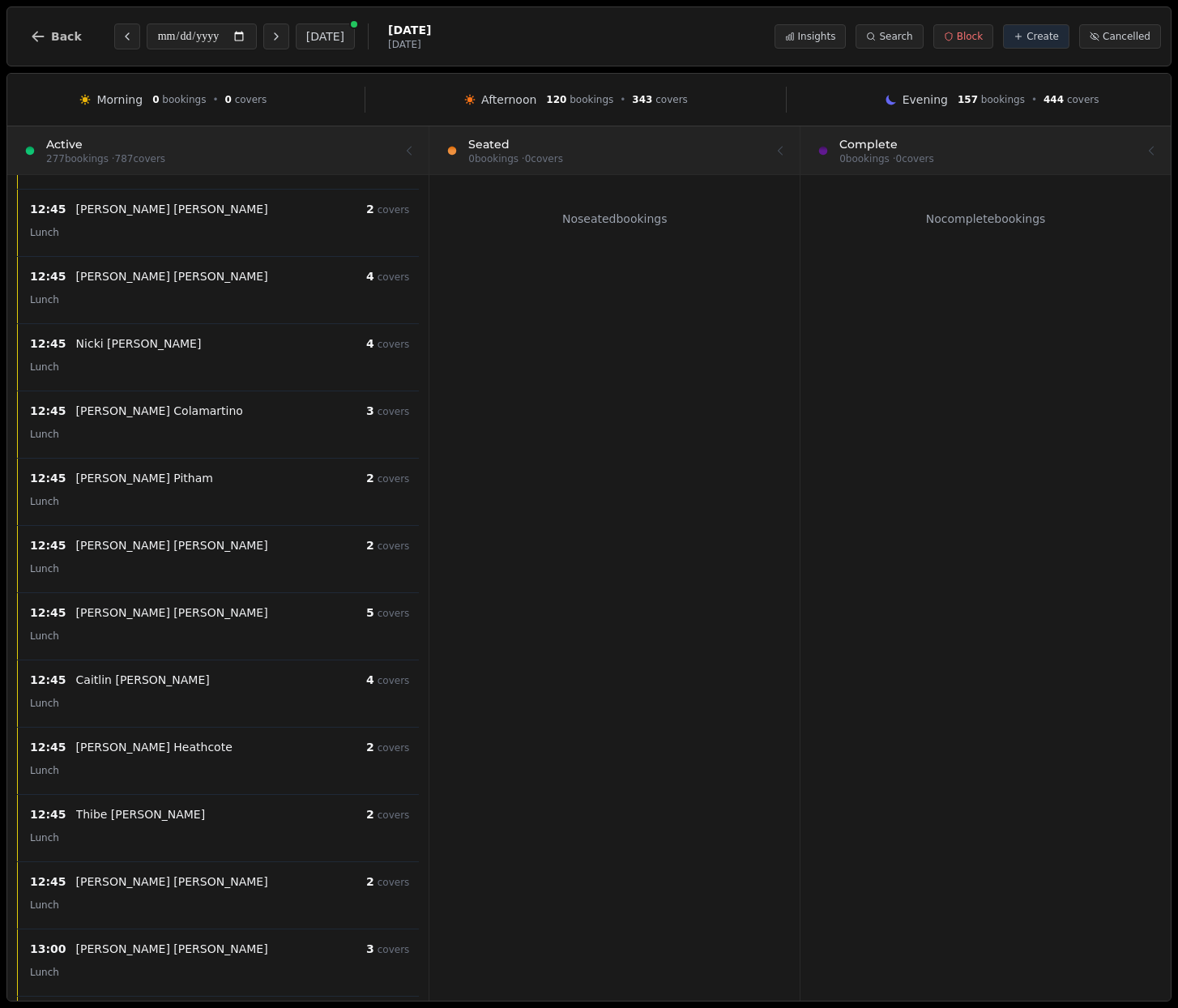
click at [598, 160] on div at bounding box center [614, 149] width 351 height 45
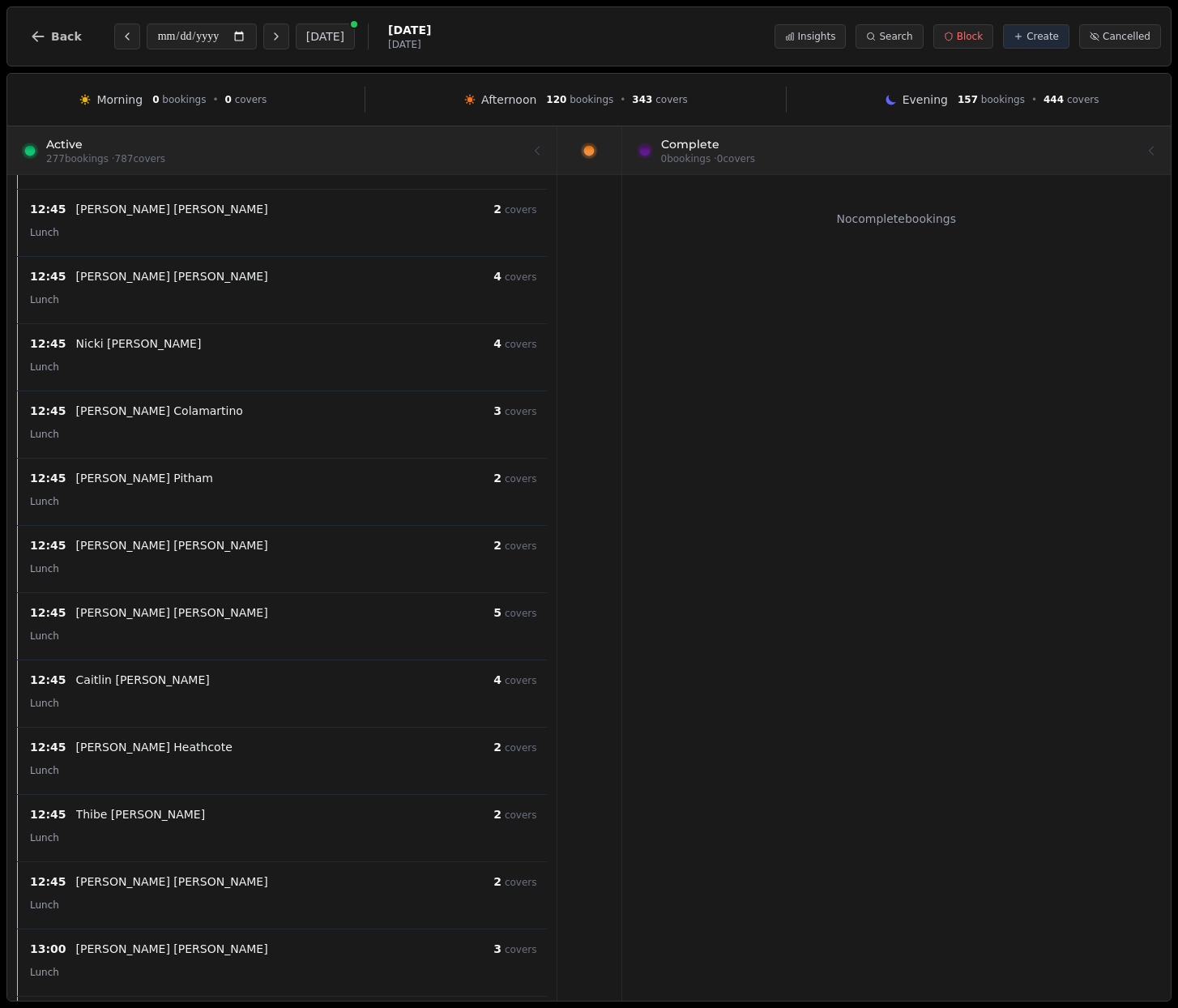
click at [773, 152] on div at bounding box center [895, 149] width 522 height 45
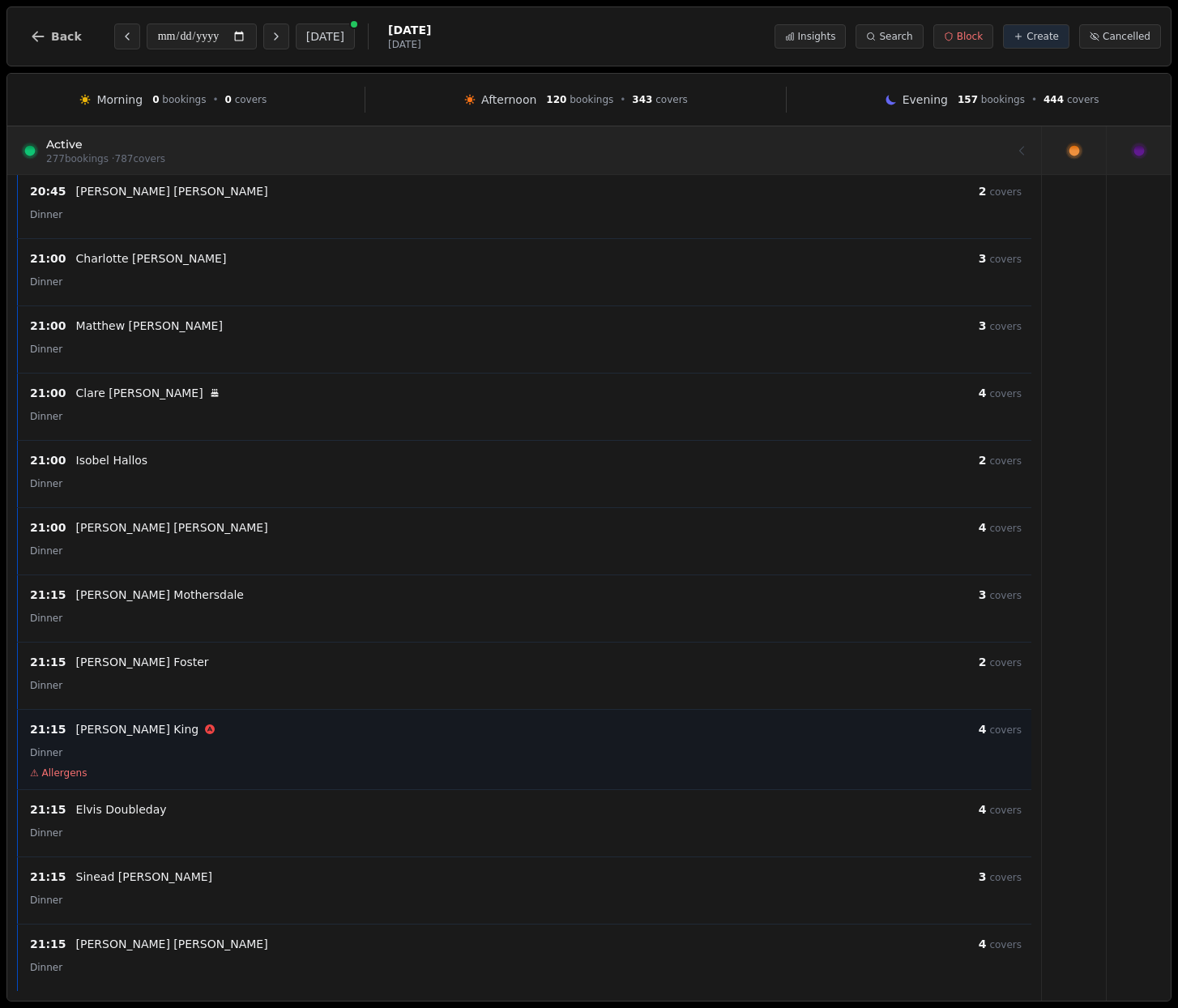
scroll to position [17958, 0]
click at [198, 759] on div "Dinner" at bounding box center [525, 751] width 991 height 20
select select "****"
select select "*"
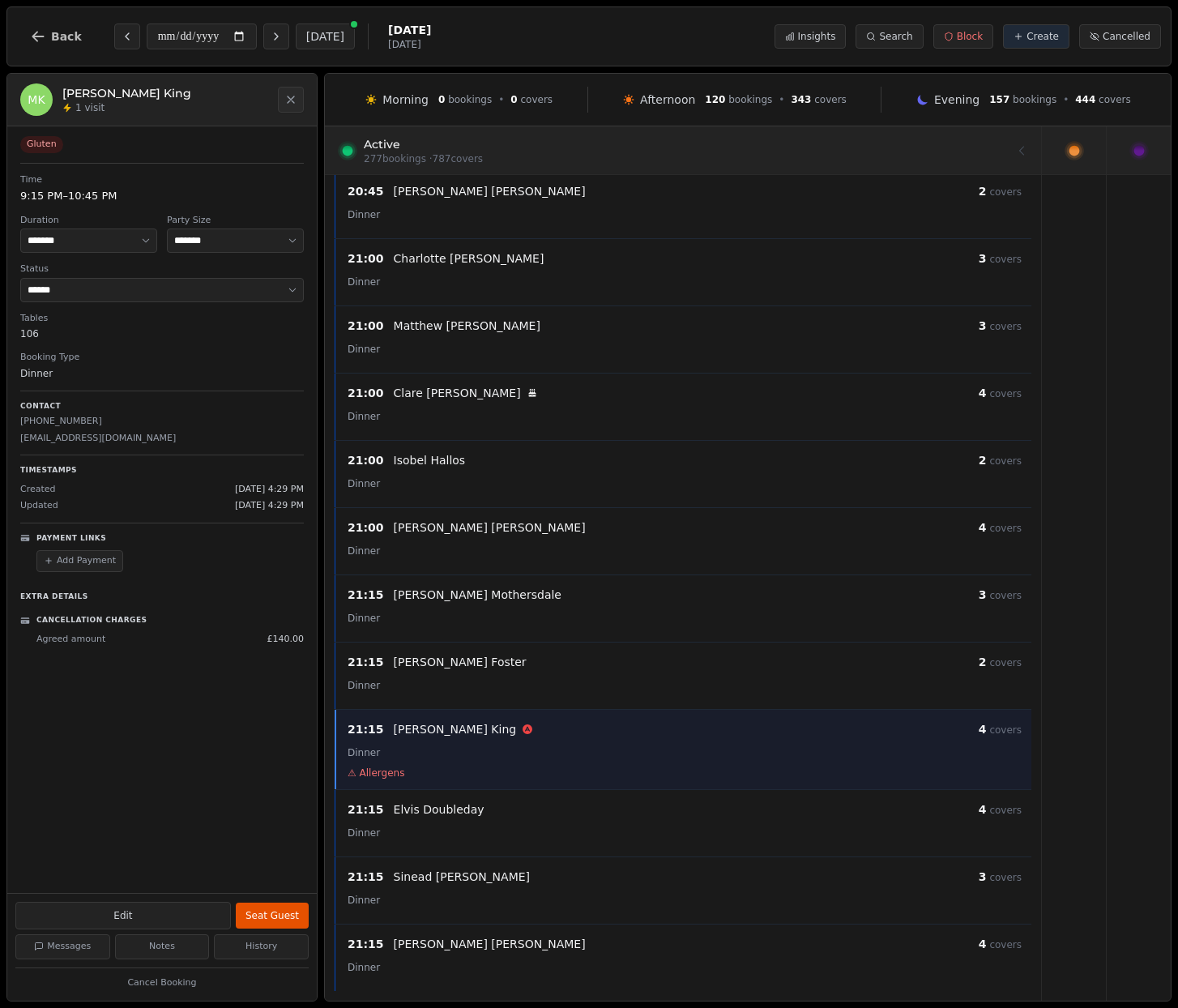
click at [130, 637] on div "Agreed amount £ 140.00" at bounding box center [170, 640] width 267 height 14
click at [116, 615] on p "Cancellation Charges" at bounding box center [92, 620] width 110 height 11
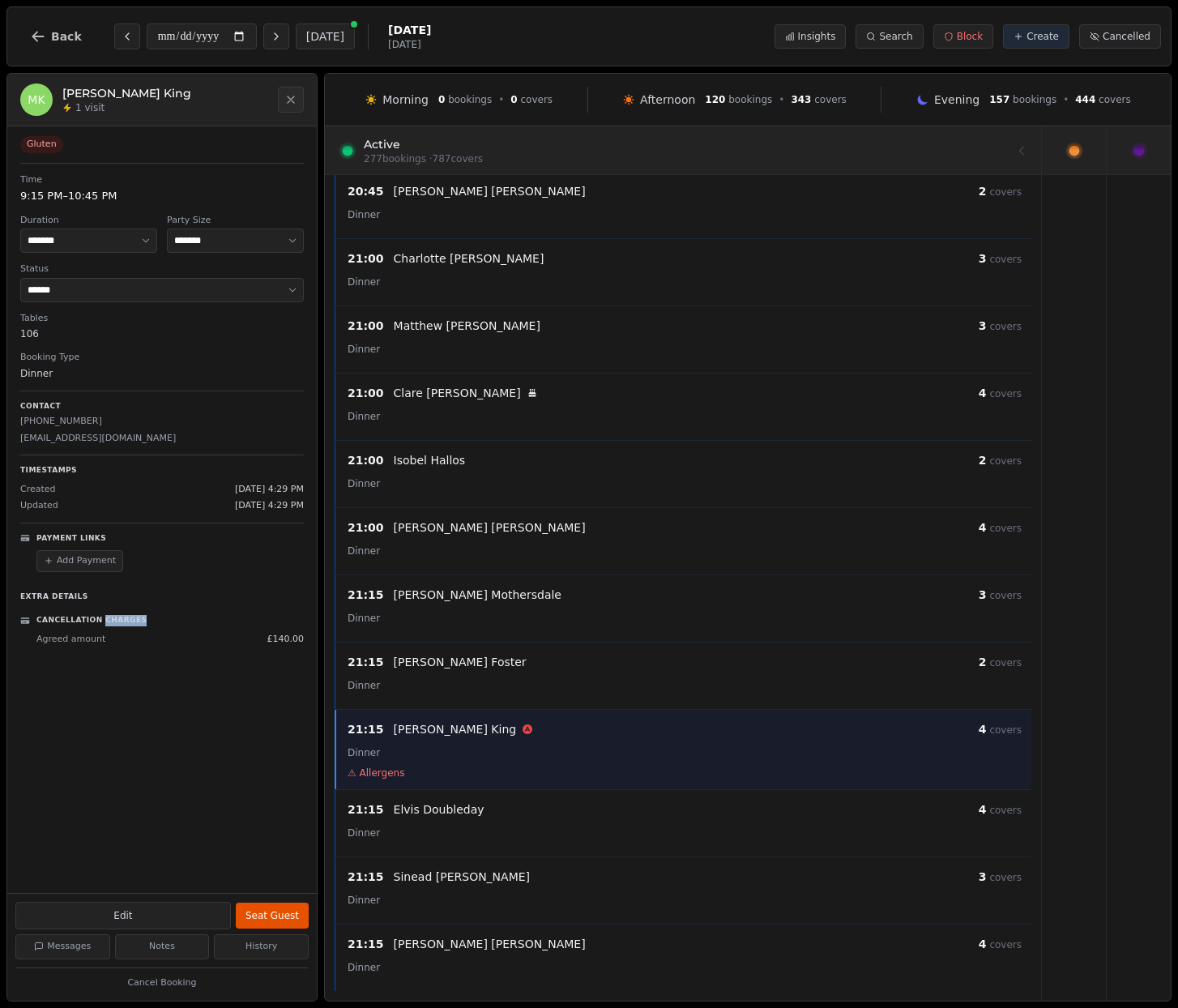
click at [116, 615] on p "Cancellation Charges" at bounding box center [92, 620] width 110 height 11
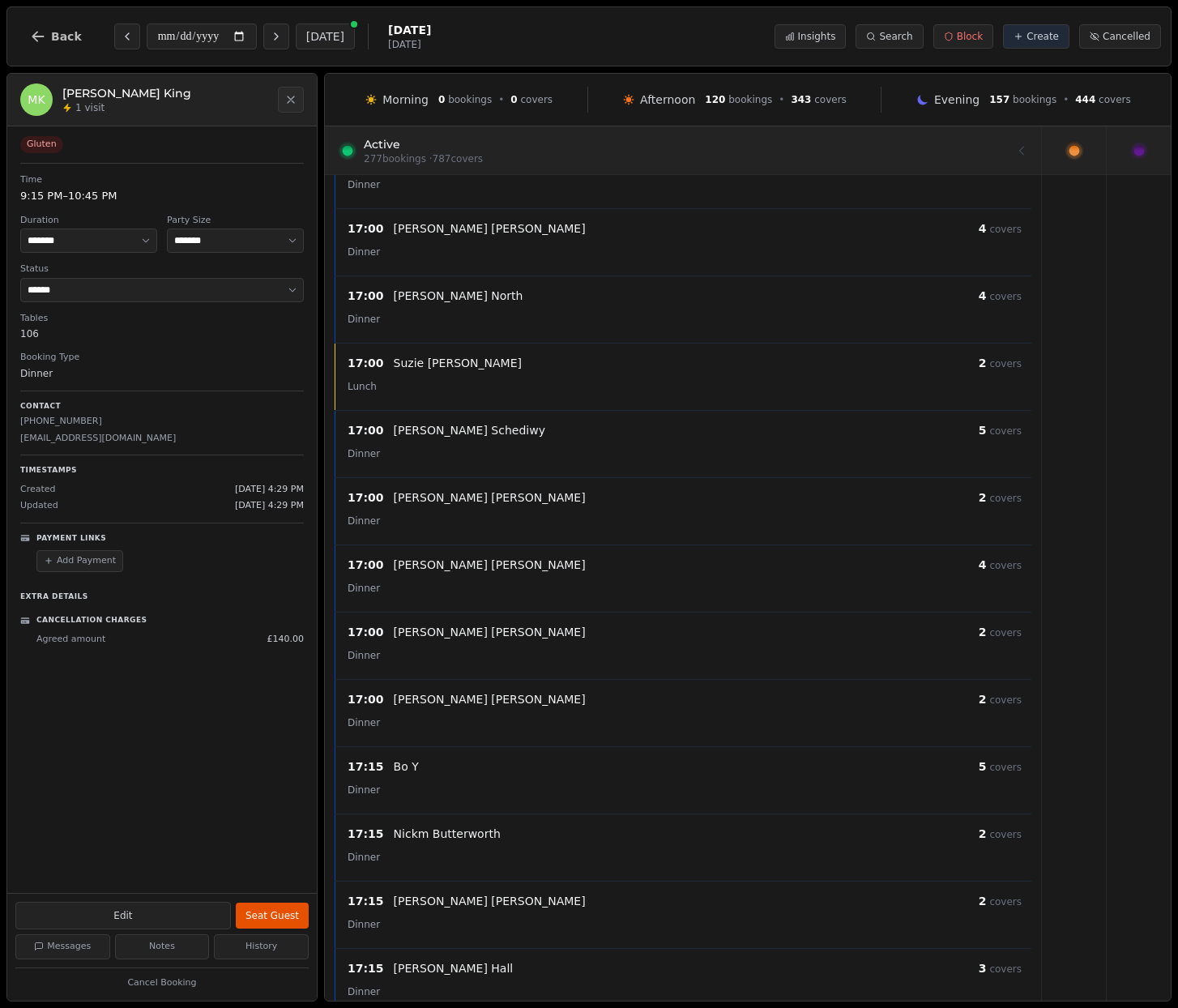
scroll to position [7994, 0]
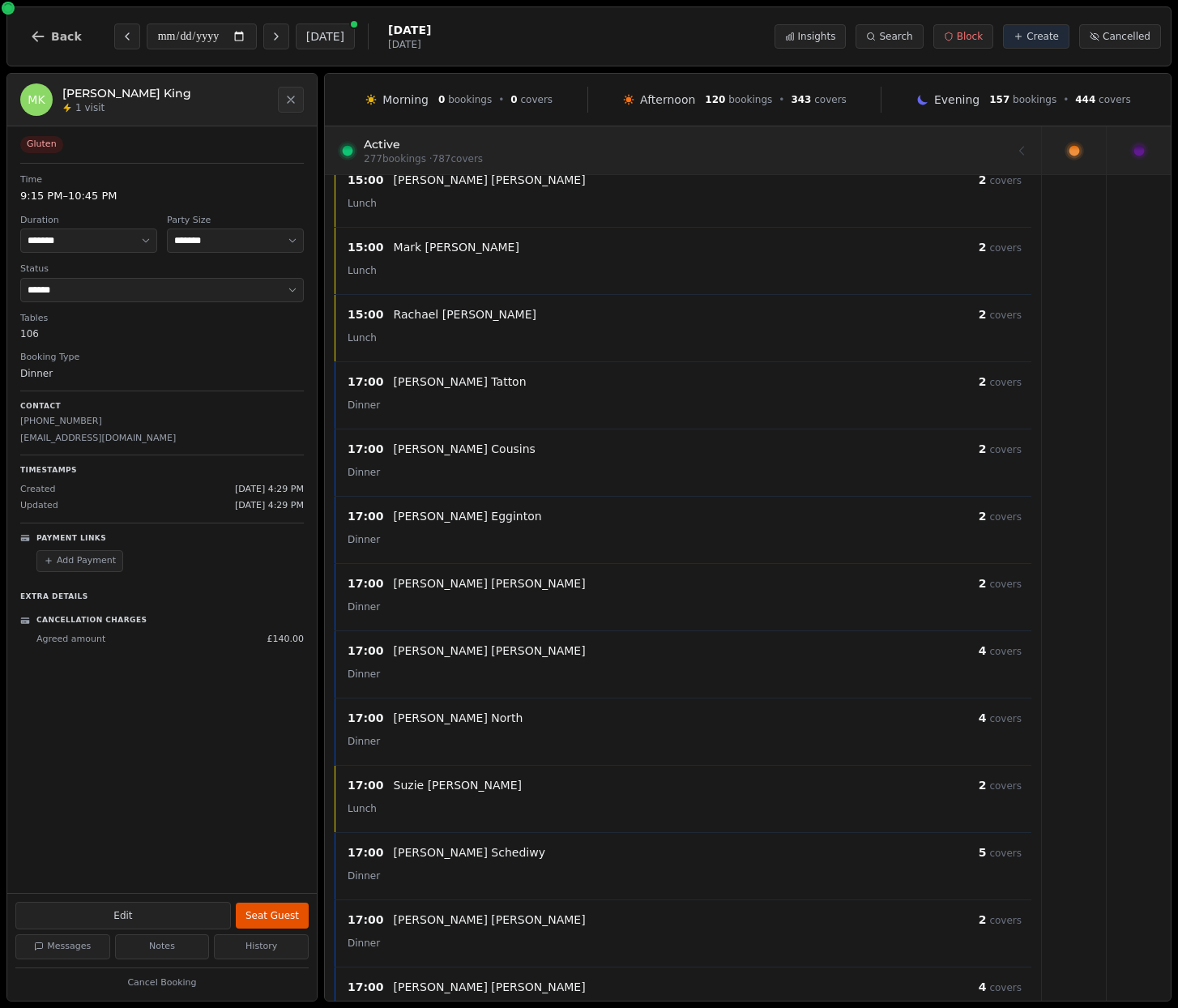
click at [451, 142] on div at bounding box center [683, 149] width 681 height 45
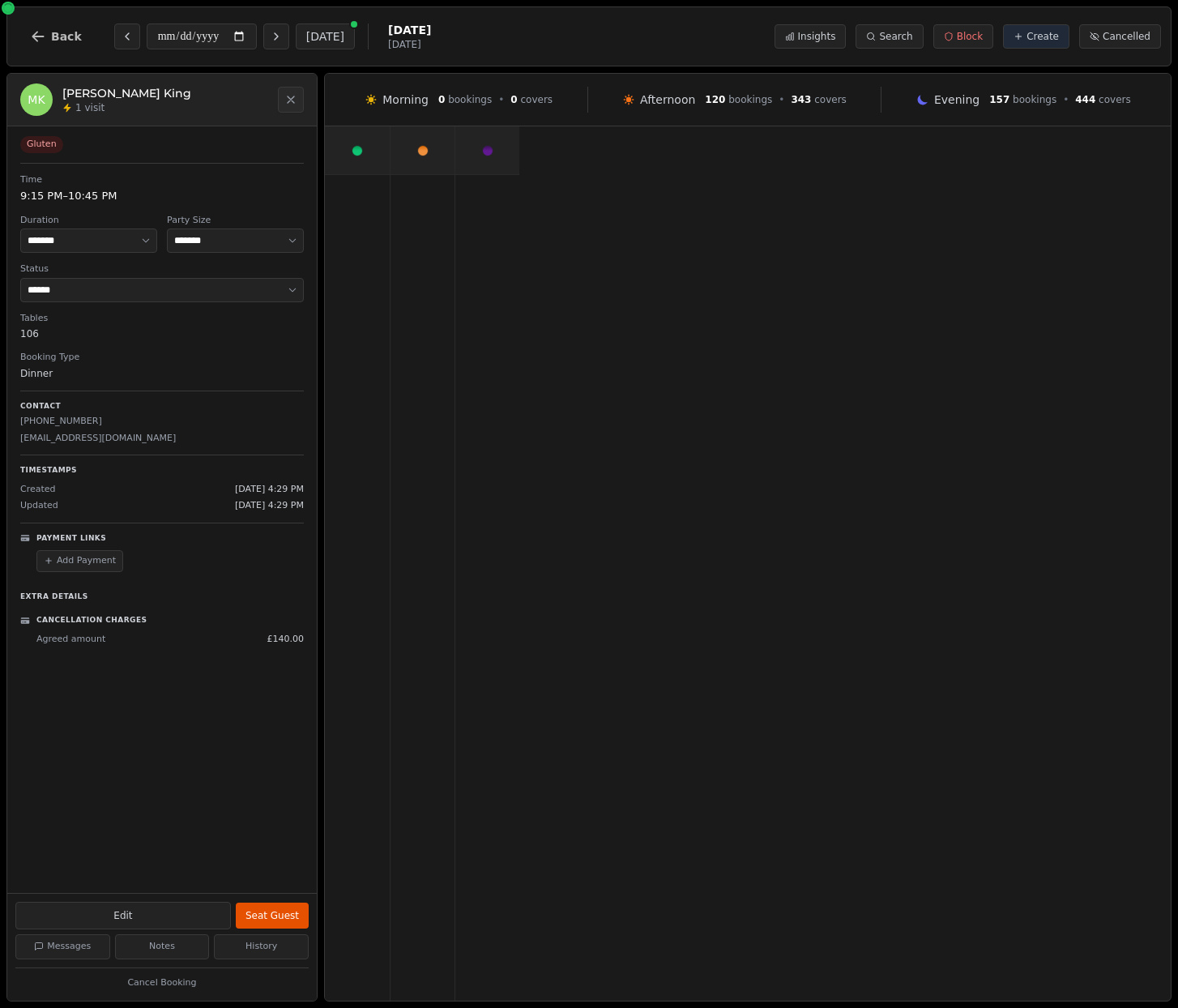
click at [338, 154] on div at bounding box center [357, 150] width 65 height 48
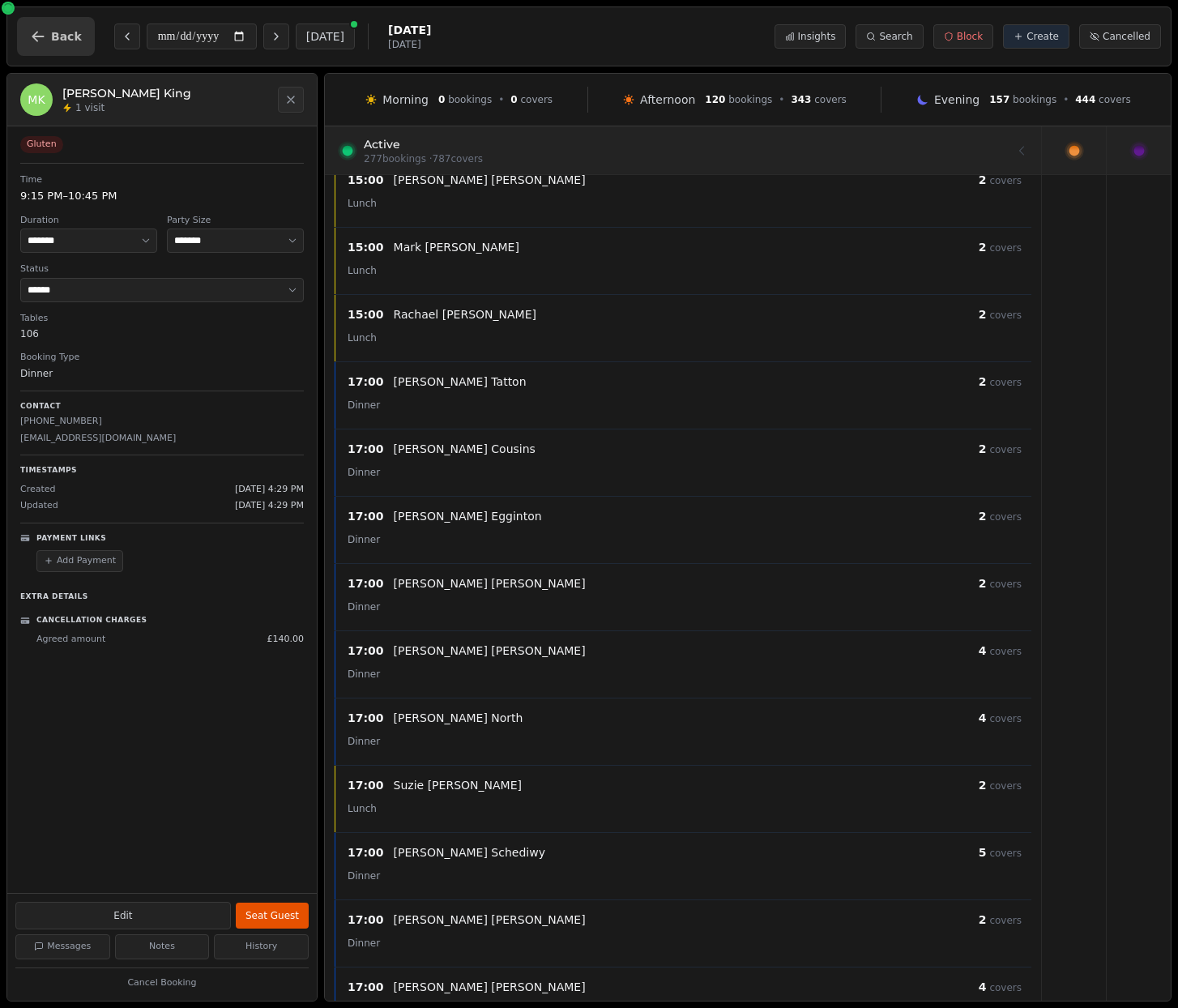
click at [48, 42] on button "Back" at bounding box center [56, 36] width 78 height 39
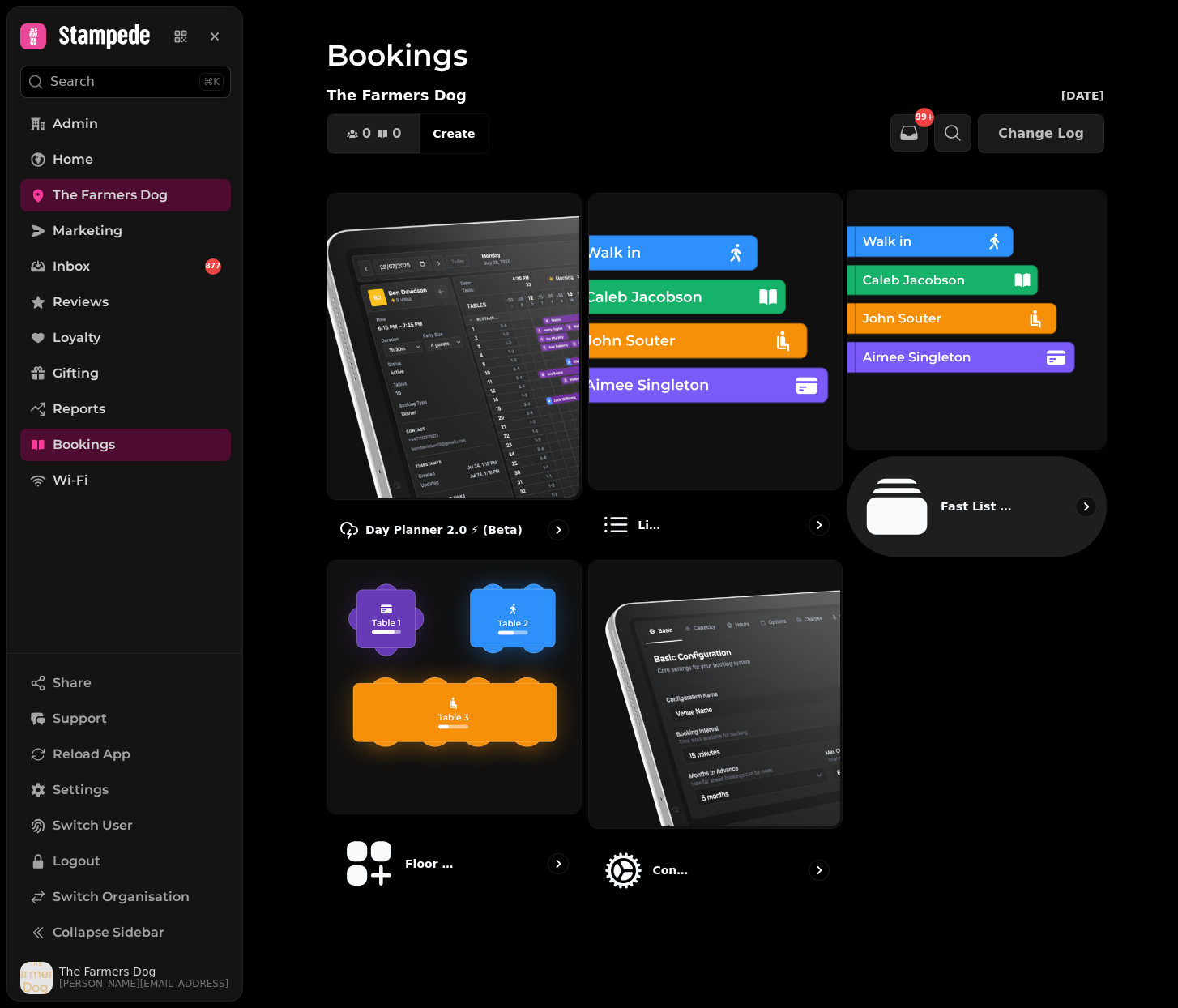
click at [946, 301] on img at bounding box center [975, 317] width 259 height 259
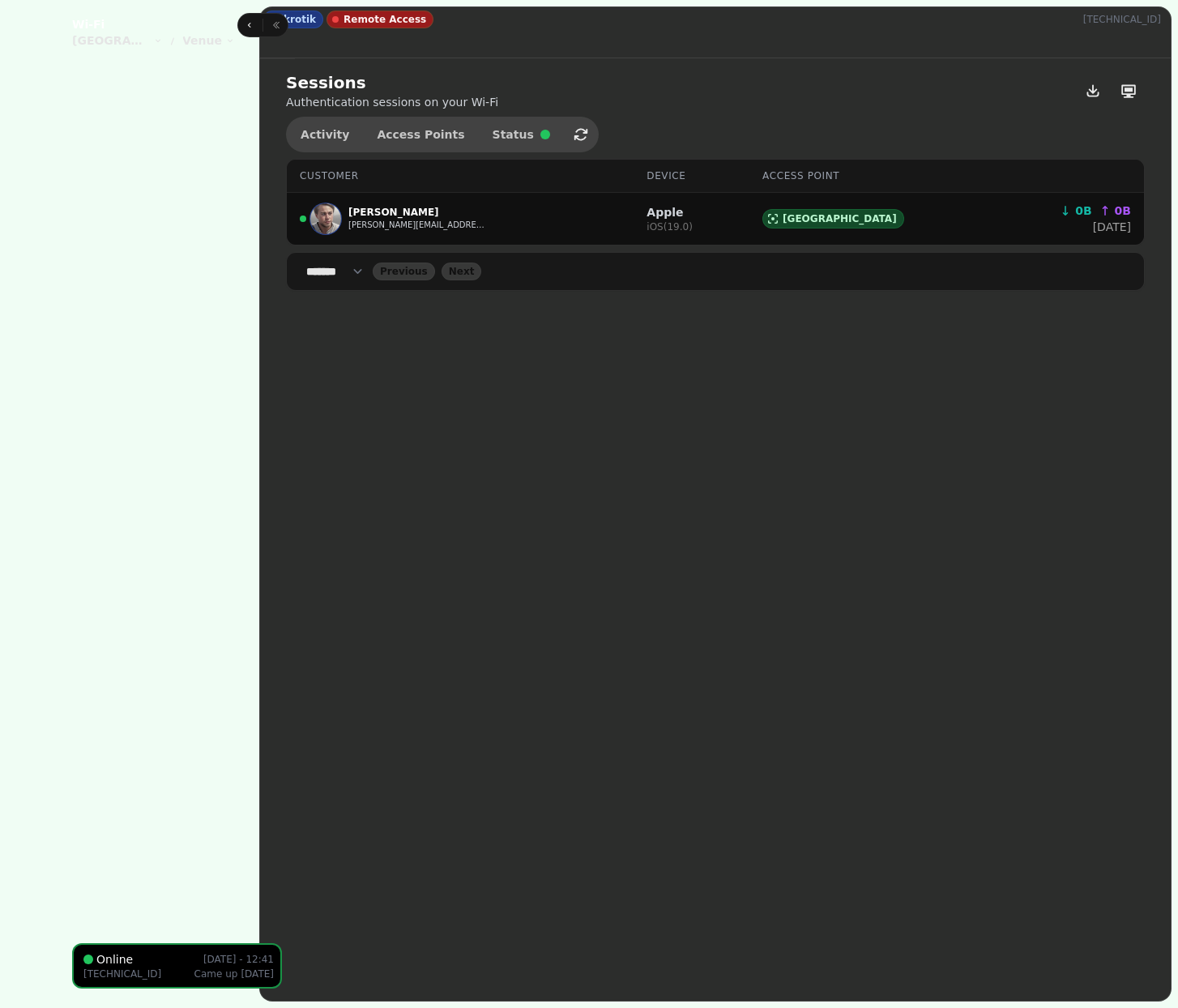
select select "**"
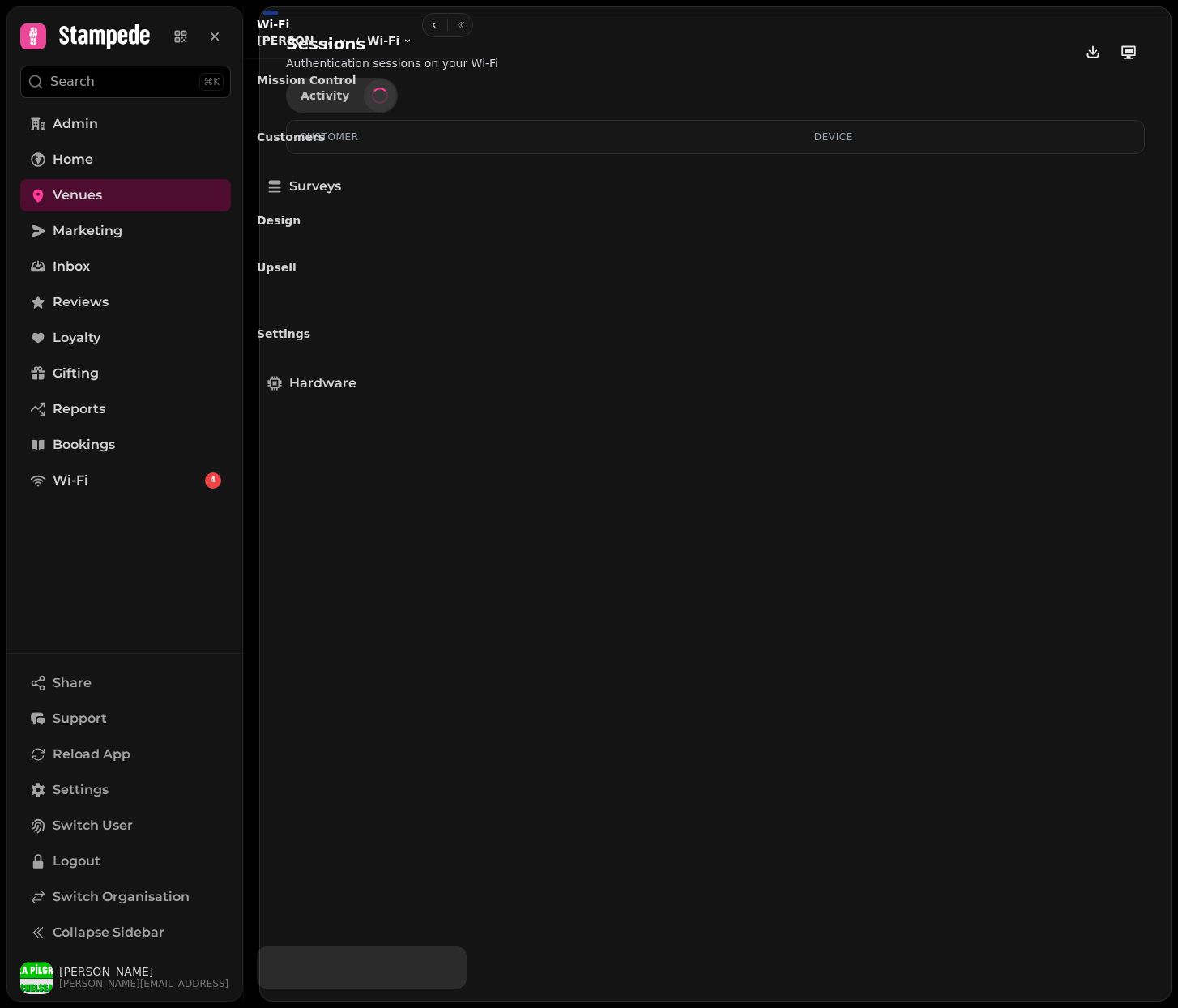
select select "**"
